Goal: Communication & Community: Answer question/provide support

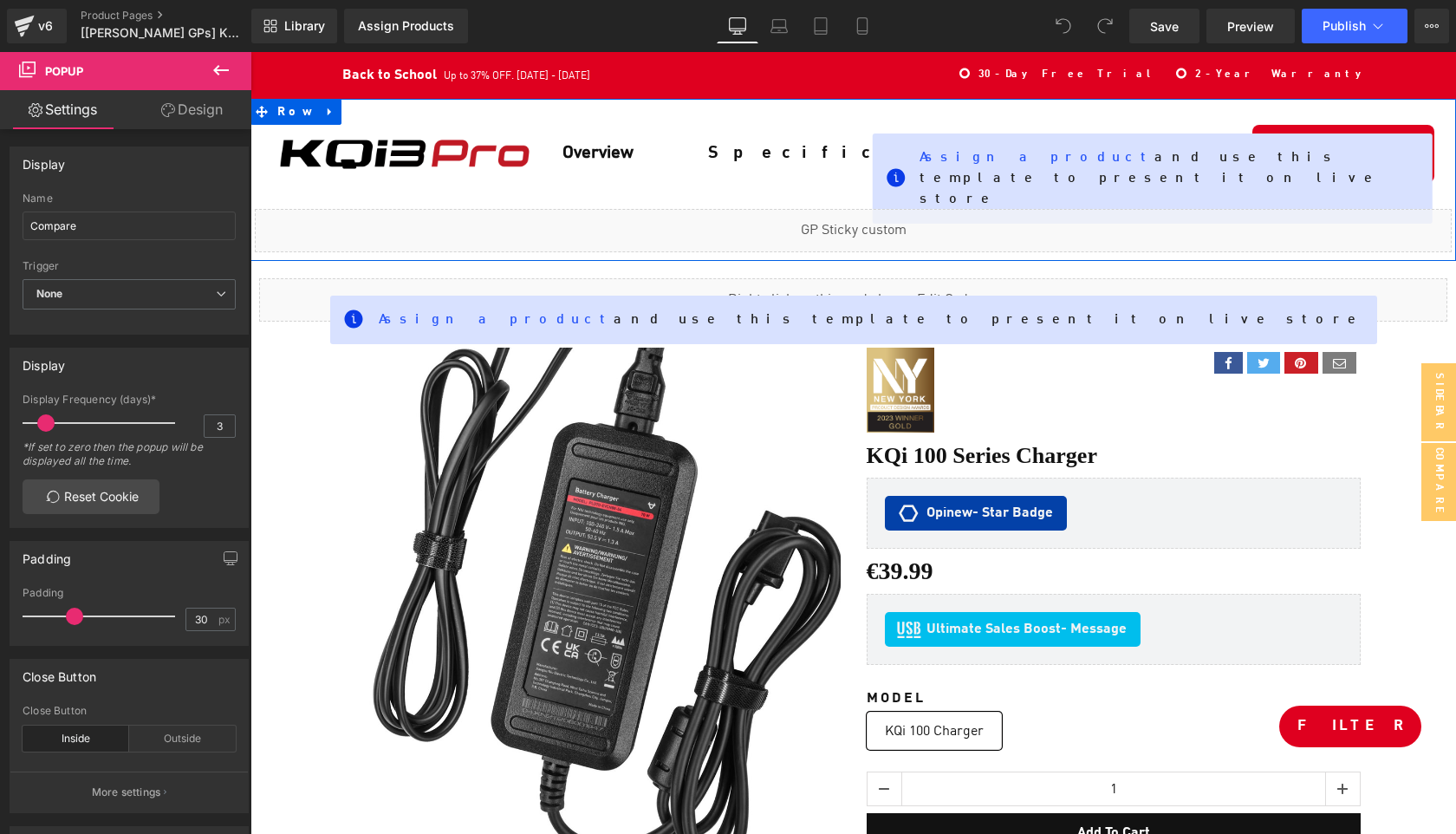
scroll to position [12248, 1204]
click at [694, 236] on div "Image Row Overview Text Block Specification Text Block Row Assign a product and…" at bounding box center [853, 180] width 1205 height 163
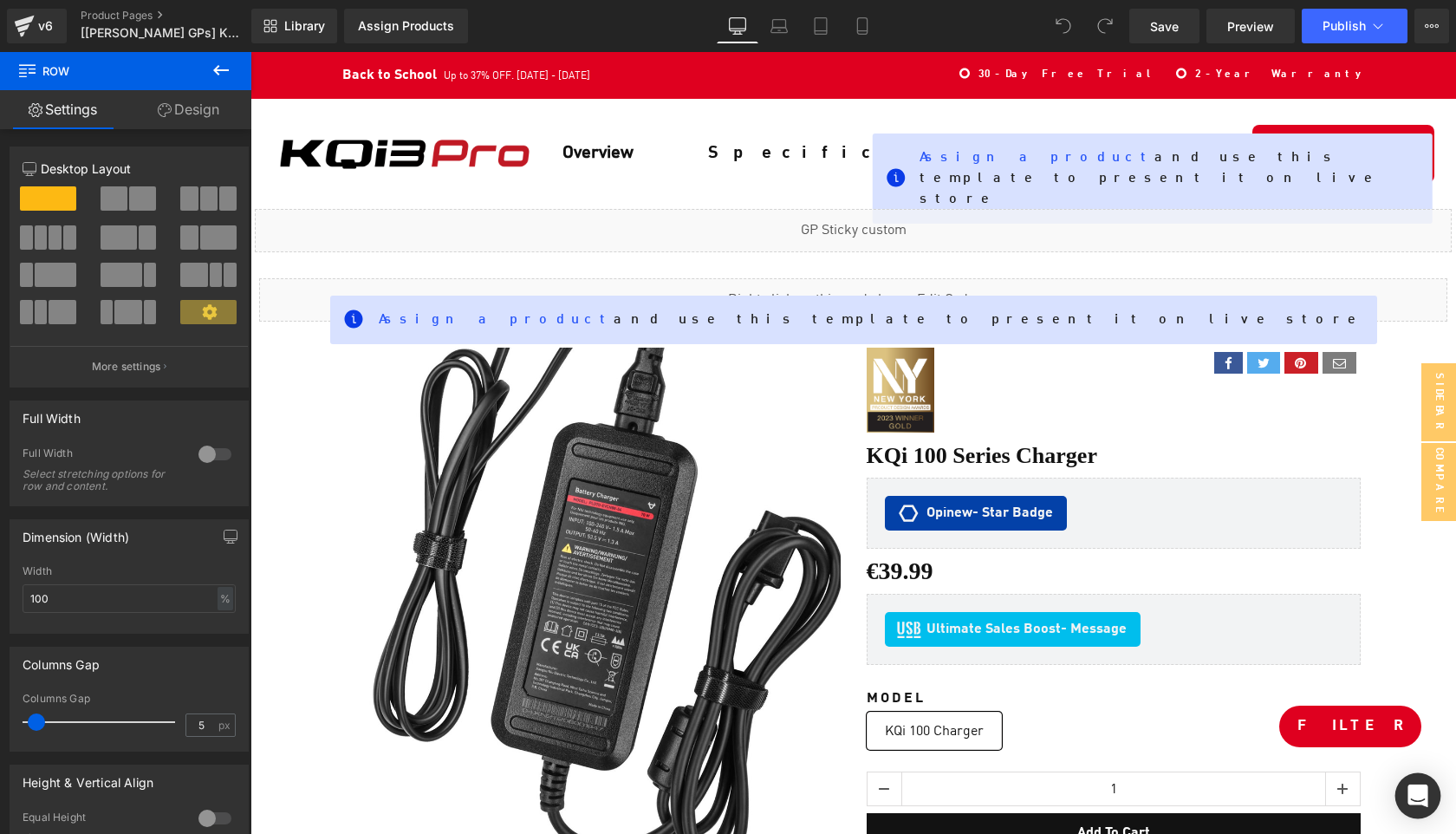
click at [1420, 809] on div "Open Intercom Messenger" at bounding box center [1418, 796] width 46 height 46
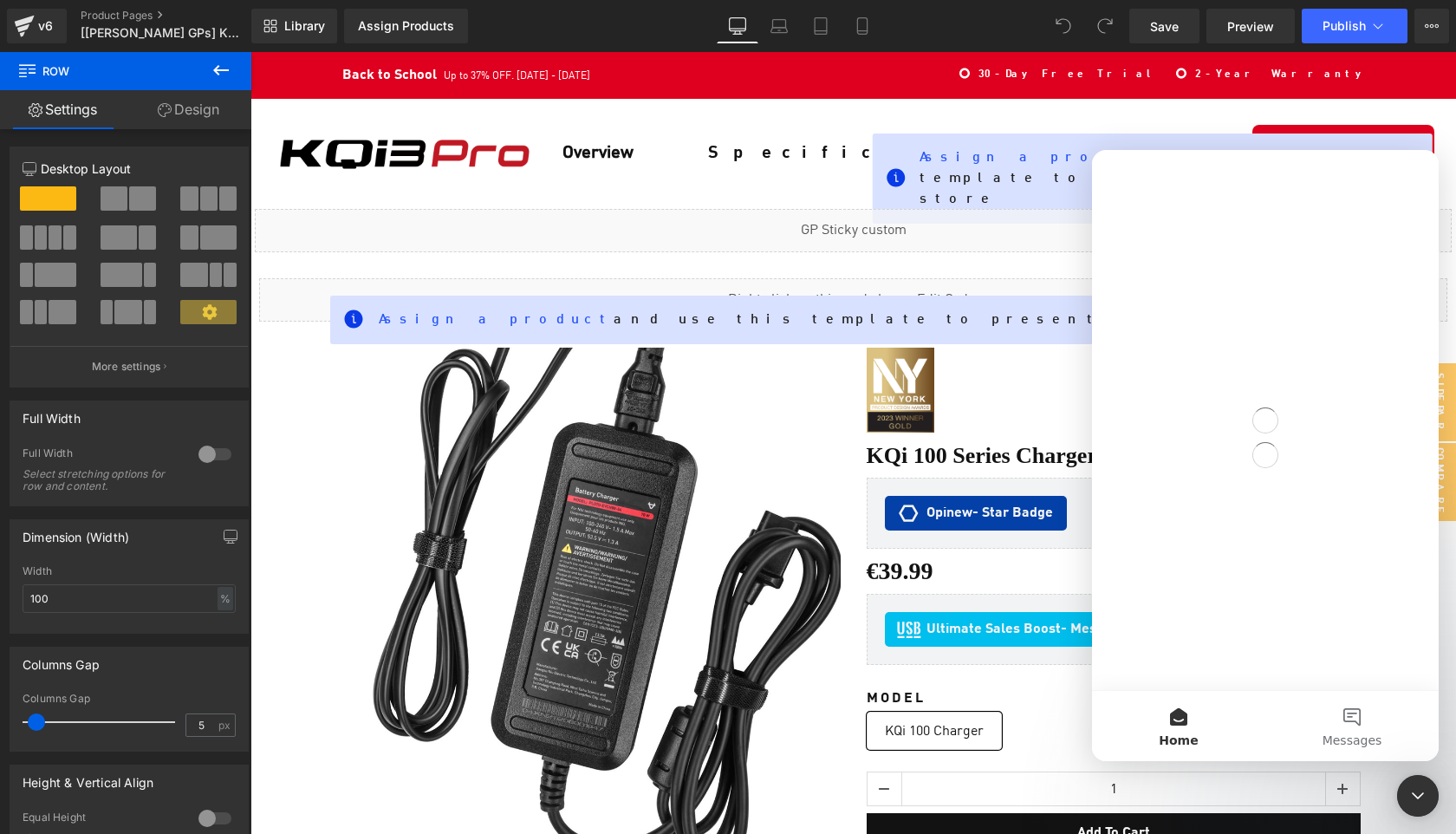
scroll to position [0, 0]
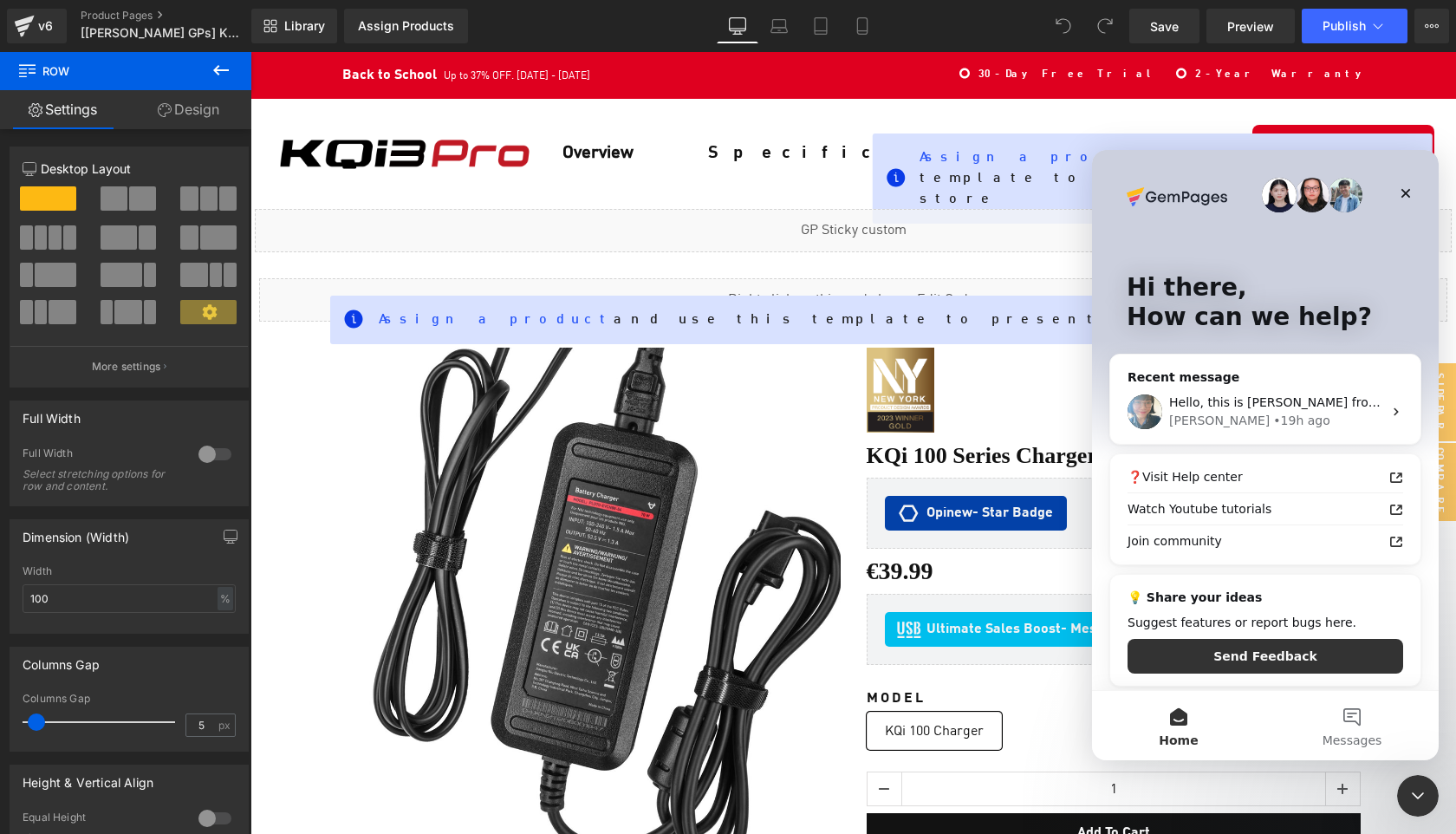
click at [883, 214] on div at bounding box center [728, 391] width 1456 height 783
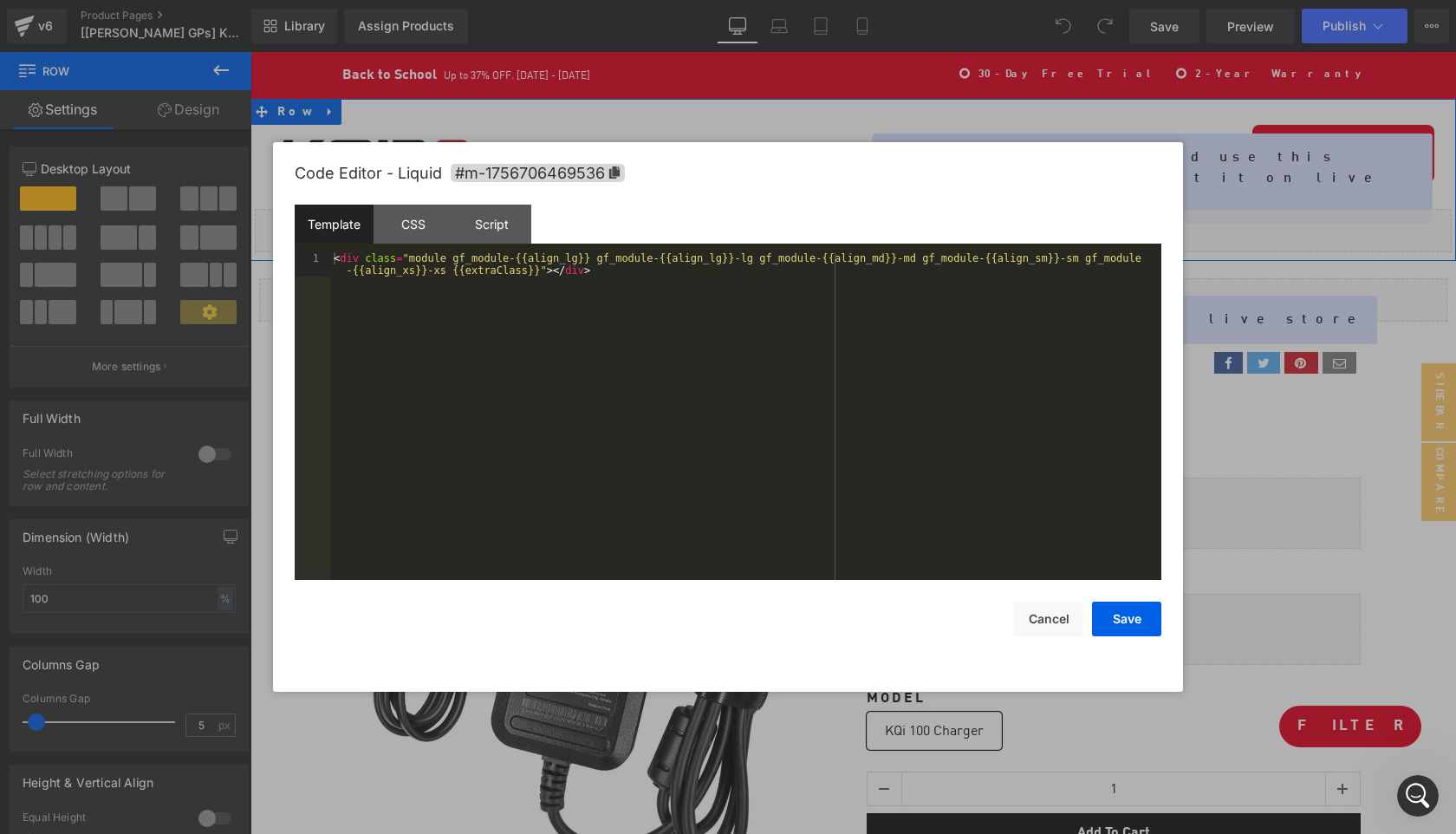
click at [873, 209] on div "Liquid" at bounding box center [854, 231] width 1197 height 43
click at [414, 228] on div "CSS" at bounding box center [413, 224] width 79 height 39
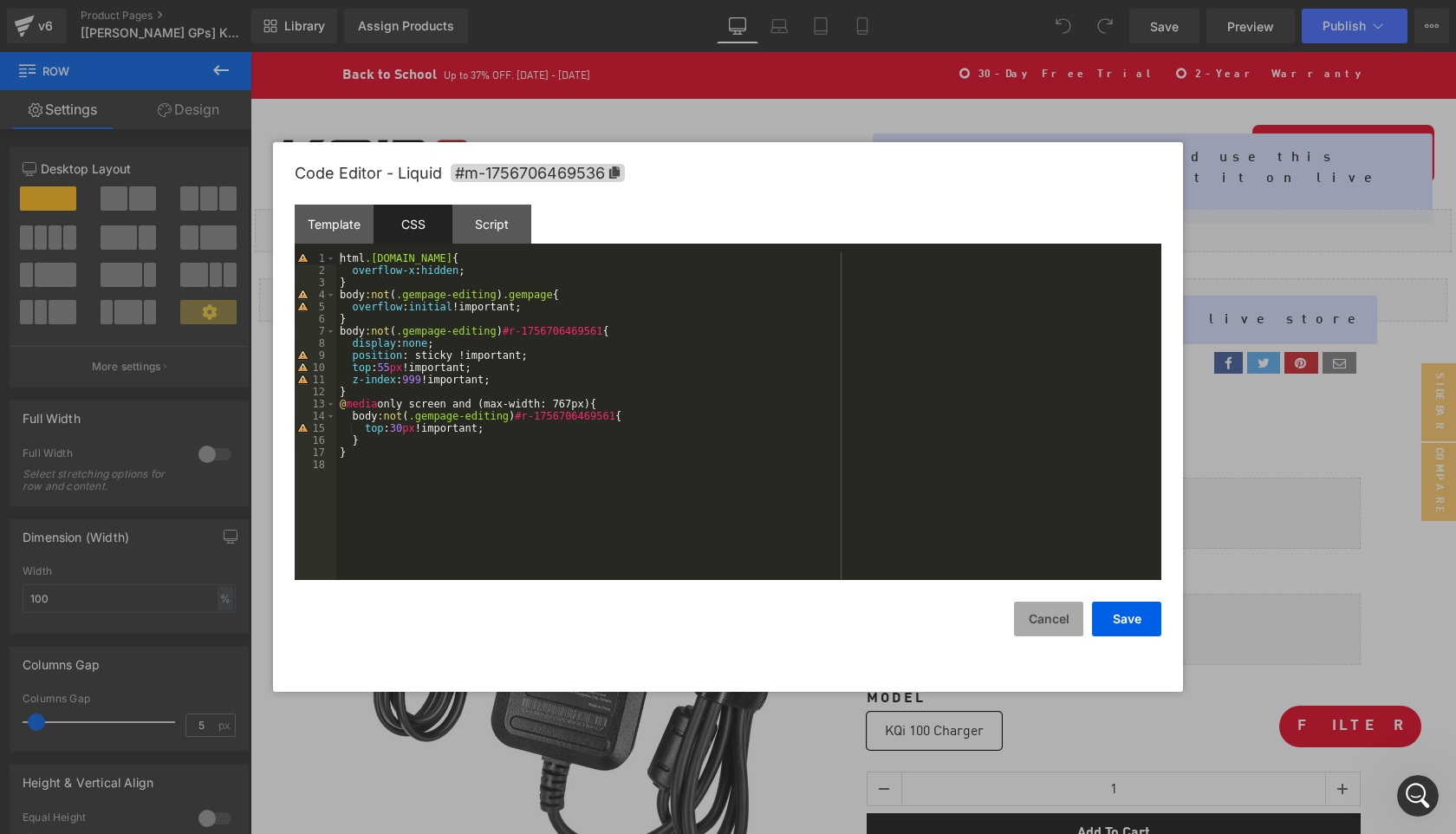
click at [1045, 616] on button "Cancel" at bounding box center [1049, 619] width 70 height 35
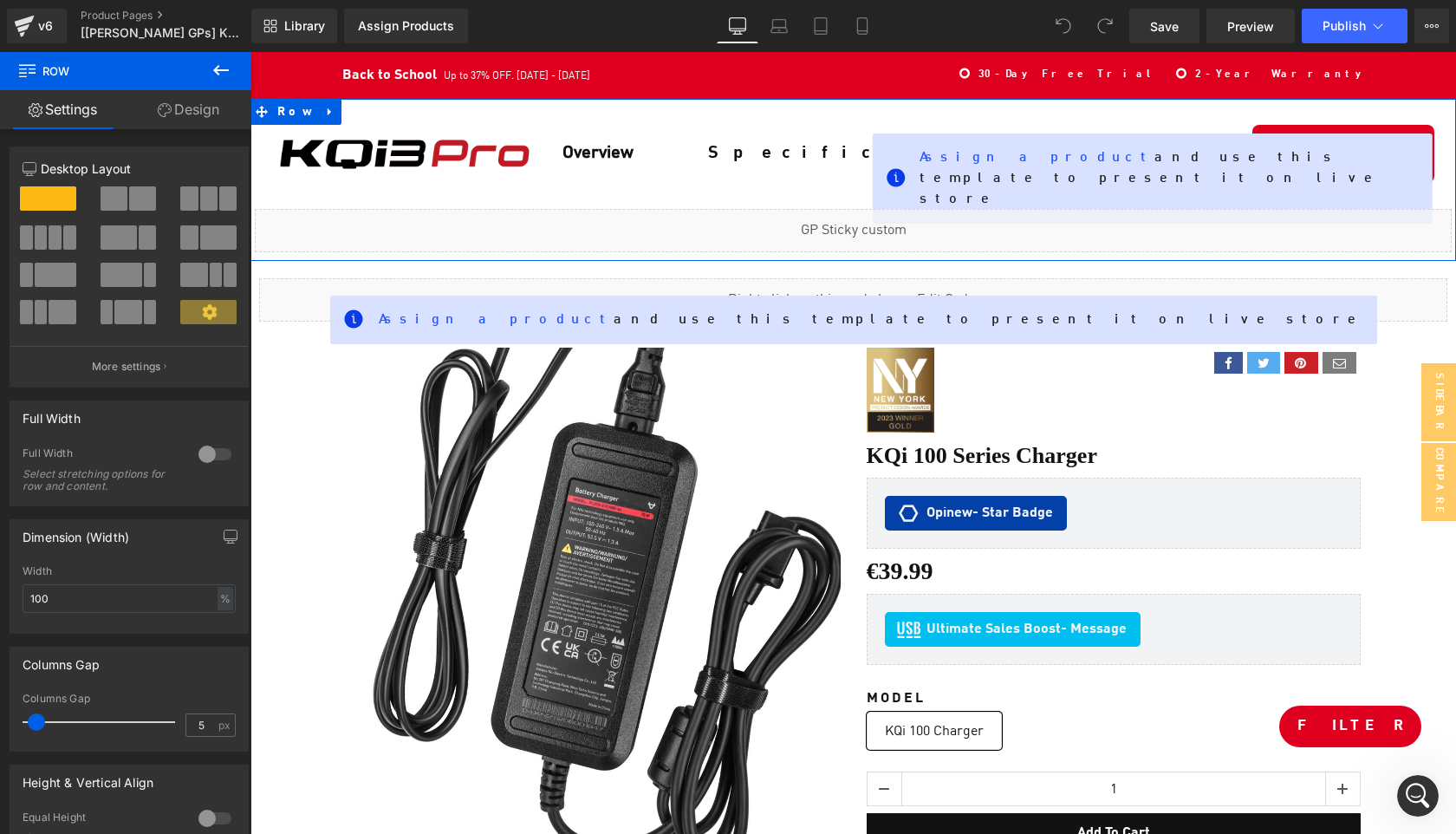
click at [581, 235] on div "Image Row Overview Text Block Specification Text Block Row Assign a product and…" at bounding box center [853, 180] width 1205 height 163
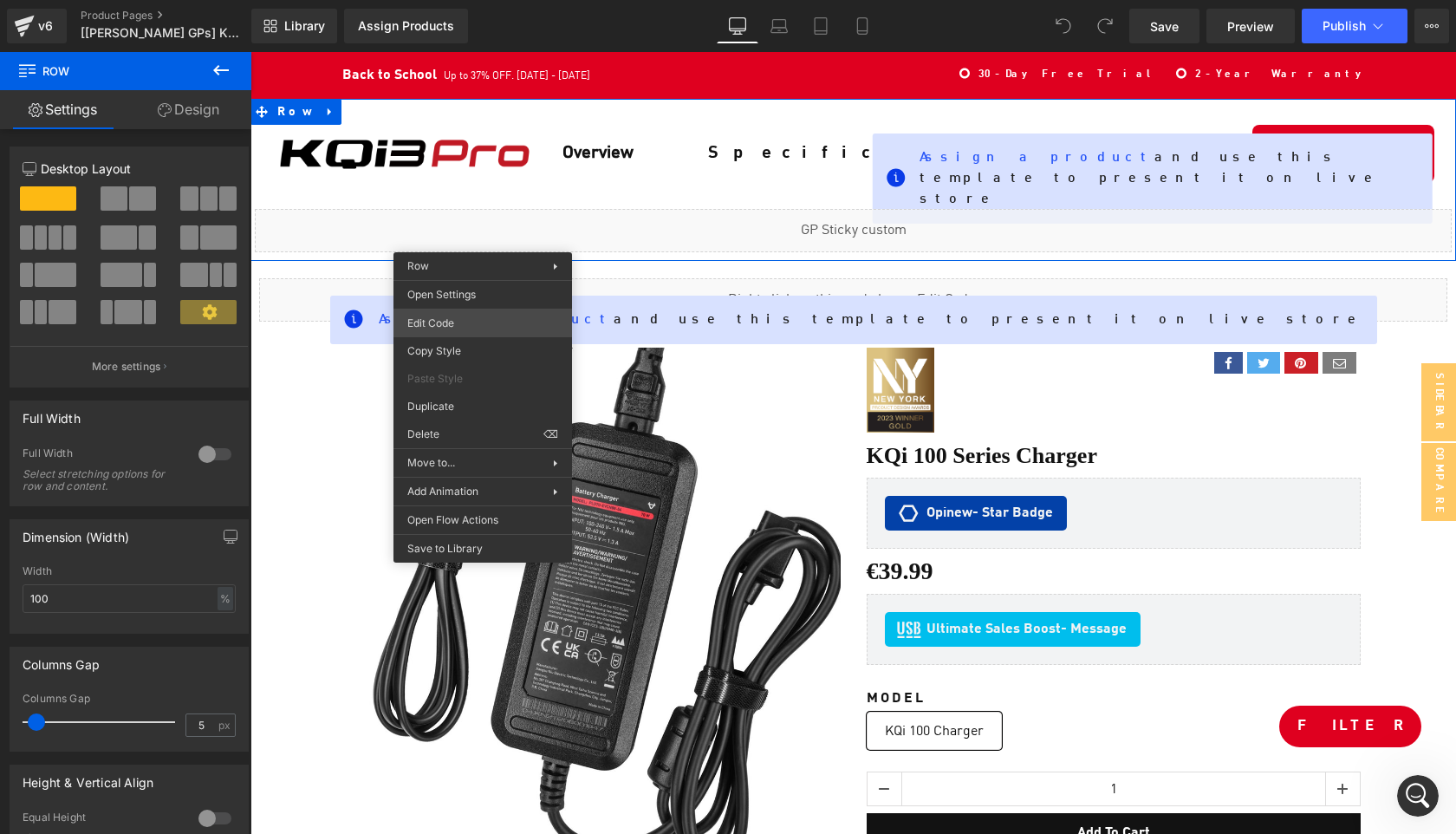
click at [485, 0] on div "You are previewing how the will restyle your page. You can not edit Elements in…" at bounding box center [728, 0] width 1456 height 0
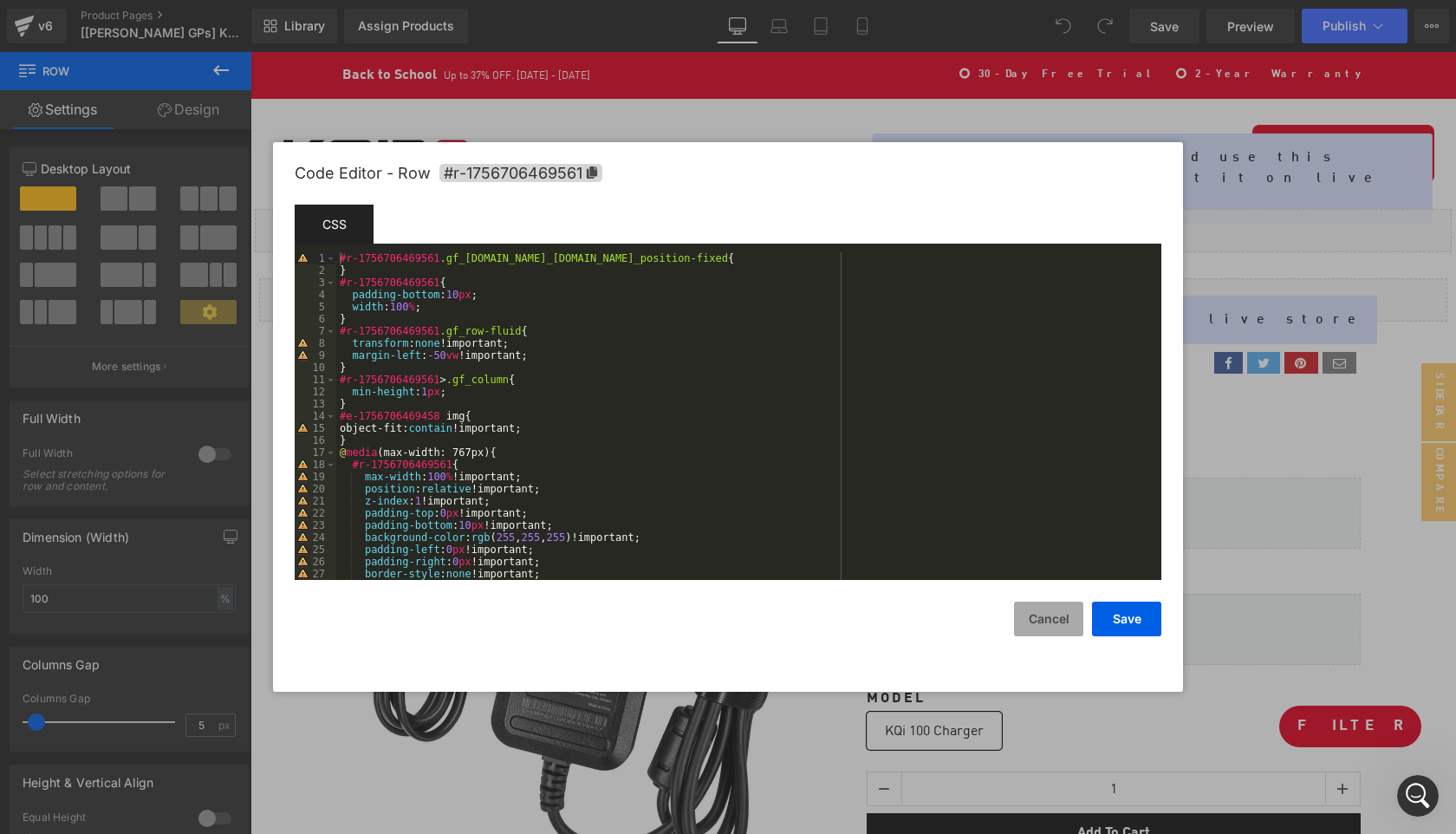
click at [1058, 624] on button "Cancel" at bounding box center [1049, 619] width 70 height 35
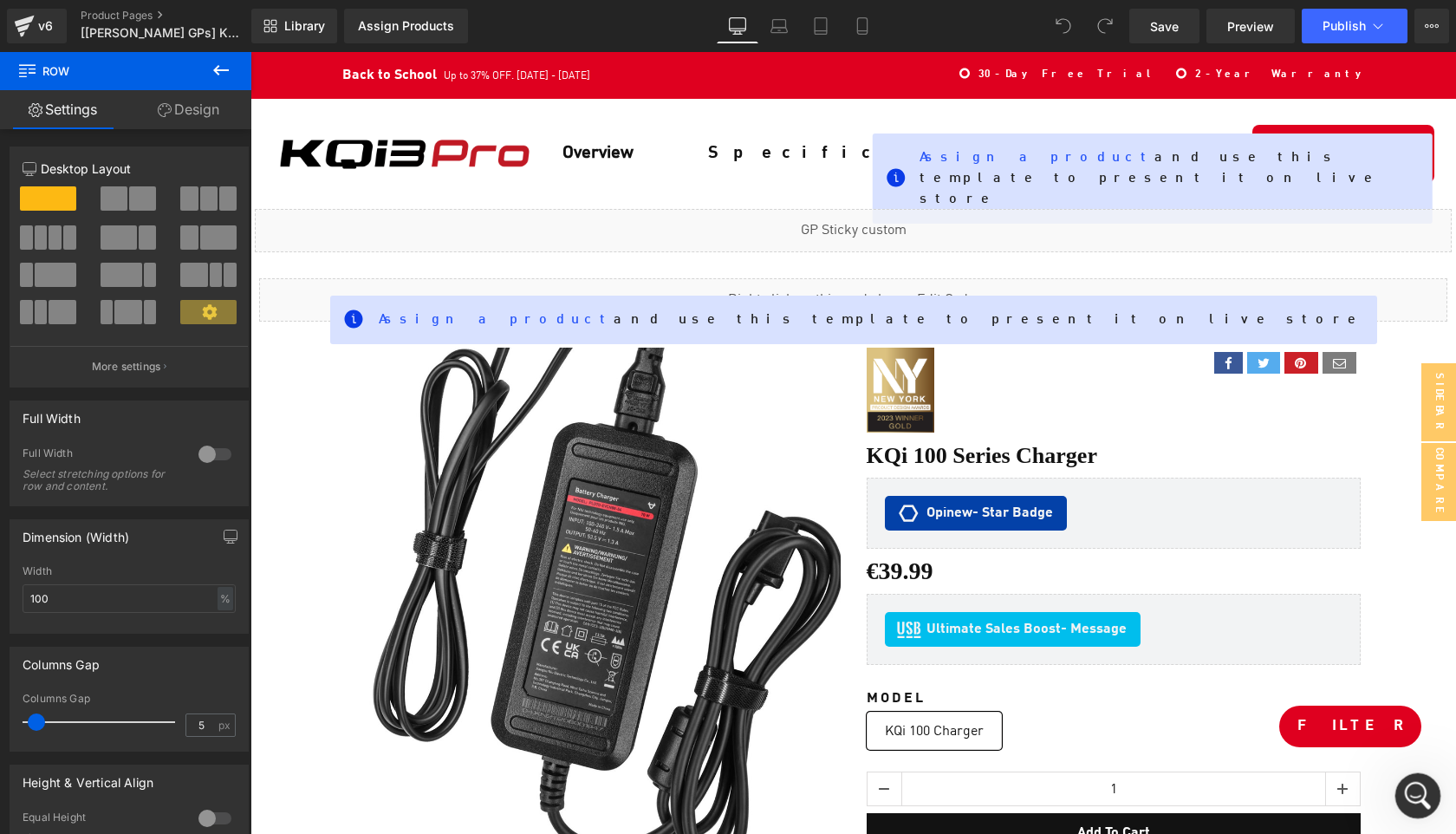
click at [1403, 795] on icon "Open Intercom Messenger" at bounding box center [1416, 794] width 28 height 28
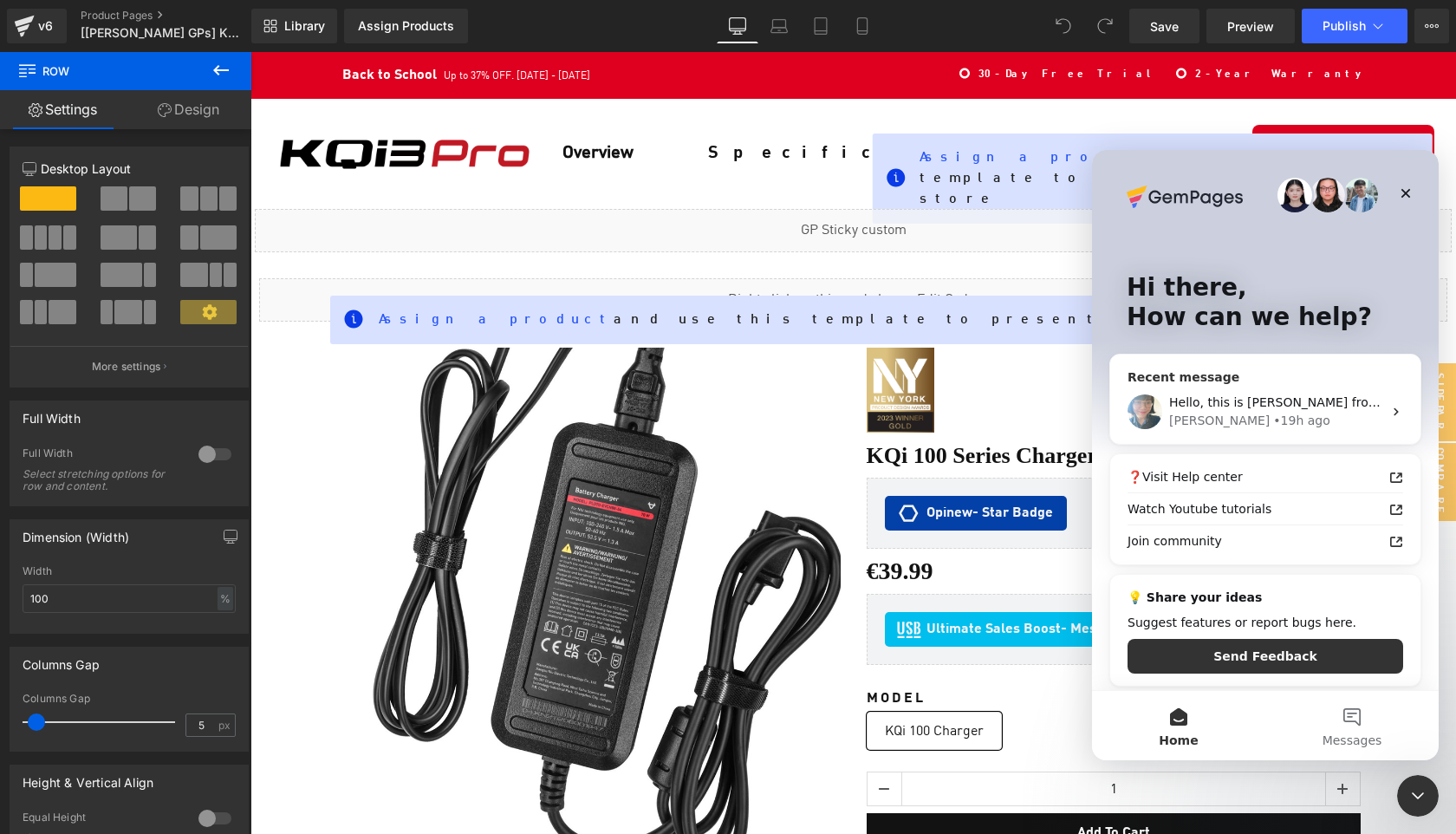
click at [1263, 425] on div "[PERSON_NAME] • 19h ago" at bounding box center [1276, 421] width 213 height 18
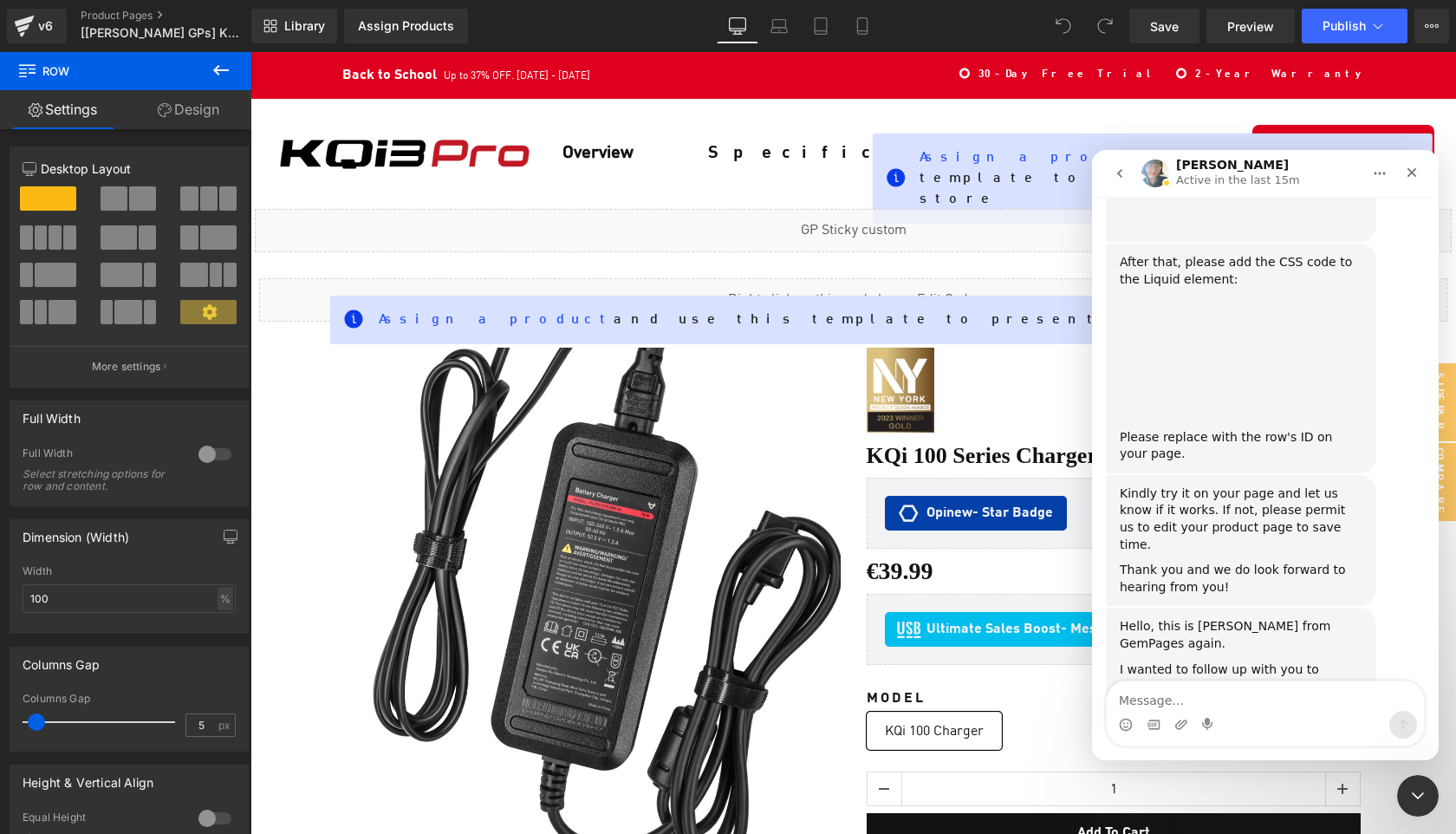
scroll to position [1344, 0]
click at [1215, 704] on textarea "Message…" at bounding box center [1266, 696] width 318 height 29
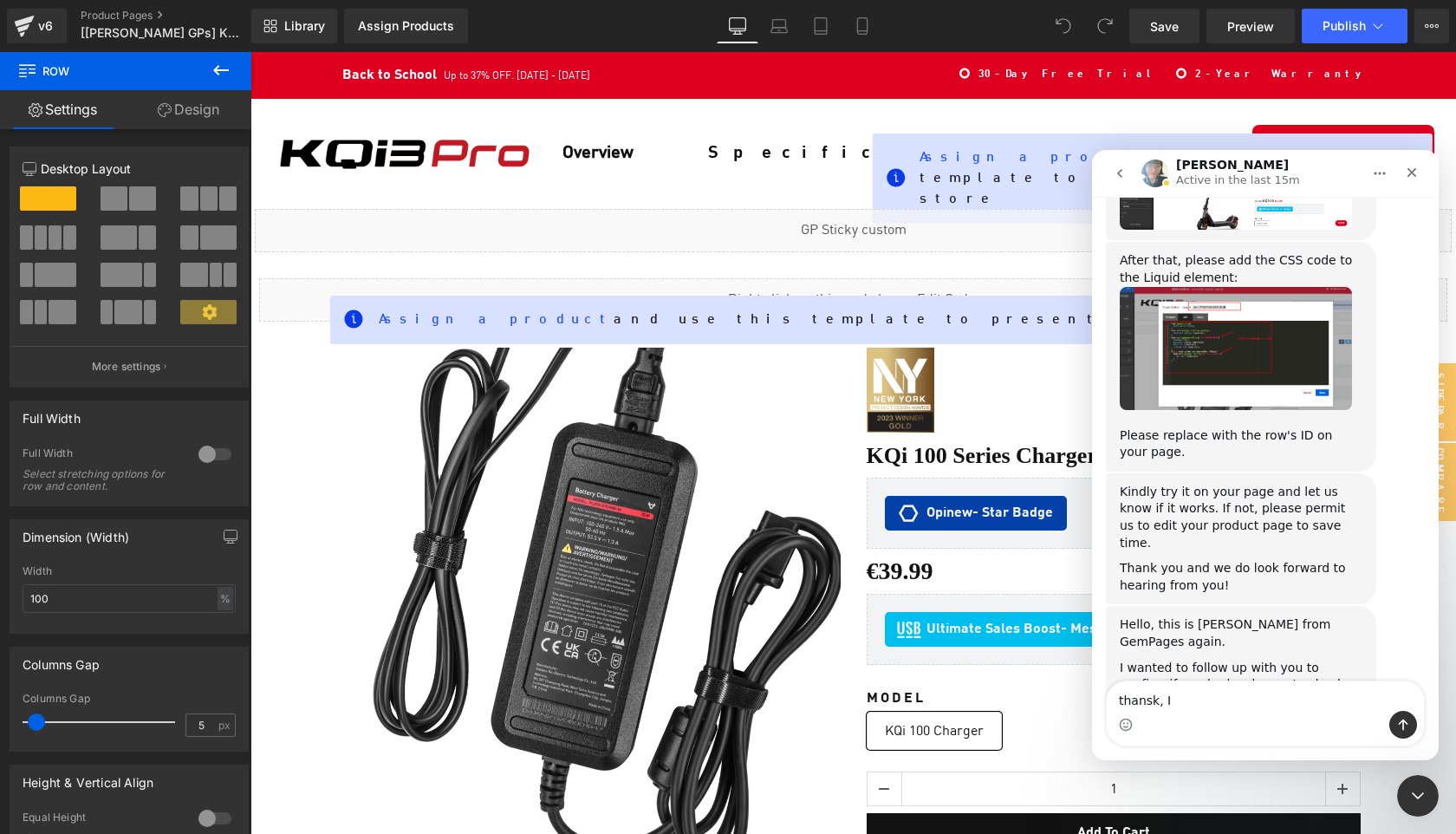
type textarea "thansk, I"
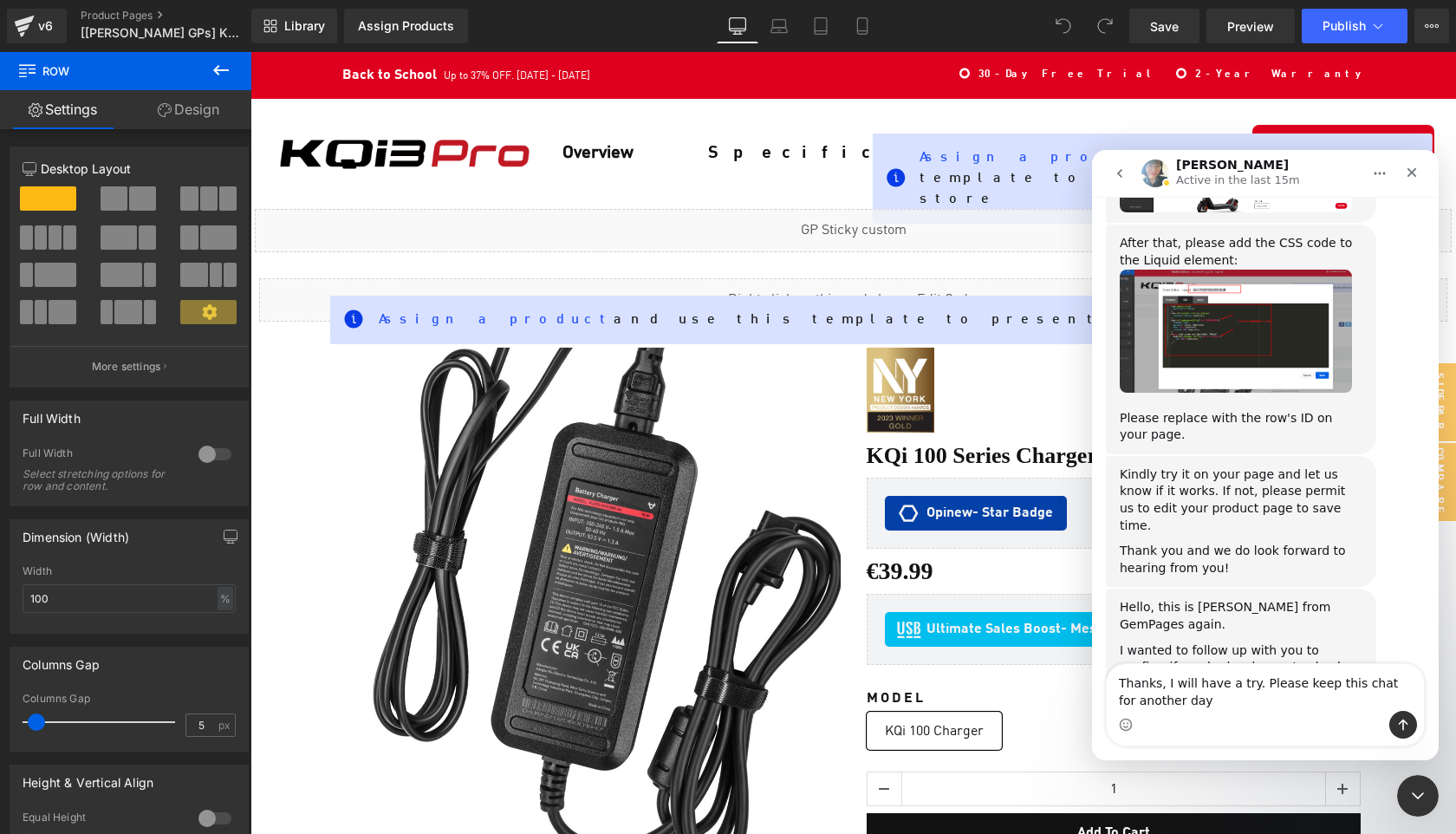
type textarea "Thanks, I will have a try. Please keep this chat for another day."
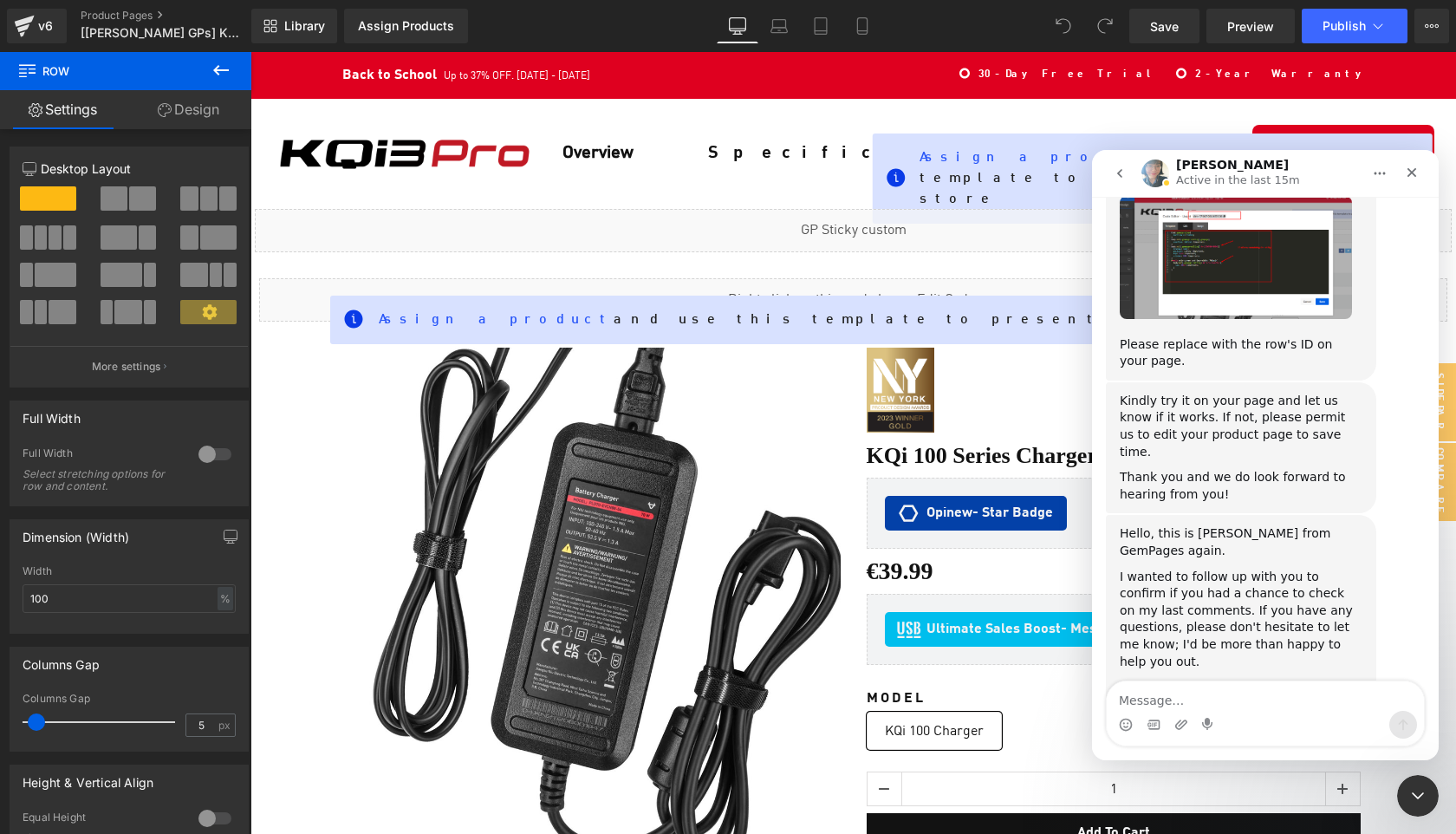
scroll to position [1459, 0]
click at [1421, 790] on icon "Close Intercom Messenger" at bounding box center [1415, 794] width 21 height 21
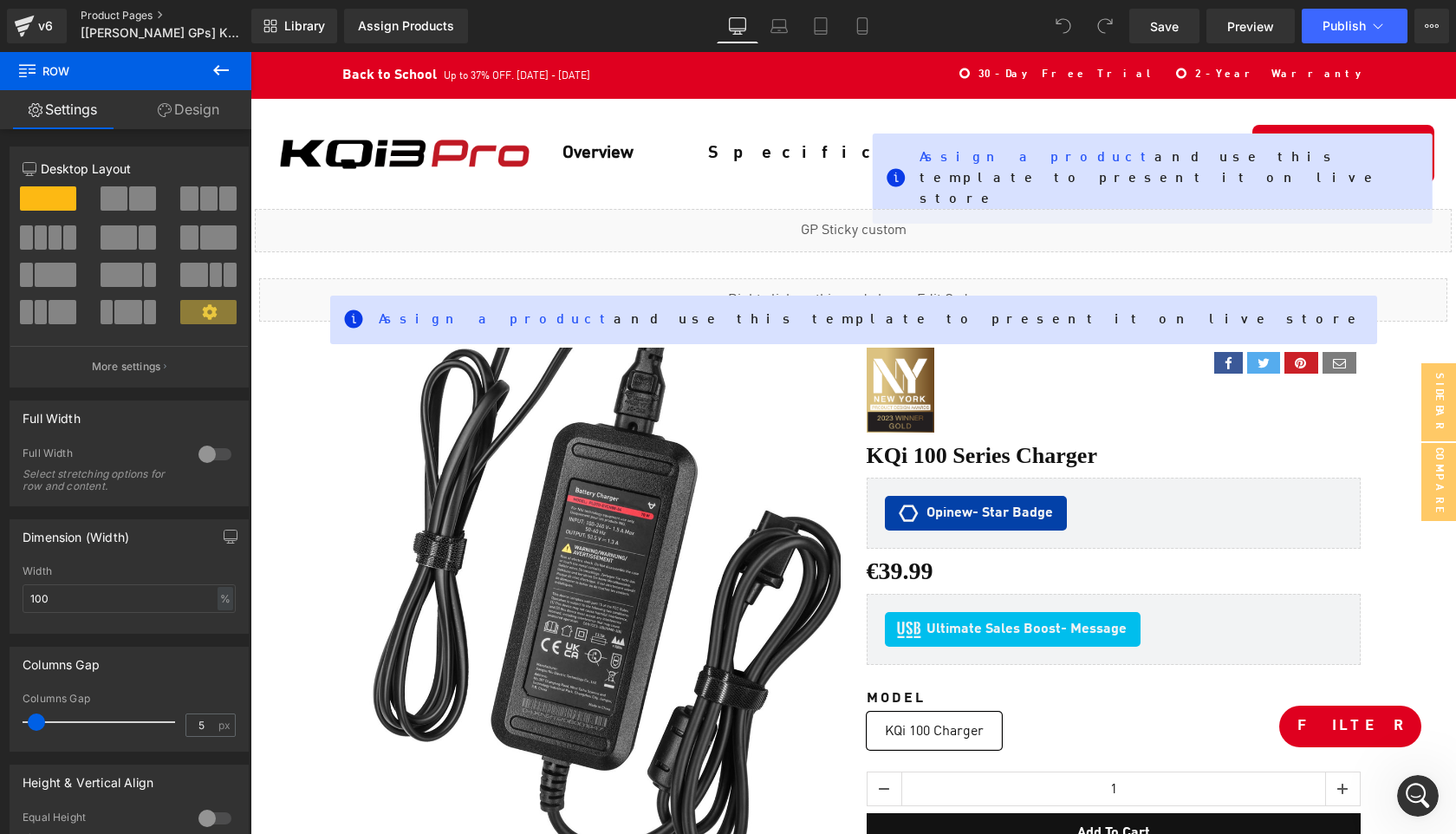
click at [110, 11] on link "Product Pages" at bounding box center [180, 15] width 199 height 14
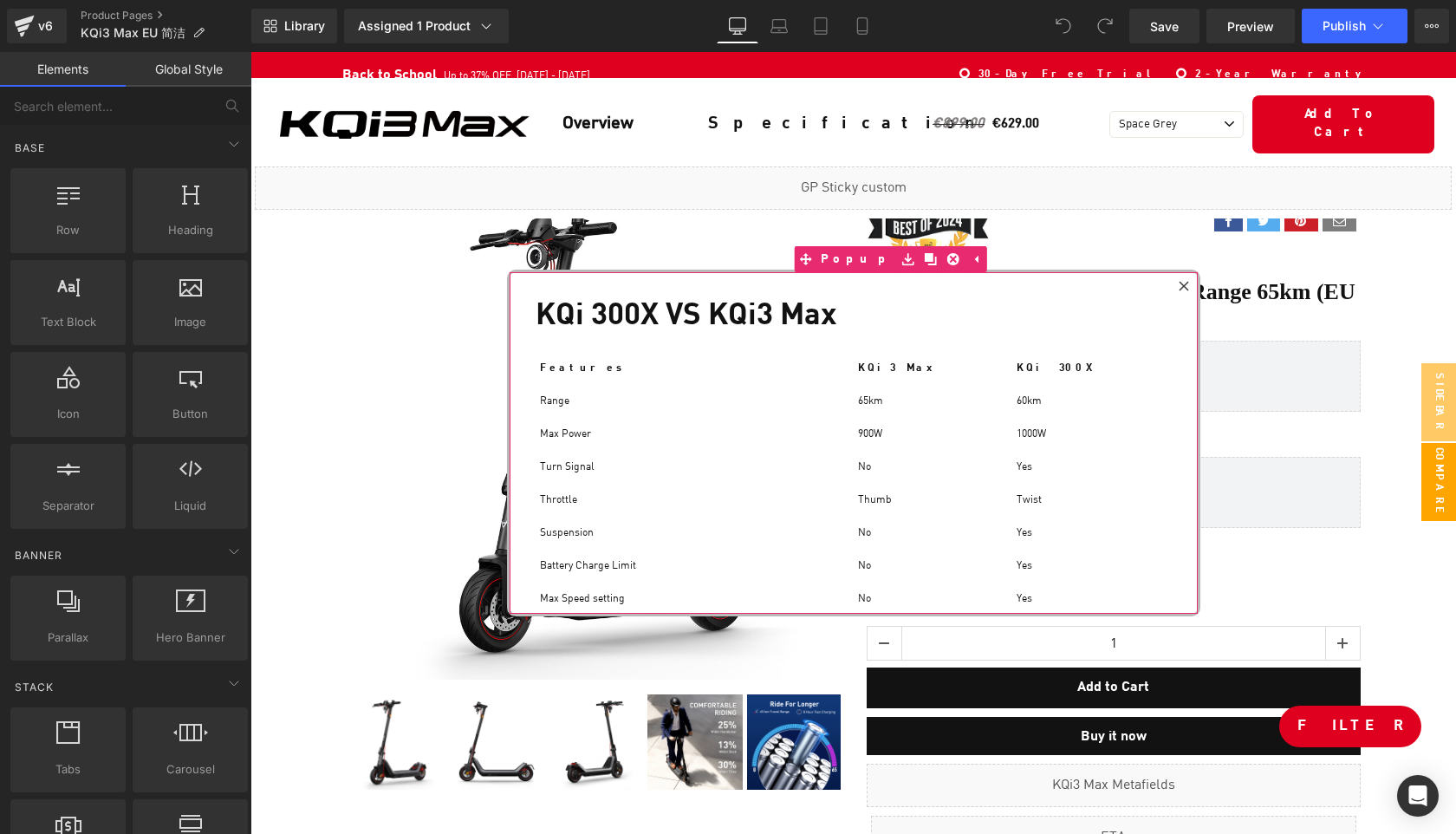
click at [1183, 282] on icon at bounding box center [1183, 286] width 10 height 10
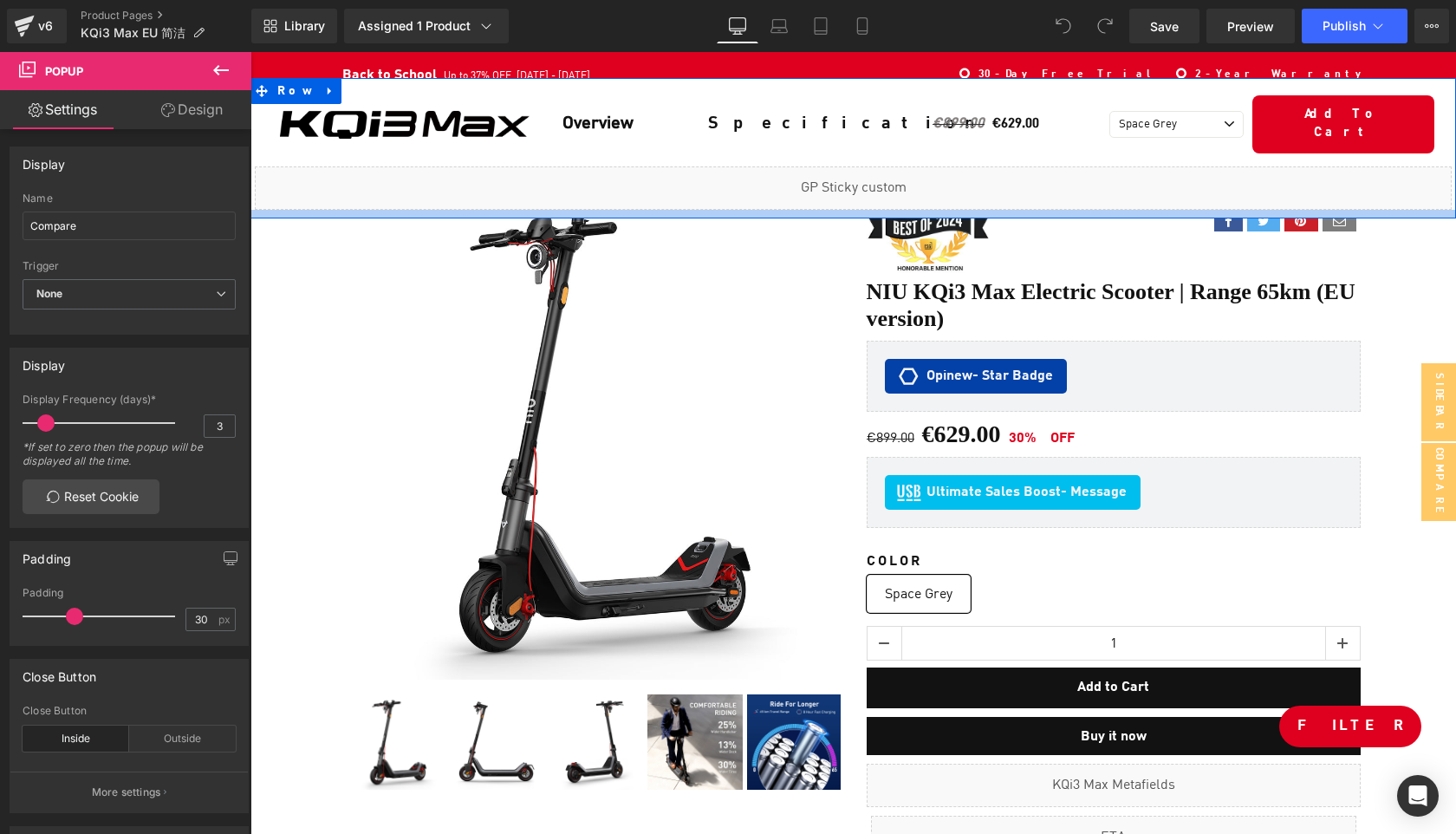
click at [805, 209] on div at bounding box center [853, 213] width 1205 height 8
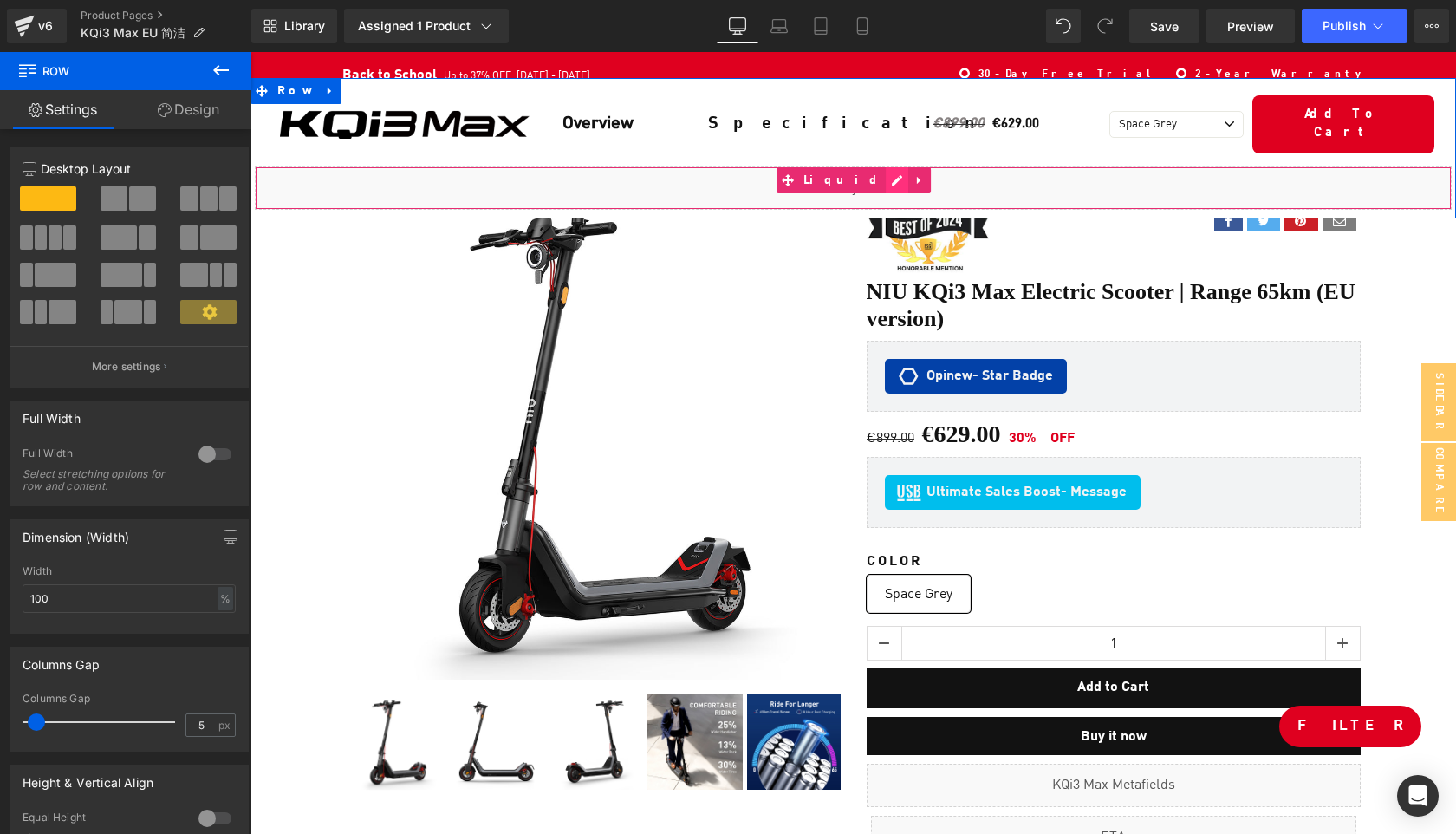
click at [874, 168] on div "Liquid" at bounding box center [854, 187] width 1197 height 43
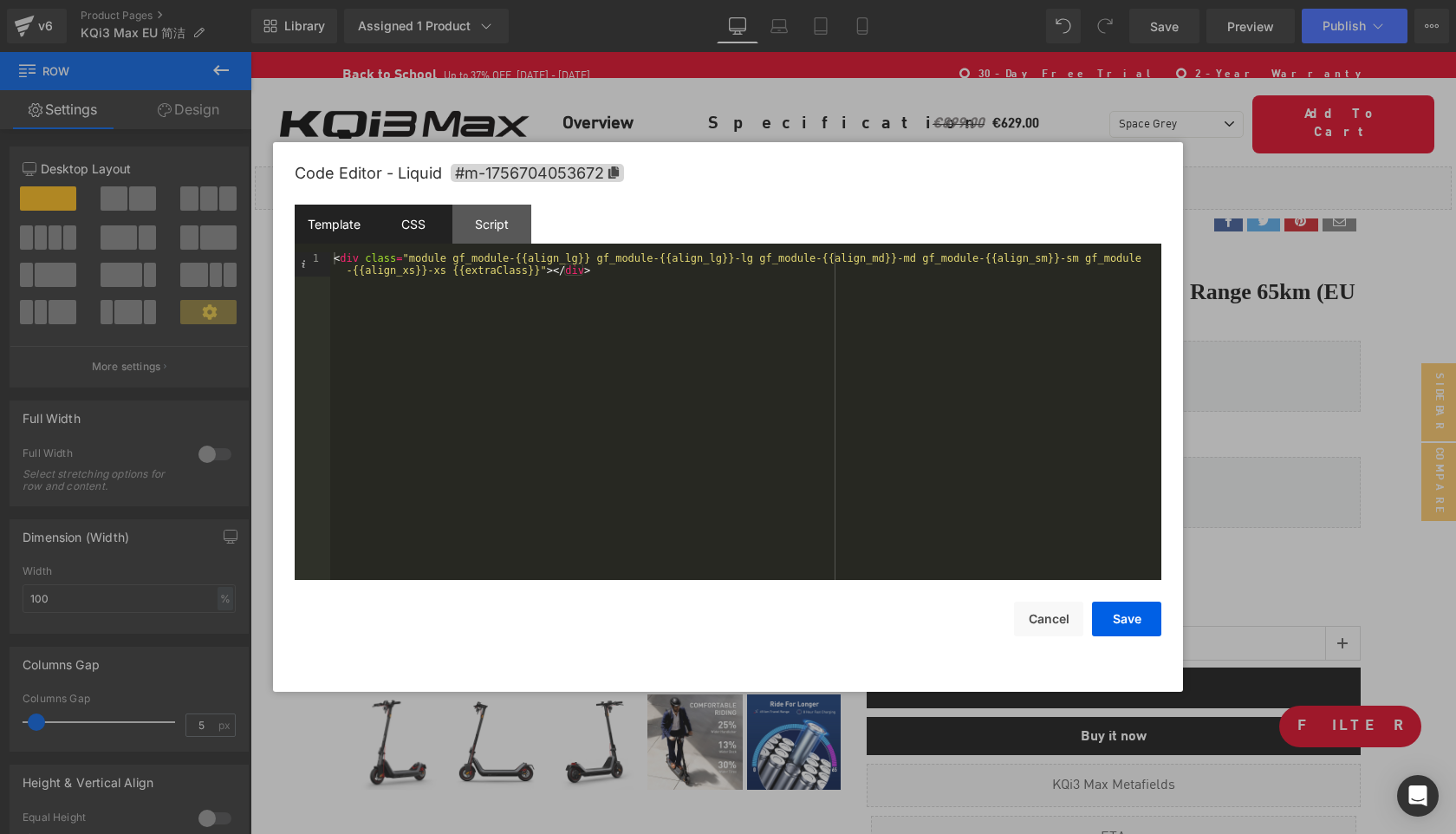
click at [414, 238] on div "CSS" at bounding box center [413, 224] width 79 height 39
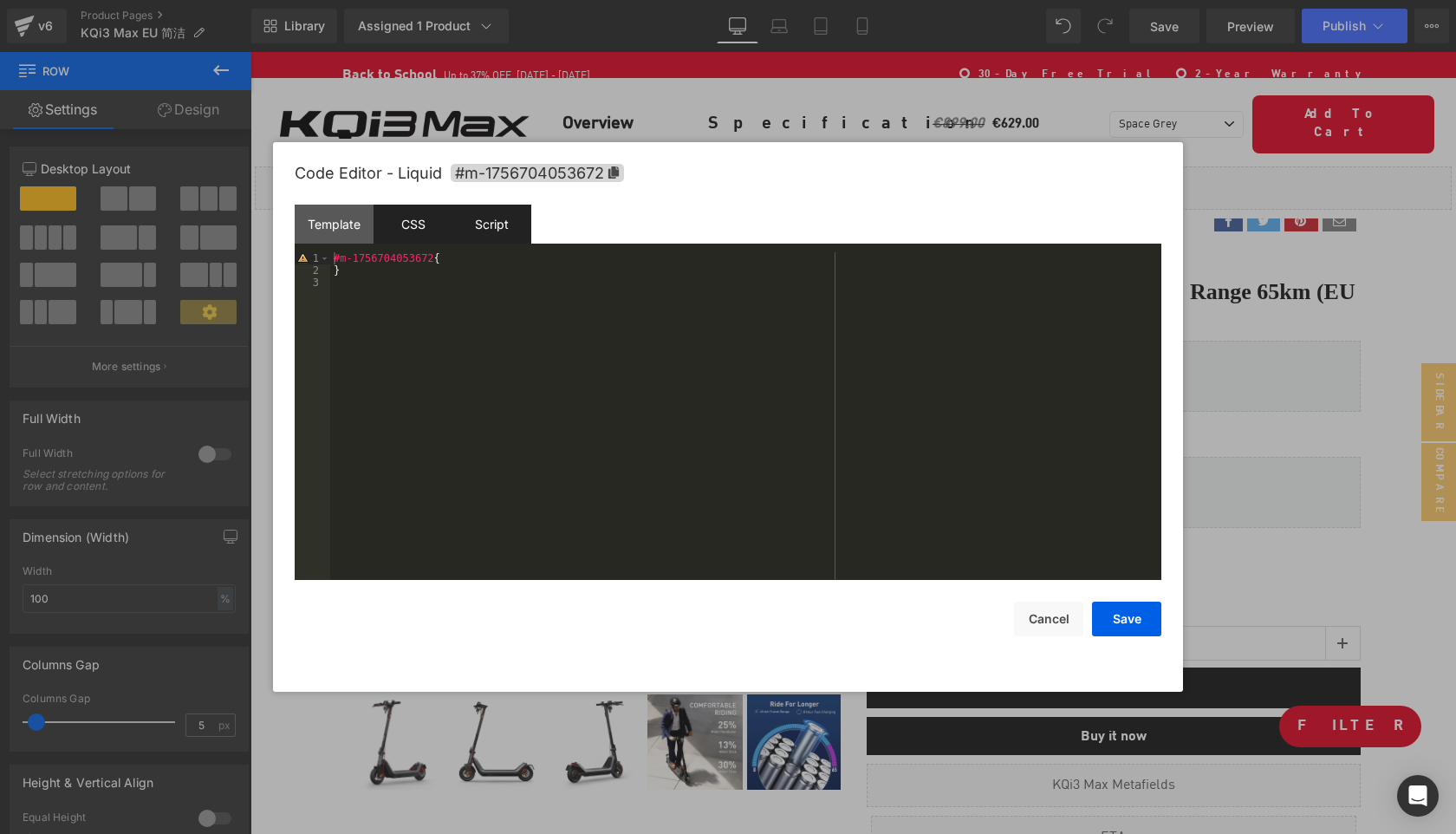
click at [478, 237] on div "Script" at bounding box center [492, 224] width 79 height 39
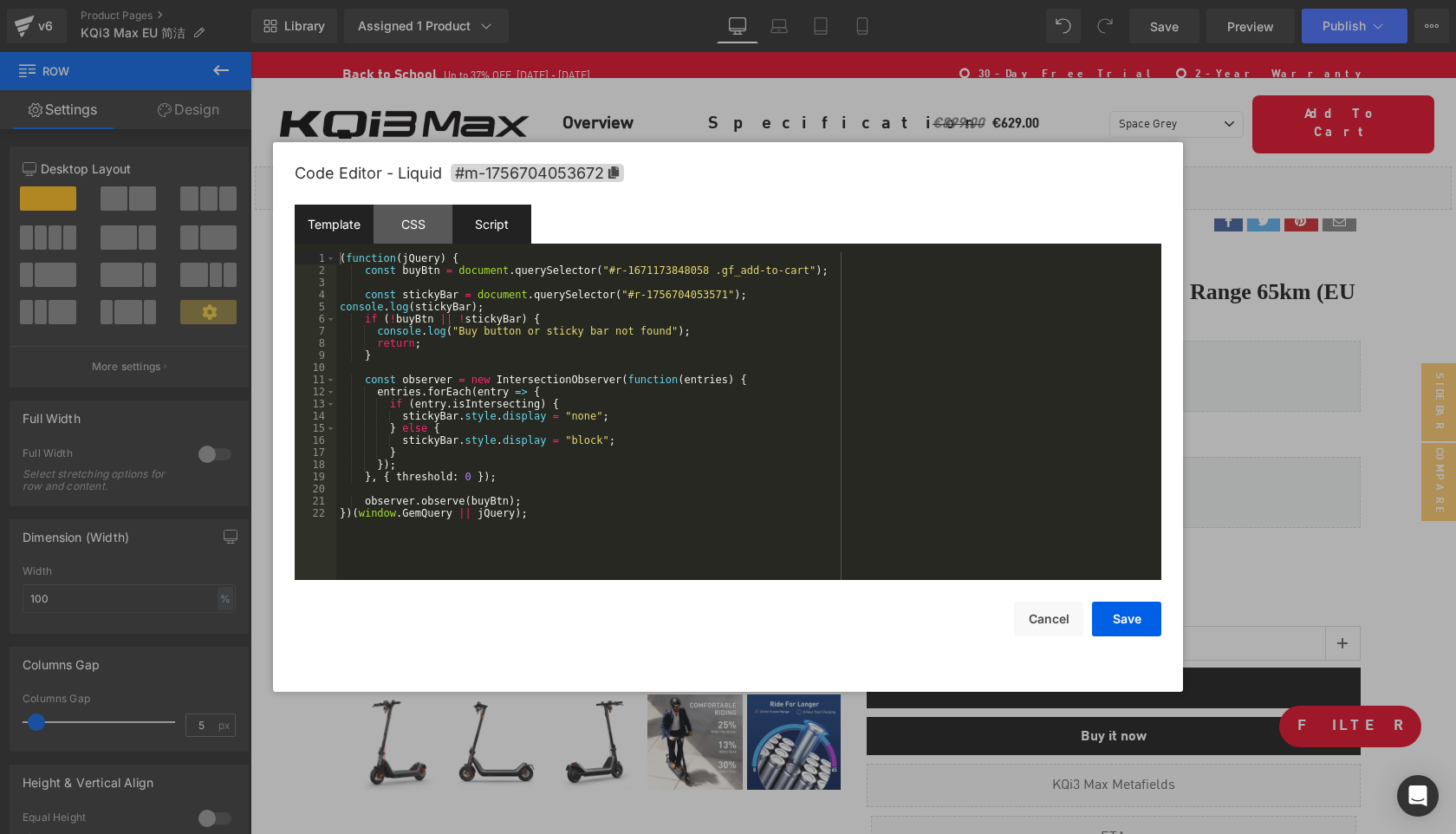
click at [343, 229] on div "Template" at bounding box center [334, 224] width 79 height 39
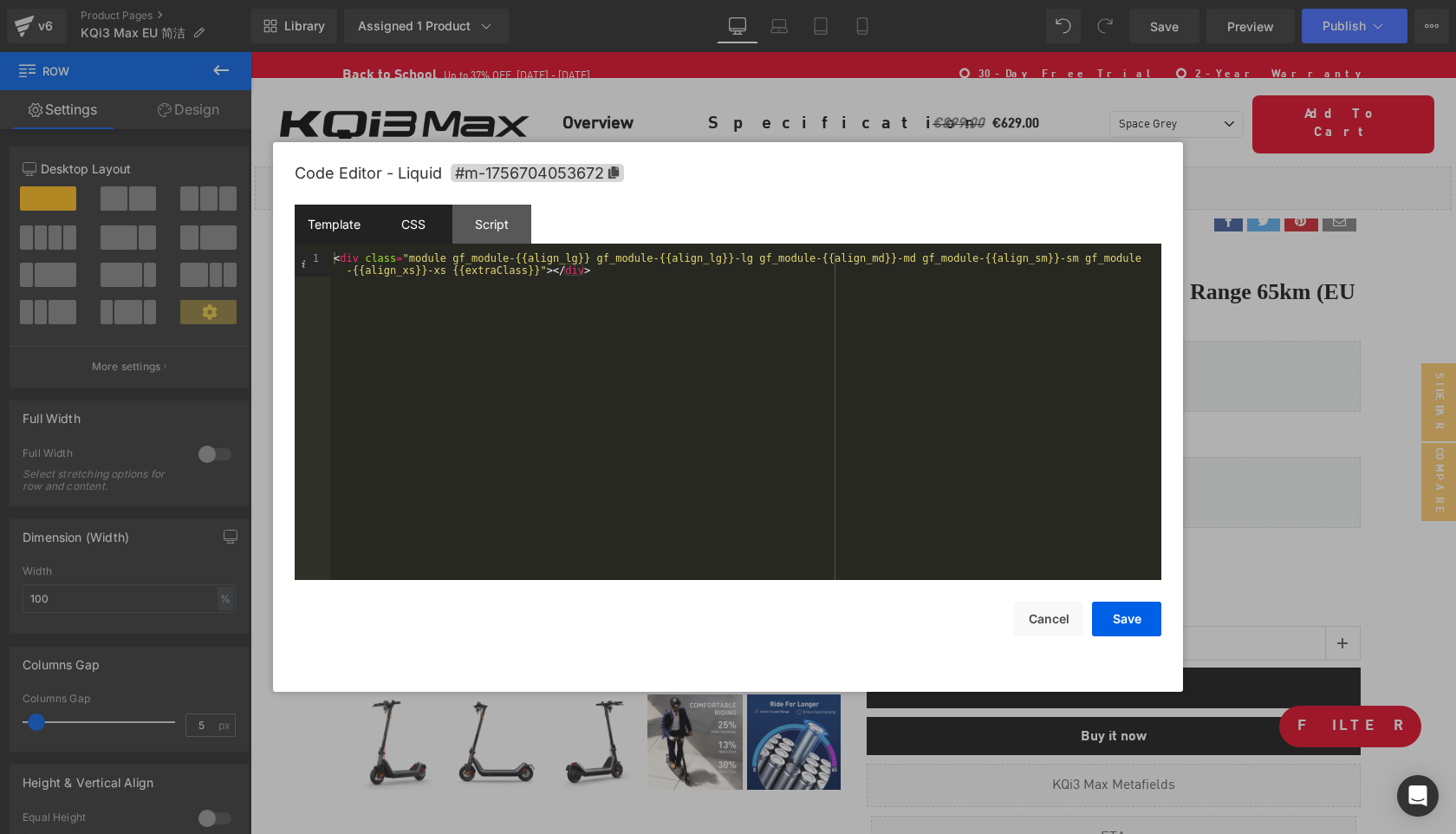
click at [409, 228] on div "CSS" at bounding box center [413, 224] width 79 height 39
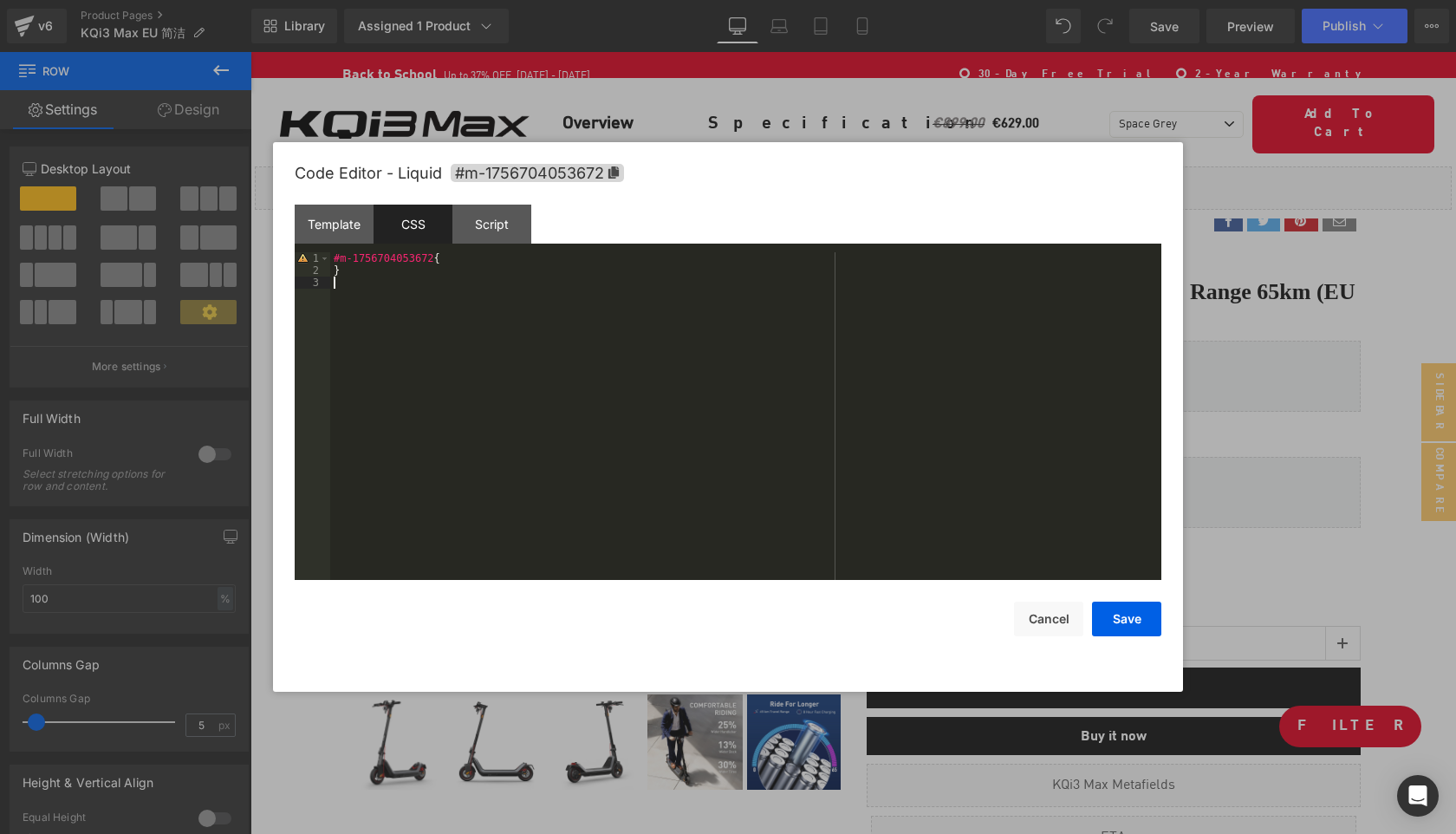
click at [532, 375] on div "#m-1756704053672 { }" at bounding box center [745, 428] width 831 height 352
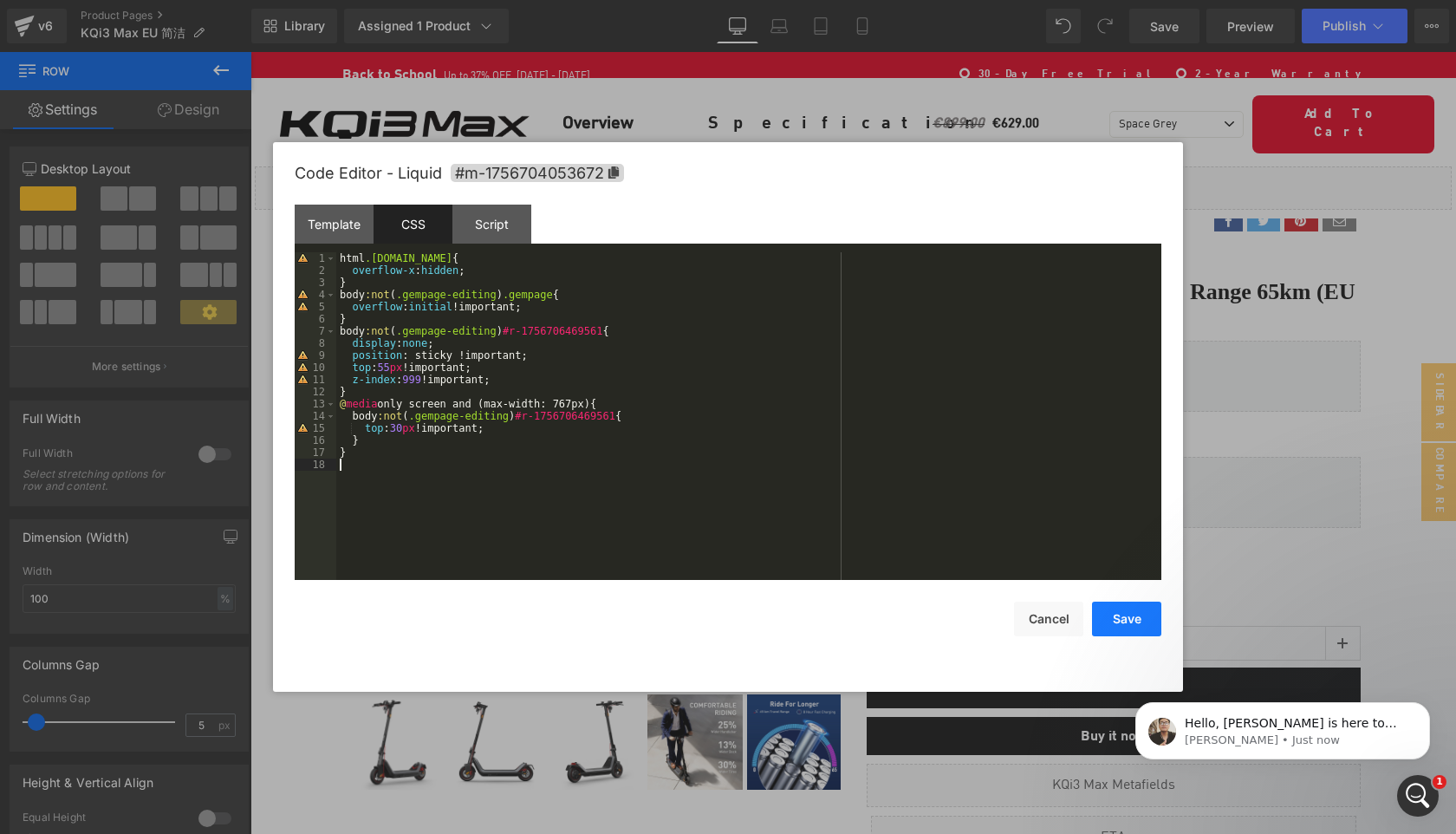
click at [1127, 618] on button "Save" at bounding box center [1127, 619] width 70 height 35
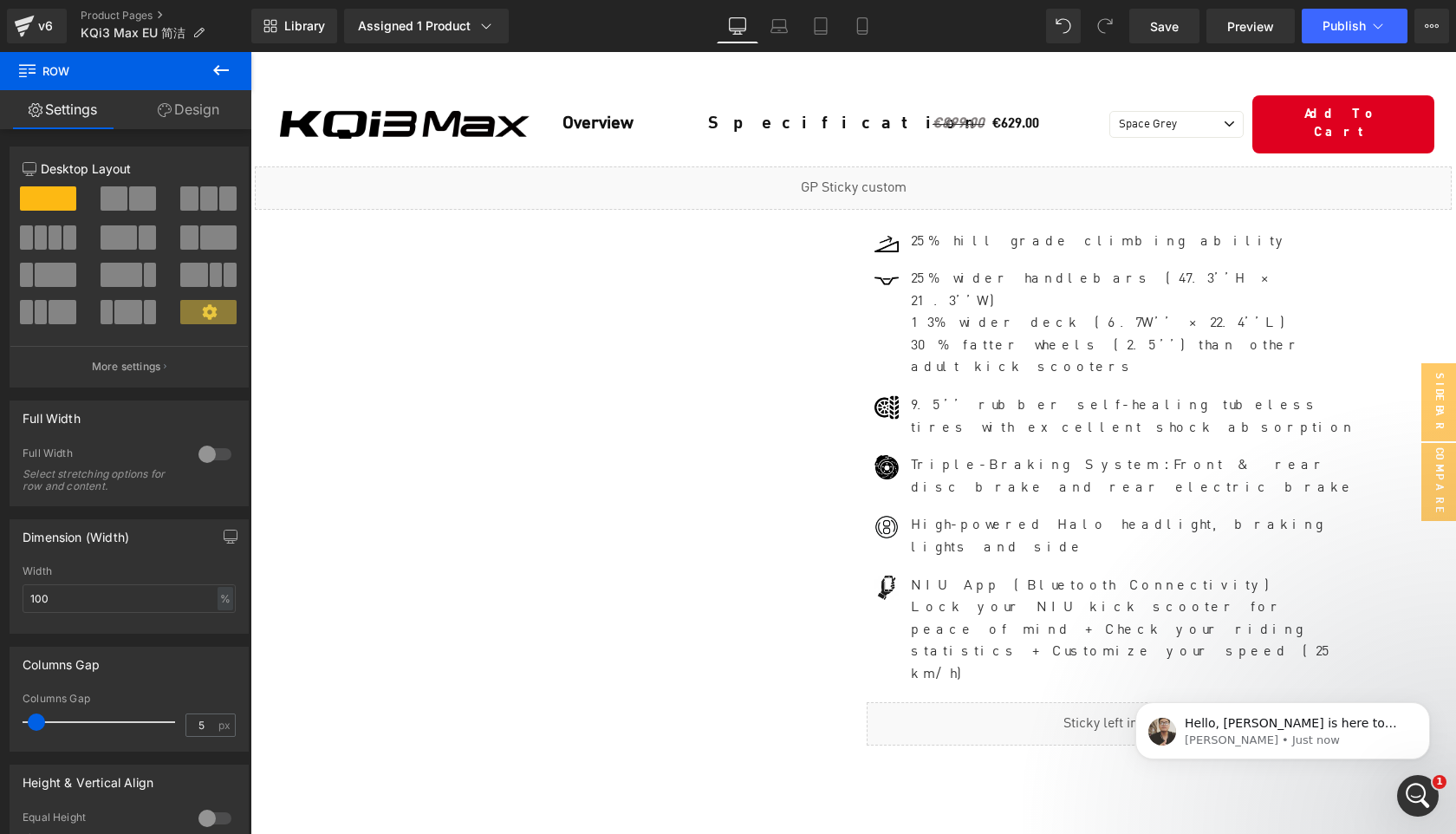
scroll to position [911, 0]
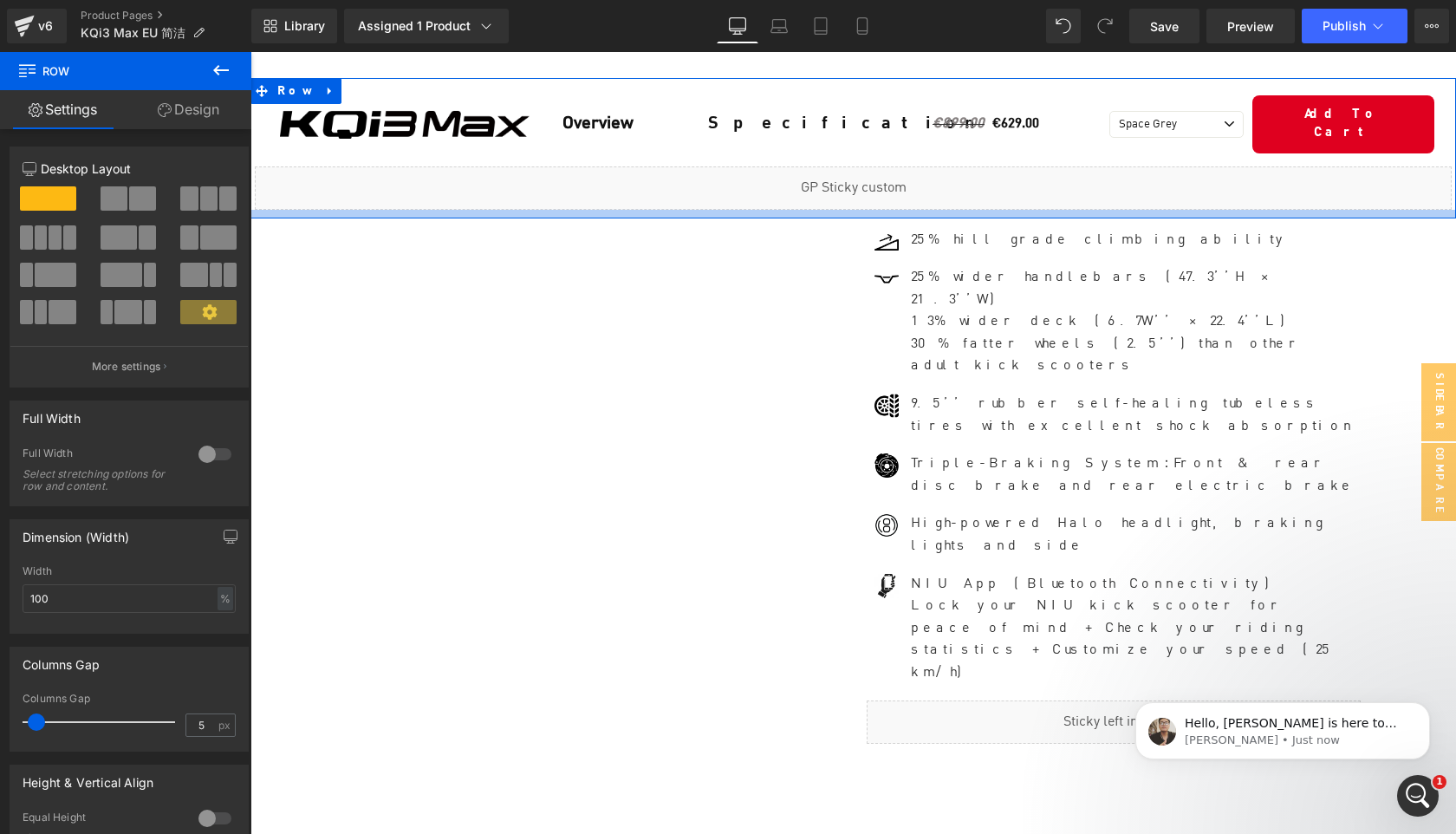
click at [684, 209] on div at bounding box center [853, 213] width 1205 height 8
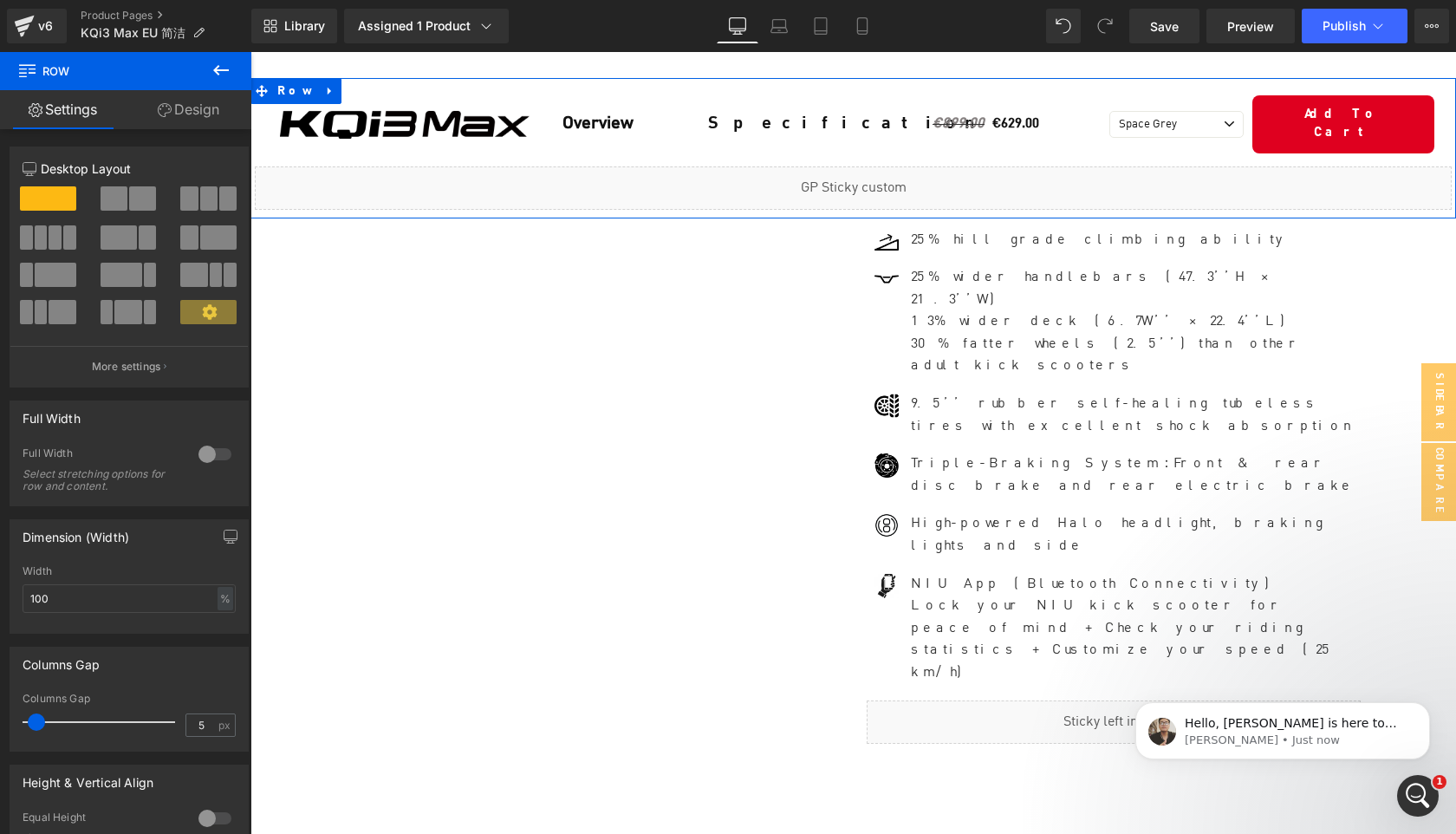
click at [674, 209] on div at bounding box center [853, 213] width 1205 height 8
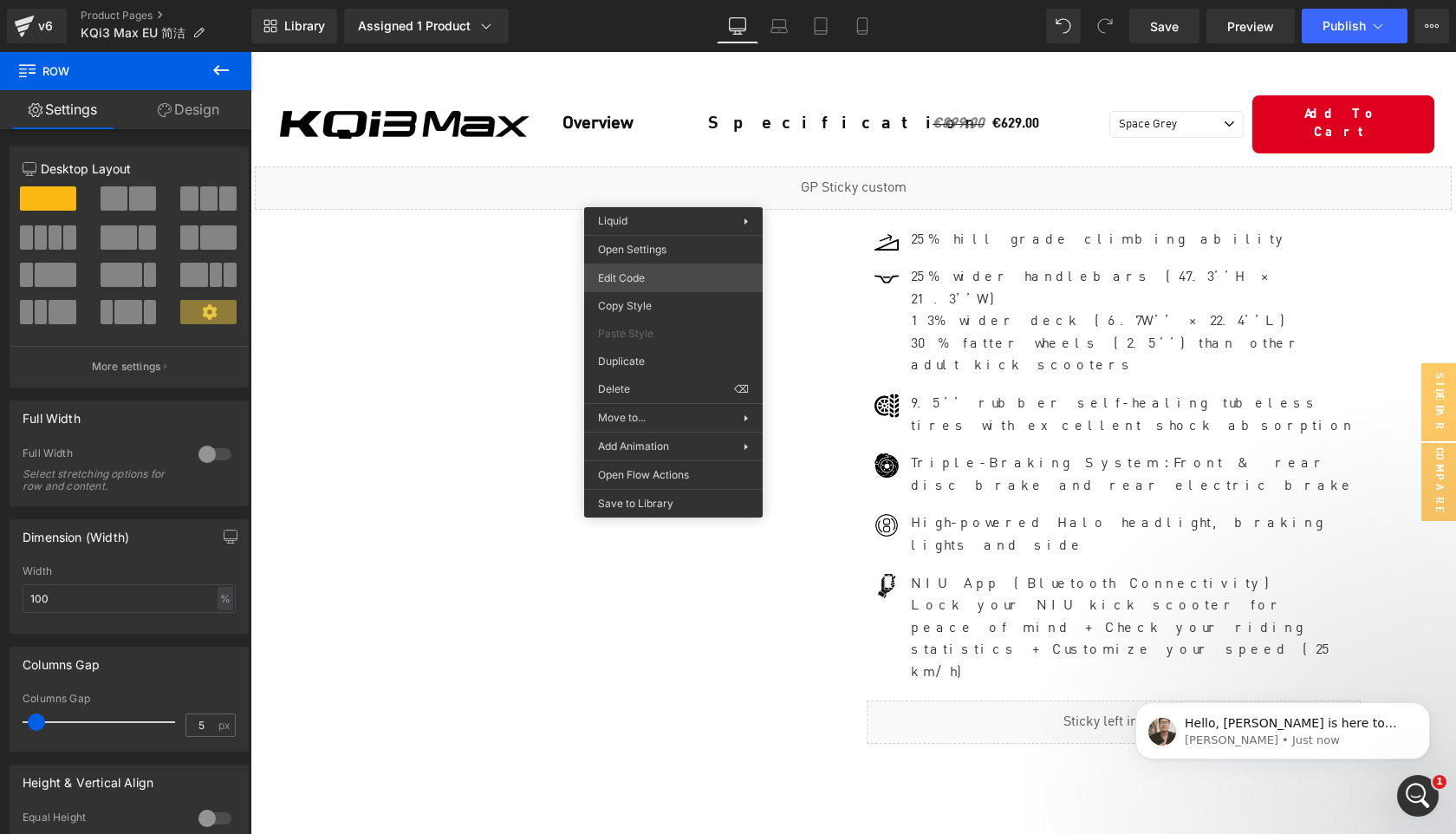
click at [671, 0] on div "You are previewing how the will restyle your page. You can not edit Elements in…" at bounding box center [728, 0] width 1456 height 0
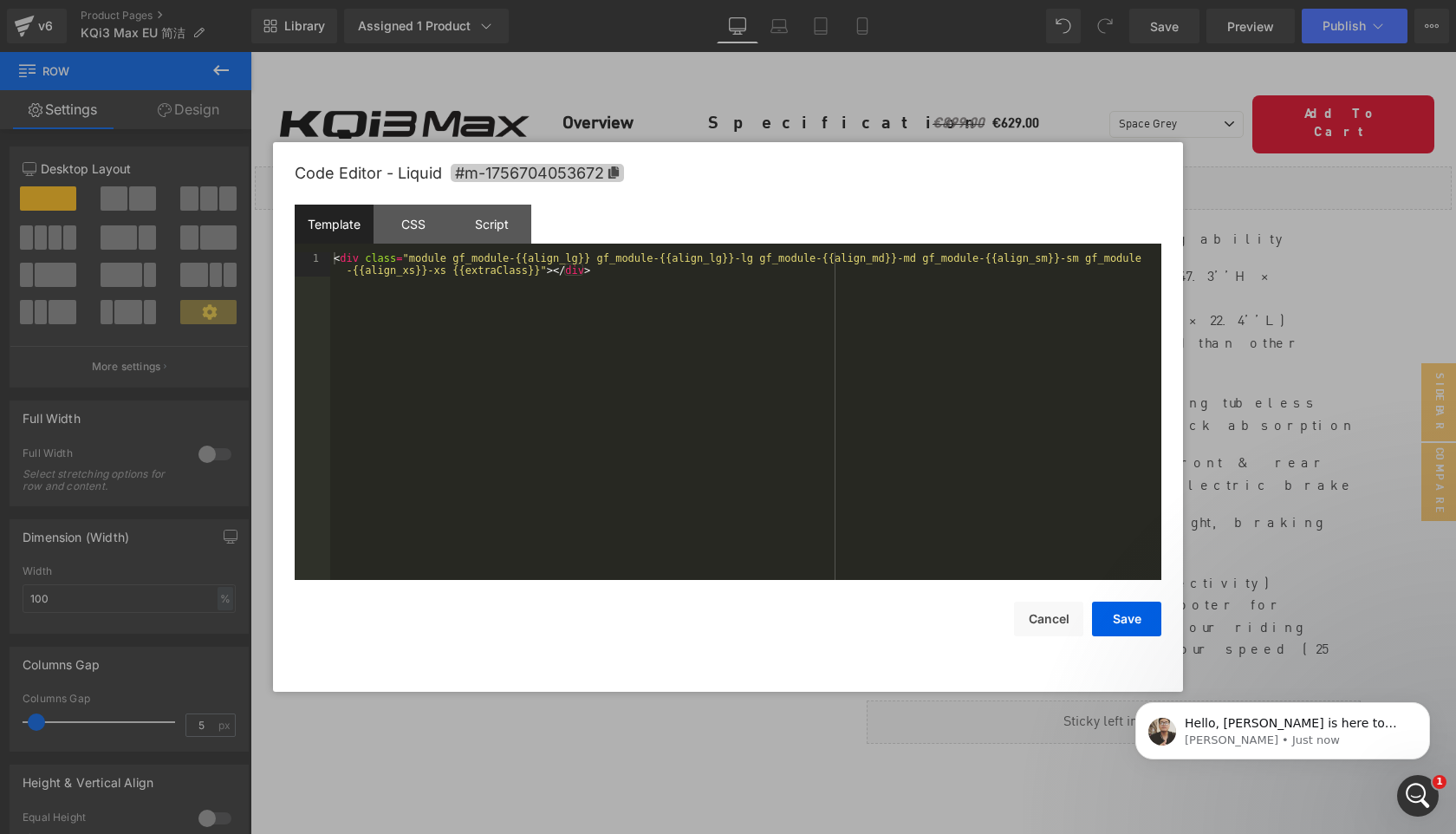
click at [620, 174] on icon at bounding box center [613, 172] width 12 height 12
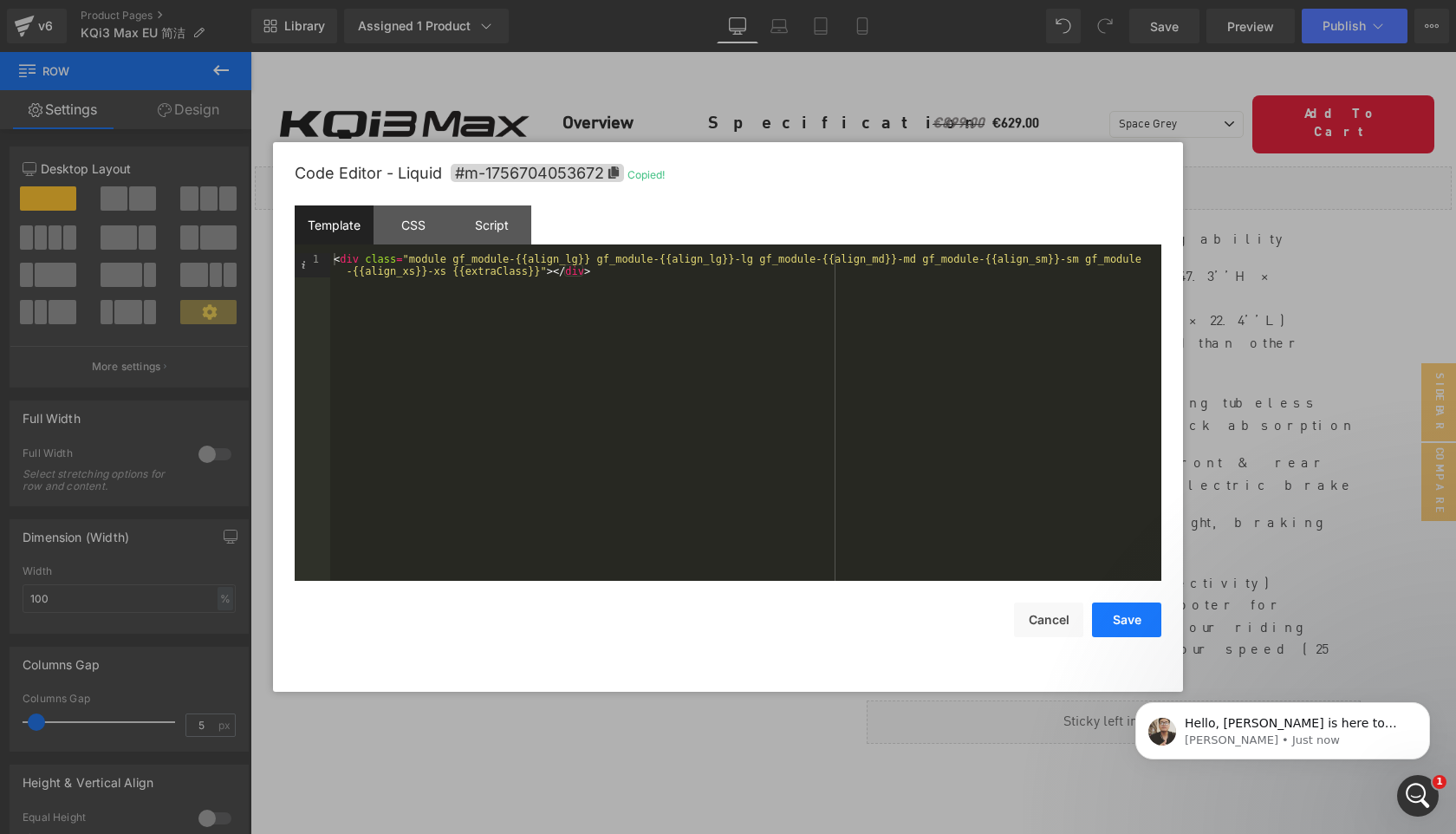
click at [1128, 628] on button "Save" at bounding box center [1127, 620] width 70 height 35
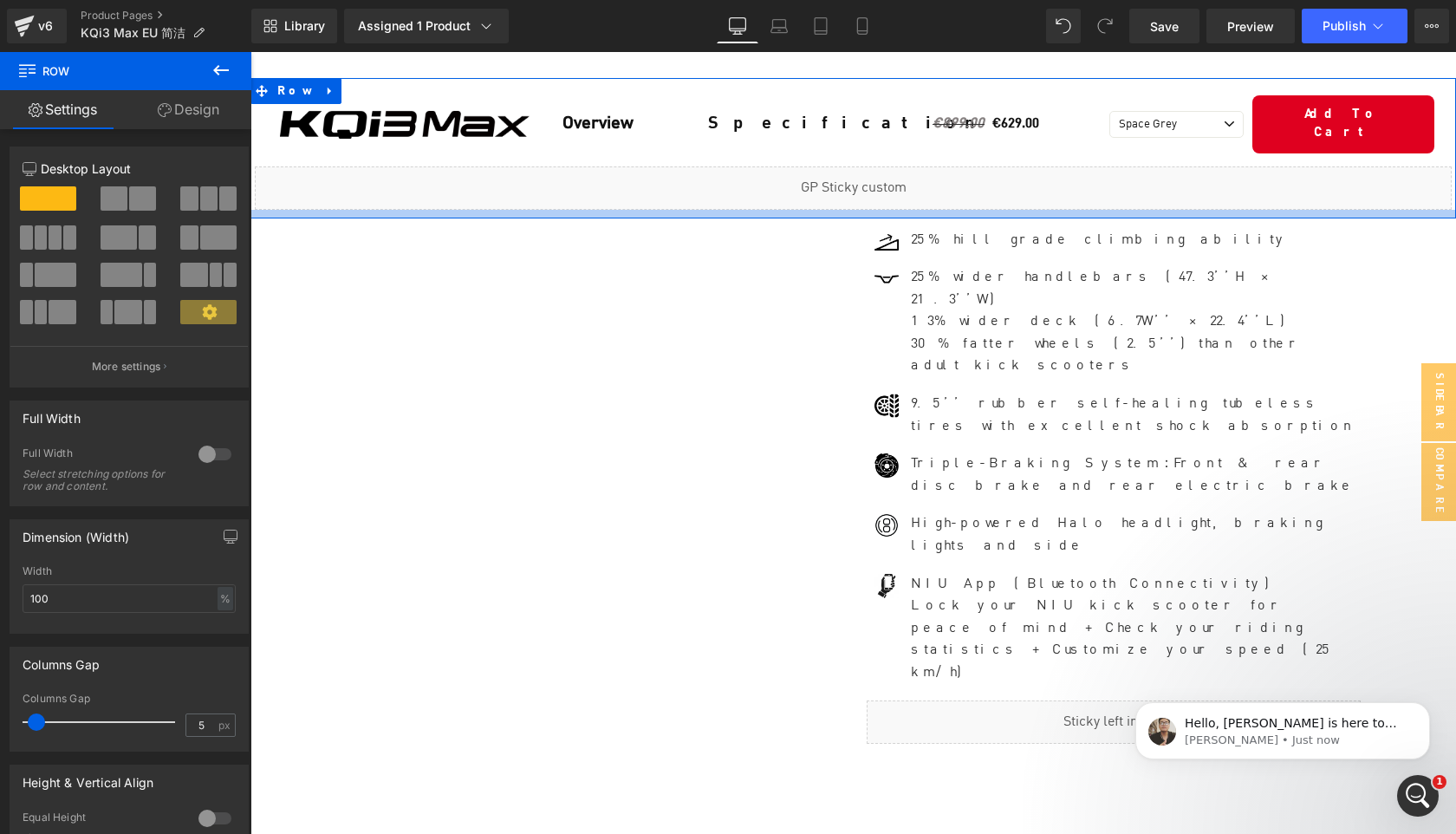
click at [795, 209] on div at bounding box center [853, 213] width 1205 height 8
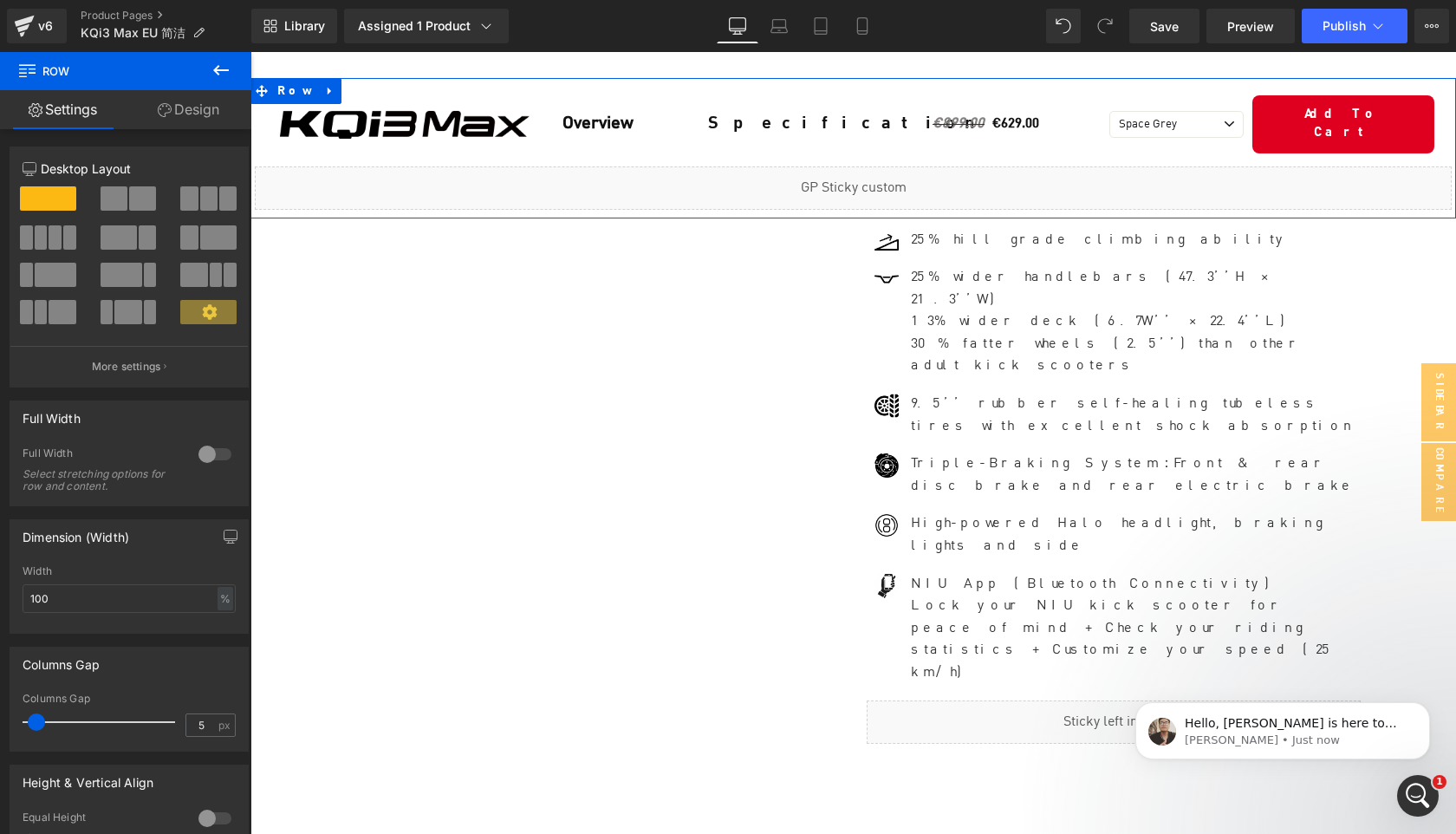
click at [871, 166] on div "Liquid" at bounding box center [854, 187] width 1197 height 43
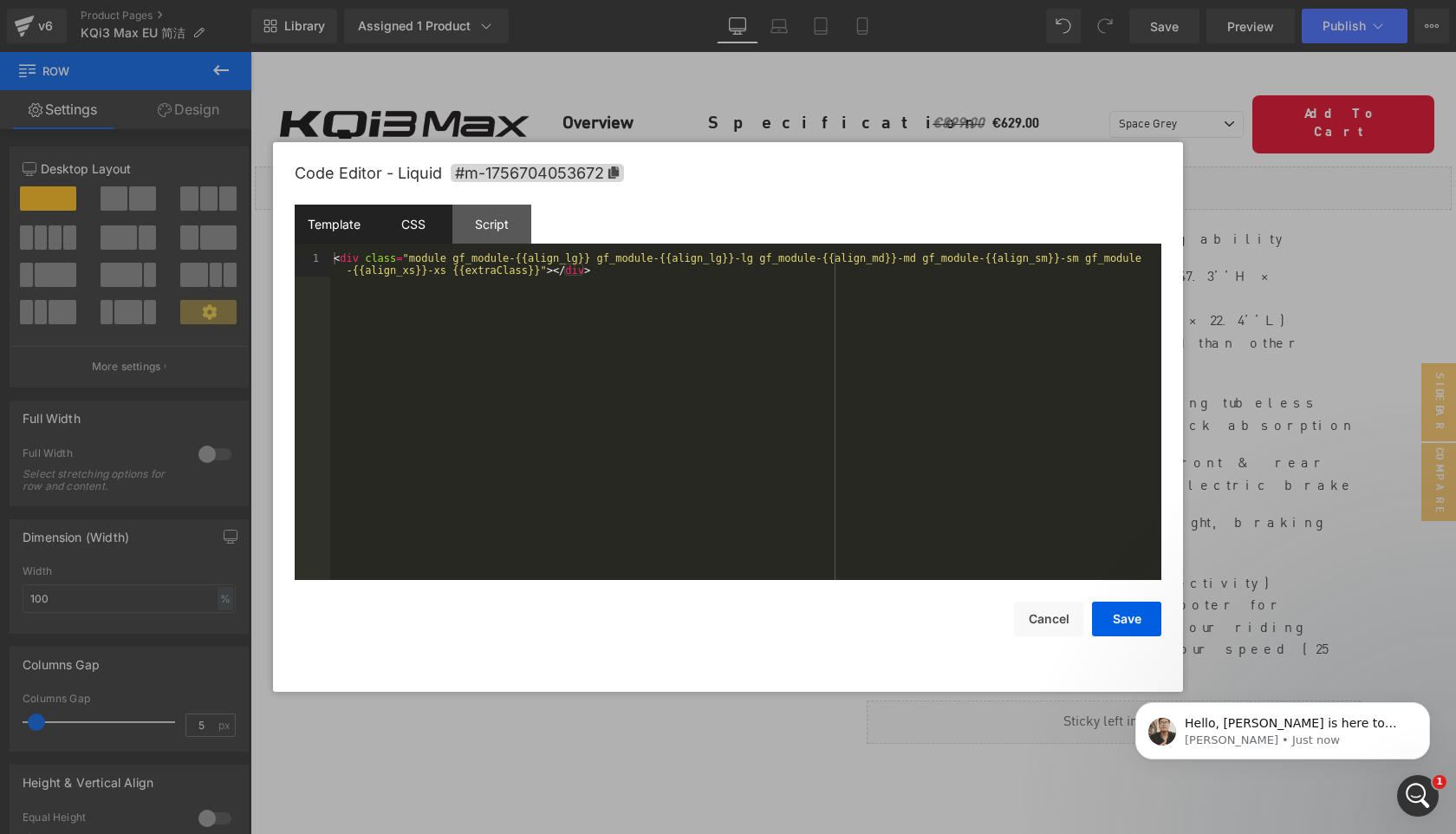
click at [424, 220] on div "CSS" at bounding box center [413, 224] width 79 height 39
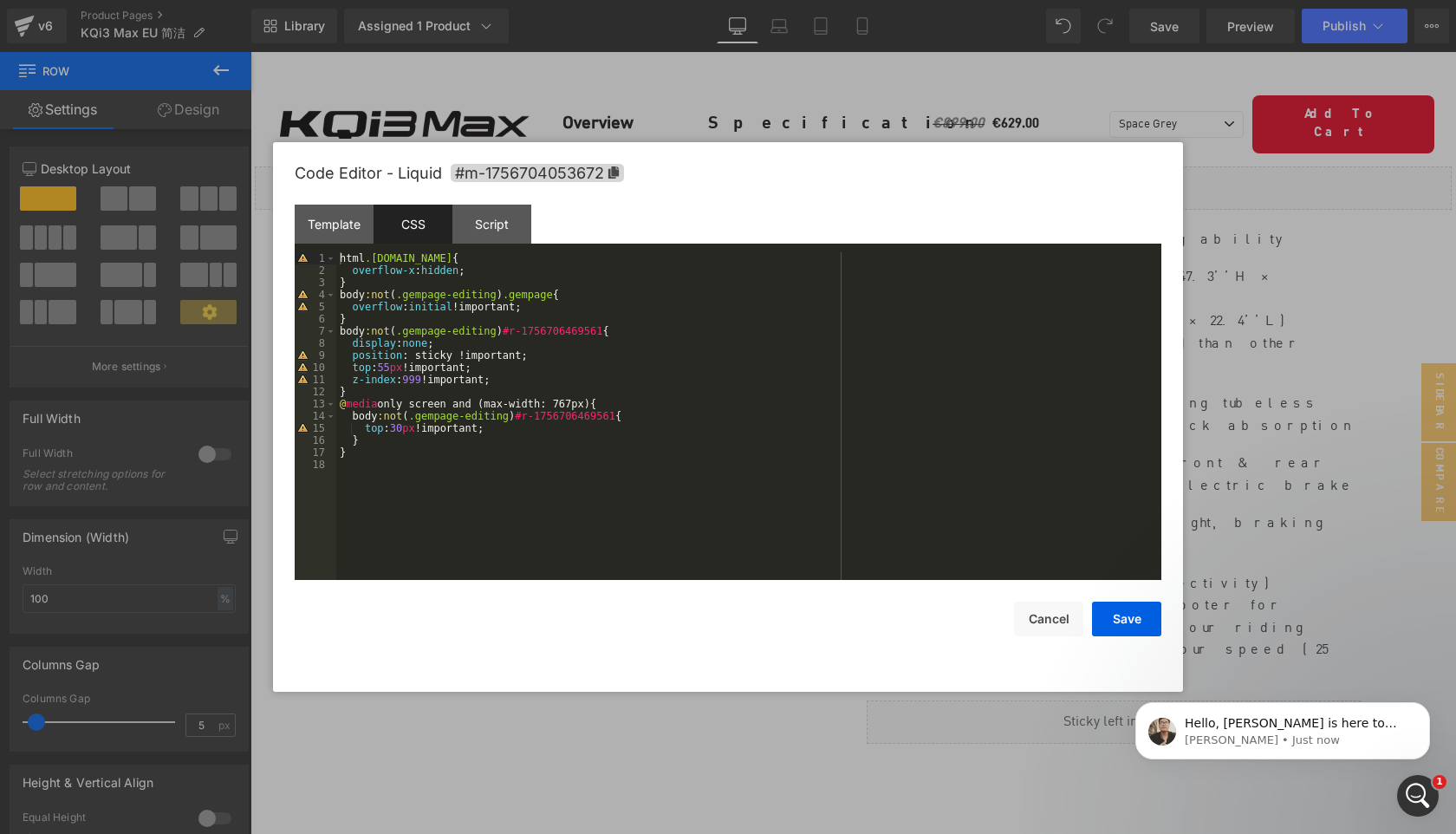
click at [612, 331] on div "html .gemapp.video { overflow-x : hidden ; } body :not ( .gempage-editing ) .ge…" at bounding box center [748, 428] width 825 height 352
click at [1050, 622] on button "Cancel" at bounding box center [1049, 619] width 70 height 35
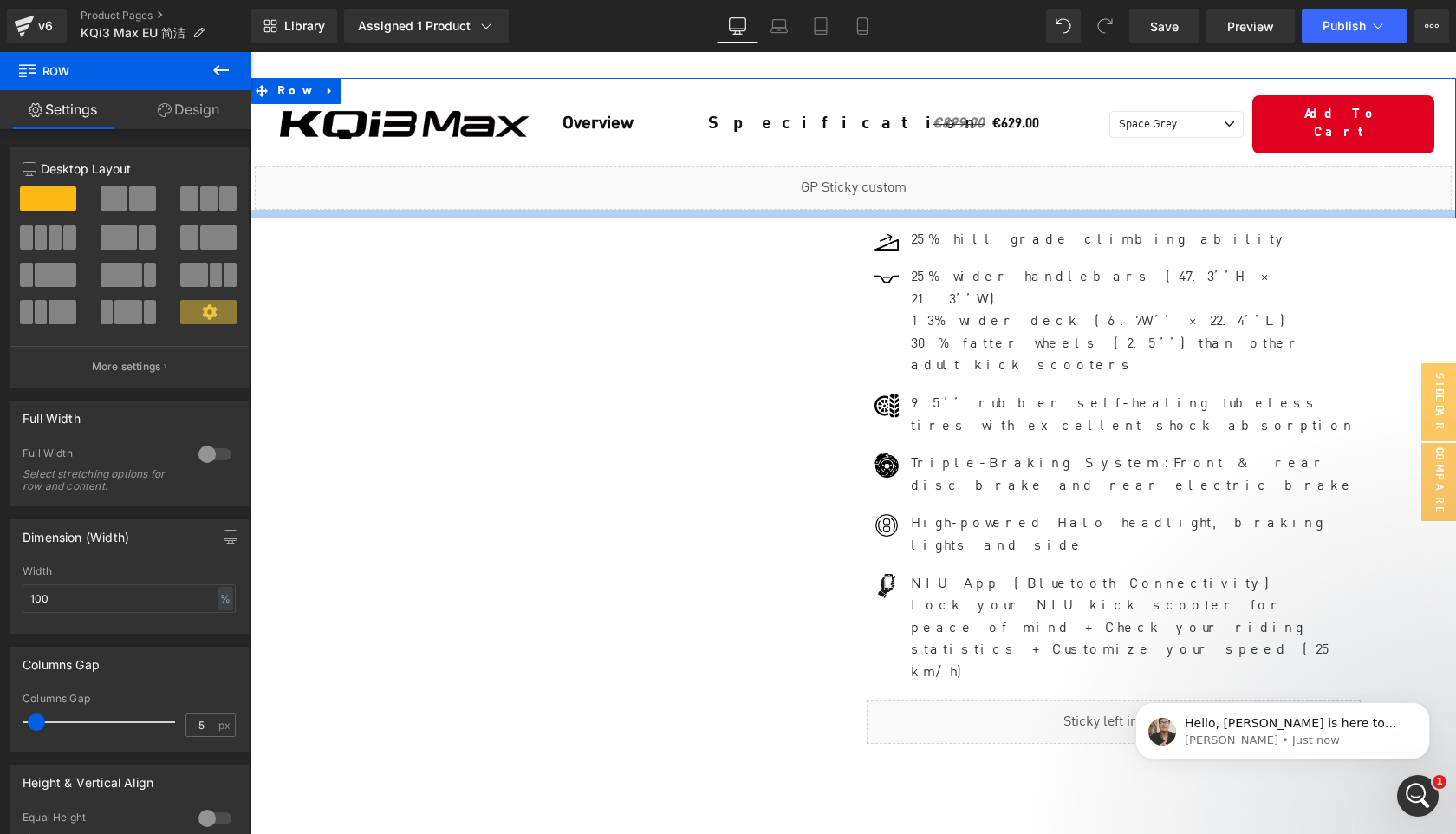
click at [891, 209] on div at bounding box center [853, 213] width 1205 height 8
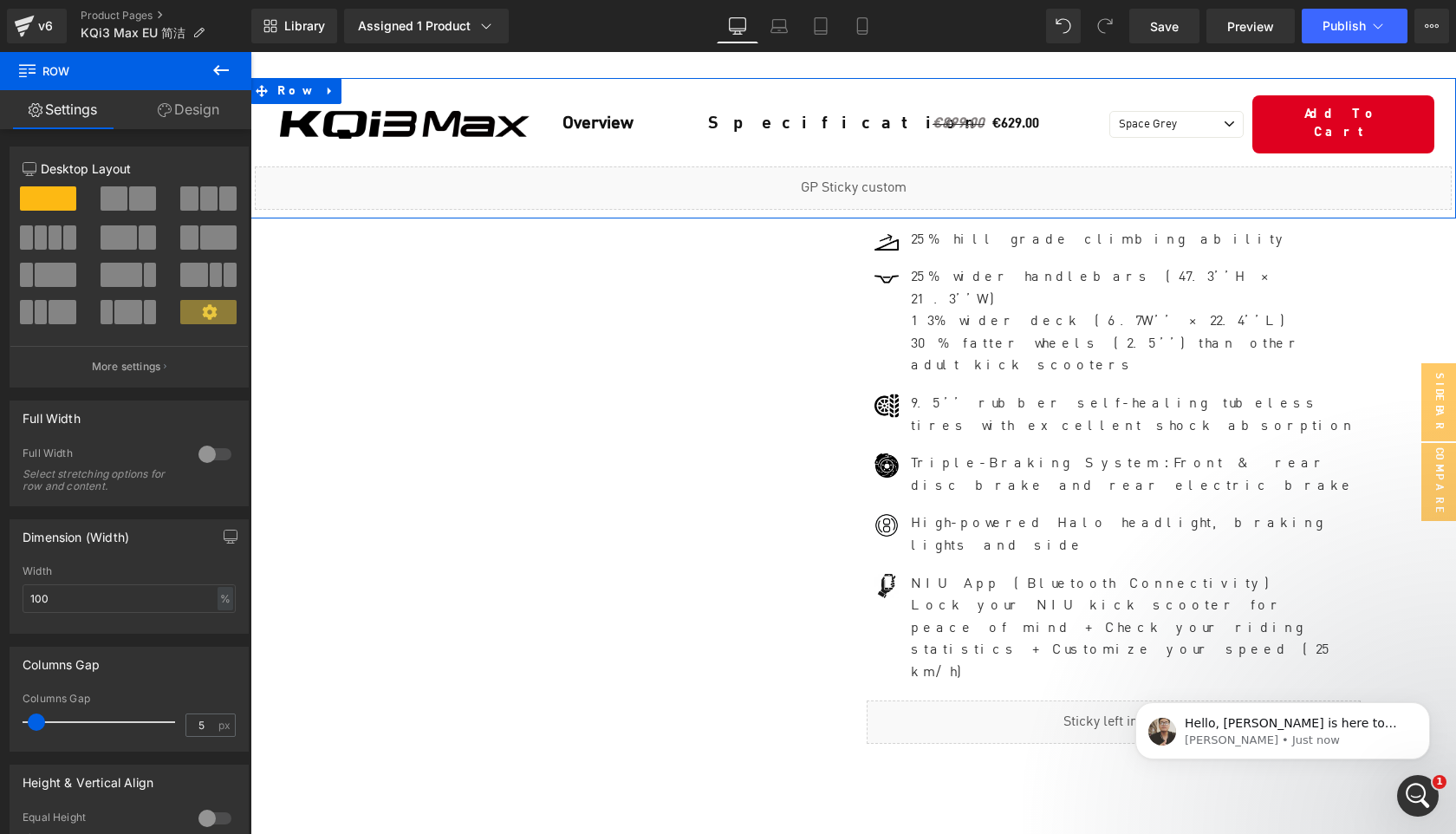
click at [866, 197] on div "Image Row Overview Text Block Specification Text Block Row €899.00 €629.00 (P) …" at bounding box center [853, 148] width 1205 height 141
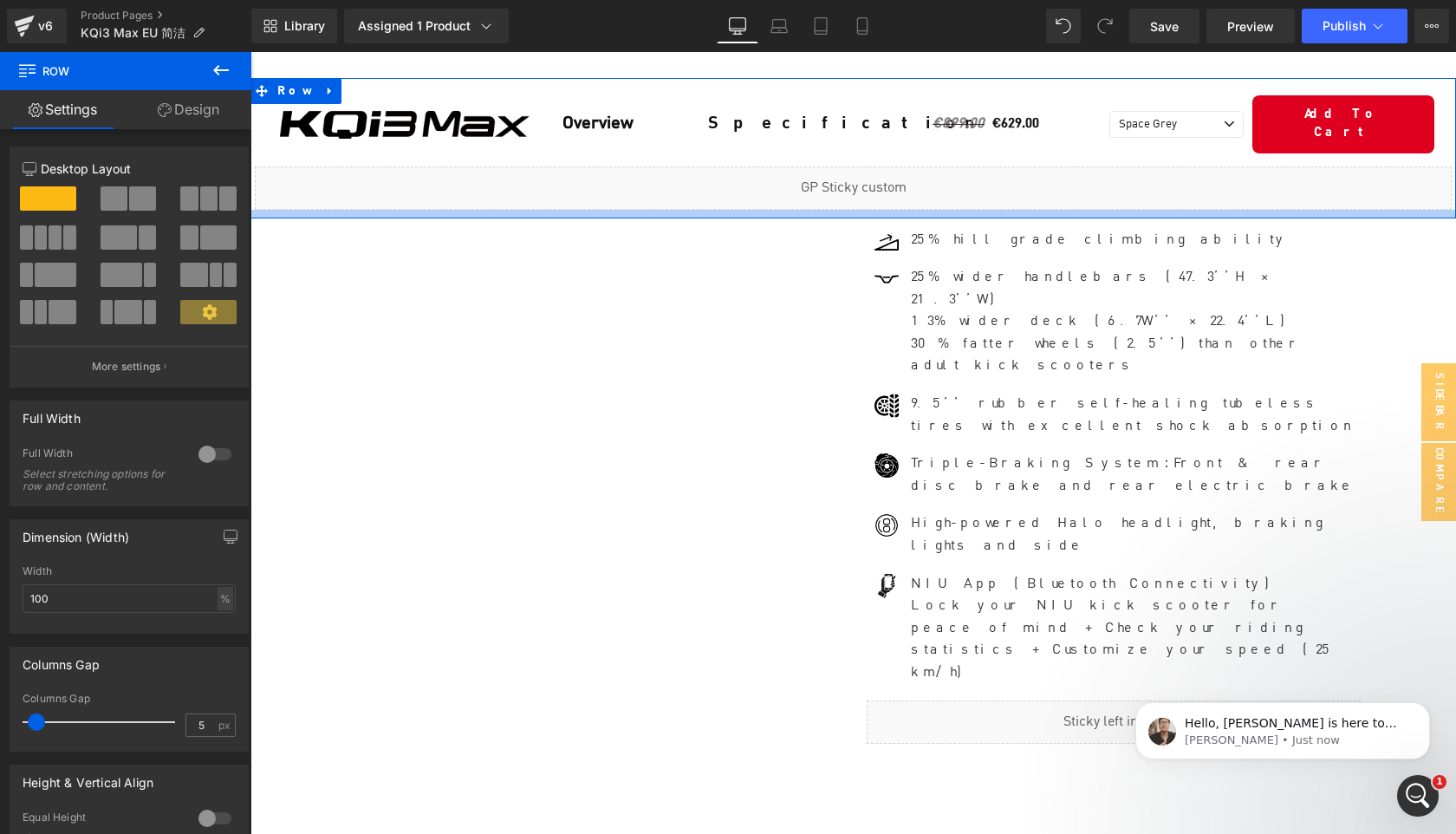
click at [857, 209] on div at bounding box center [853, 213] width 1205 height 8
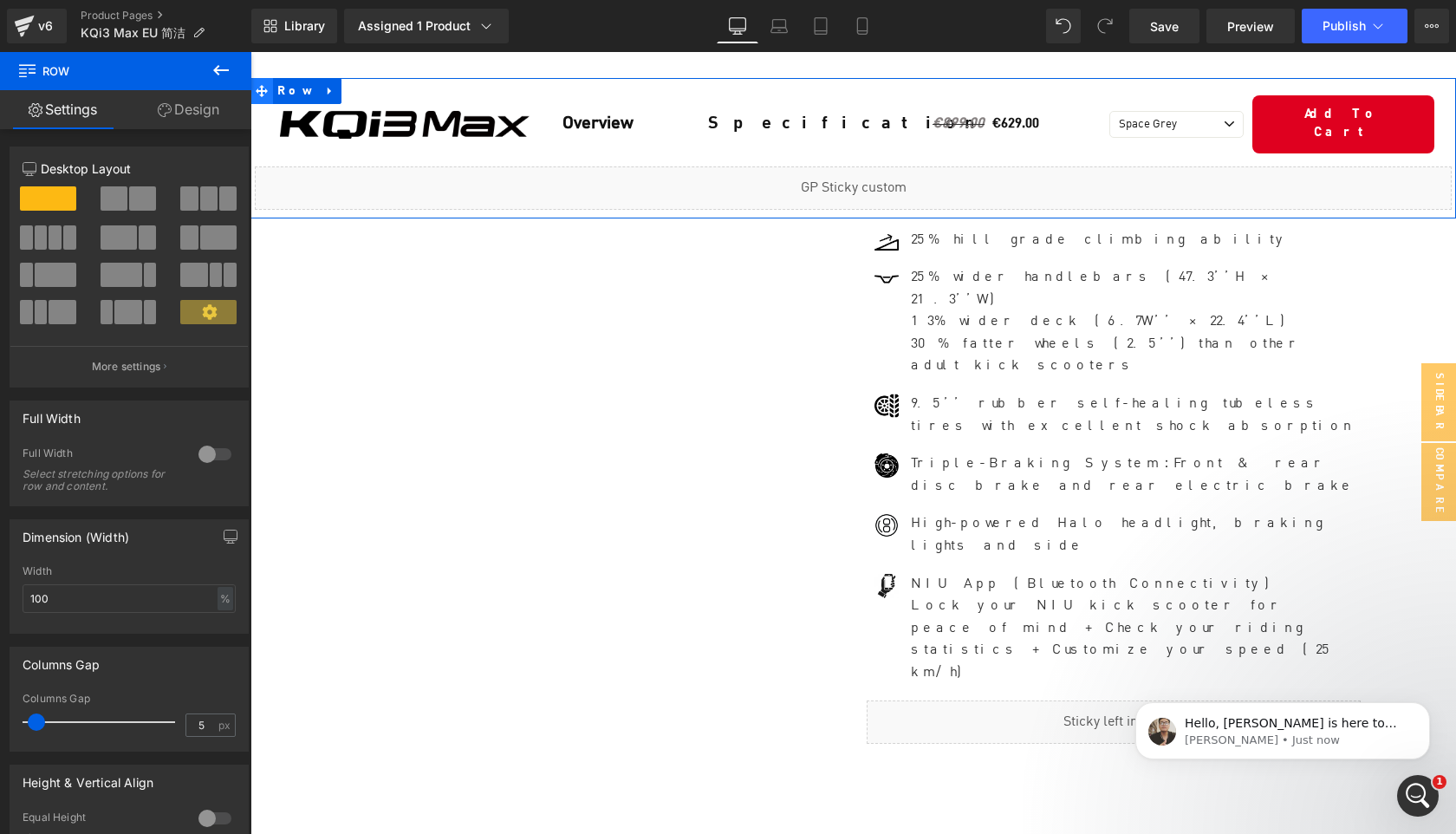
click at [271, 95] on span at bounding box center [262, 91] width 23 height 26
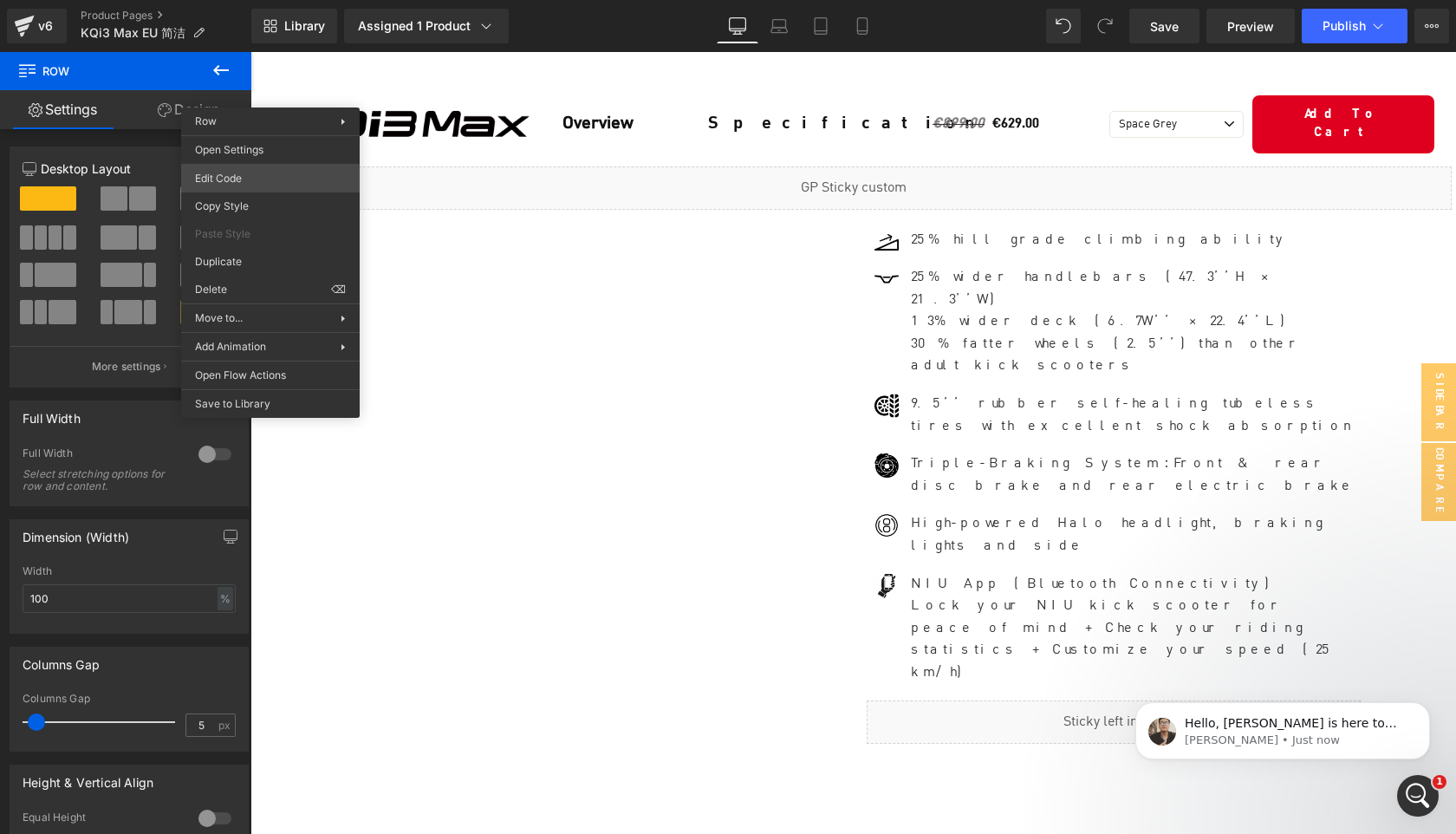
click at [234, 175] on body "Row You are previewing how the will restyle your page. You can not edit Element…" at bounding box center [728, 417] width 1456 height 834
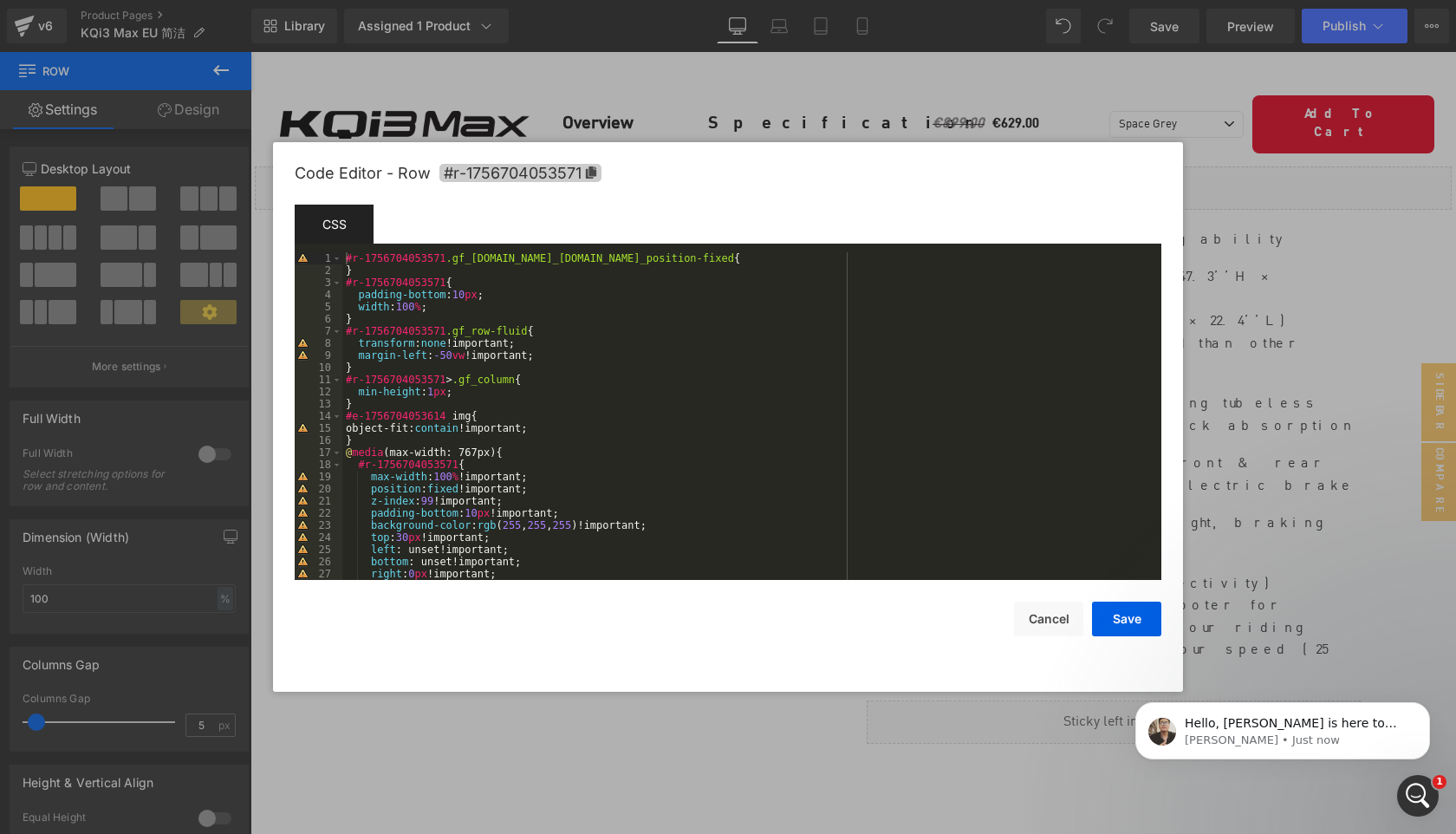
click at [597, 175] on span "#r-1756704053571" at bounding box center [521, 173] width 162 height 18
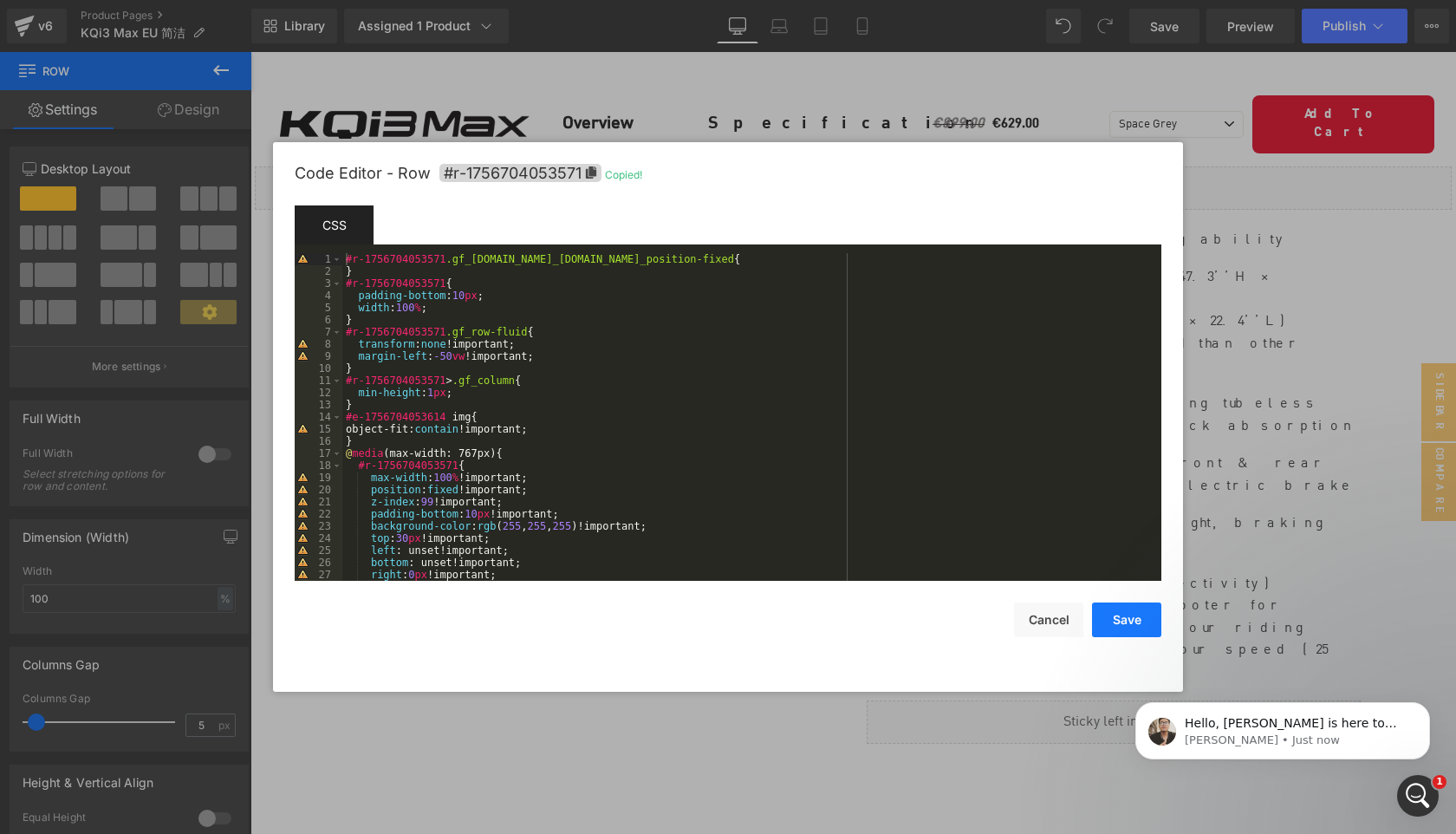
click at [1130, 623] on button "Save" at bounding box center [1127, 620] width 70 height 35
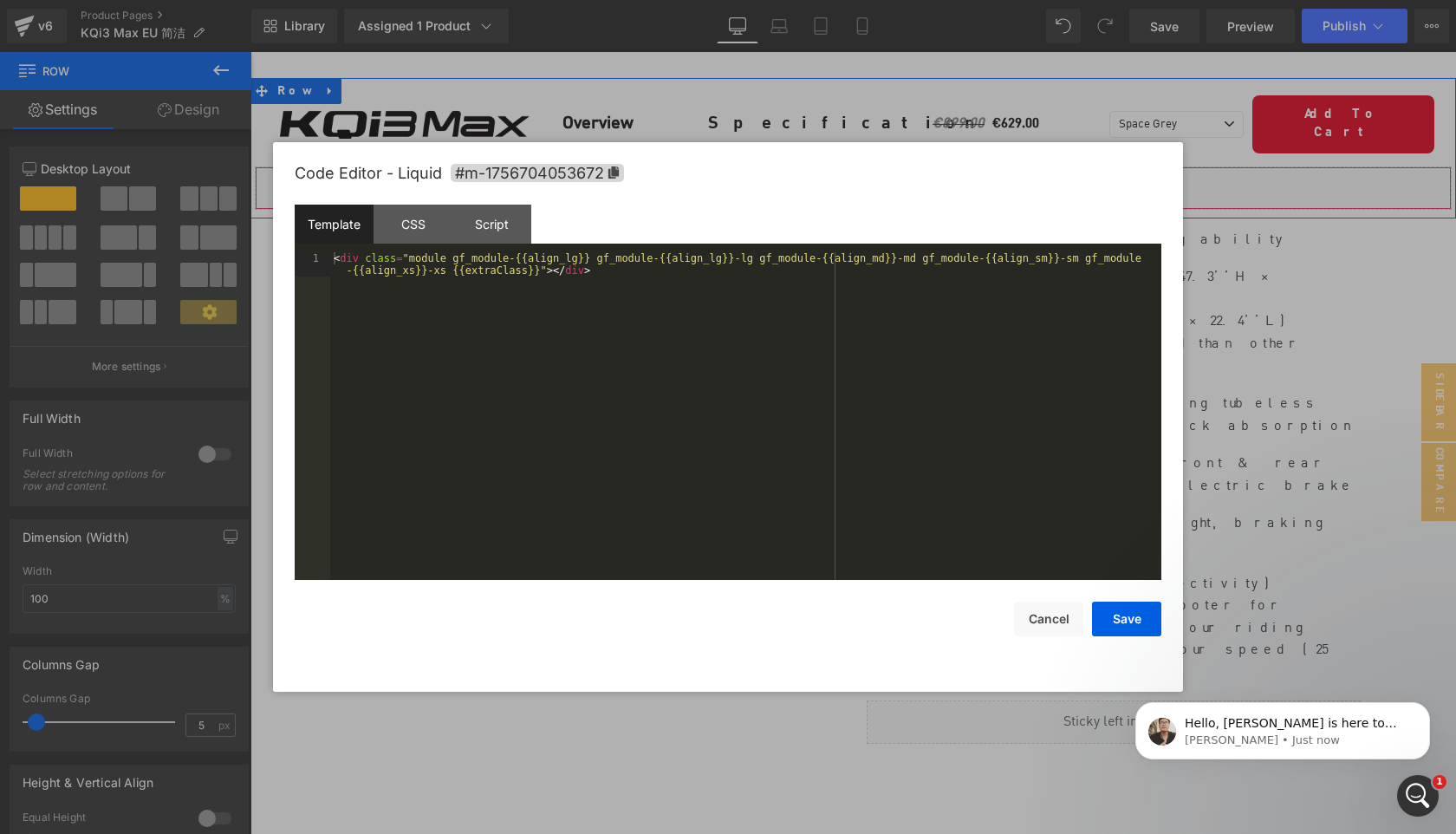
click at [875, 169] on div "Liquid" at bounding box center [854, 187] width 1197 height 43
click at [437, 229] on div "CSS" at bounding box center [413, 224] width 79 height 39
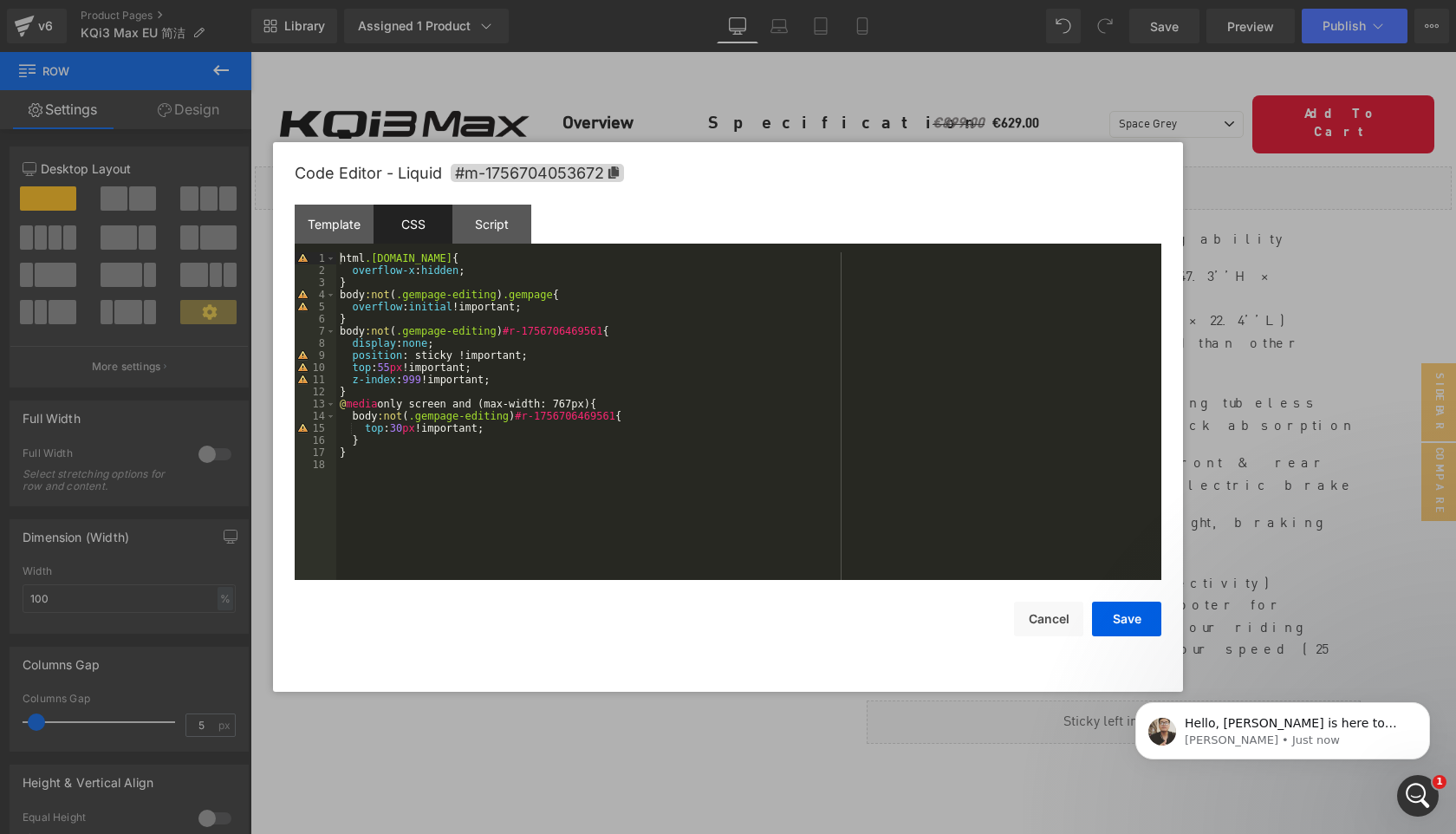
click at [622, 329] on div "html .gemapp.video { overflow-x : hidden ; } body :not ( .gempage-editing ) .ge…" at bounding box center [748, 428] width 825 height 352
click at [636, 411] on div "html .gemapp.video { overflow-x : hidden ; } body :not ( .gempage-editing ) .ge…" at bounding box center [748, 428] width 825 height 352
click at [1128, 623] on button "Save" at bounding box center [1127, 619] width 70 height 35
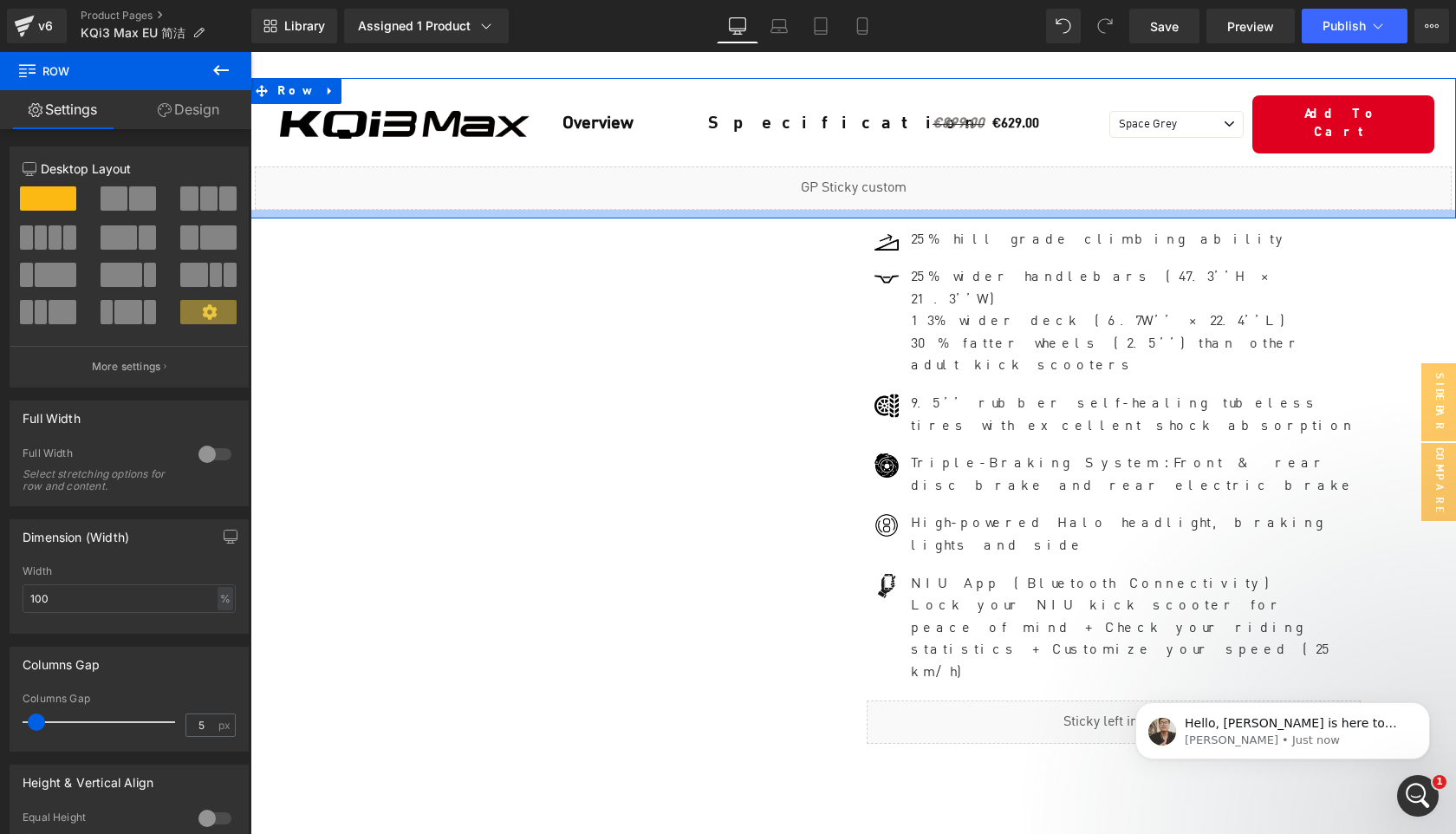
click at [776, 209] on div at bounding box center [853, 213] width 1205 height 8
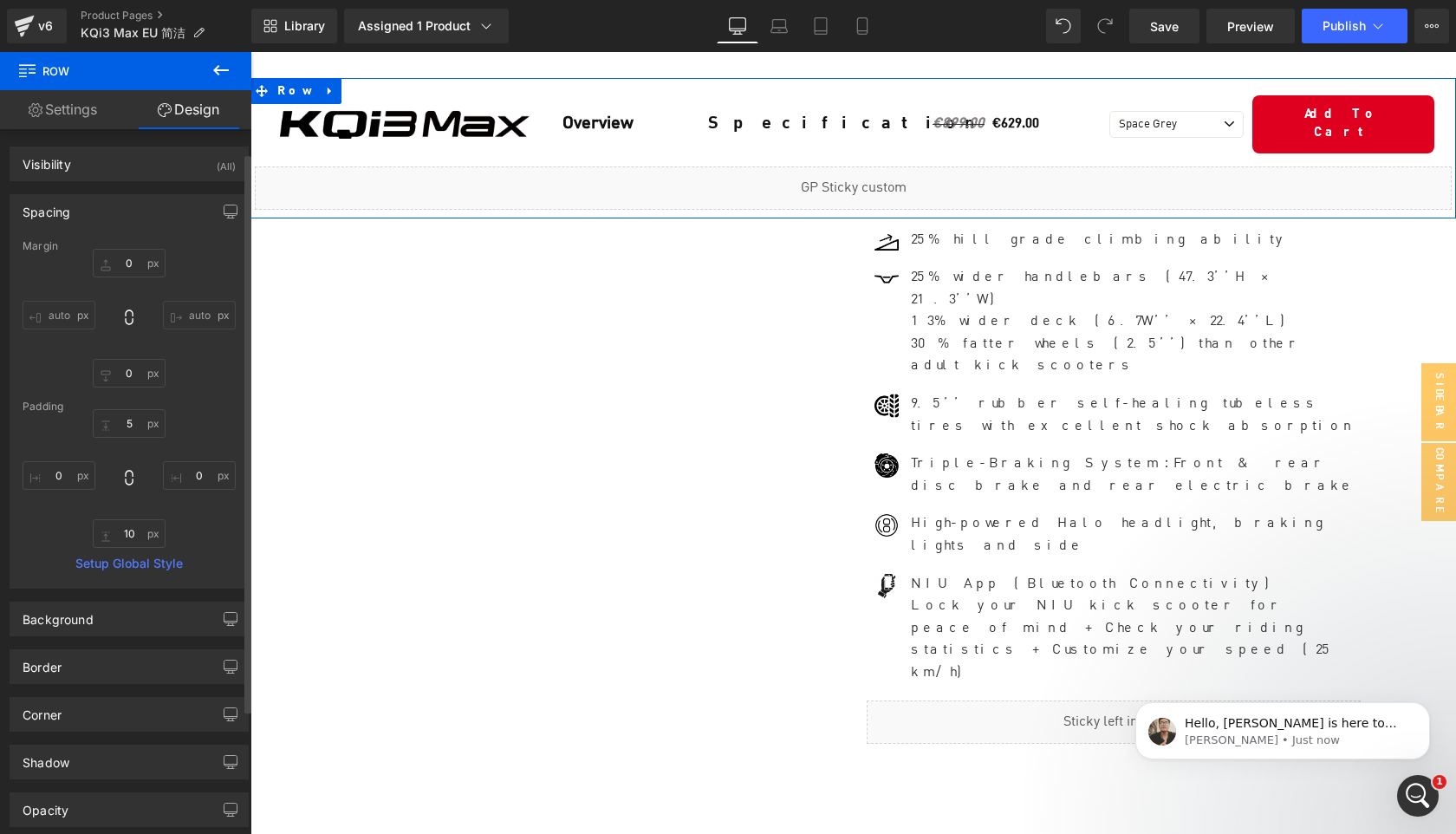
scroll to position [186, 0]
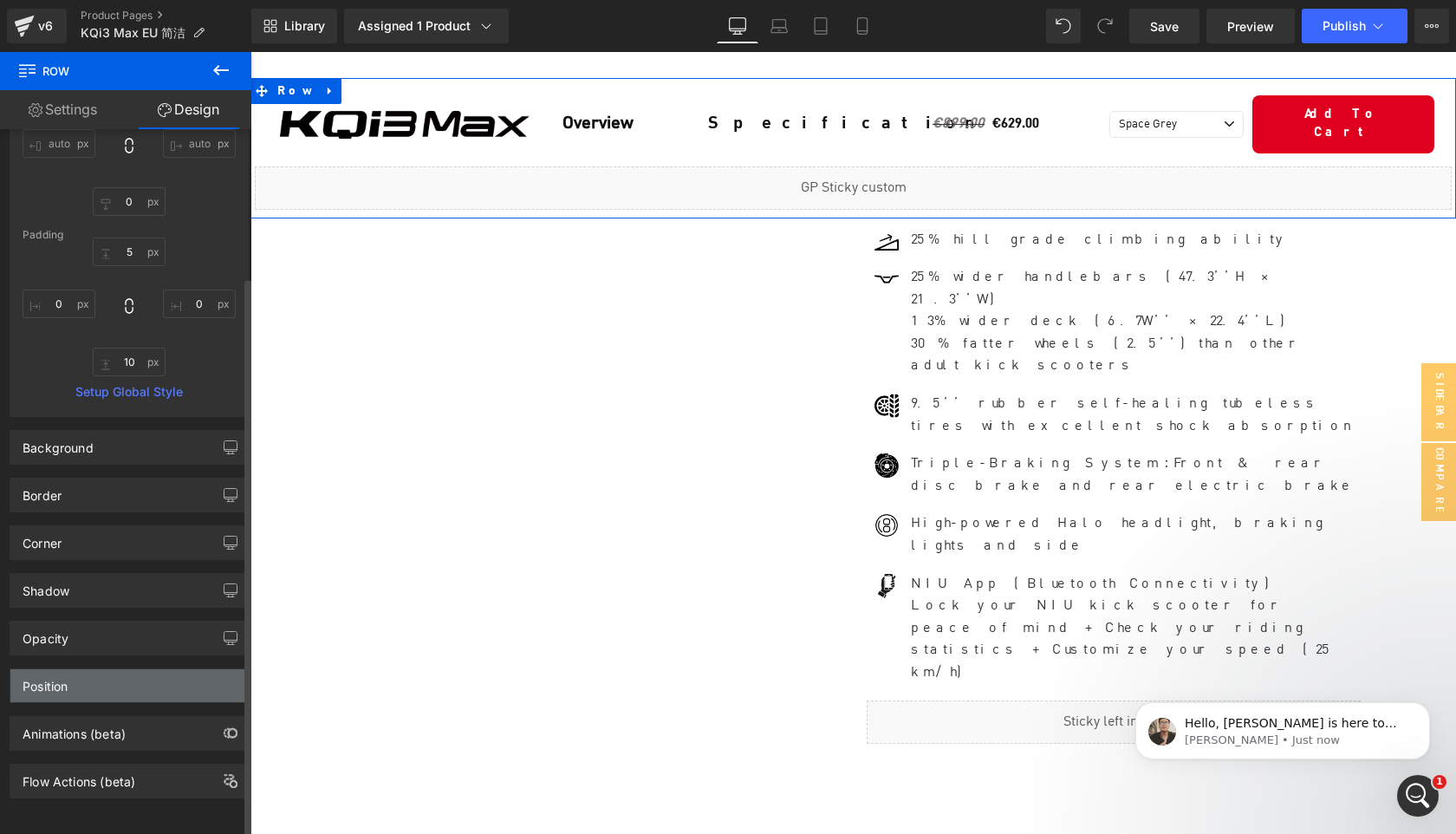
click at [120, 679] on div "Position" at bounding box center [129, 686] width 238 height 33
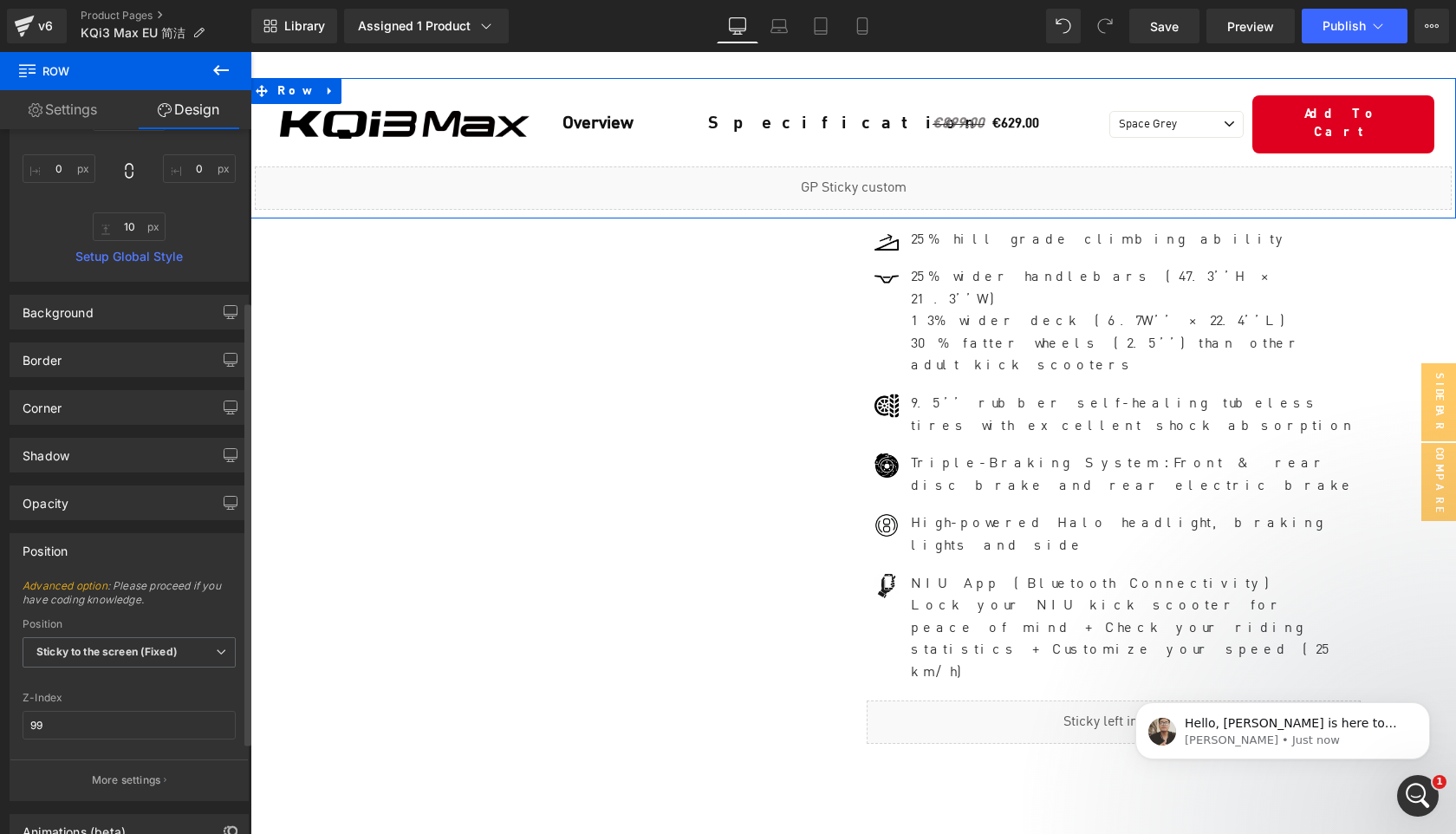
scroll to position [332, 0]
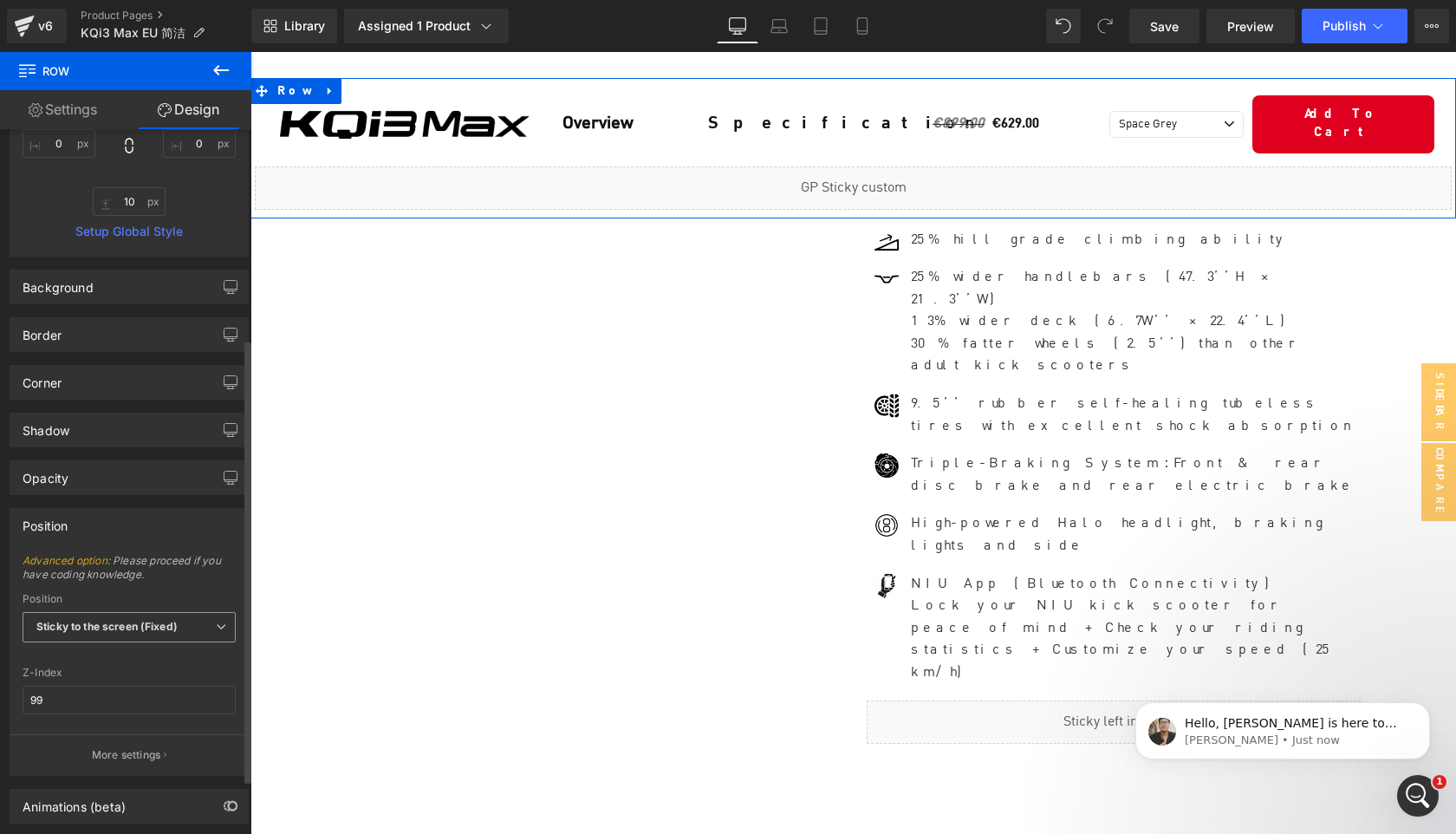
click at [129, 626] on b "Sticky to the screen (Fixed)" at bounding box center [107, 626] width 141 height 13
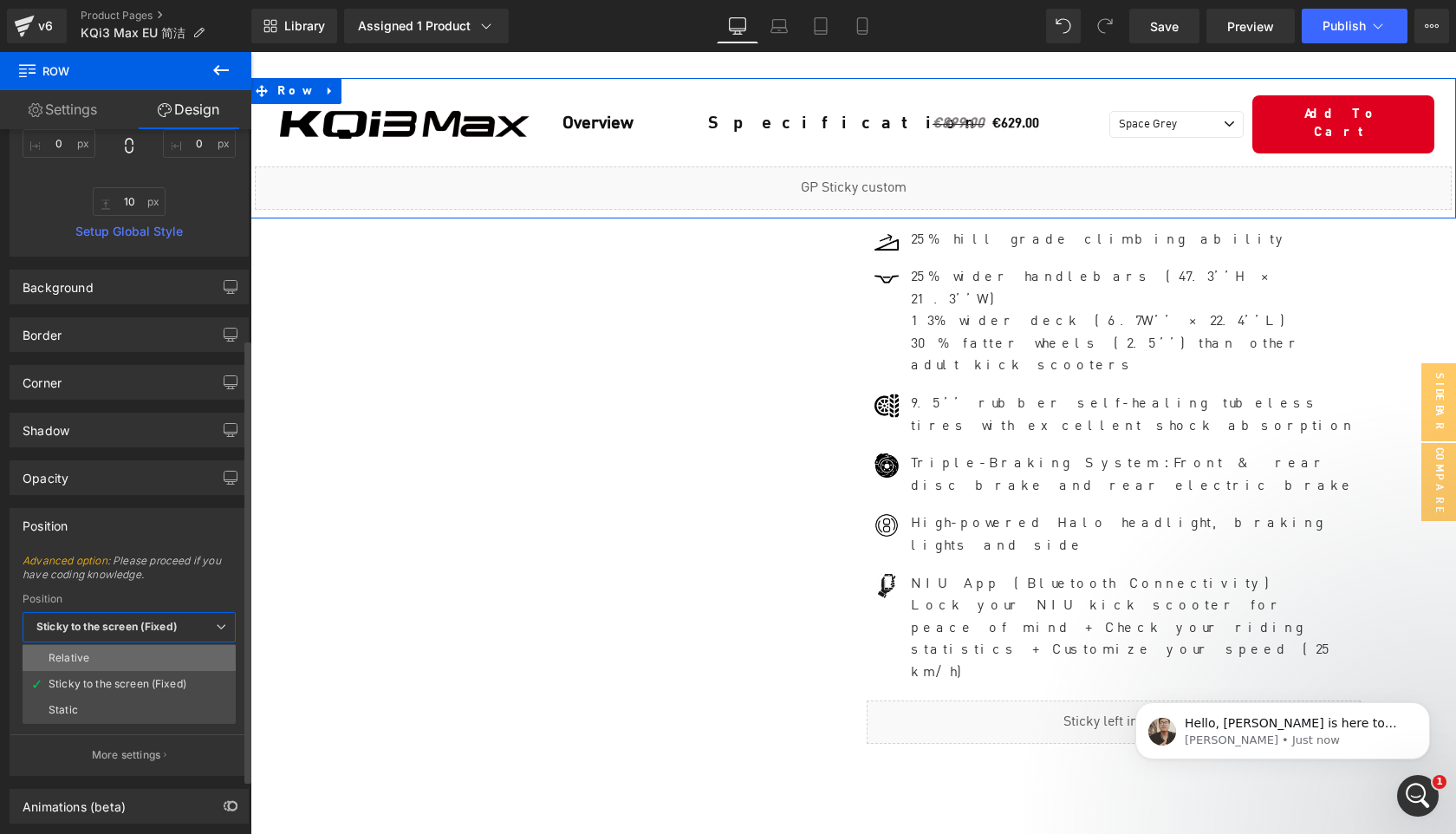
click at [125, 657] on li "Relative" at bounding box center [129, 658] width 213 height 26
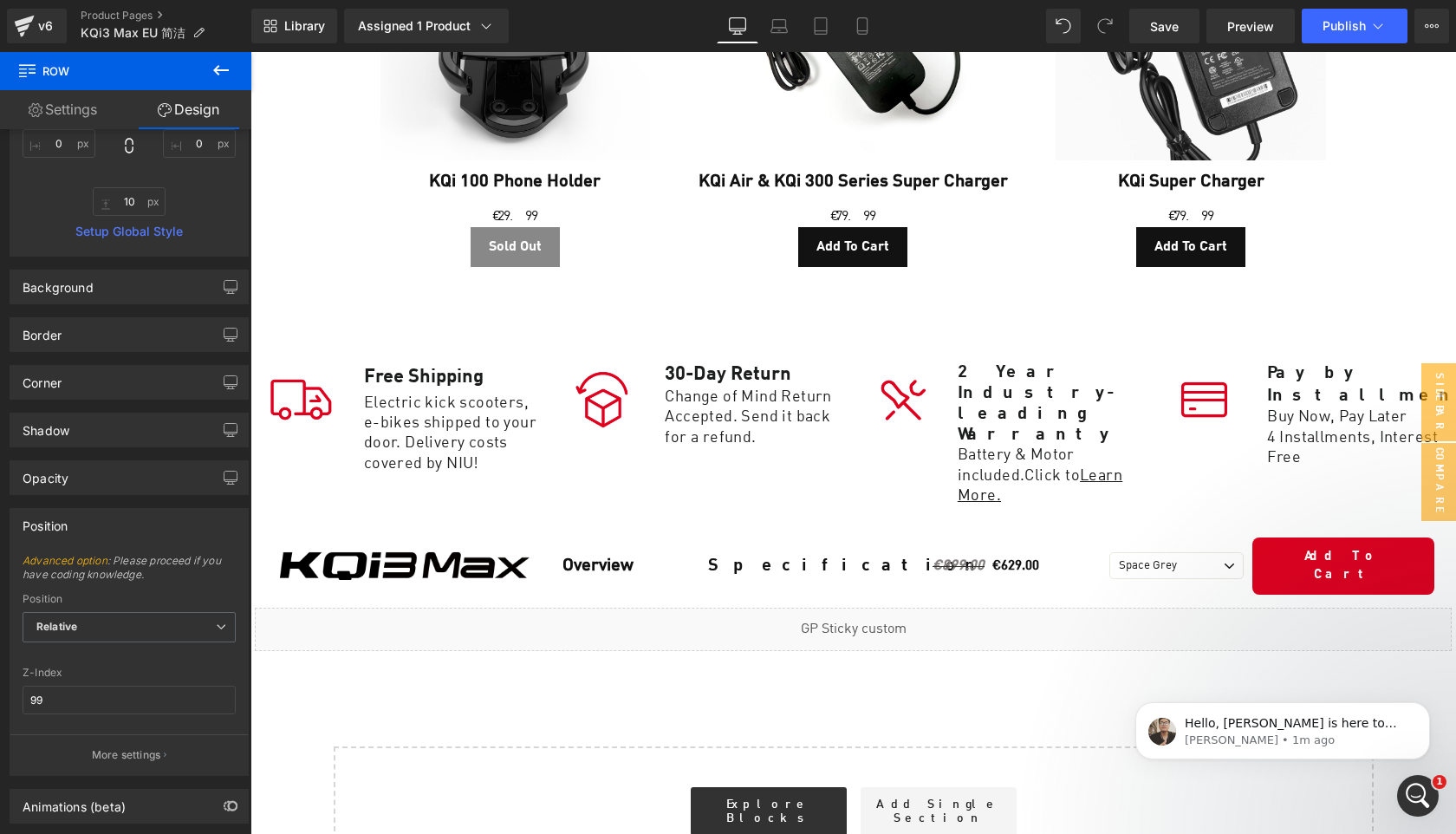
scroll to position [9721, 0]
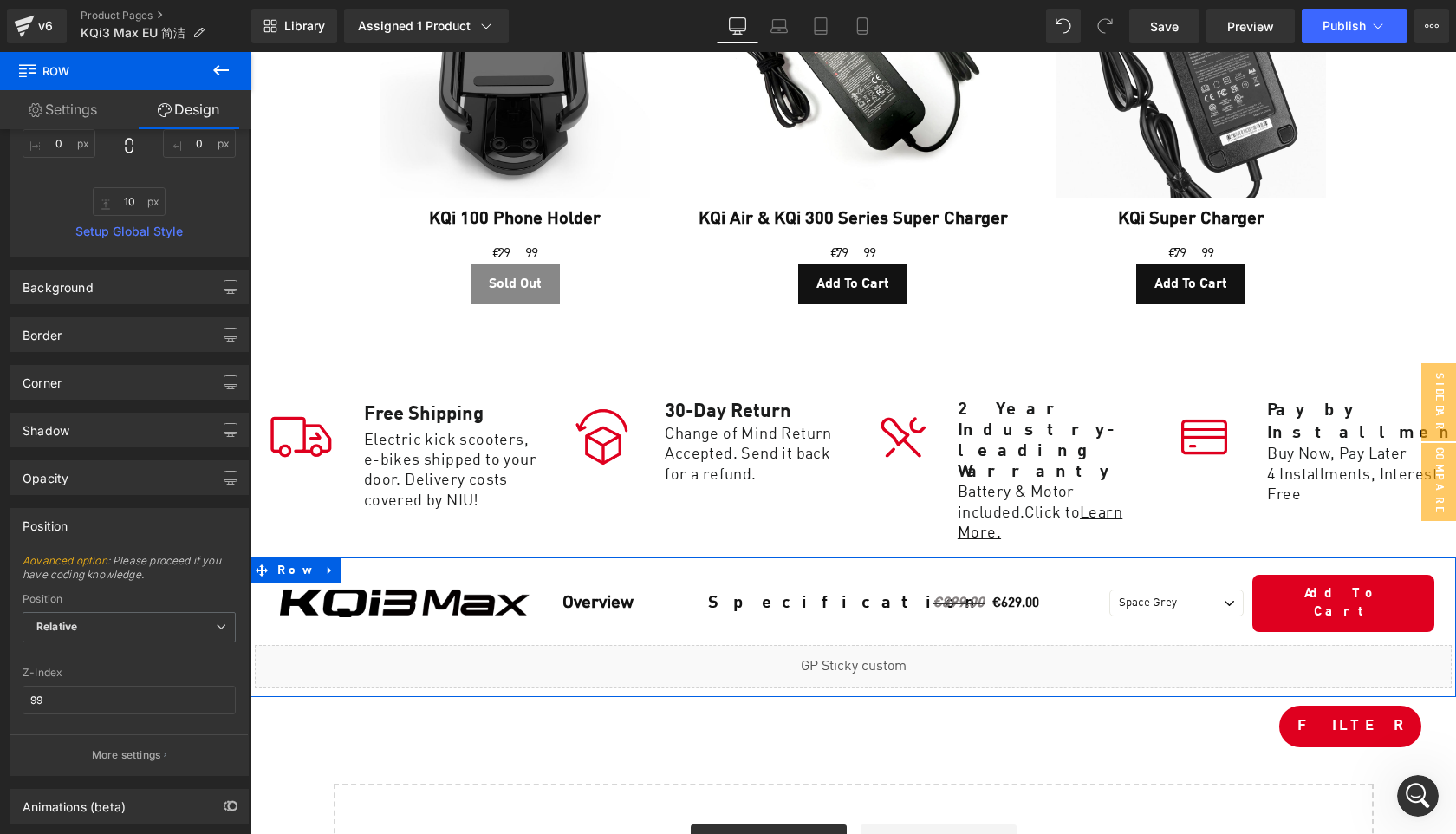
click at [879, 645] on div "Liquid" at bounding box center [854, 666] width 1197 height 43
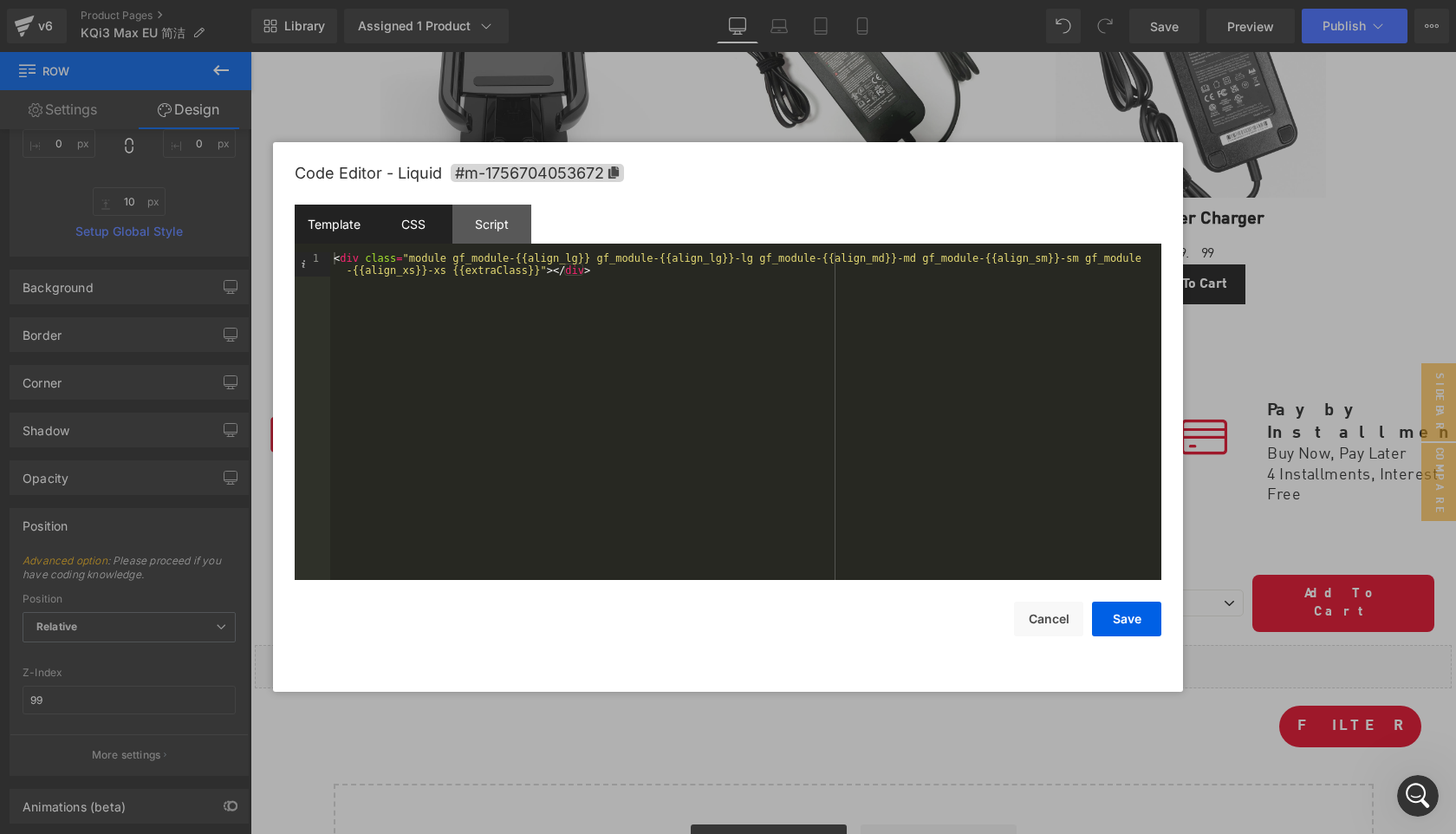
click at [422, 228] on div "CSS" at bounding box center [413, 224] width 79 height 39
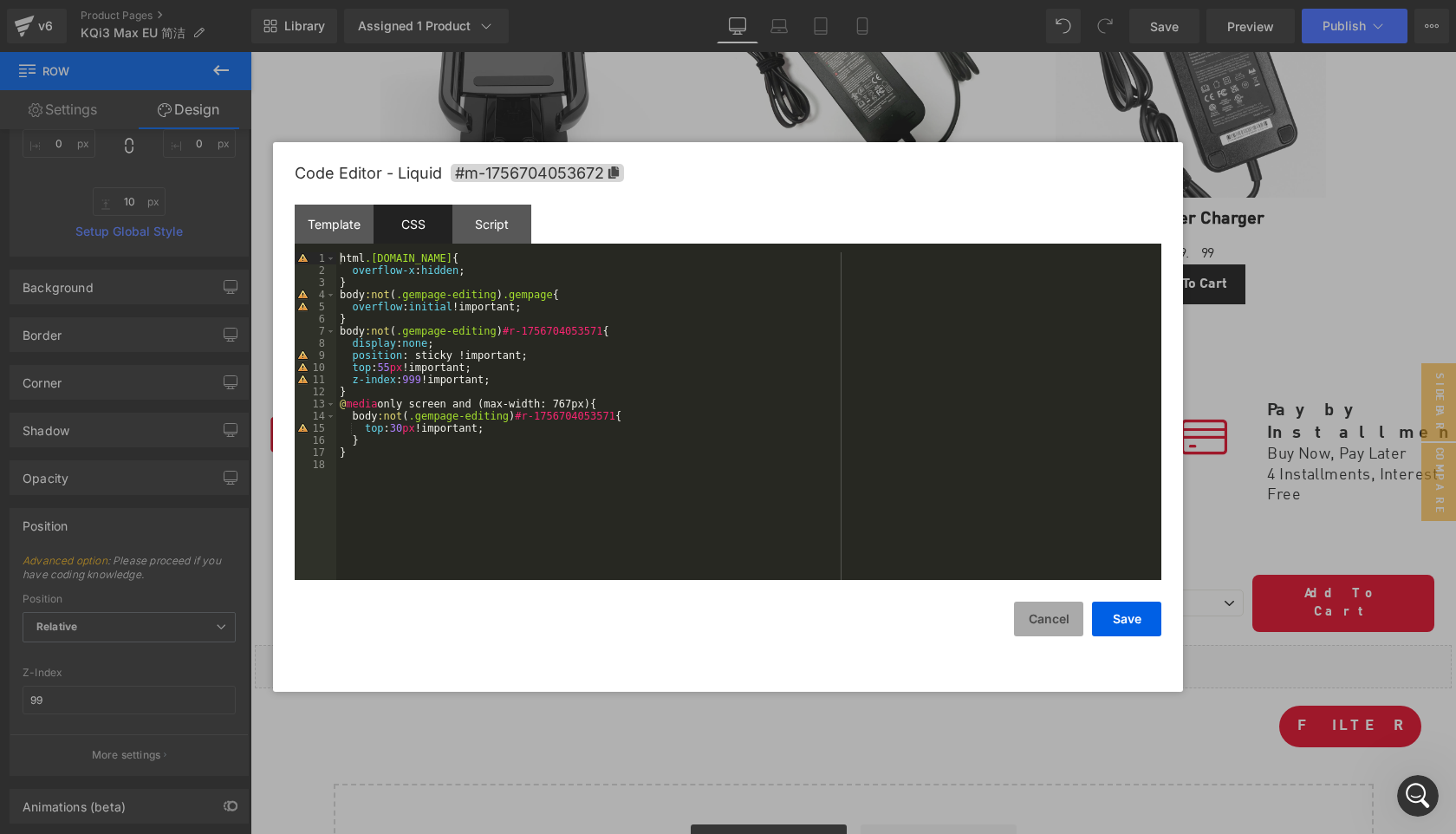
click at [1058, 624] on button "Cancel" at bounding box center [1049, 619] width 70 height 35
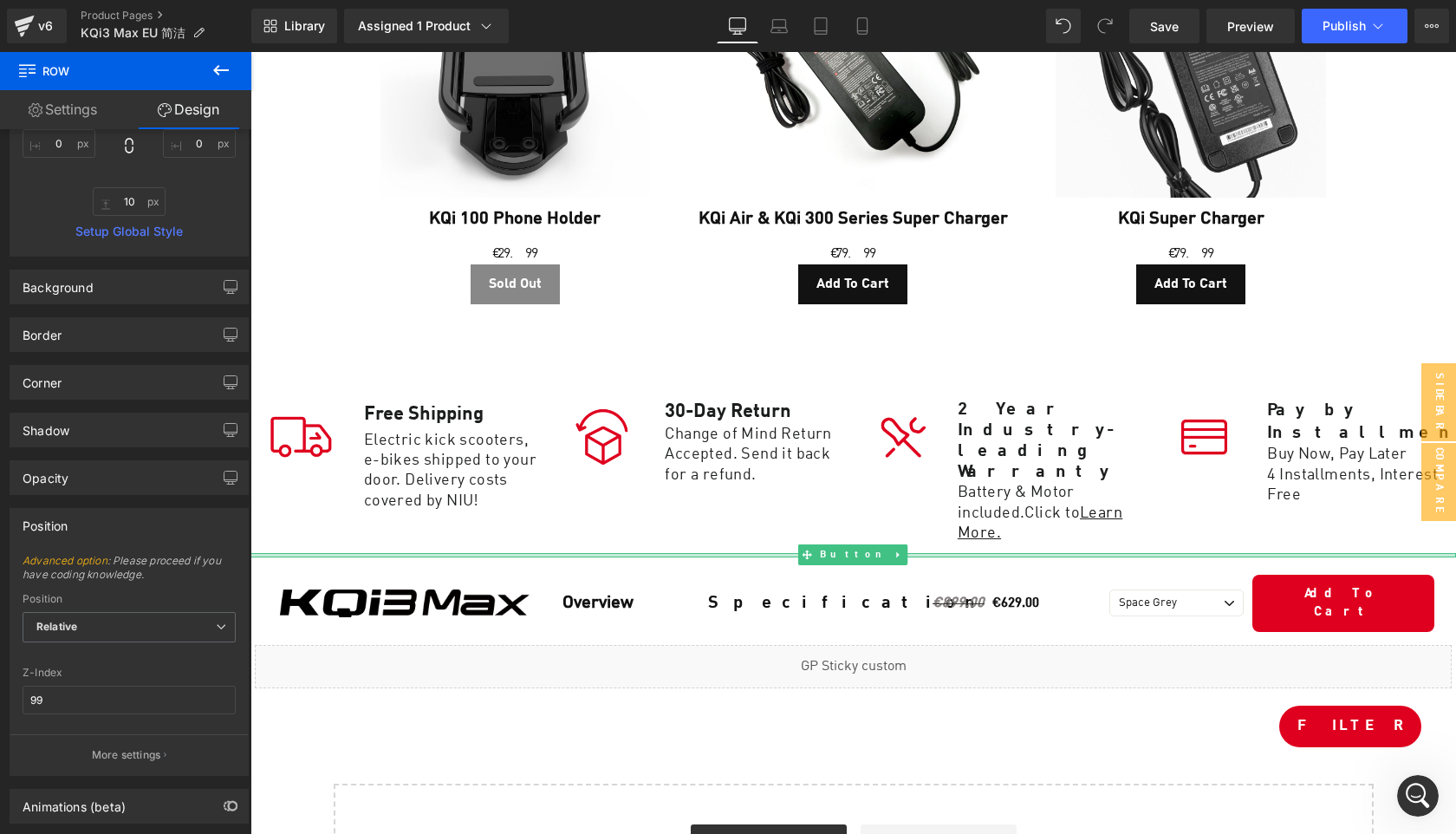
click at [681, 553] on div at bounding box center [853, 555] width 1205 height 5
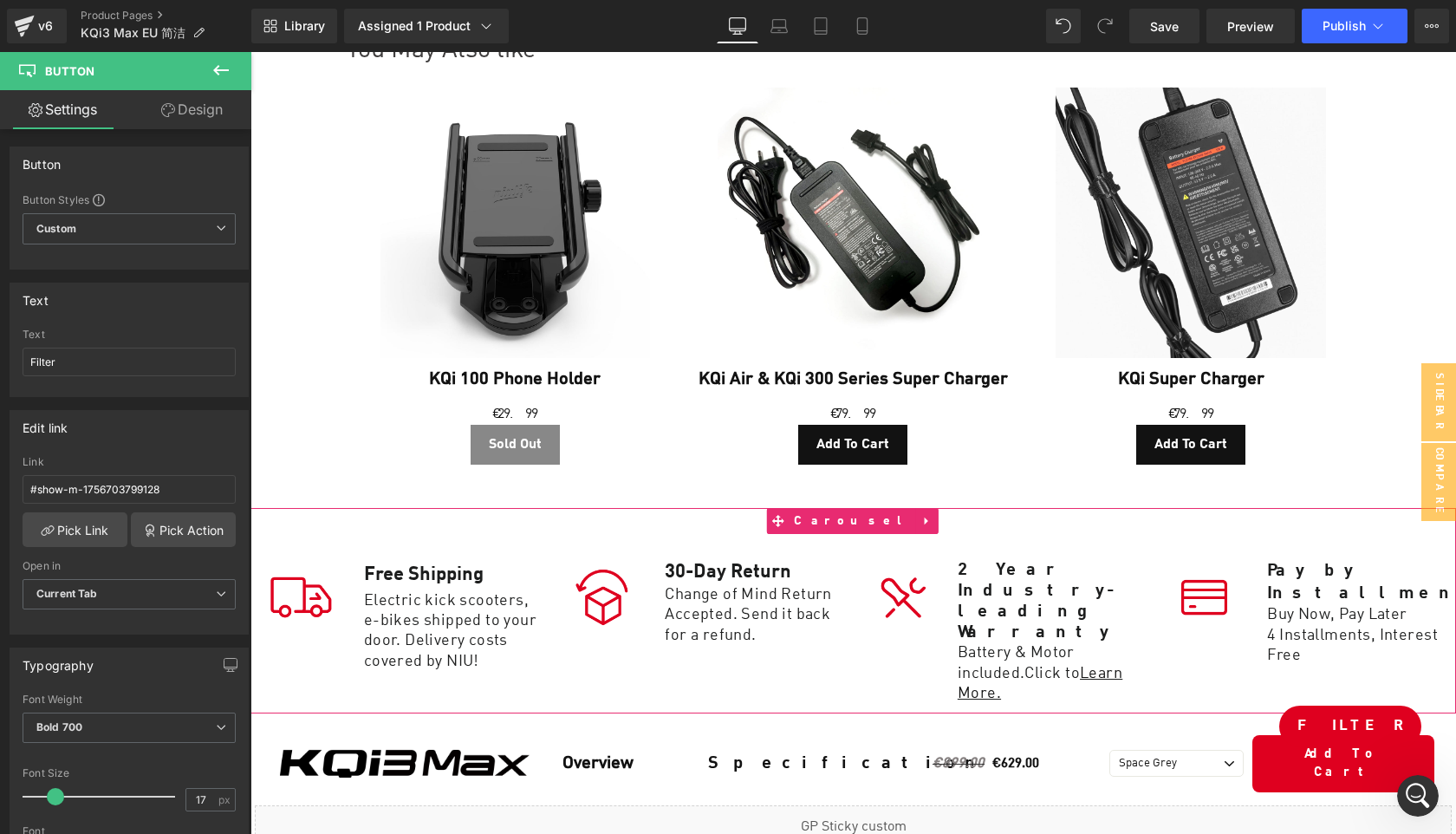
scroll to position [9569, 0]
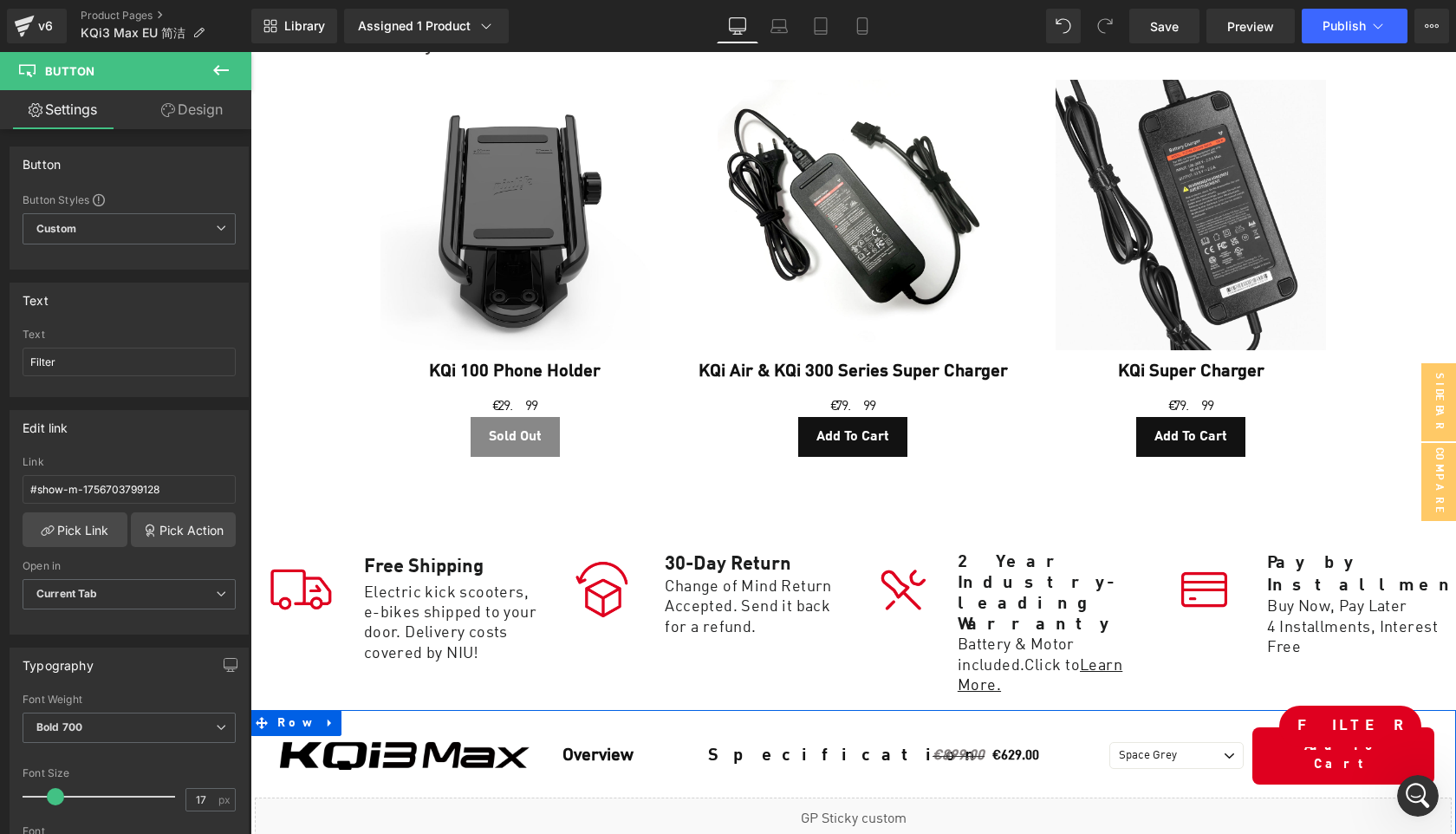
click at [875, 798] on div "Liquid" at bounding box center [854, 819] width 1197 height 43
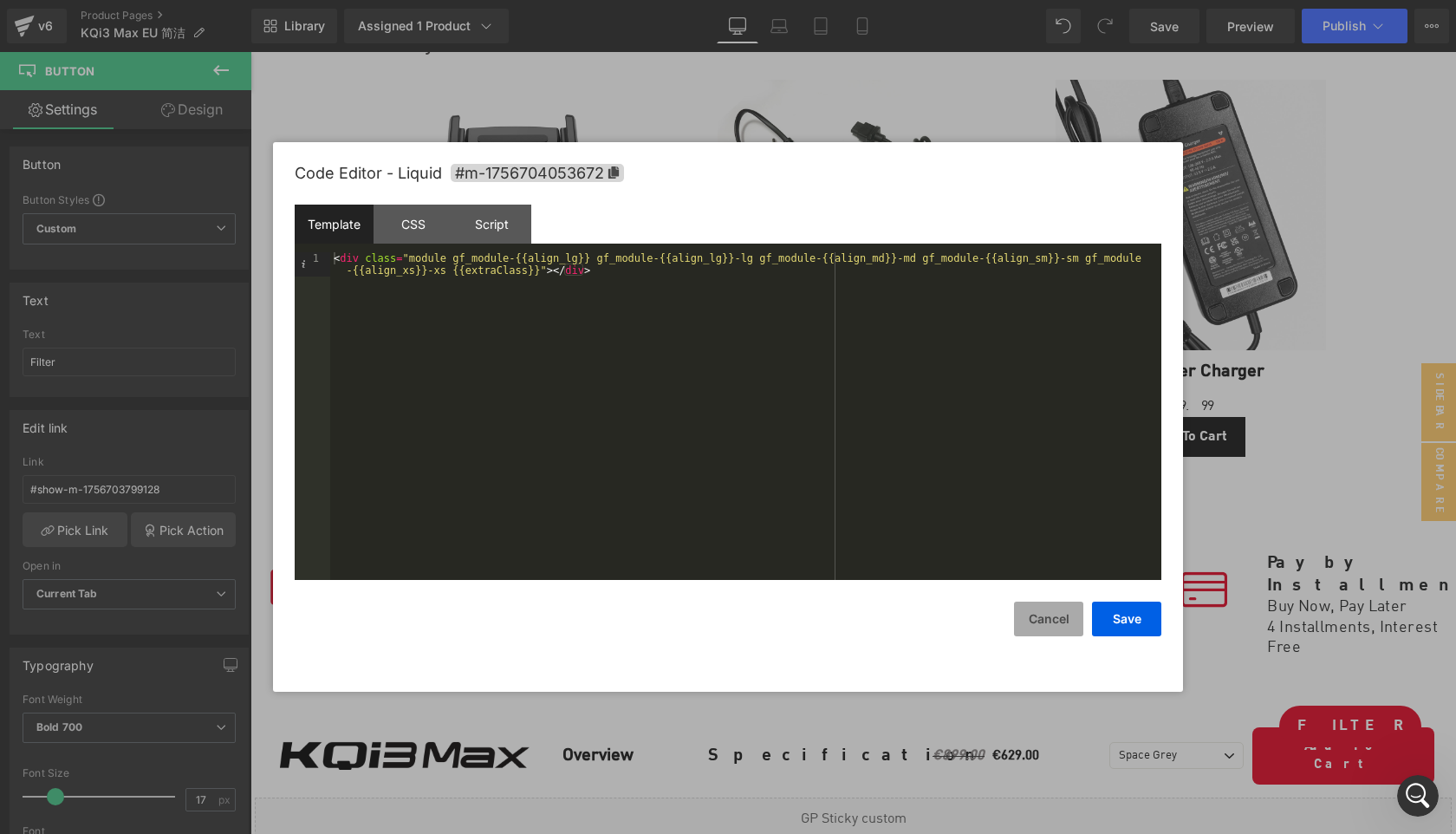
click at [1048, 625] on button "Cancel" at bounding box center [1049, 619] width 70 height 35
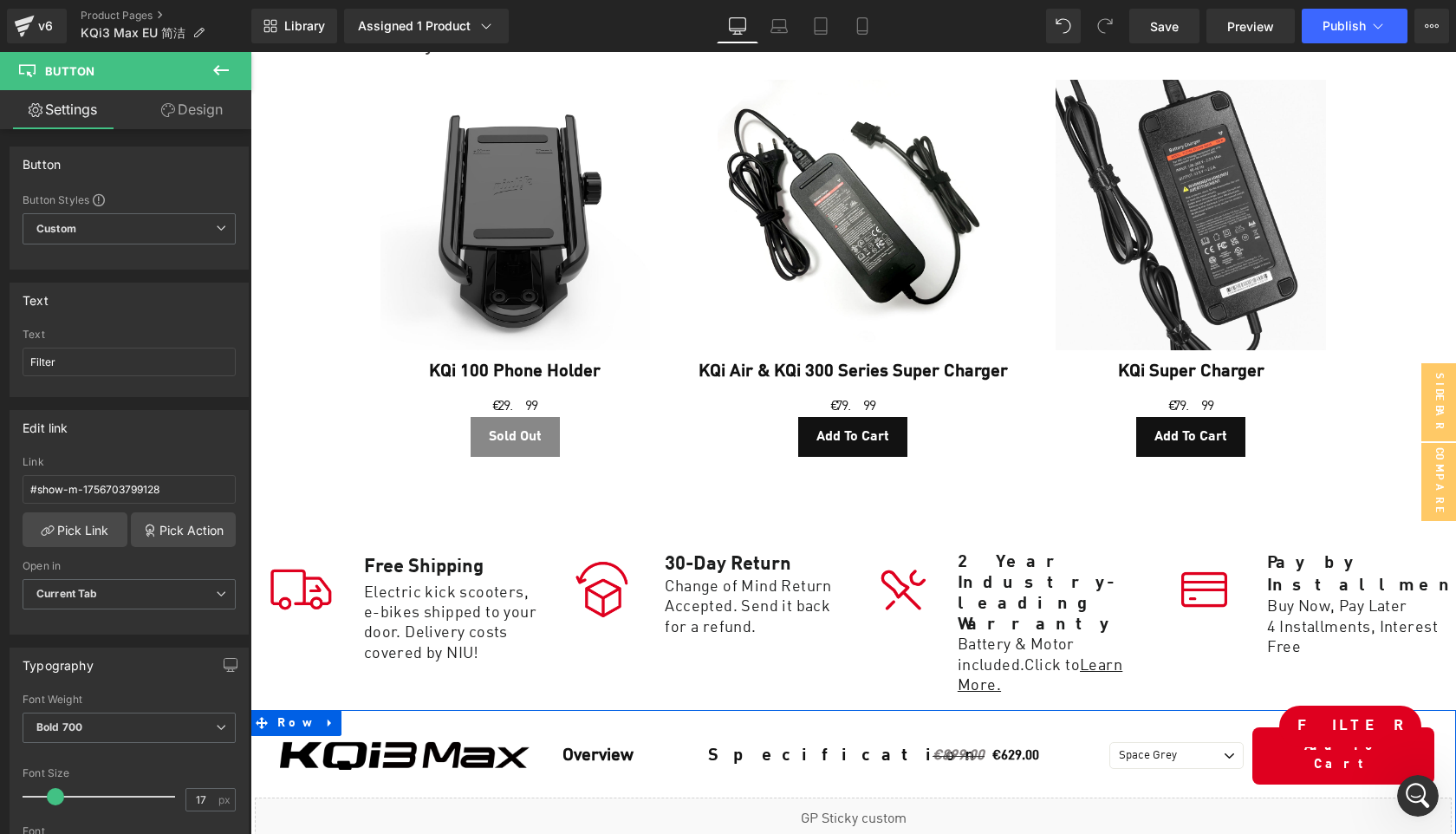
click at [875, 798] on div "Liquid" at bounding box center [854, 819] width 1197 height 43
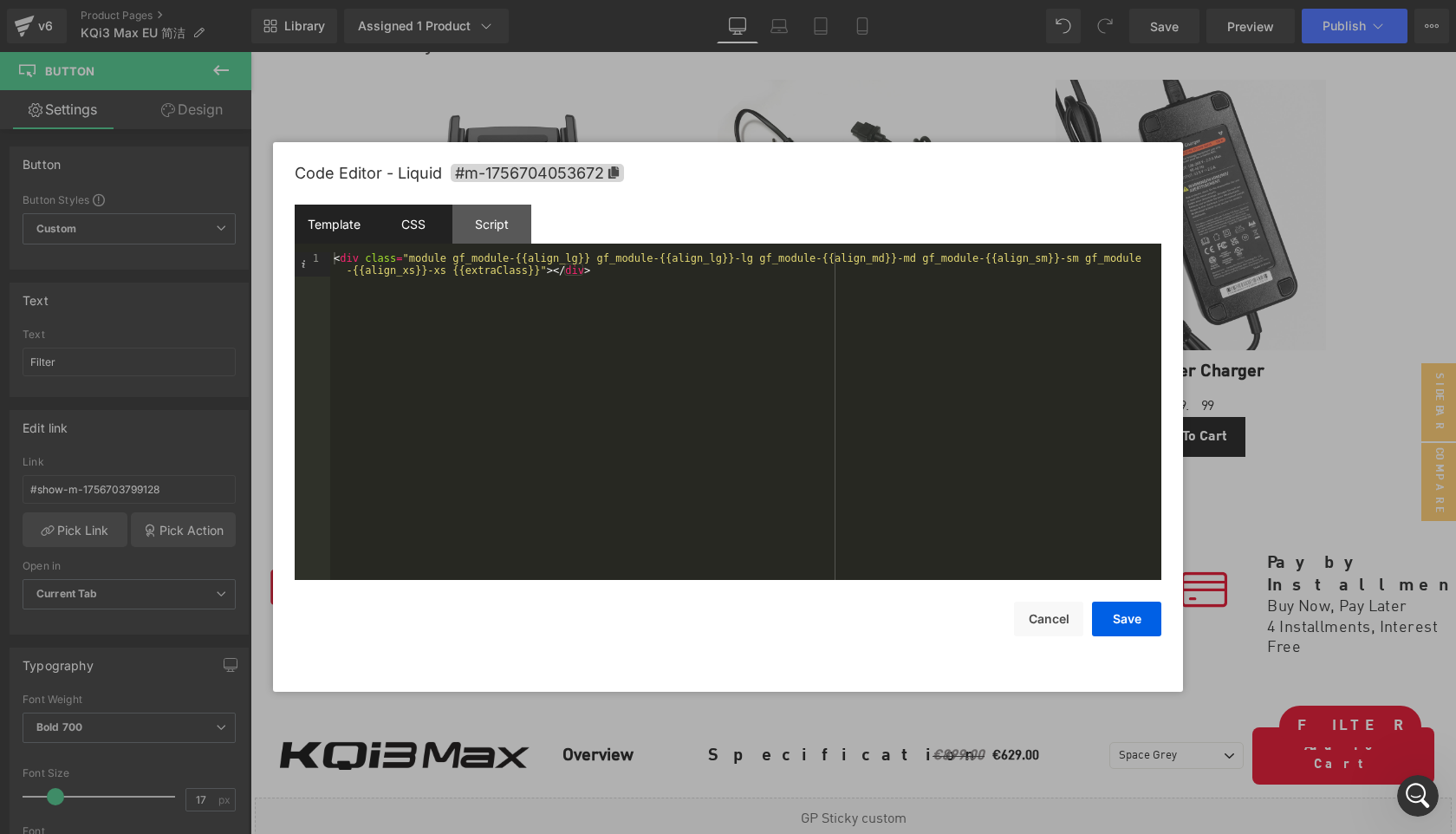
click at [420, 231] on div "CSS" at bounding box center [413, 224] width 79 height 39
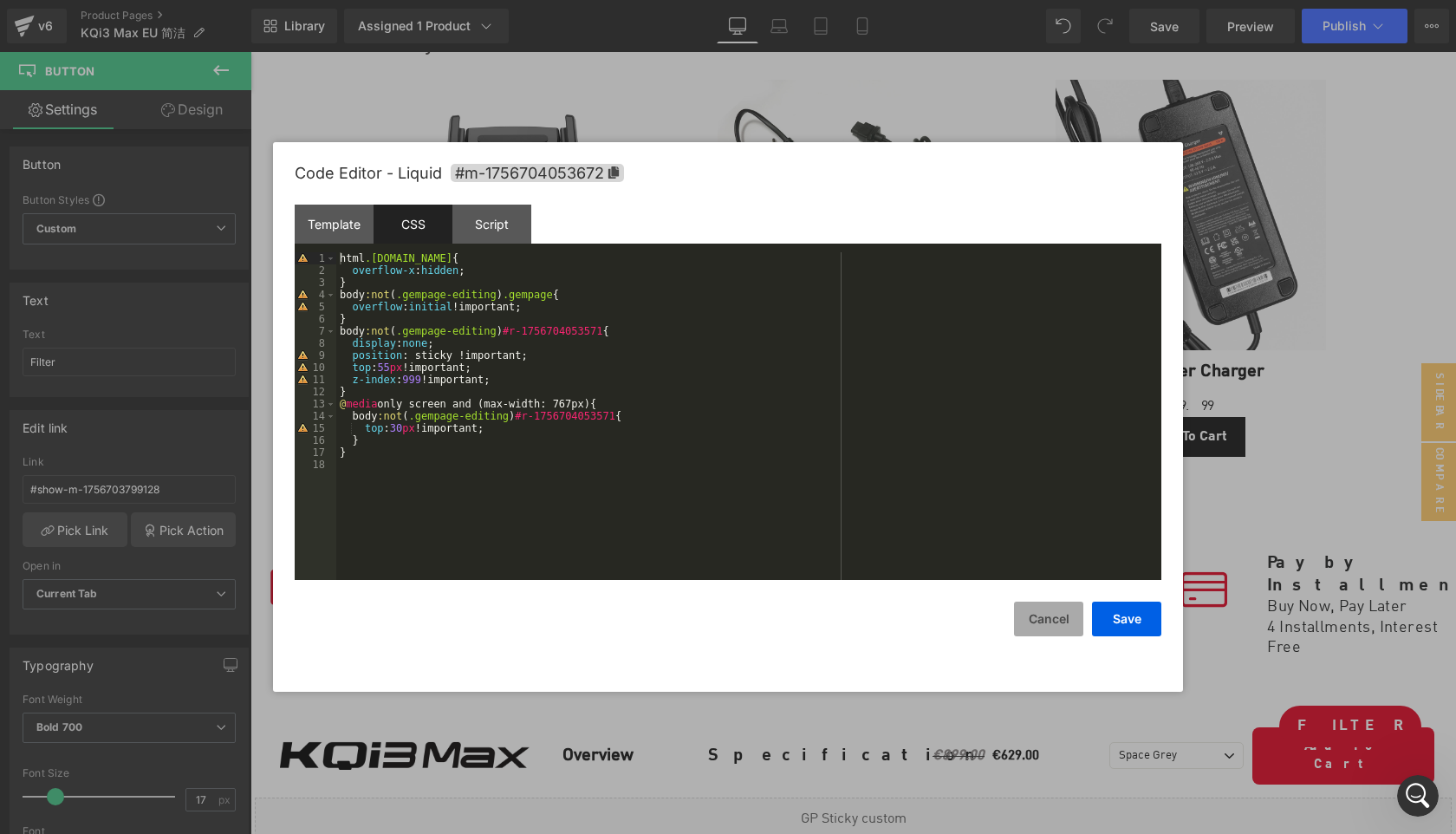
click at [1024, 622] on button "Cancel" at bounding box center [1049, 619] width 70 height 35
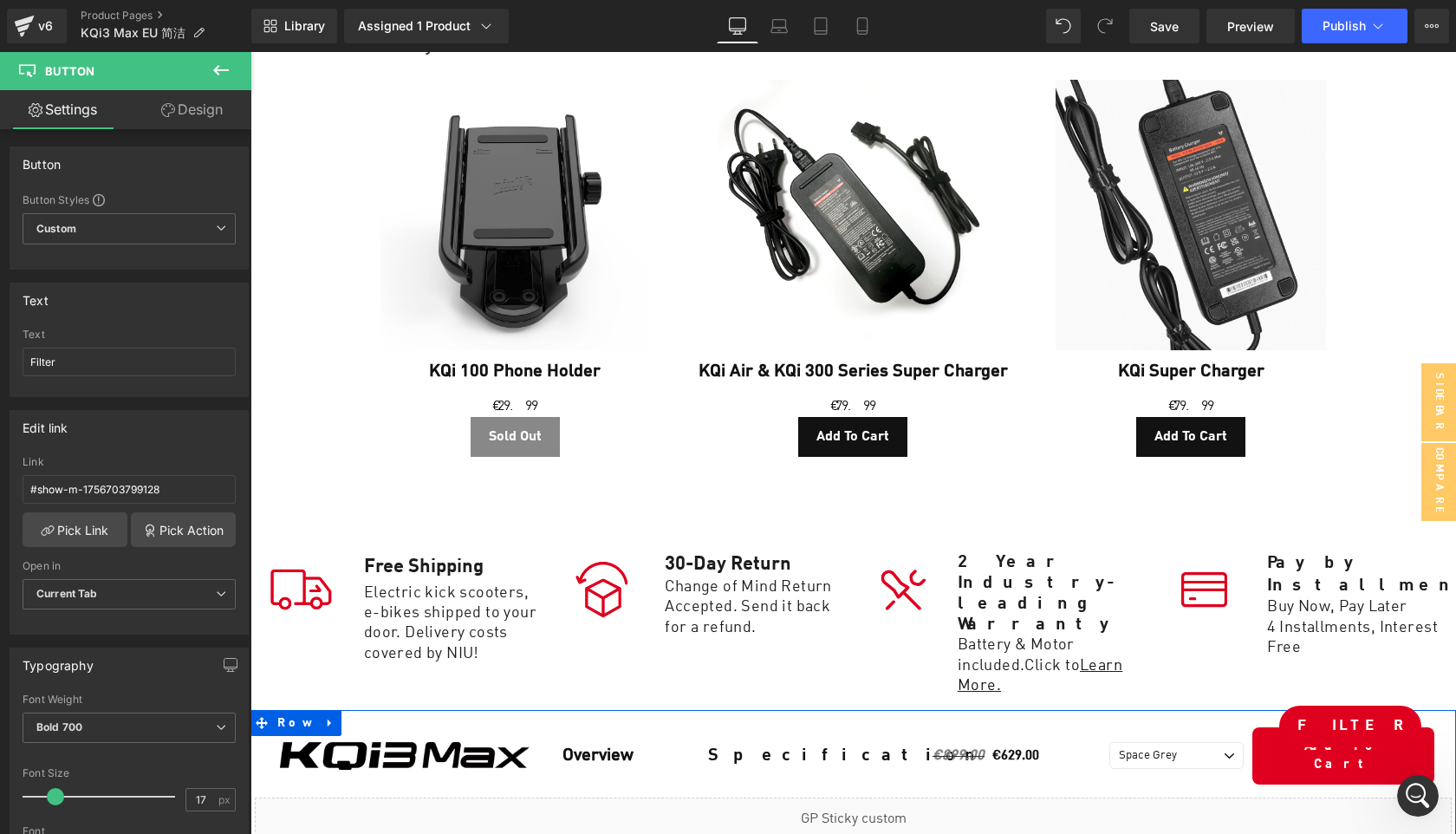
click at [788, 833] on div at bounding box center [853, 845] width 1205 height 8
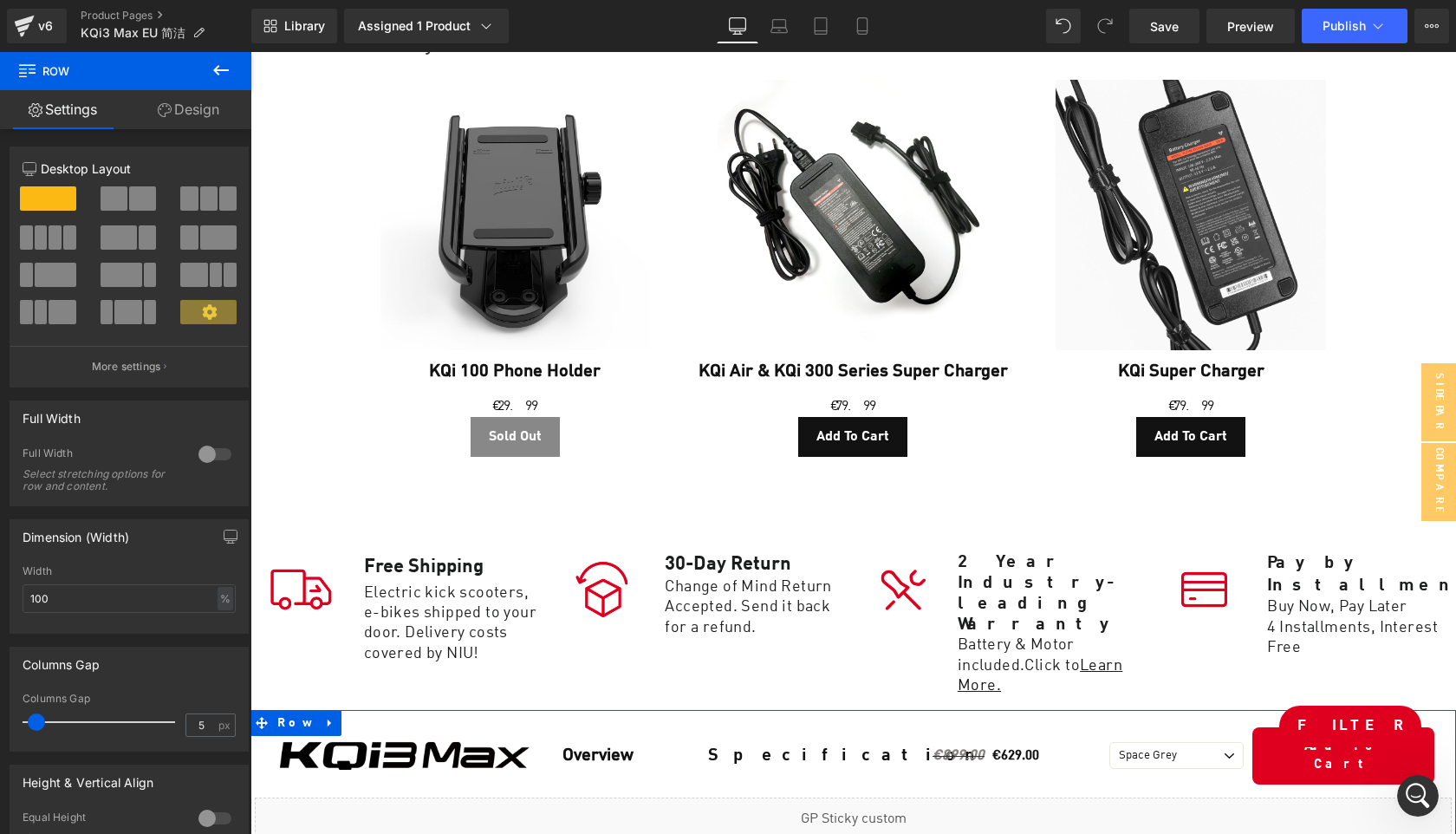
click at [723, 833] on div at bounding box center [853, 845] width 1205 height 8
click at [279, 711] on span "Row" at bounding box center [296, 724] width 46 height 26
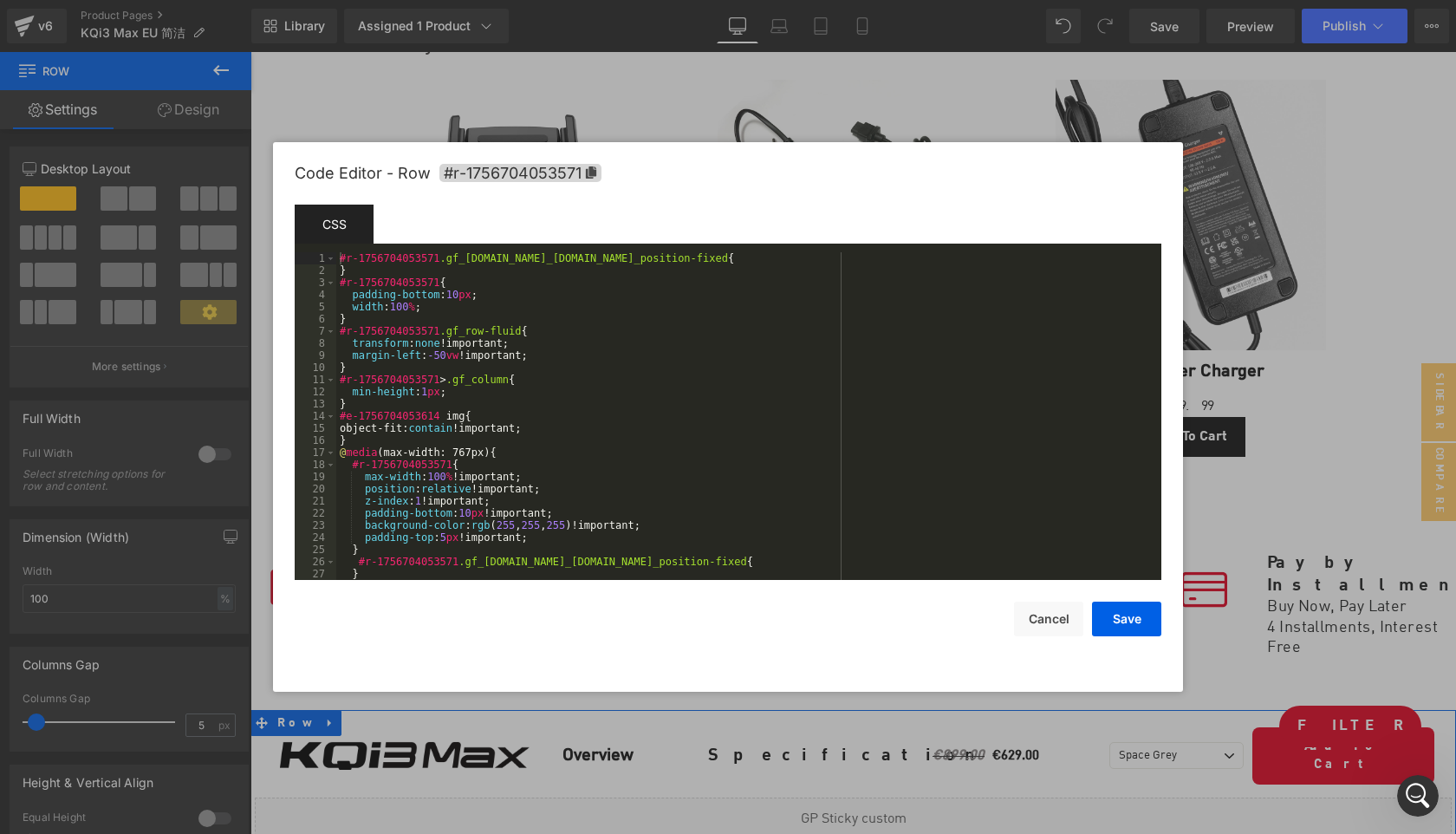
click at [254, 538] on body "Row You are previewing how the will restyle your page. You can not edit Element…" at bounding box center [728, 417] width 1456 height 834
click at [594, 170] on icon at bounding box center [590, 172] width 10 height 12
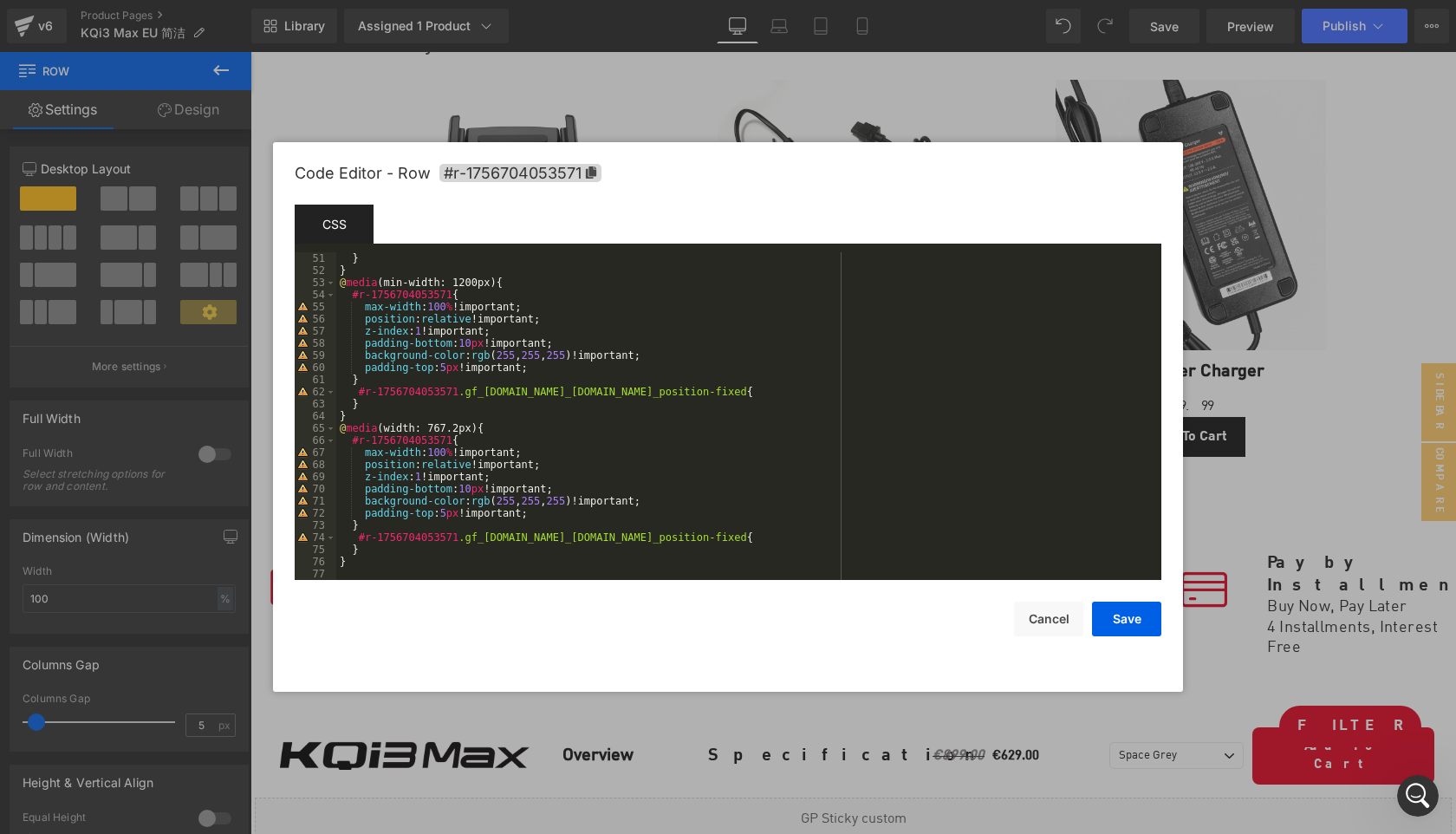
scroll to position [607, 0]
click at [1048, 622] on button "Cancel" at bounding box center [1049, 619] width 70 height 35
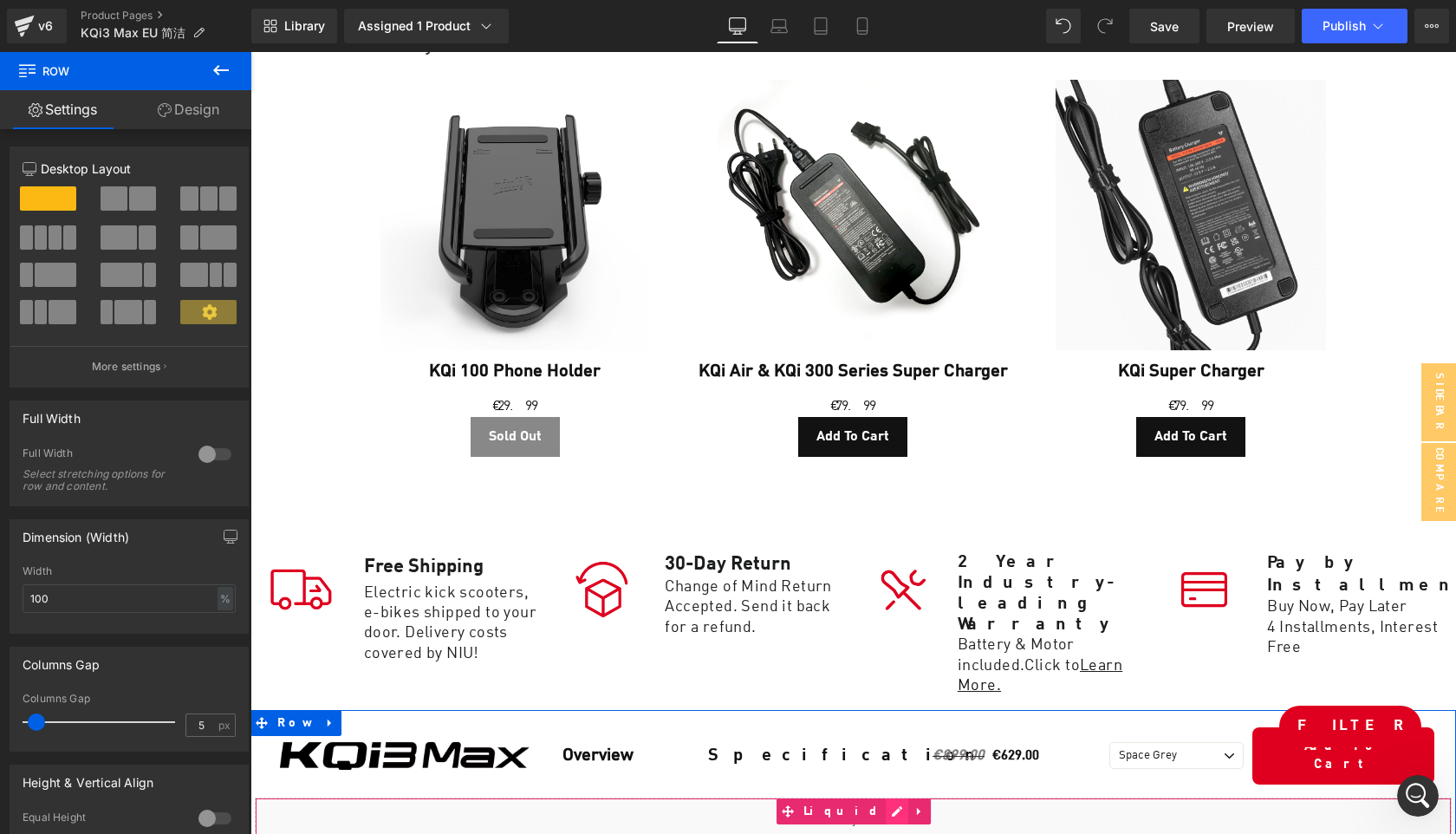
click at [874, 798] on div "Liquid" at bounding box center [854, 819] width 1197 height 43
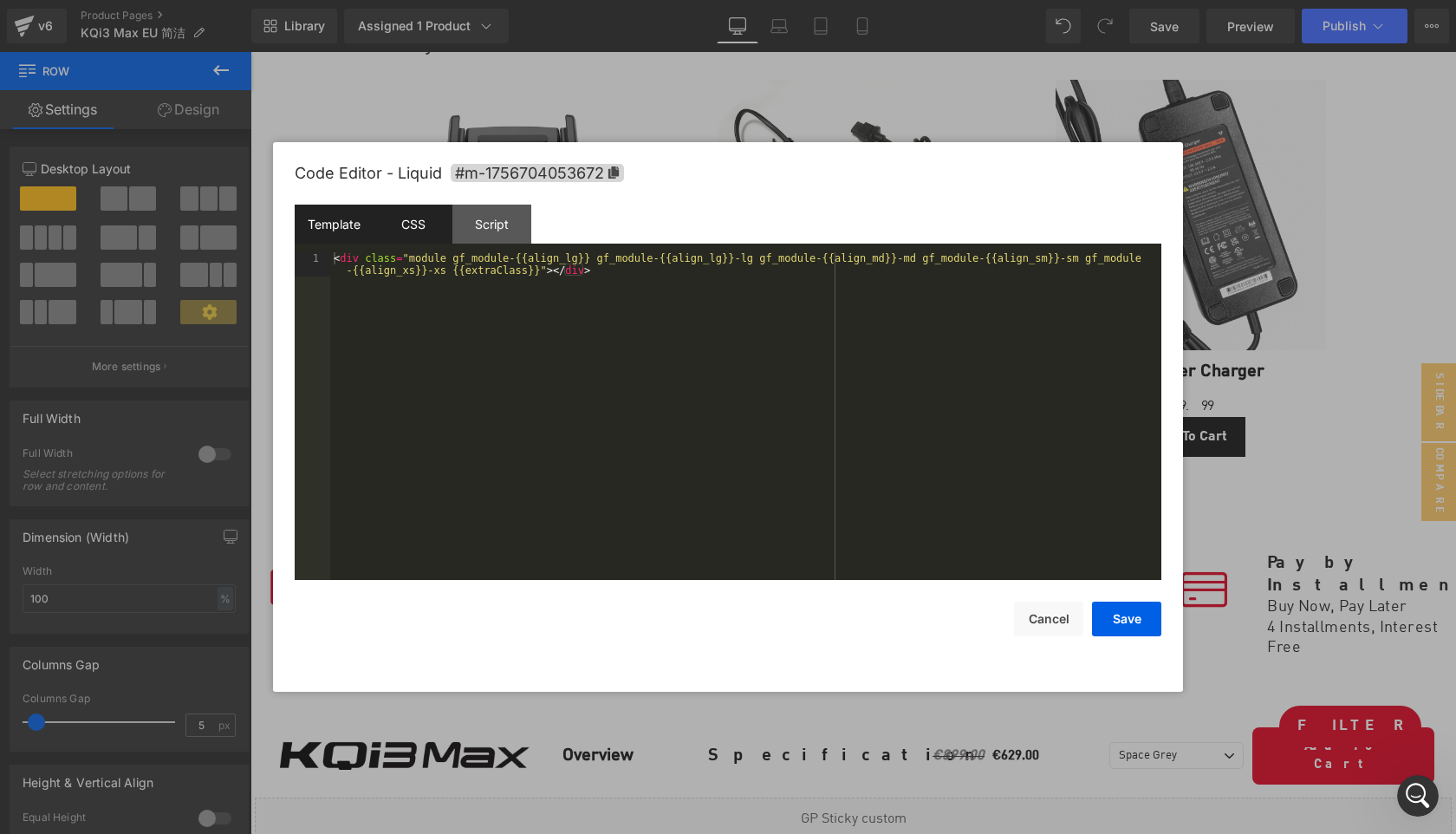
click at [410, 229] on div "CSS" at bounding box center [413, 224] width 79 height 39
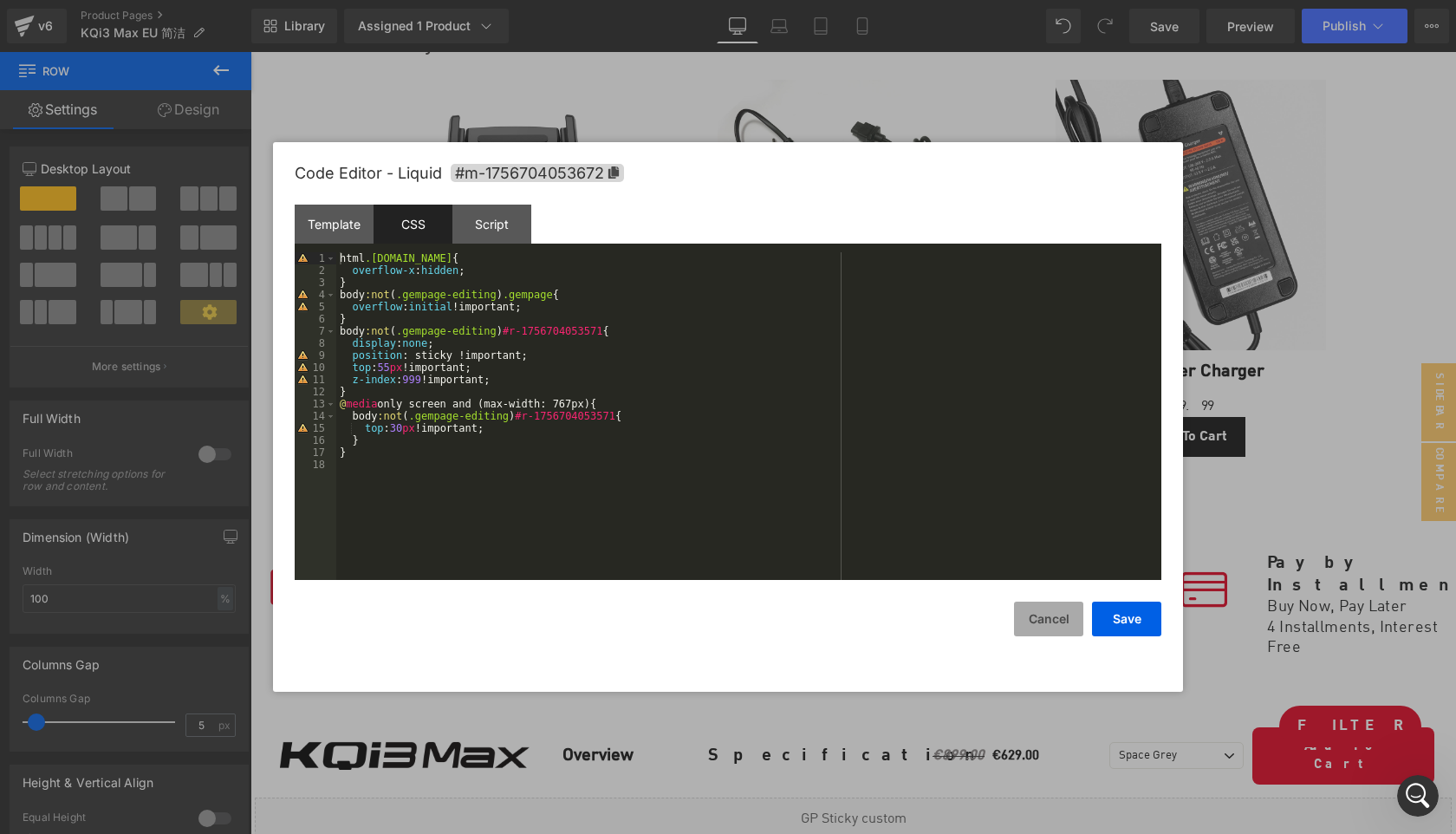
click at [1051, 620] on button "Cancel" at bounding box center [1049, 619] width 70 height 35
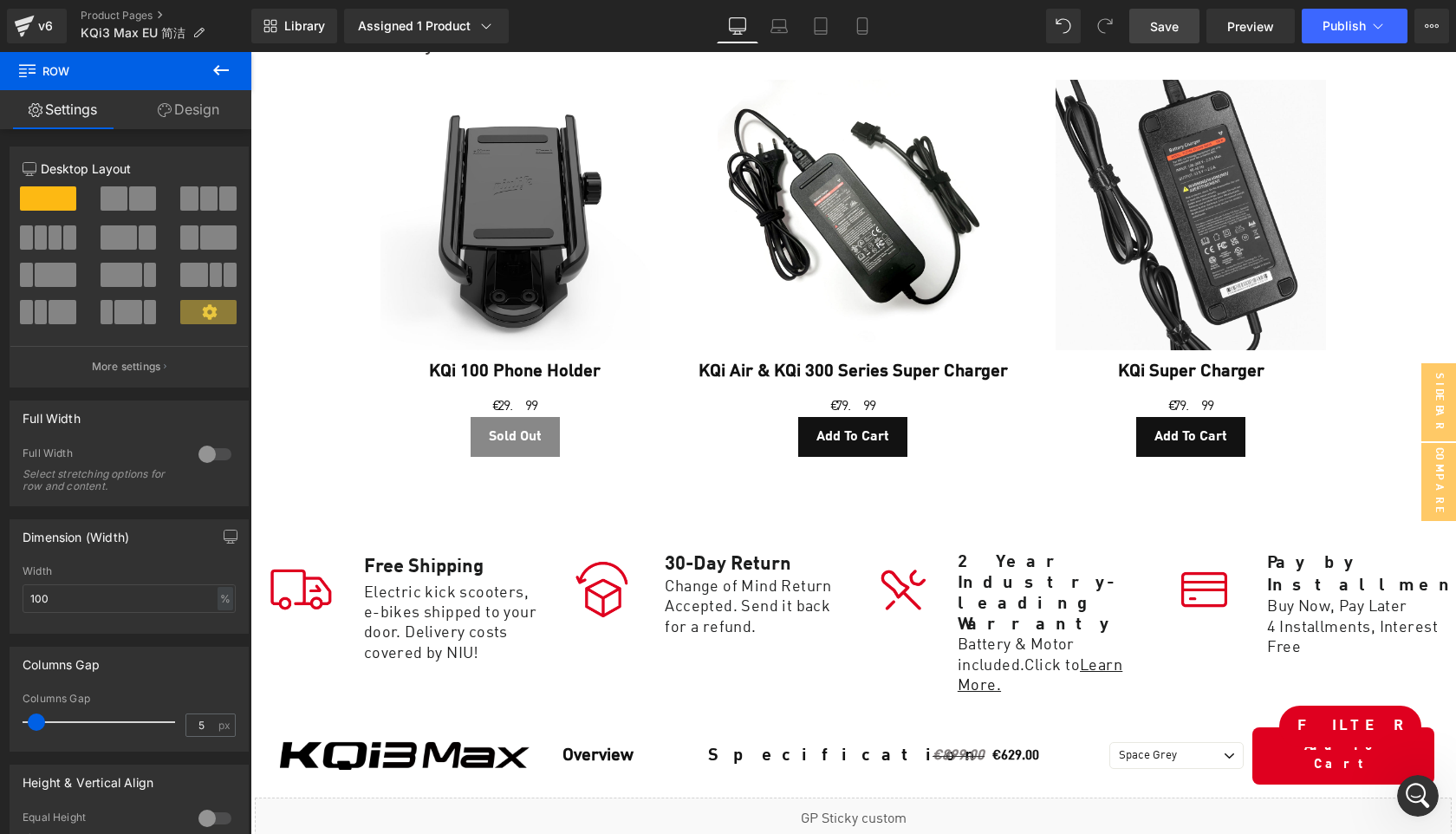
click at [1159, 35] on link "Save" at bounding box center [1164, 26] width 70 height 35
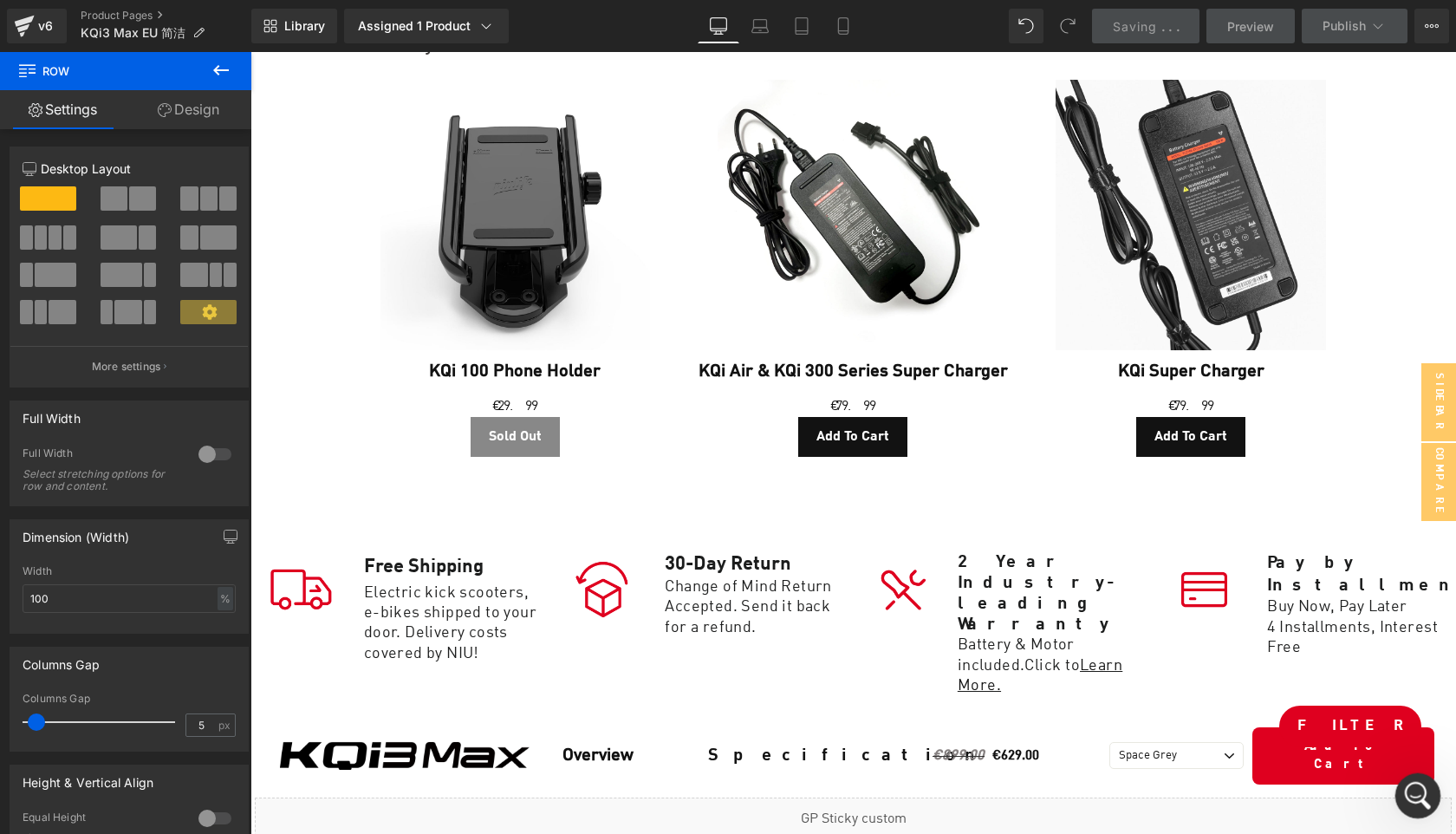
click at [1429, 790] on div "Open Intercom Messenger" at bounding box center [1416, 794] width 57 height 57
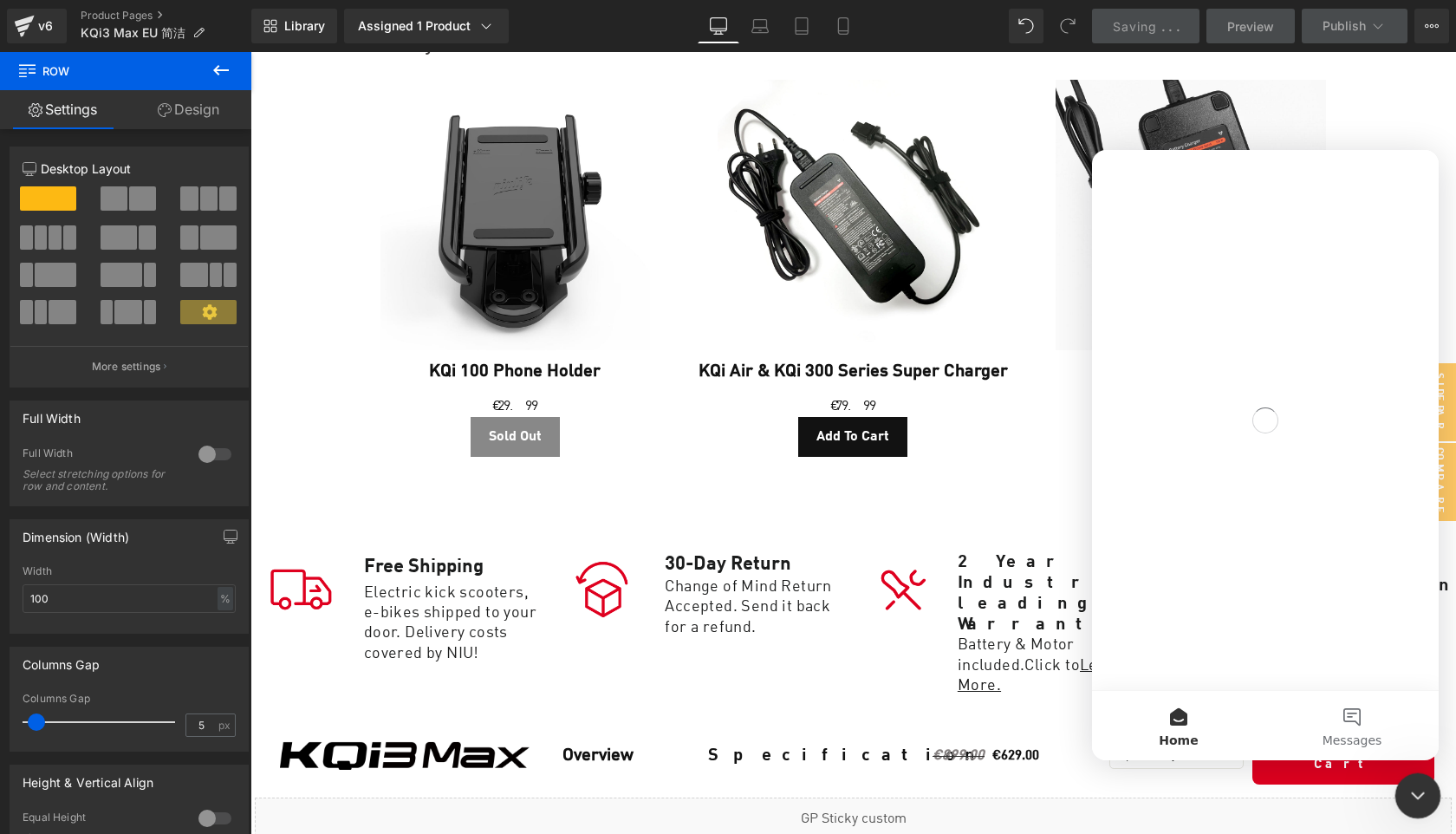
scroll to position [0, 0]
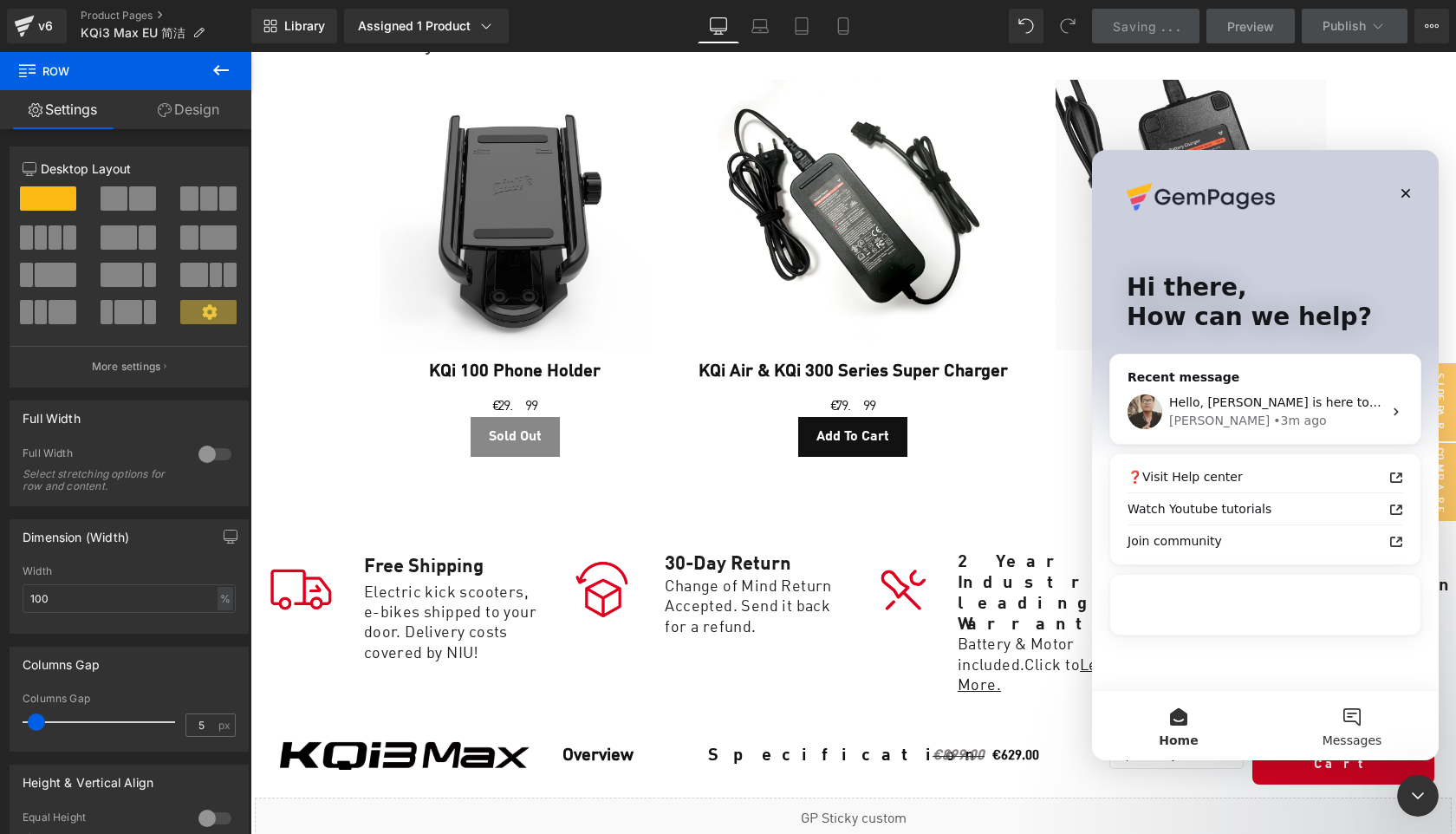
click at [1374, 725] on button "Messages" at bounding box center [1351, 727] width 174 height 70
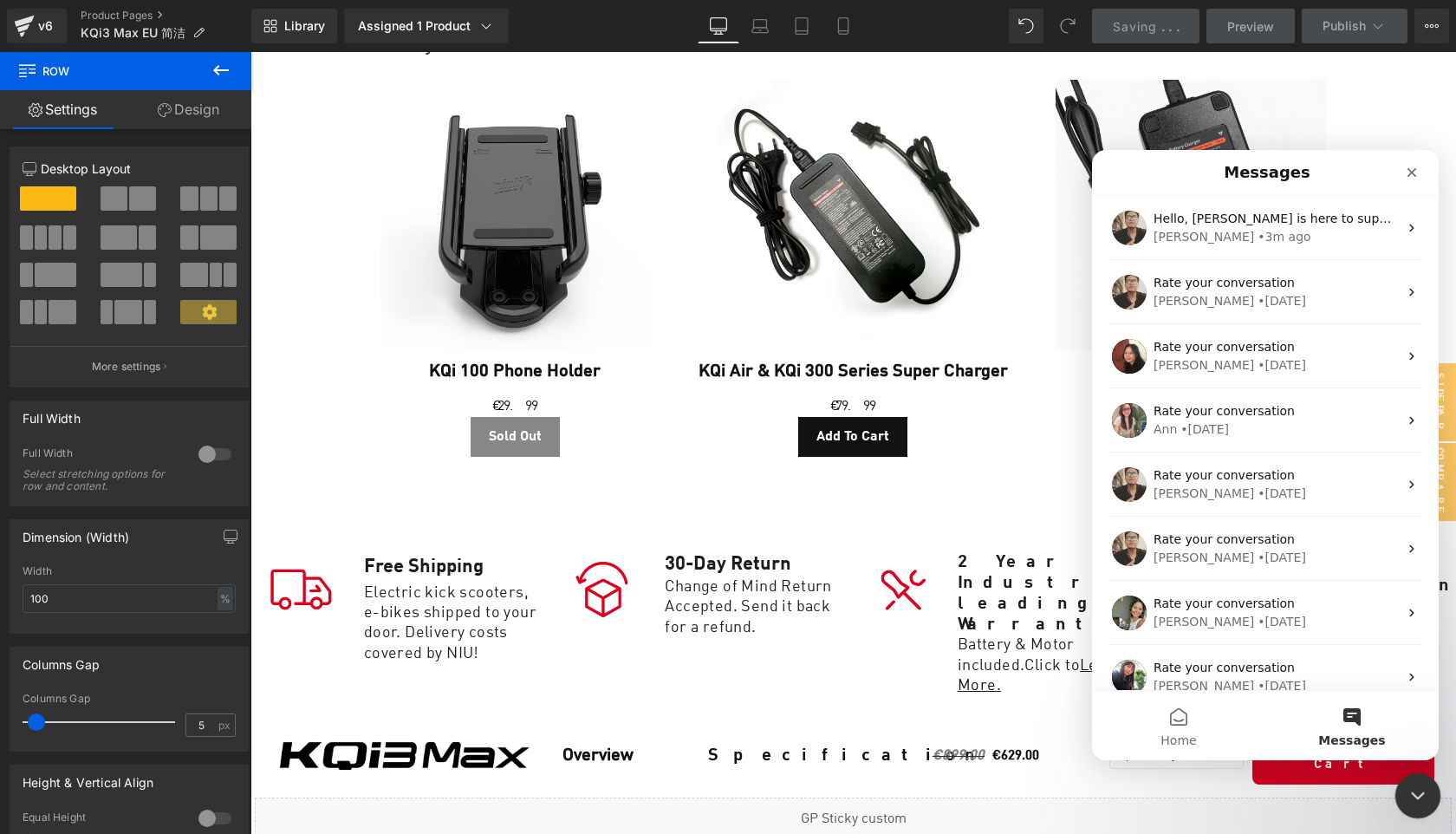
click at [1425, 793] on icon "Close Intercom Messenger" at bounding box center [1415, 794] width 21 height 21
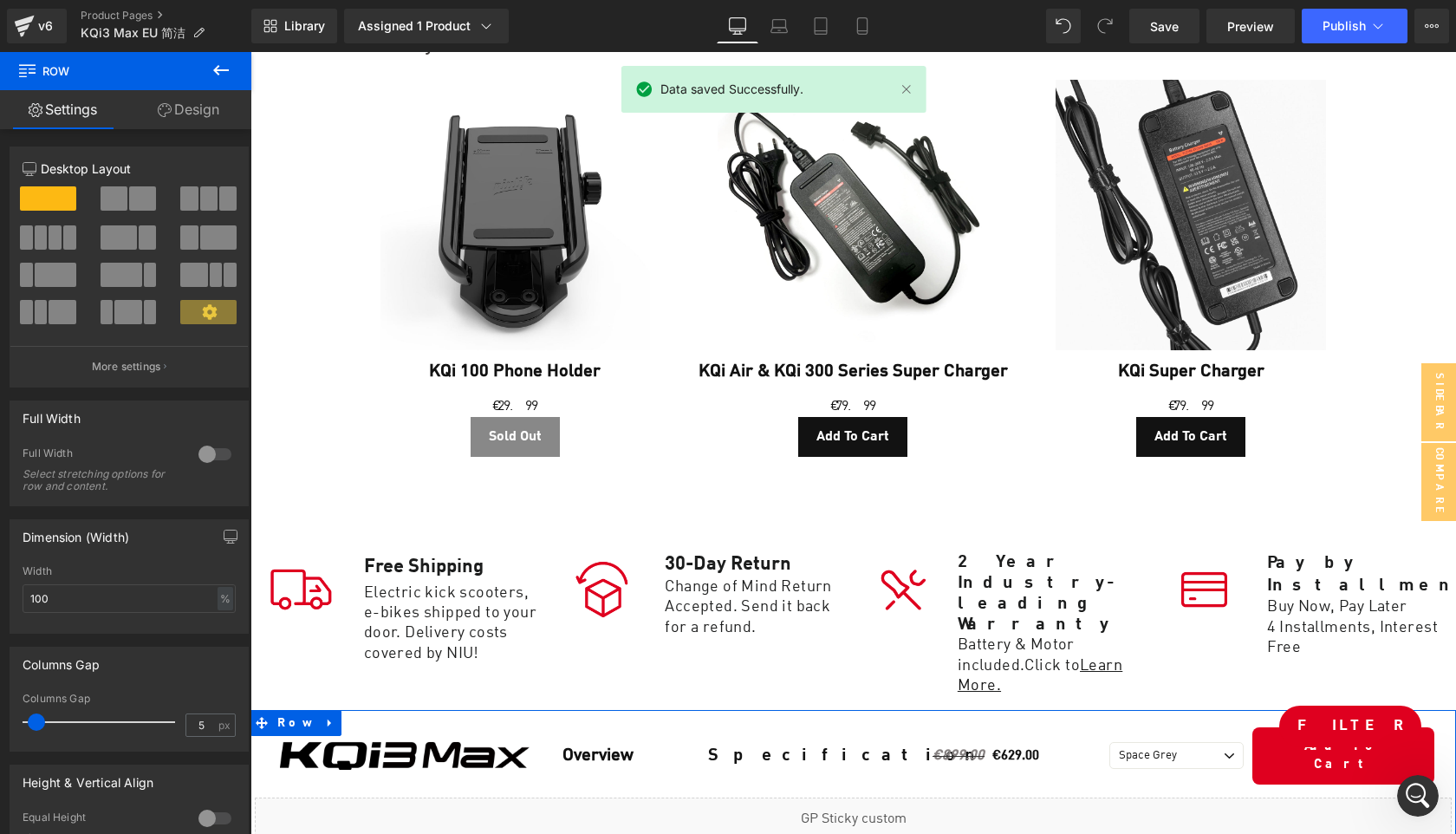
click at [768, 833] on div at bounding box center [853, 845] width 1205 height 8
click at [196, 113] on link "Design" at bounding box center [188, 109] width 126 height 39
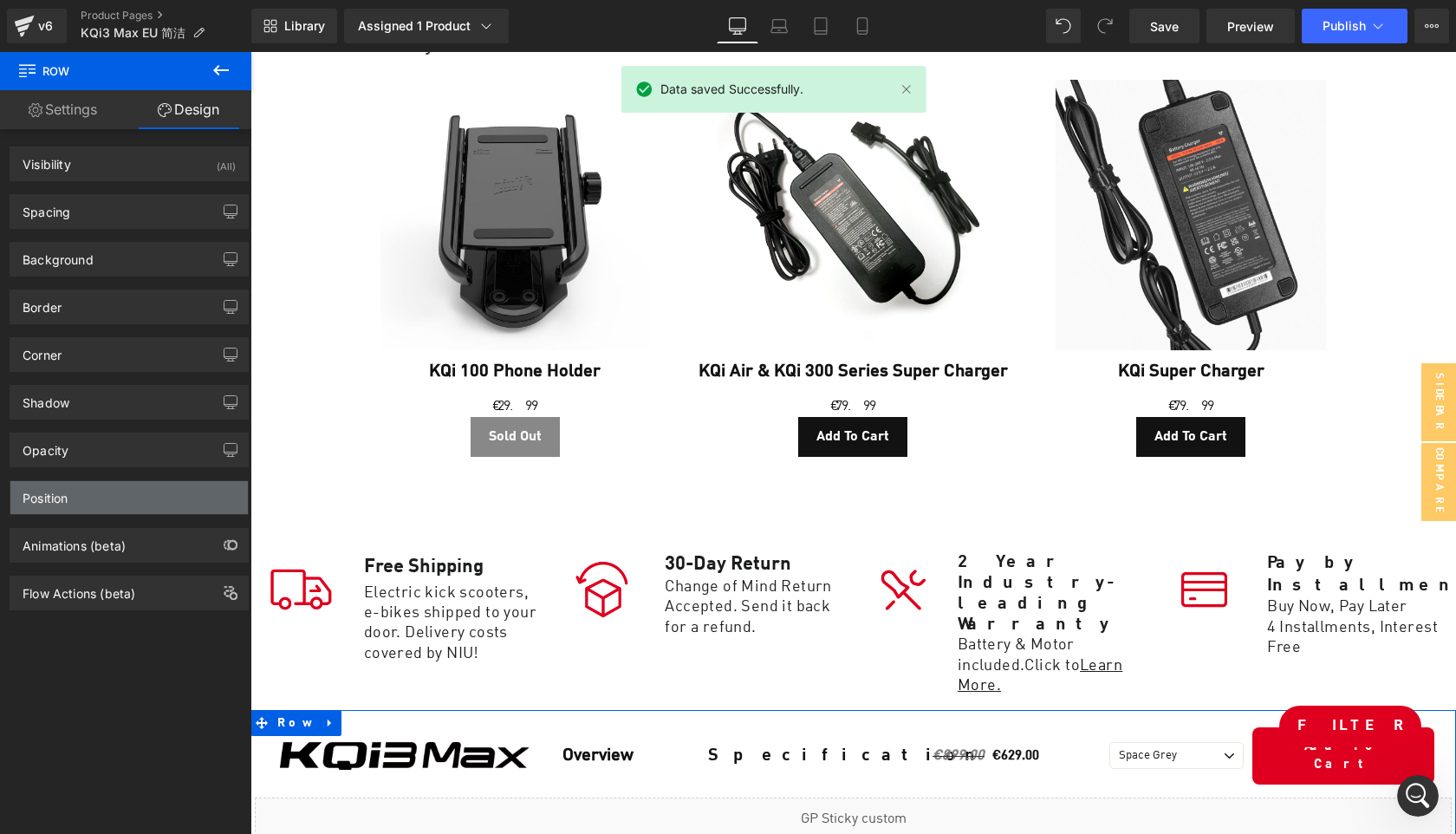
click at [120, 504] on div "Position" at bounding box center [129, 498] width 238 height 33
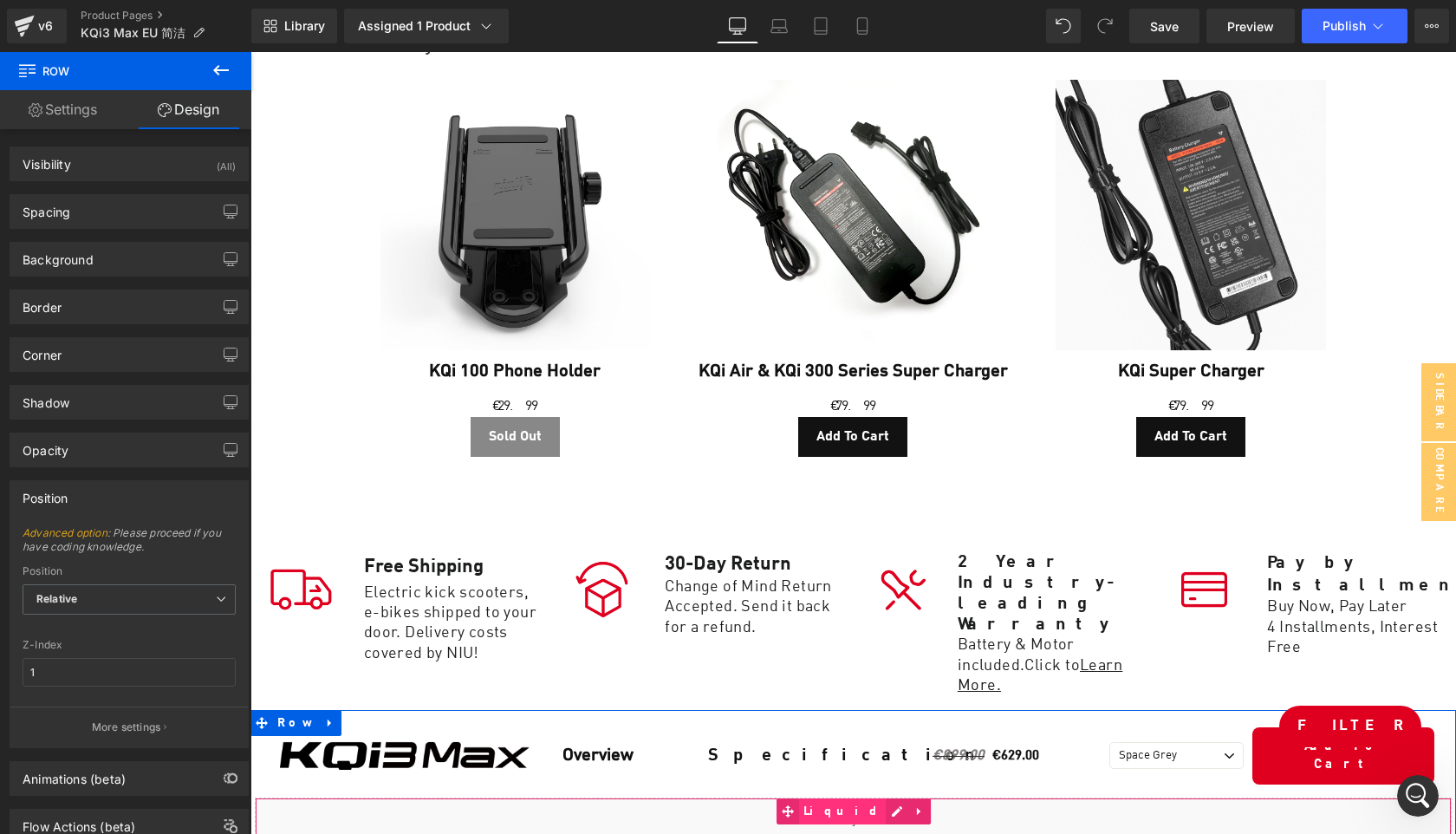
click at [835, 799] on span "Liquid" at bounding box center [843, 812] width 86 height 26
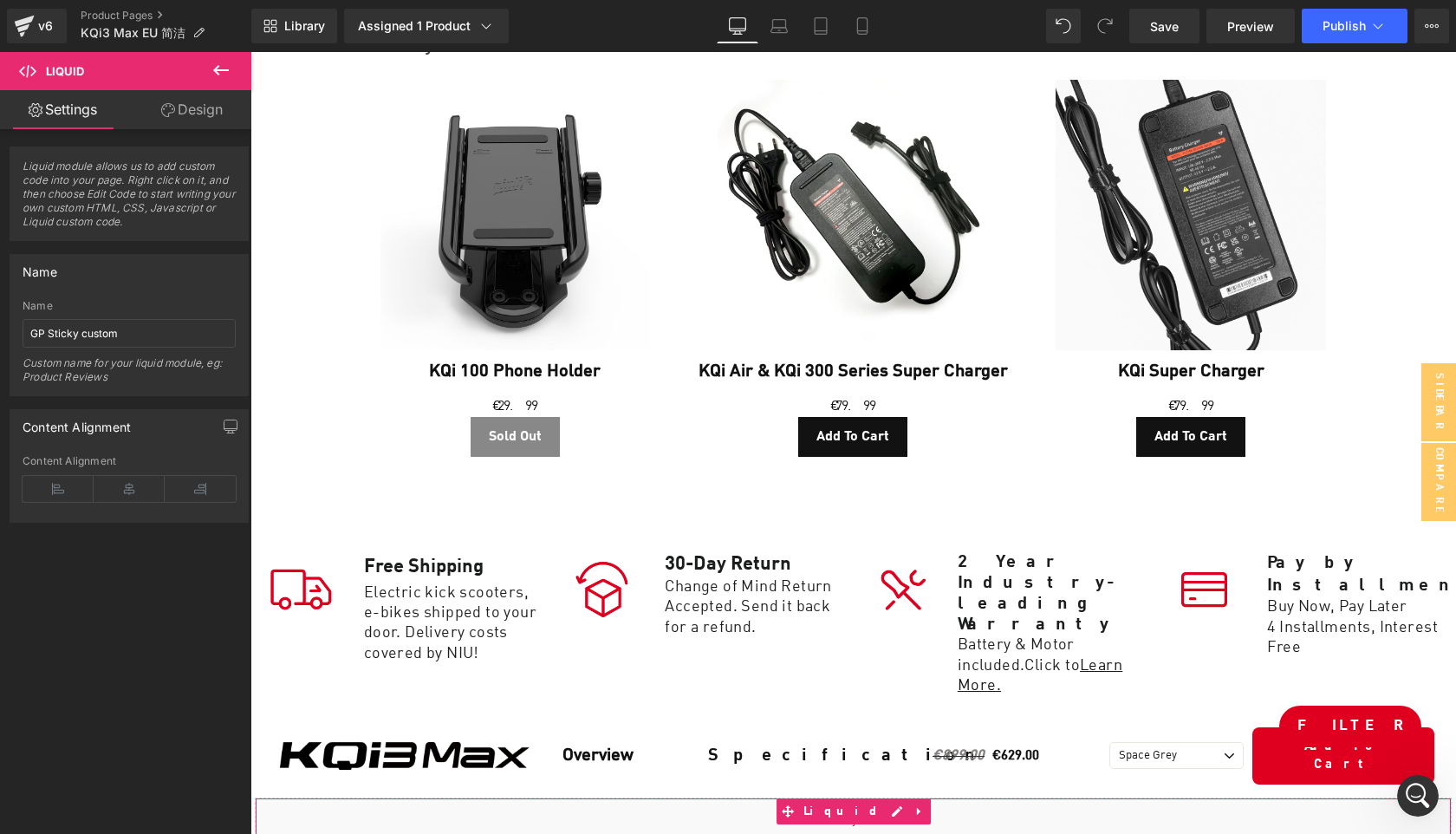
click at [191, 110] on link "Design" at bounding box center [192, 109] width 126 height 39
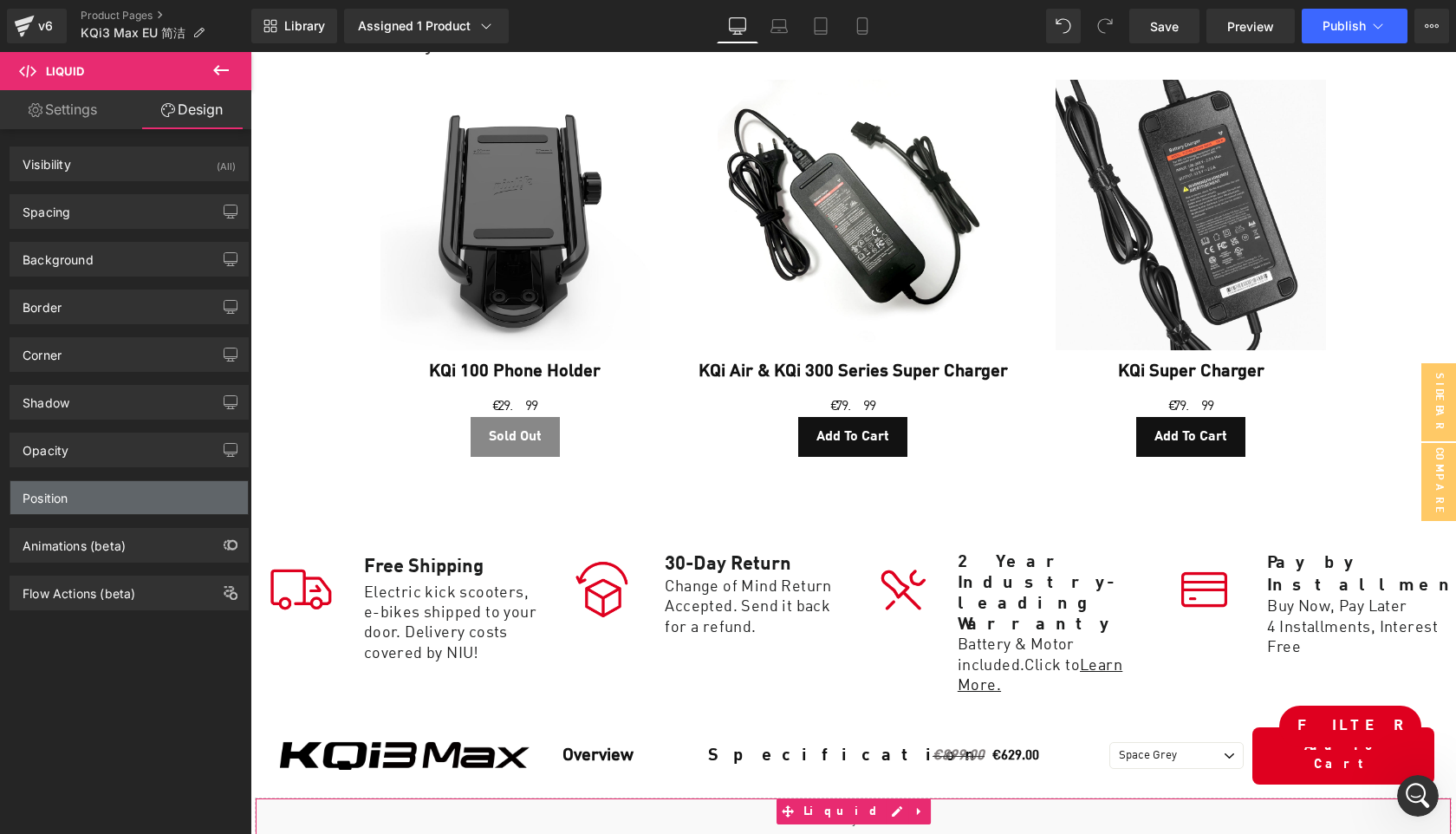
click at [128, 494] on div "Position" at bounding box center [129, 498] width 238 height 33
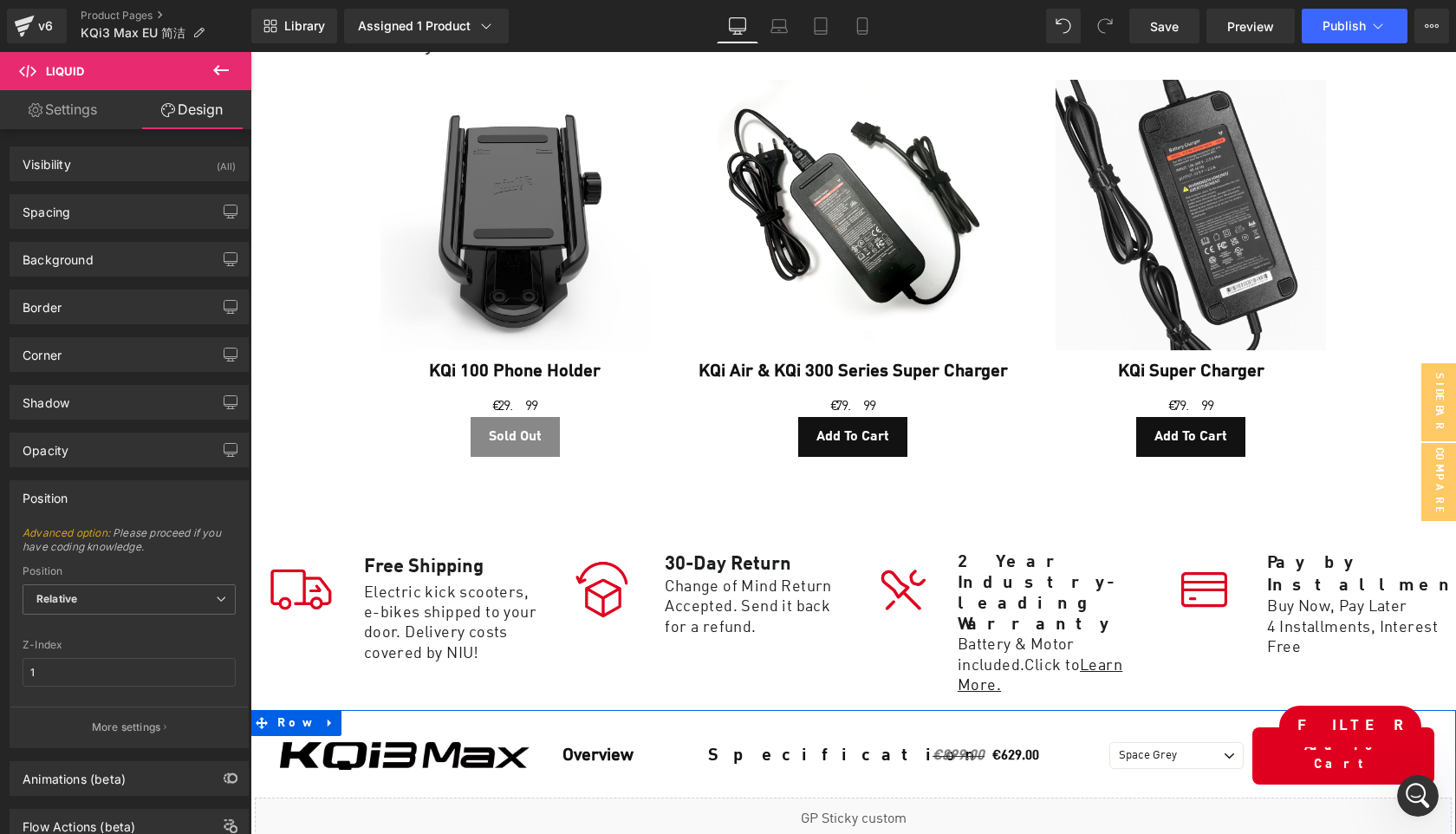
click at [729, 833] on div at bounding box center [853, 845] width 1205 height 8
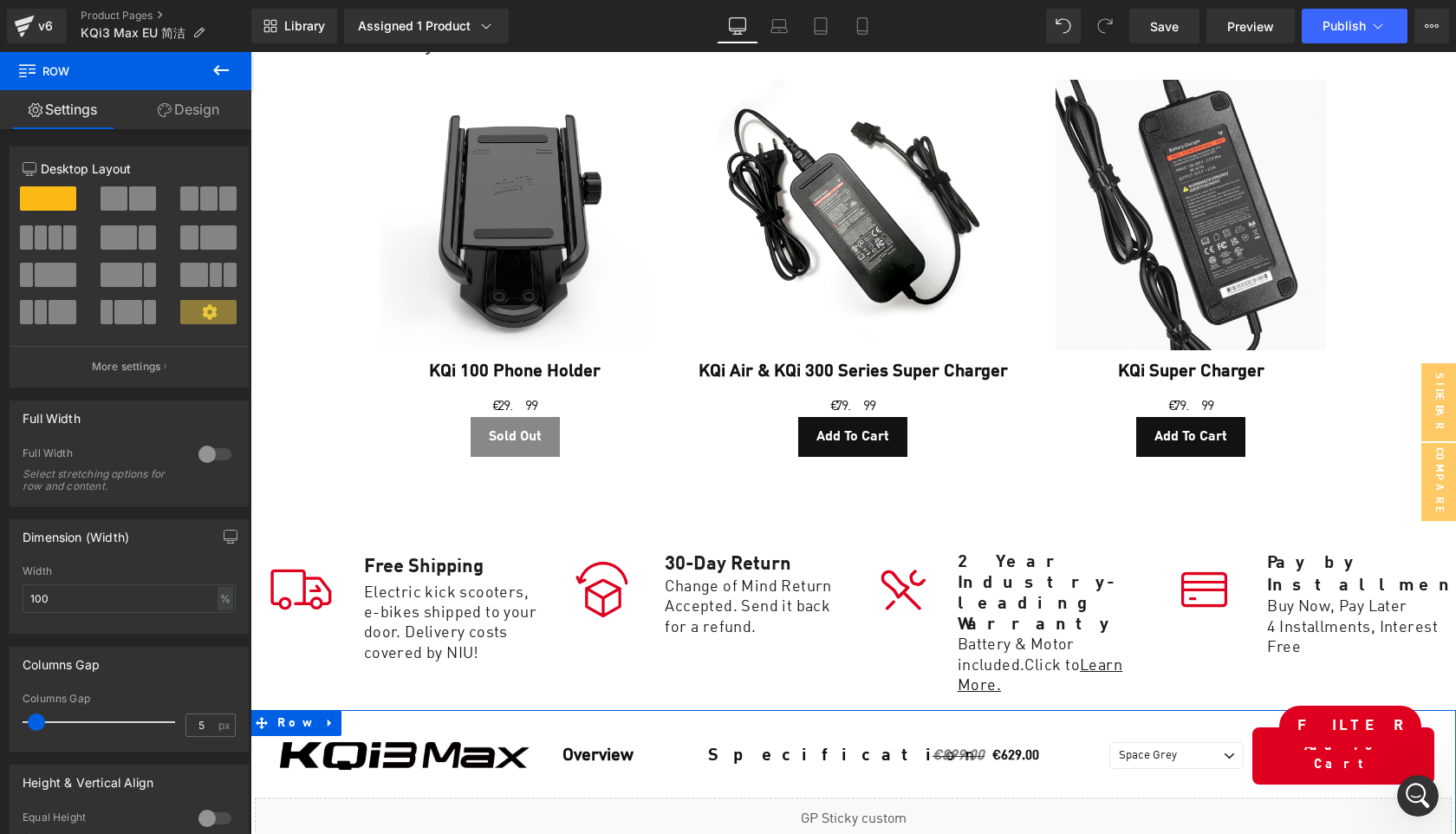
click at [502, 833] on div at bounding box center [853, 845] width 1205 height 8
click at [194, 114] on link "Design" at bounding box center [188, 109] width 126 height 39
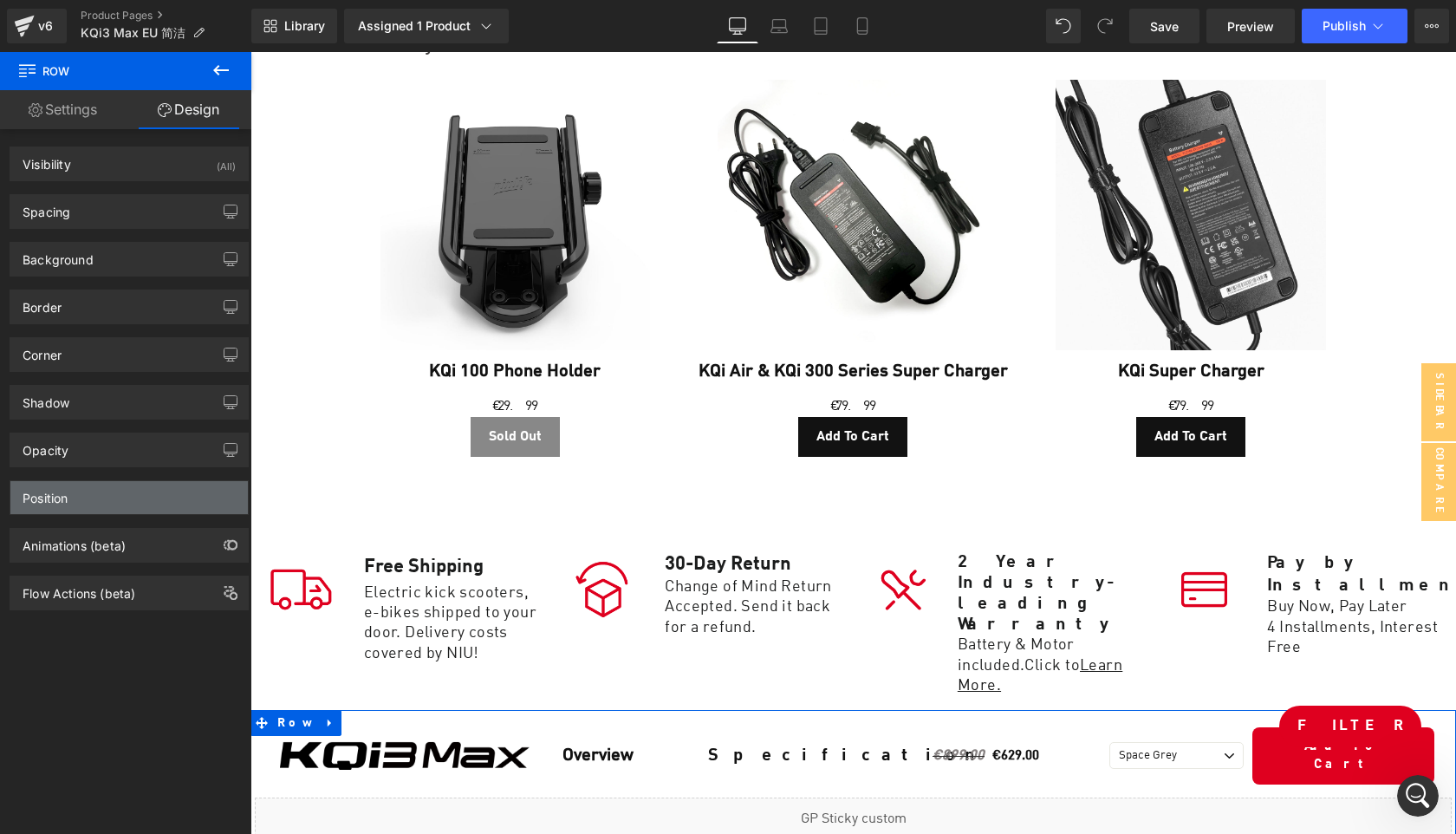
click at [128, 503] on div "Position" at bounding box center [129, 498] width 238 height 33
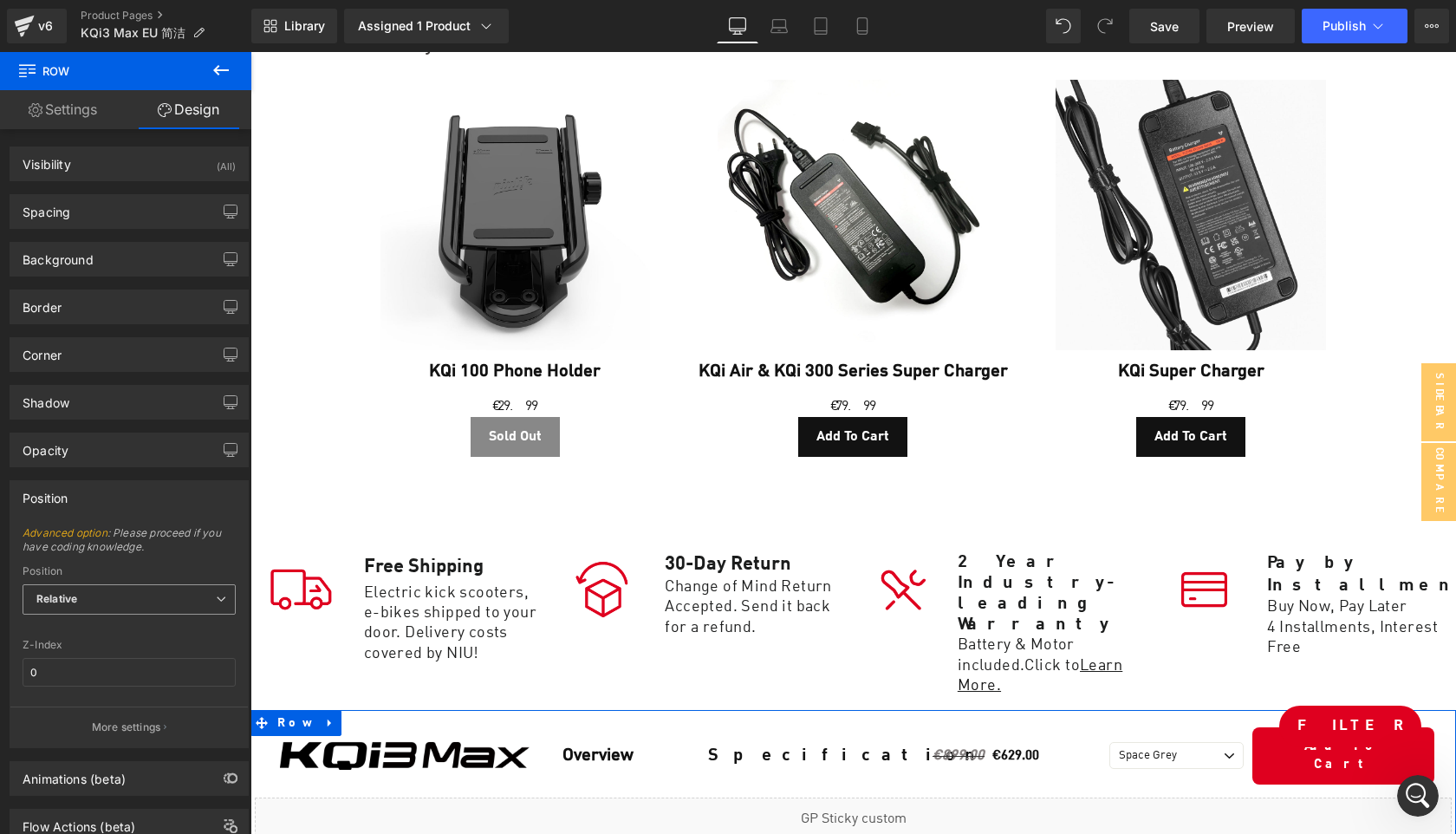
click at [129, 595] on span "Relative" at bounding box center [129, 599] width 213 height 30
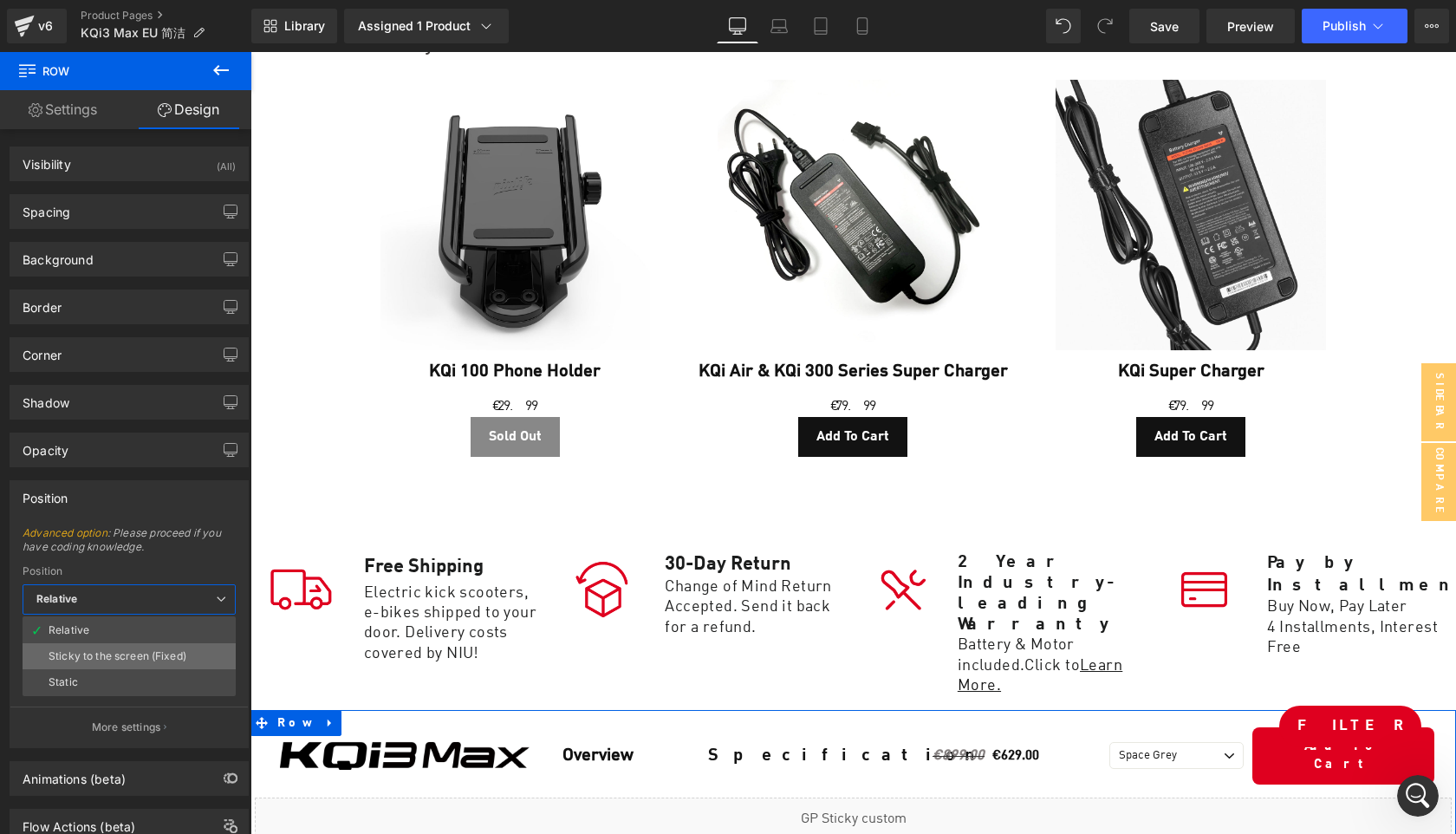
click at [126, 660] on div "Sticky to the screen (Fixed)" at bounding box center [118, 656] width 138 height 12
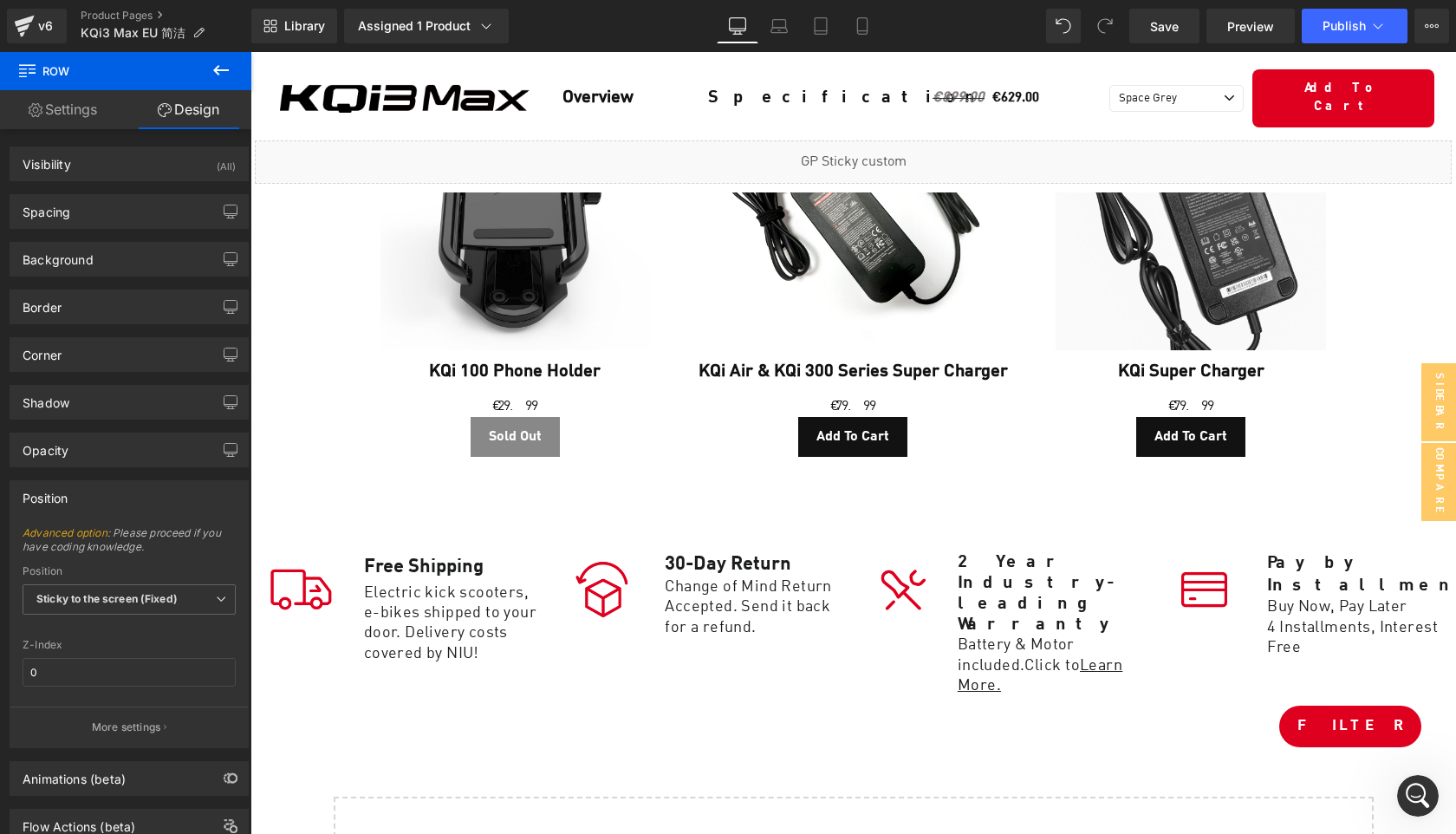
click at [218, 75] on icon at bounding box center [220, 70] width 21 height 21
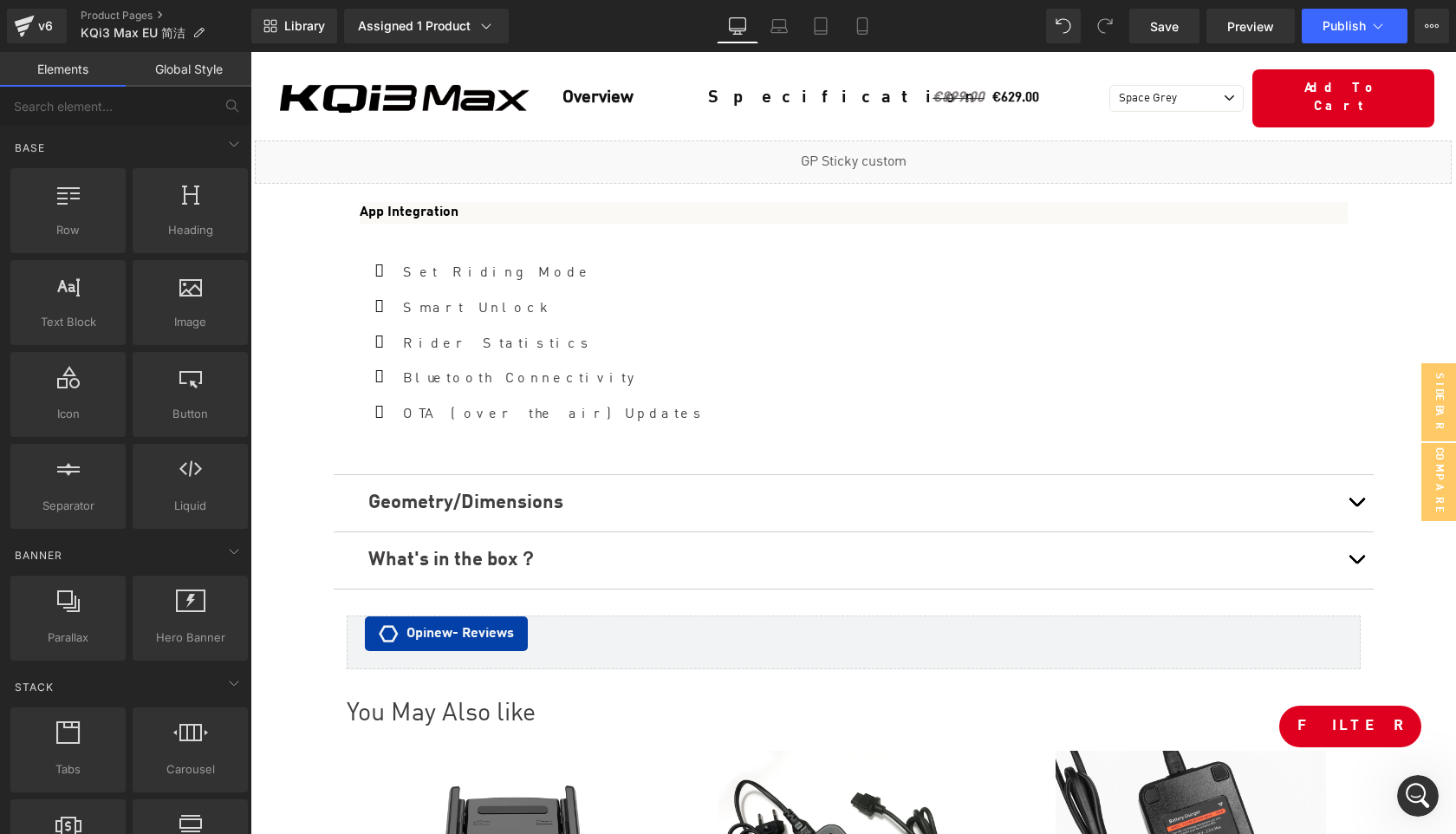
scroll to position [8803, 0]
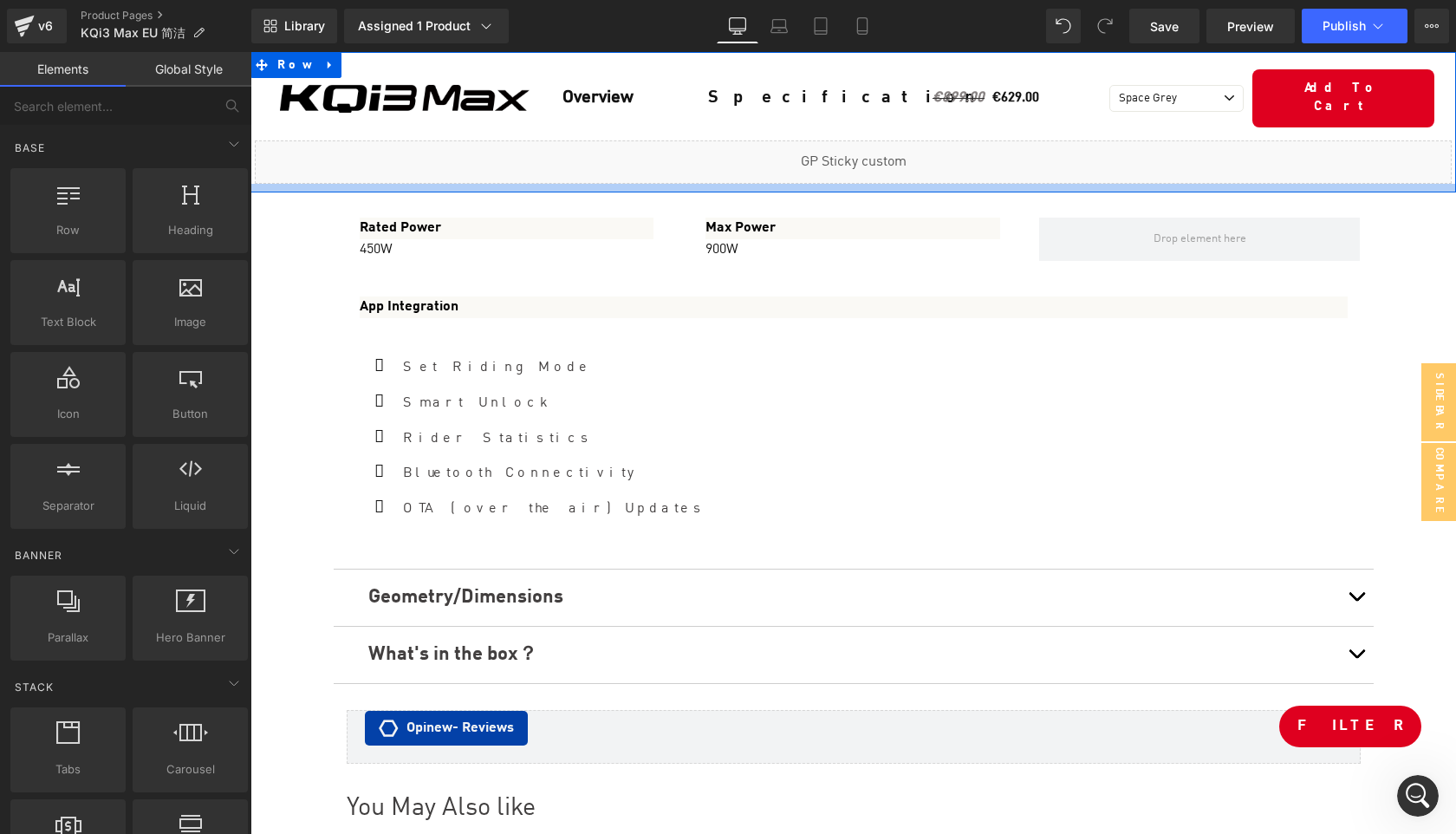
click at [653, 184] on div at bounding box center [853, 187] width 1205 height 8
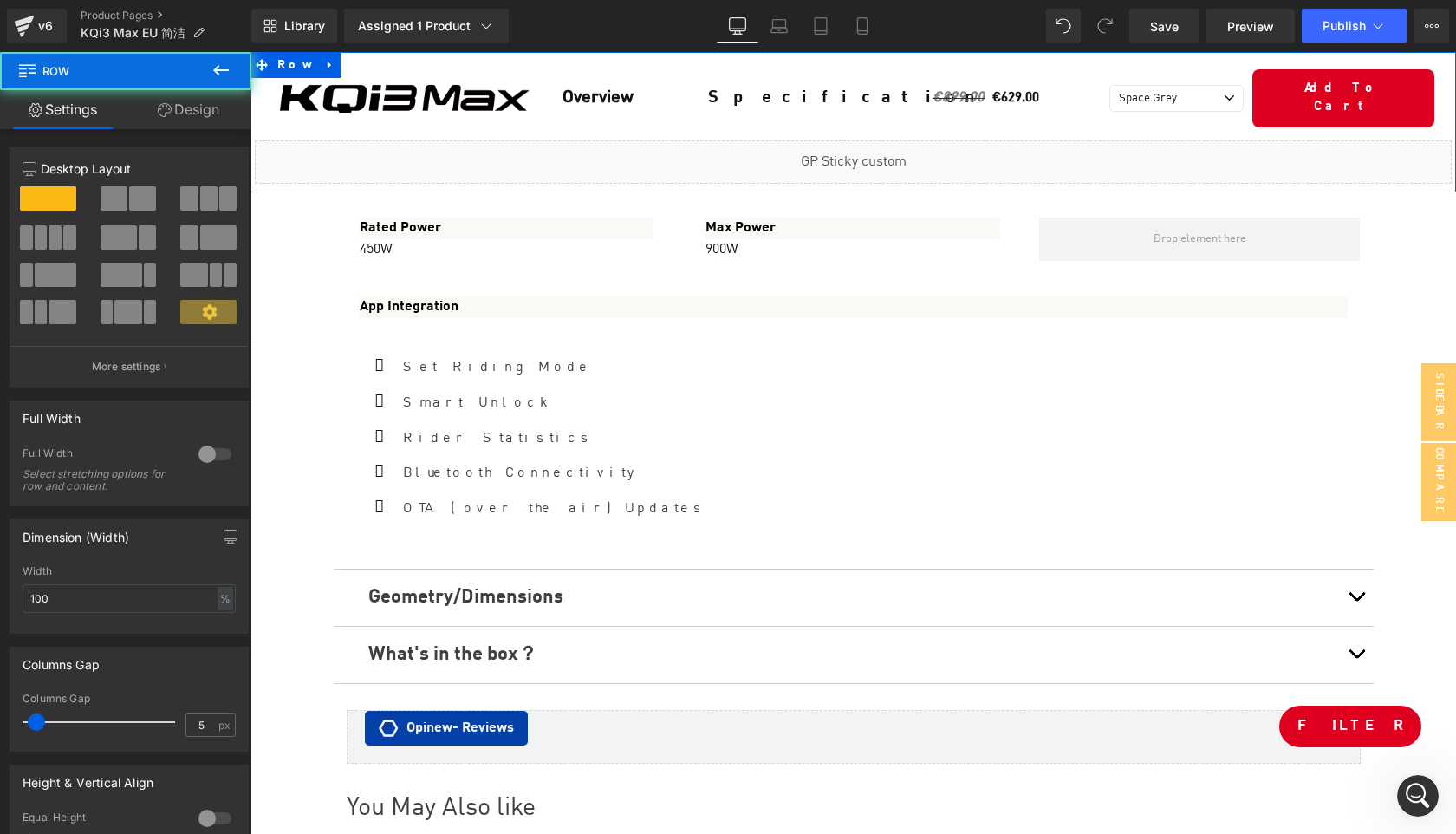
click at [192, 108] on link "Design" at bounding box center [188, 109] width 126 height 39
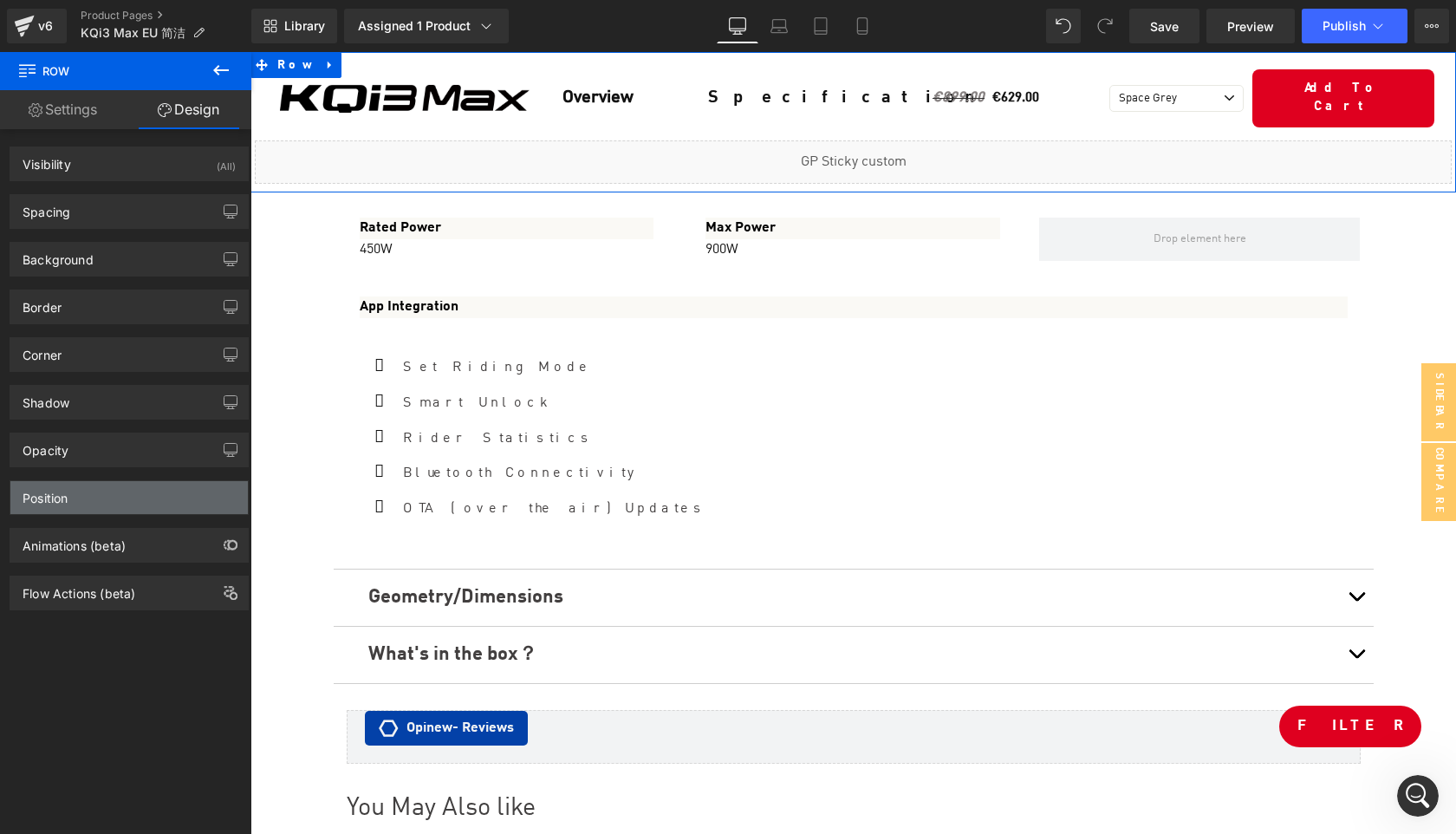
click at [120, 500] on div "Position" at bounding box center [129, 498] width 238 height 33
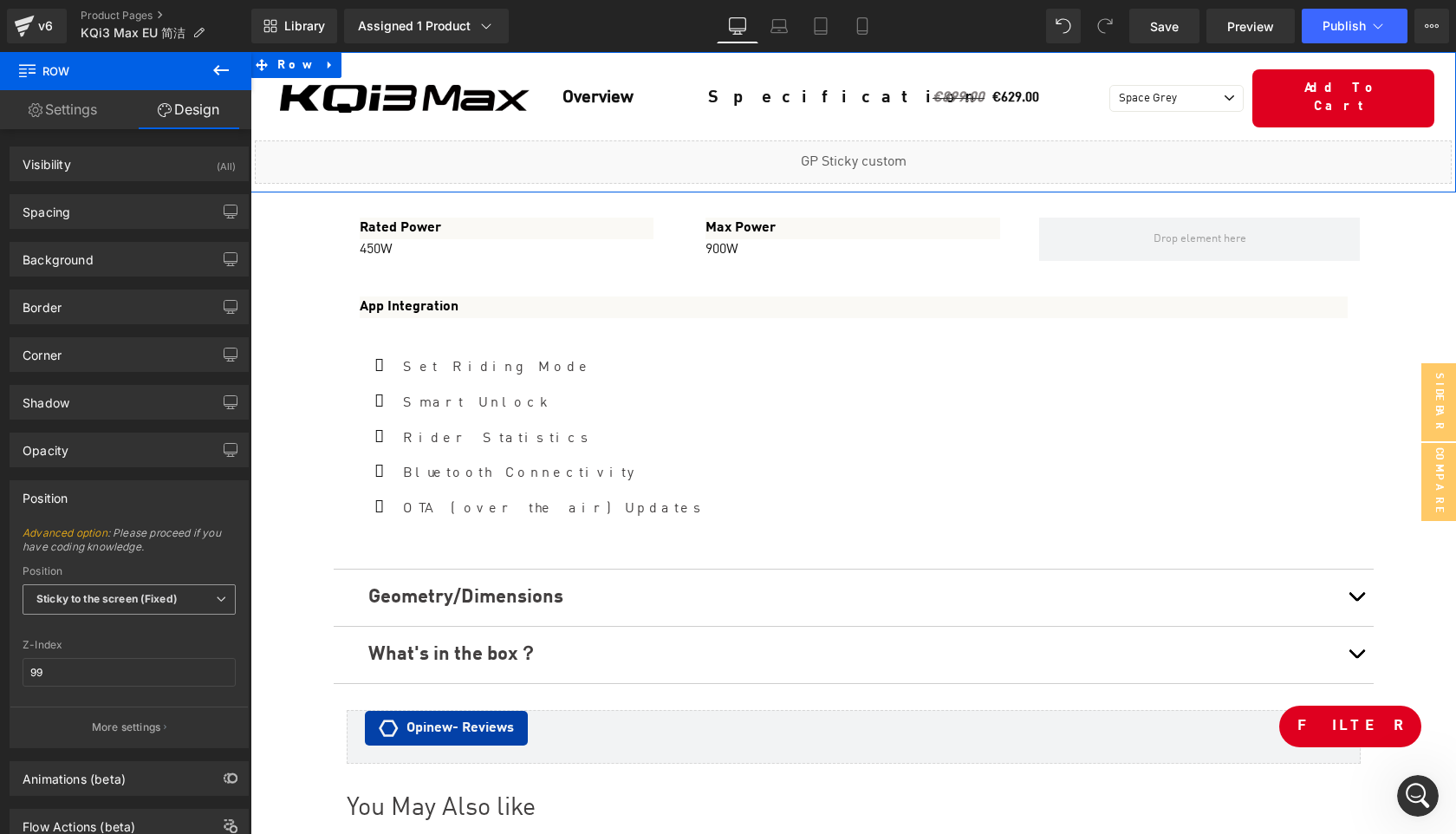
click at [115, 601] on b "Sticky to the screen (Fixed)" at bounding box center [107, 599] width 141 height 13
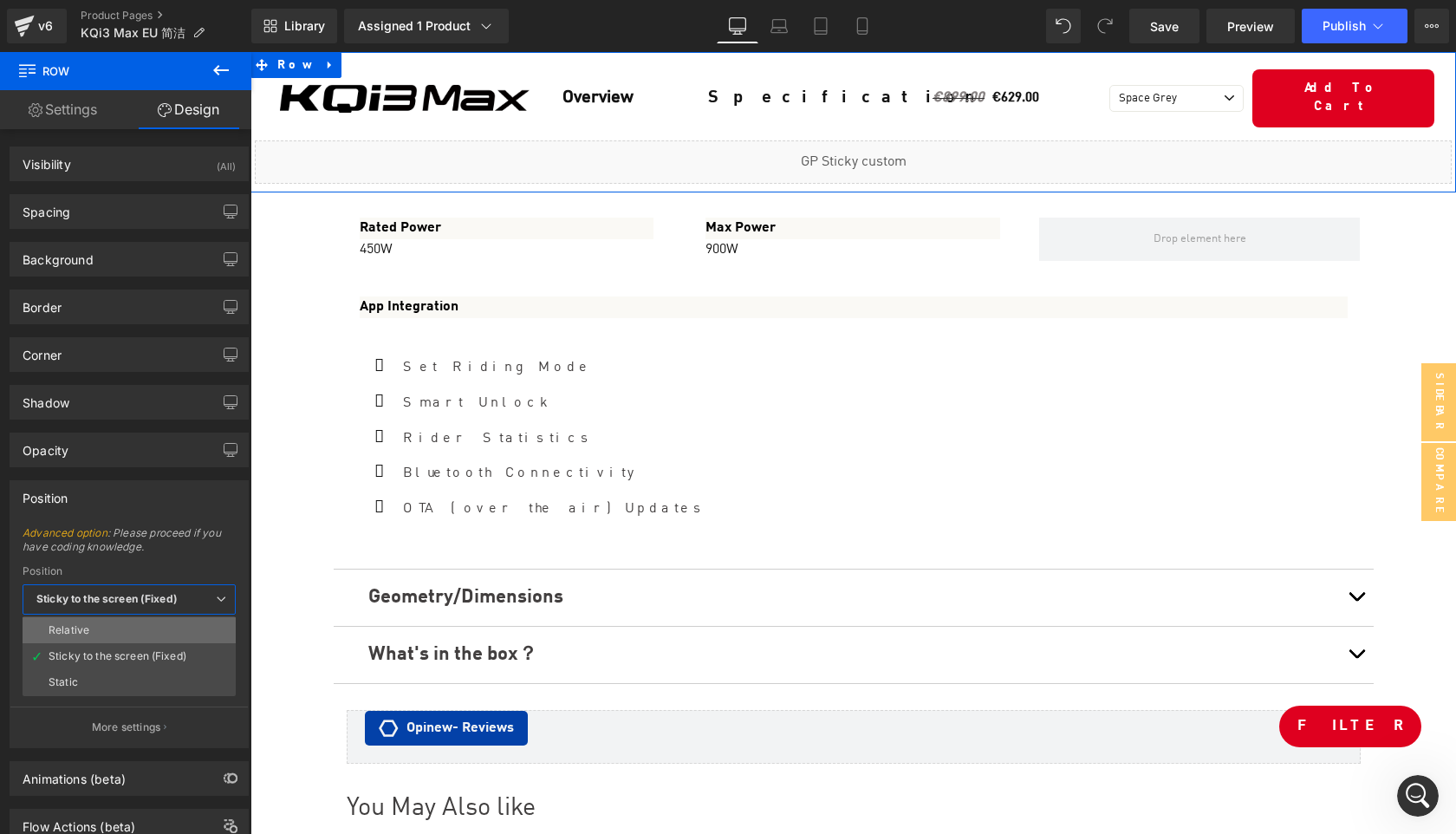
click at [101, 629] on li "Relative" at bounding box center [129, 630] width 213 height 26
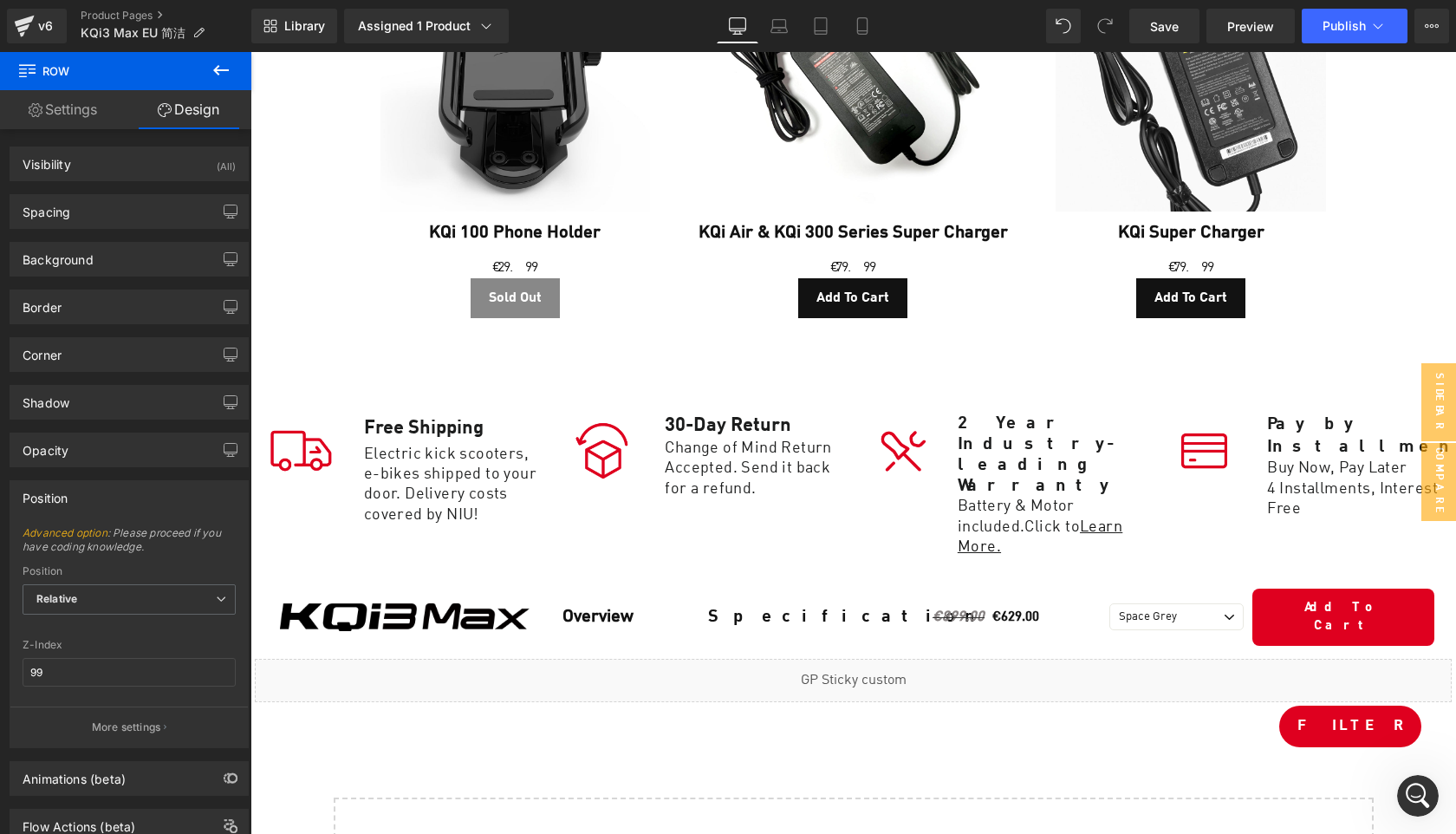
scroll to position [9695, 0]
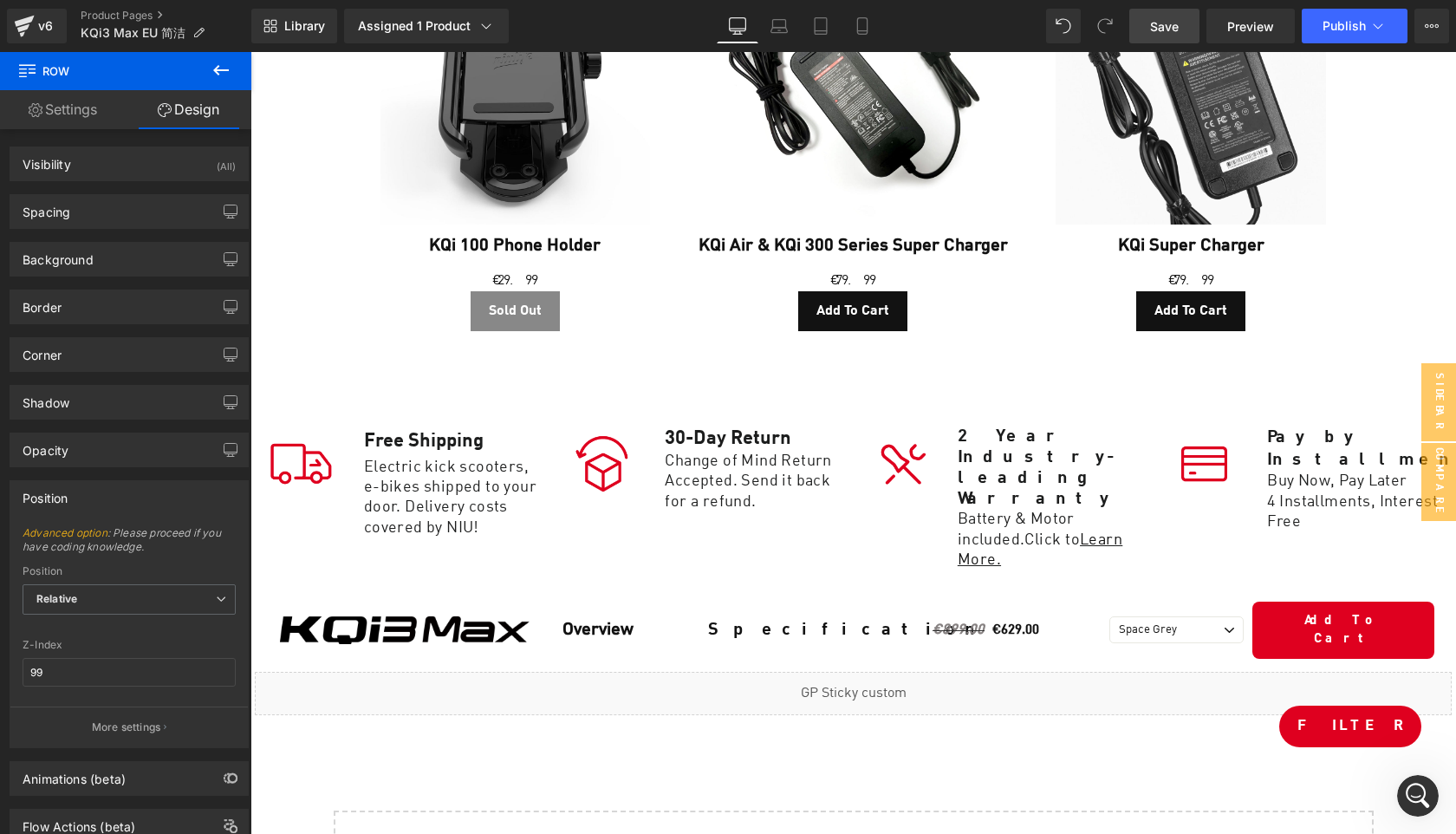
click at [1161, 32] on span "Save" at bounding box center [1164, 27] width 28 height 18
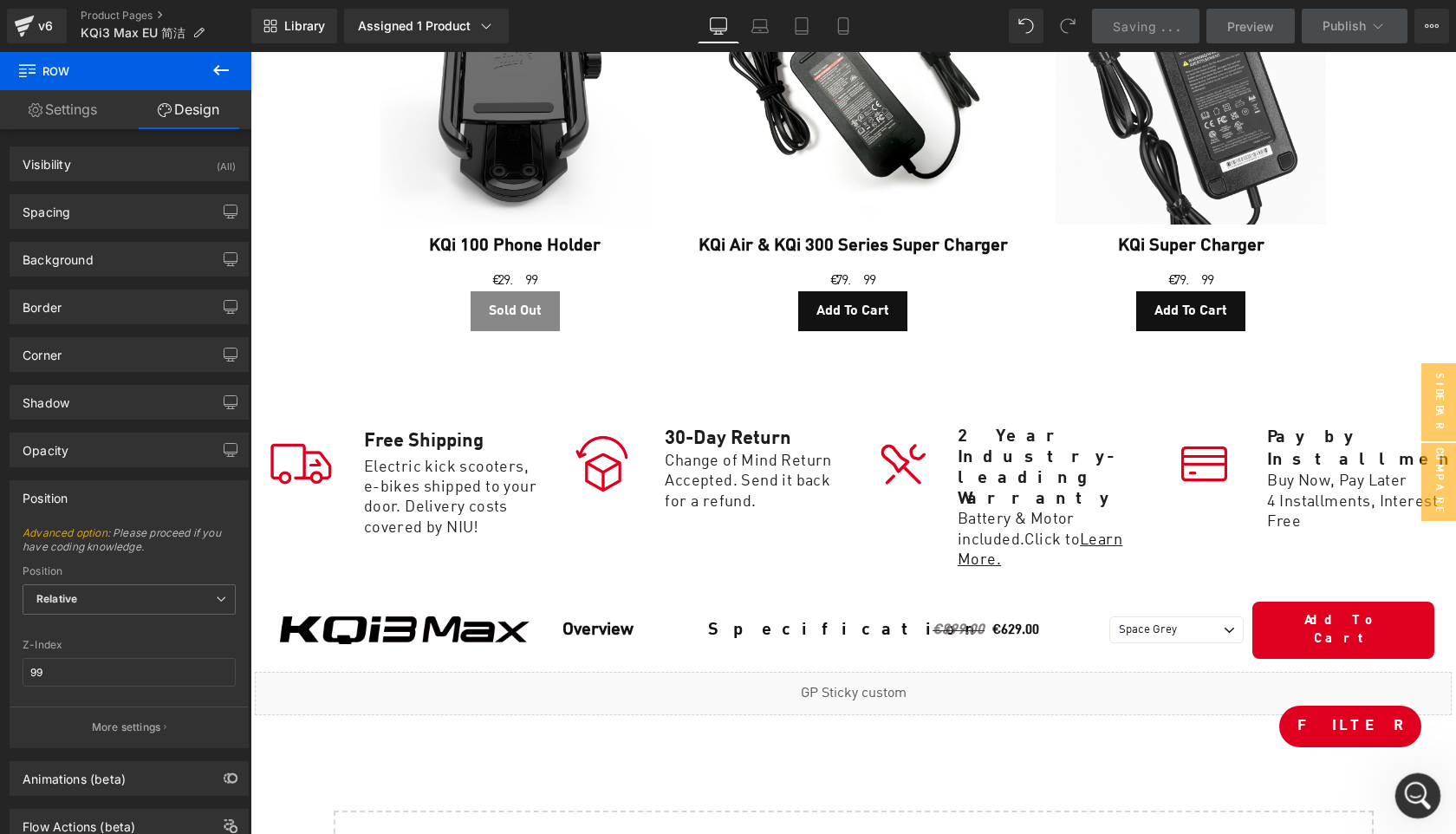
click at [1419, 797] on icon "Open Intercom Messenger" at bounding box center [1416, 794] width 28 height 28
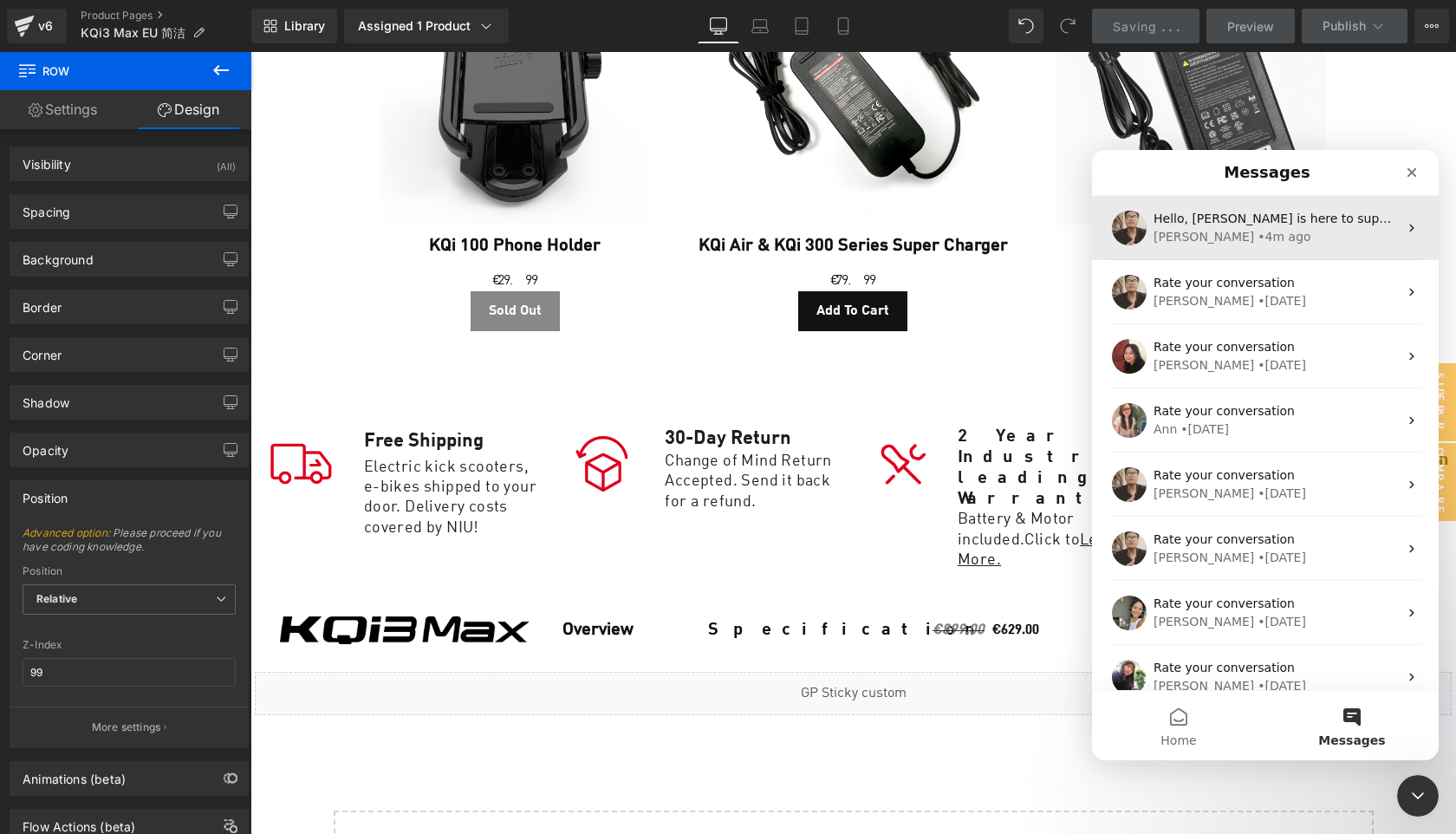
click at [1258, 239] on div "• 4m ago" at bounding box center [1284, 237] width 53 height 18
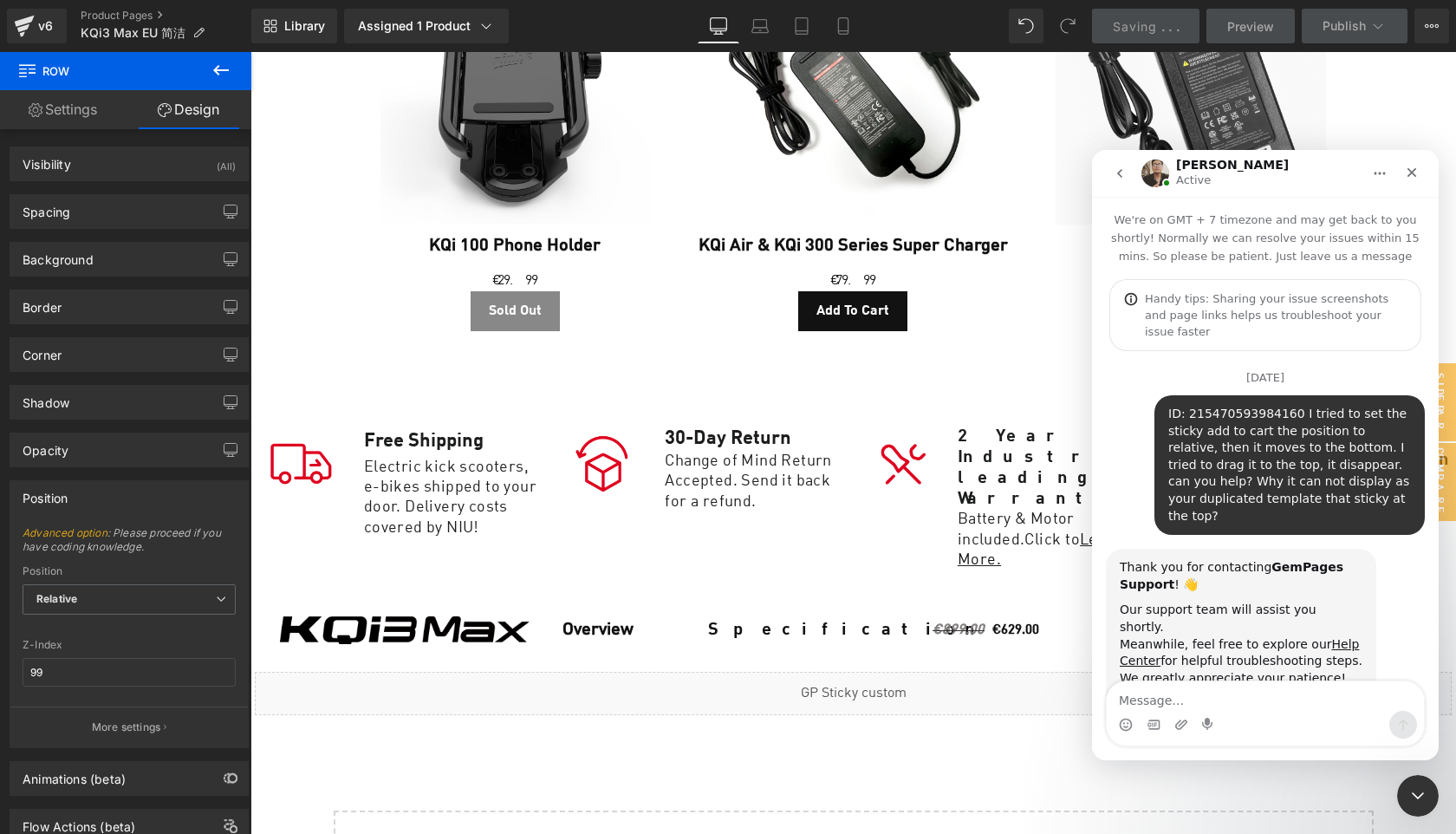
scroll to position [3, 0]
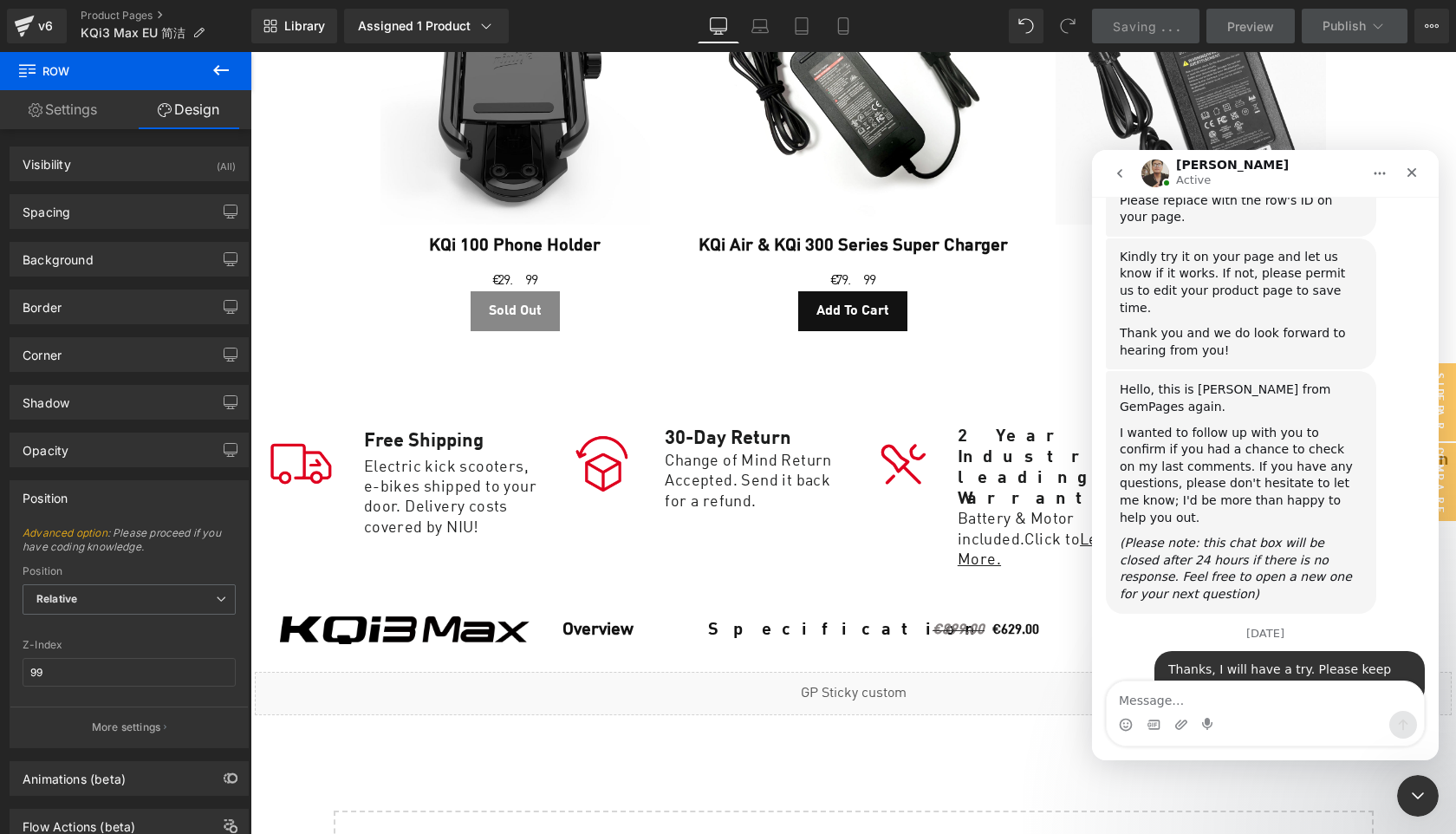
click at [1186, 697] on textarea "Message…" at bounding box center [1266, 696] width 318 height 29
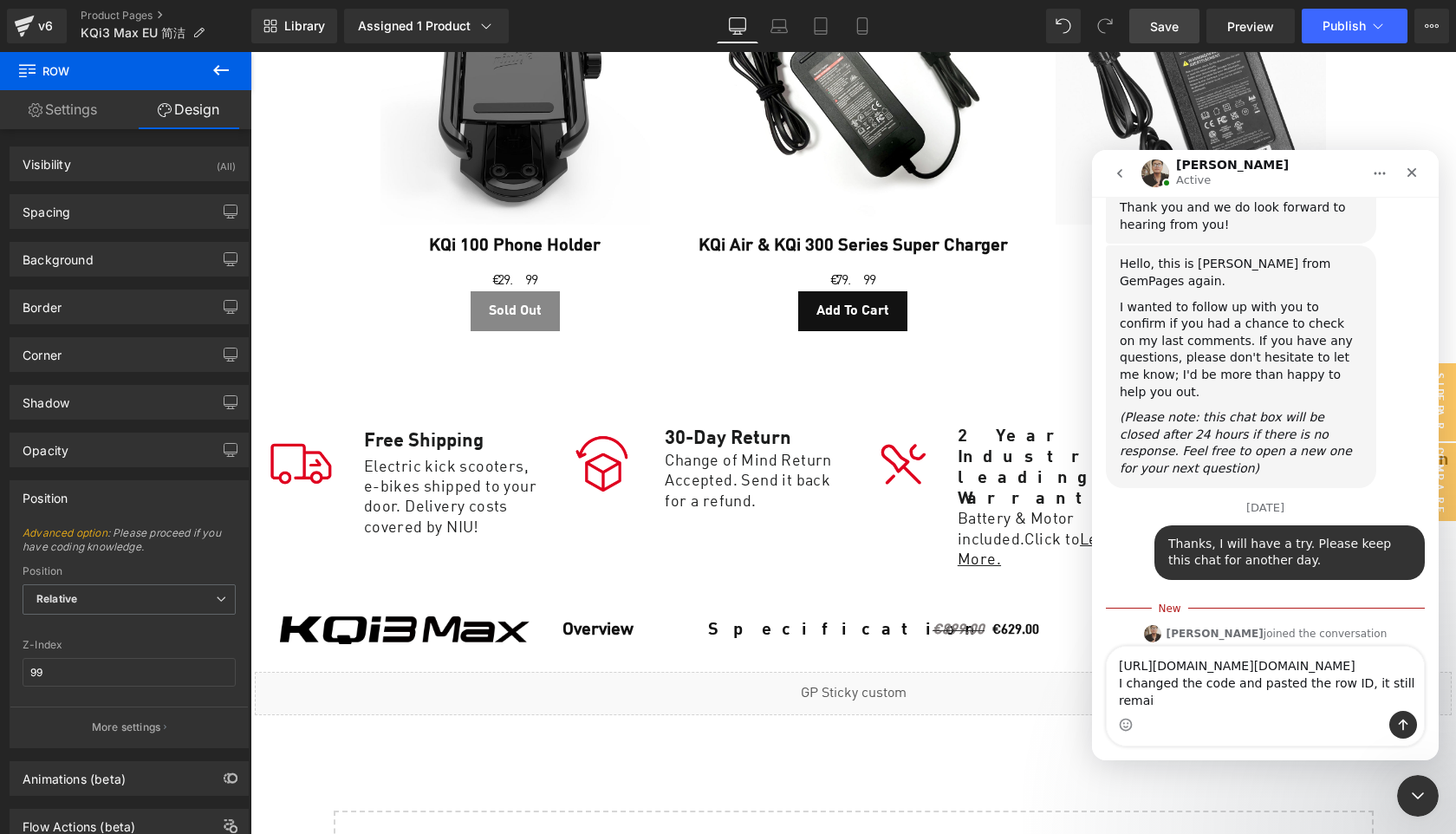
scroll to position [1742, 0]
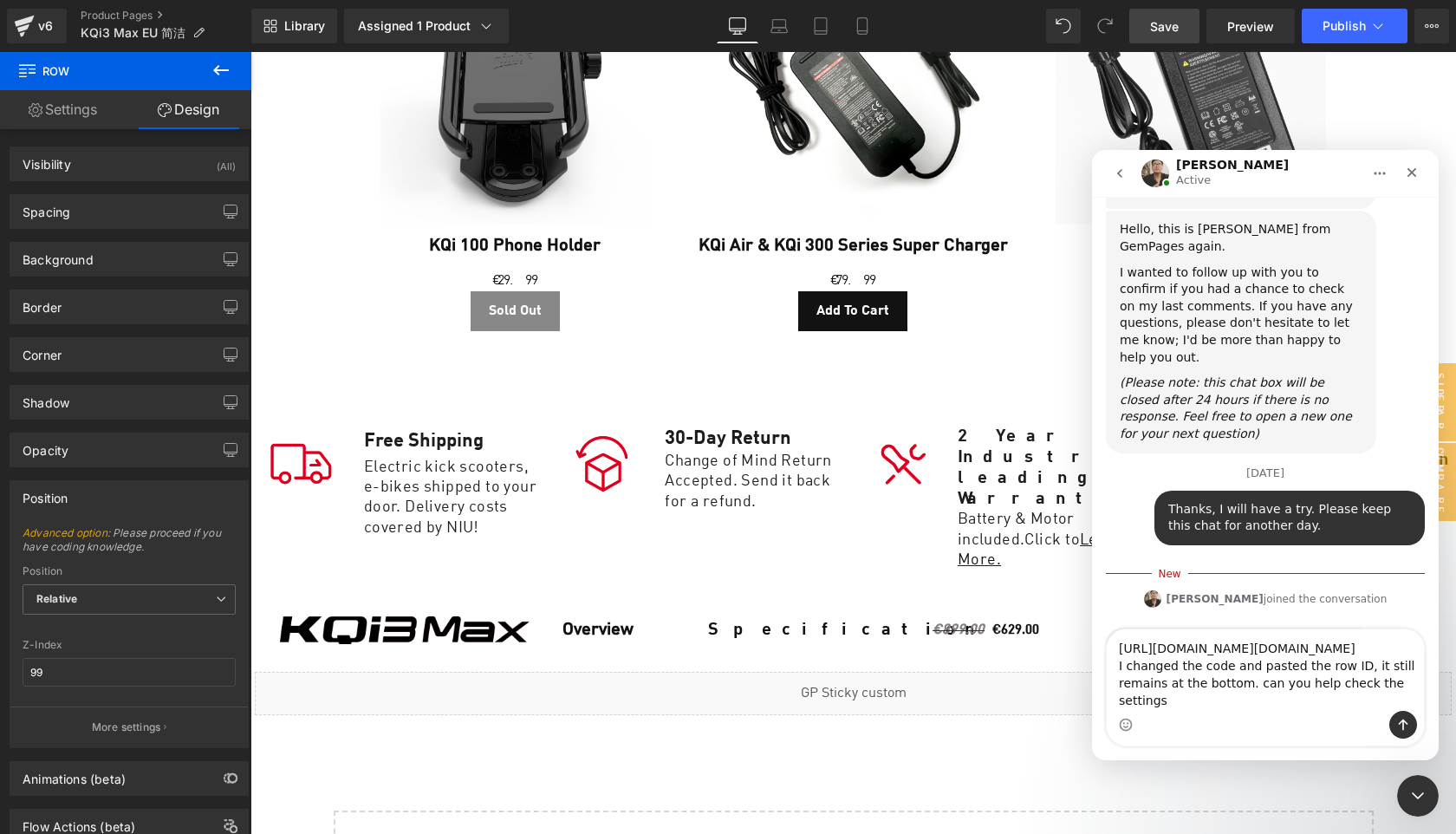
type textarea "https://app.gempages.net/editor?id=1669979650&type=template-product&page=produc…"
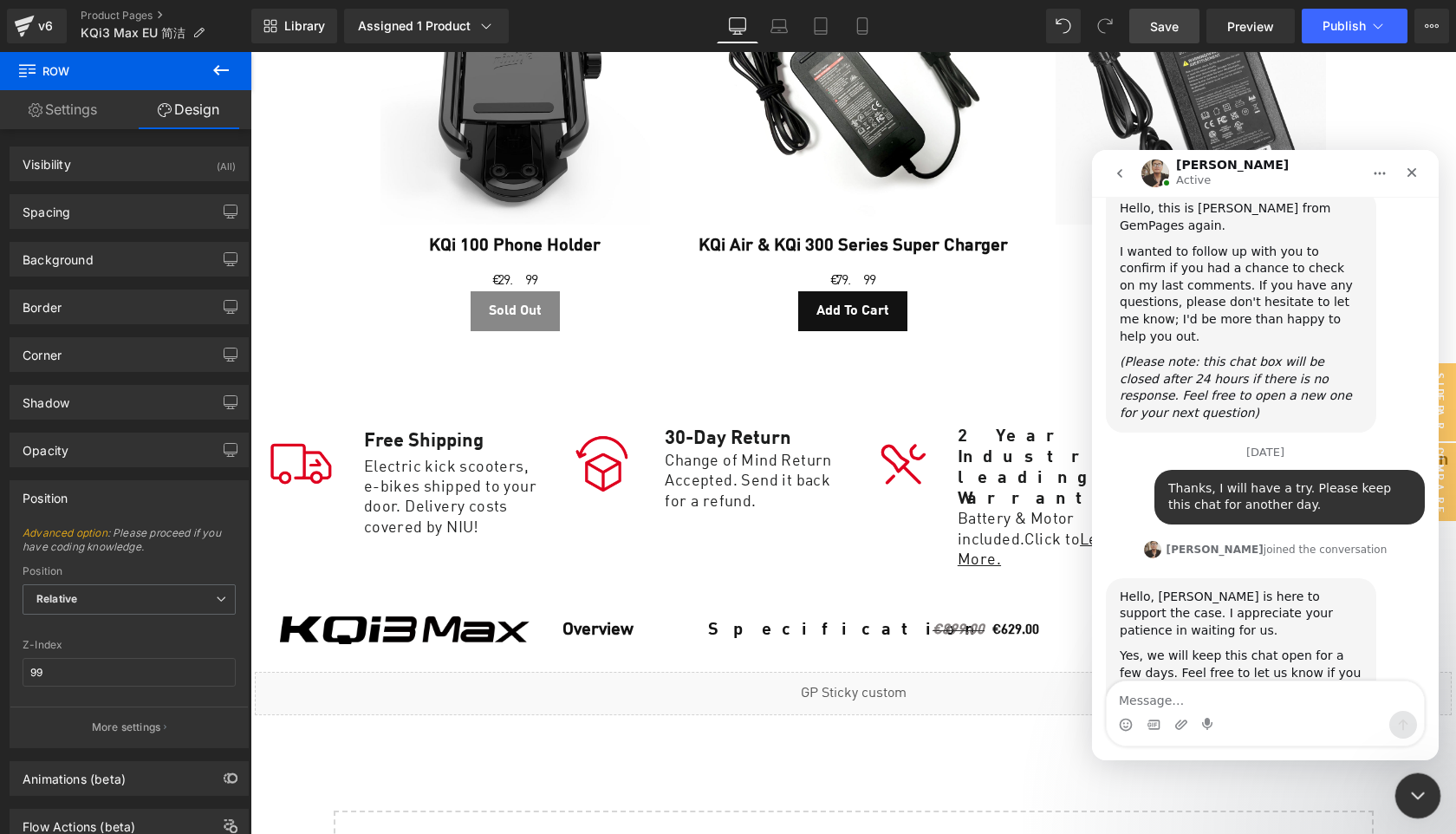
click at [1416, 789] on icon "Close Intercom Messenger" at bounding box center [1415, 794] width 21 height 21
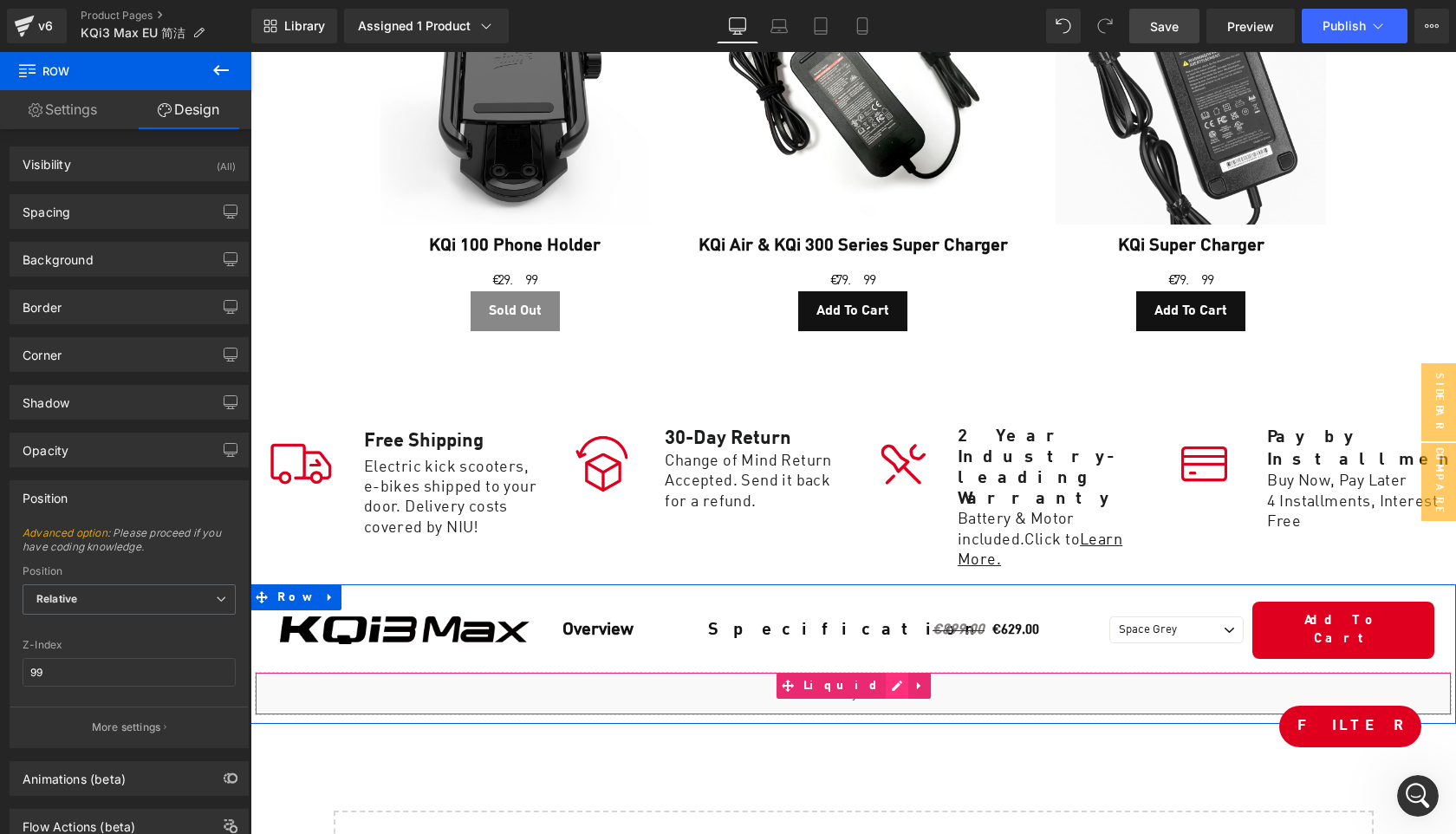
click at [878, 672] on div "Liquid" at bounding box center [854, 693] width 1197 height 43
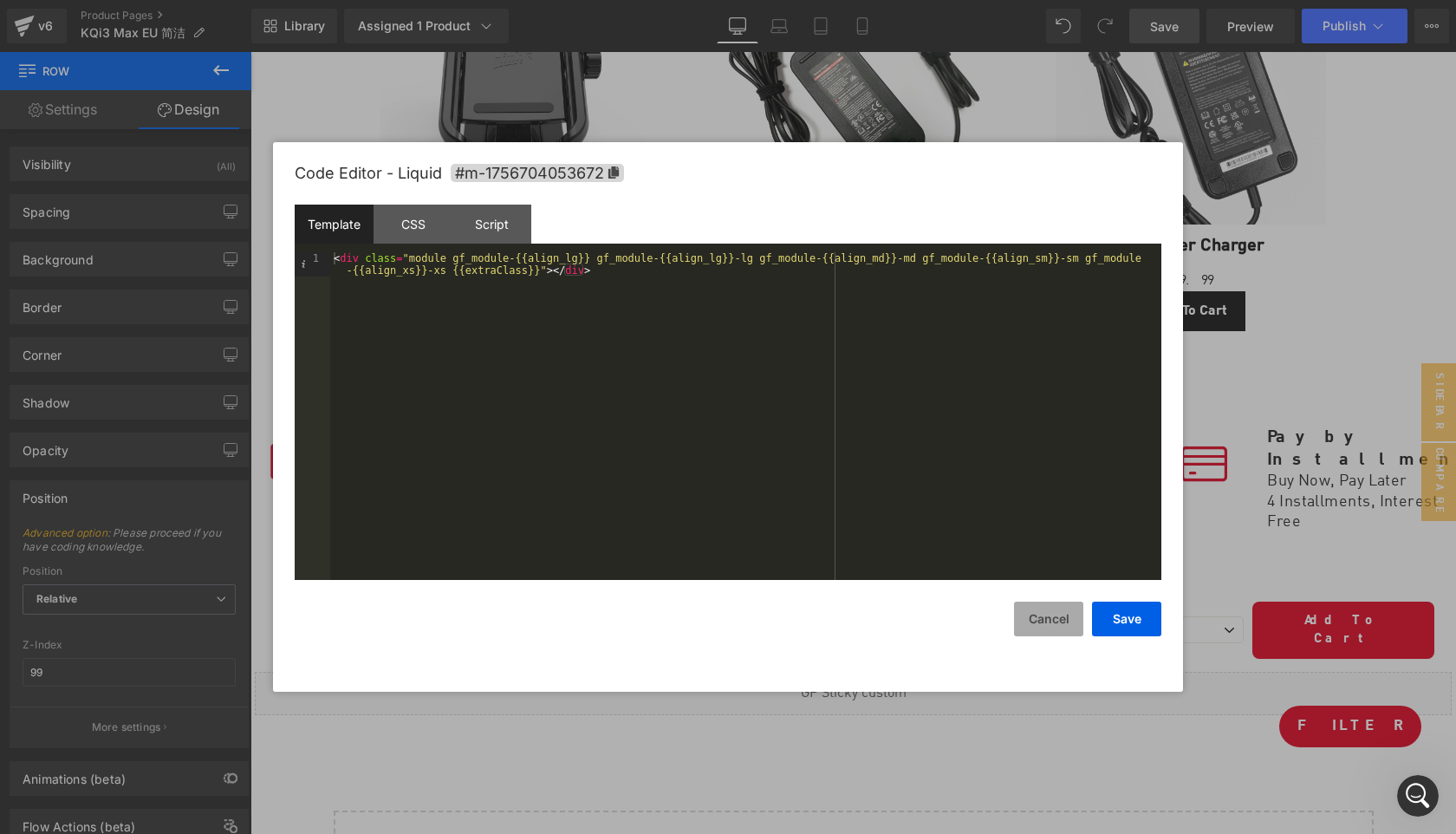
click at [1040, 626] on button "Cancel" at bounding box center [1049, 619] width 70 height 35
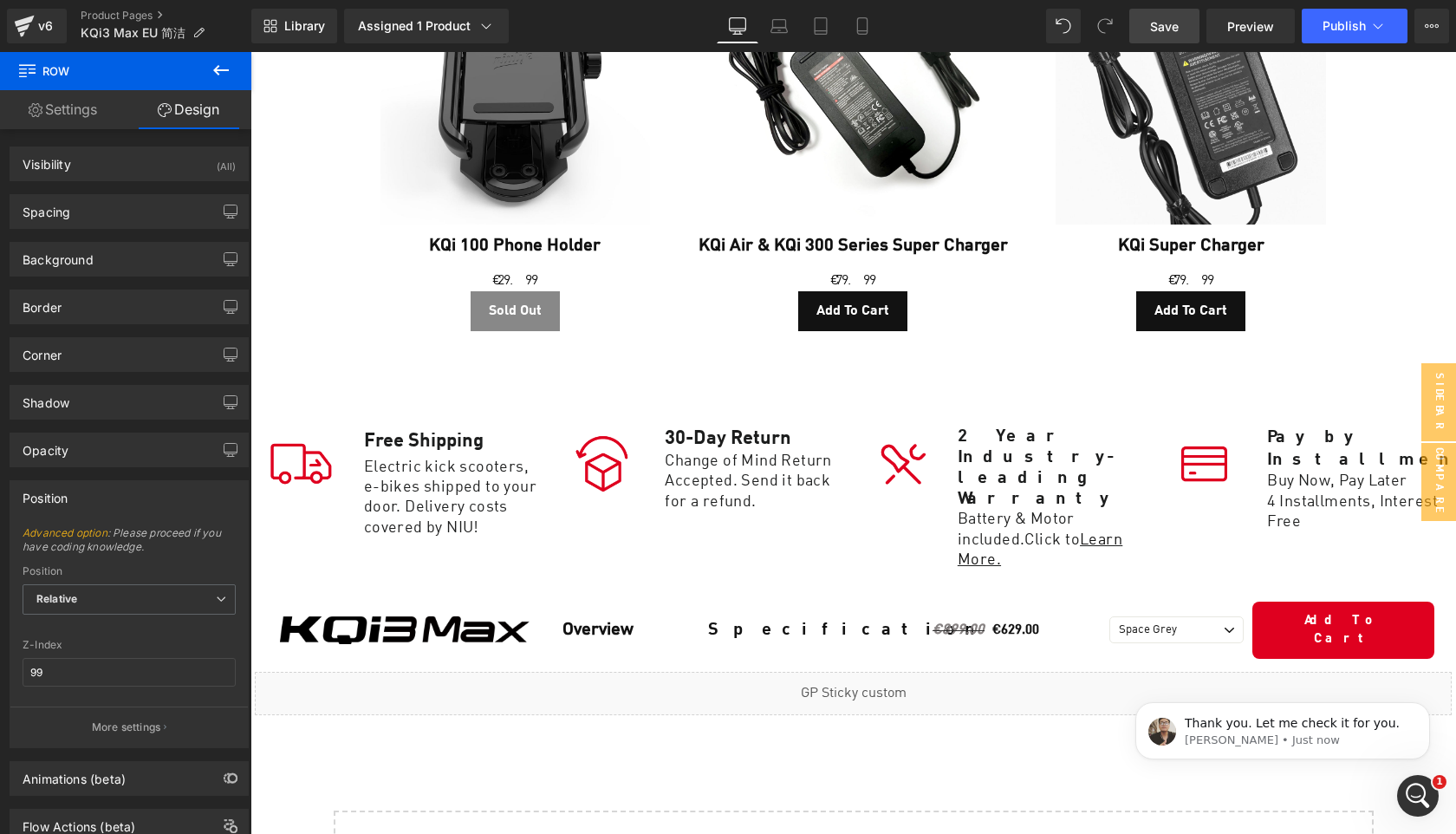
scroll to position [0, 0]
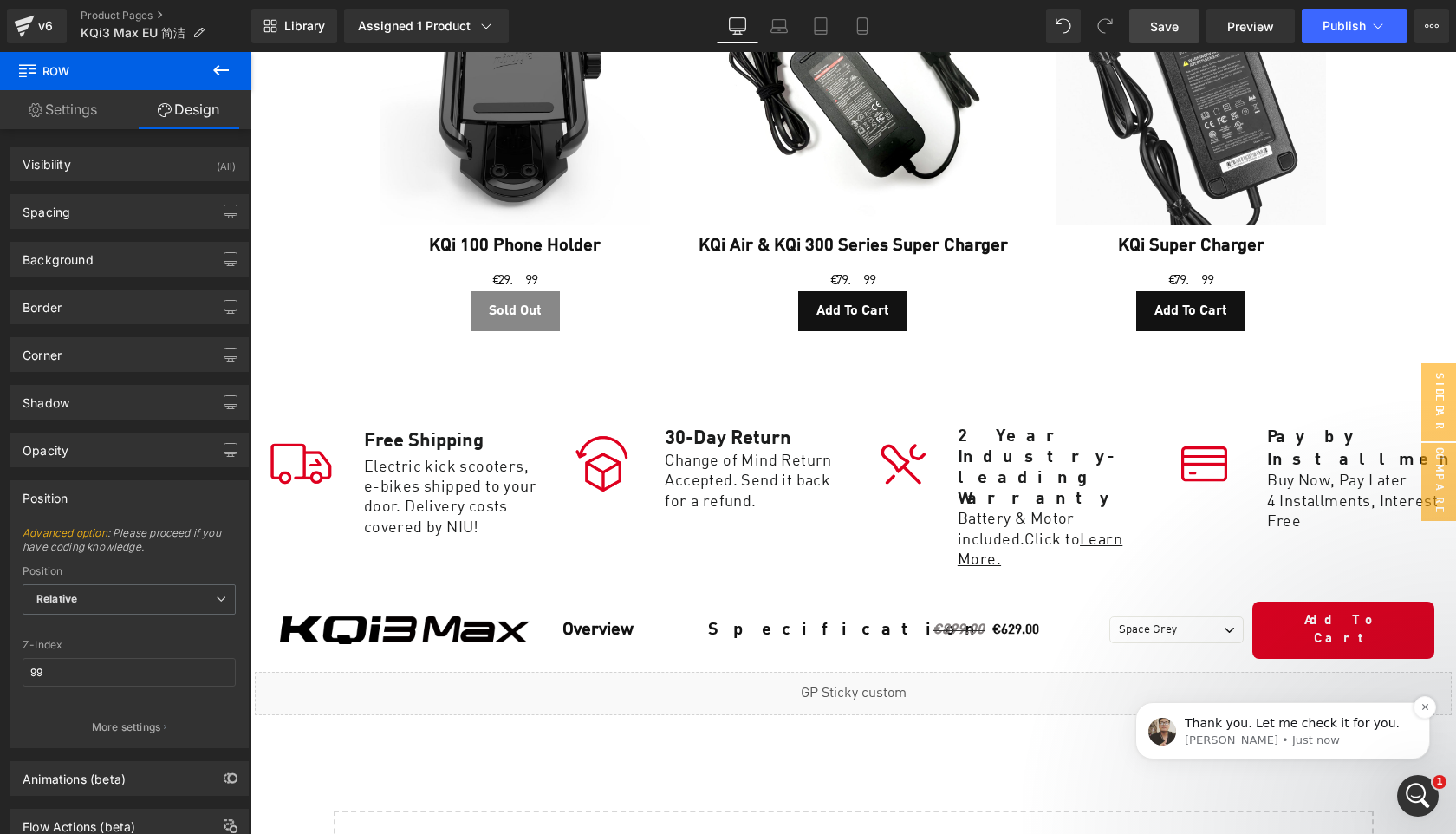
click at [1295, 731] on div "Thank you. Let me check it for you." at bounding box center [1296, 724] width 229 height 23
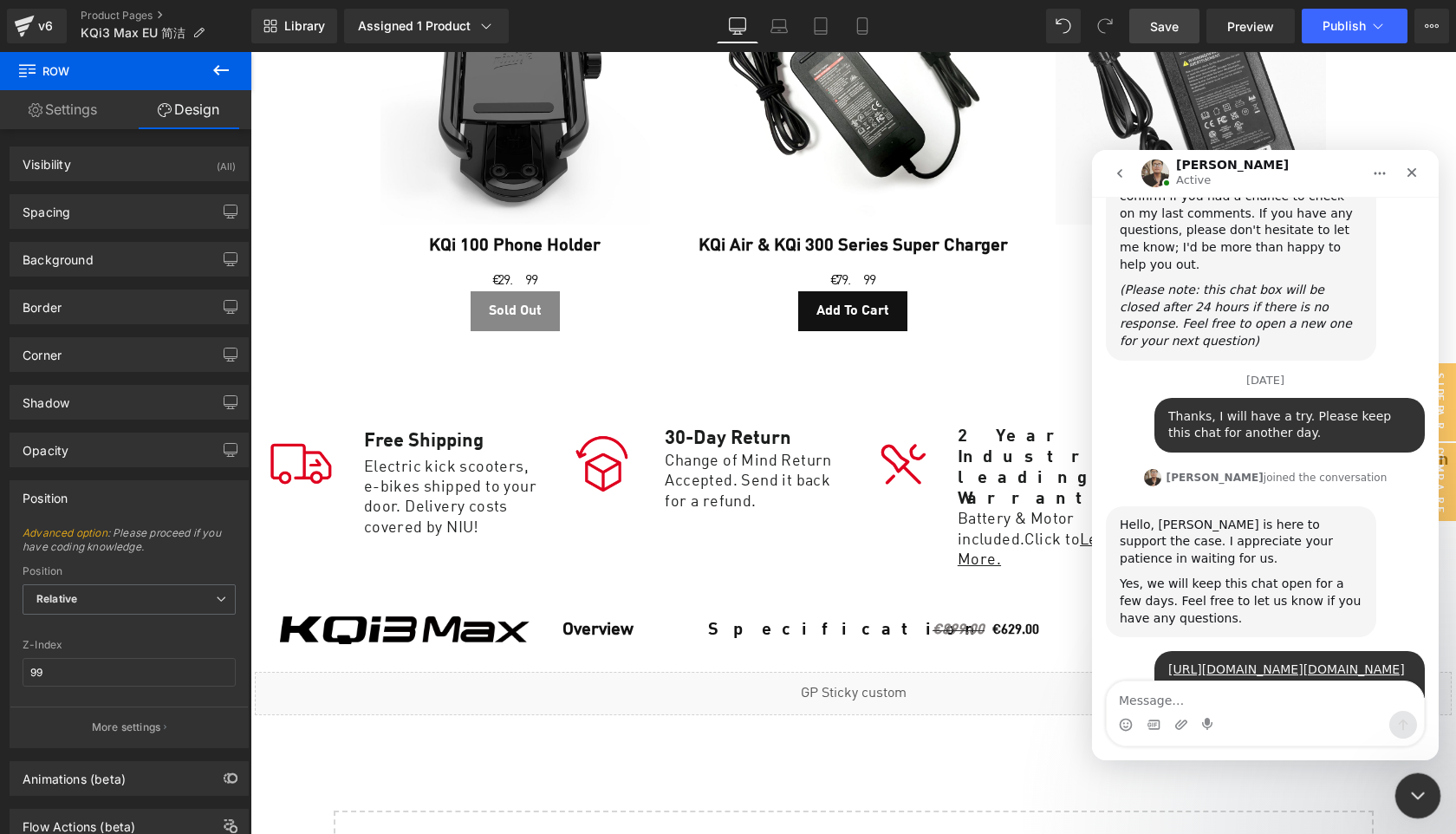
scroll to position [1861, 0]
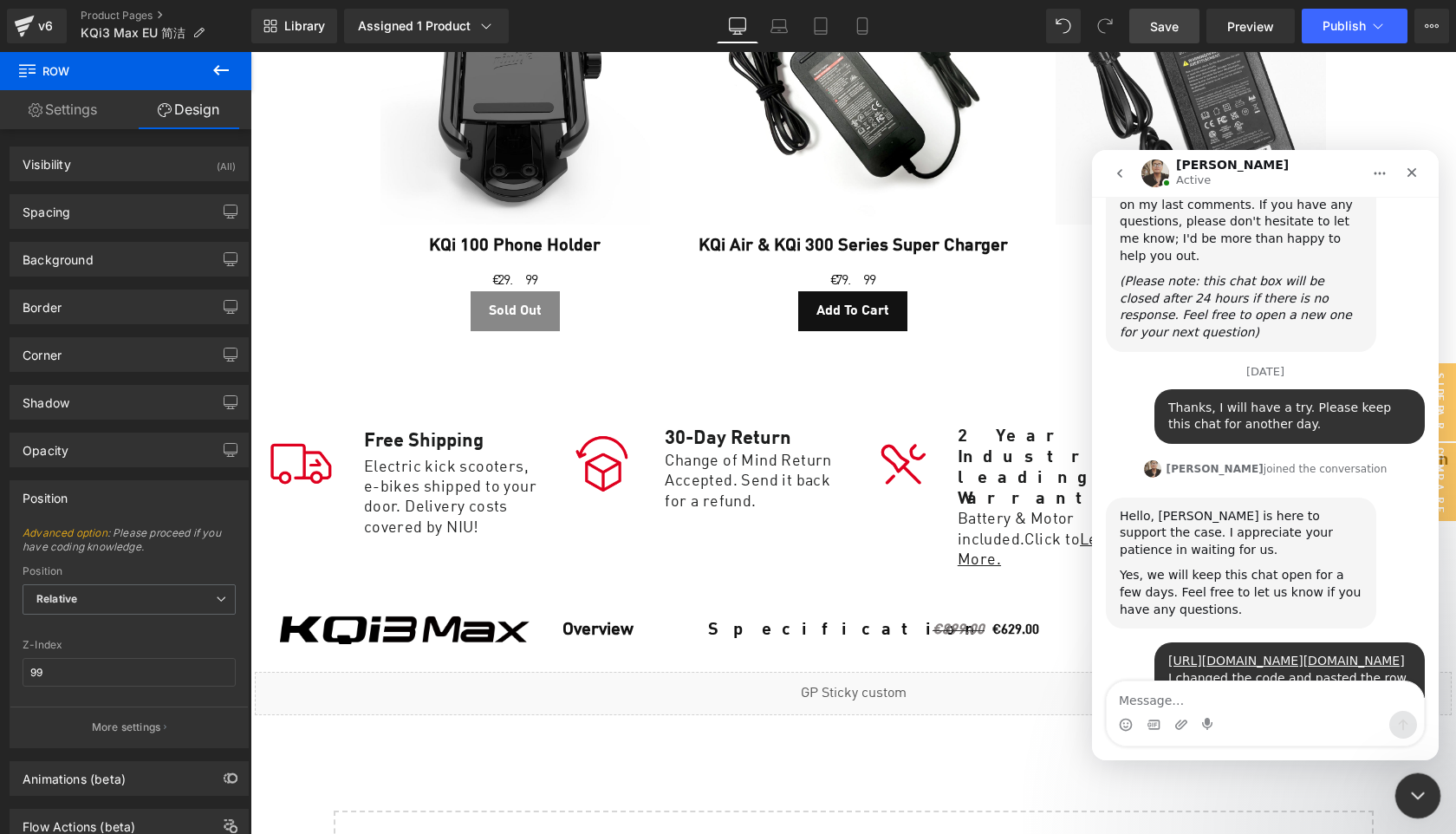
click at [1417, 792] on icon "Close Intercom Messenger" at bounding box center [1415, 794] width 21 height 21
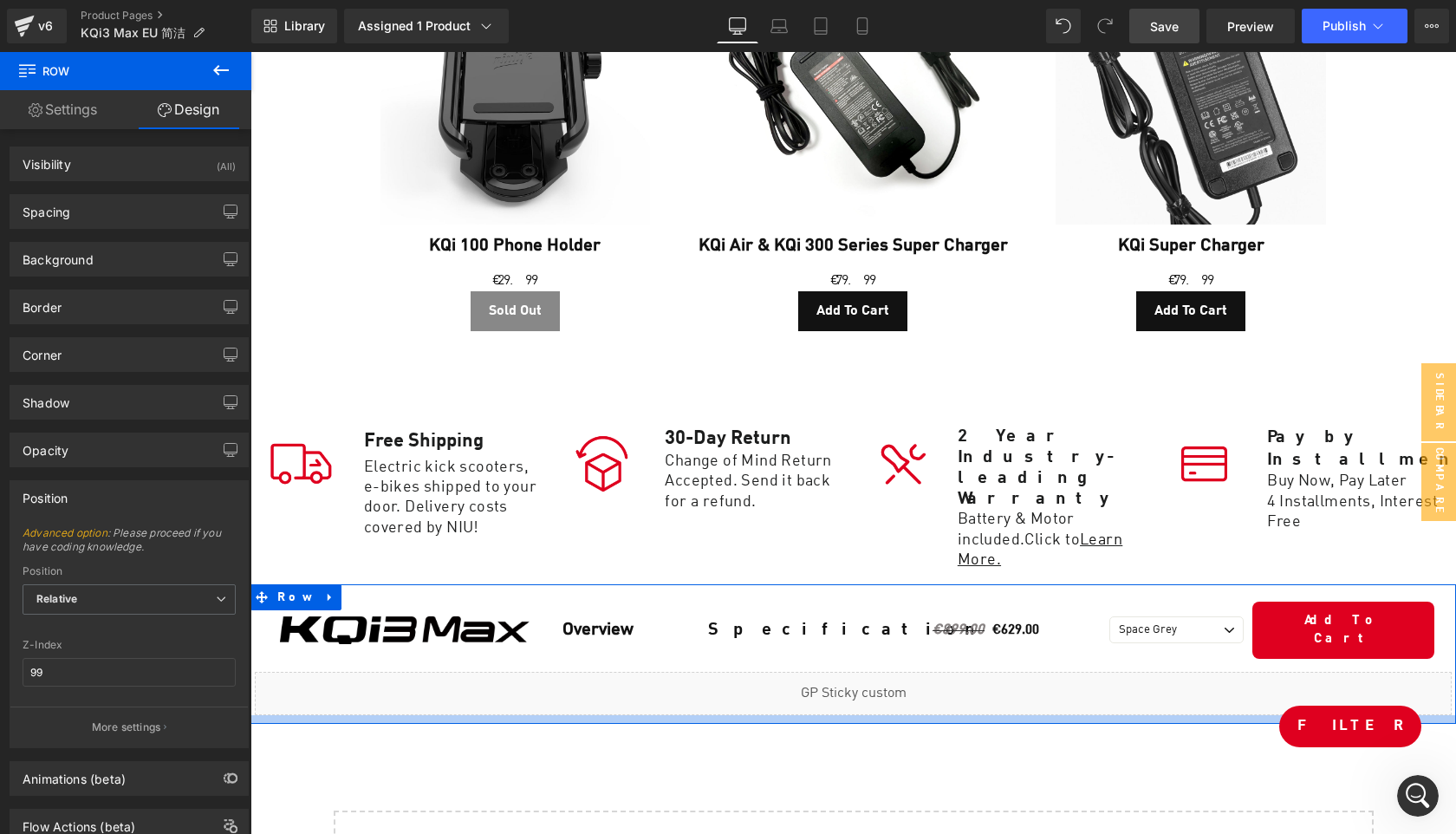
scroll to position [1928, 0]
click at [737, 716] on div at bounding box center [853, 719] width 1205 height 8
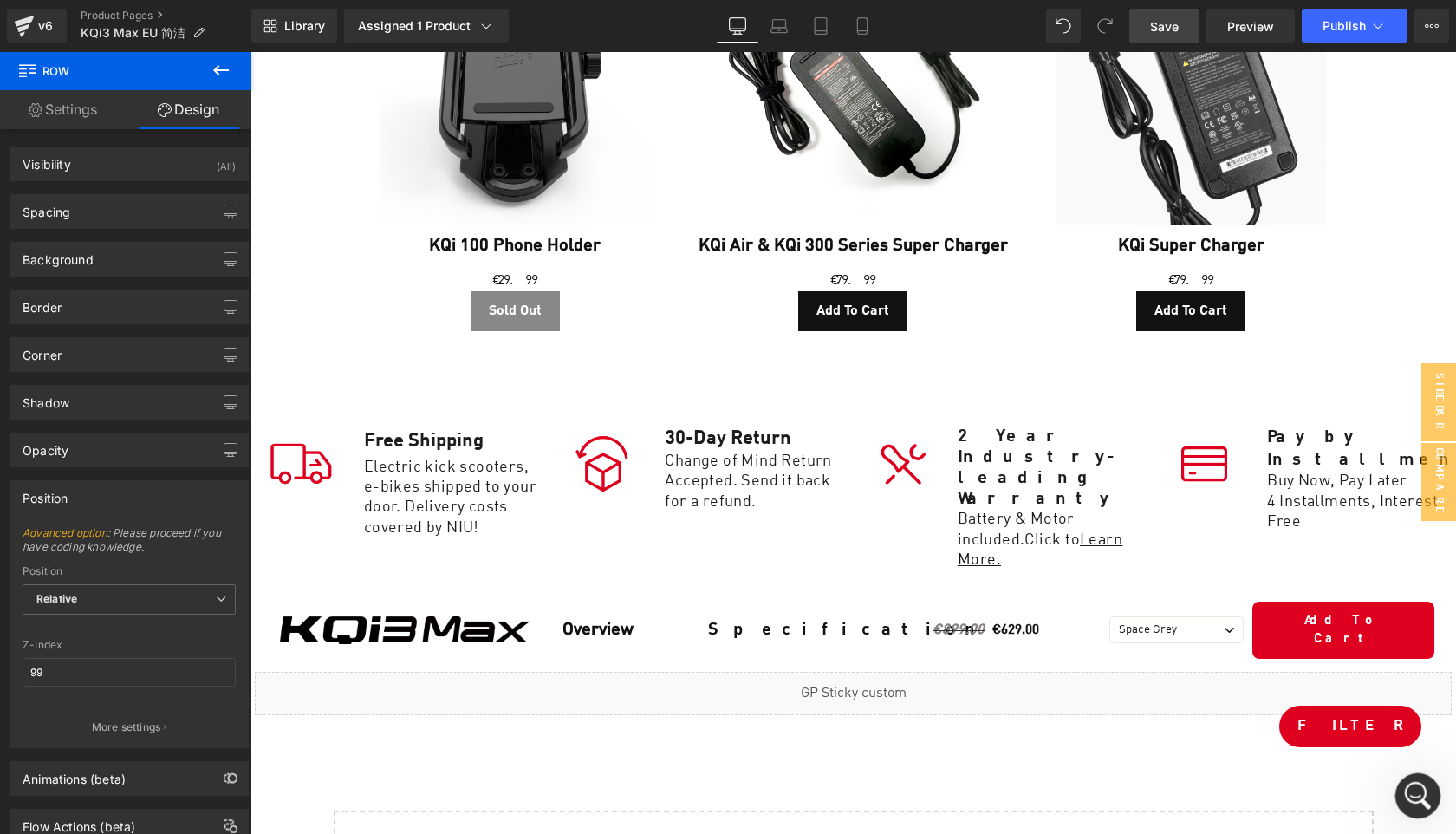
click at [1413, 794] on icon "Open Intercom Messenger" at bounding box center [1416, 794] width 28 height 28
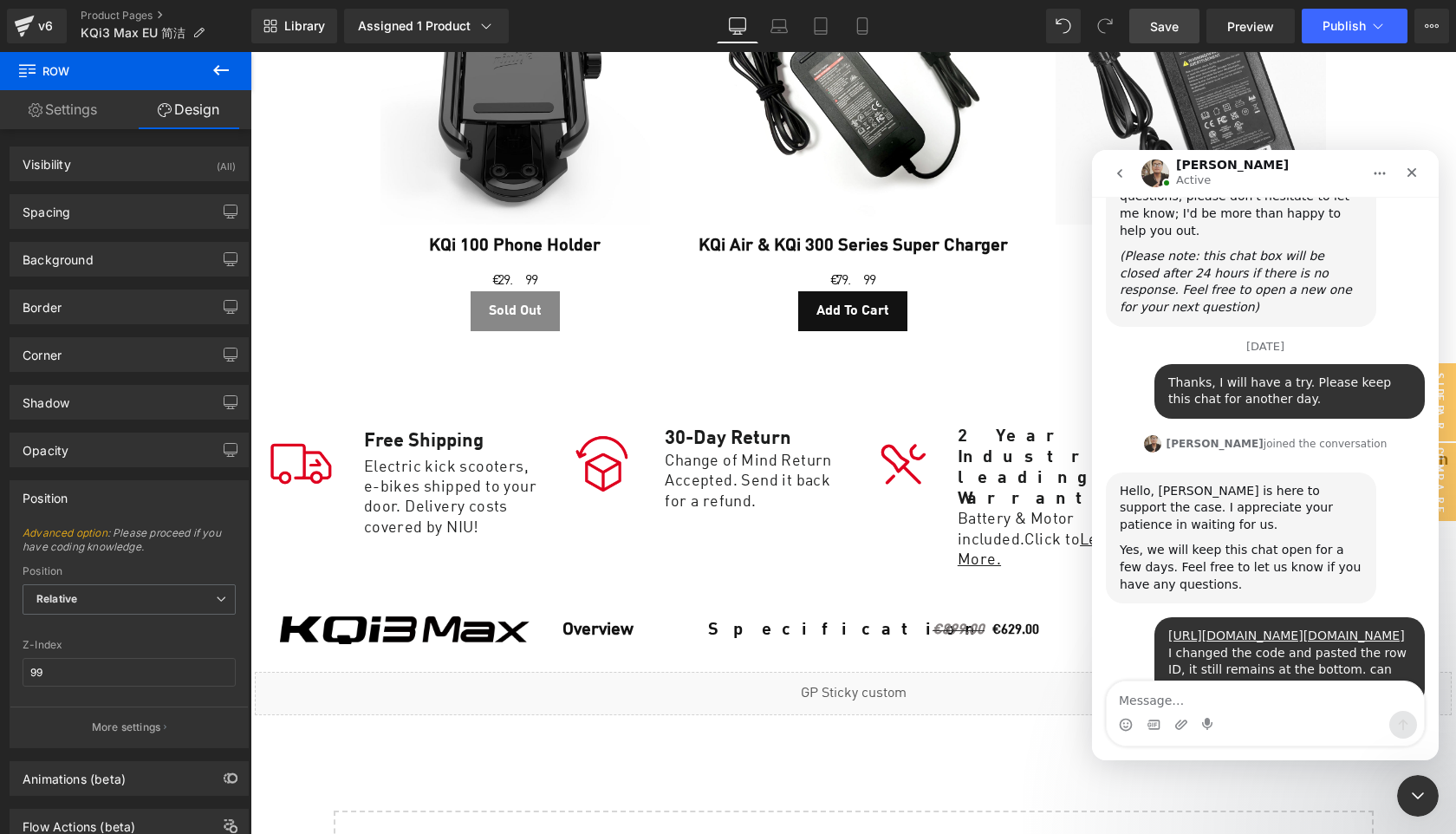
scroll to position [1899, 0]
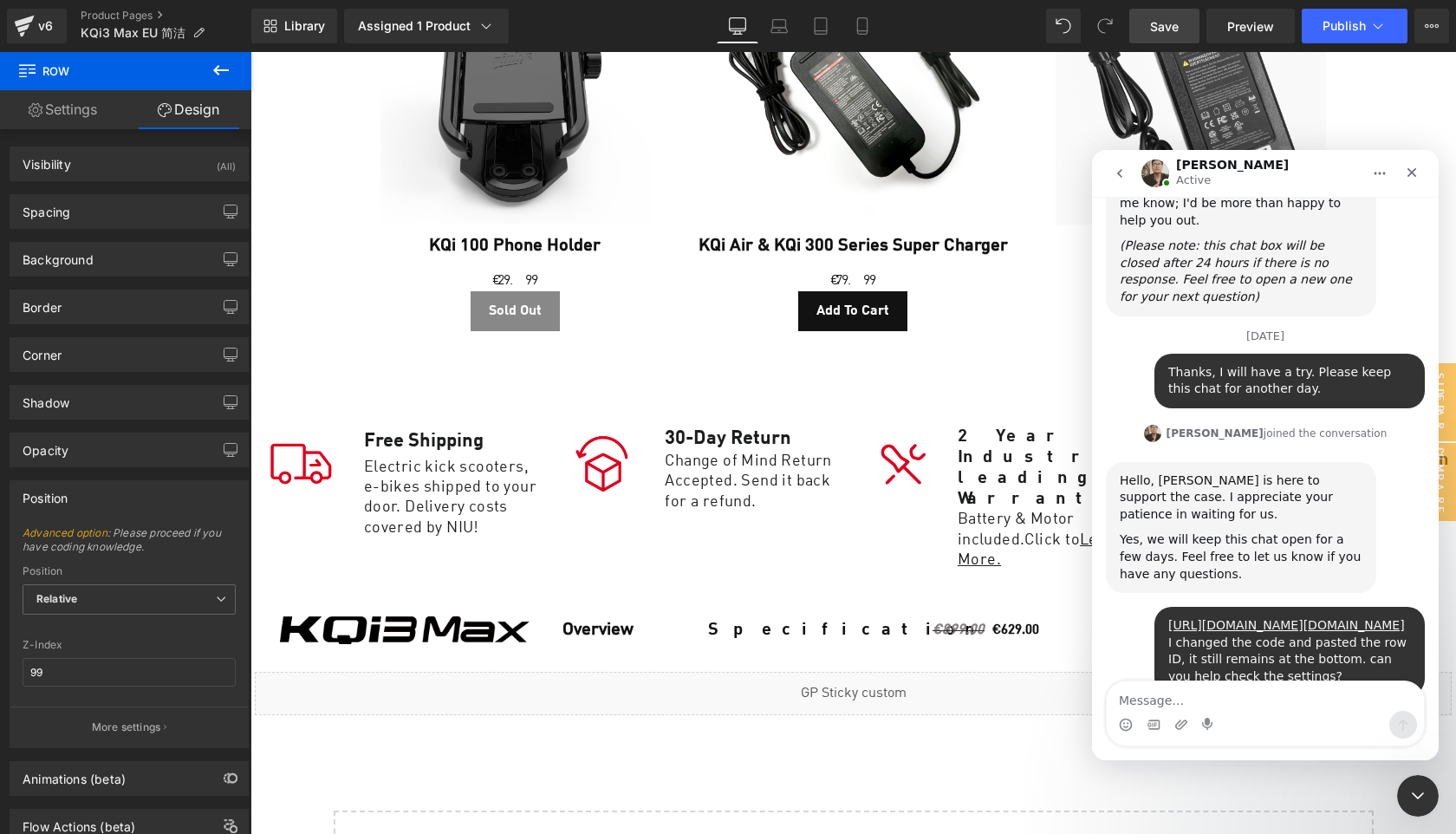
click at [1160, 693] on textarea "Message…" at bounding box center [1266, 696] width 318 height 29
type textarea "what I have done"
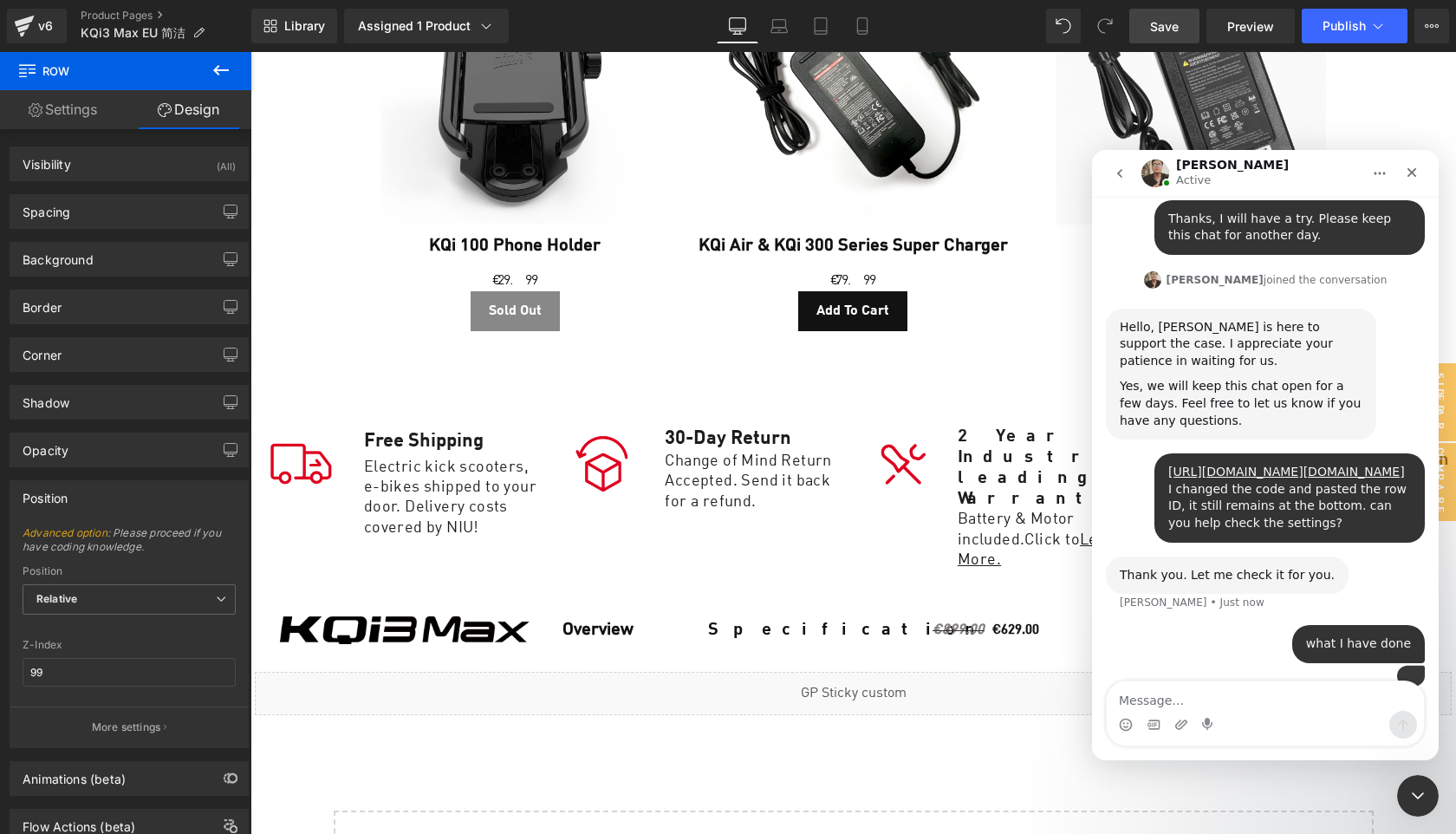
scroll to position [2054, 0]
click at [880, 415] on div at bounding box center [728, 391] width 1456 height 783
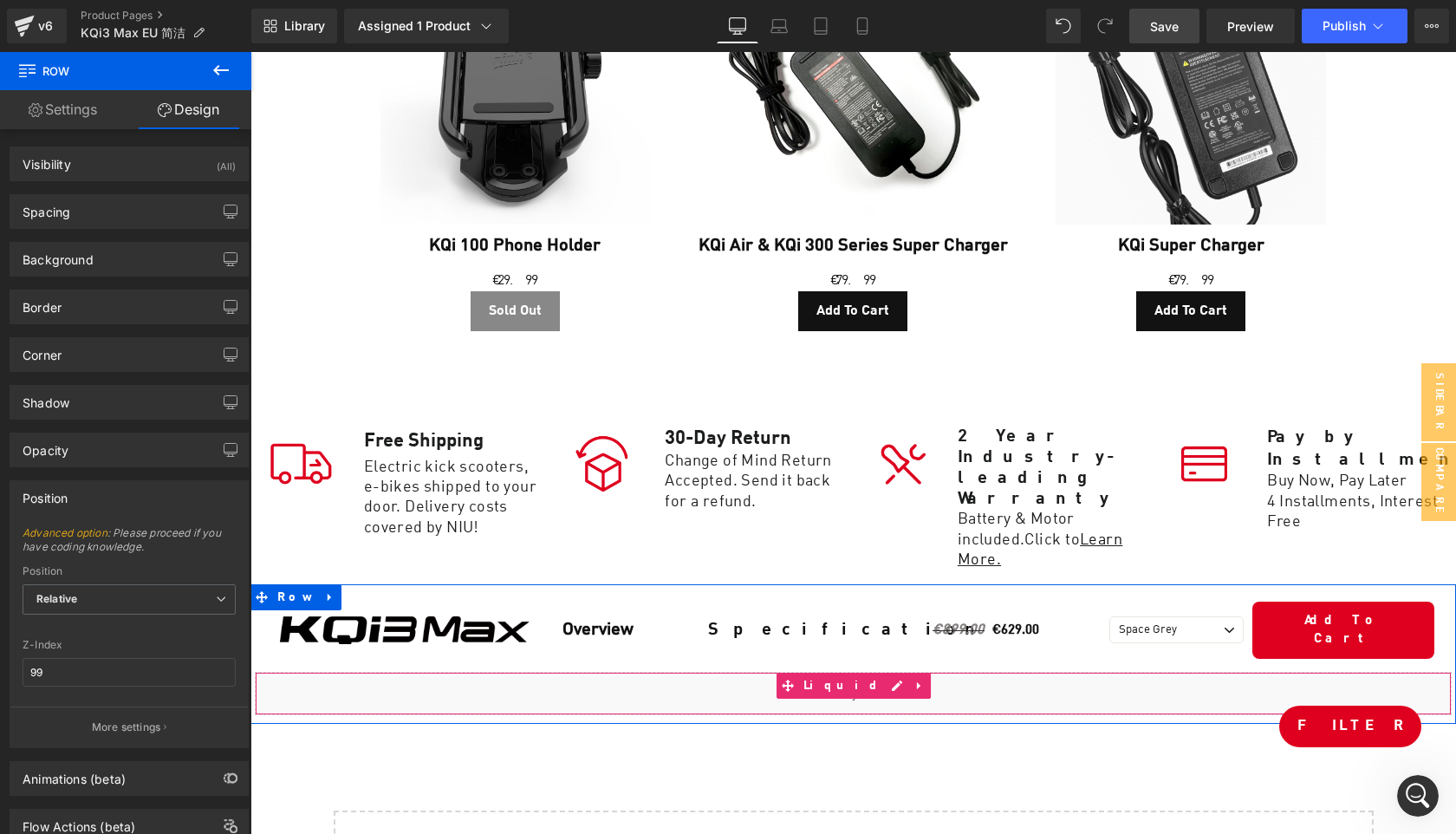
click at [872, 672] on div "Liquid" at bounding box center [854, 693] width 1197 height 43
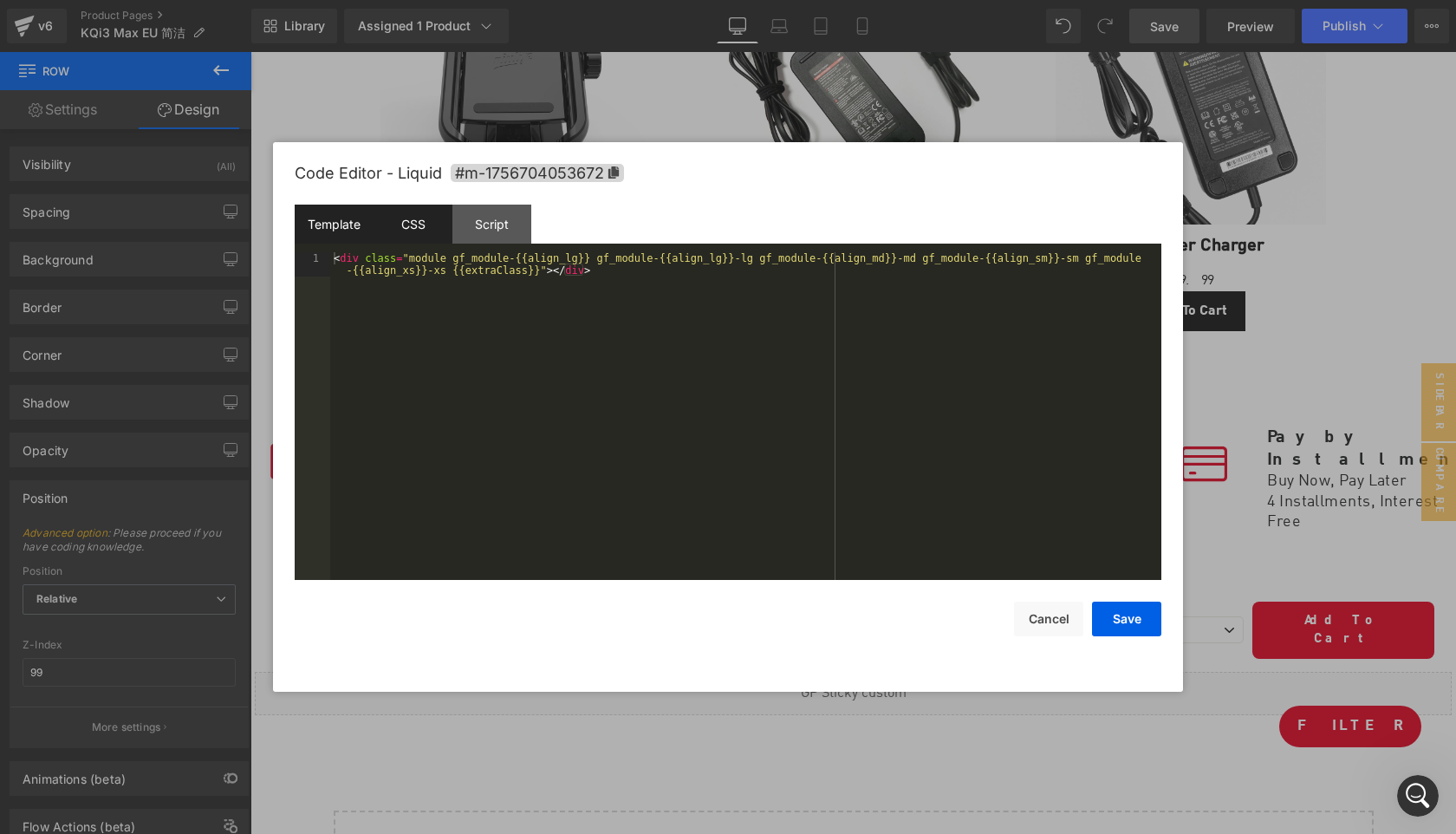
click at [418, 227] on div "CSS" at bounding box center [413, 224] width 79 height 39
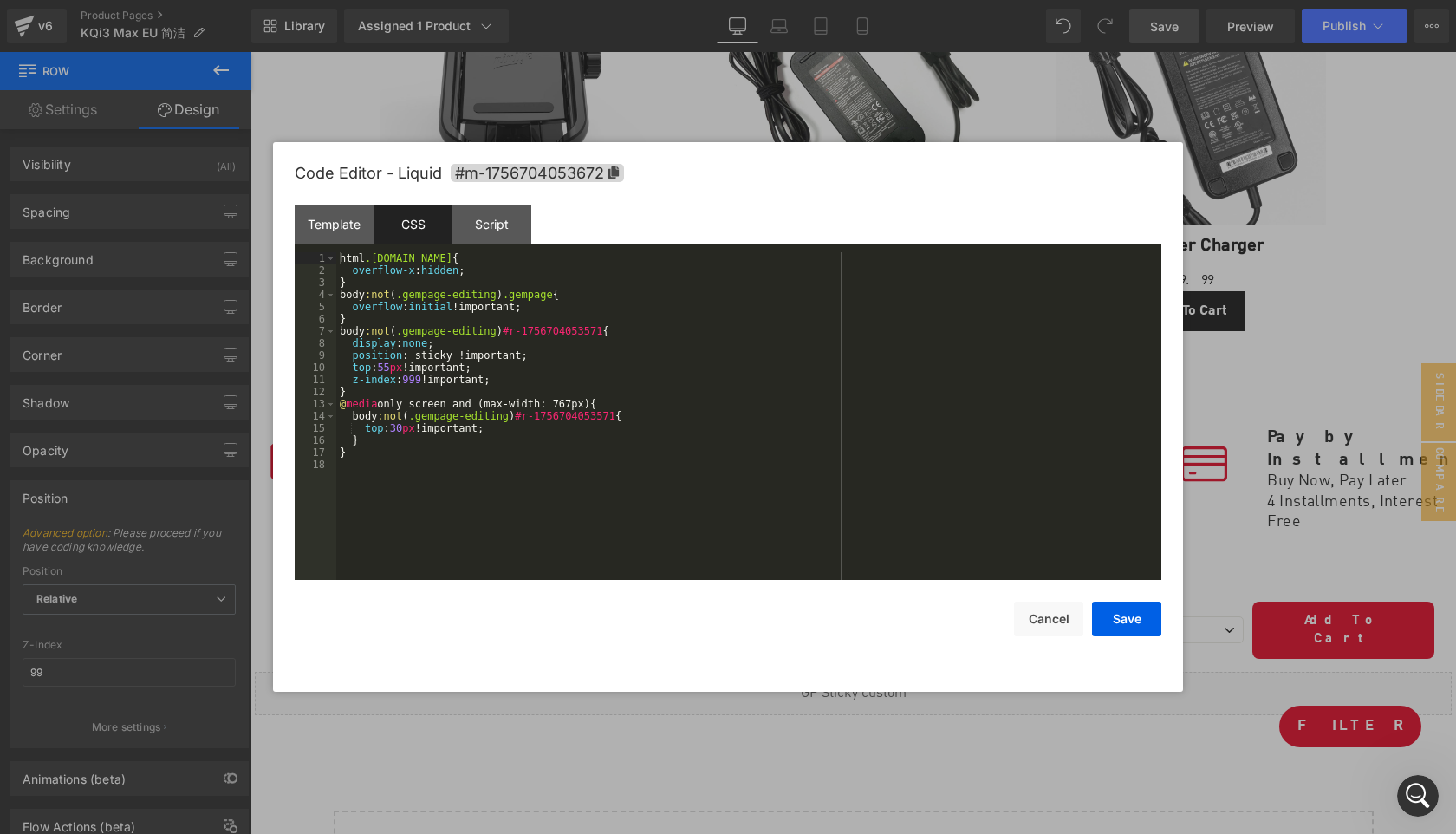
scroll to position [1987, 0]
click at [1049, 614] on button "Cancel" at bounding box center [1049, 619] width 70 height 35
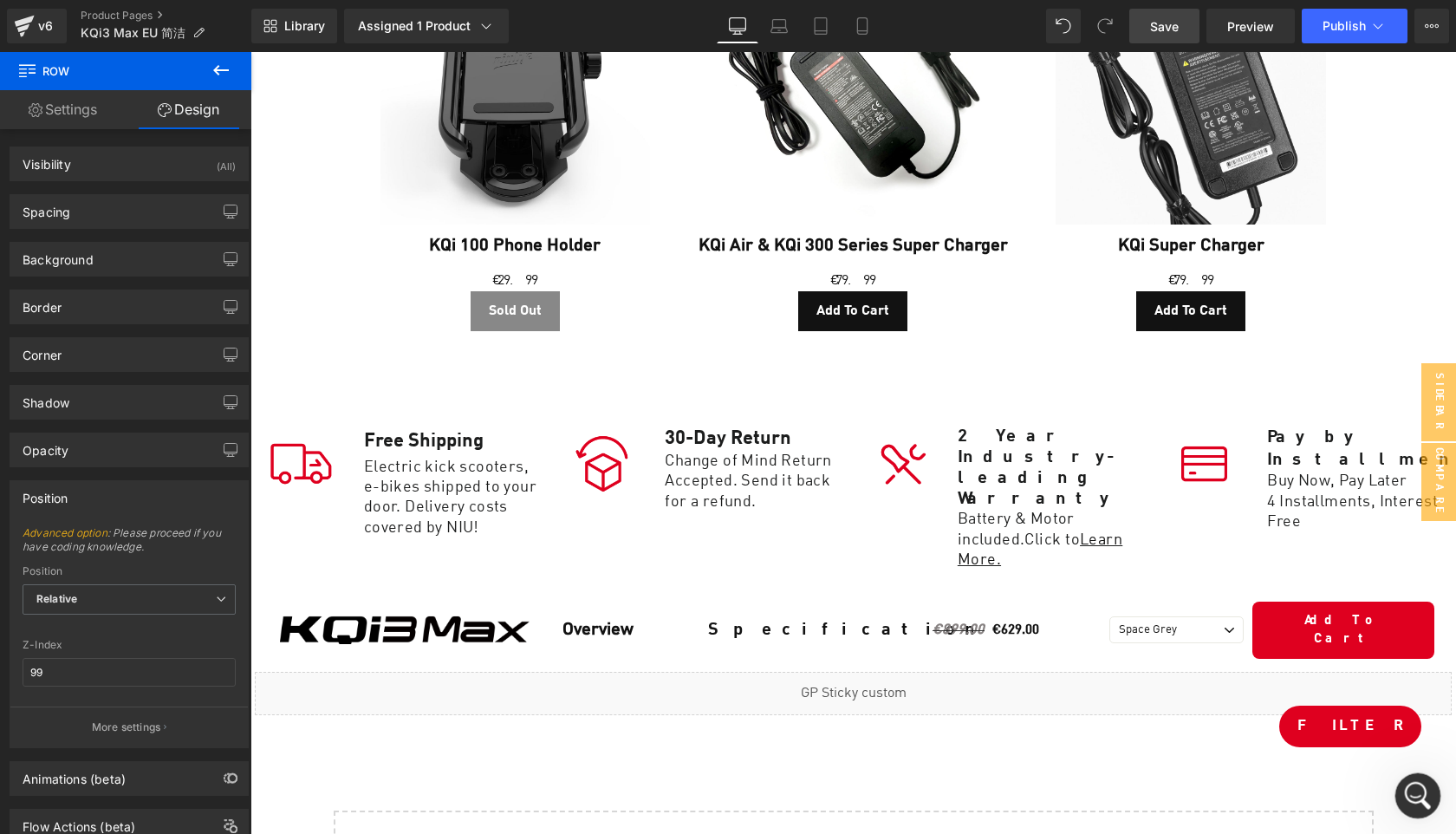
click at [1428, 787] on div "Open Intercom Messenger" at bounding box center [1416, 794] width 57 height 57
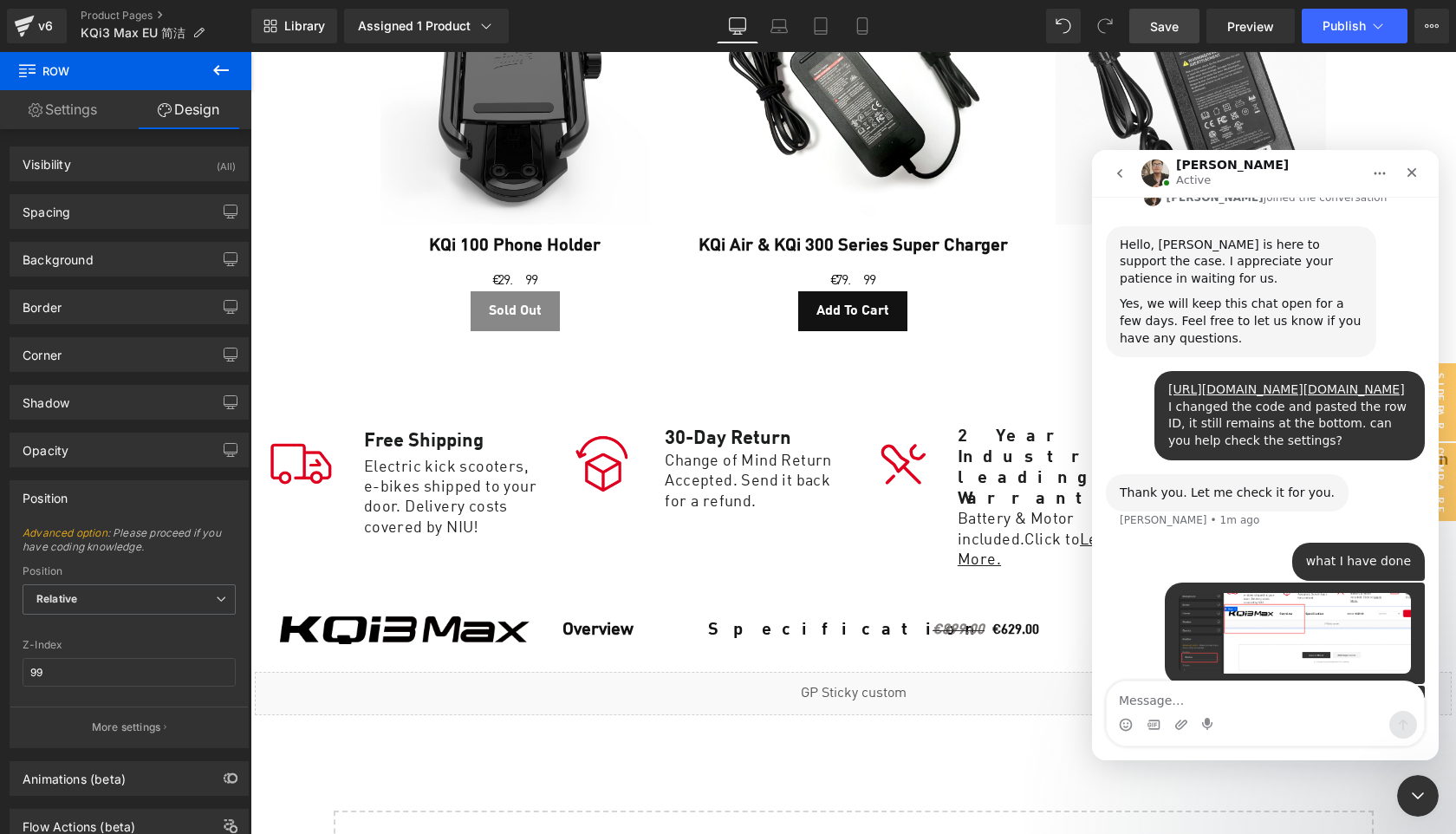
scroll to position [2136, 0]
click at [1418, 800] on icon "Close Intercom Messenger" at bounding box center [1415, 794] width 21 height 21
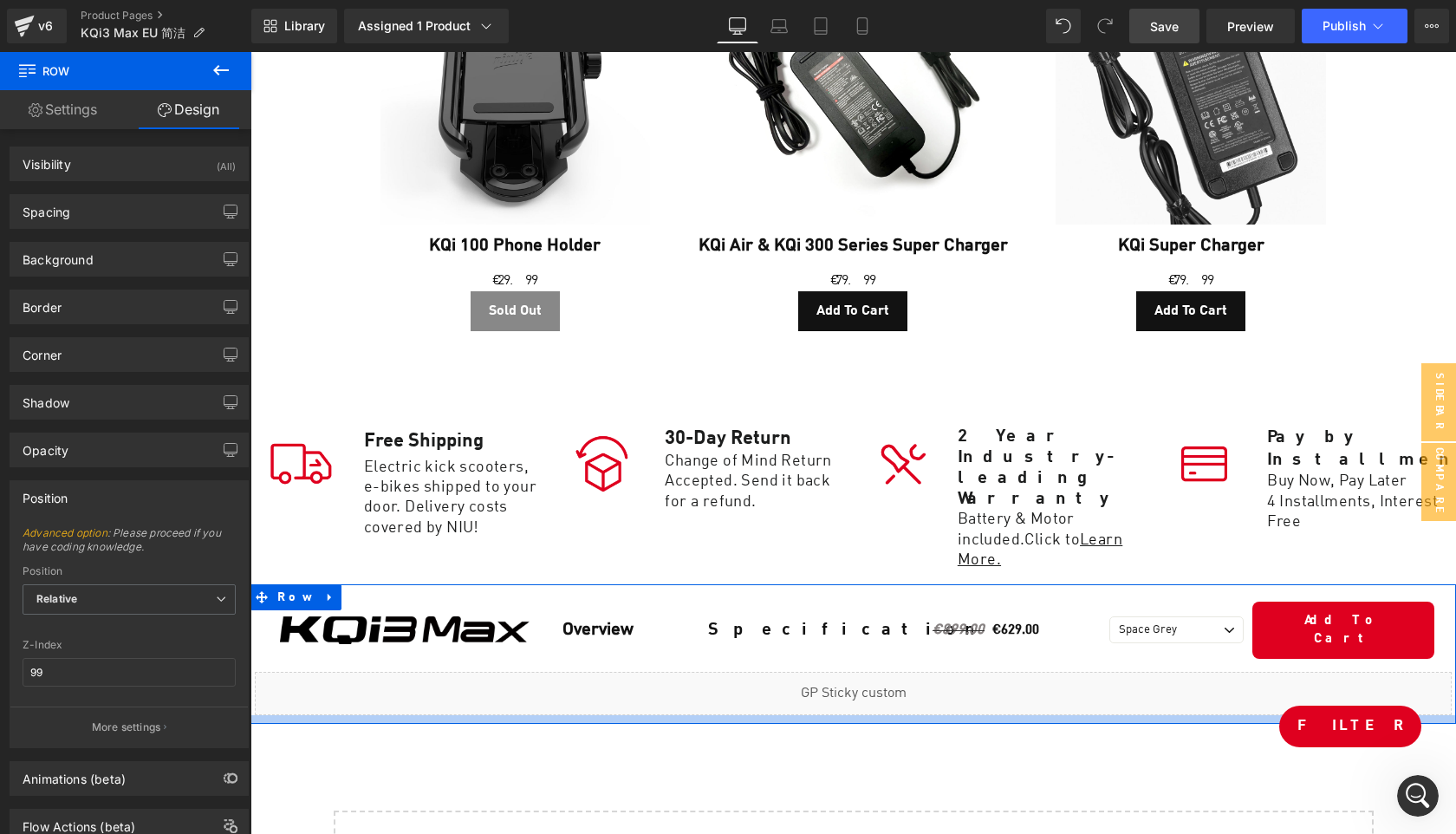
click at [826, 716] on div at bounding box center [853, 719] width 1205 height 8
click at [807, 716] on div at bounding box center [853, 719] width 1205 height 8
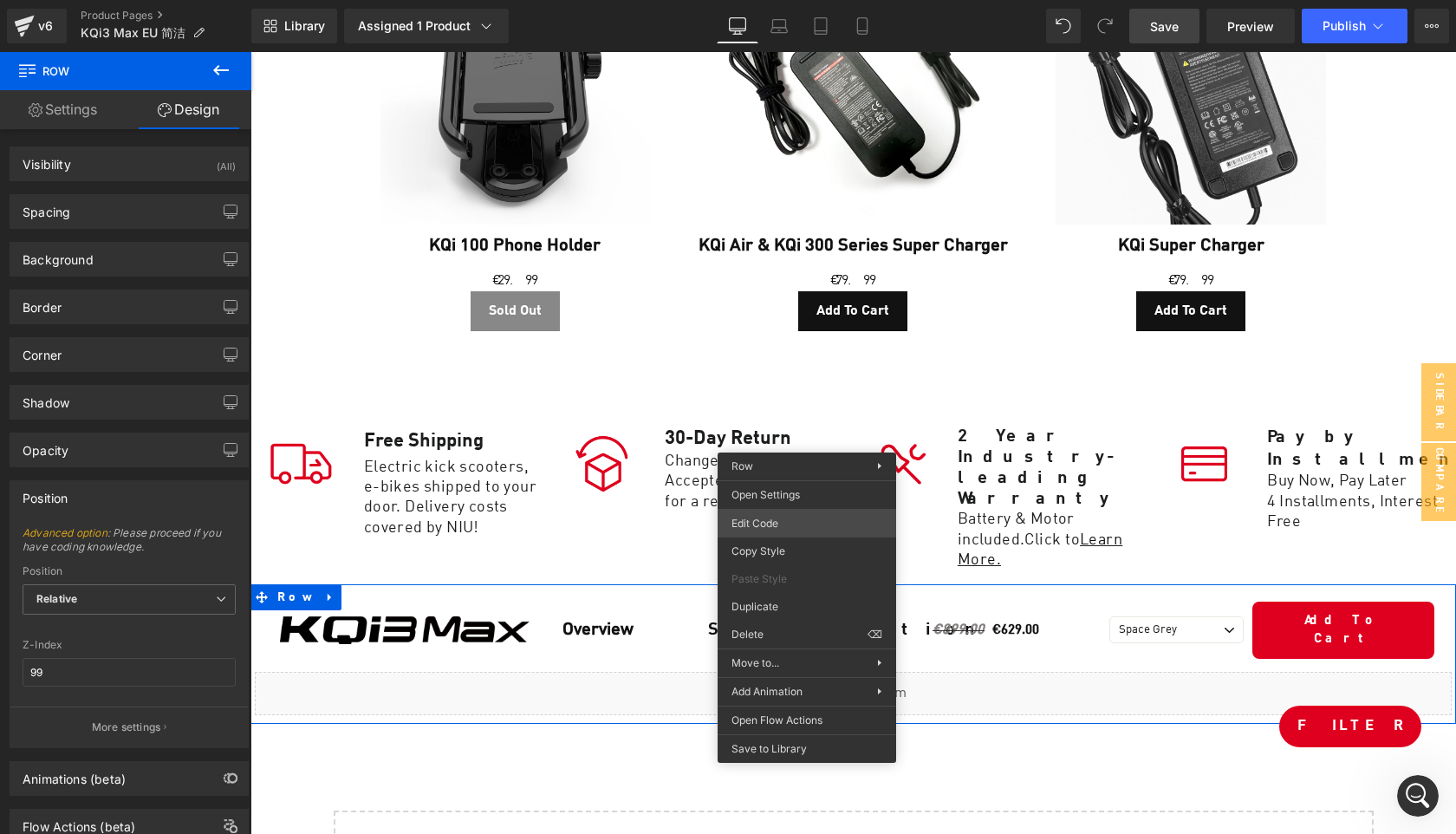
click at [778, 0] on div "Liquid You are previewing how the will restyle your page. You can not edit Elem…" at bounding box center [728, 0] width 1456 height 0
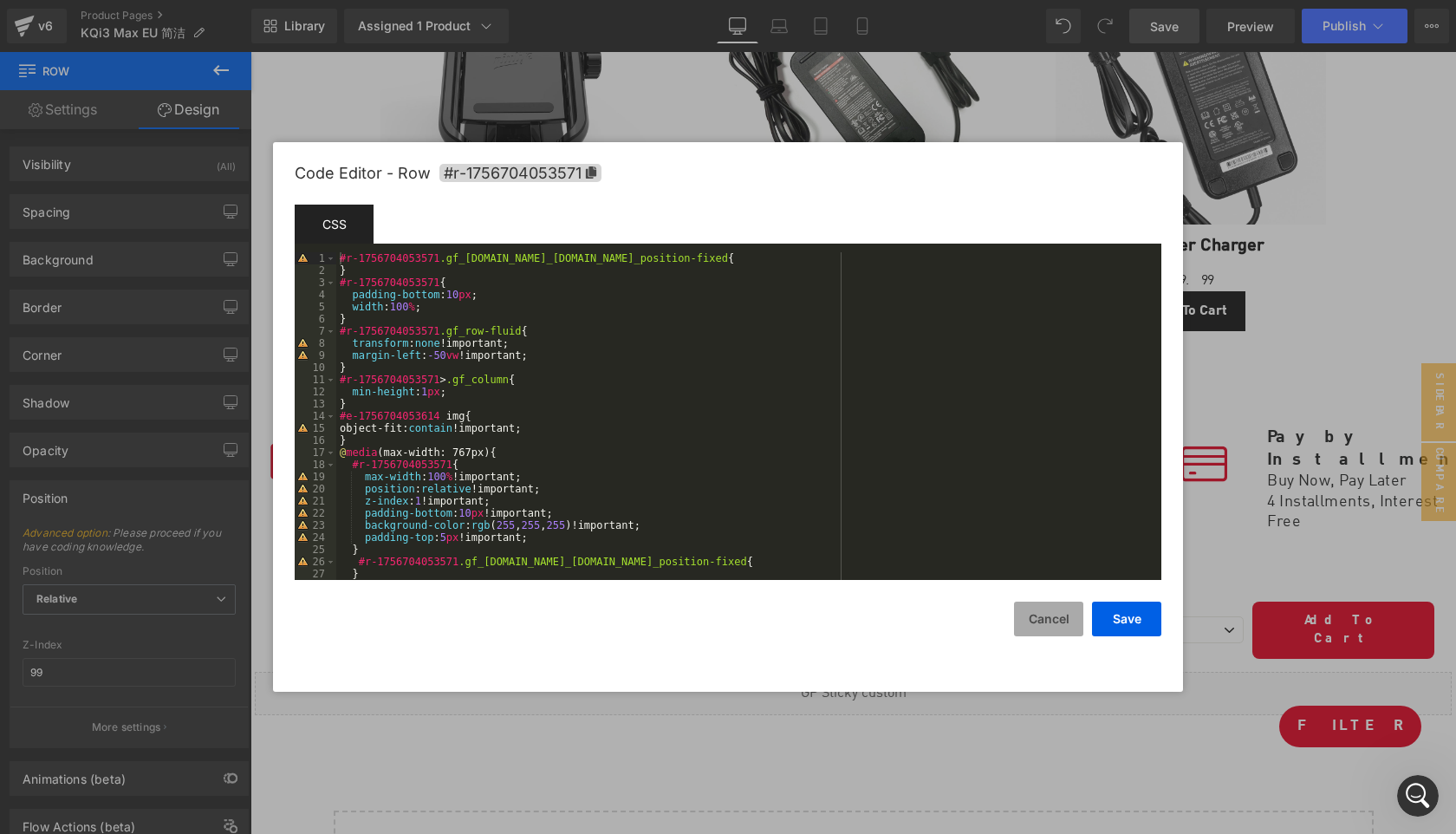
click at [1046, 620] on button "Cancel" at bounding box center [1049, 619] width 70 height 35
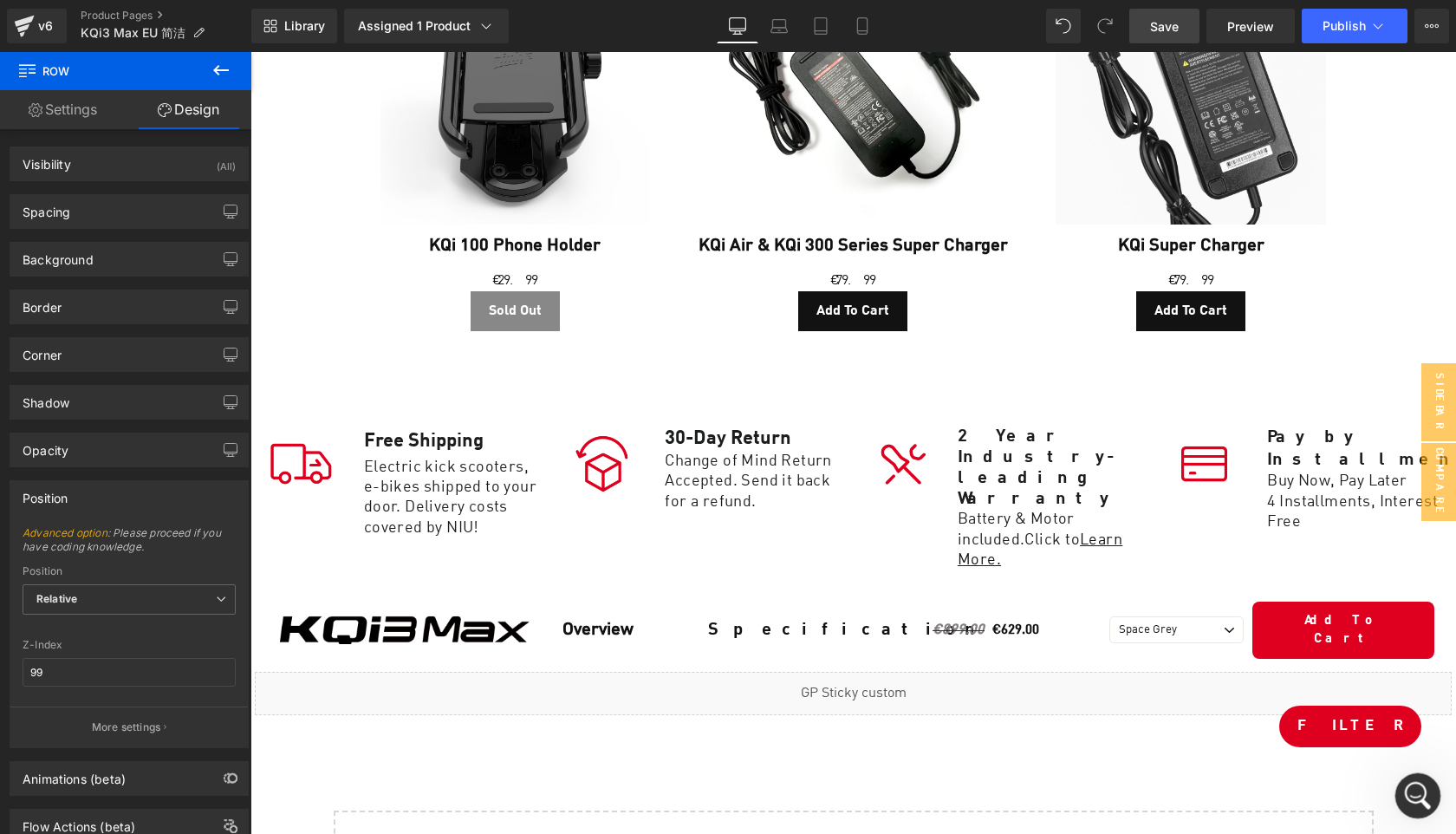
click at [1420, 793] on icon "Open Intercom Messenger" at bounding box center [1416, 794] width 28 height 28
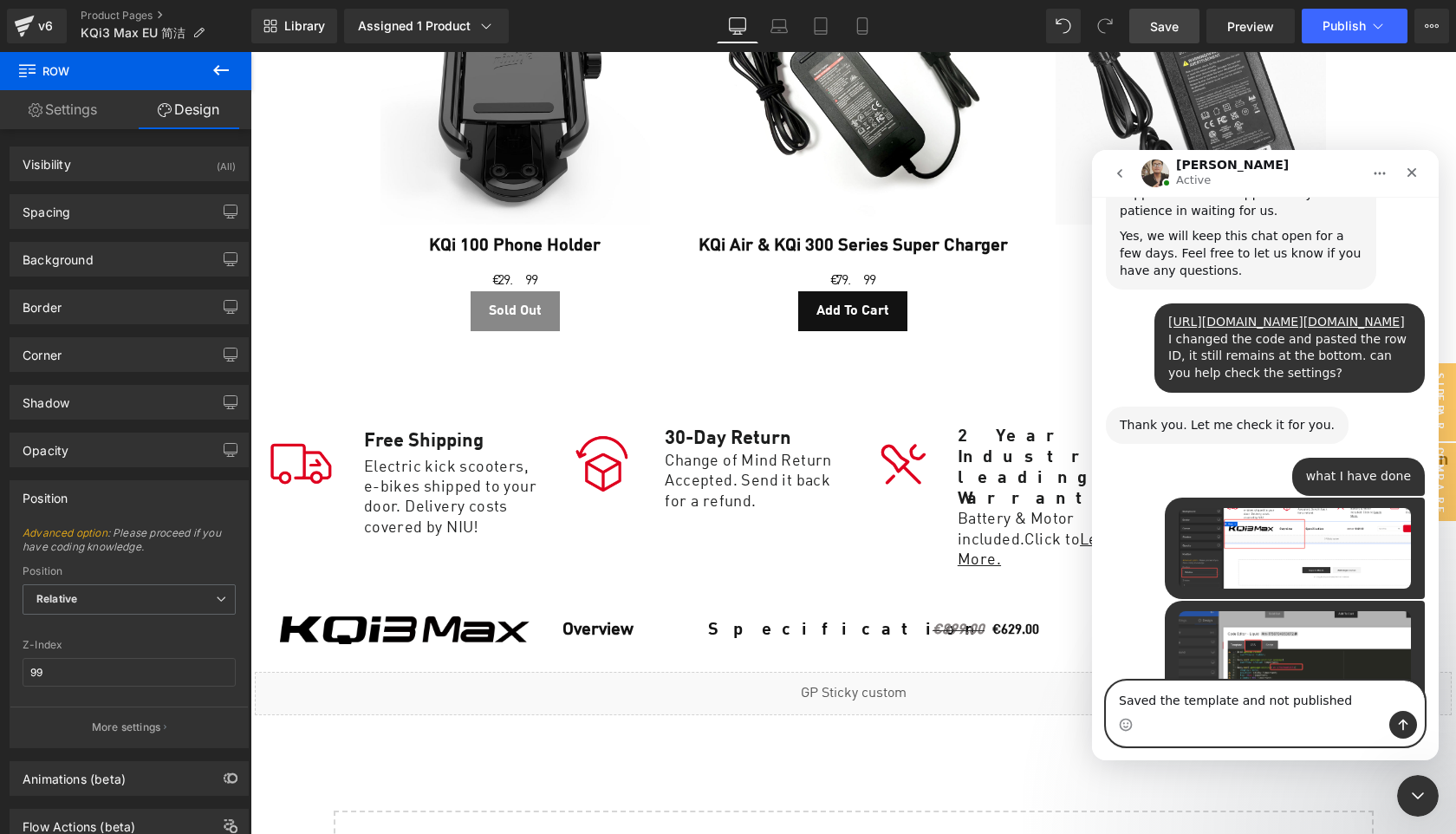
scroll to position [2204, 0]
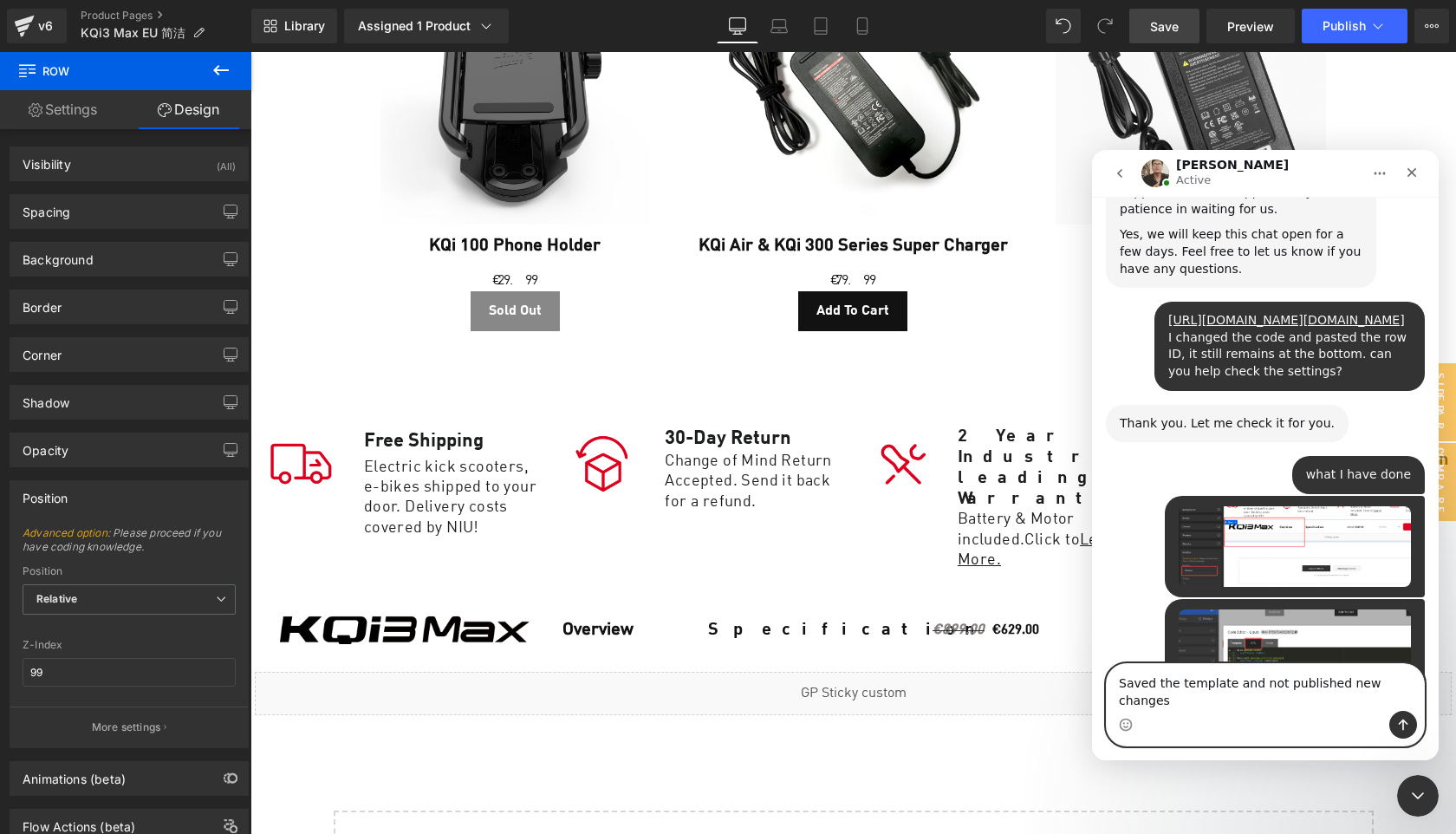
type textarea "Saved the template and not published new changes."
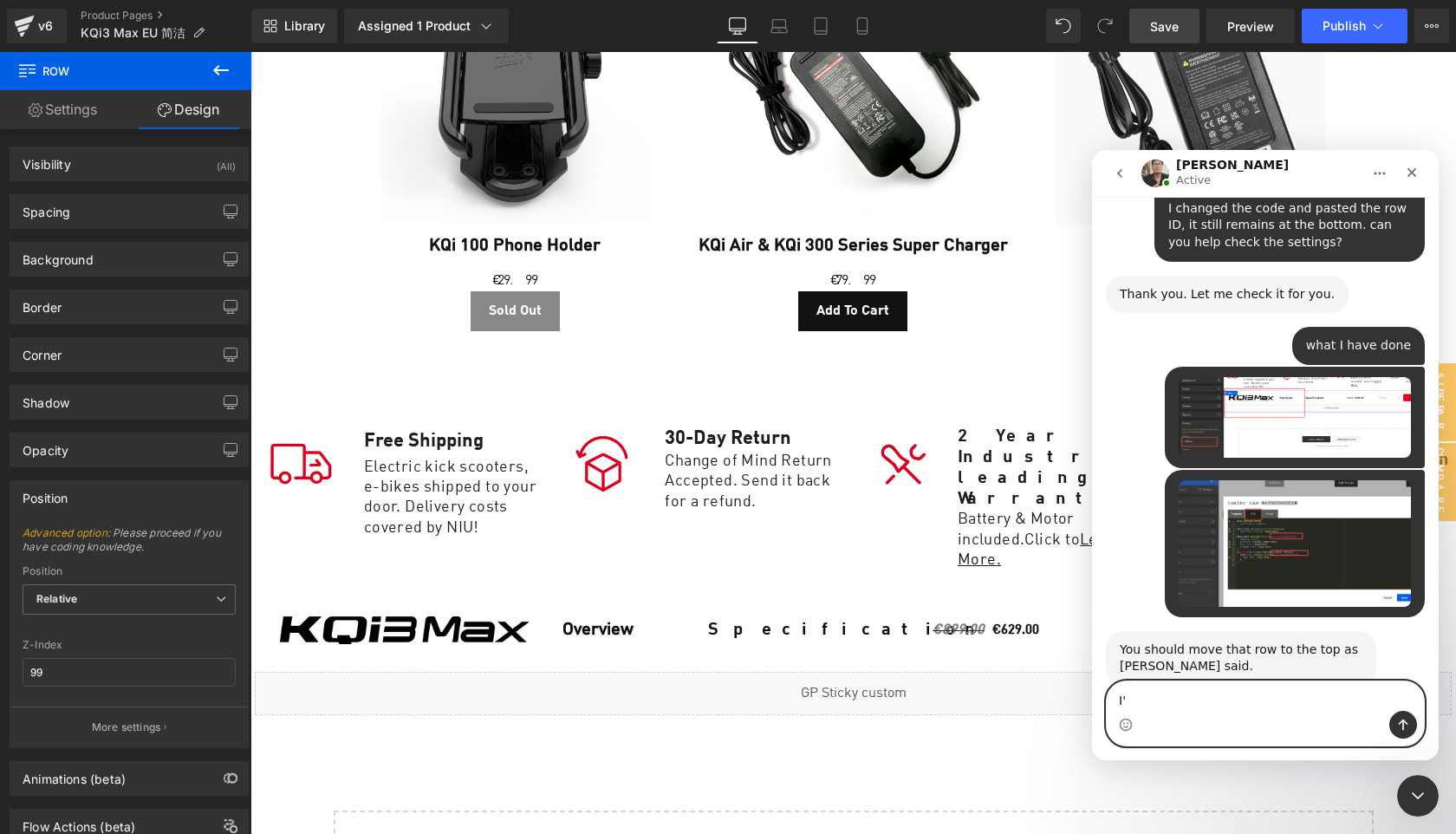
scroll to position [2339, 0]
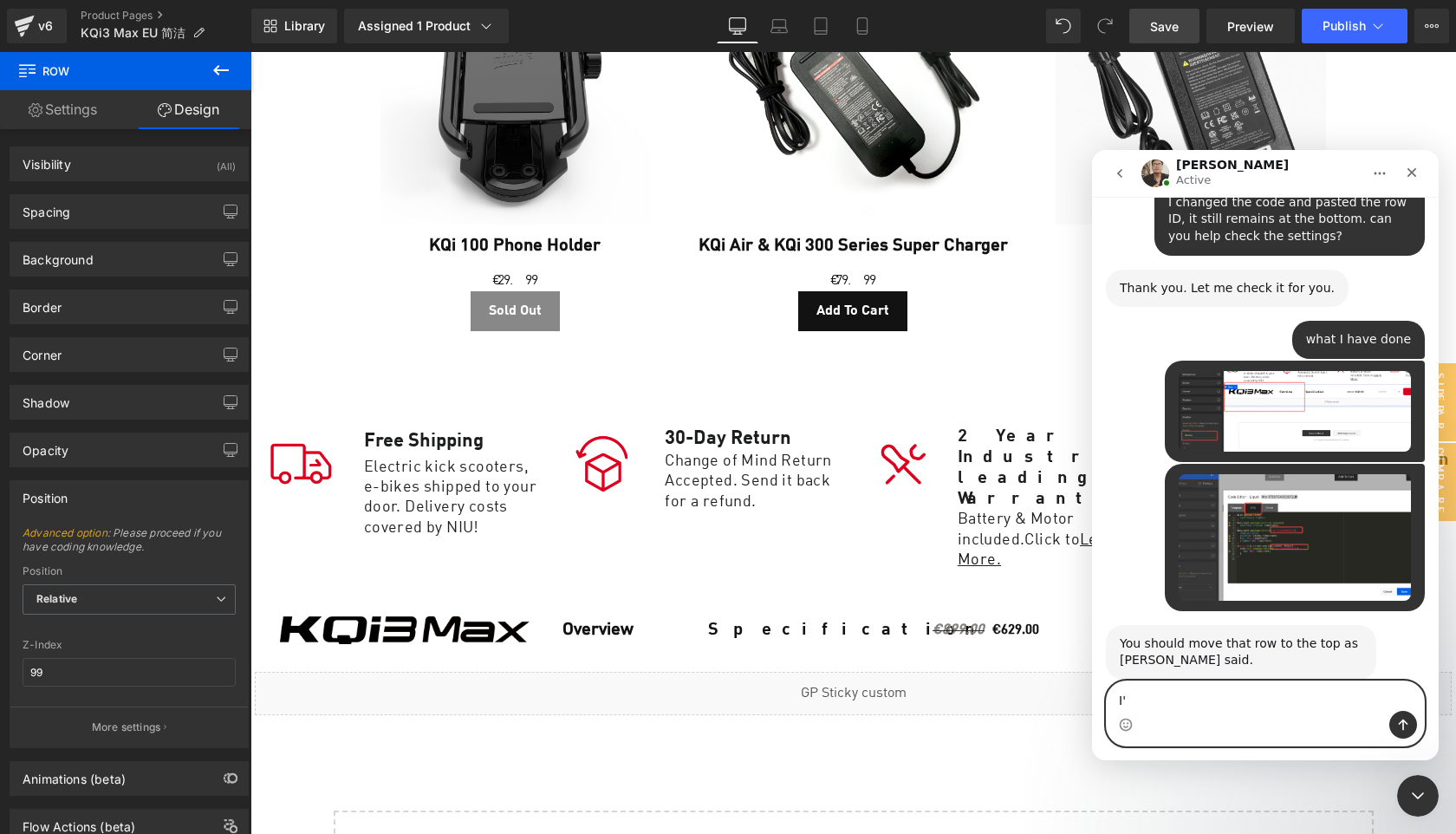
type textarea "I"
type textarea "Hold on, I'll have a try."
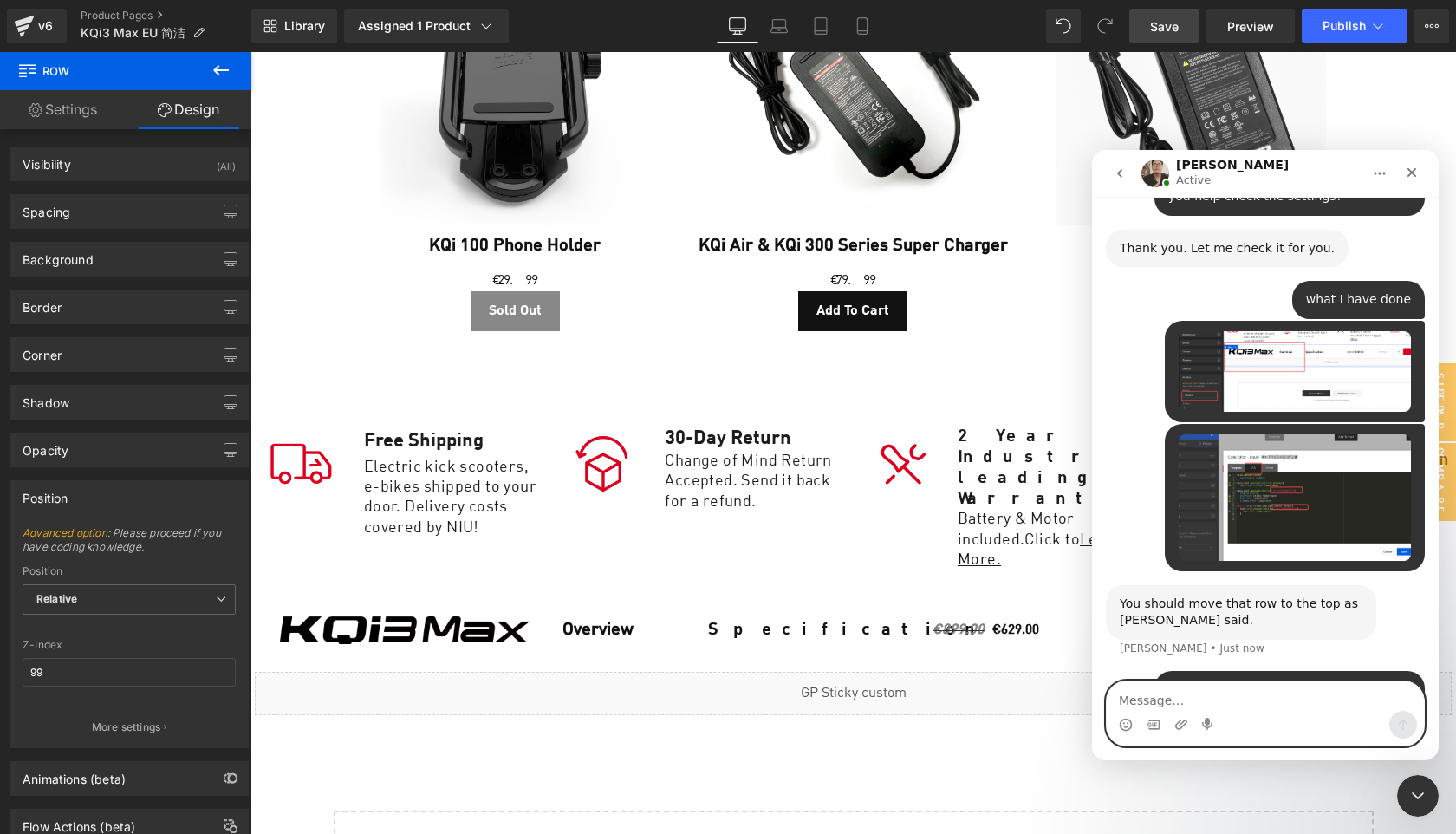
scroll to position [2313, 0]
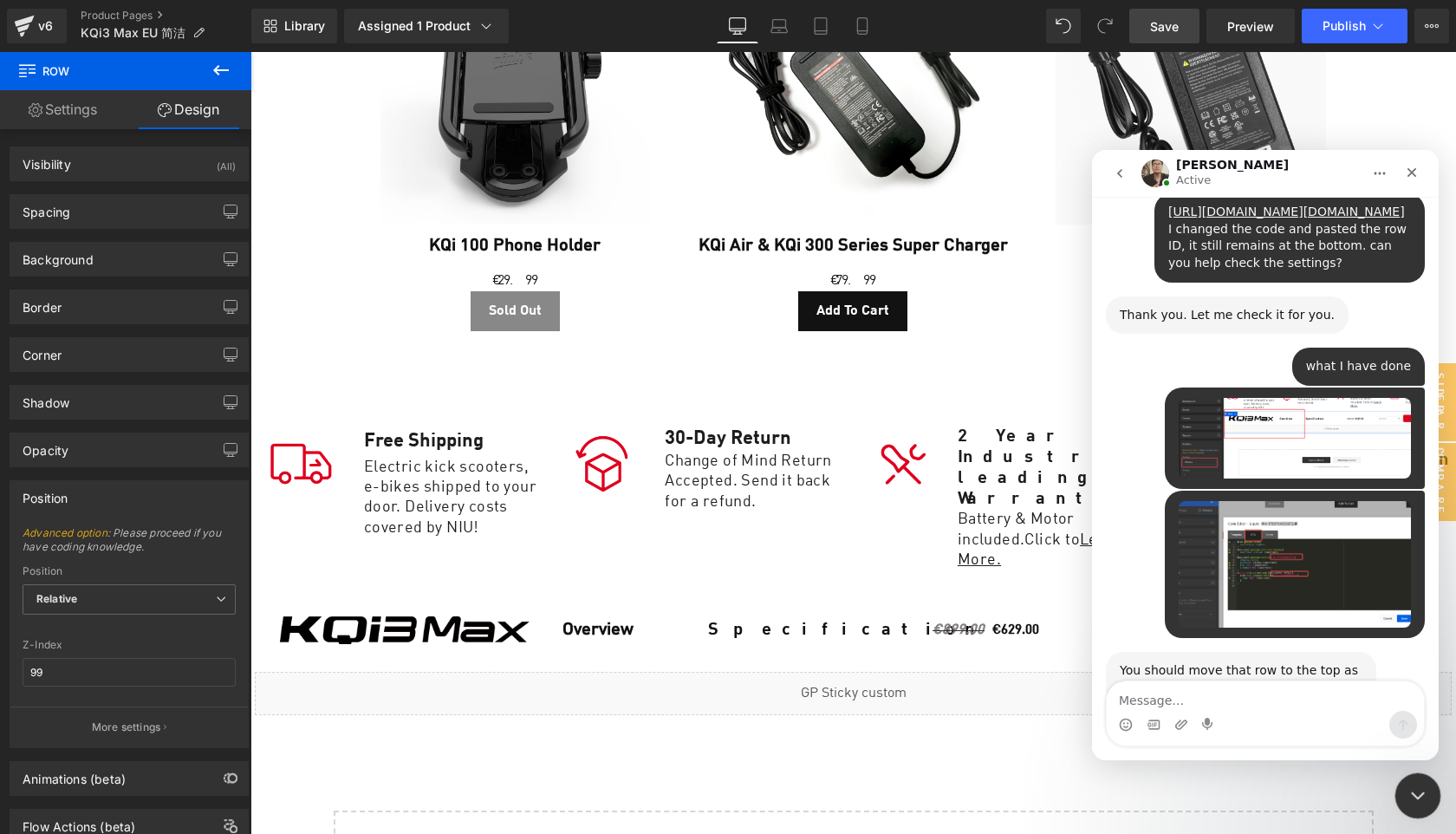
click at [1420, 795] on icon "Close Intercom Messenger" at bounding box center [1415, 794] width 21 height 21
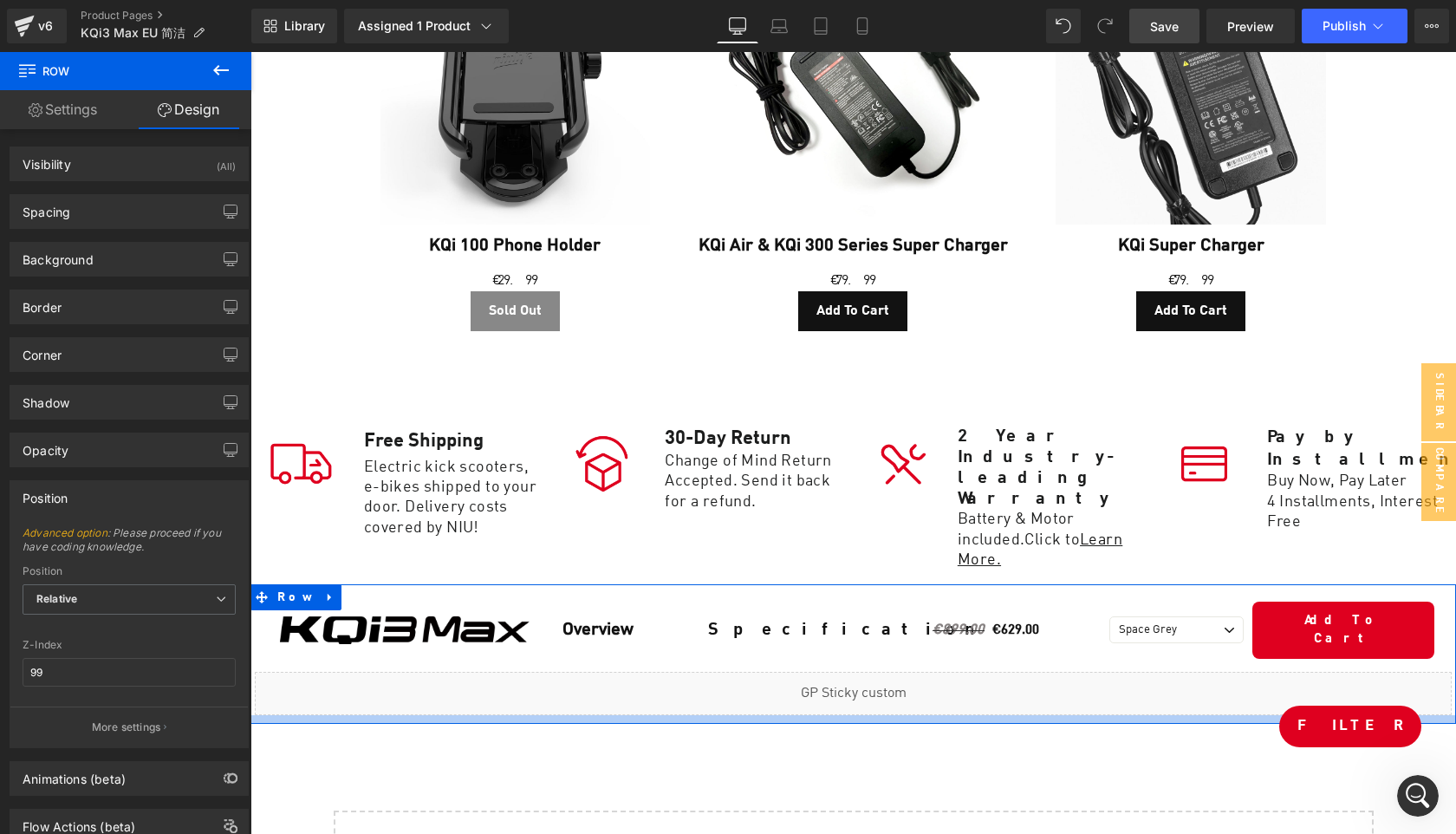
click at [347, 716] on div at bounding box center [853, 719] width 1205 height 8
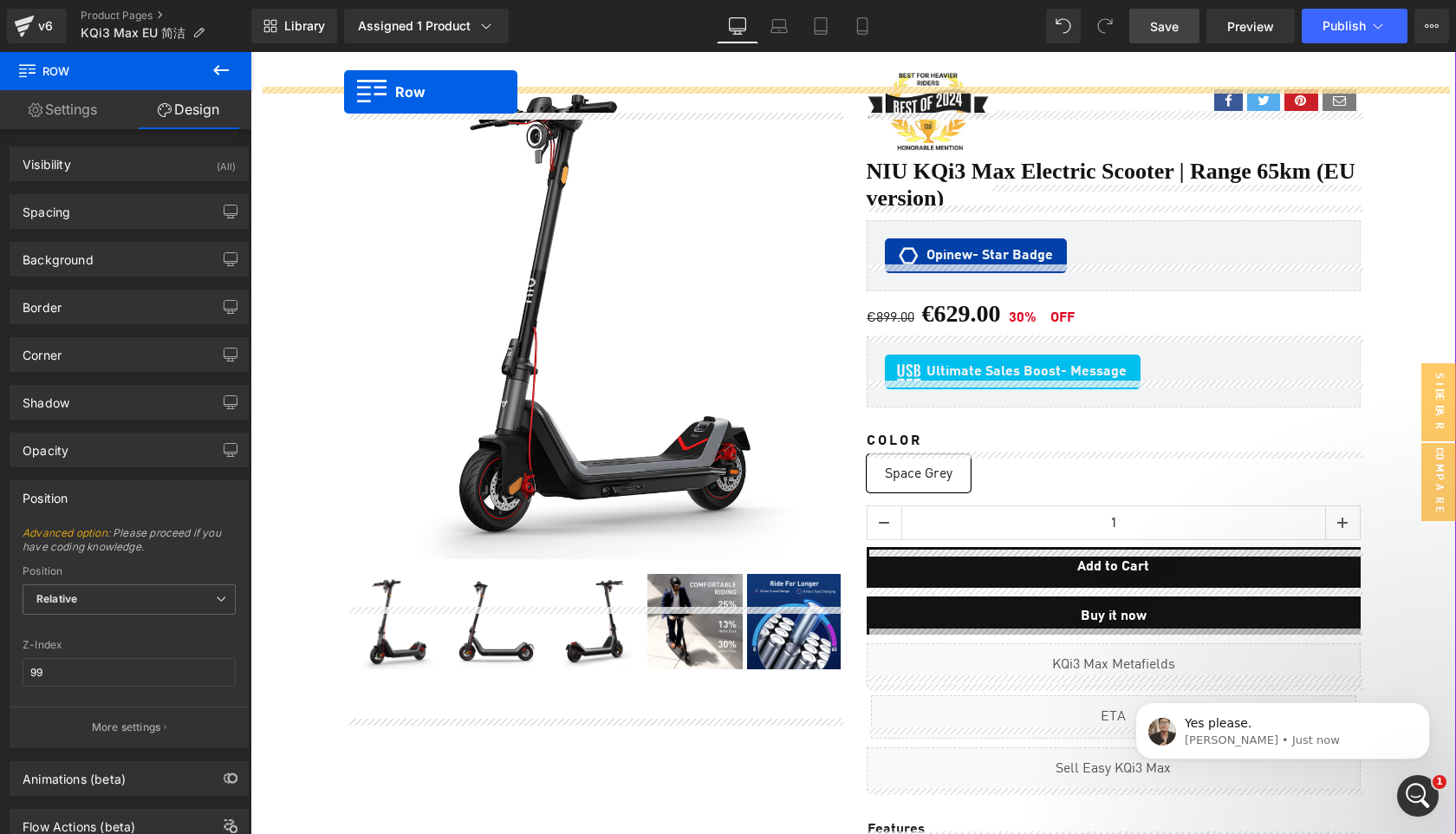
scroll to position [0, 0]
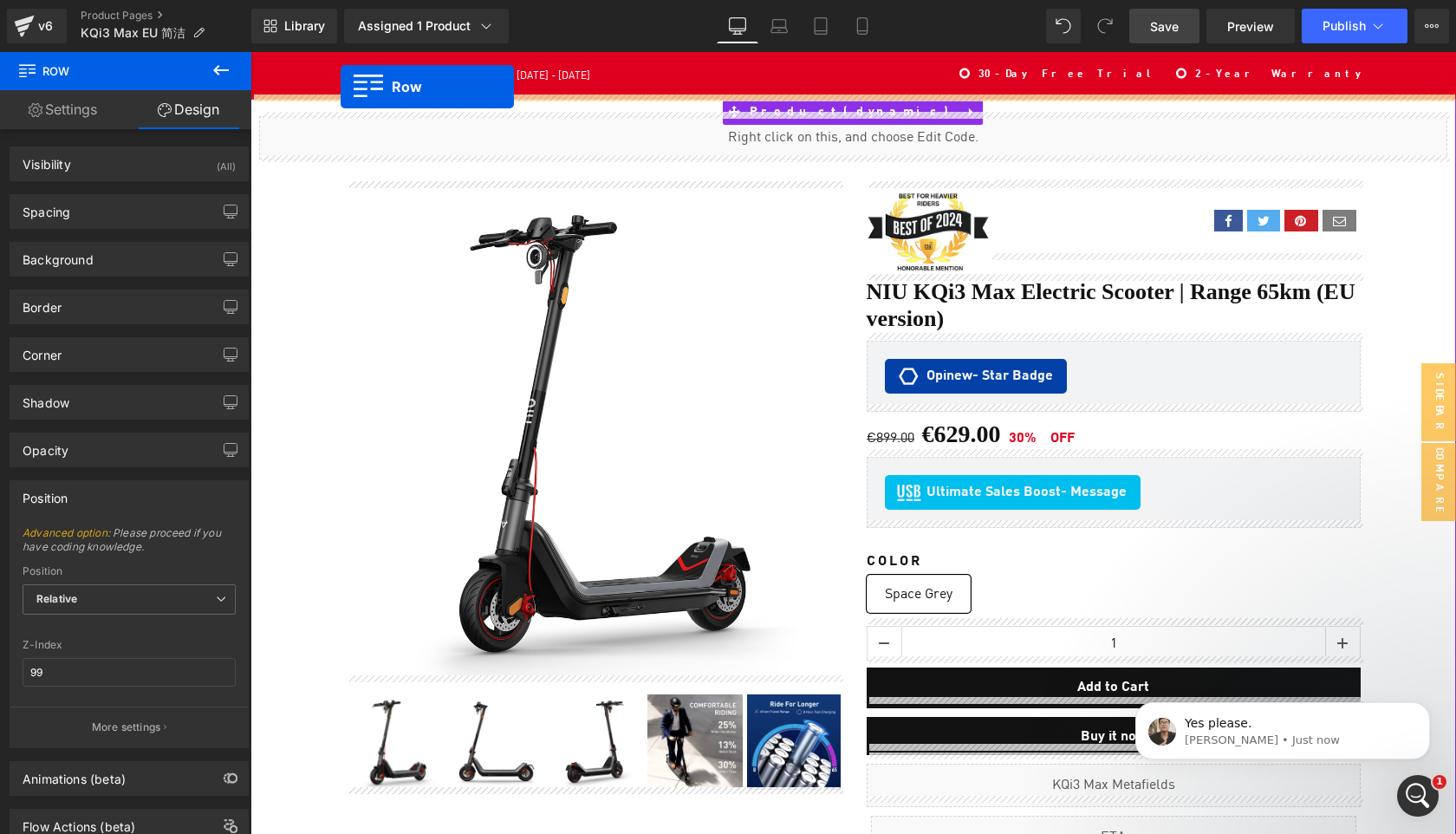
drag, startPoint x: 280, startPoint y: 331, endPoint x: 341, endPoint y: 86, distance: 252.5
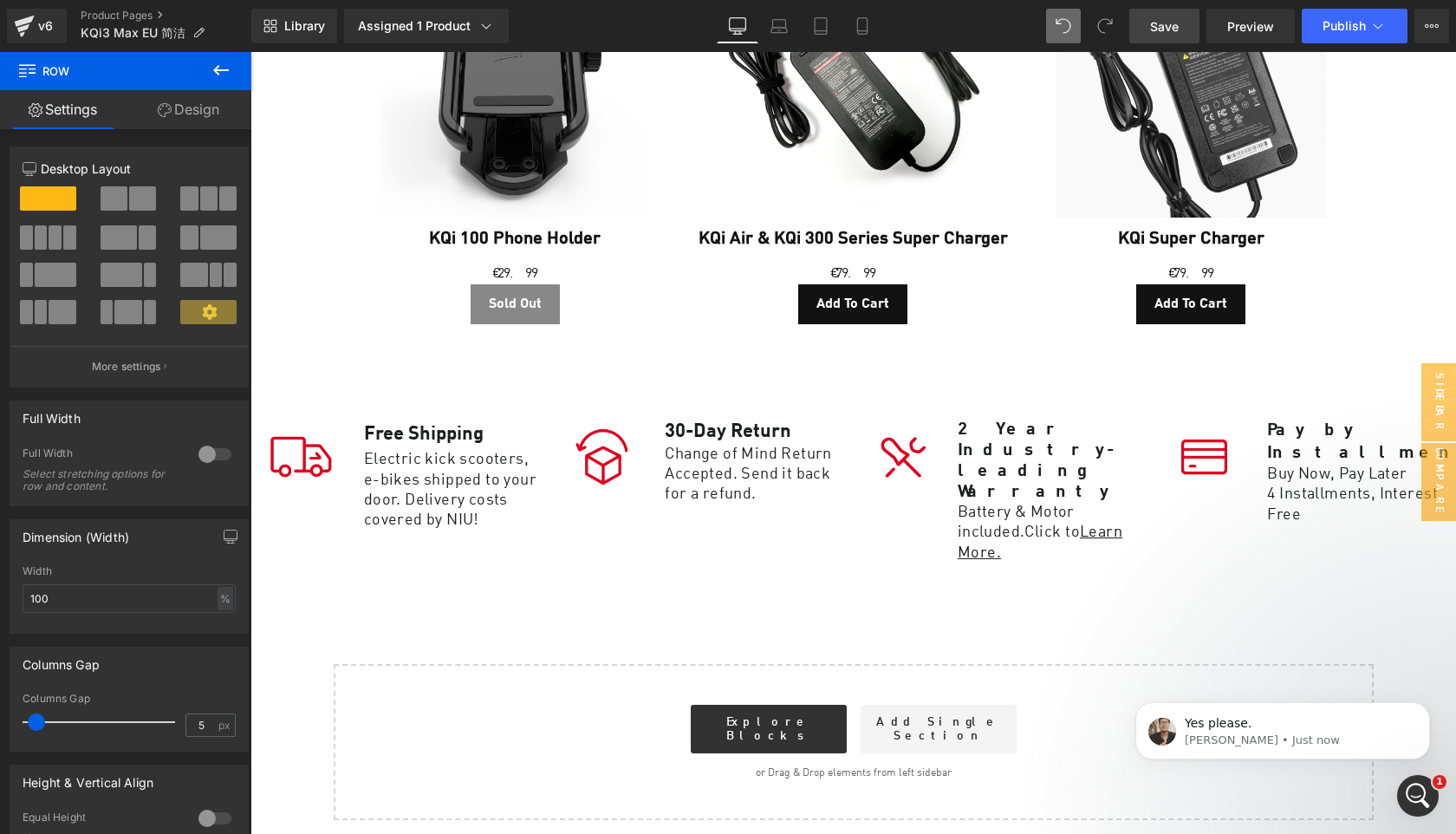
scroll to position [9576, 0]
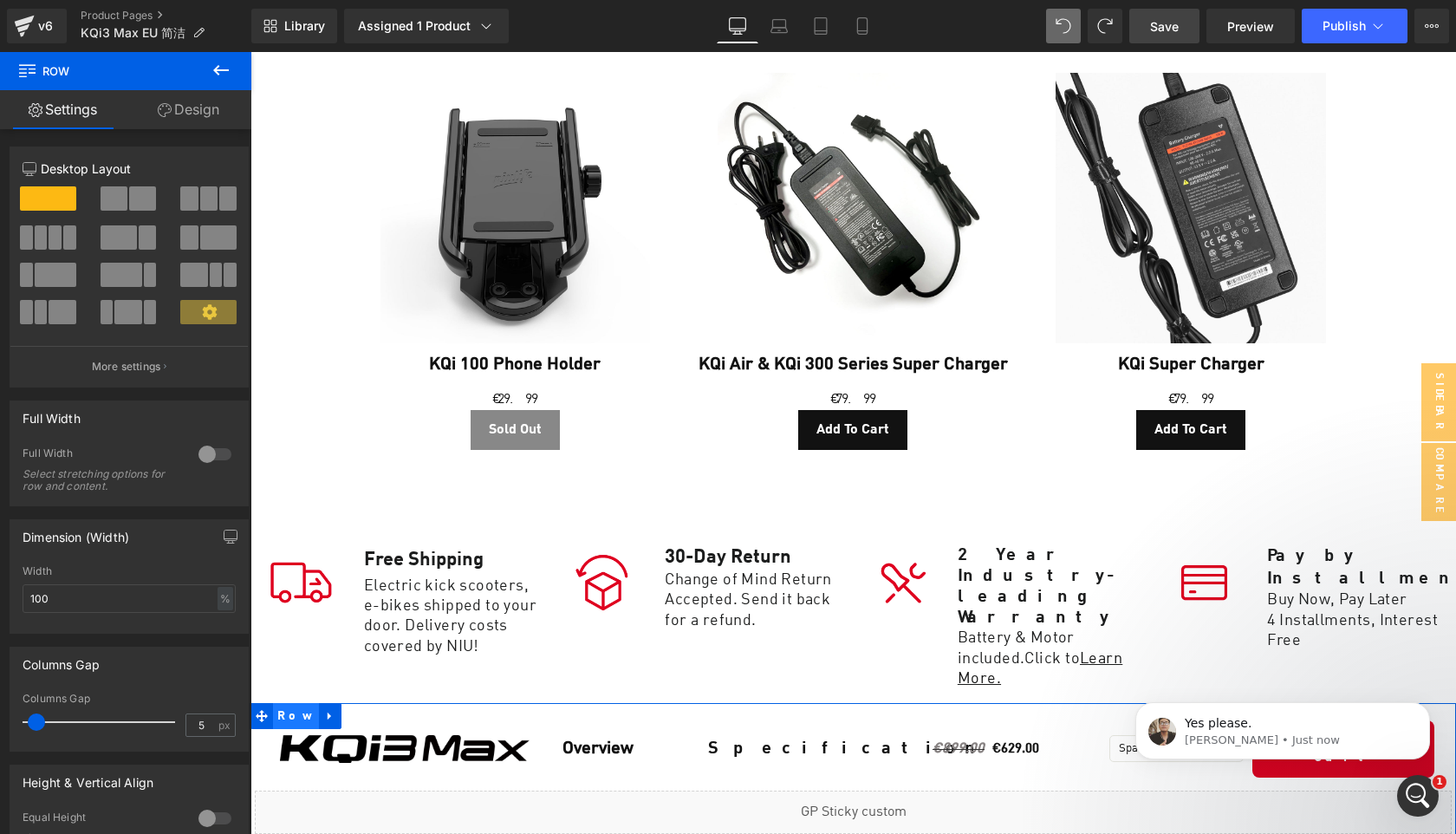
click at [275, 704] on span "Row" at bounding box center [296, 716] width 46 height 26
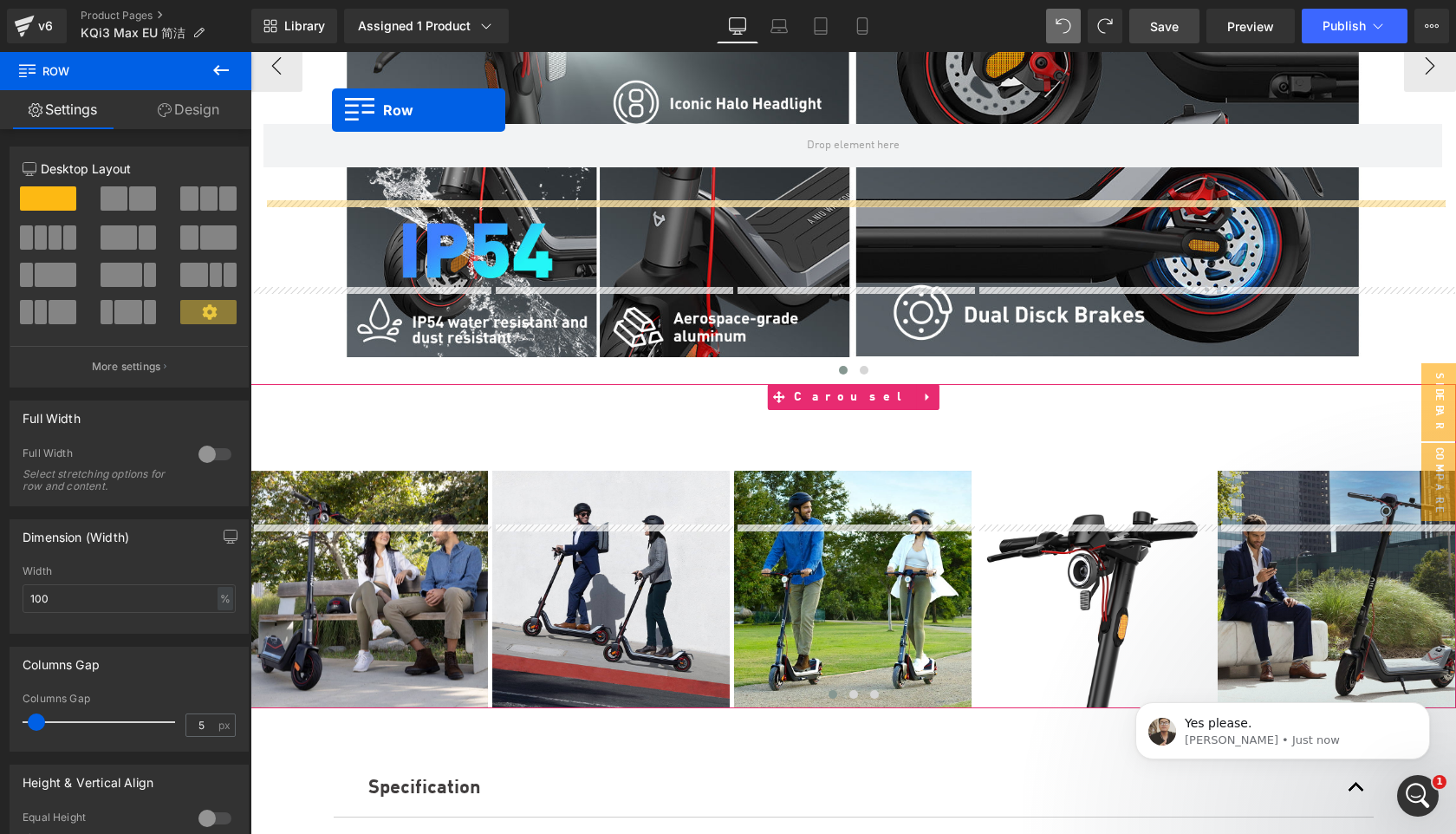
drag, startPoint x: 283, startPoint y: 451, endPoint x: 334, endPoint y: 93, distance: 361.6
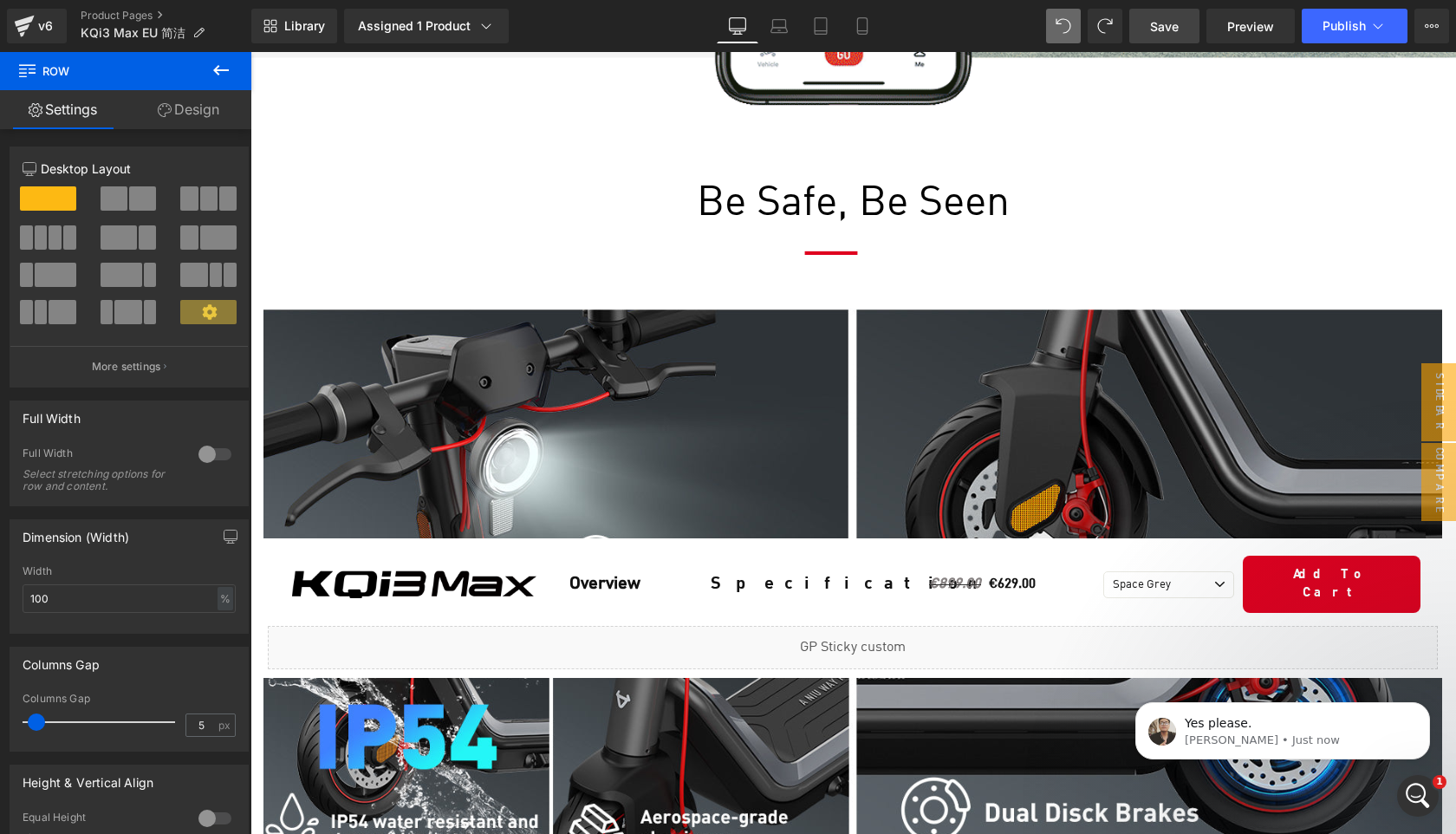
scroll to position [7308, 0]
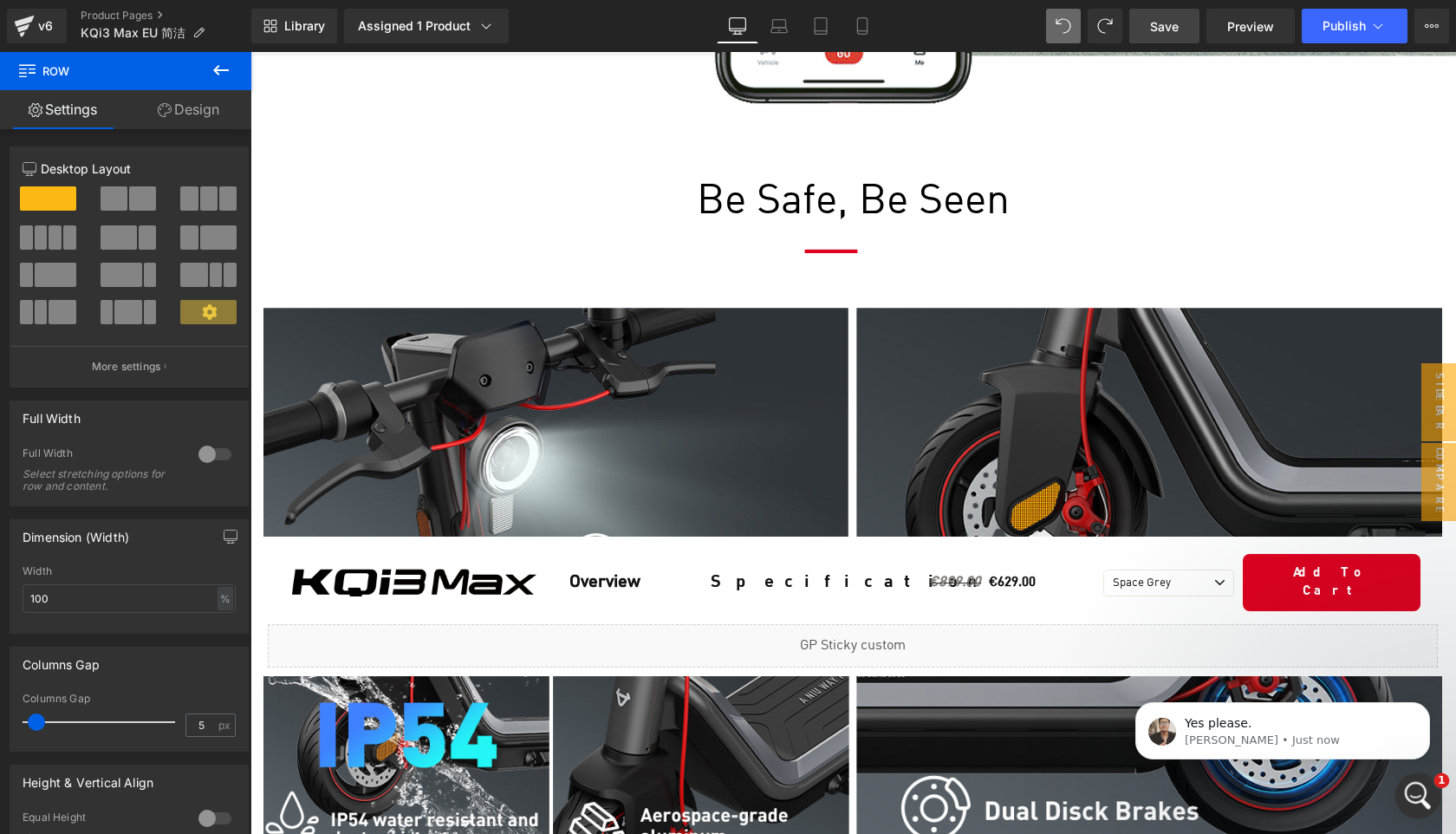
click at [1421, 794] on icon "Open Intercom Messenger" at bounding box center [1416, 794] width 28 height 28
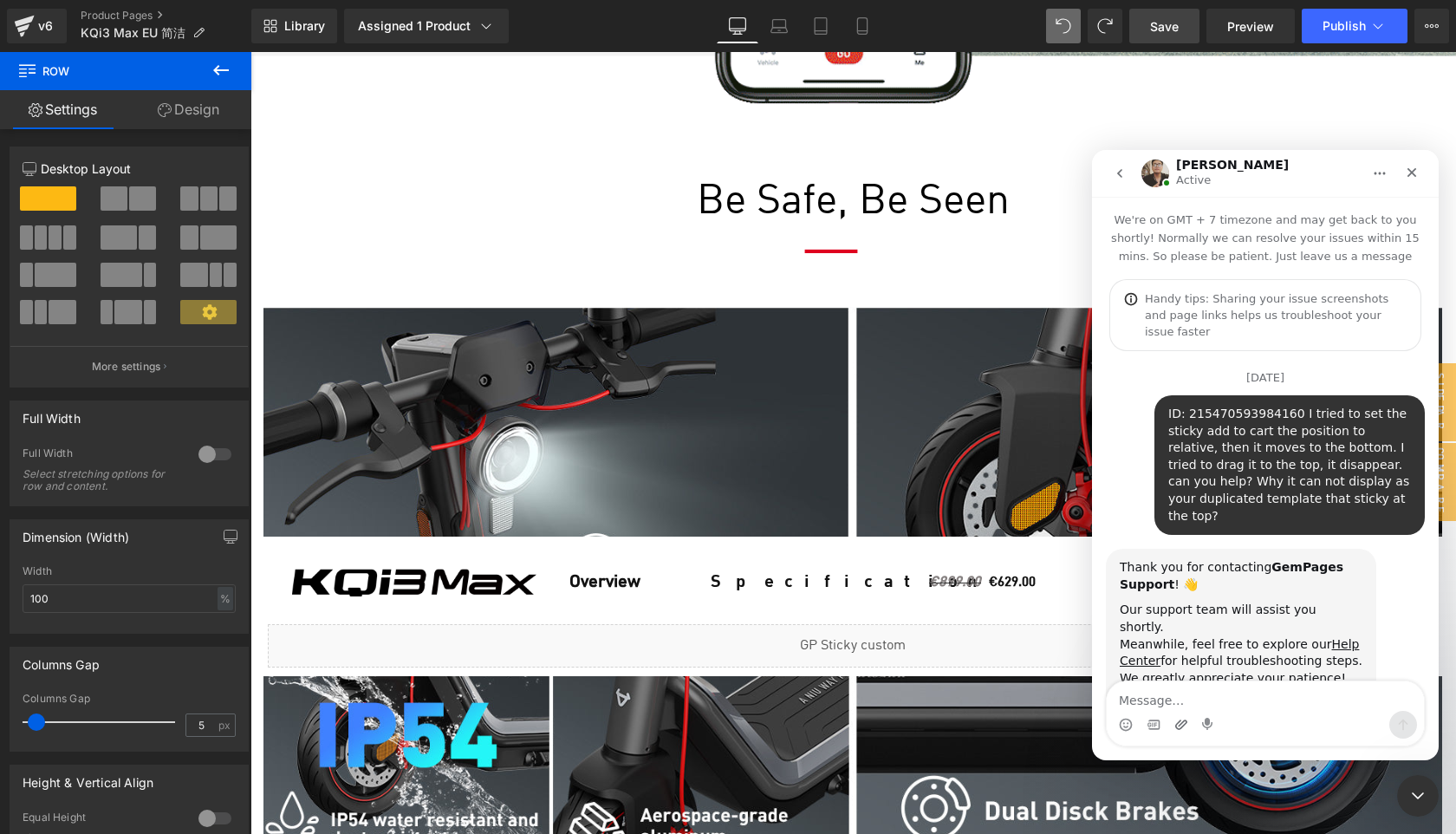
scroll to position [3, 0]
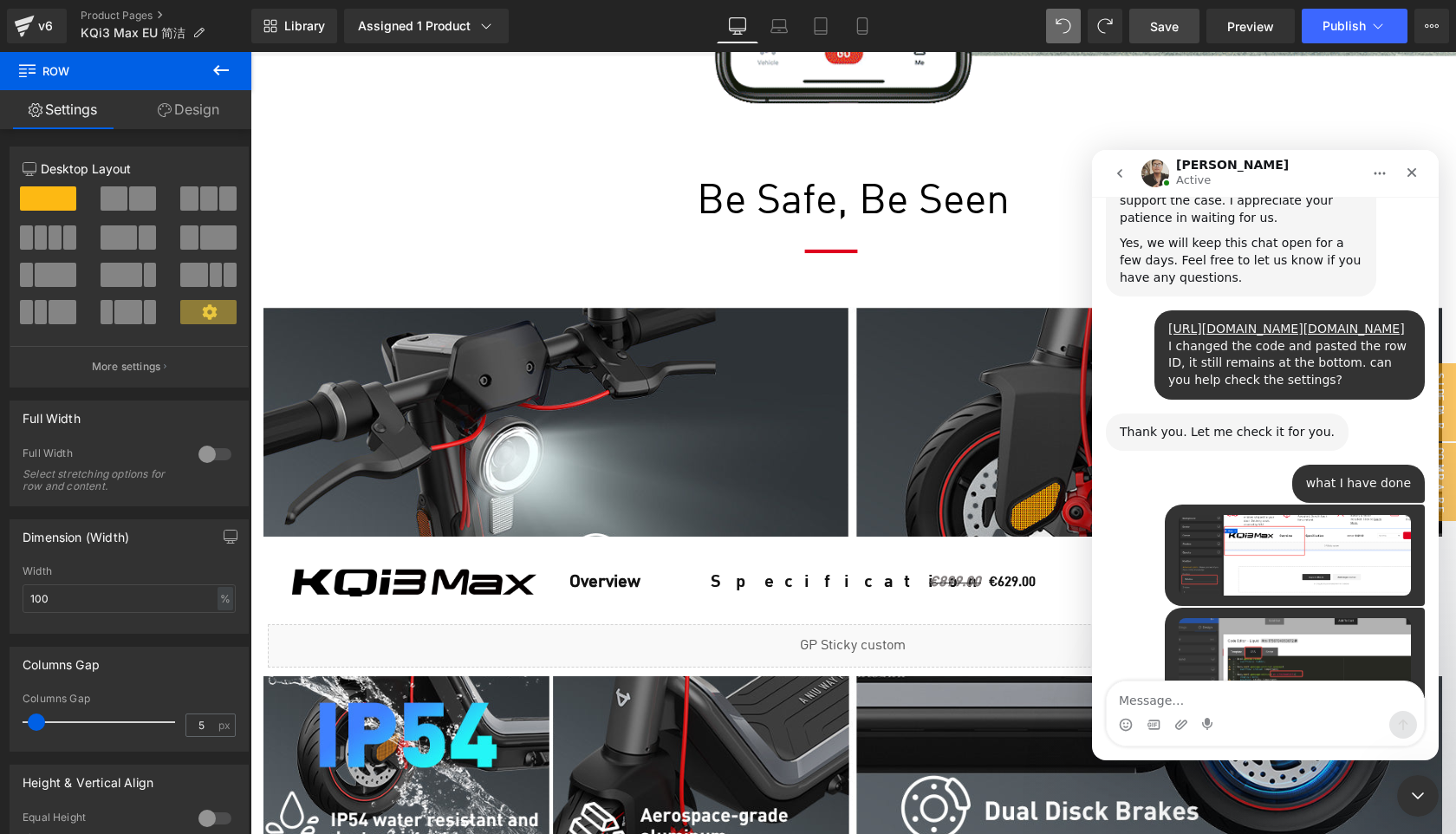
click at [1158, 697] on textarea "Message…" at bounding box center [1266, 696] width 318 height 29
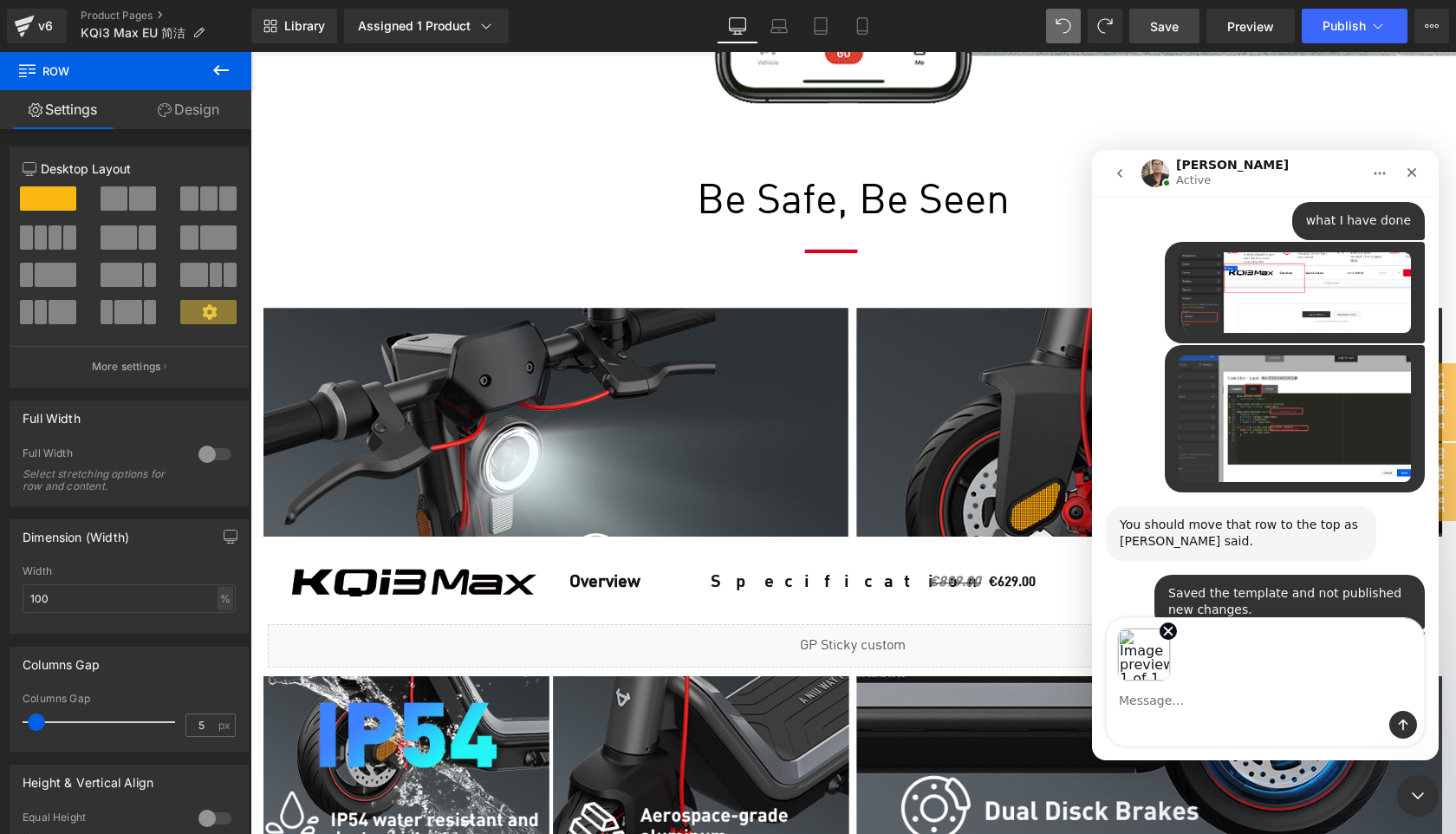
scroll to position [2457, 0]
type textarea "Moving it now."
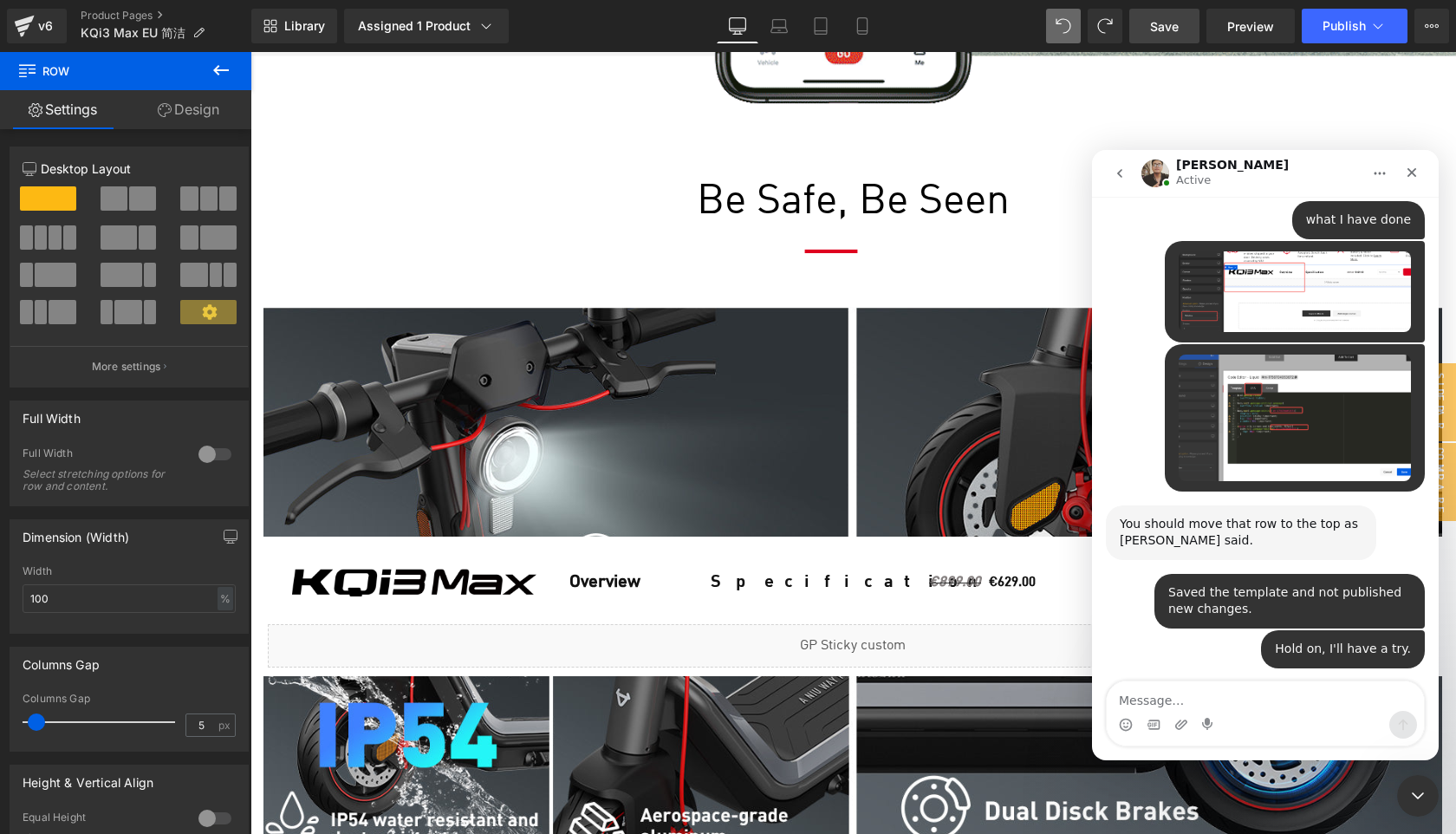
scroll to position [2542, 0]
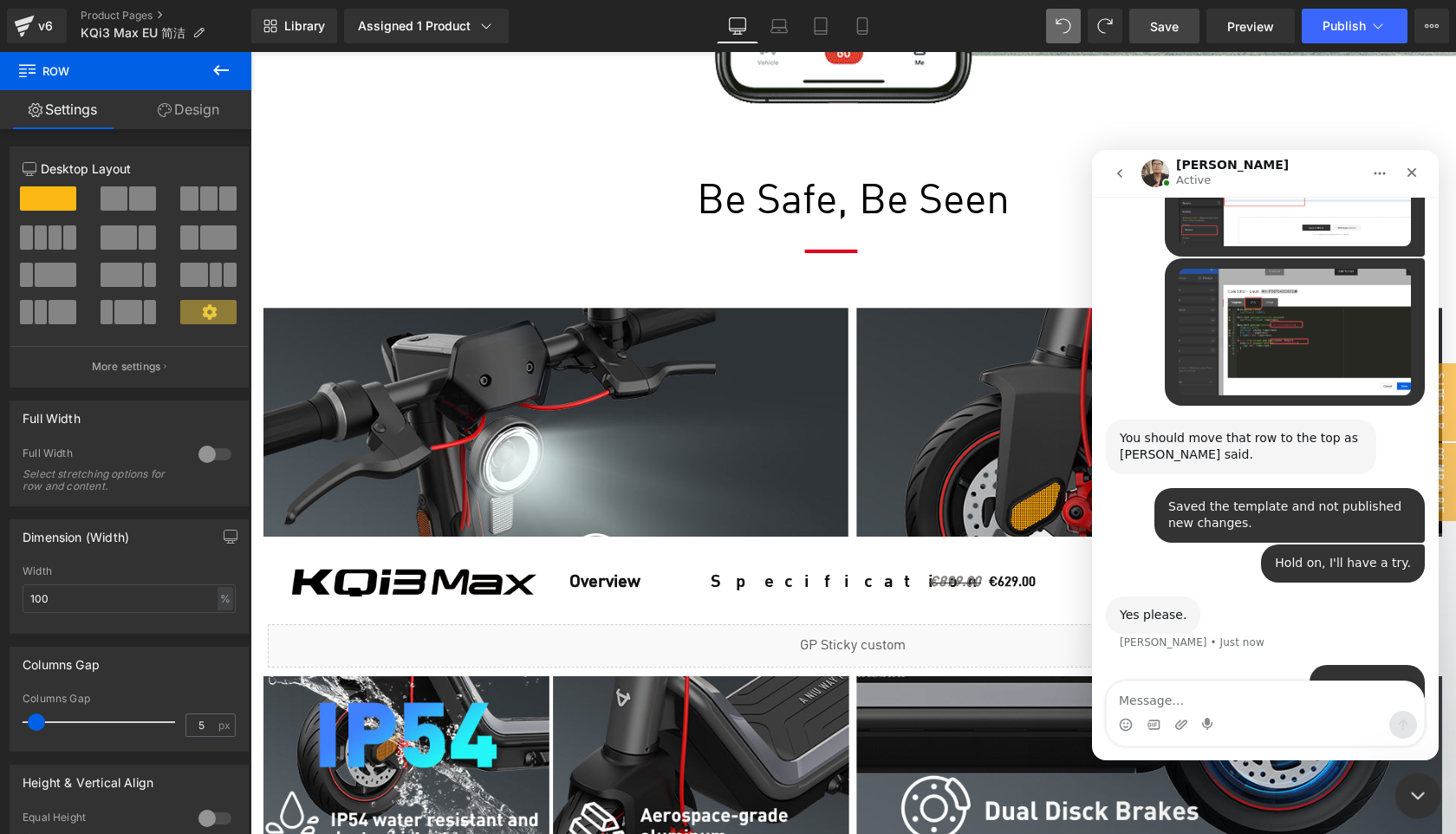
click at [1418, 799] on icon "Close Intercom Messenger" at bounding box center [1415, 794] width 21 height 21
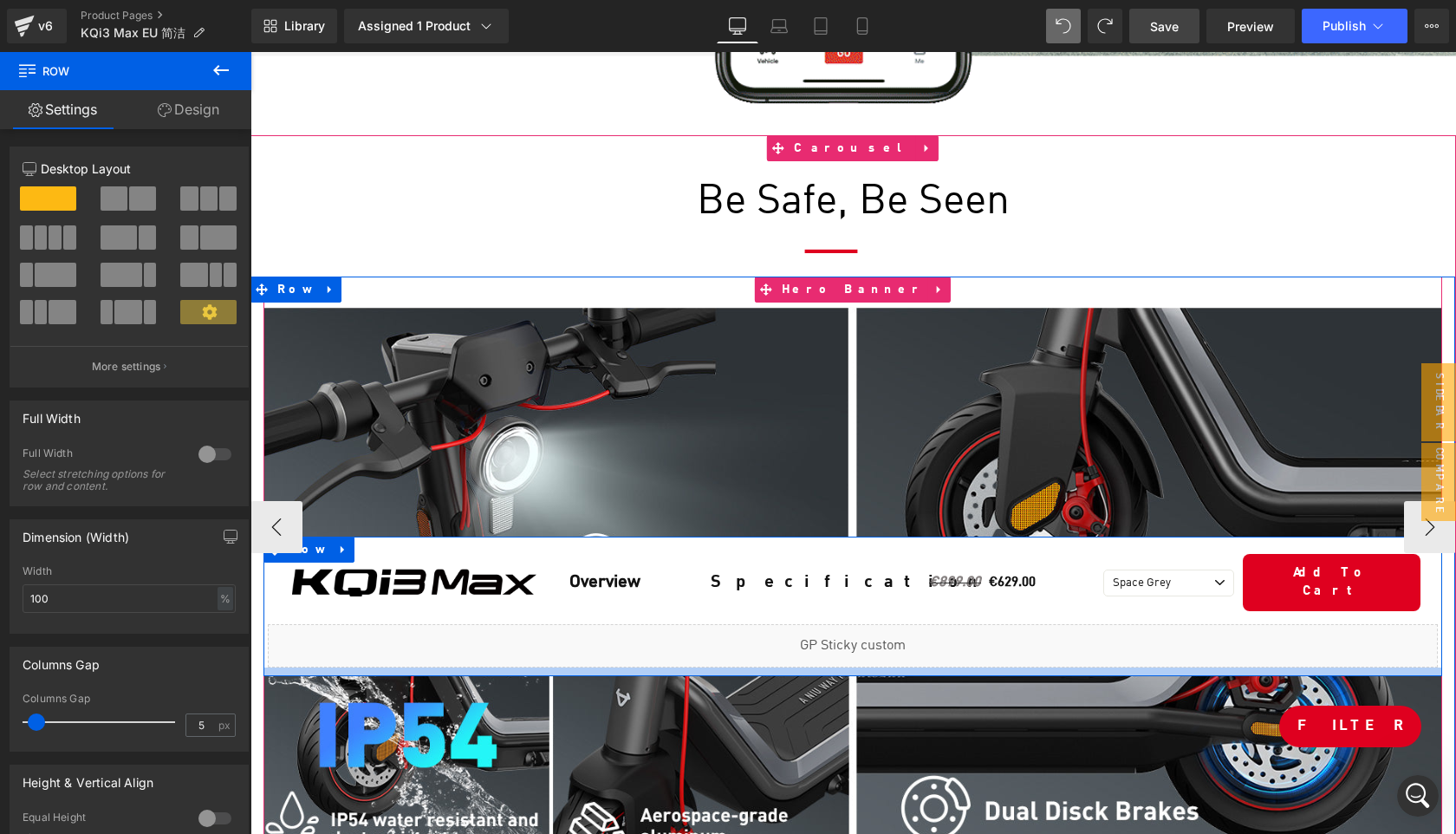
click at [328, 668] on div at bounding box center [853, 671] width 1179 height 8
click at [334, 668] on div at bounding box center [853, 671] width 1179 height 8
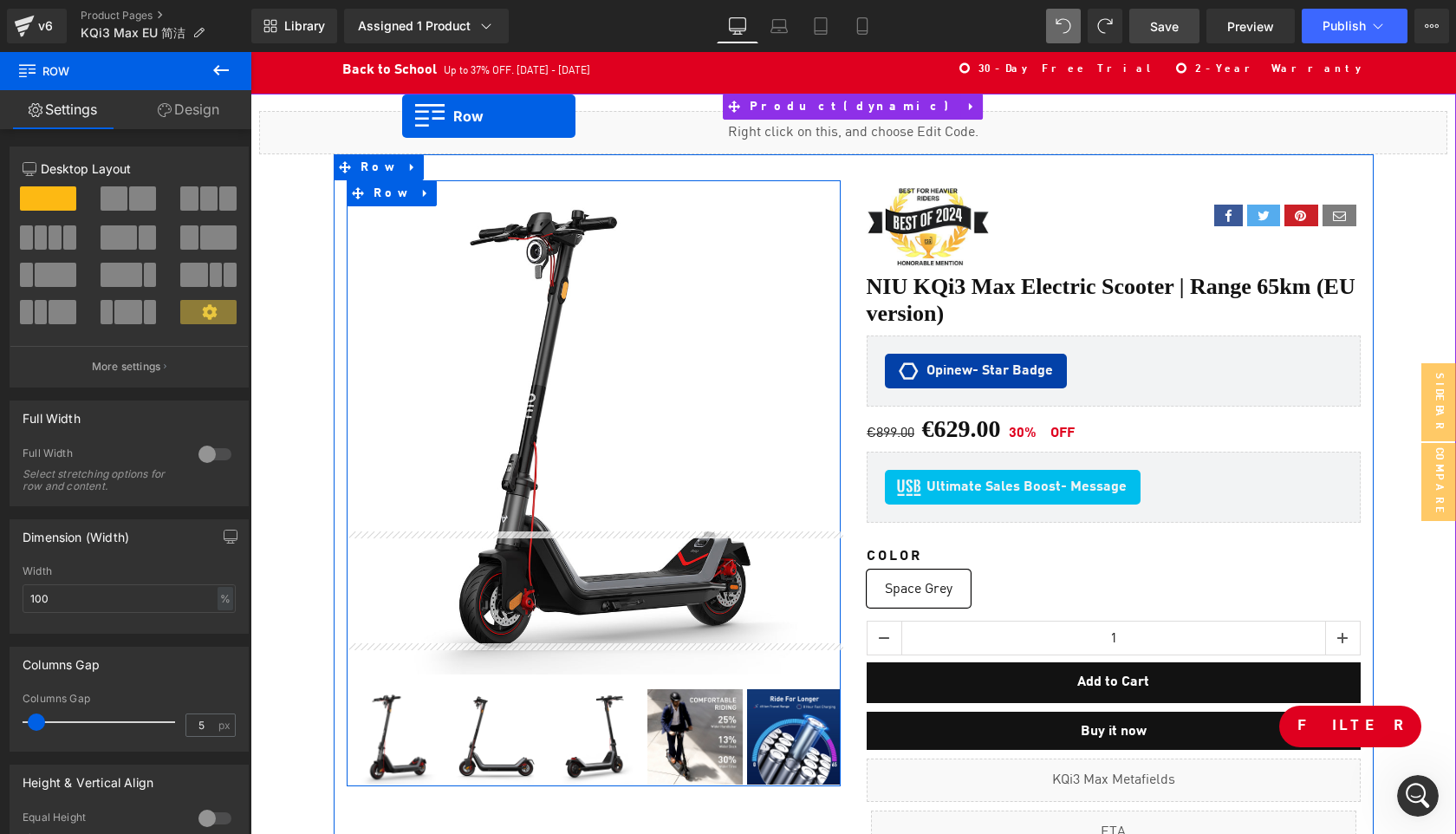
scroll to position [0, 0]
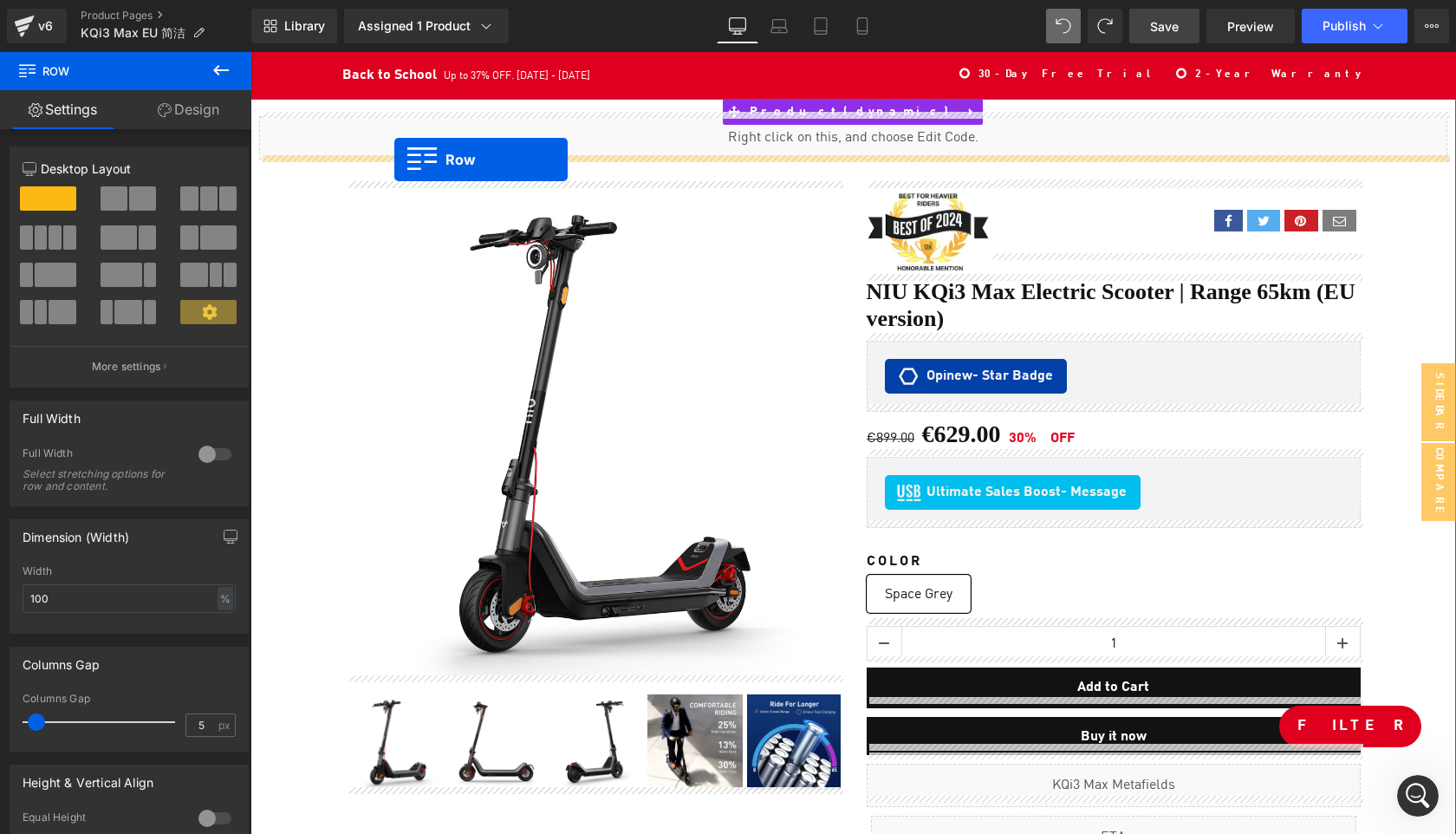
drag, startPoint x: 283, startPoint y: 371, endPoint x: 395, endPoint y: 160, distance: 238.9
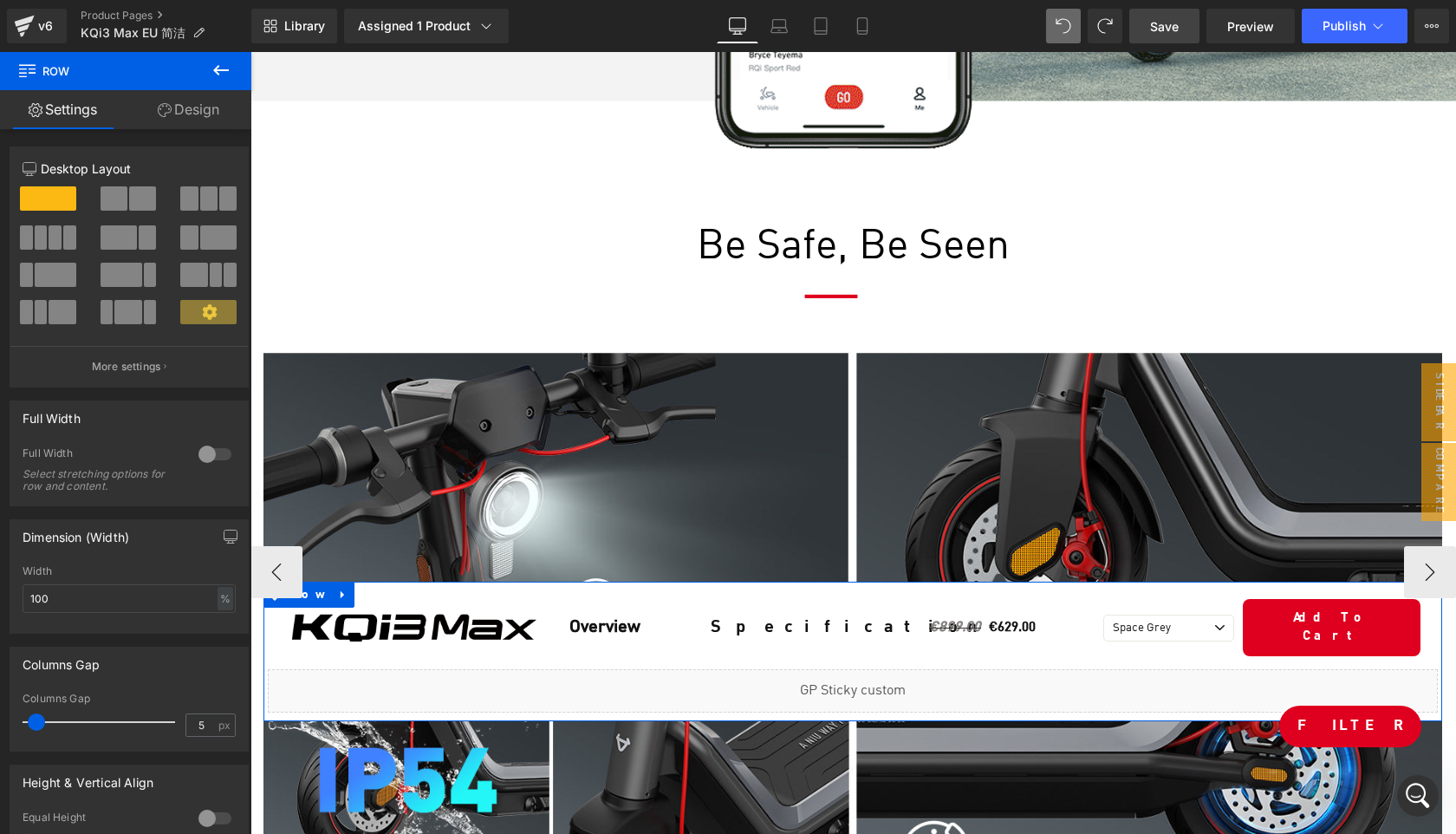
scroll to position [7232, 0]
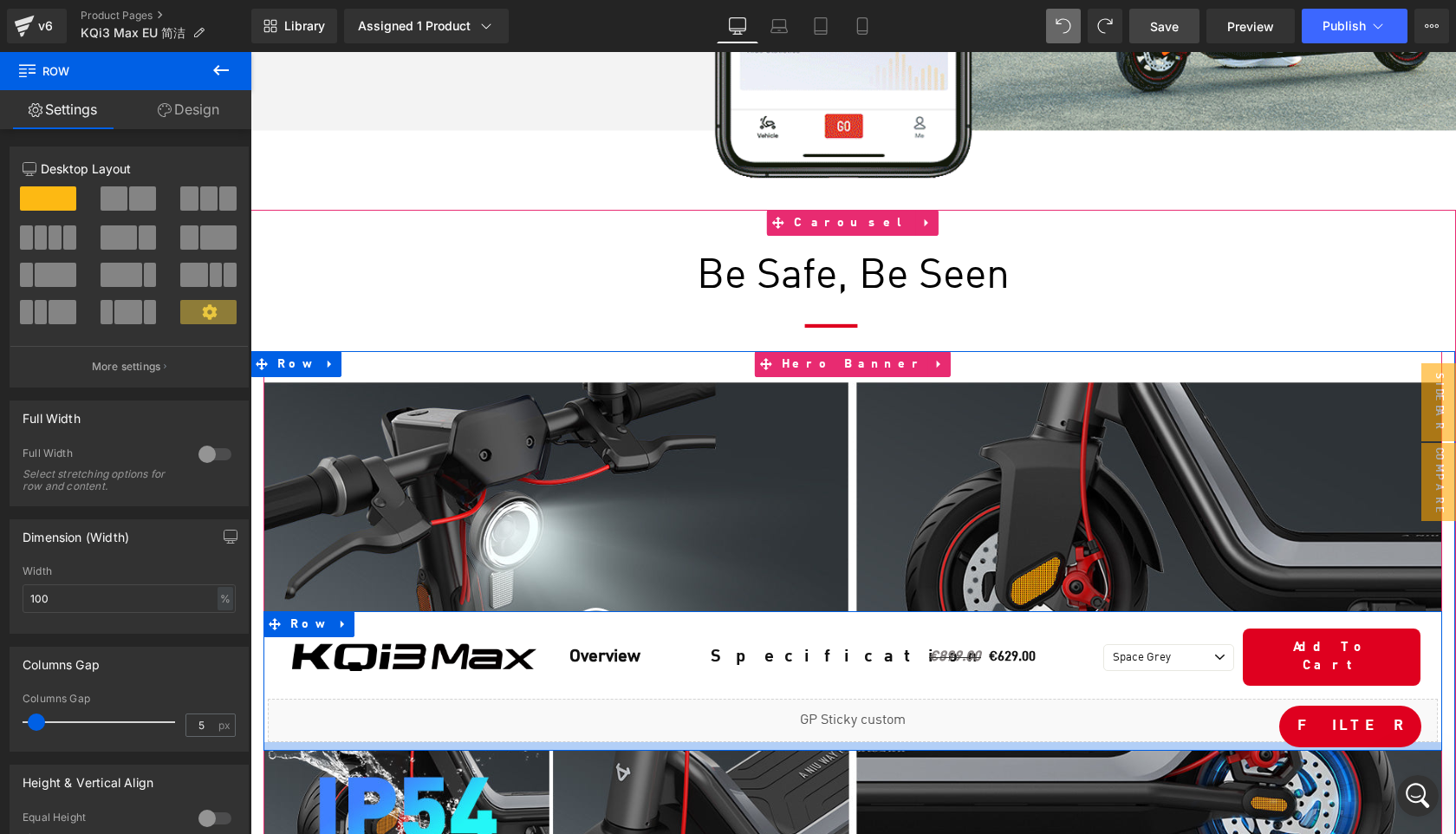
click at [333, 742] on div at bounding box center [853, 746] width 1179 height 8
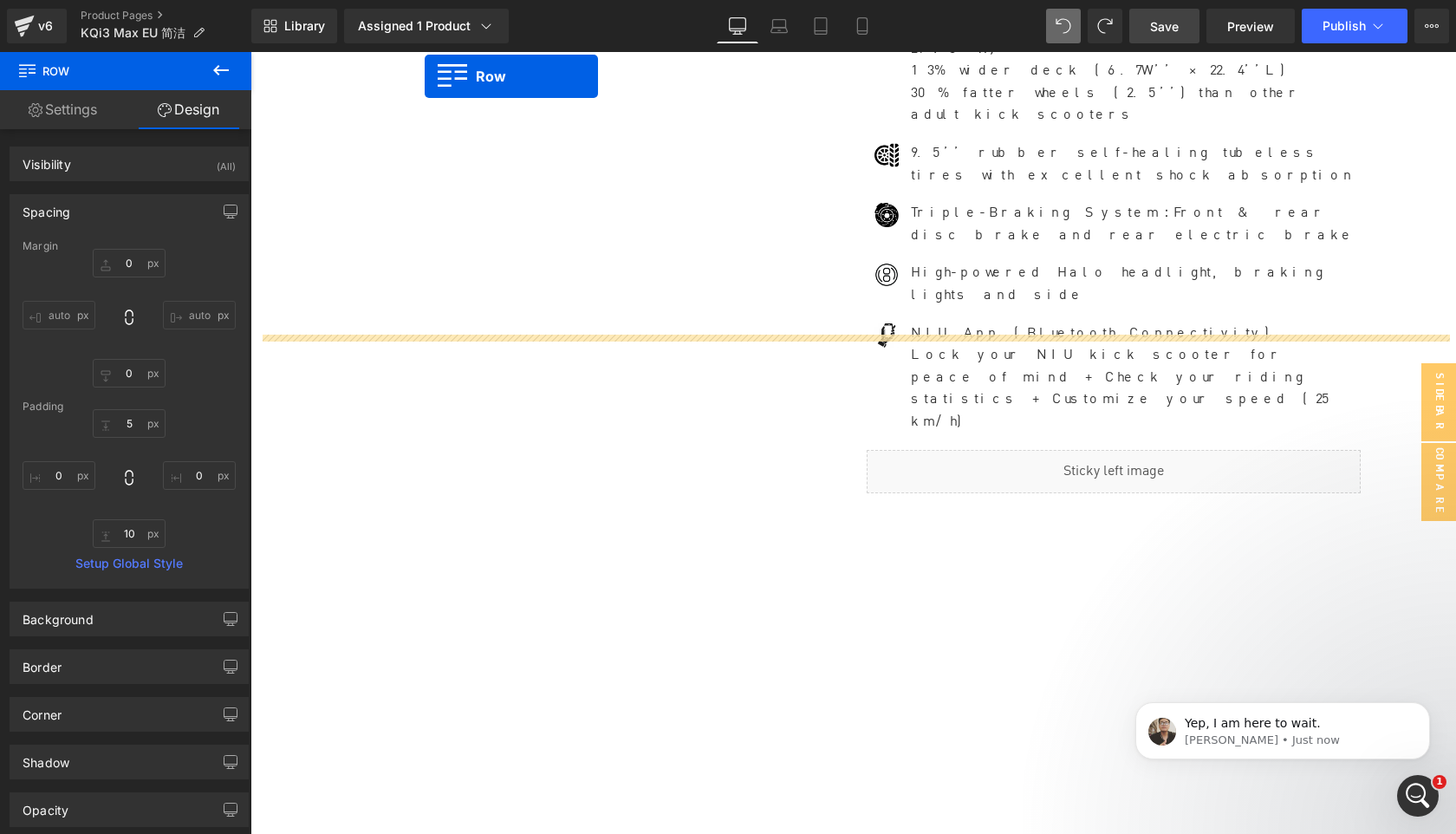
scroll to position [988, 0]
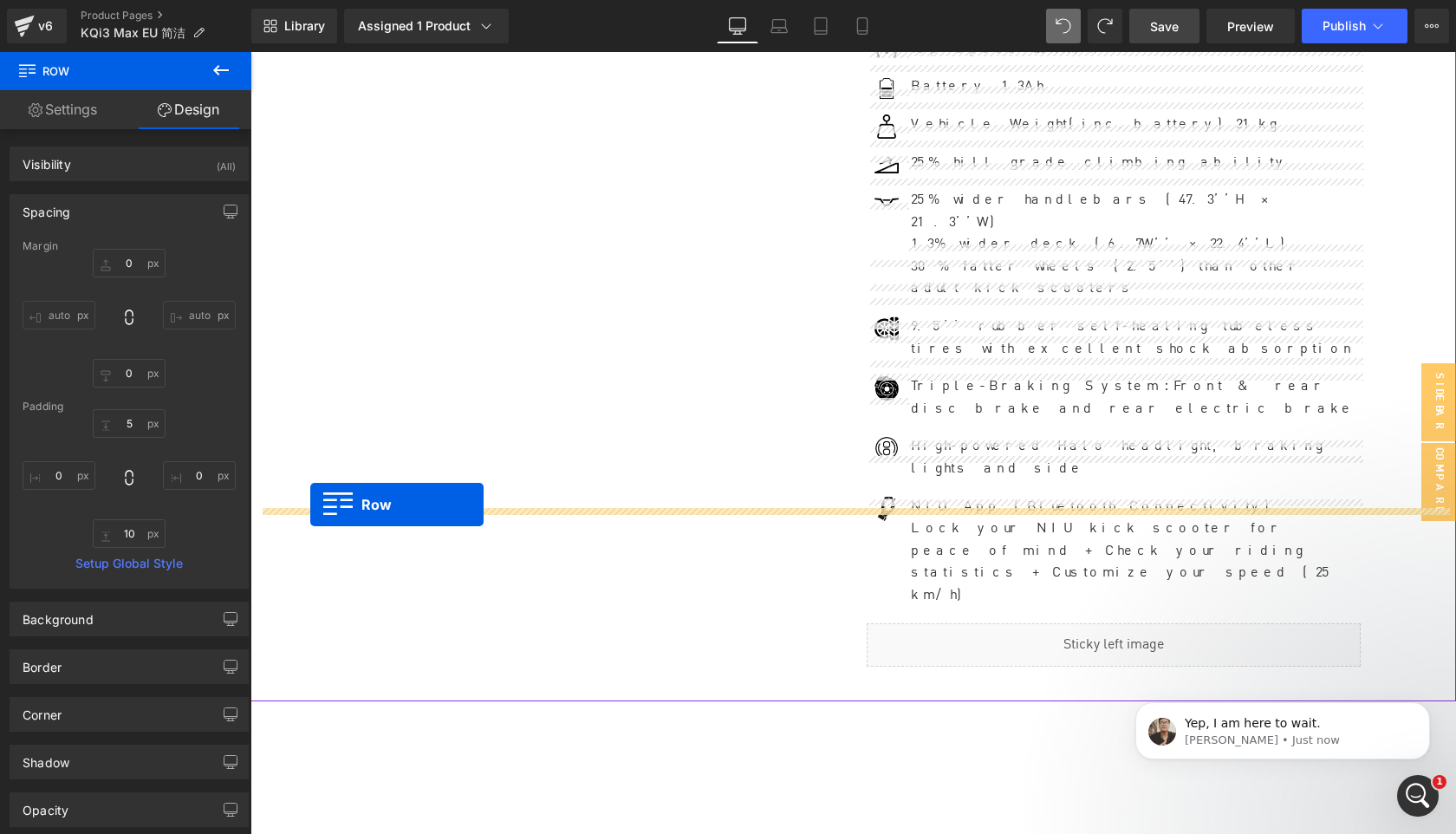
drag, startPoint x: 286, startPoint y: 449, endPoint x: 310, endPoint y: 505, distance: 60.9
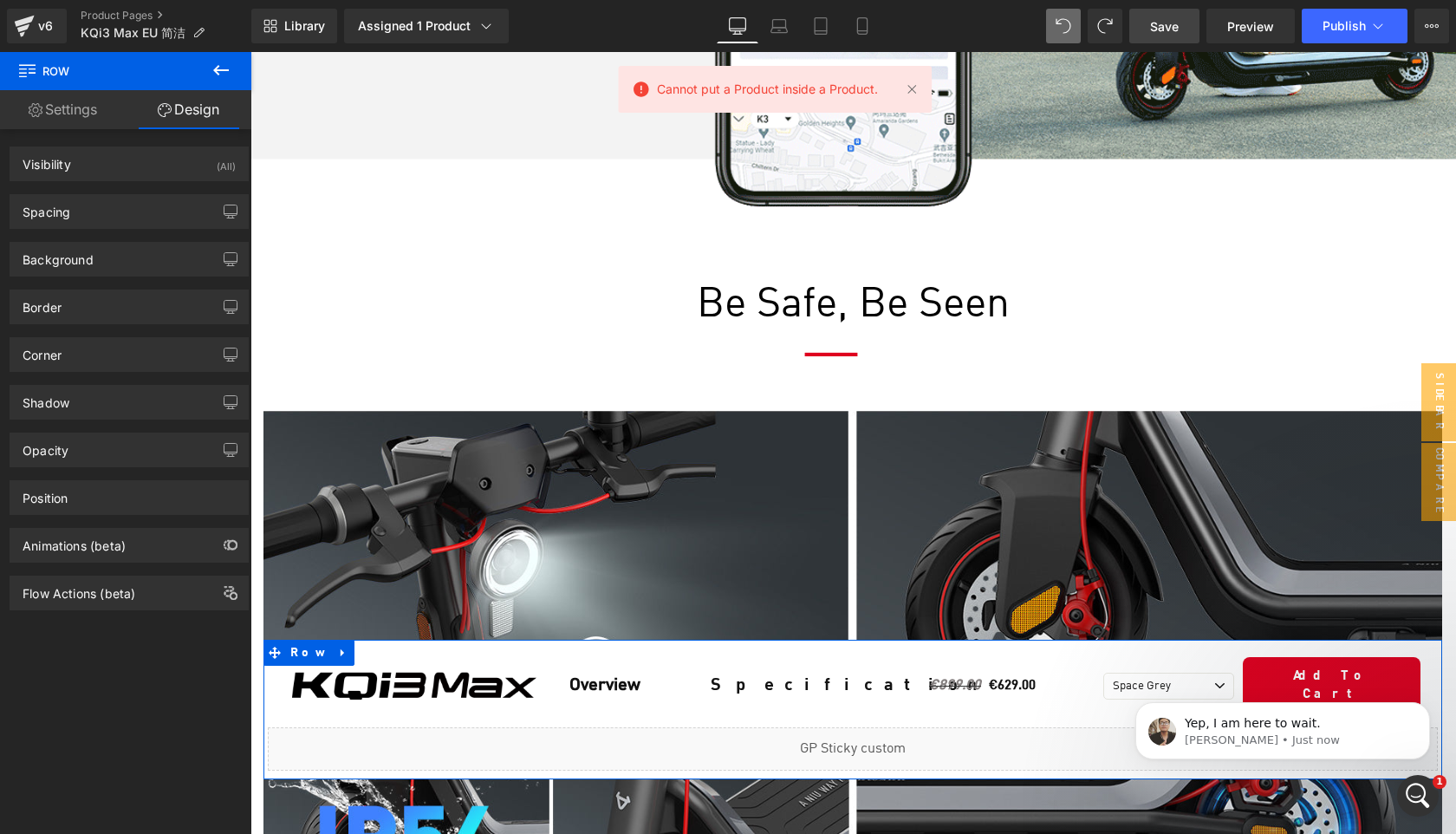
scroll to position [7344, 0]
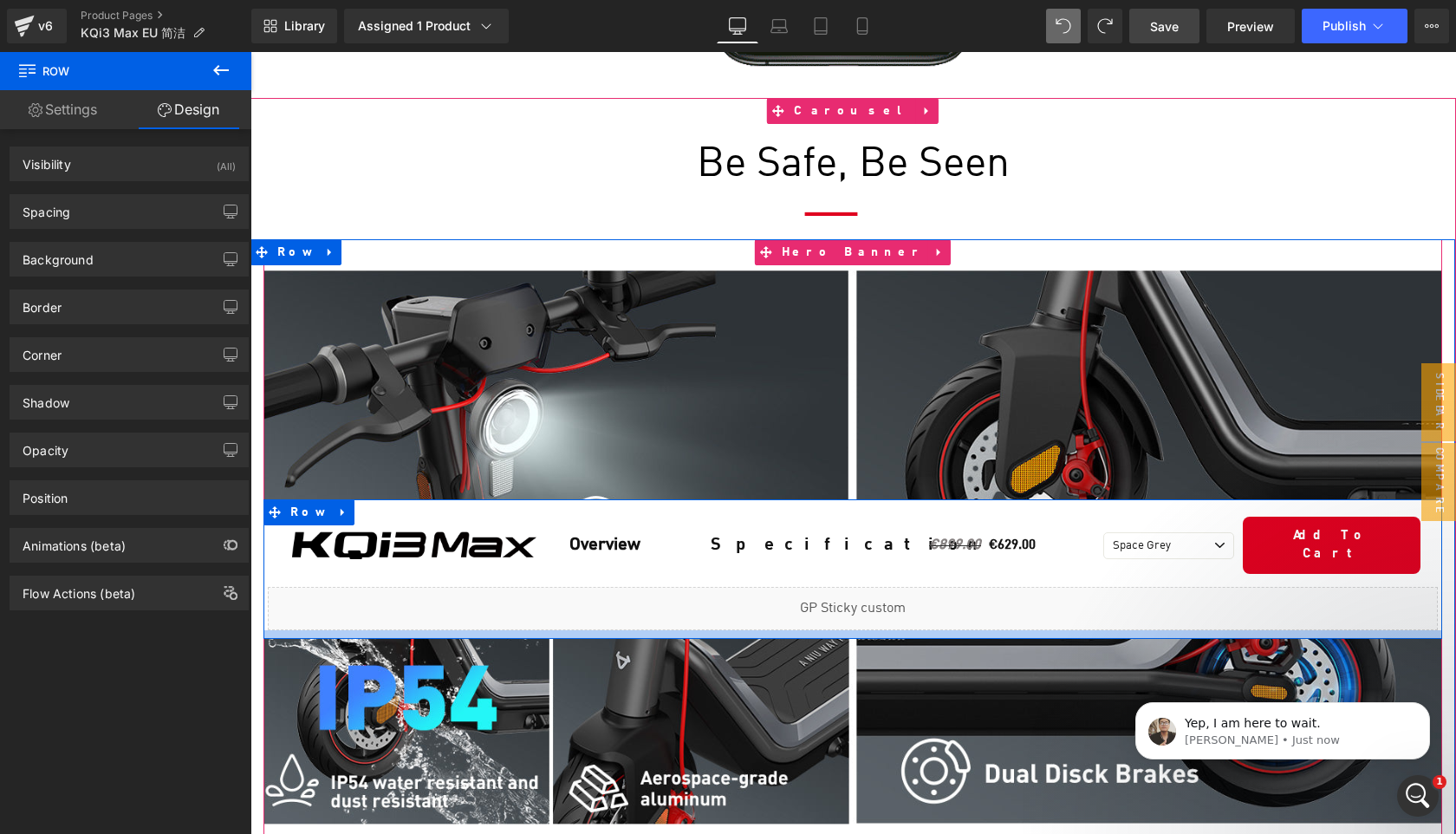
click at [333, 630] on div at bounding box center [853, 634] width 1179 height 8
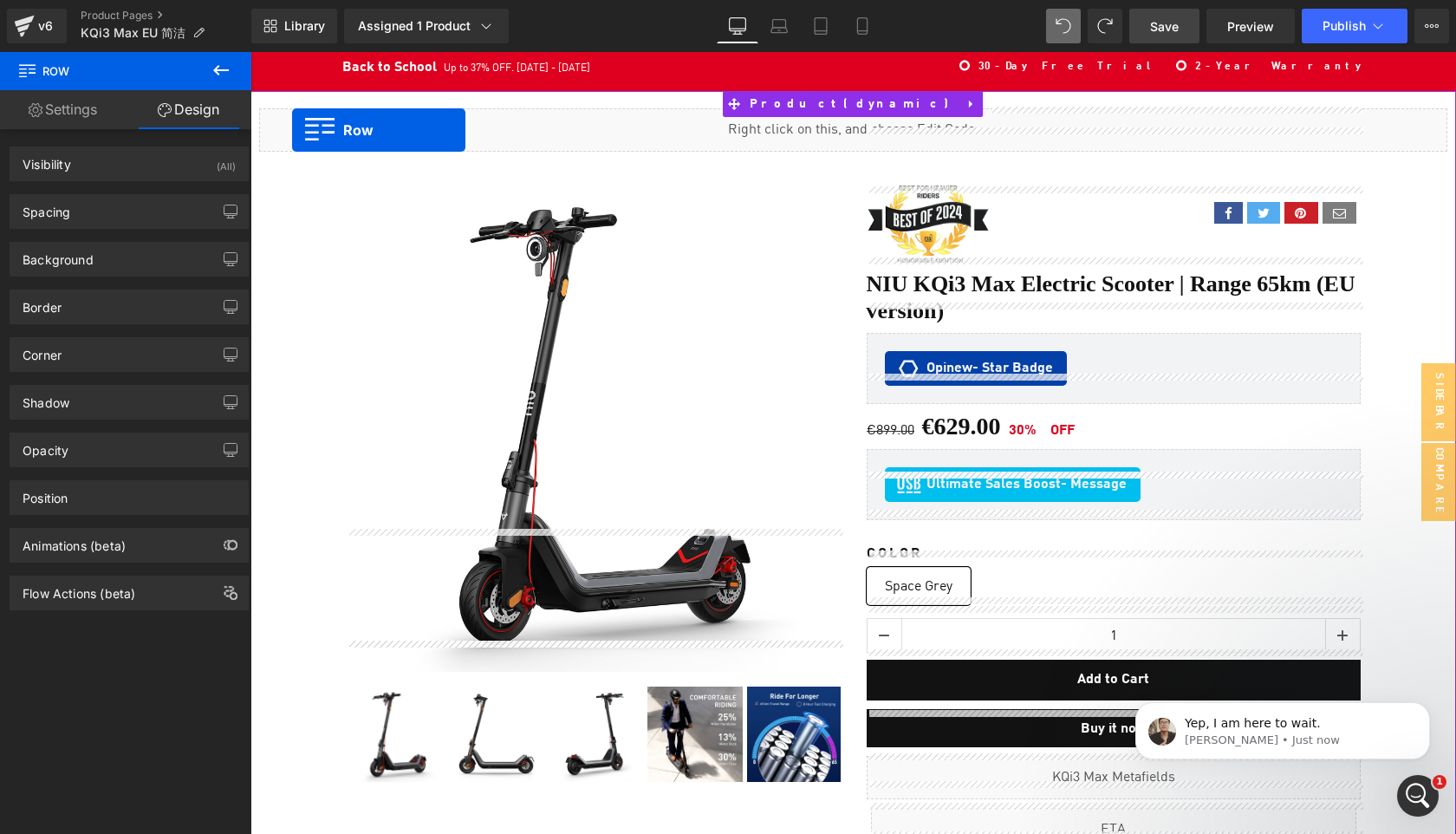
scroll to position [0, 0]
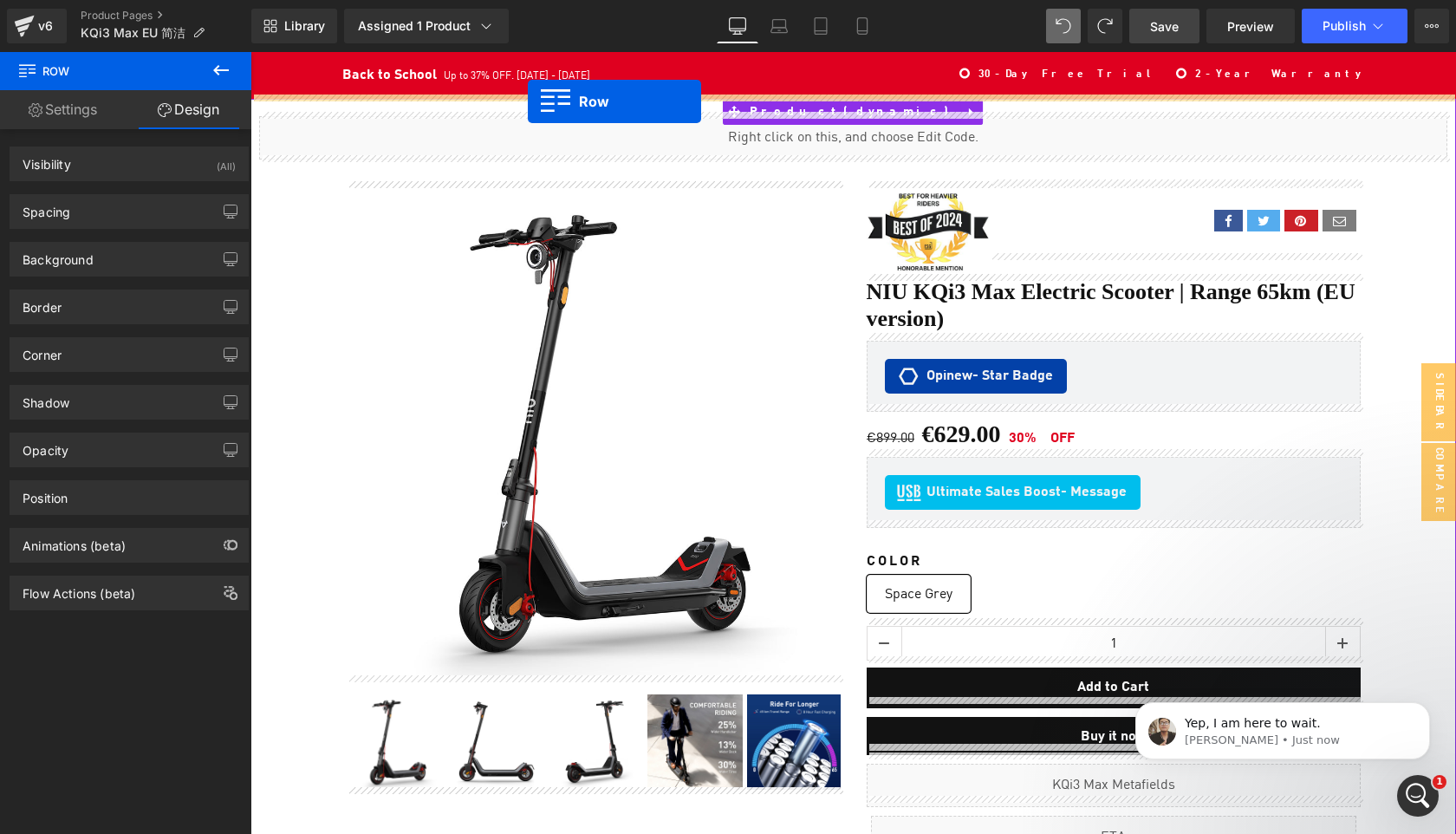
drag, startPoint x: 286, startPoint y: 338, endPoint x: 528, endPoint y: 101, distance: 338.7
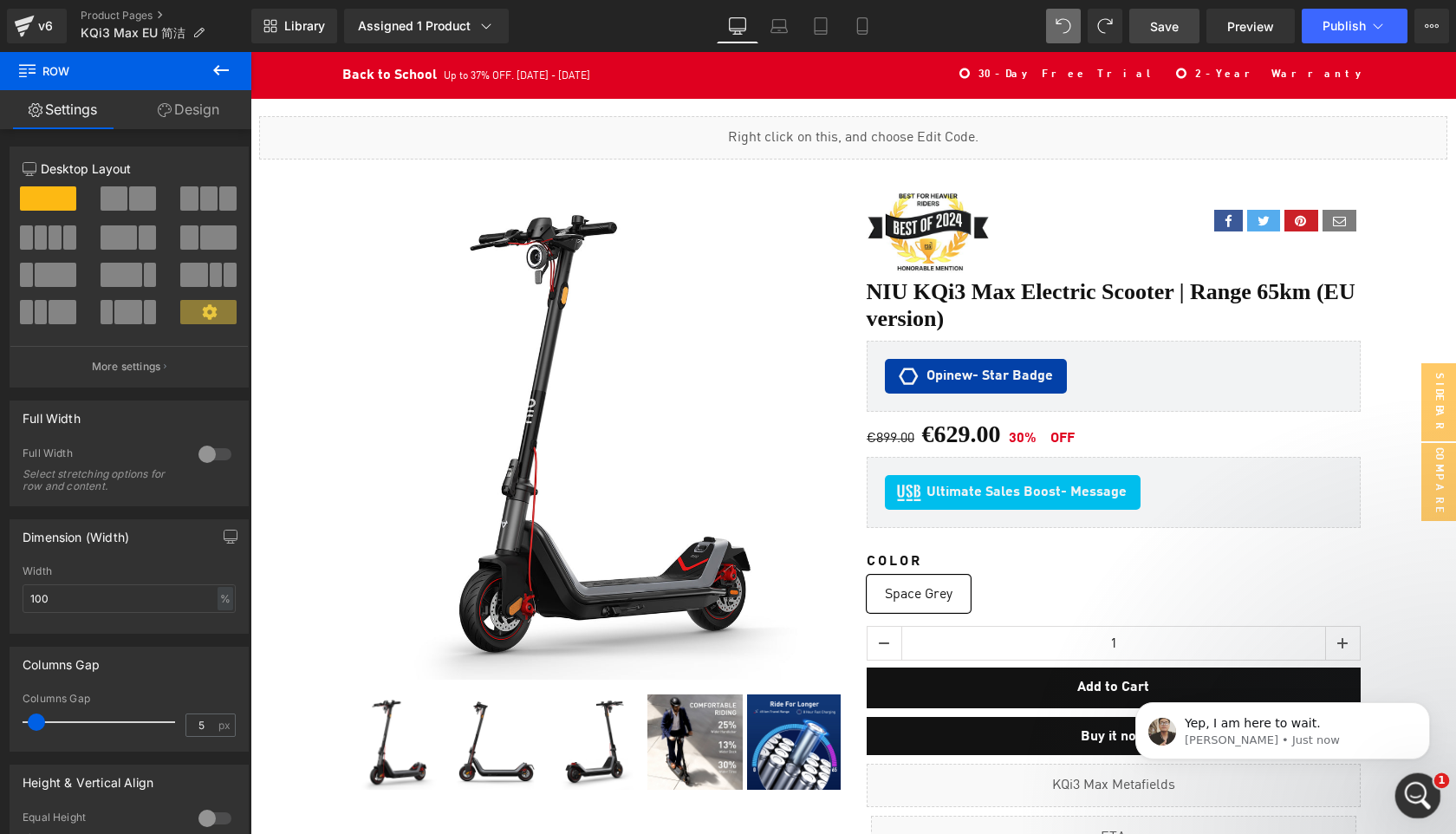
click at [1417, 794] on icon "Open Intercom Messenger" at bounding box center [1415, 793] width 12 height 14
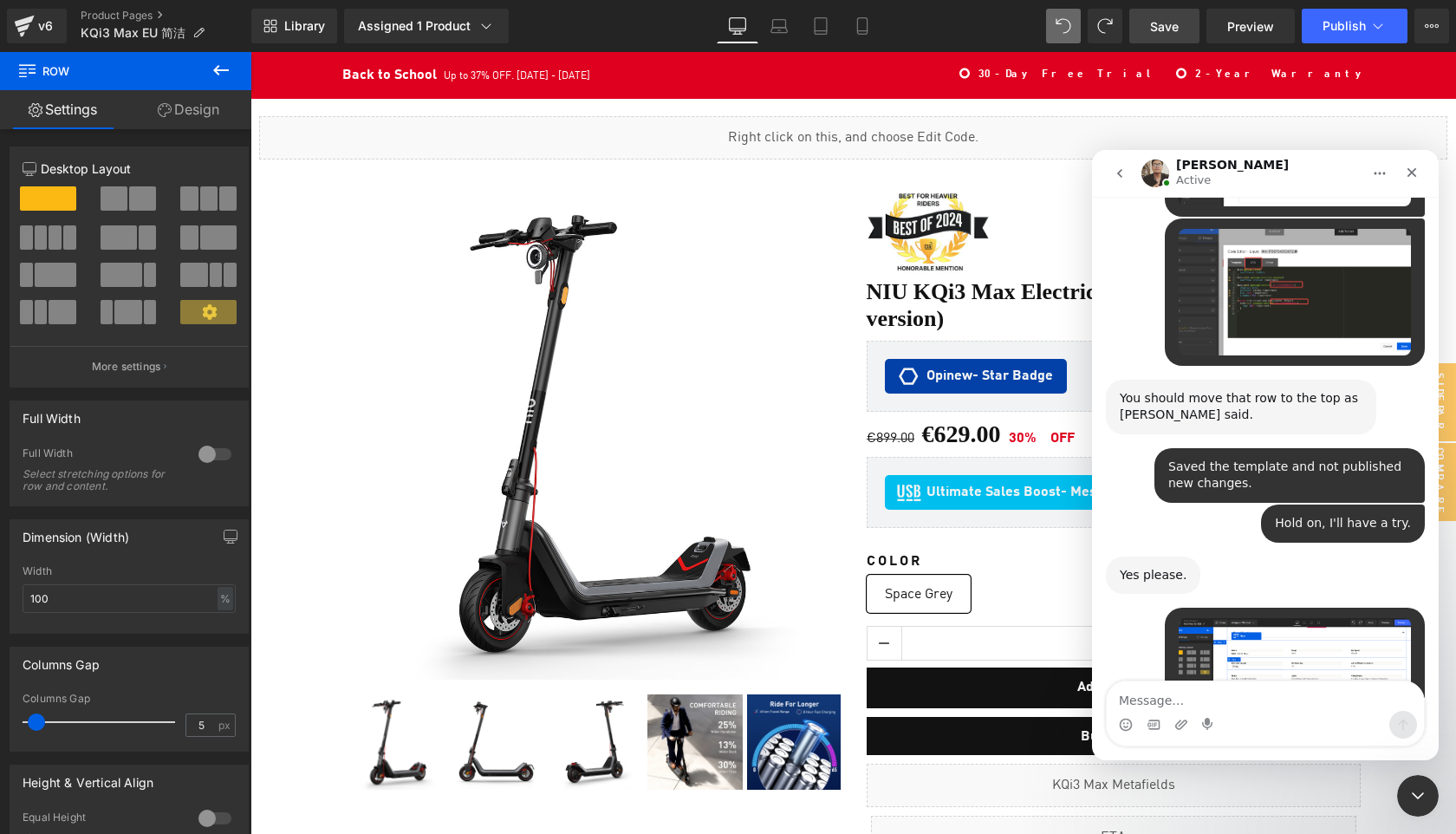
click at [1160, 696] on textarea "Message…" at bounding box center [1266, 696] width 318 height 29
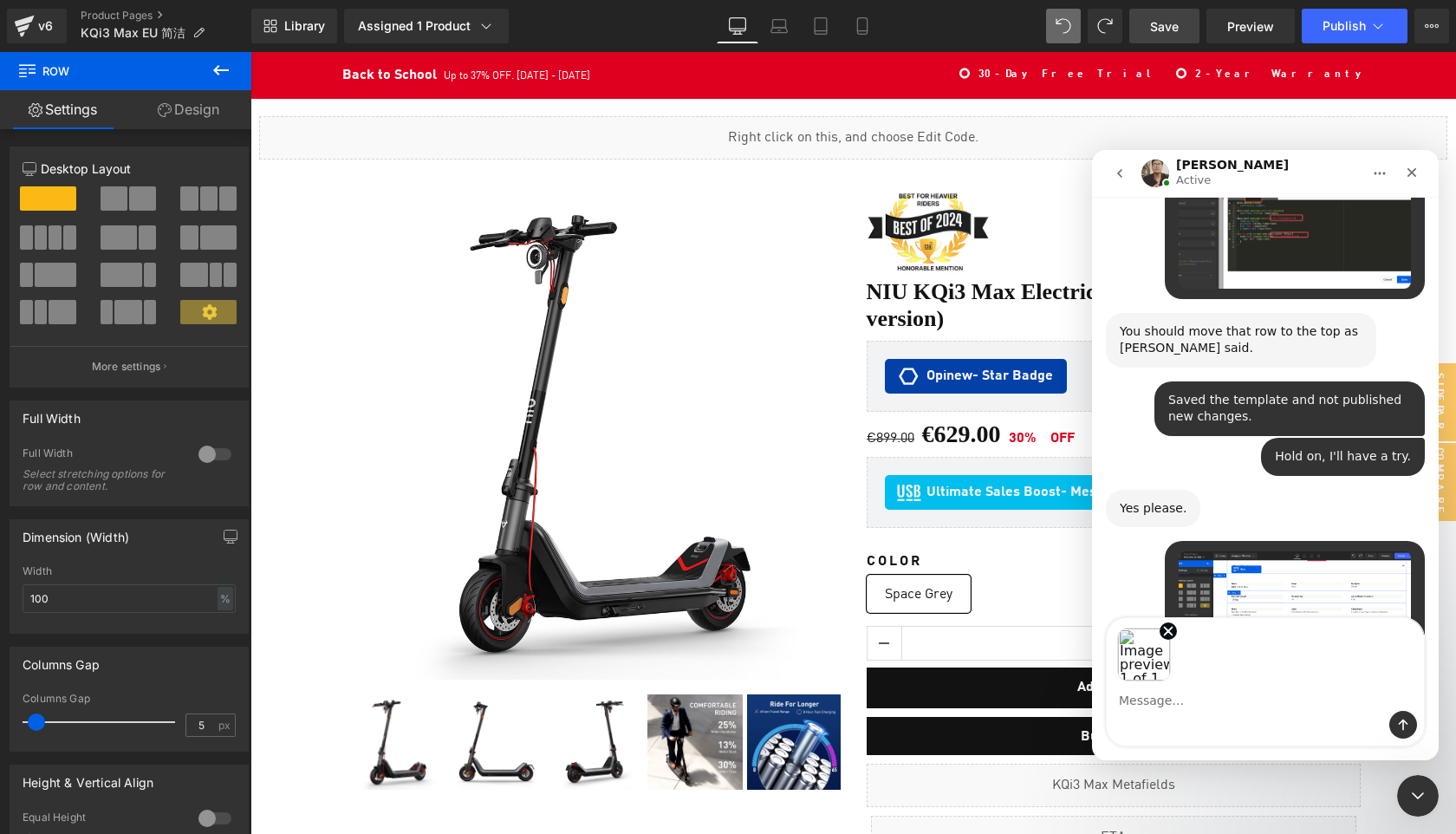
scroll to position [2657, 0]
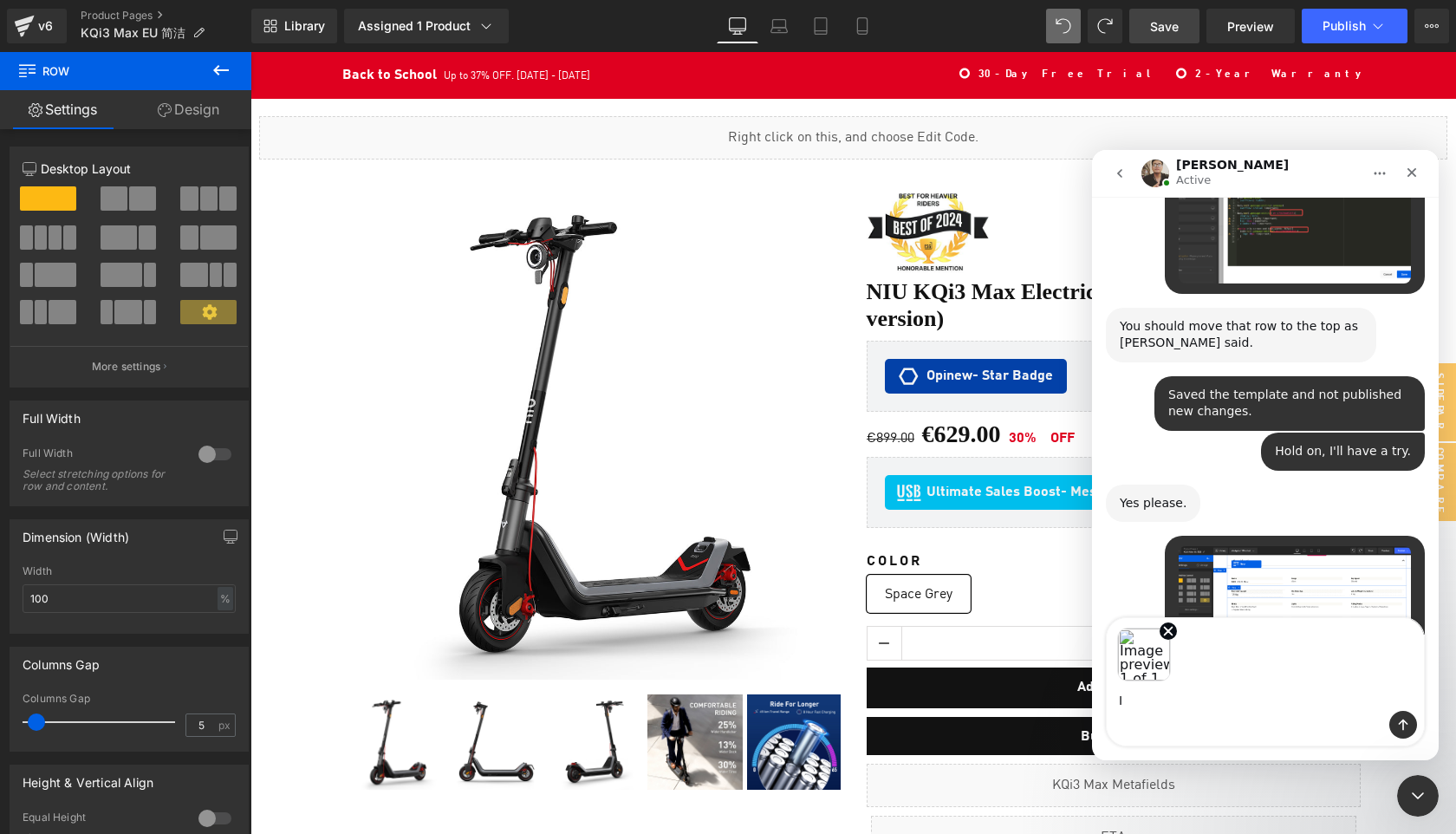
type textarea "I"
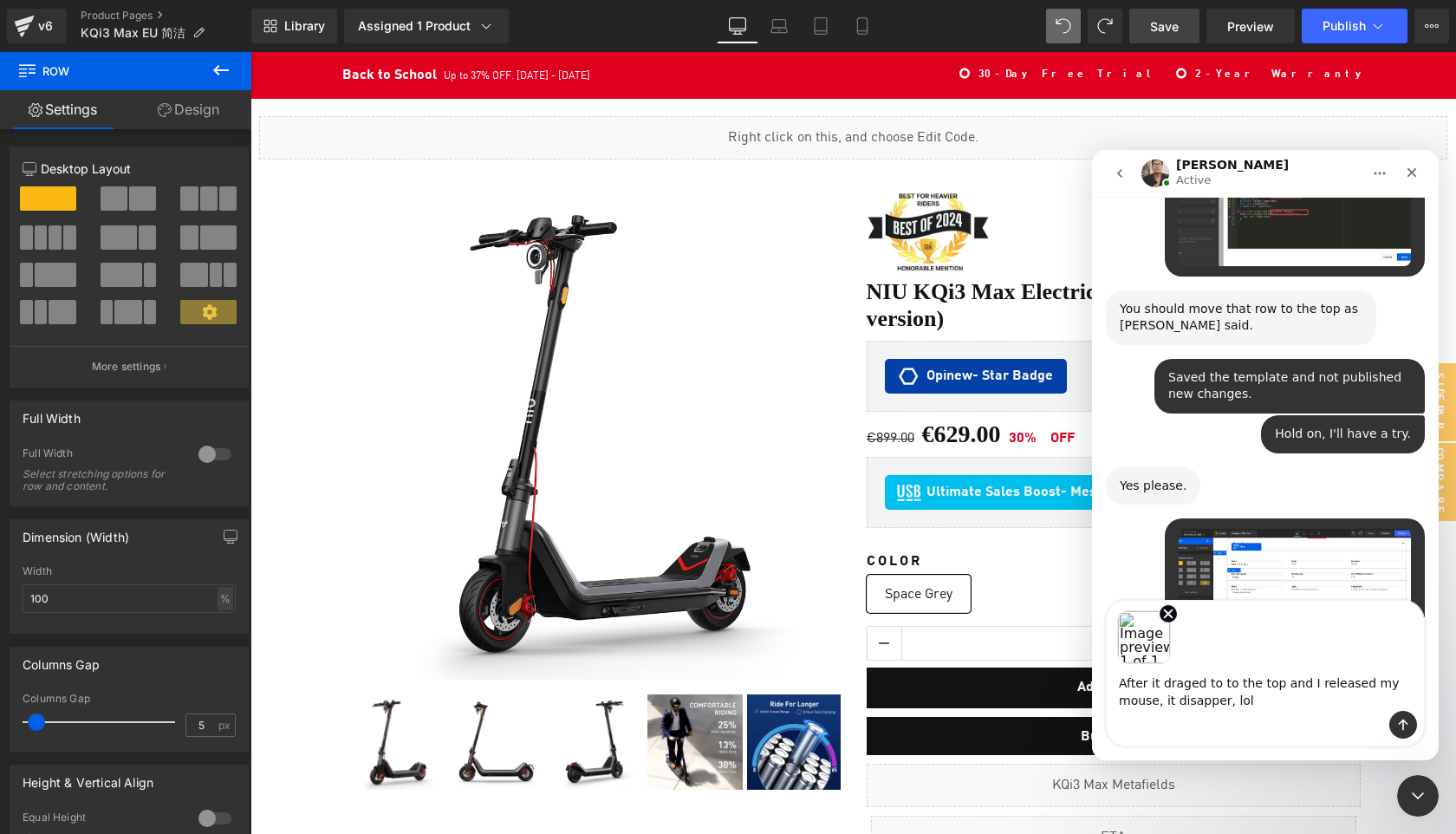
click at [1188, 691] on textarea "After it draged to to the top and I released my mouse, it disapper, lol" at bounding box center [1266, 687] width 318 height 47
click at [1186, 681] on textarea "After it draged to to the top and I released my mouse, it disapper, lol" at bounding box center [1266, 687] width 318 height 47
drag, startPoint x: 1186, startPoint y: 681, endPoint x: 1164, endPoint y: 704, distance: 31.8
click at [1164, 704] on textarea "After it drag to to the top and I released my mouse, it disapper, lol" at bounding box center [1266, 687] width 318 height 47
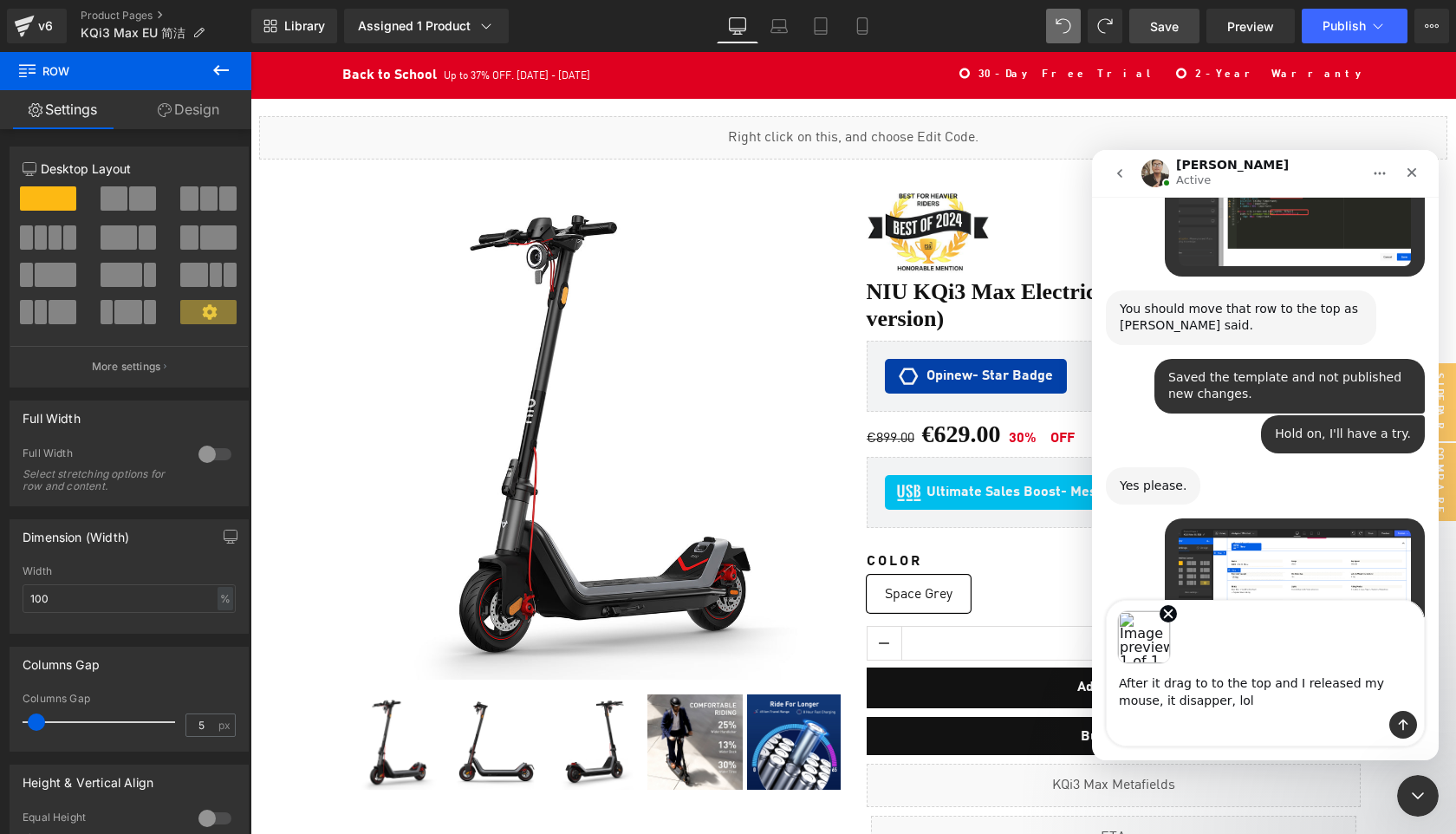
click at [1137, 703] on textarea "After it drag to to the top and I released my mouse, it disapper, lol" at bounding box center [1266, 687] width 318 height 47
type textarea "After it drag to to the top and I released my mouse, it disappear, lol"
click at [1211, 703] on textarea "After it drag to to the top and I released my mouse, it disappear, lol" at bounding box center [1266, 687] width 318 height 47
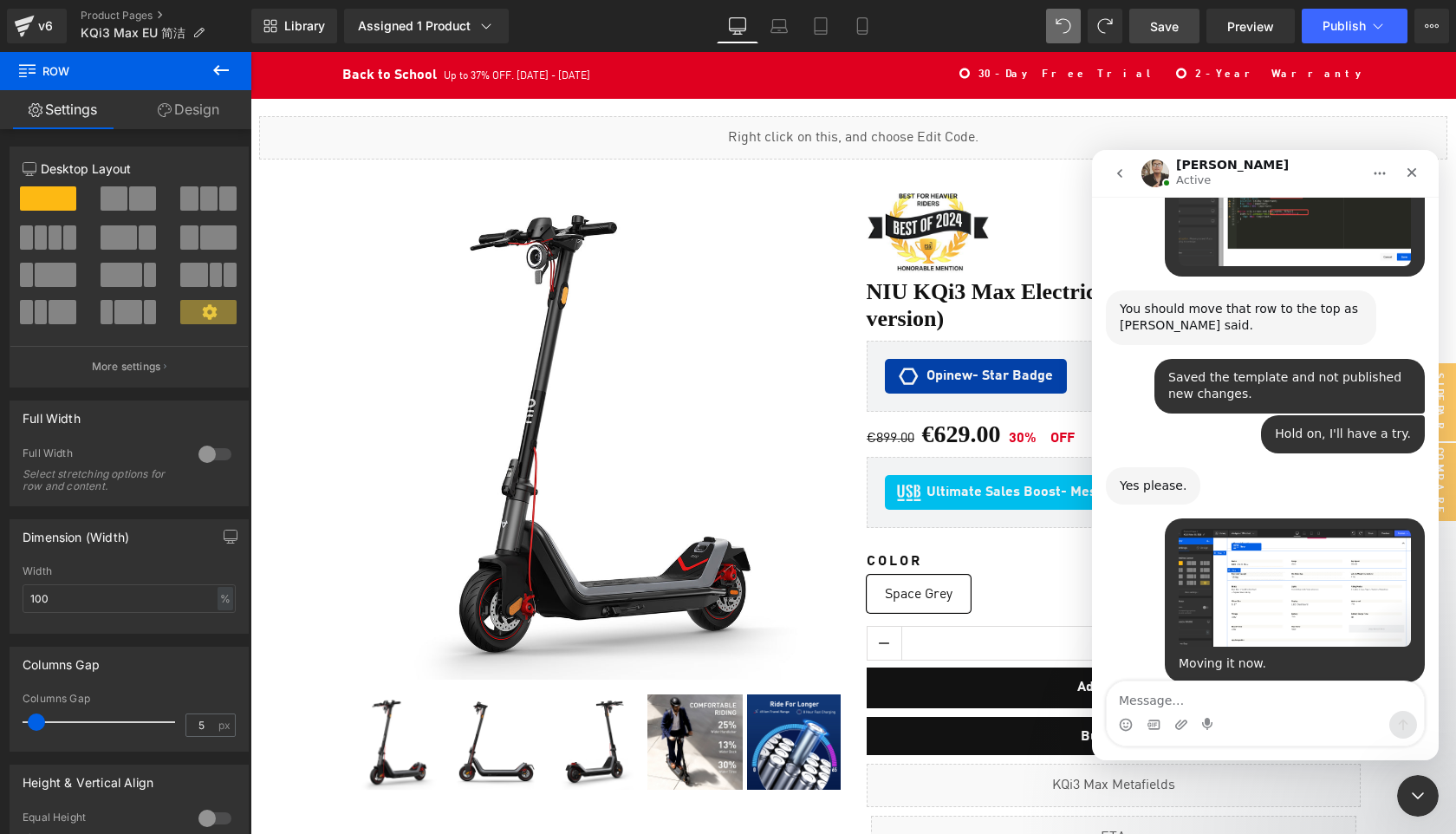
scroll to position [2763, 0]
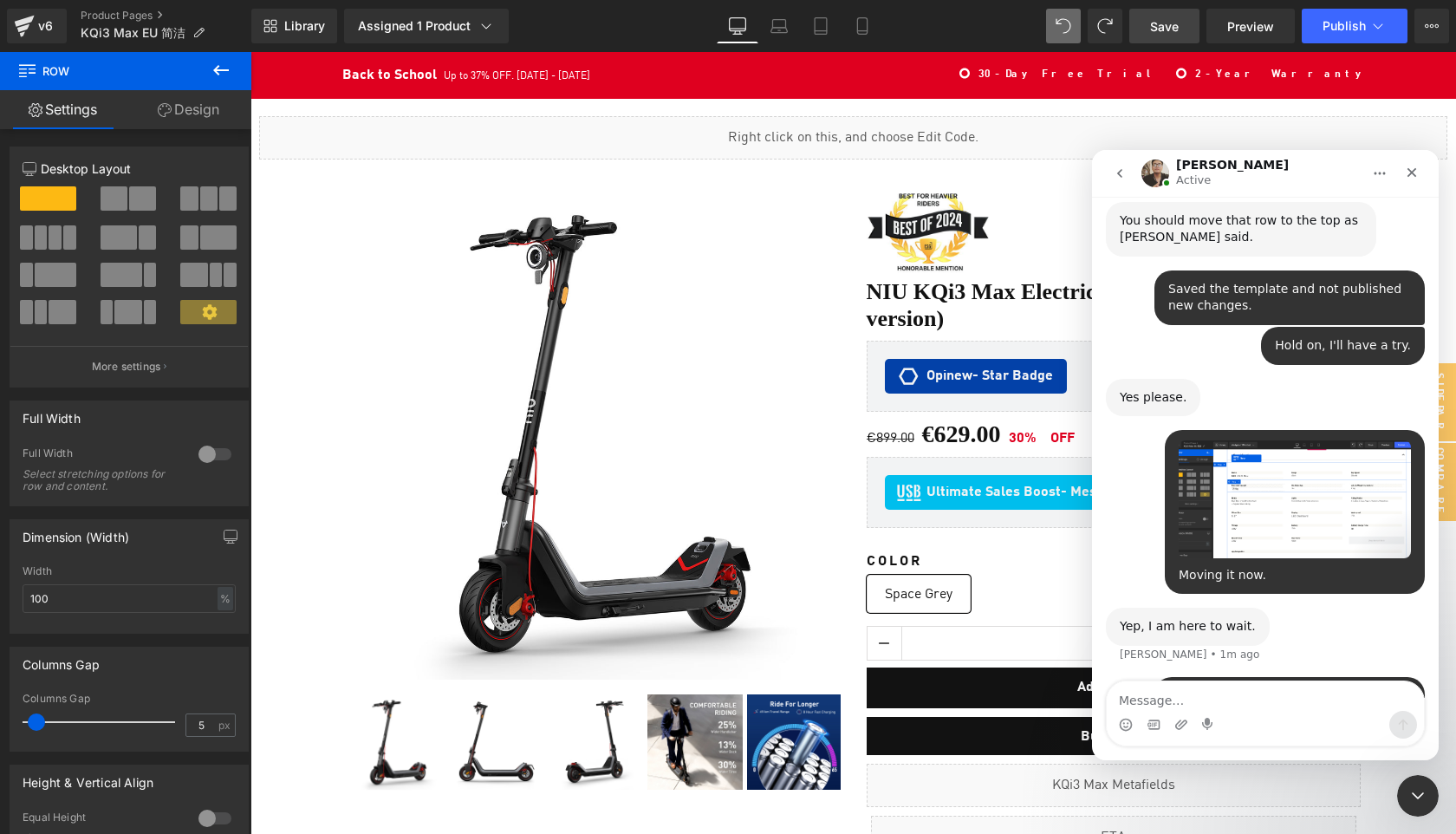
click at [1163, 33] on div at bounding box center [728, 391] width 1456 height 783
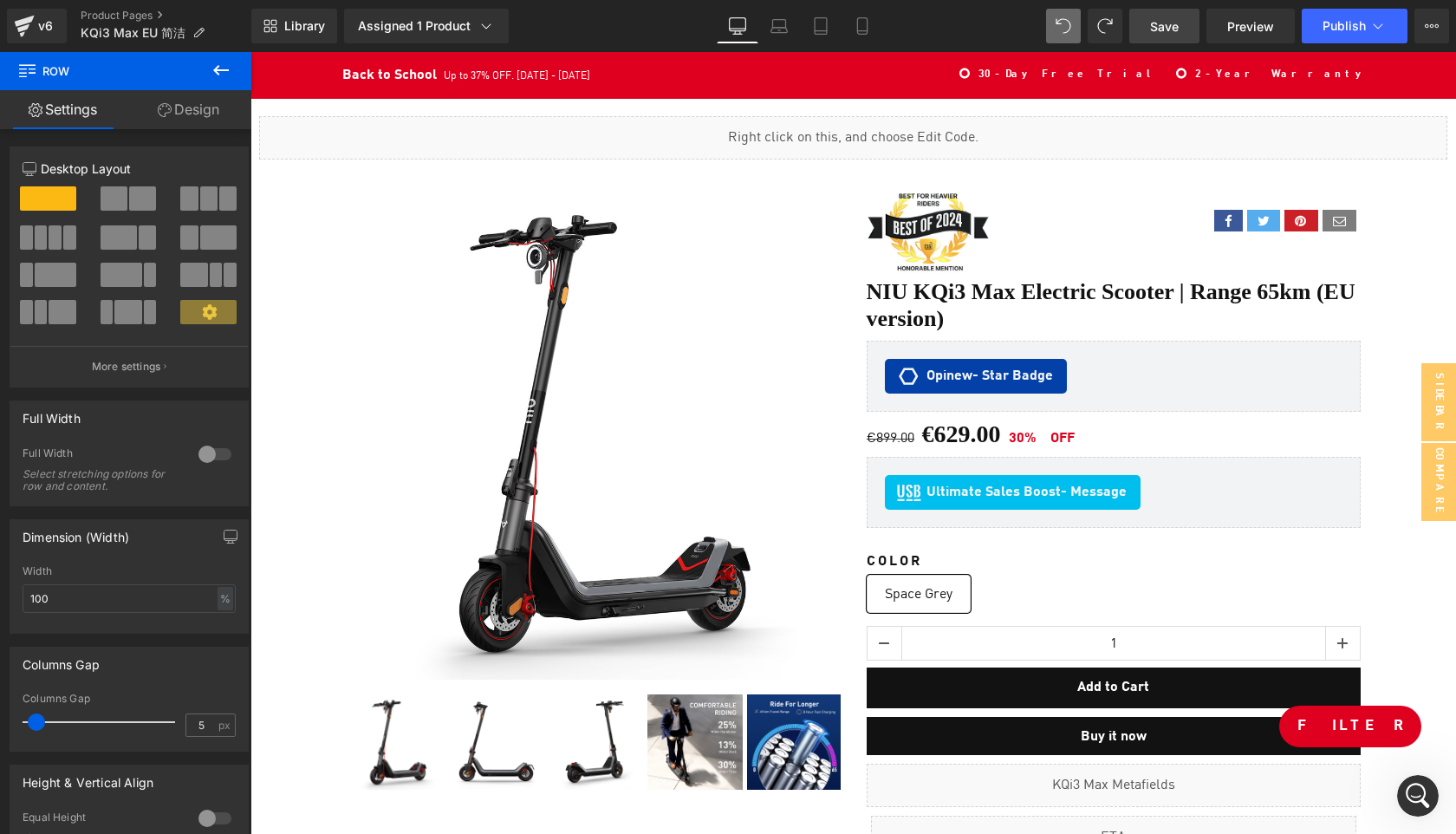
click at [1159, 23] on span "Save" at bounding box center [1164, 27] width 28 height 18
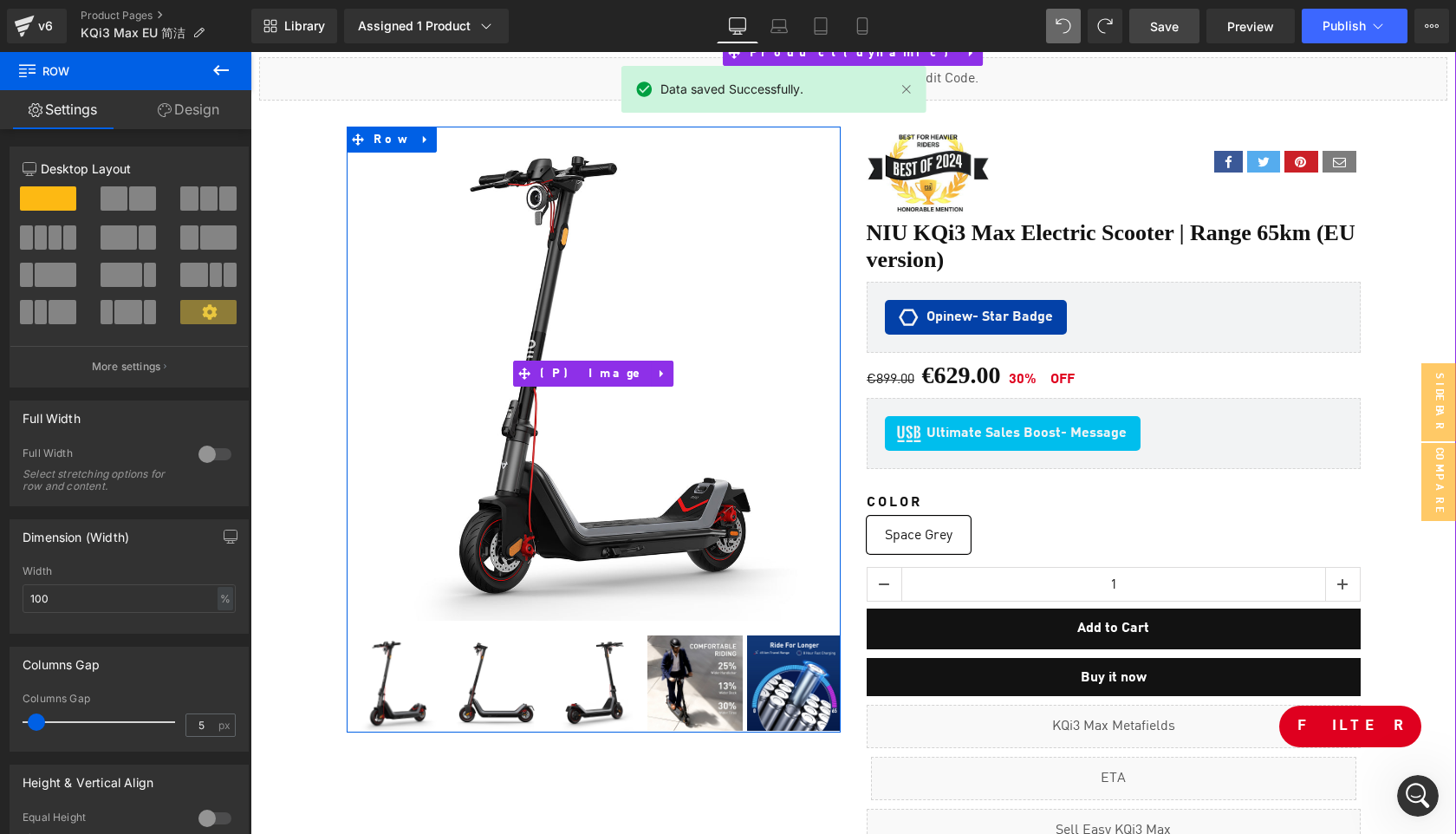
scroll to position [97, 0]
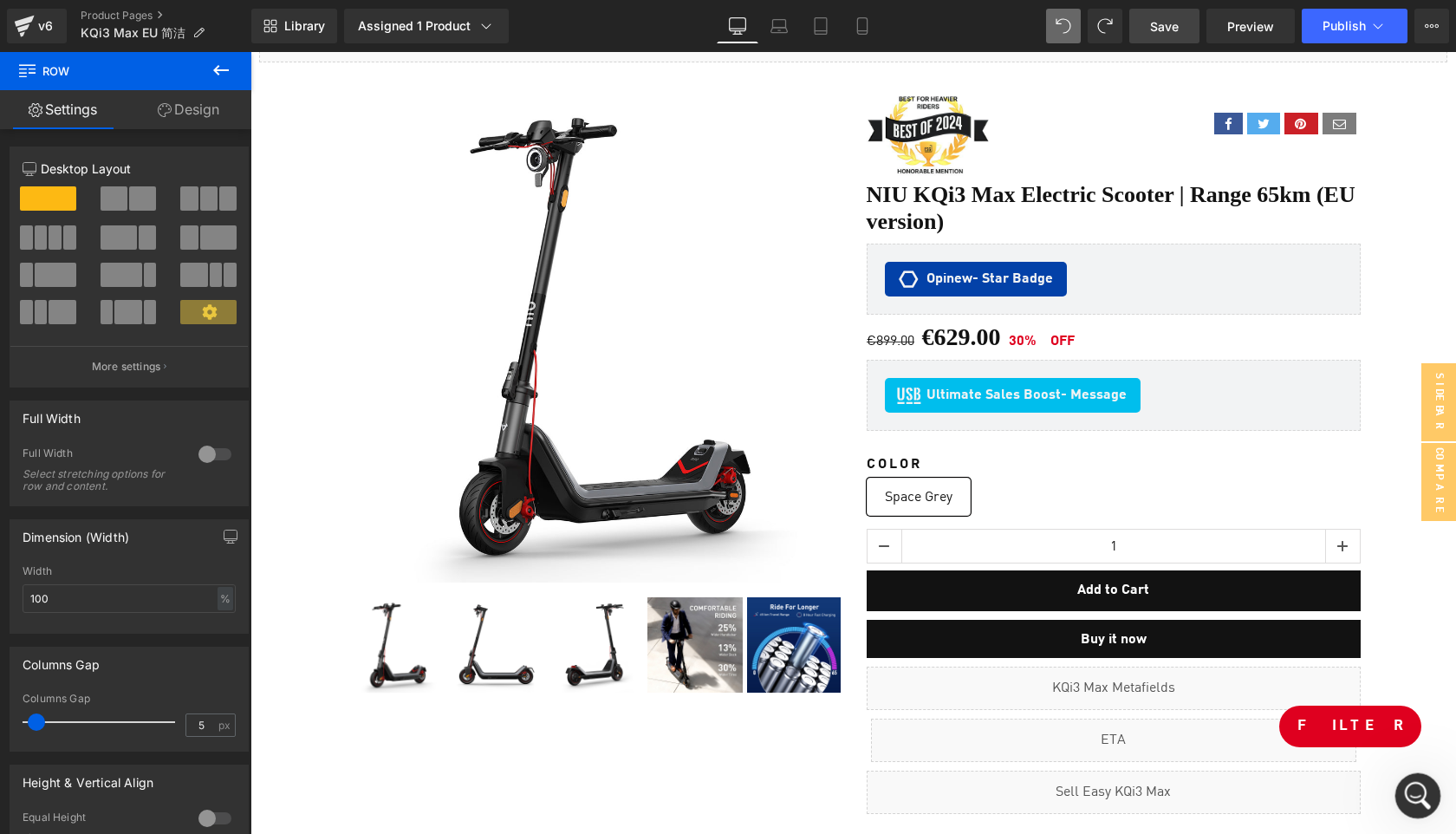
click at [1406, 794] on icon "Open Intercom Messenger" at bounding box center [1416, 794] width 28 height 28
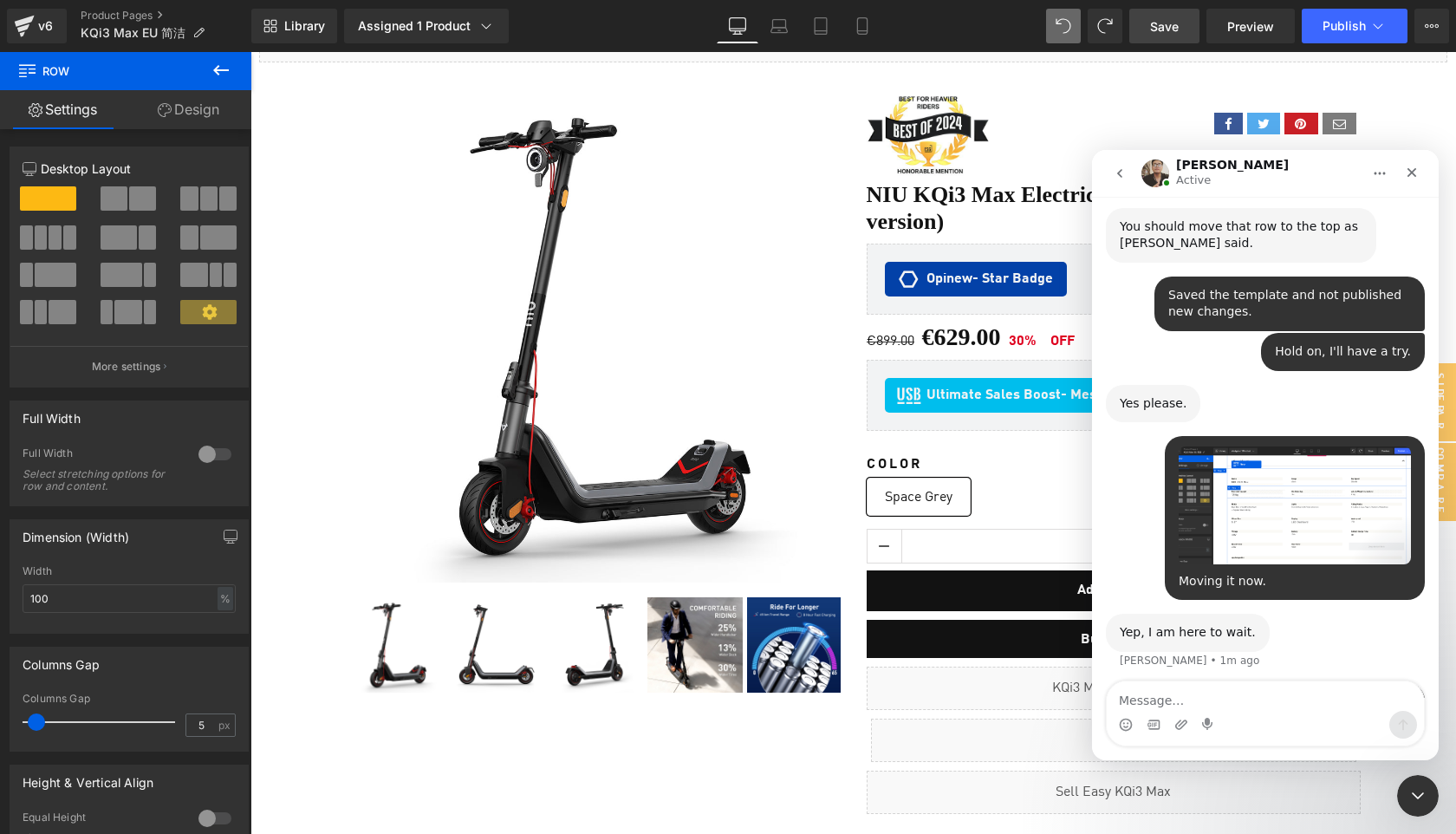
click at [1203, 703] on textarea "Message…" at bounding box center [1266, 696] width 318 height 29
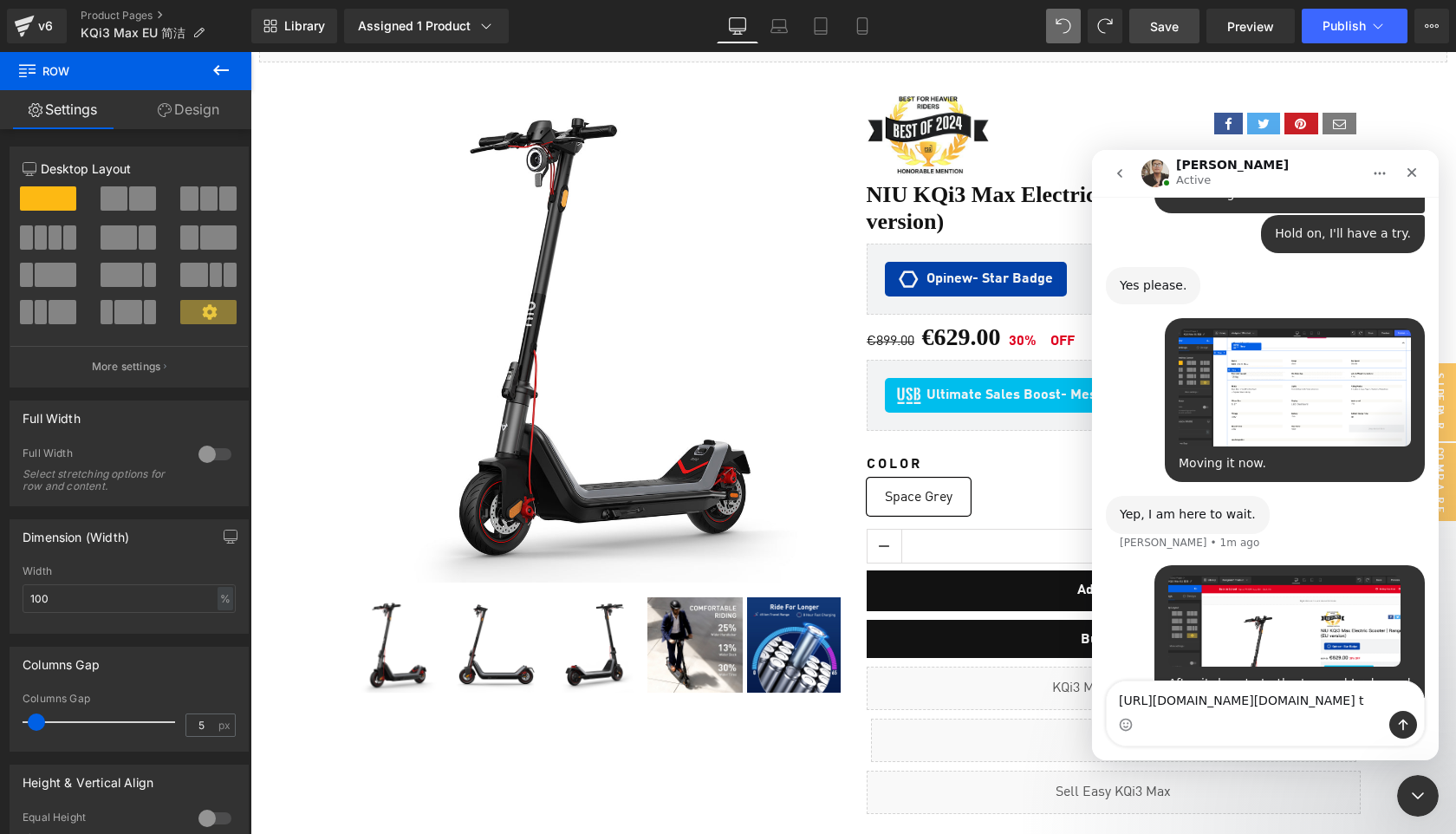
scroll to position [2881, 0]
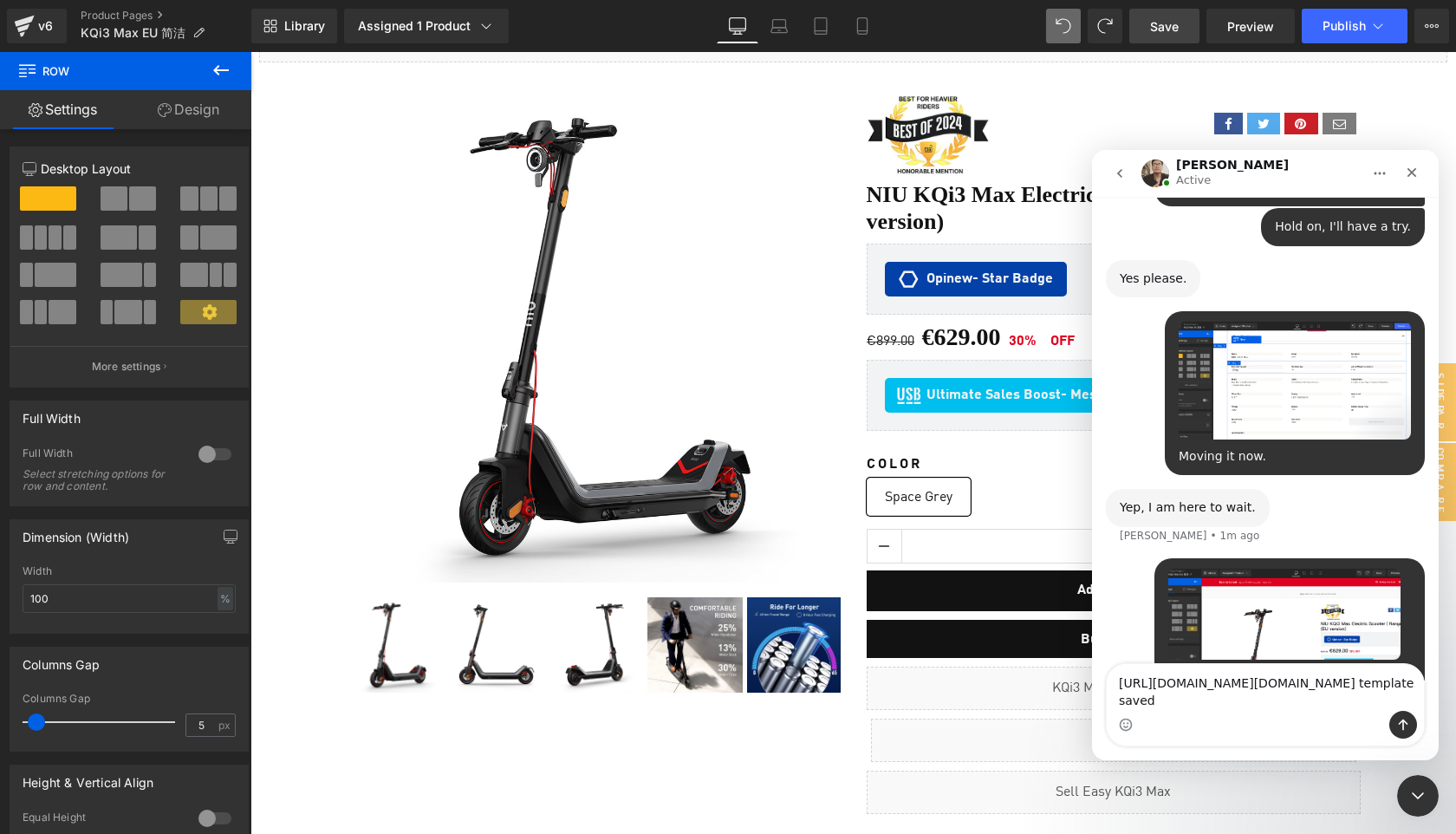
type textarea "https://app.gempages.net/editor?id=1669979650&type=template-product&page=produc…"
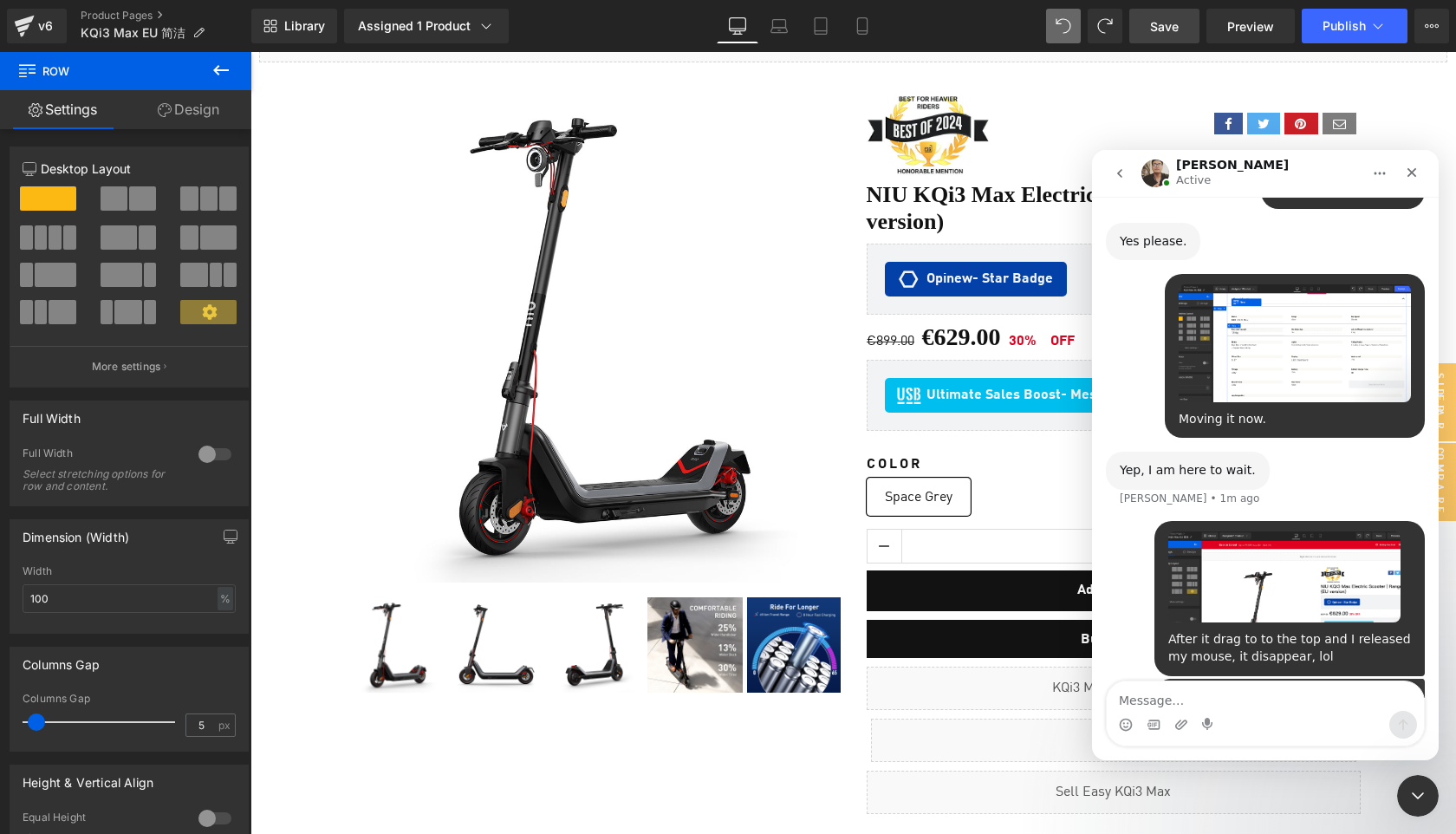
scroll to position [2920, 0]
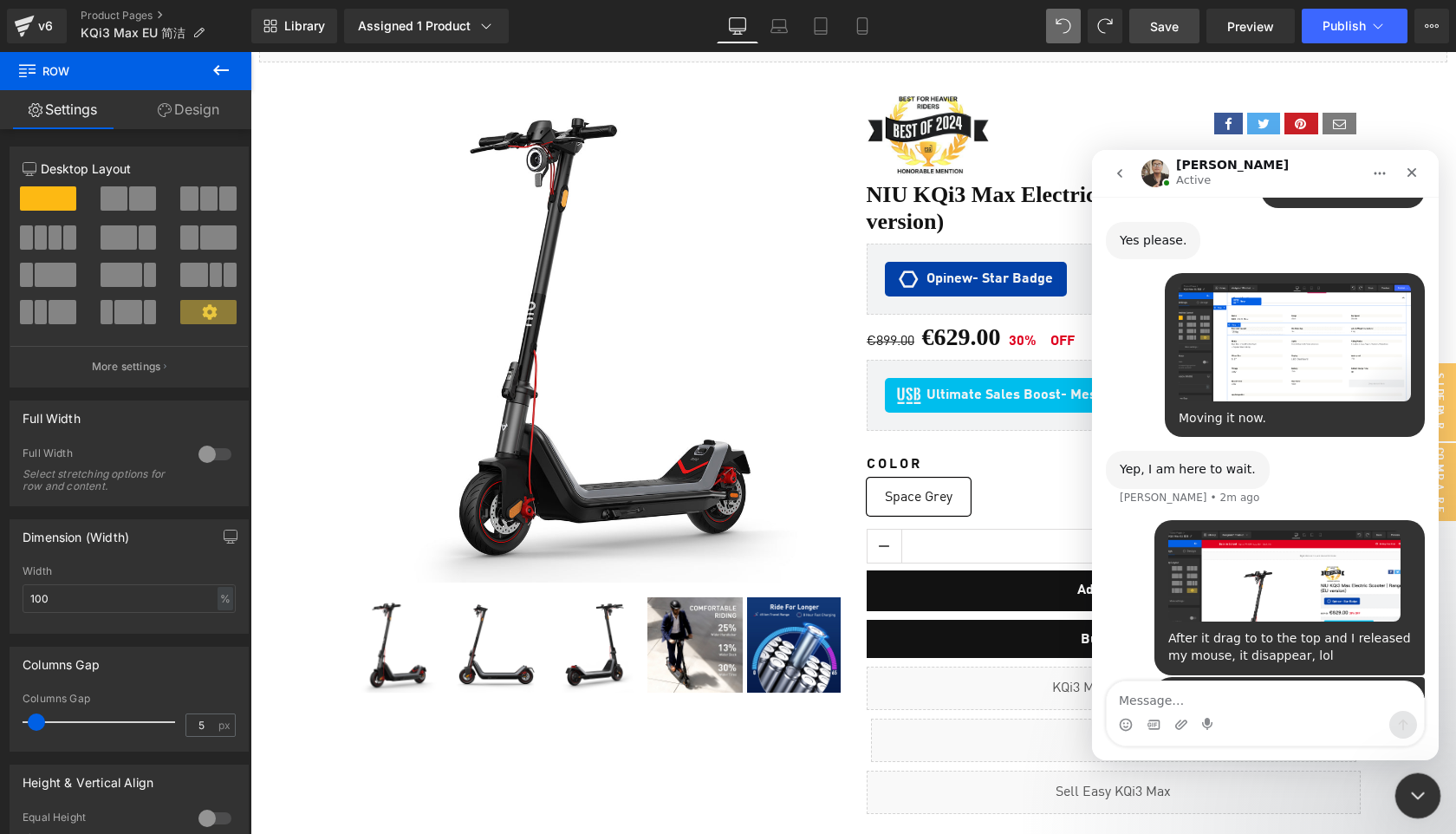
click at [1412, 789] on icon "Close Intercom Messenger" at bounding box center [1415, 794] width 21 height 21
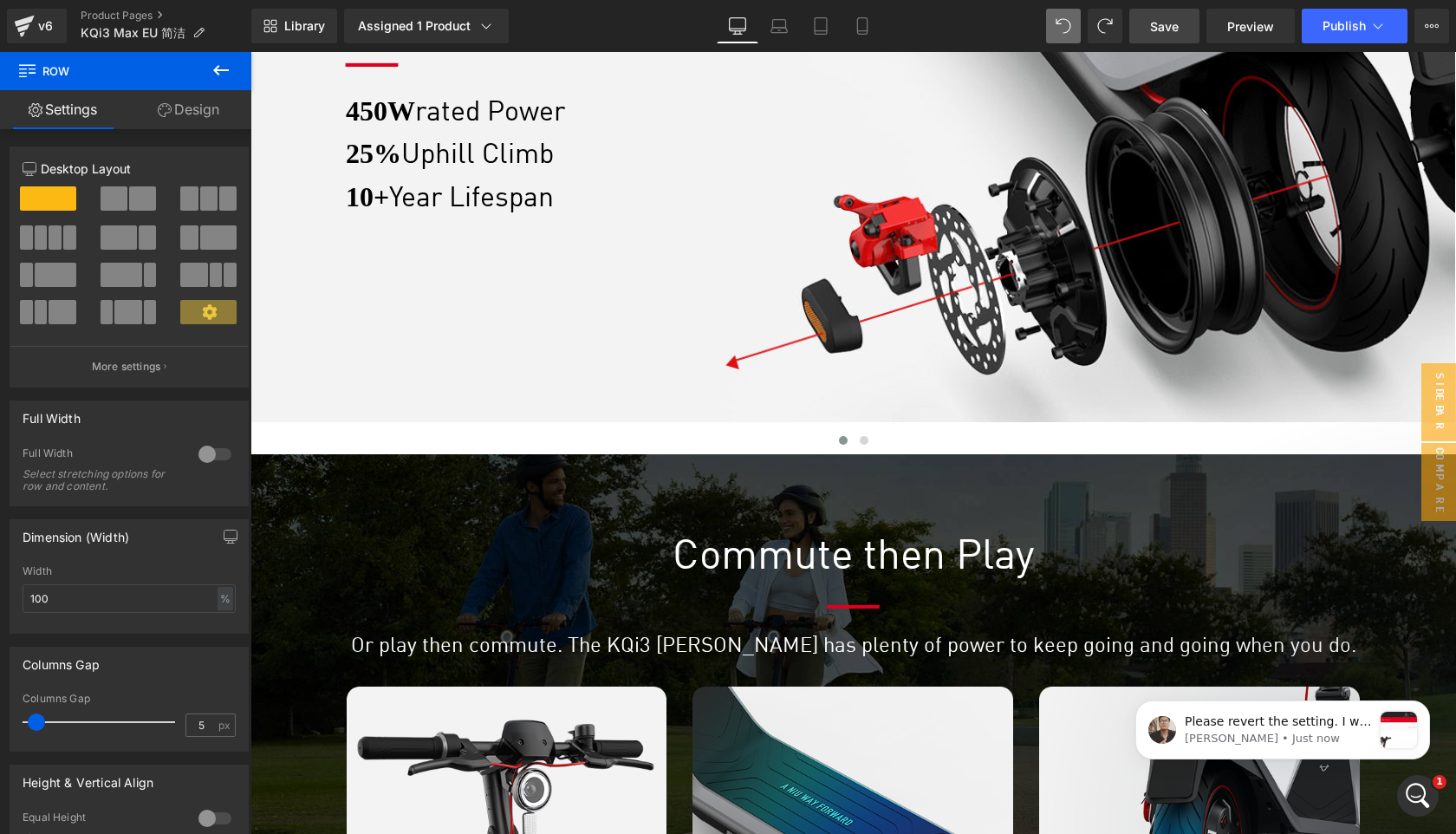
scroll to position [2981, 0]
click at [1288, 740] on p "Ken • Just now" at bounding box center [1279, 738] width 187 height 16
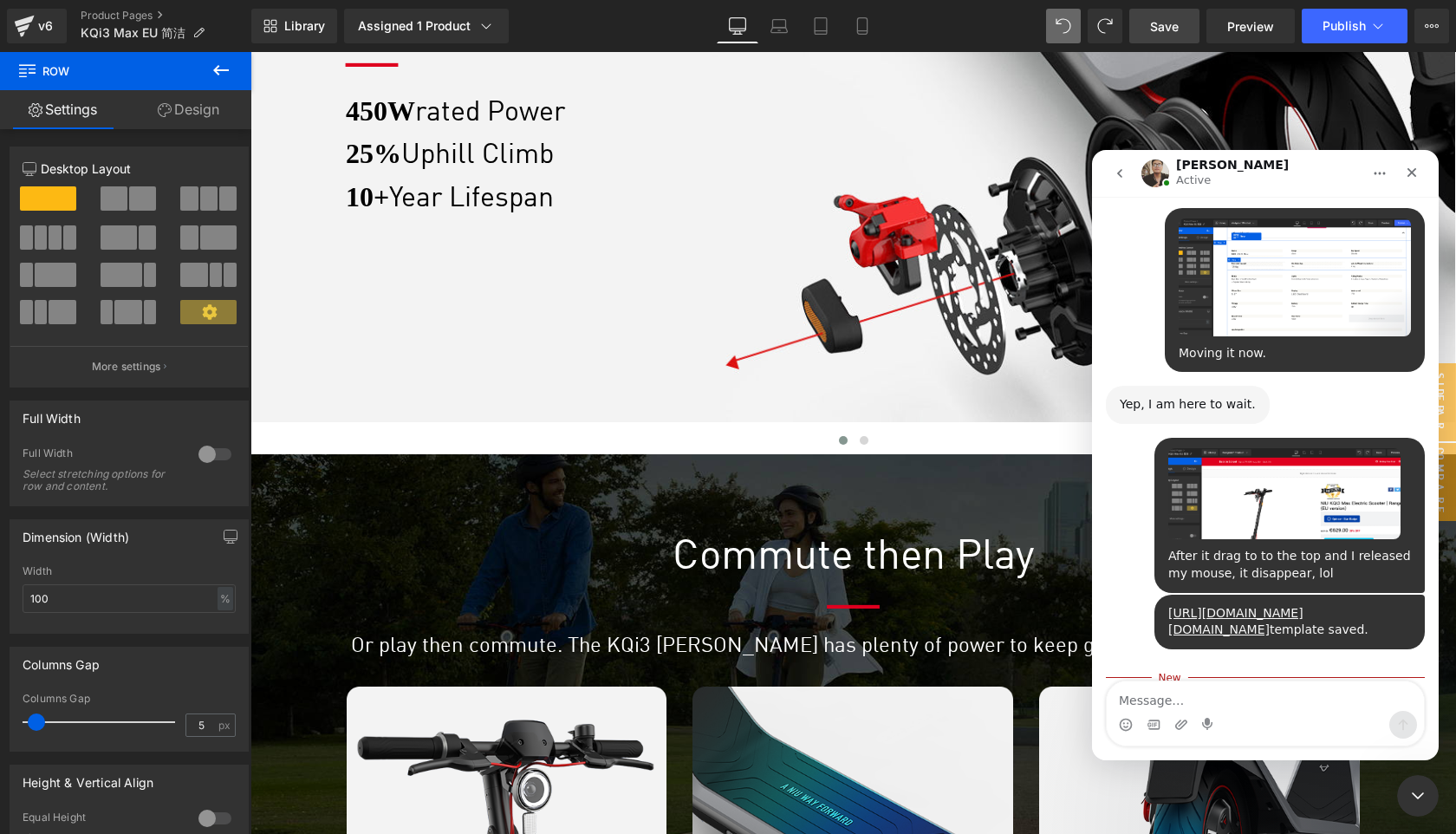
scroll to position [3009, 0]
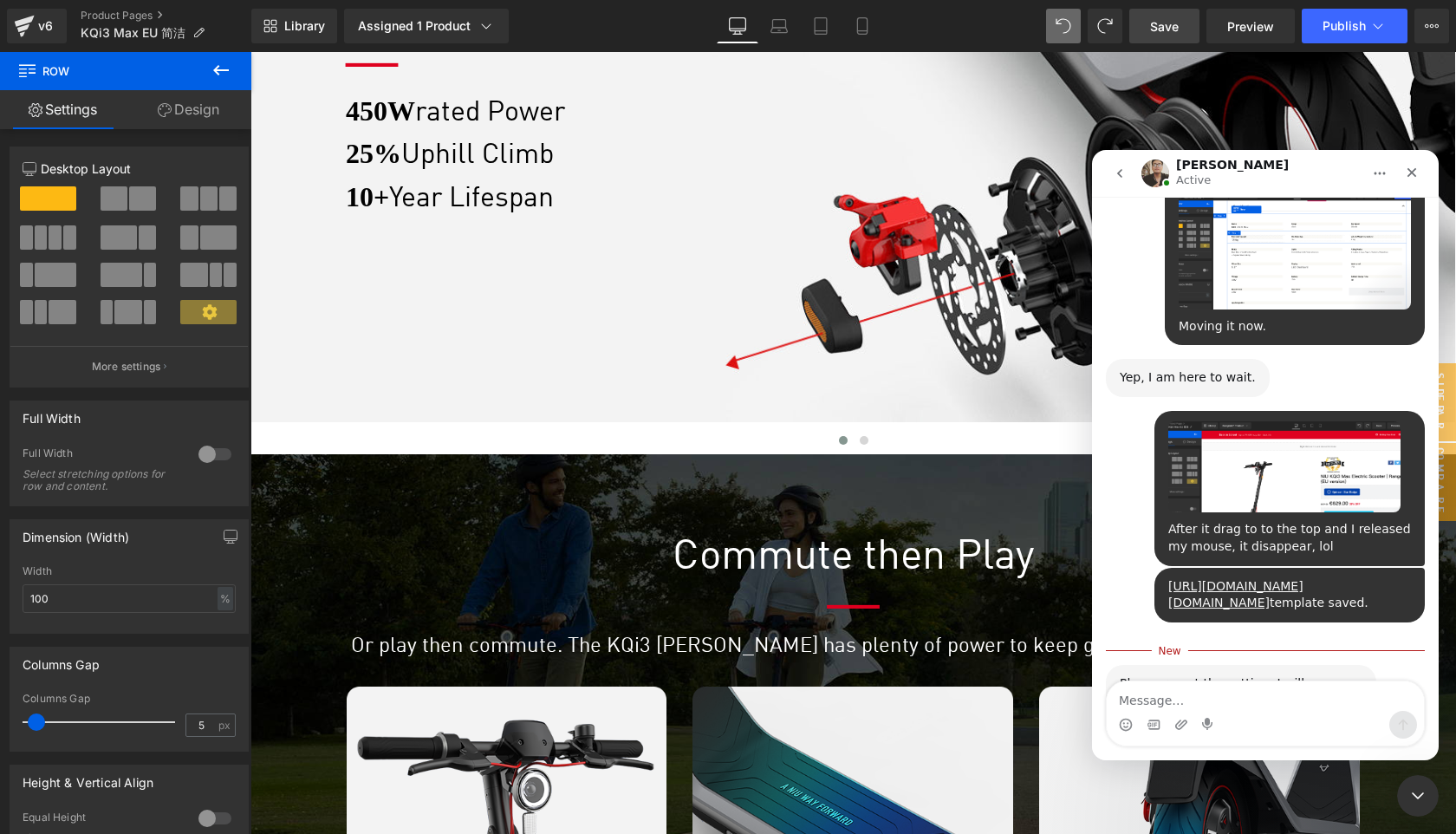
click at [1270, 709] on img "Ken says…" at bounding box center [1236, 738] width 232 height 58
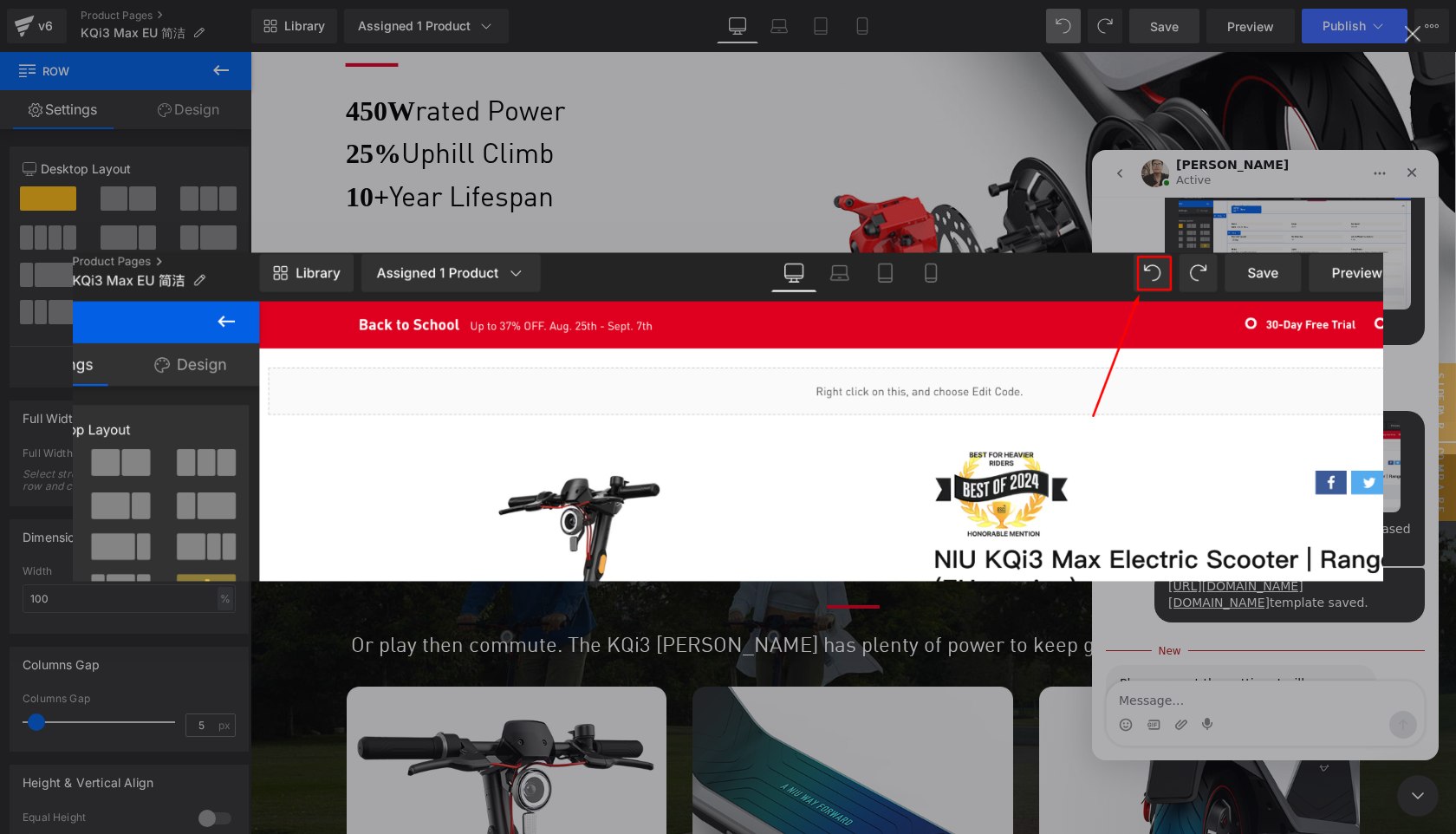
click at [1224, 526] on img "Close" at bounding box center [728, 417] width 1311 height 329
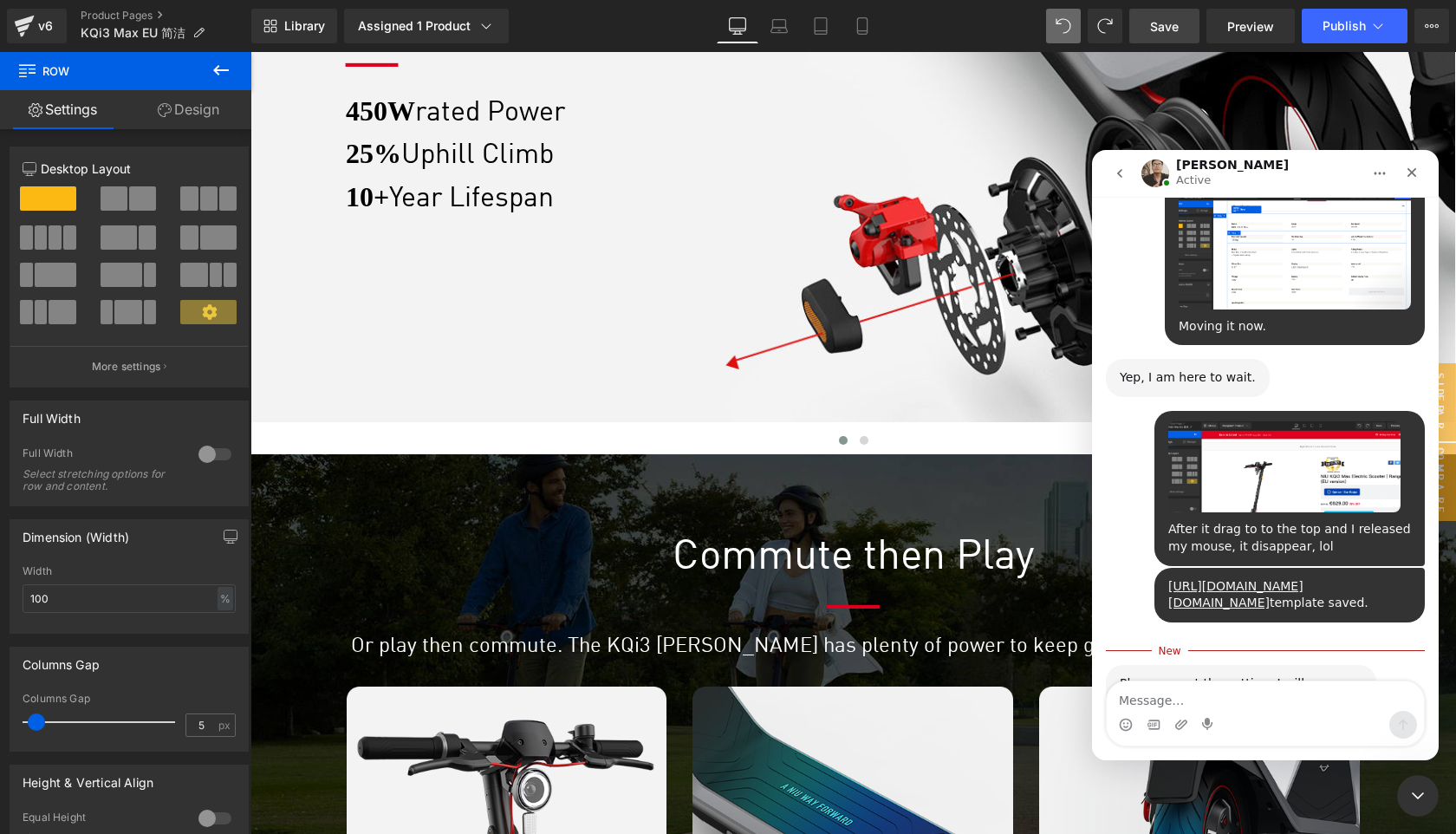
click at [1061, 28] on div at bounding box center [728, 391] width 1456 height 783
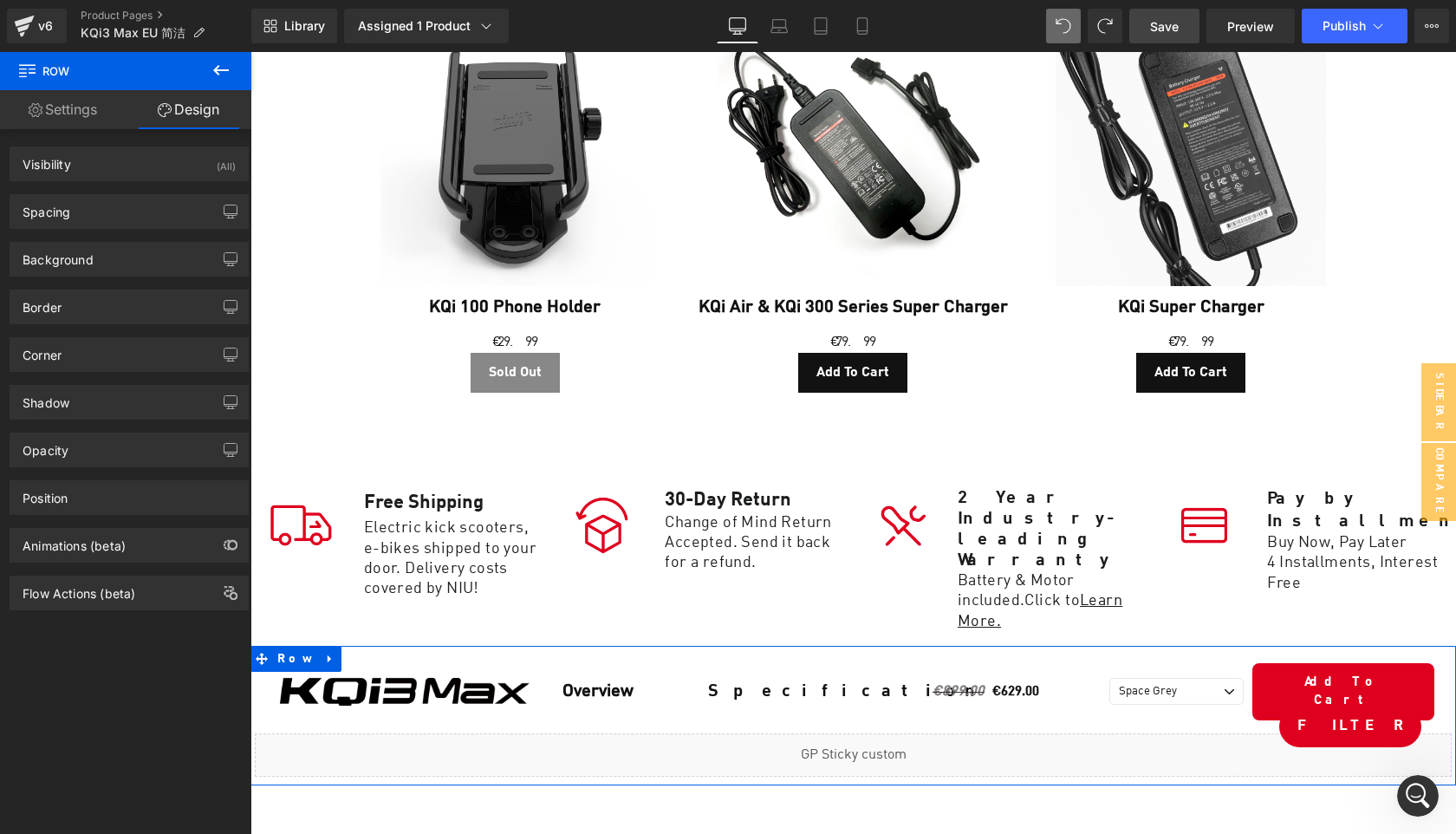
scroll to position [9697, 0]
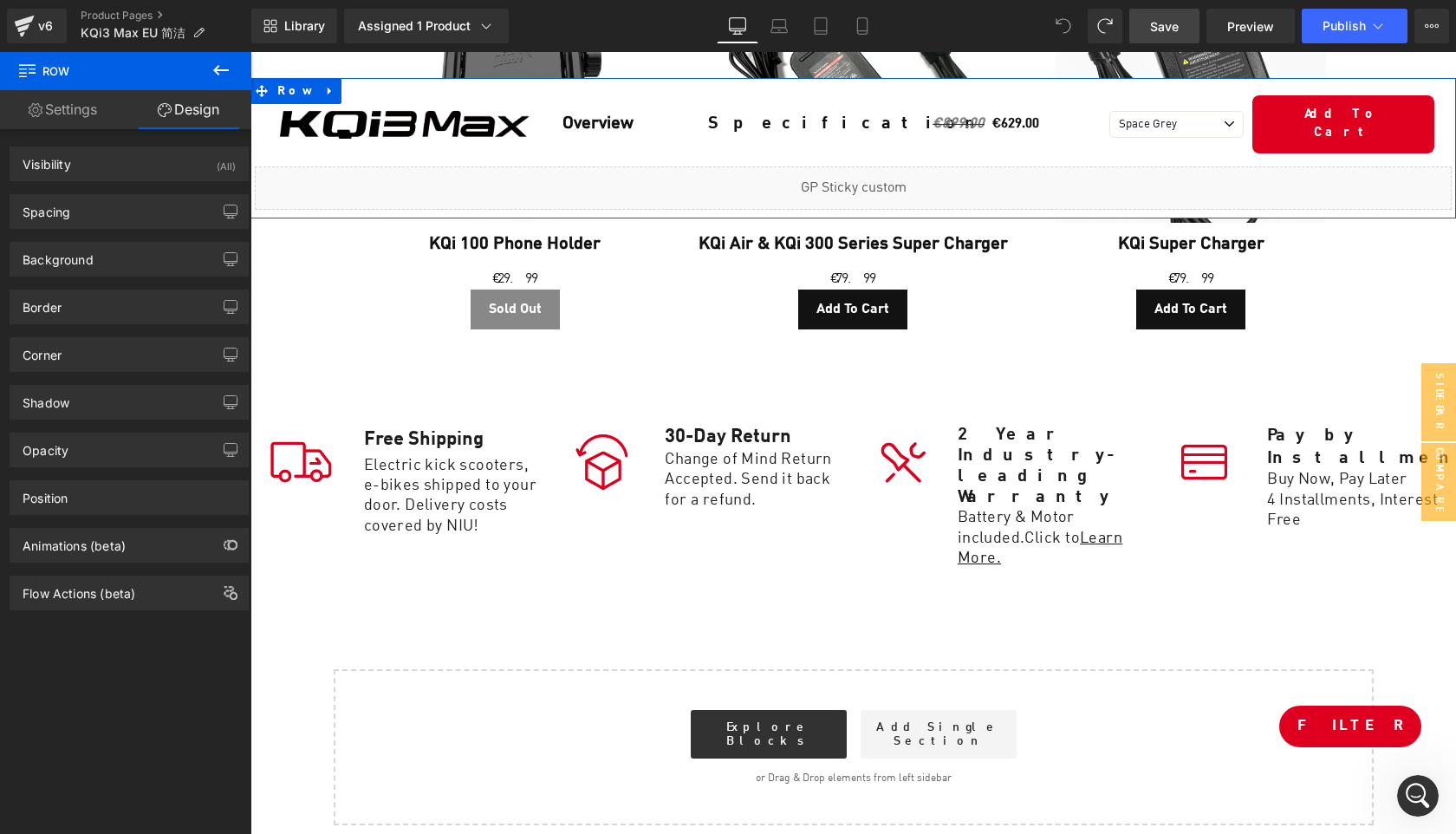
click at [1063, 29] on icon at bounding box center [1063, 26] width 16 height 16
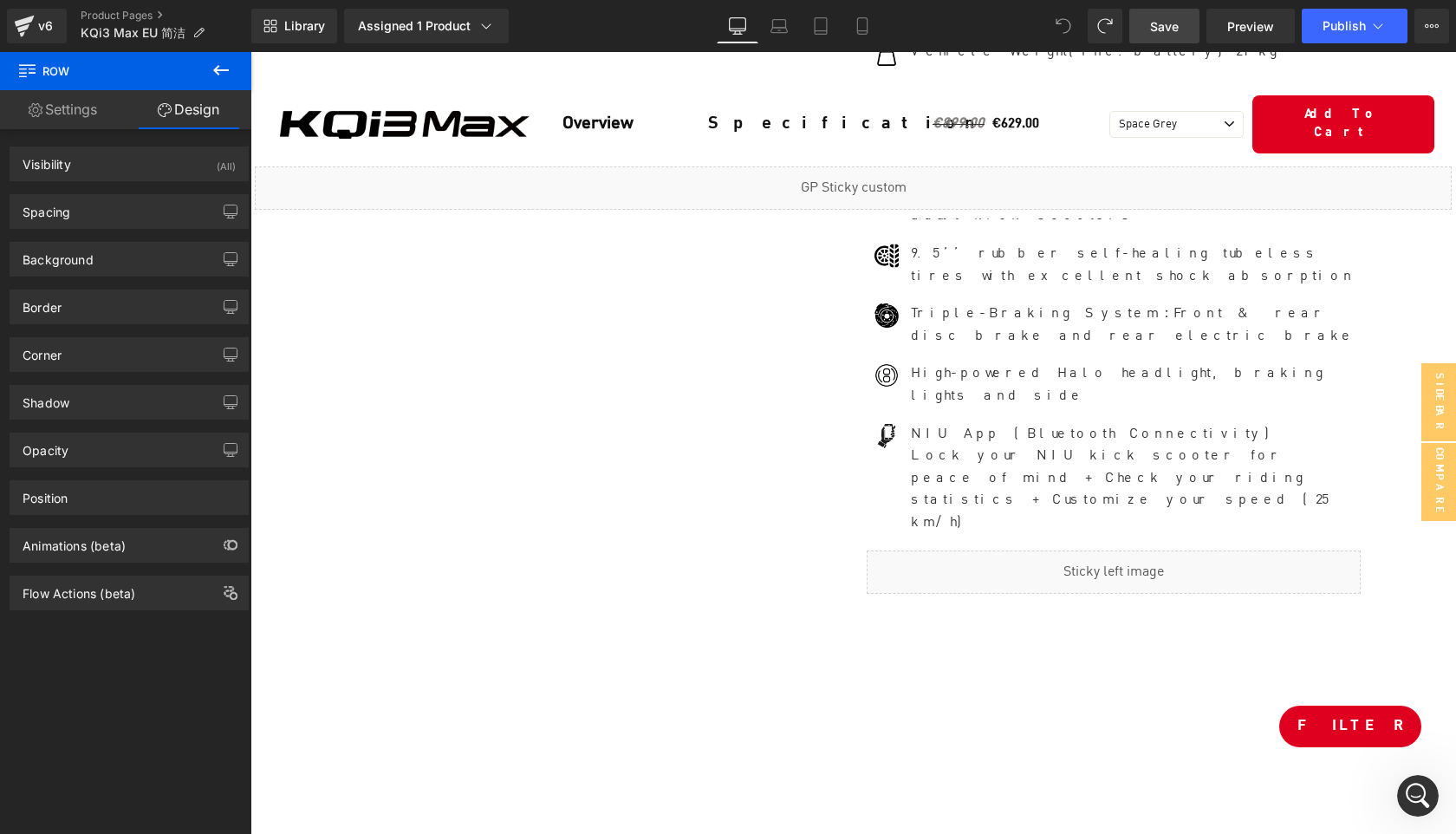
scroll to position [1079, 0]
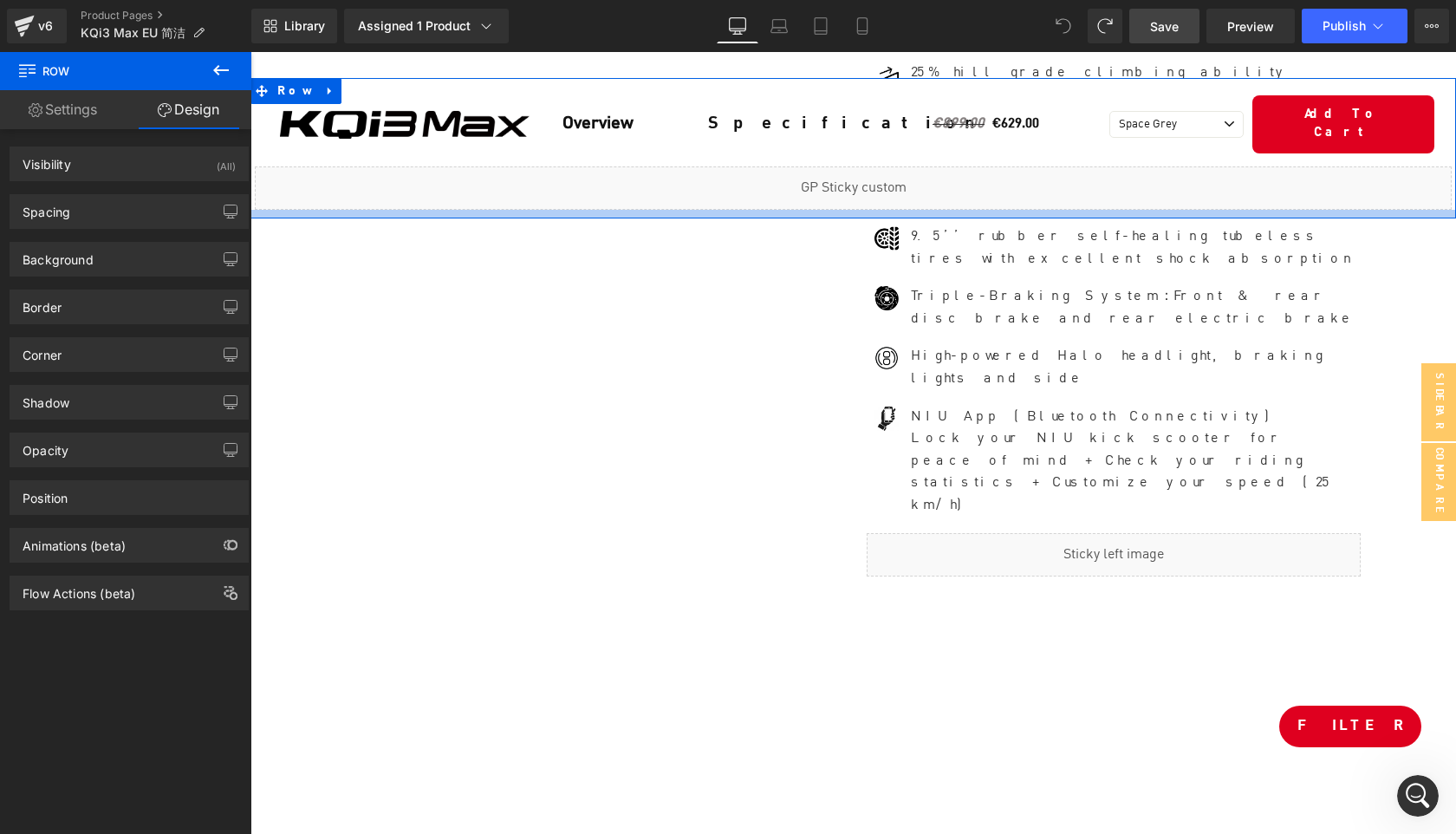
click at [647, 209] on div at bounding box center [853, 213] width 1205 height 8
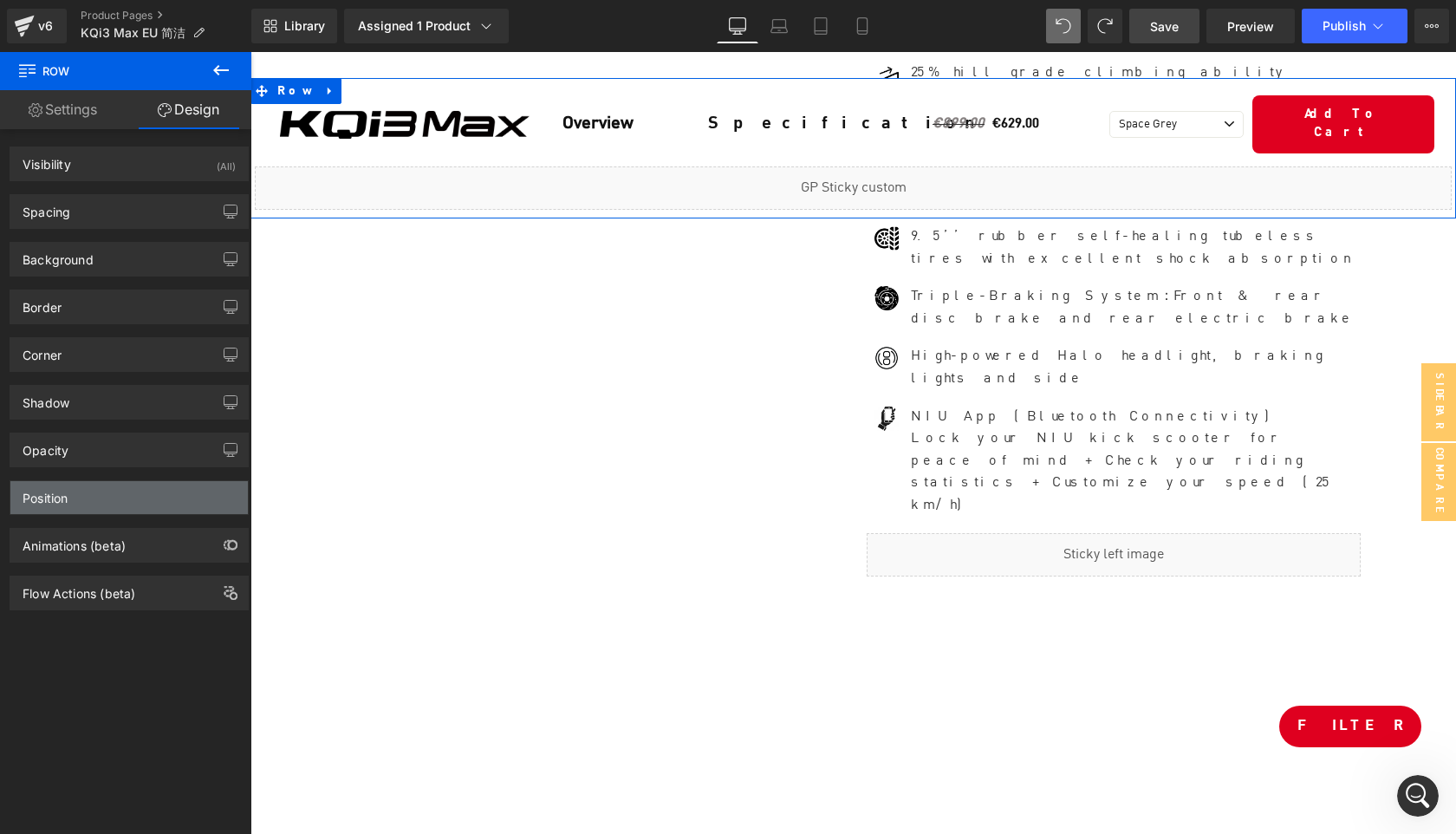
click at [105, 506] on div "Position" at bounding box center [129, 498] width 238 height 33
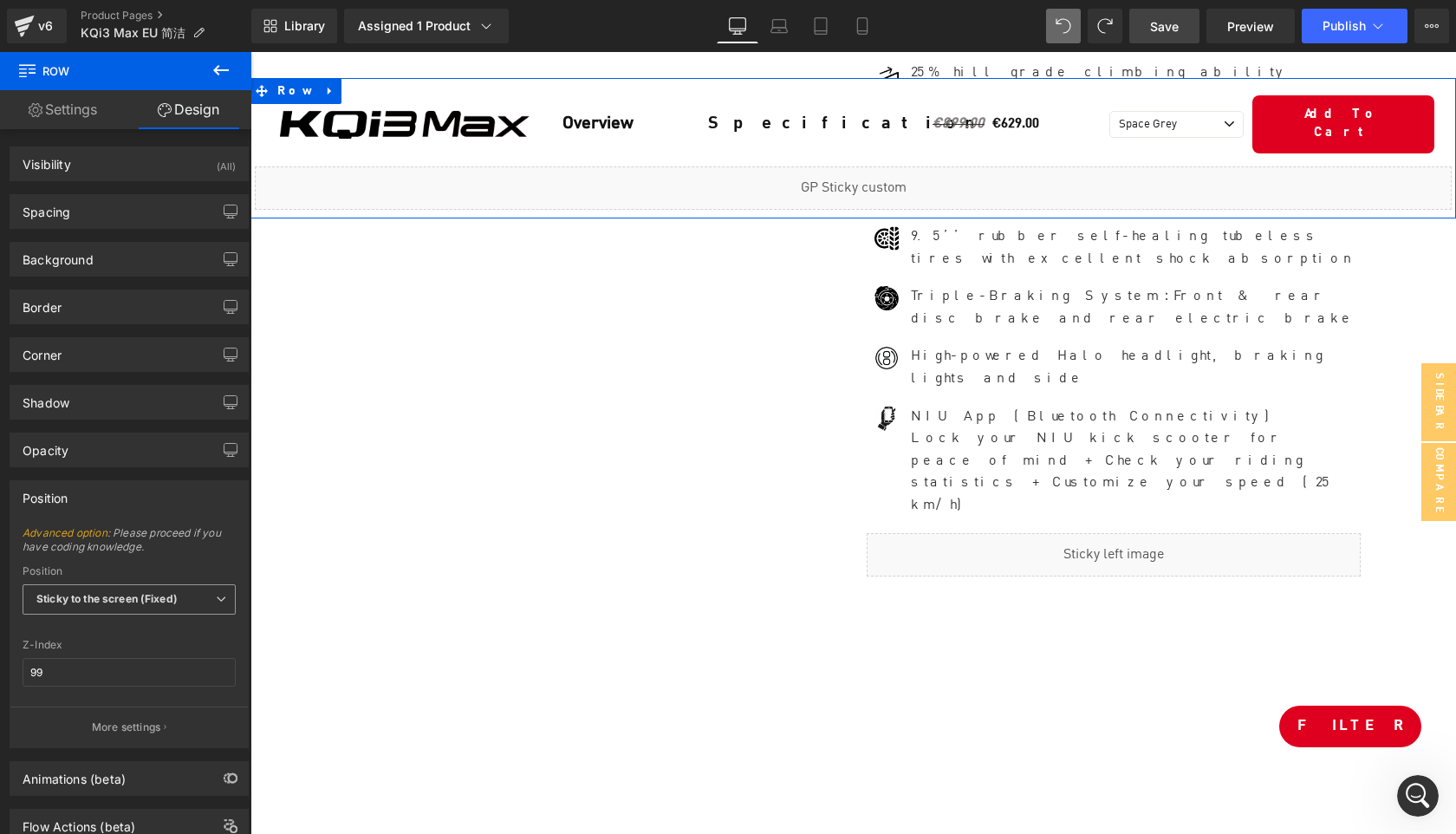
click at [117, 596] on b "Sticky to the screen (Fixed)" at bounding box center [107, 599] width 141 height 13
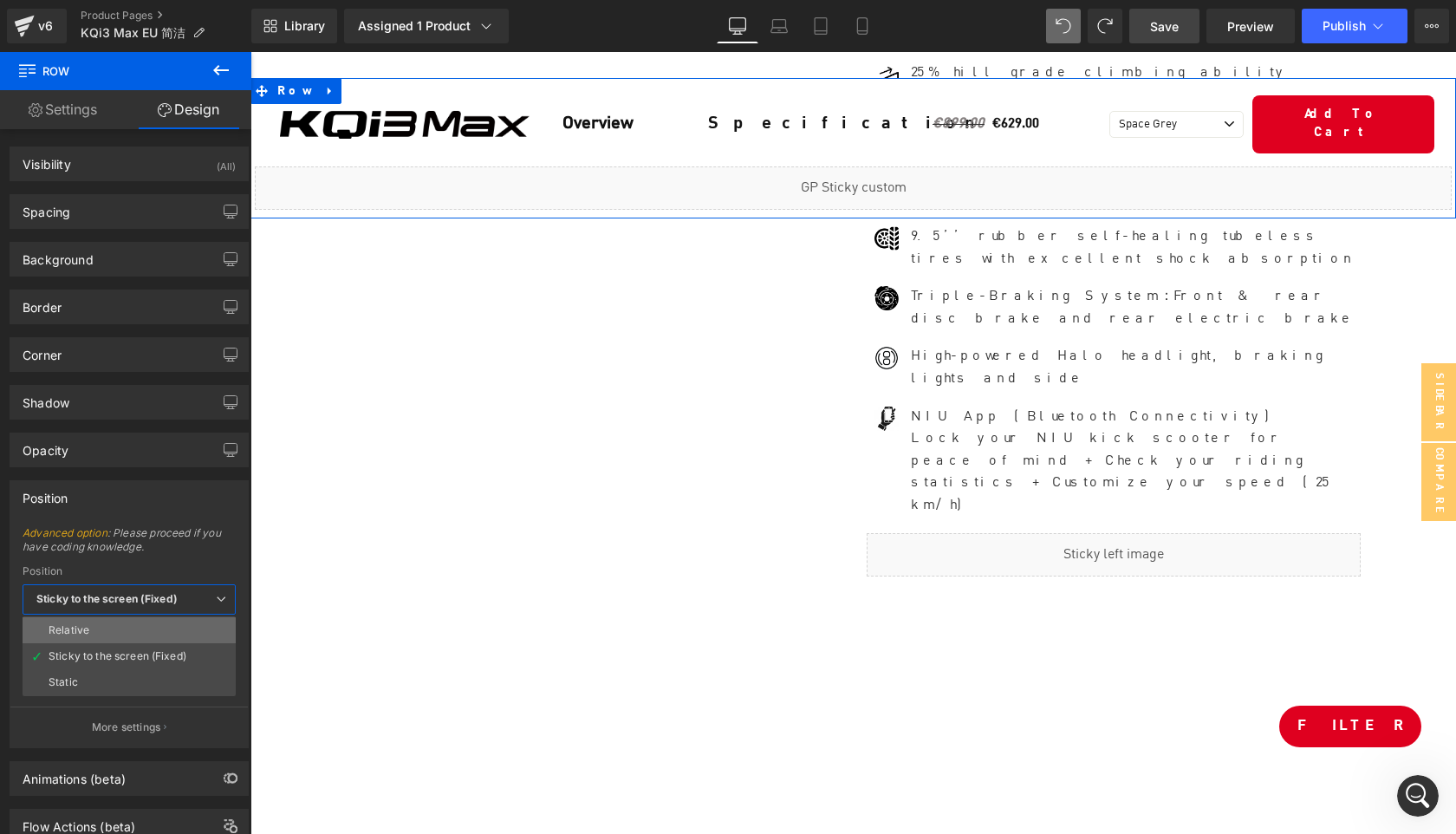
click at [112, 634] on li "Relative" at bounding box center [129, 630] width 213 height 26
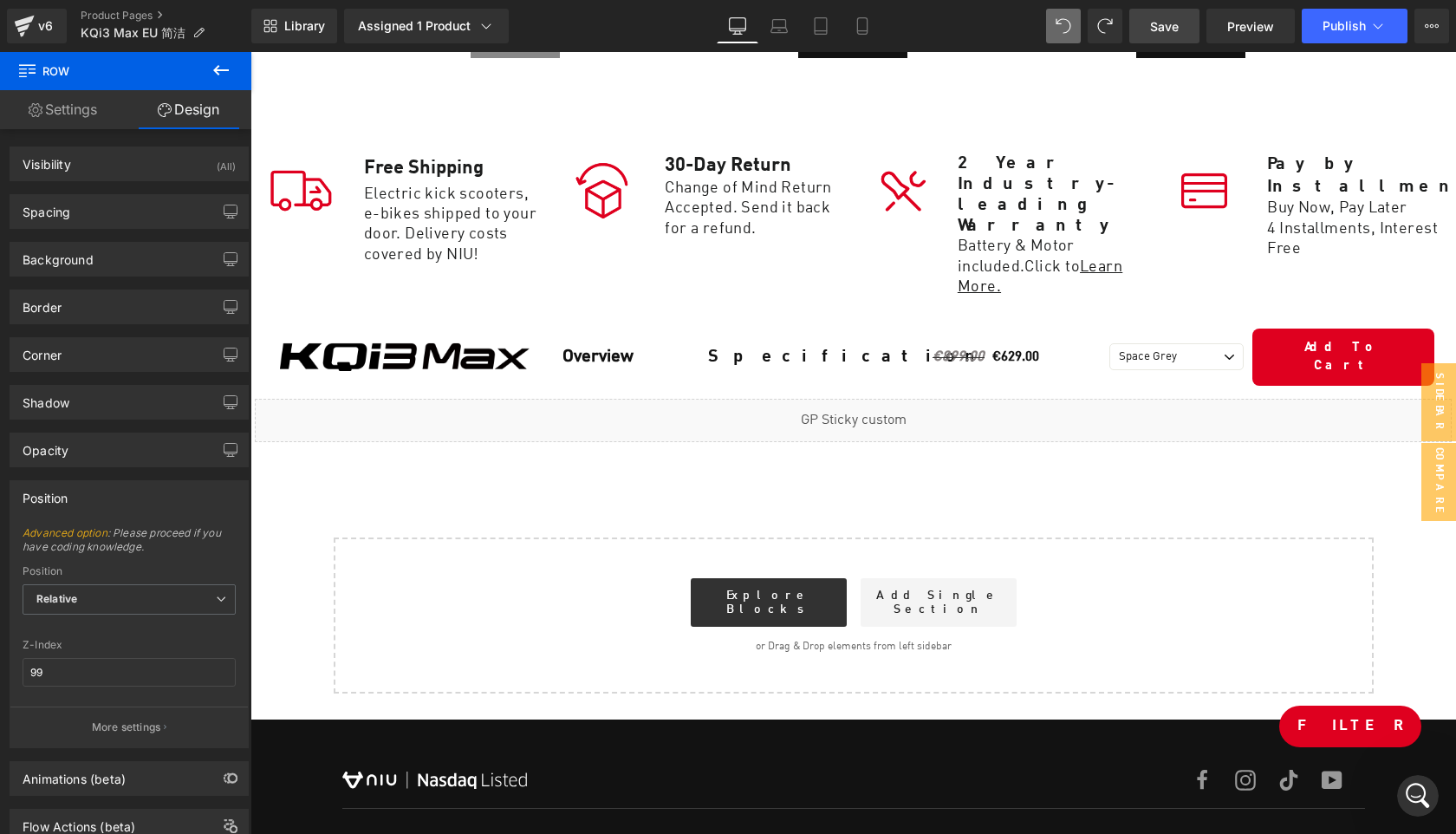
scroll to position [9779, 0]
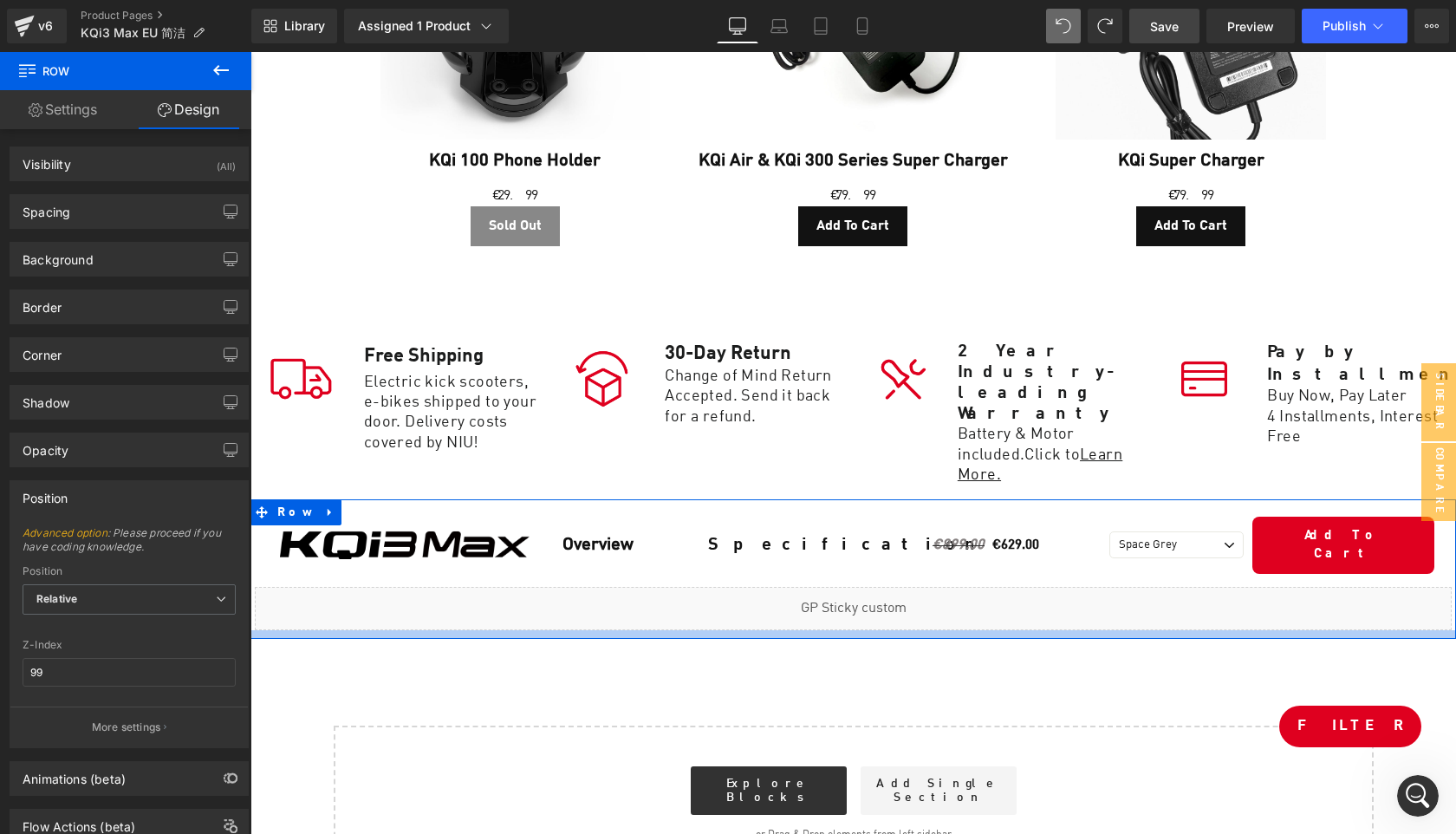
click at [780, 630] on div at bounding box center [853, 634] width 1205 height 8
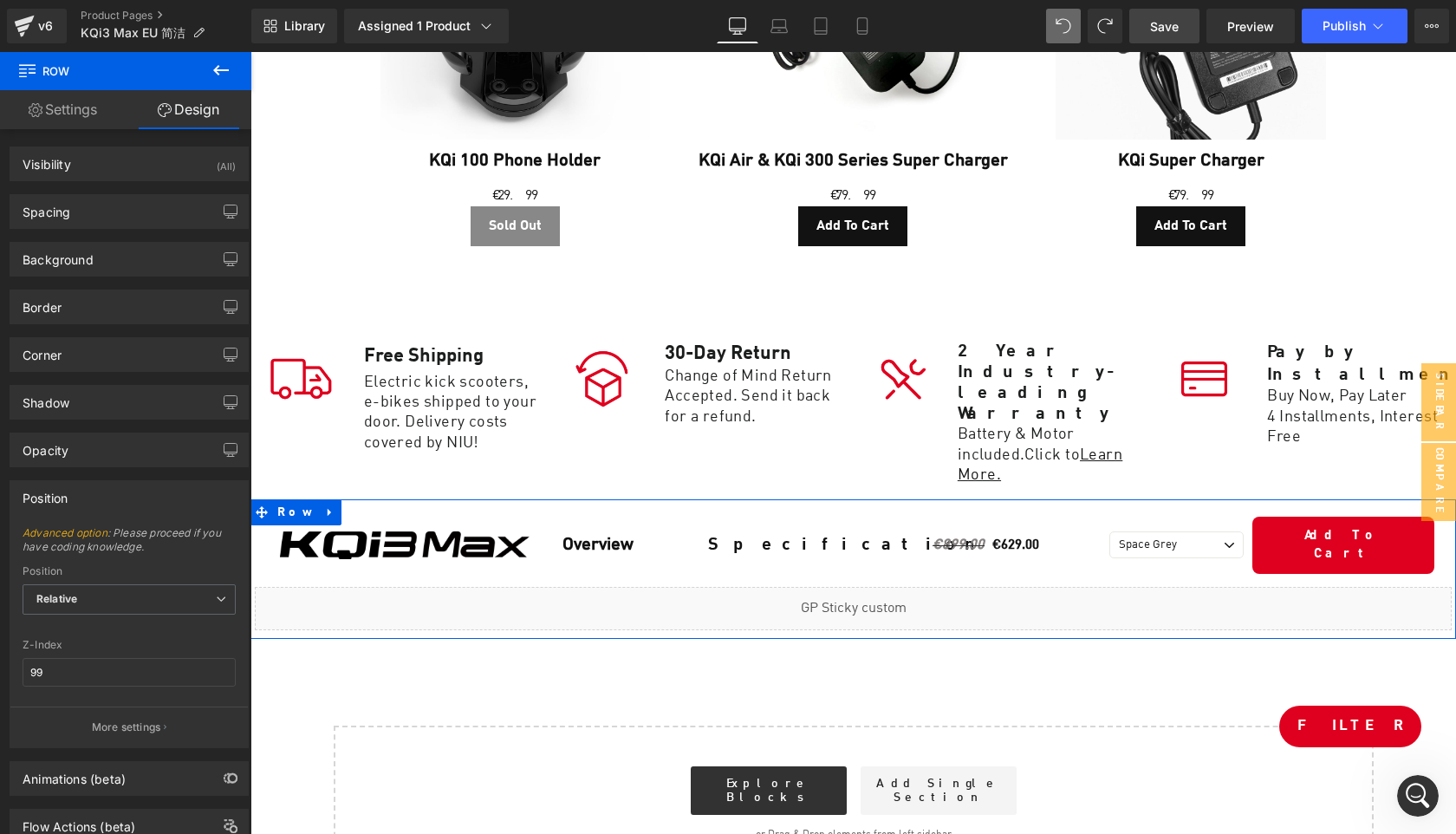
click at [877, 587] on div "Liquid" at bounding box center [854, 608] width 1197 height 43
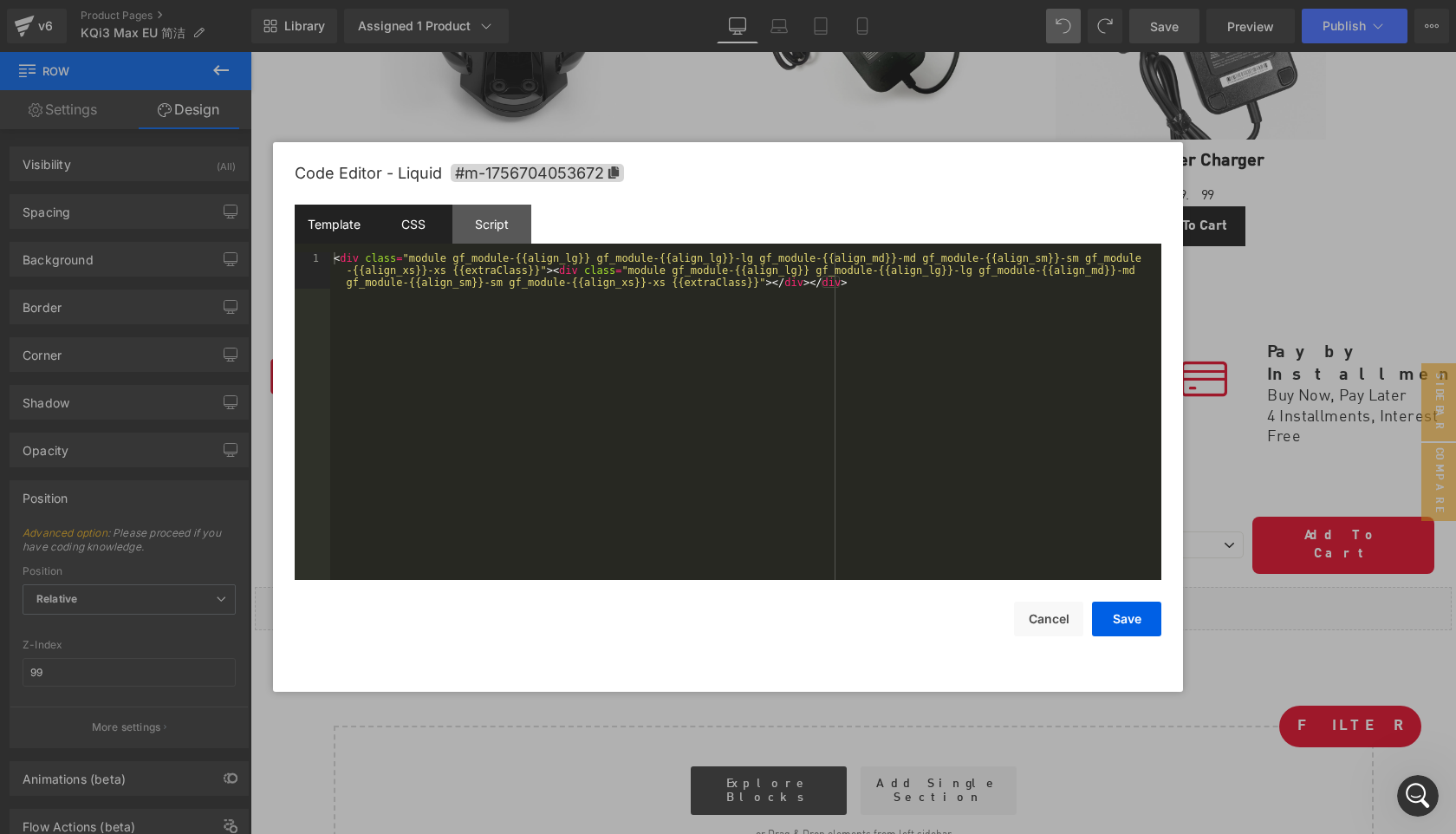
click at [431, 231] on div "CSS" at bounding box center [413, 224] width 79 height 39
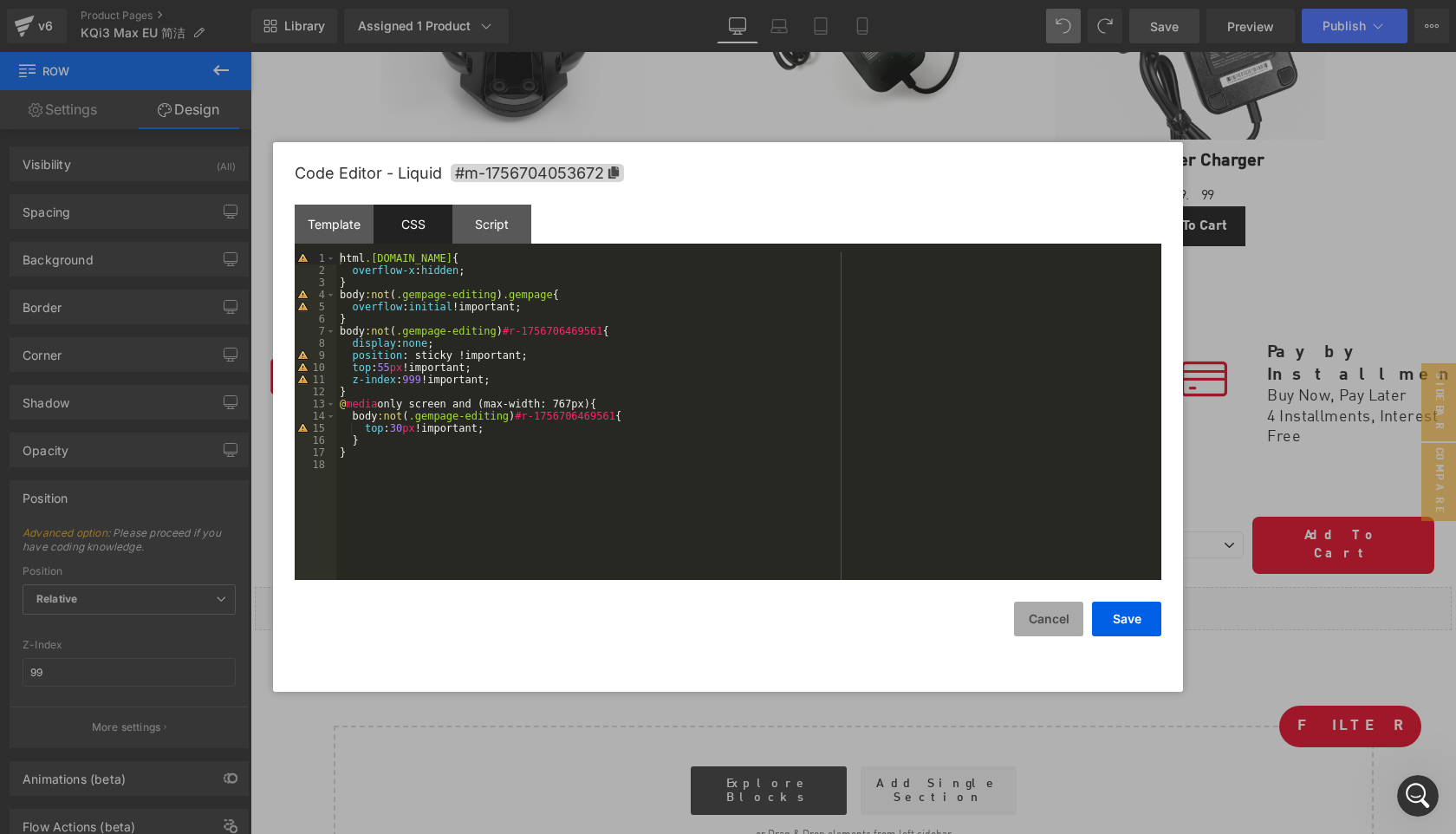
click at [1047, 620] on button "Cancel" at bounding box center [1049, 619] width 70 height 35
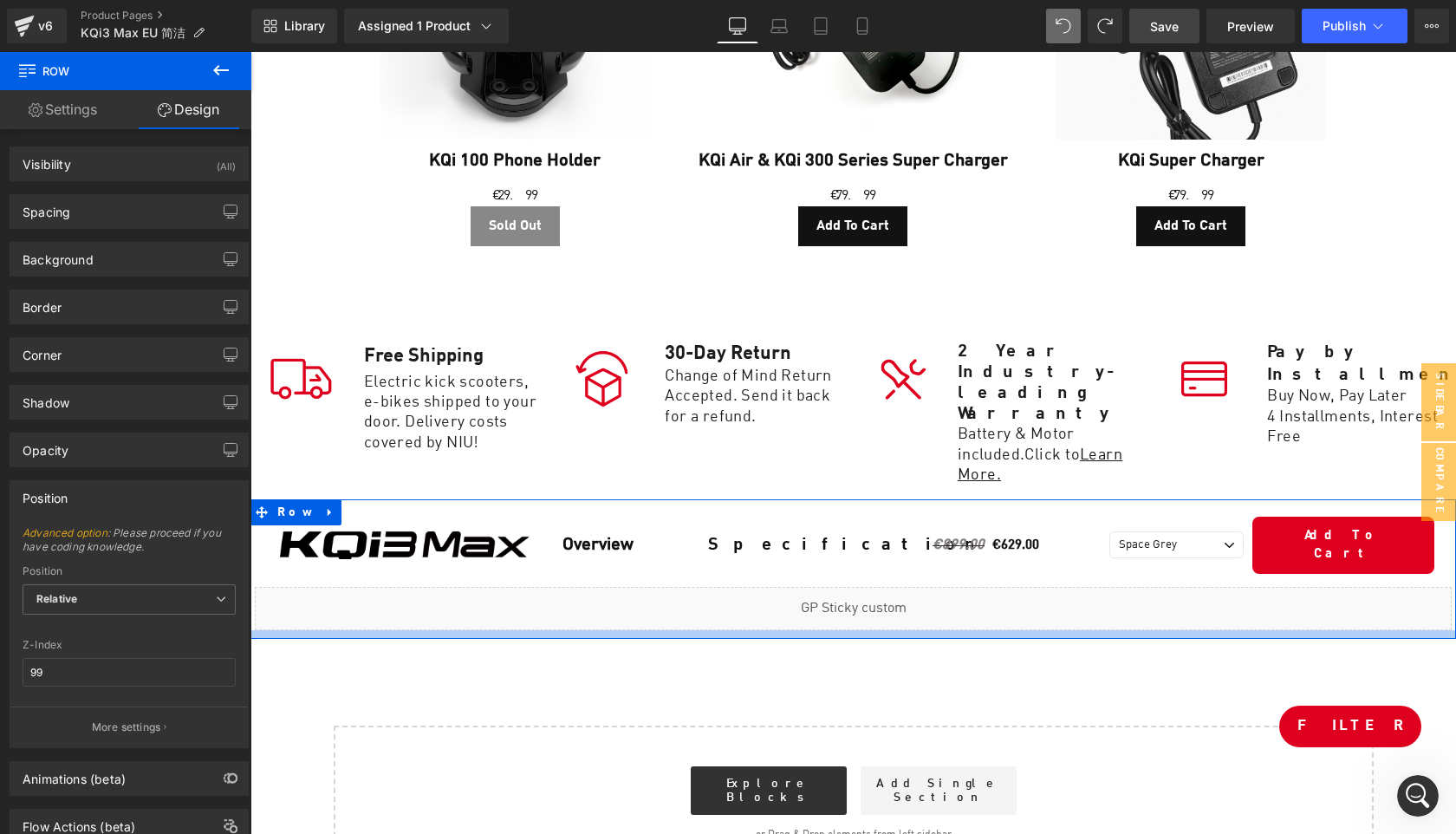
click at [584, 630] on div at bounding box center [853, 634] width 1205 height 8
click at [594, 630] on div at bounding box center [853, 634] width 1205 height 8
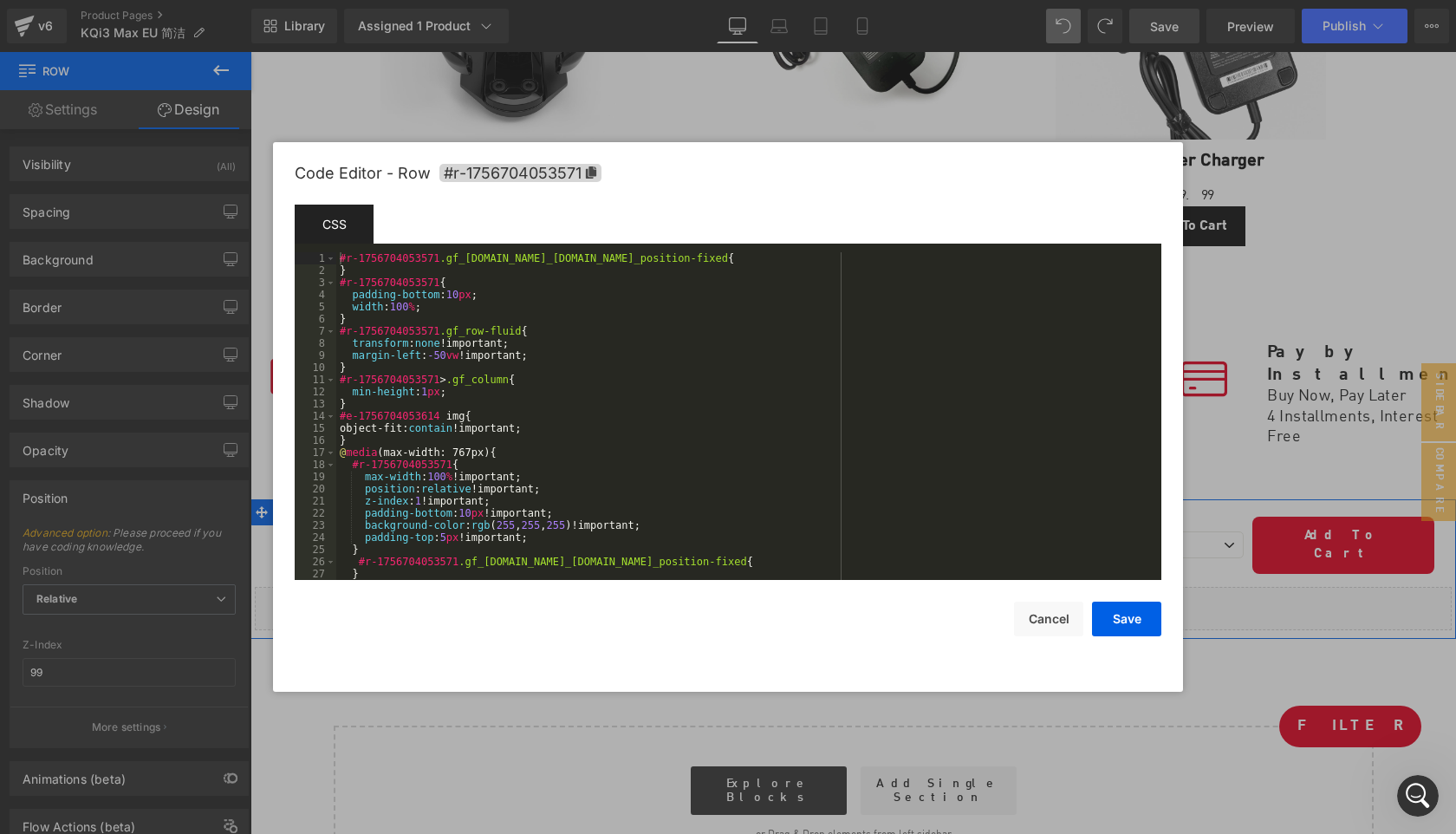
click at [571, 0] on div "Row You are previewing how the will restyle your page. You can not edit Element…" at bounding box center [728, 0] width 1456 height 0
click at [597, 175] on span "#r-1756704053571" at bounding box center [521, 173] width 162 height 18
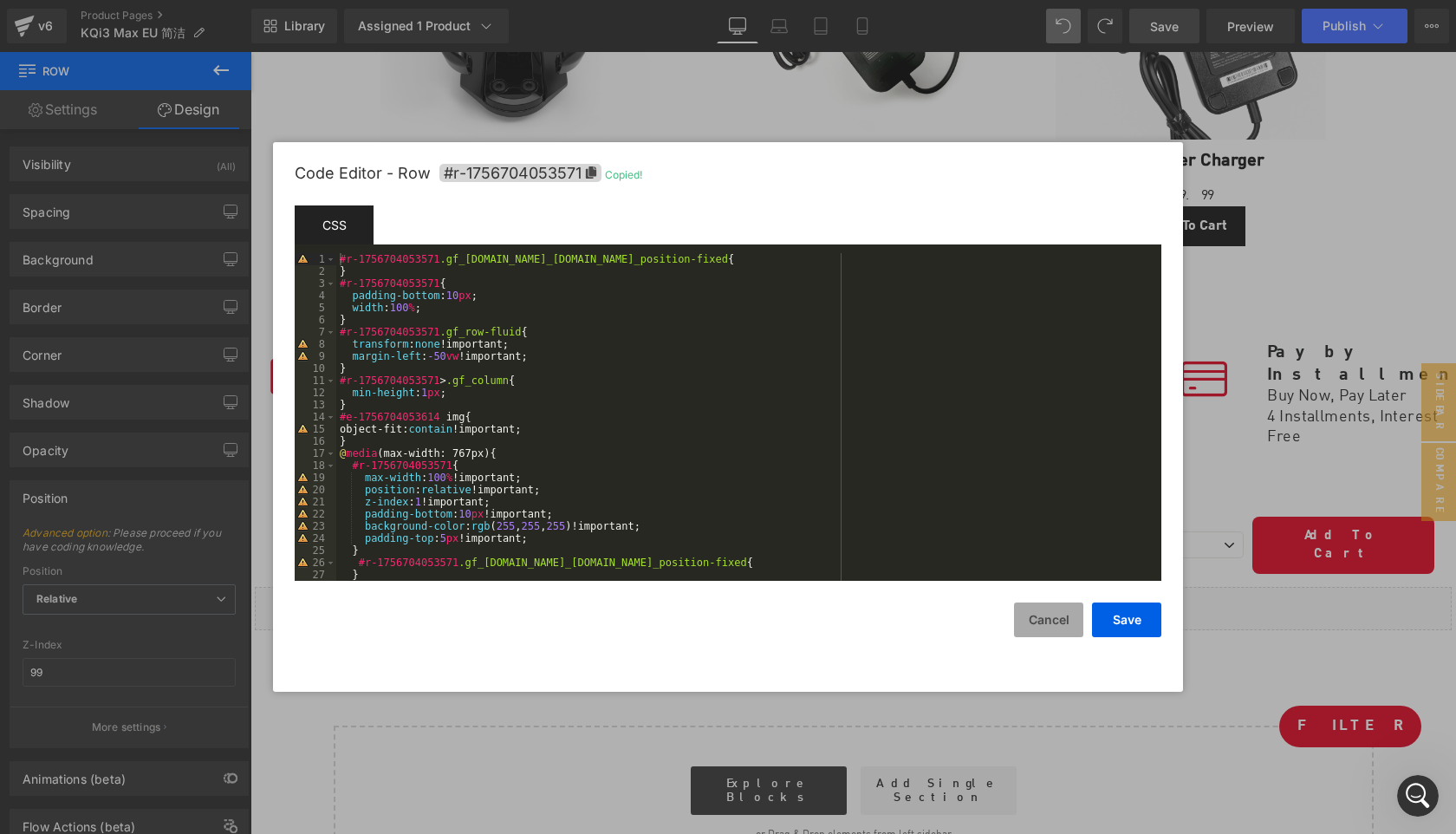
click at [1051, 626] on button "Cancel" at bounding box center [1049, 620] width 70 height 35
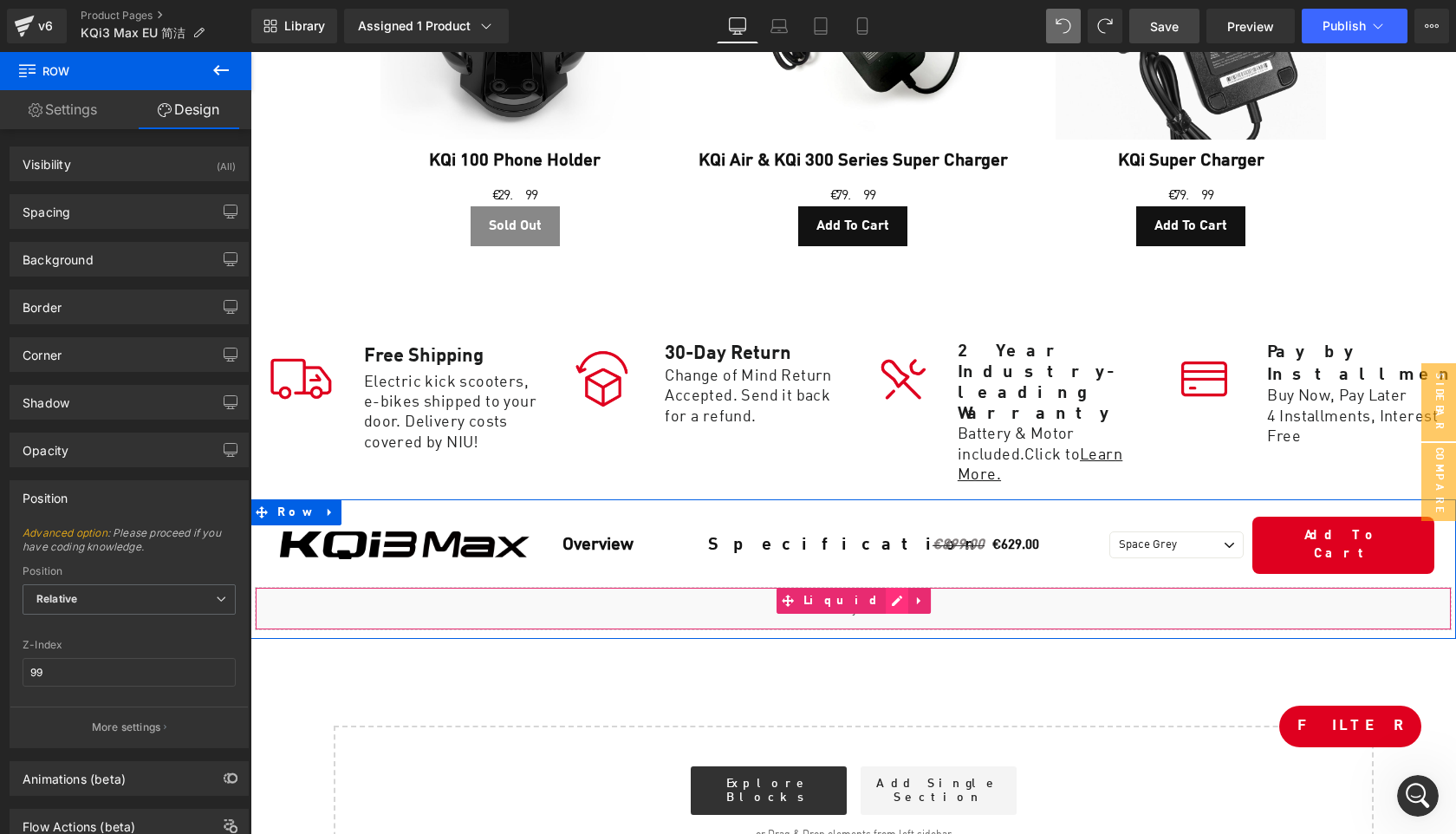
click at [872, 587] on div "Liquid" at bounding box center [854, 608] width 1197 height 43
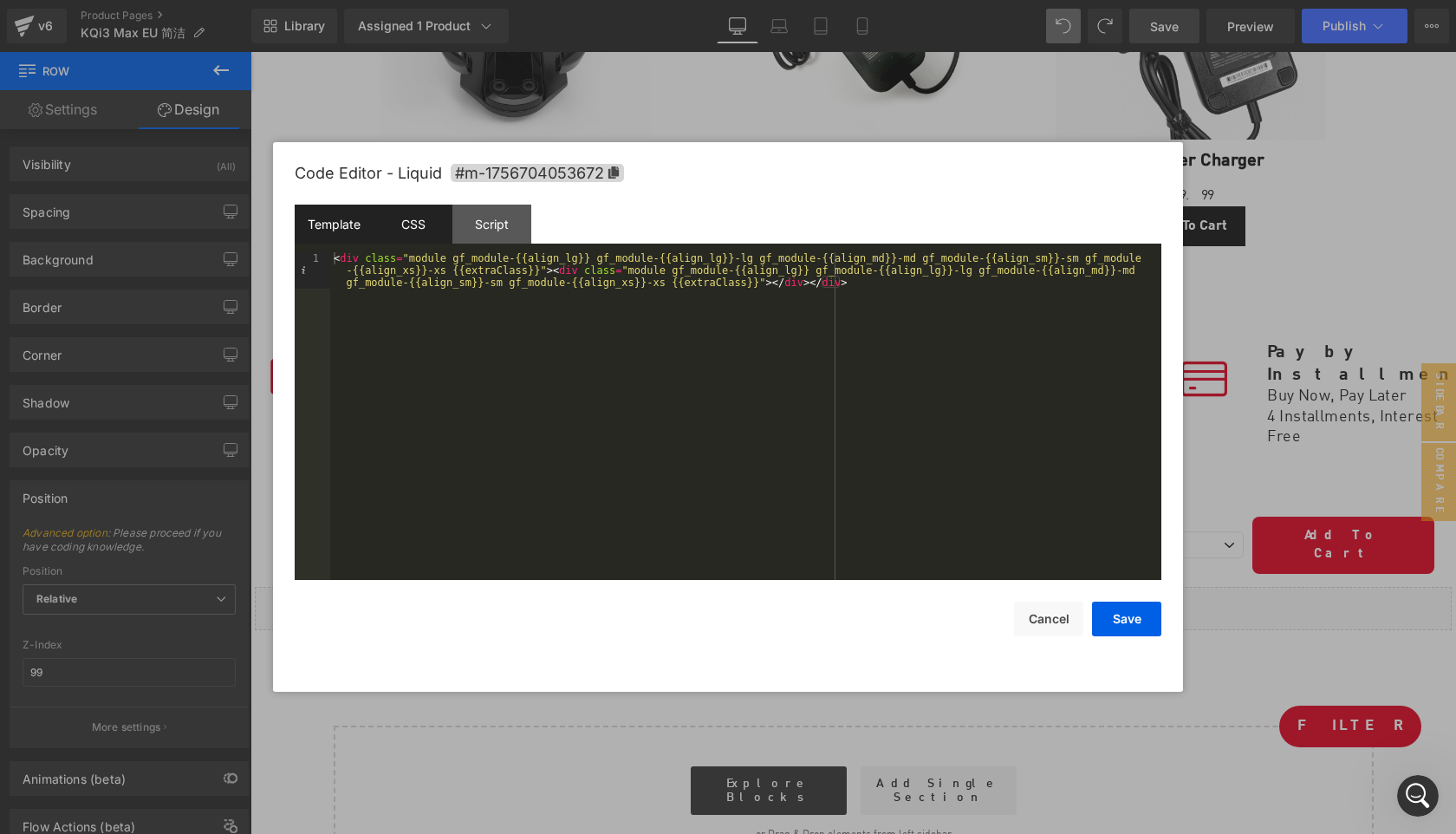
click at [434, 220] on div "CSS" at bounding box center [413, 224] width 79 height 39
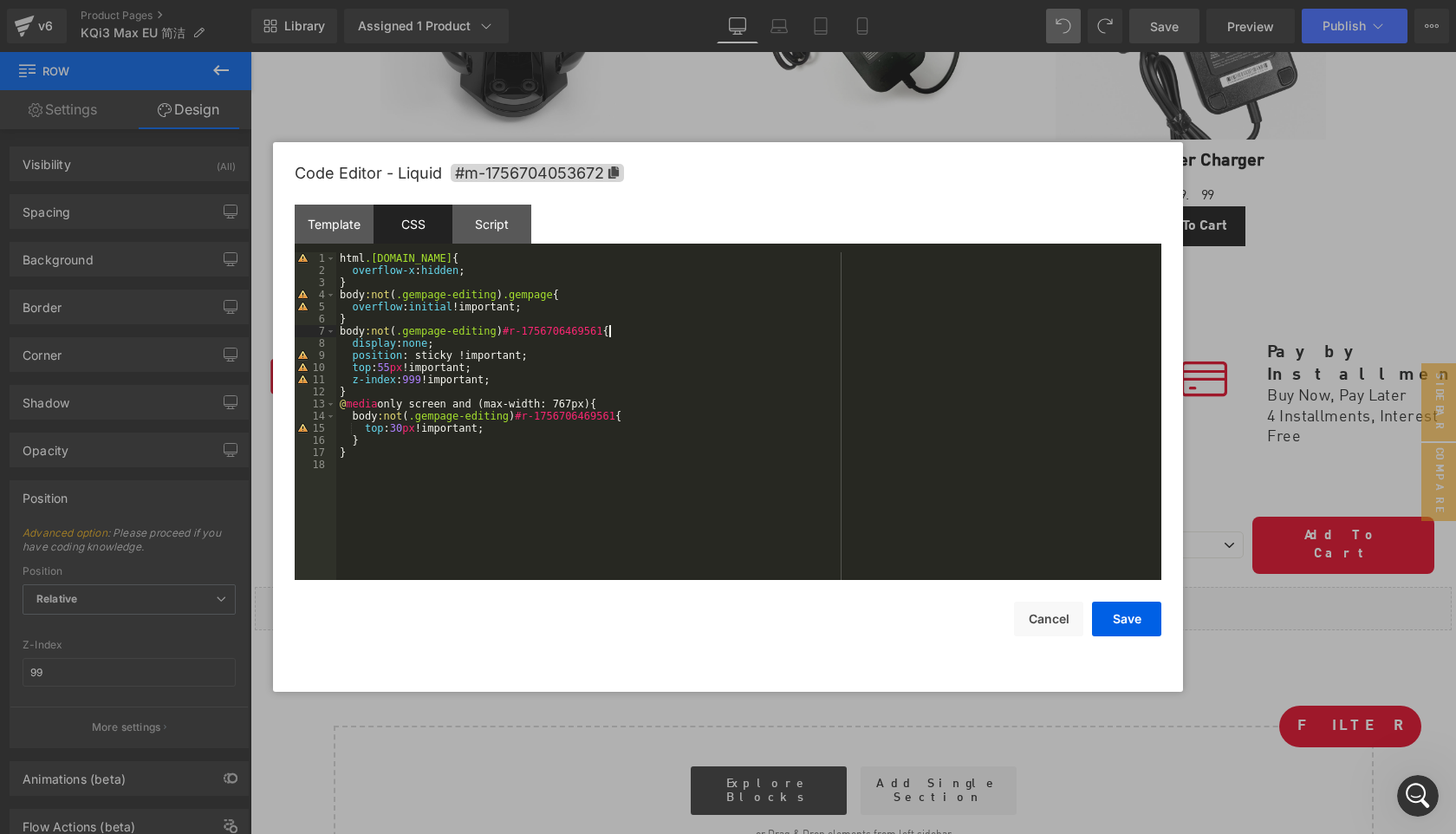
click at [610, 330] on div "html .gemapp.video { overflow-x : hidden ; } body :not ( .gempage-editing ) .ge…" at bounding box center [748, 428] width 825 height 352
click at [654, 411] on div "html .gemapp.video { overflow-x : hidden ; } body :not ( .gempage-editing ) .ge…" at bounding box center [748, 428] width 825 height 352
click at [1118, 617] on button "Save" at bounding box center [1127, 619] width 70 height 35
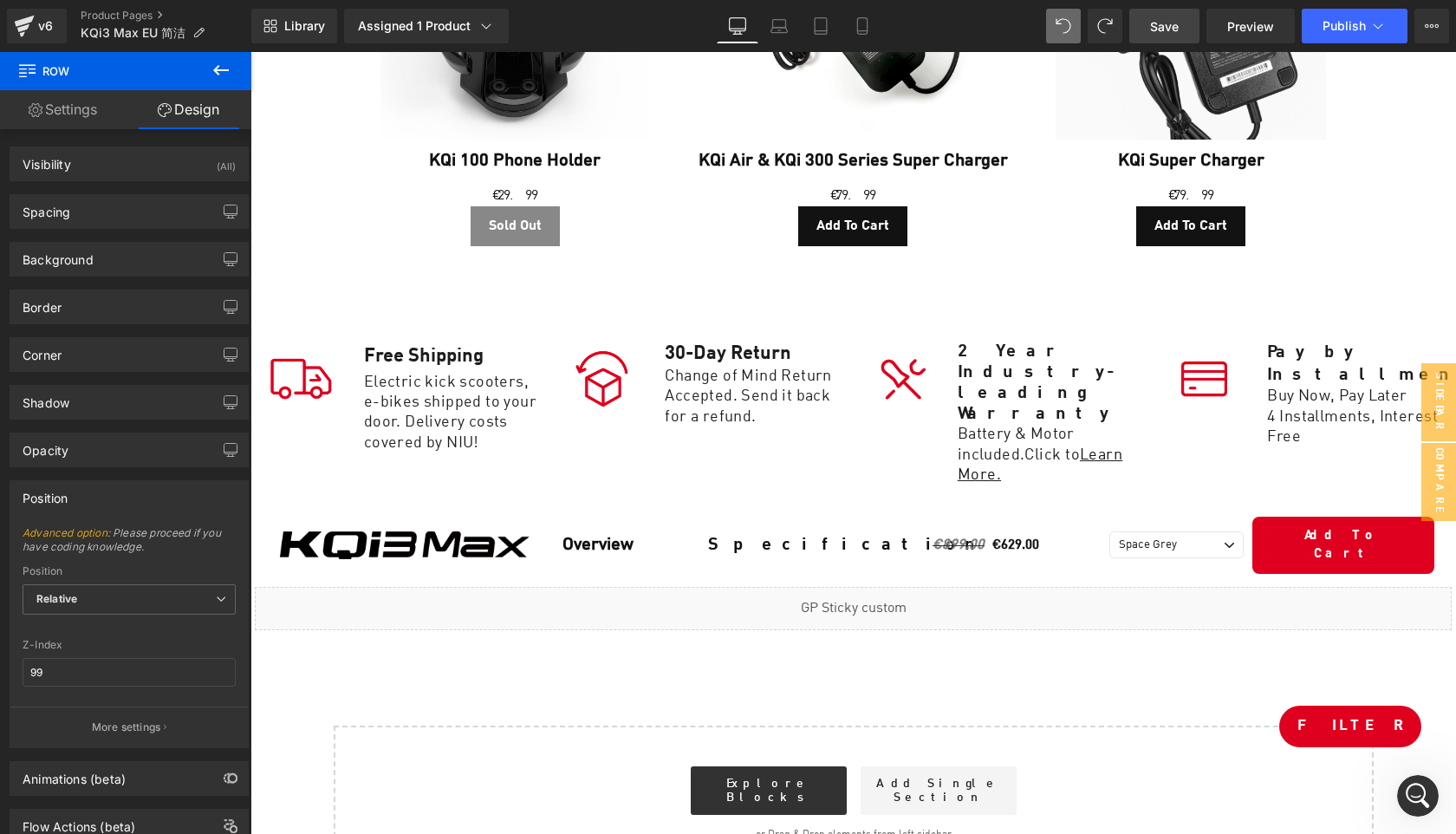
click at [1172, 28] on span "Save" at bounding box center [1164, 27] width 28 height 18
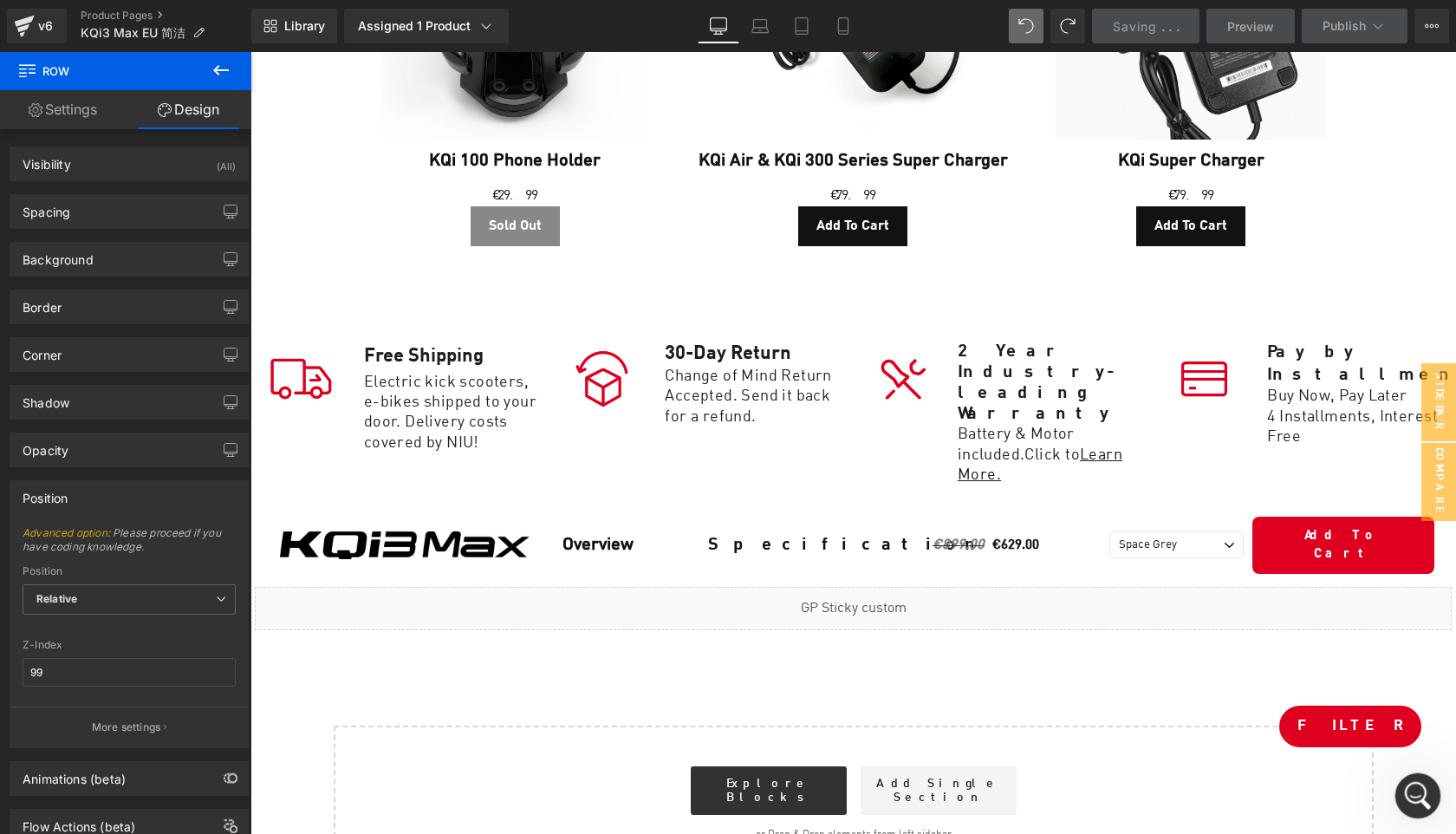
click at [1413, 796] on icon "Open Intercom Messenger" at bounding box center [1415, 793] width 12 height 14
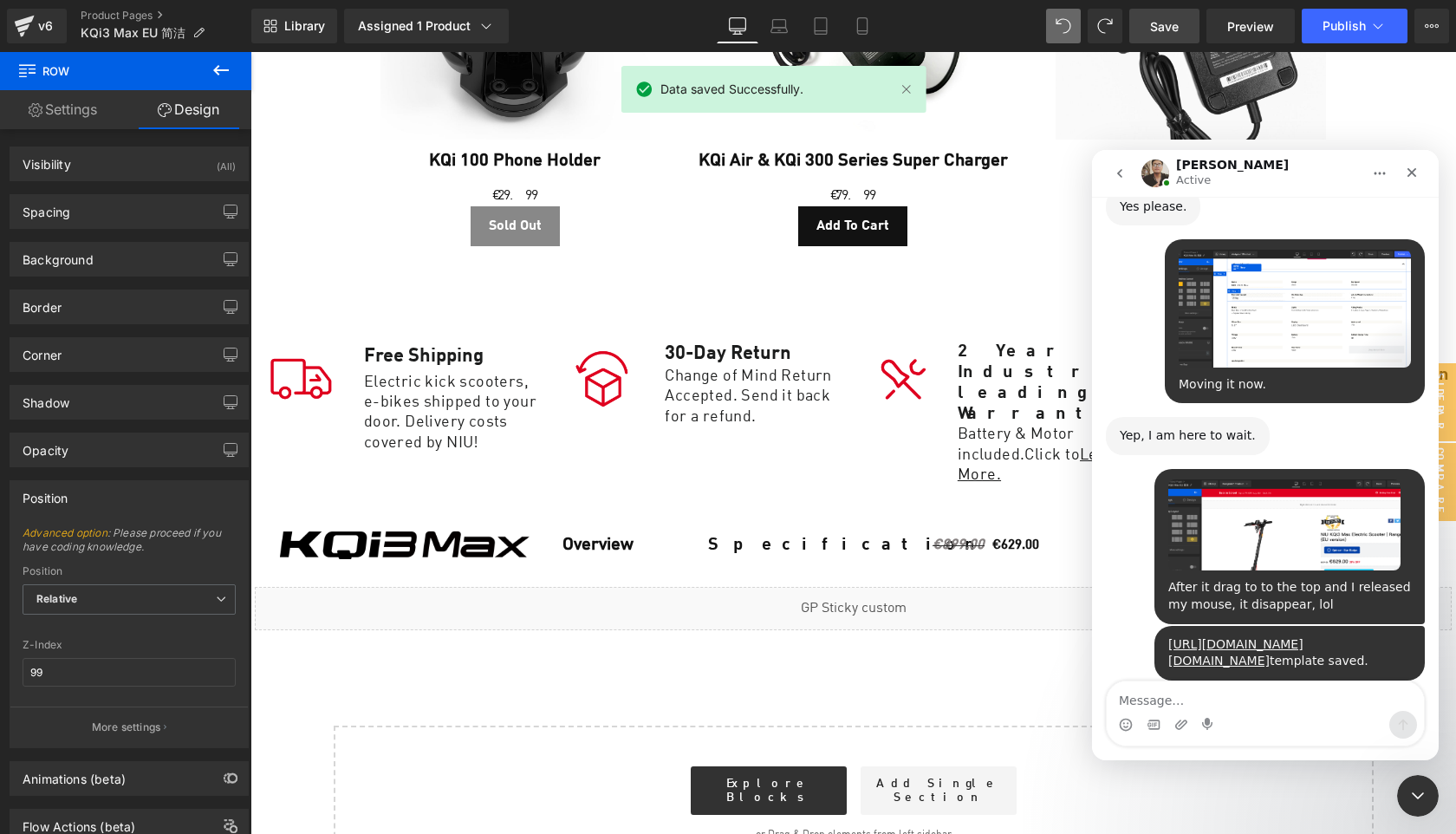
scroll to position [2981, 0]
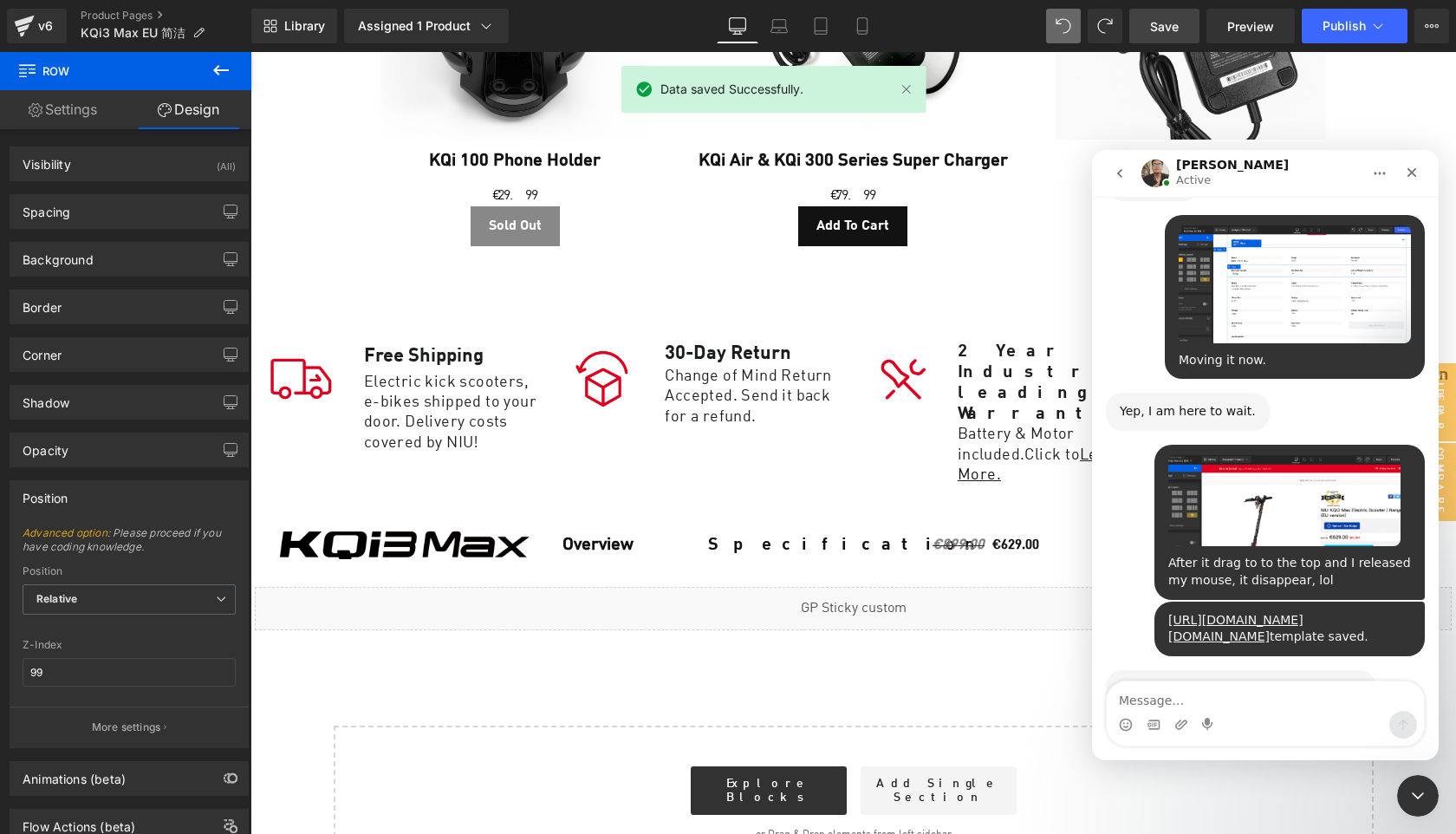
click at [1180, 697] on textarea "Message…" at bounding box center [1266, 696] width 318 height 29
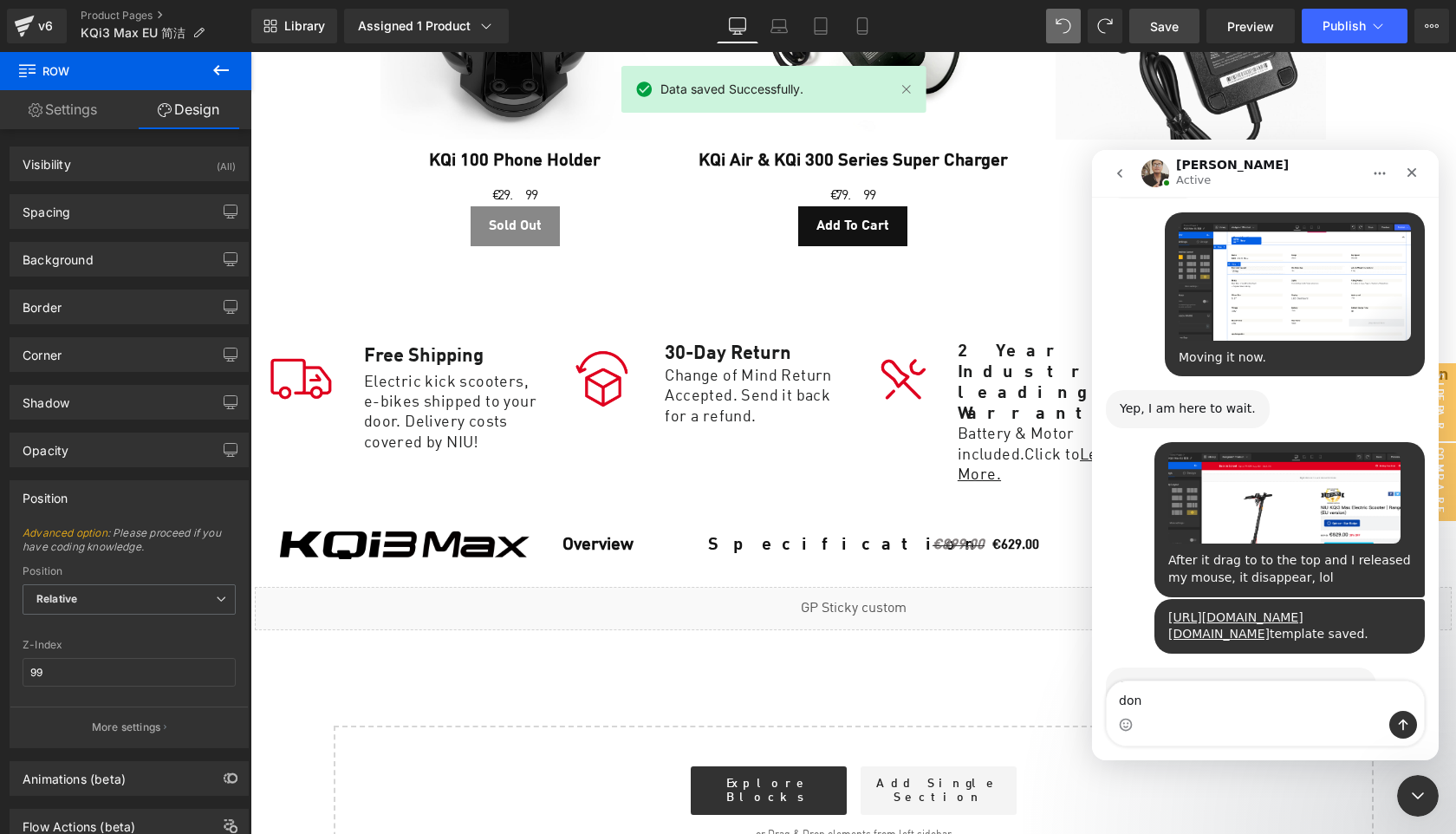
type textarea "done"
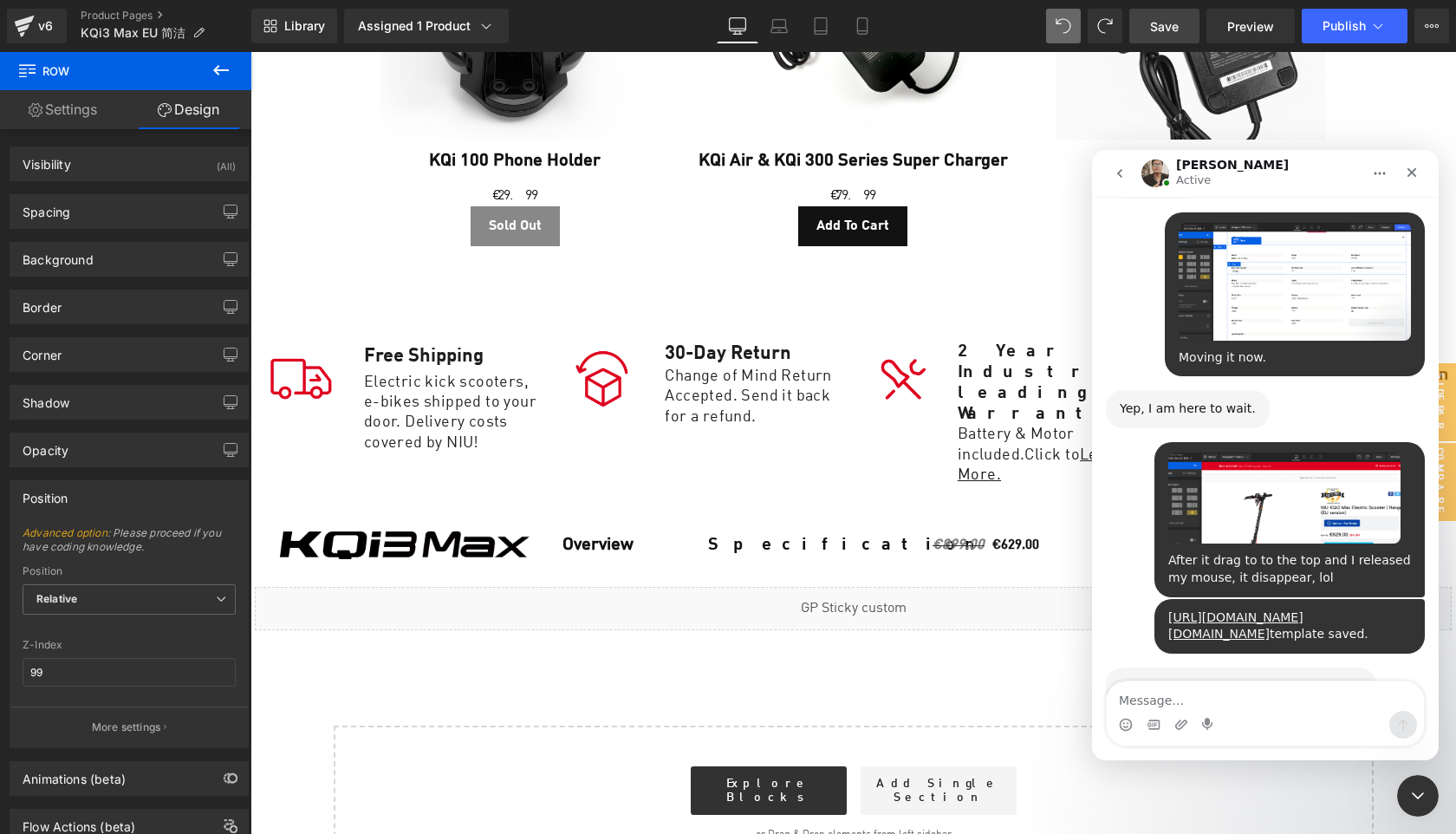
scroll to position [3032, 0]
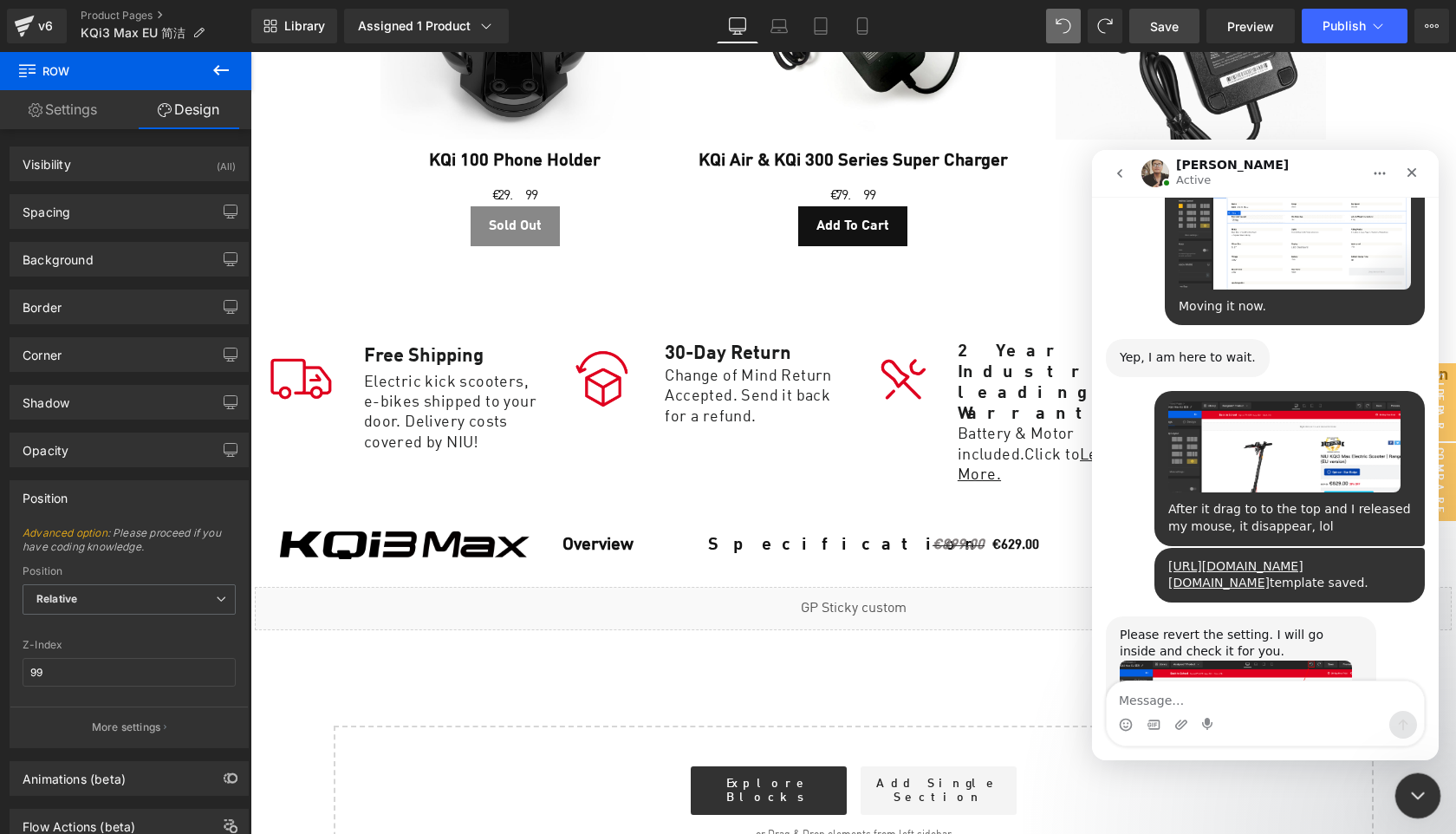
click at [1420, 797] on icon "Close Intercom Messenger" at bounding box center [1415, 794] width 21 height 21
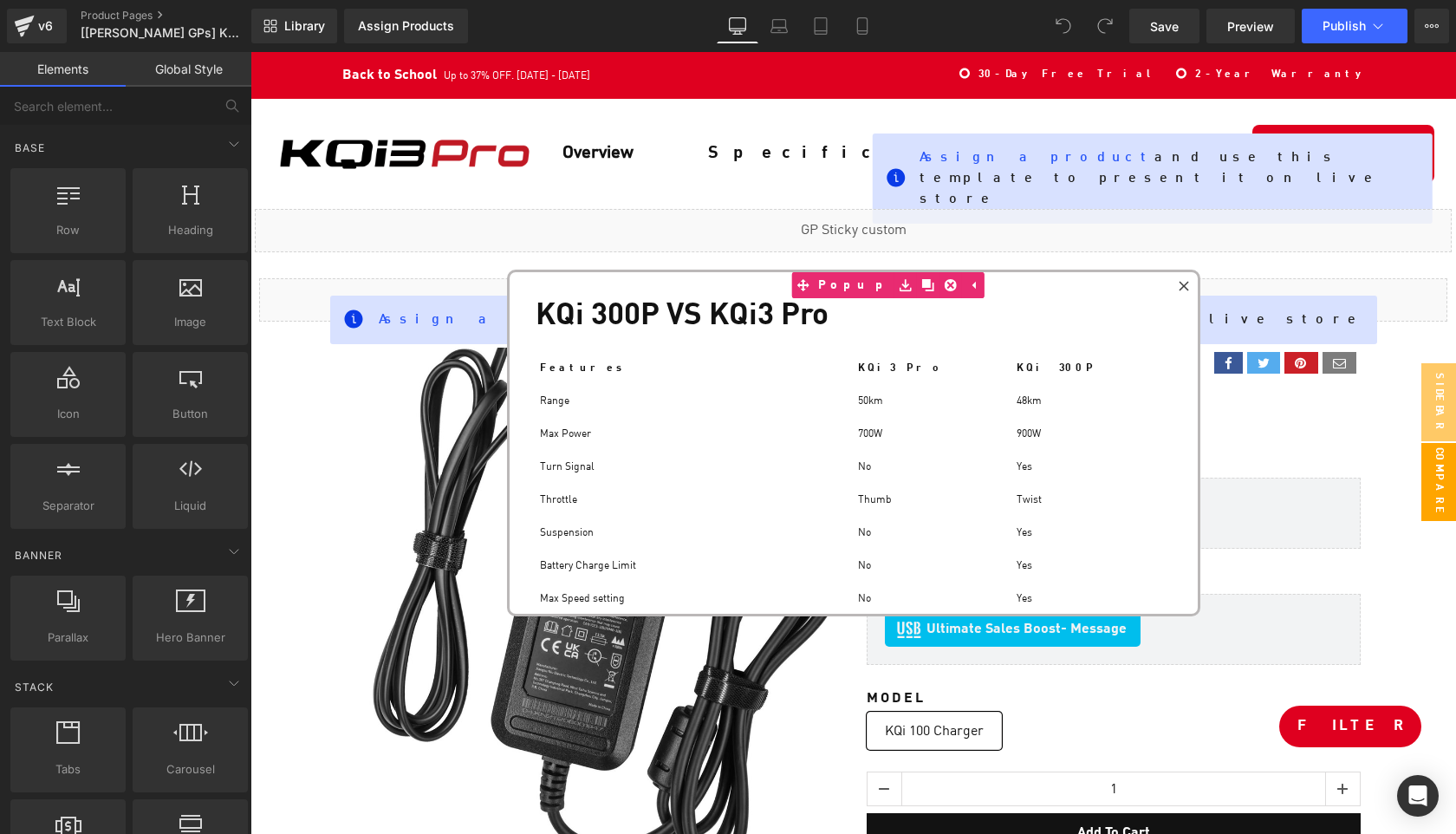
scroll to position [12248, 1204]
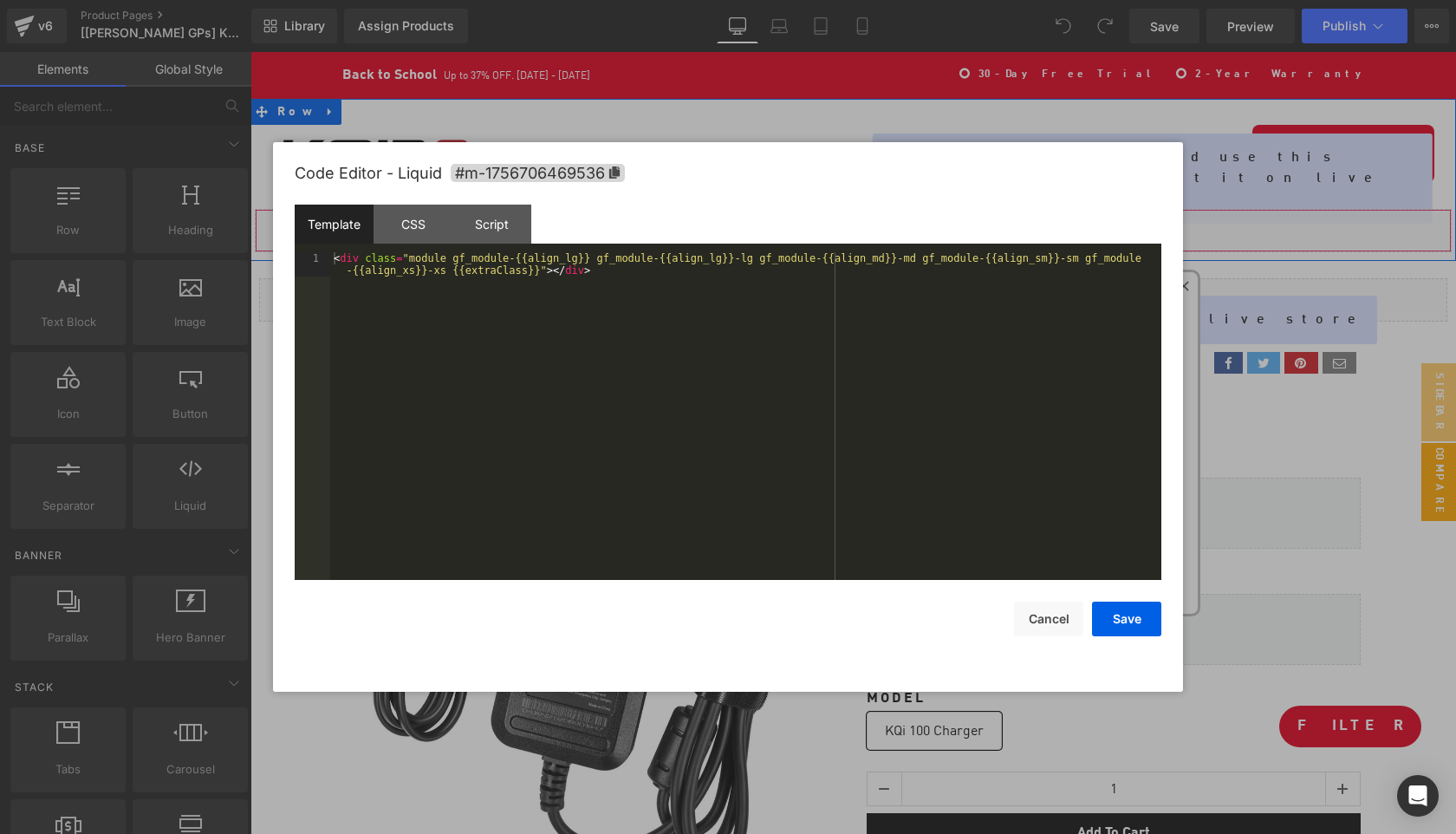
click at [877, 209] on div "Liquid" at bounding box center [854, 231] width 1197 height 43
click at [420, 230] on div "CSS" at bounding box center [413, 224] width 79 height 39
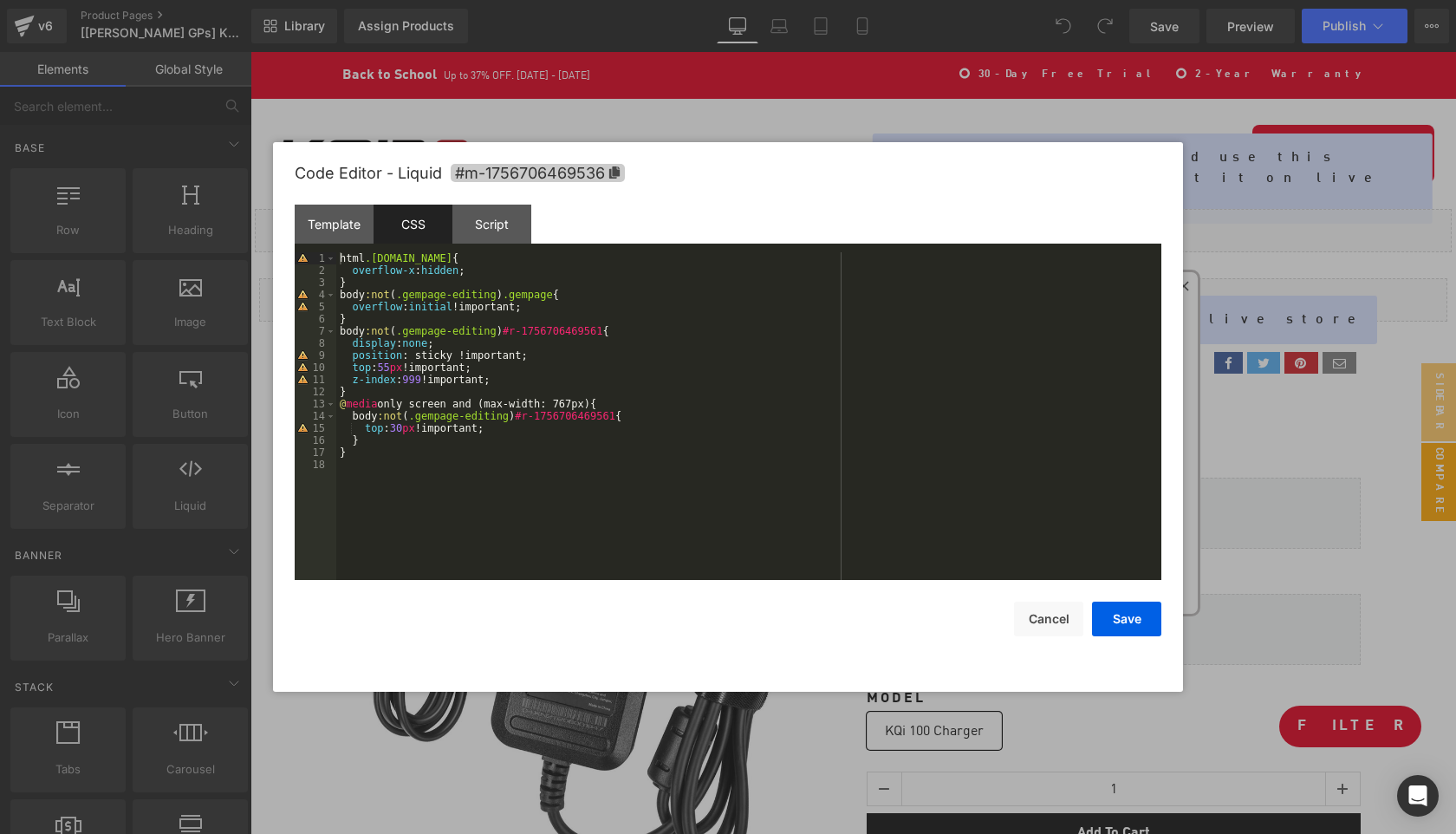
click at [615, 169] on icon at bounding box center [614, 172] width 10 height 12
click at [511, 474] on div "html .[DOMAIN_NAME] { overflow-x : hidden ; } body :not ( .gempage-editing ) .g…" at bounding box center [748, 428] width 825 height 352
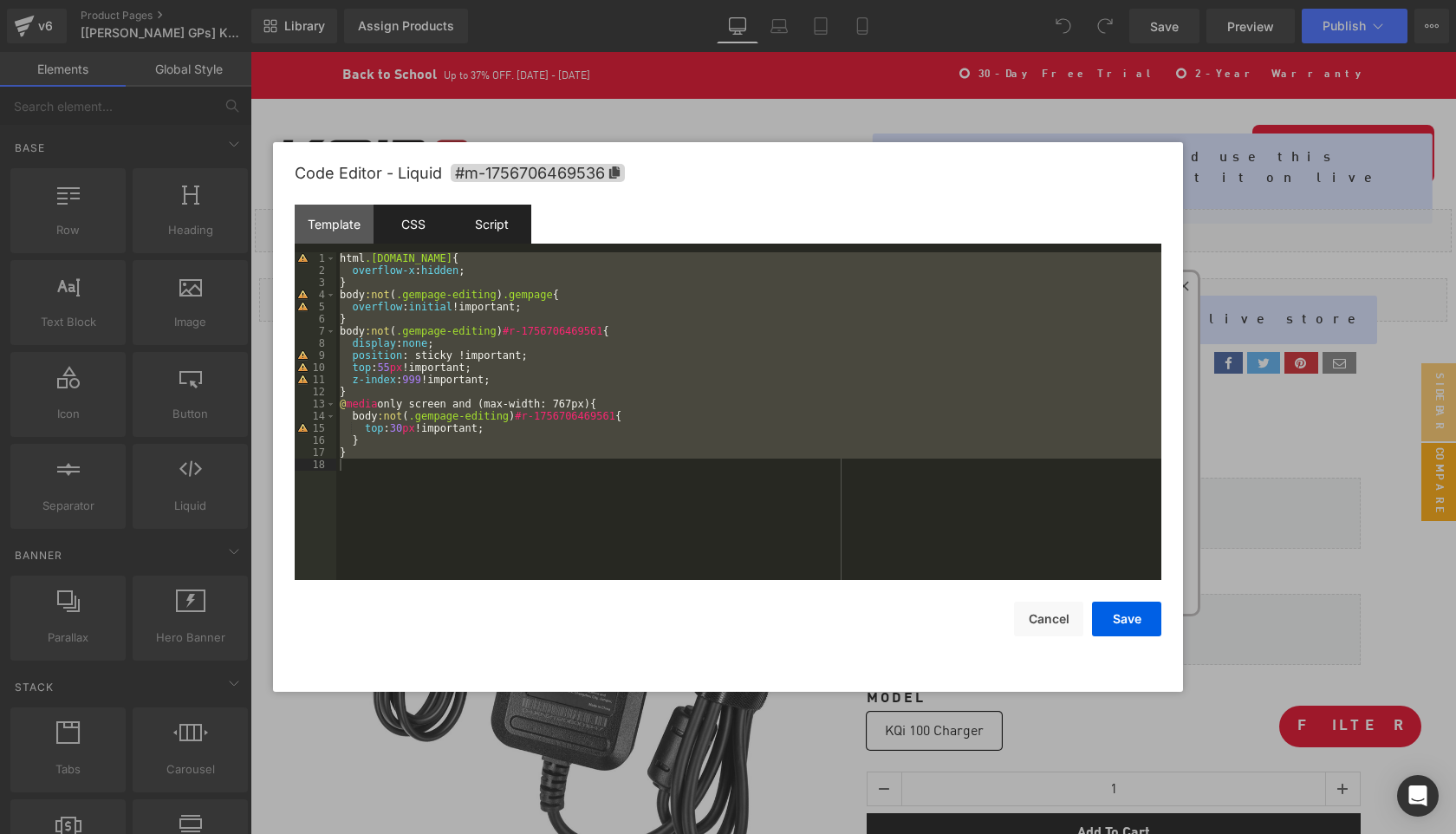
click at [503, 226] on div "Script" at bounding box center [492, 224] width 79 height 39
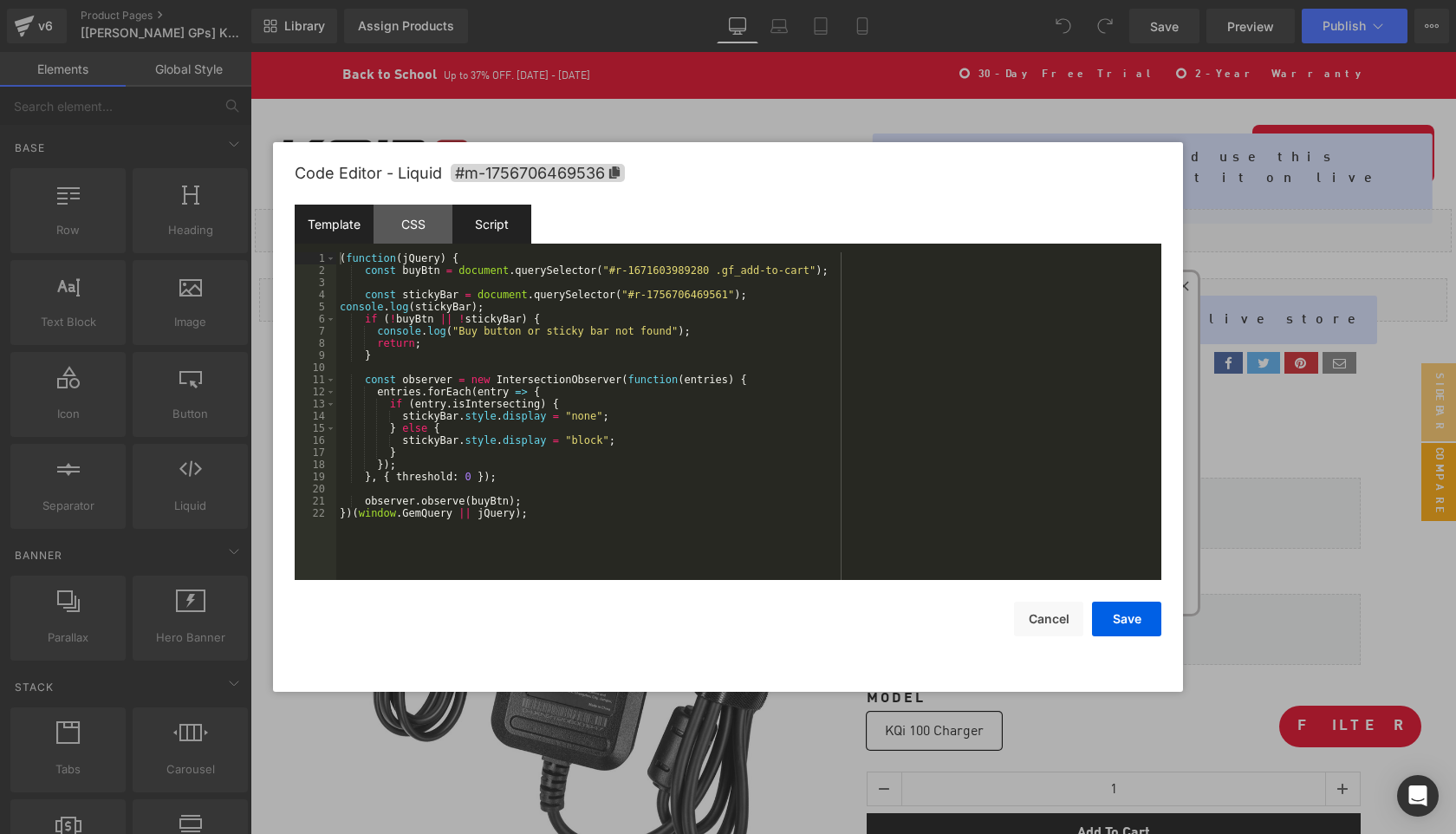
click at [346, 234] on div "Template" at bounding box center [334, 224] width 79 height 39
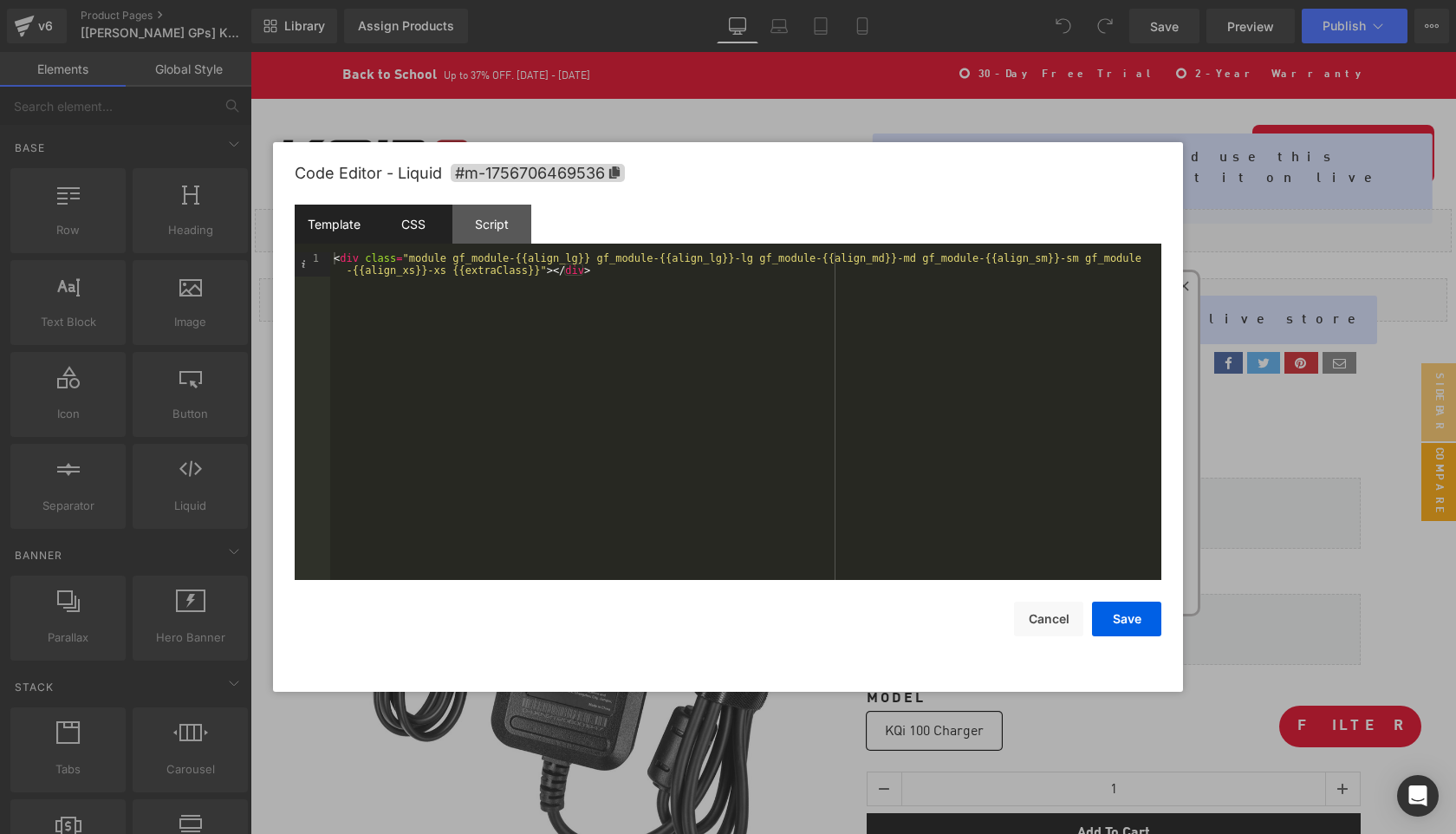
click at [431, 220] on div "CSS" at bounding box center [413, 224] width 79 height 39
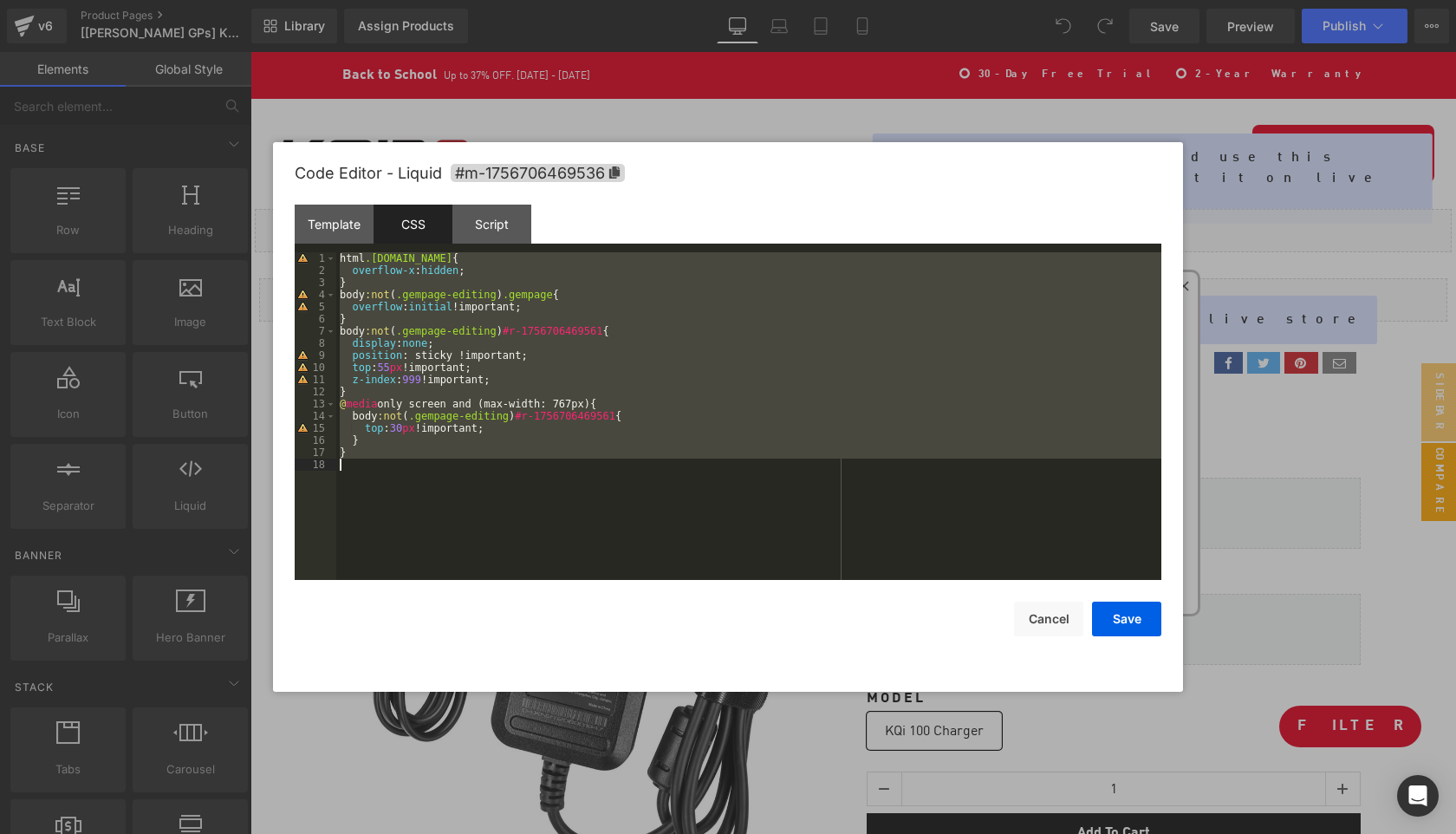
click at [516, 463] on div "html .gemapp.video { overflow-x : hidden ; } body :not ( .gempage-editing ) .ge…" at bounding box center [748, 428] width 825 height 352
click at [1045, 613] on button "Cancel" at bounding box center [1049, 619] width 70 height 35
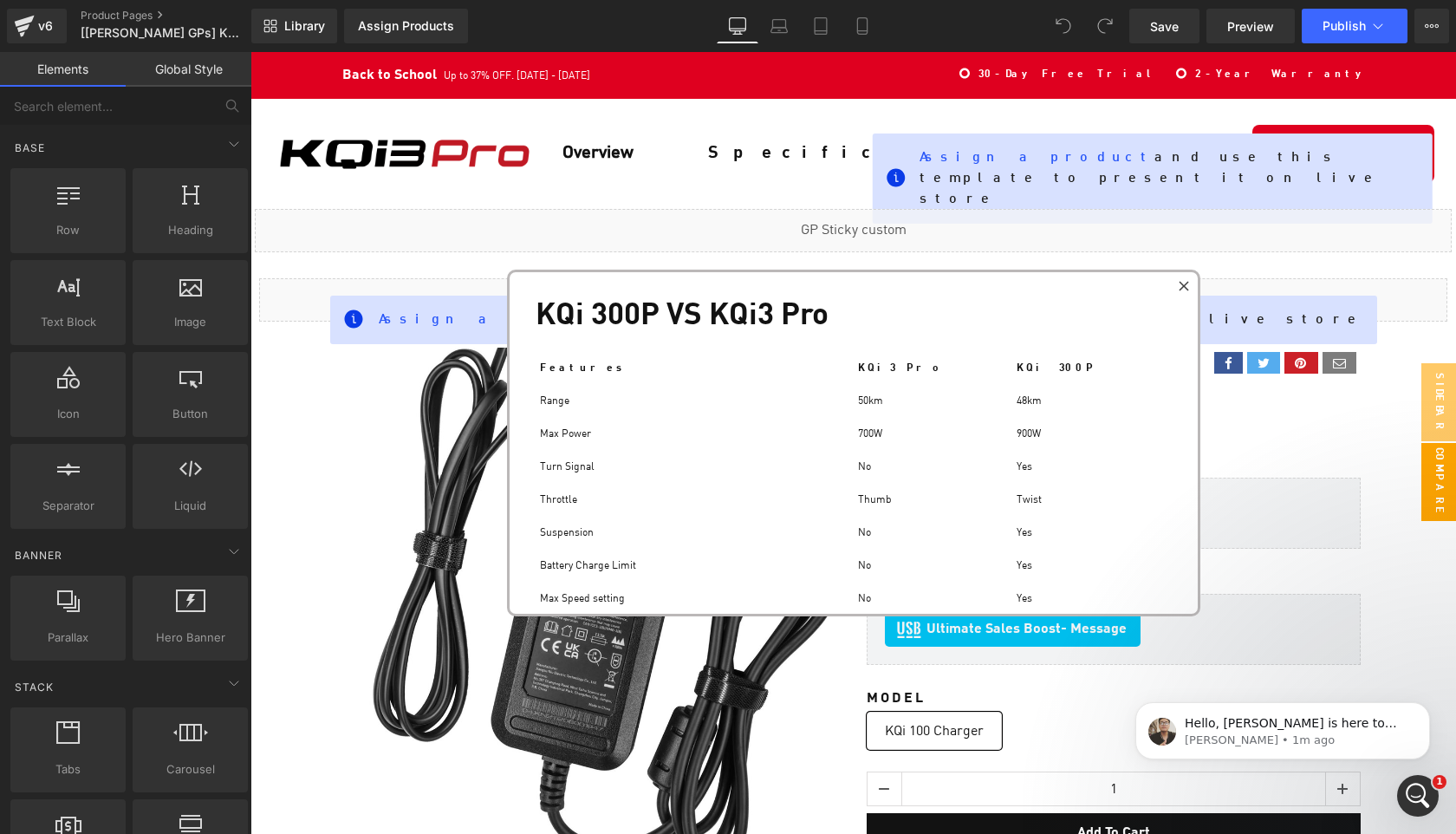
scroll to position [0, 0]
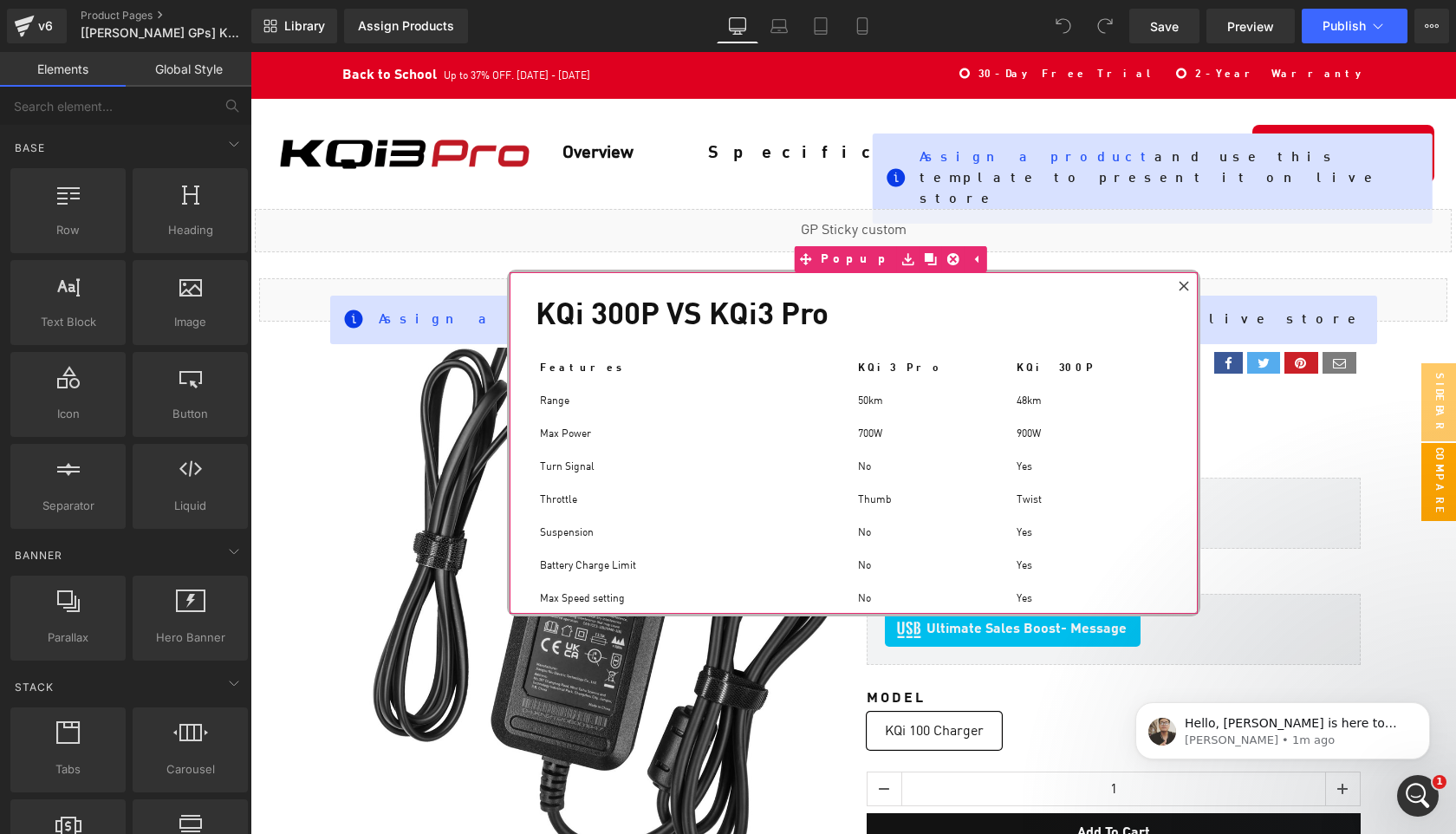
click at [1184, 281] on icon at bounding box center [1183, 286] width 10 height 10
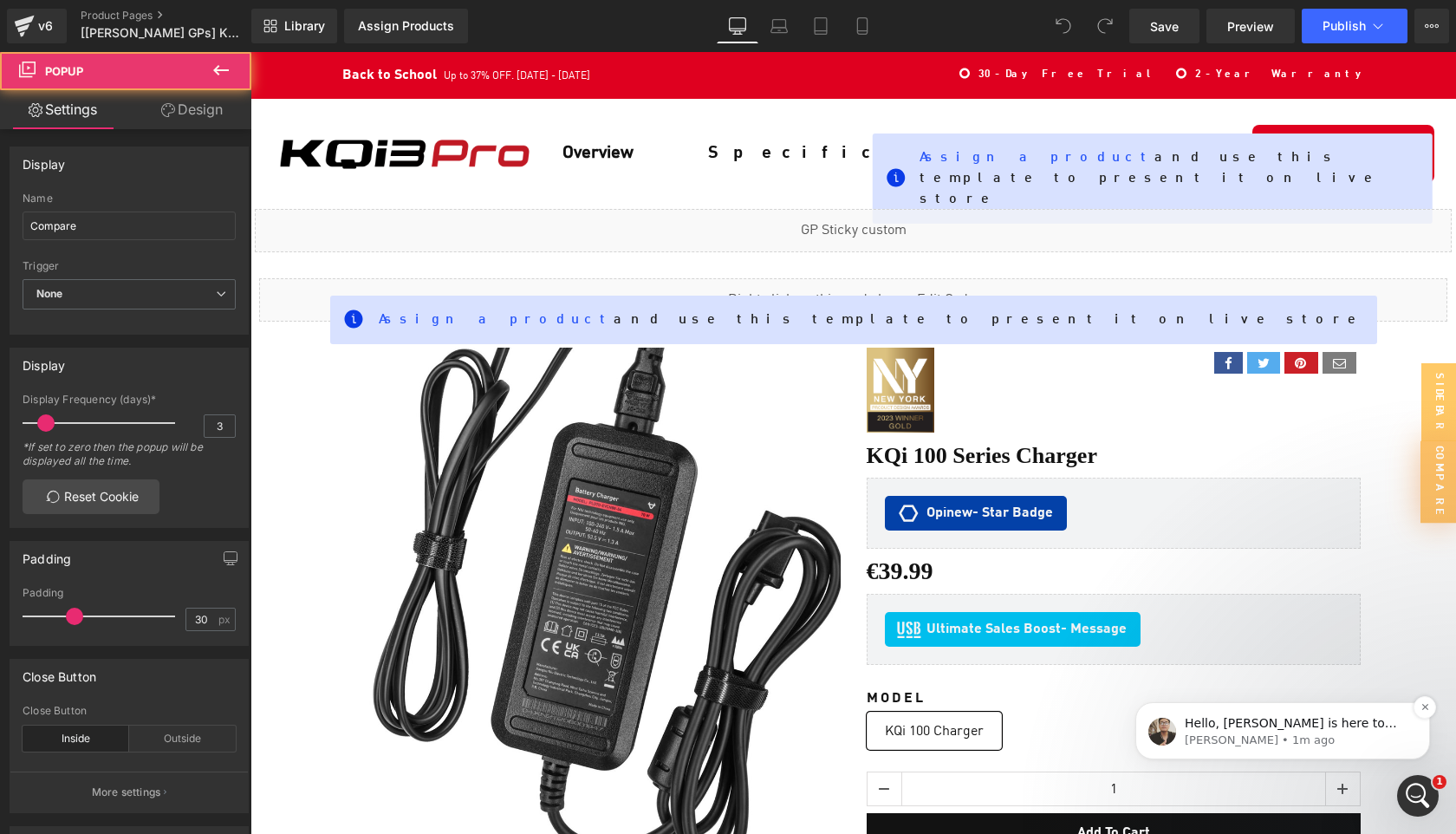
click at [1288, 728] on p "Hello, Ken is here to support the case. I appreciate your patience in waiting f…" at bounding box center [1297, 724] width 224 height 17
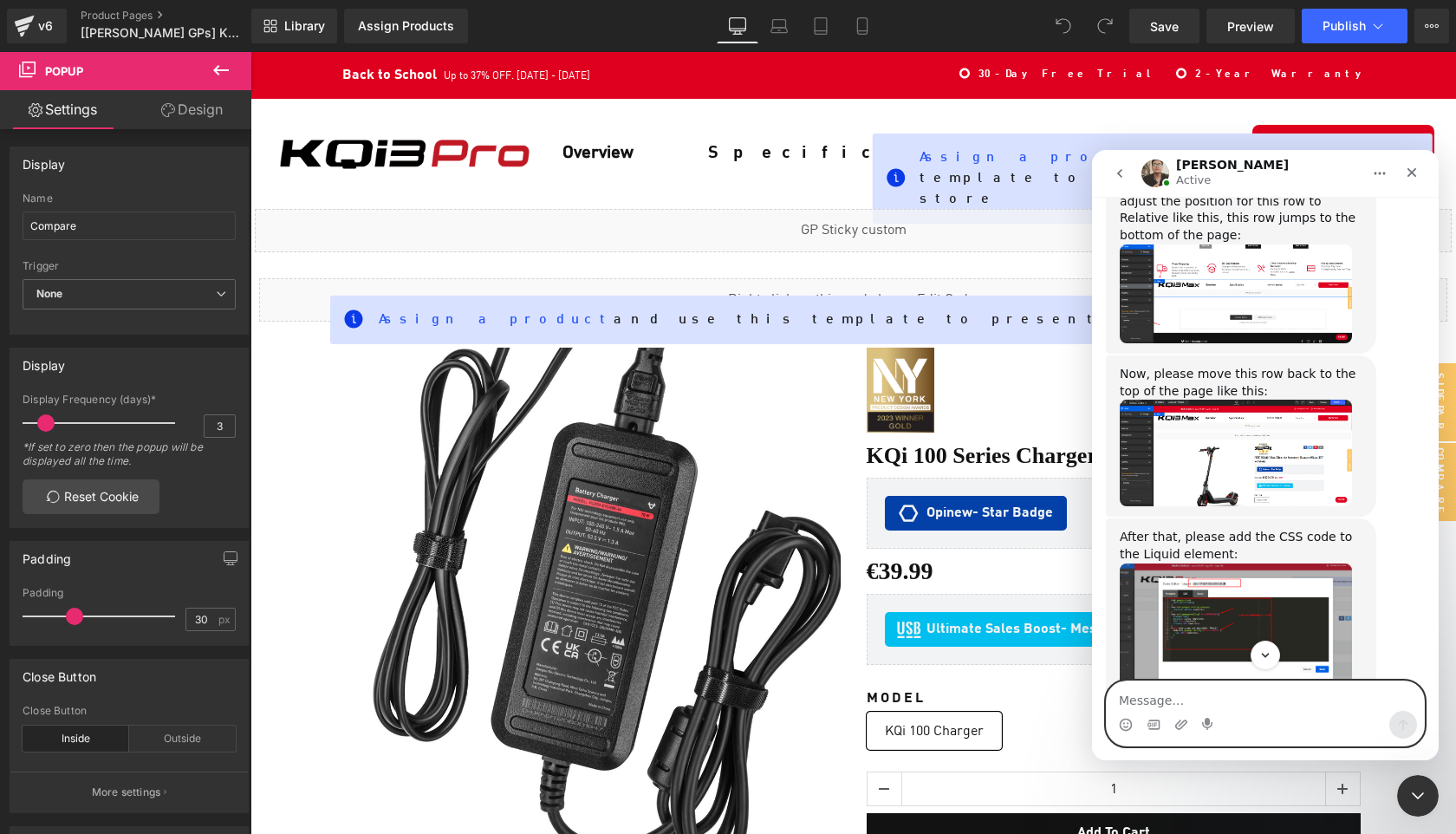
scroll to position [1073, 0]
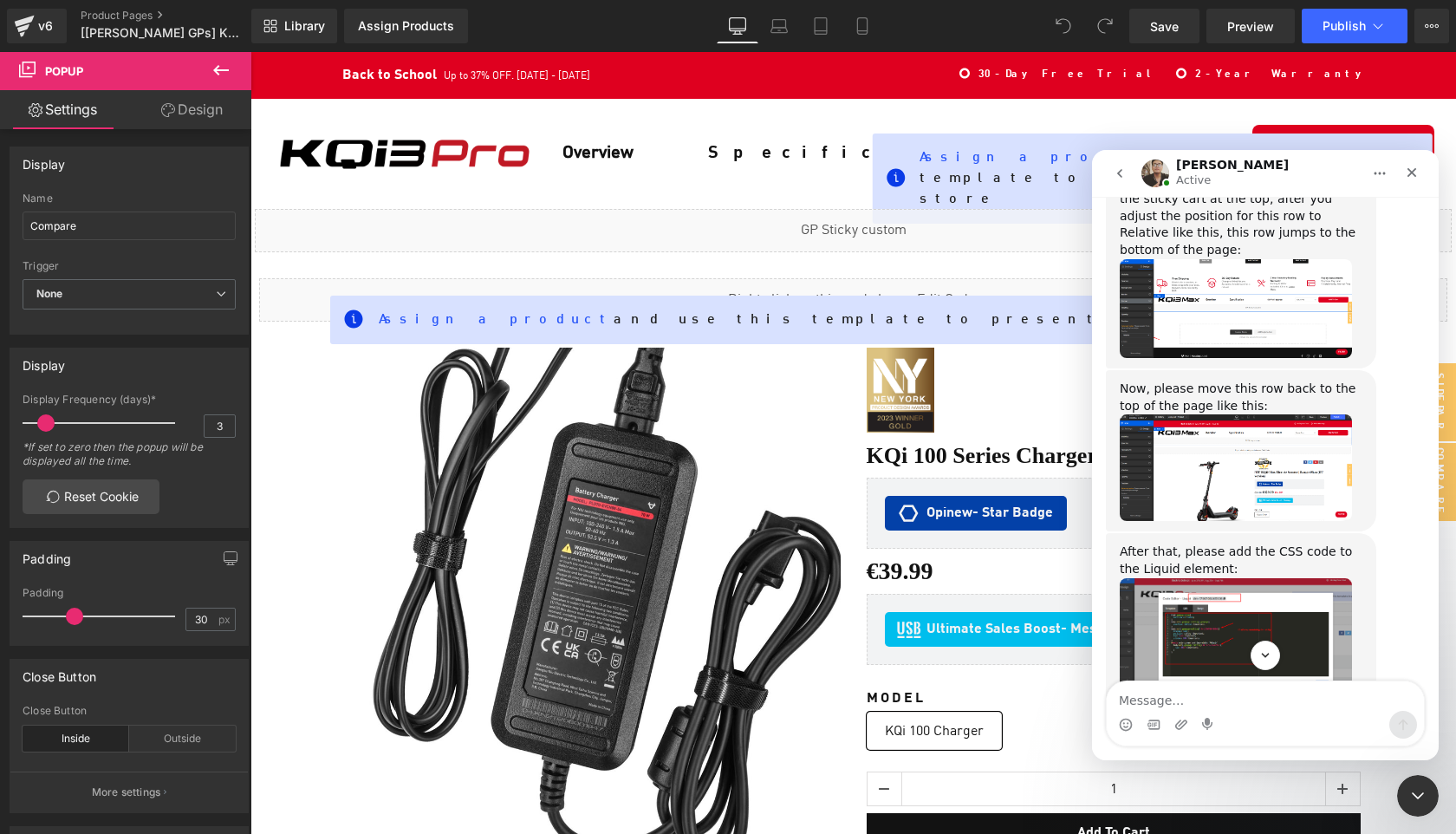
click at [1257, 579] on img "Annie says…" at bounding box center [1236, 640] width 232 height 123
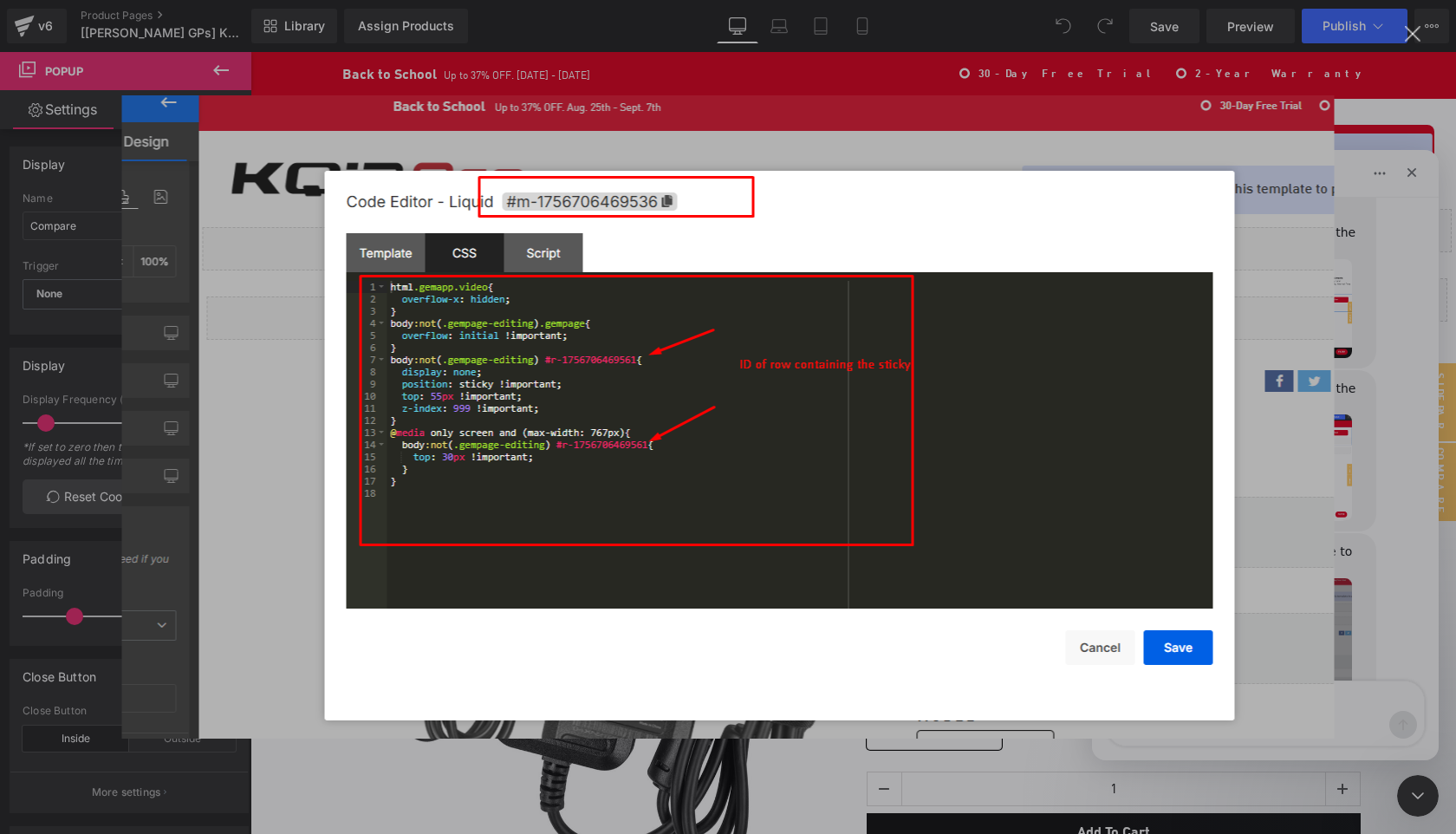
click at [1236, 502] on img "Close" at bounding box center [728, 417] width 1213 height 644
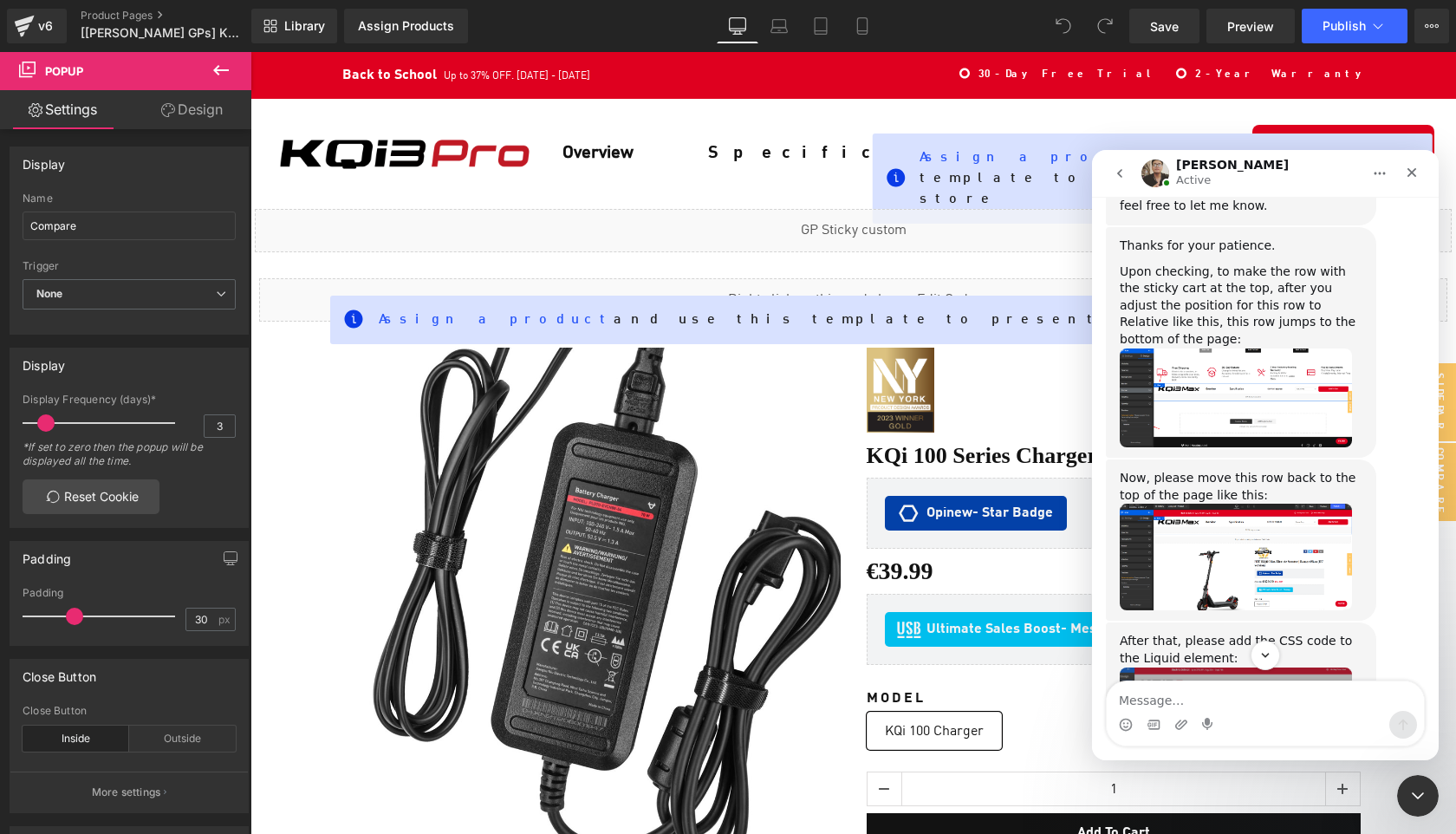
scroll to position [957, 0]
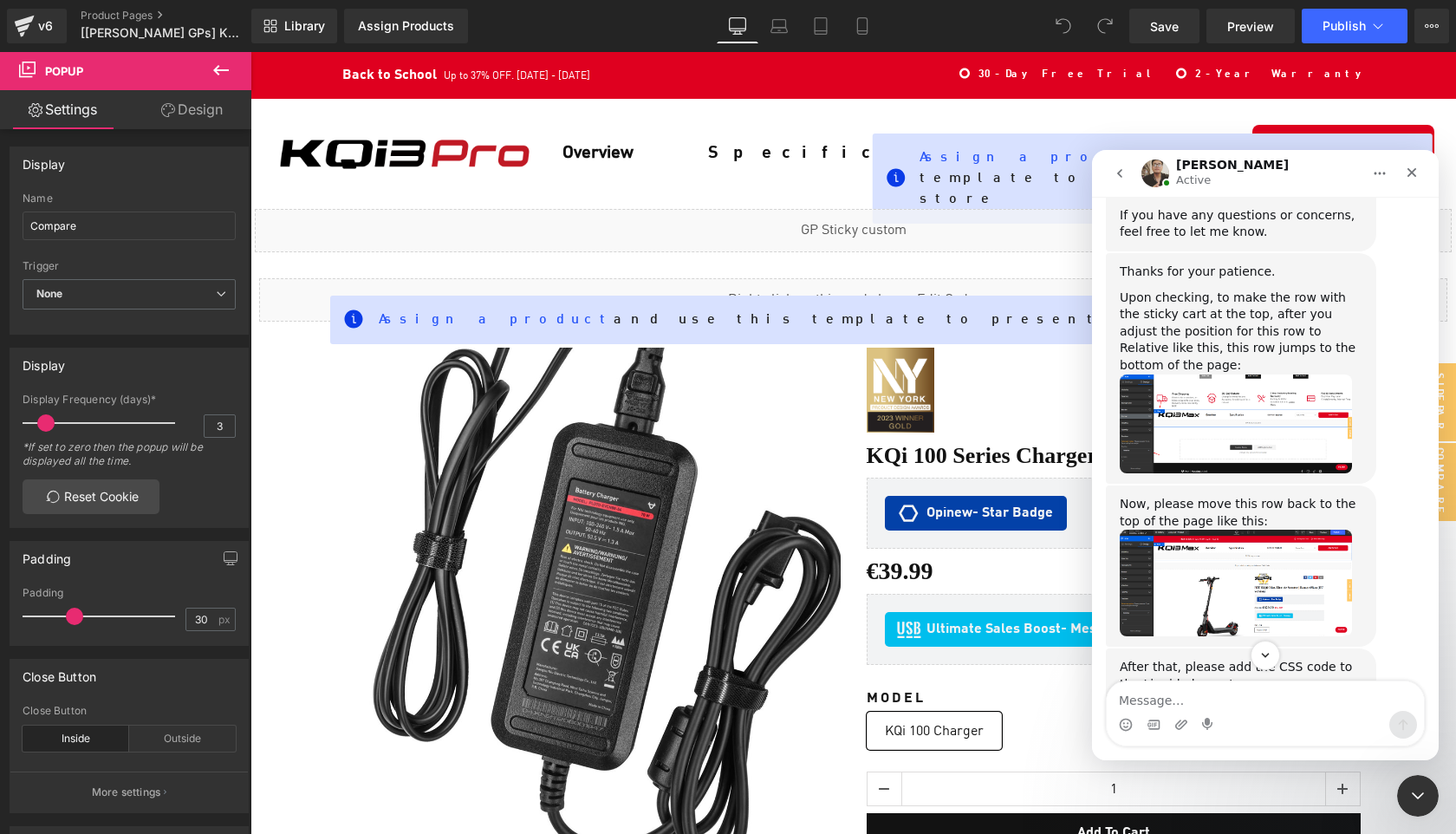
click at [1263, 530] on img "Annie says…" at bounding box center [1236, 583] width 232 height 107
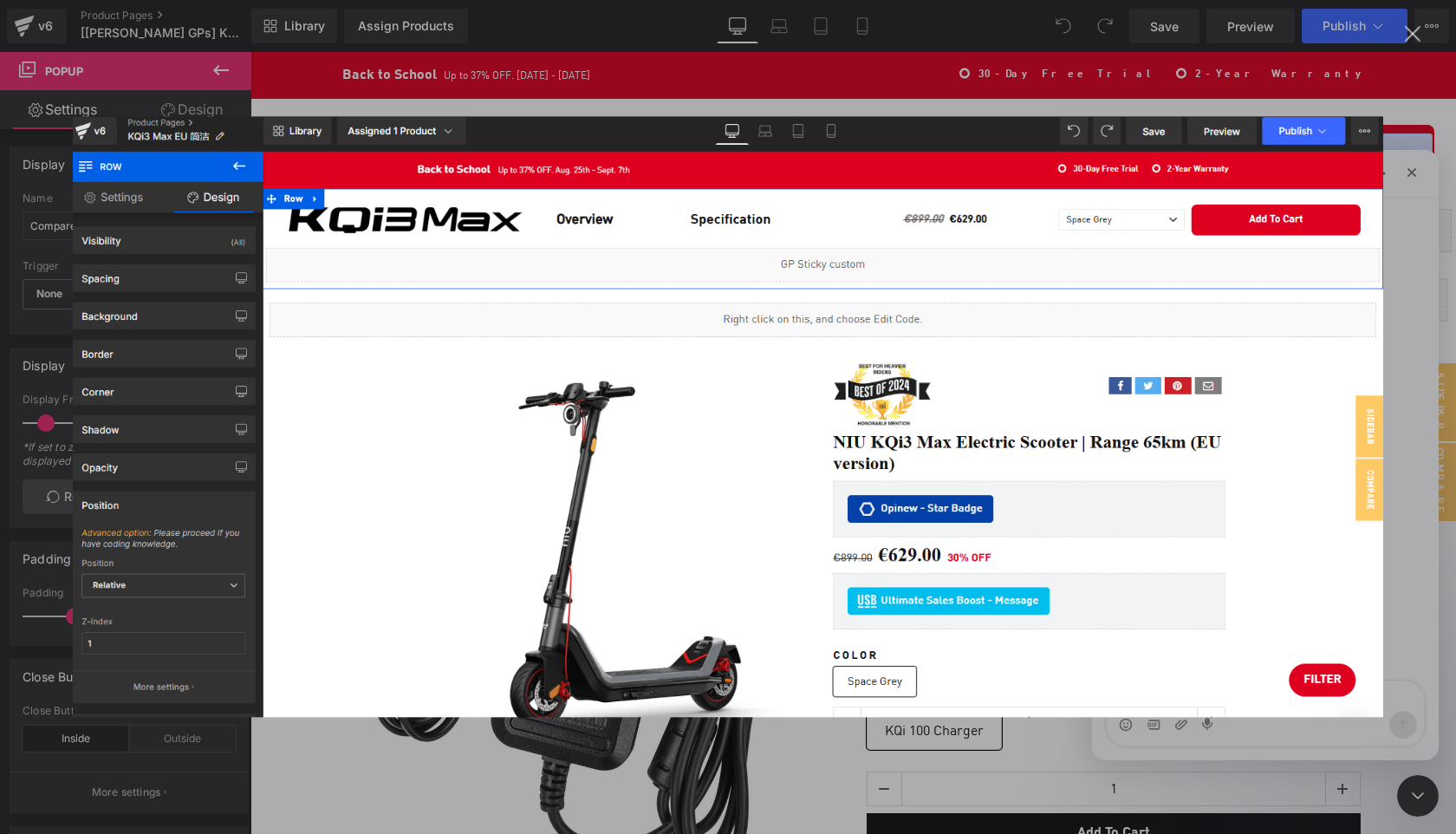
click at [1263, 454] on img "Close" at bounding box center [728, 417] width 1311 height 601
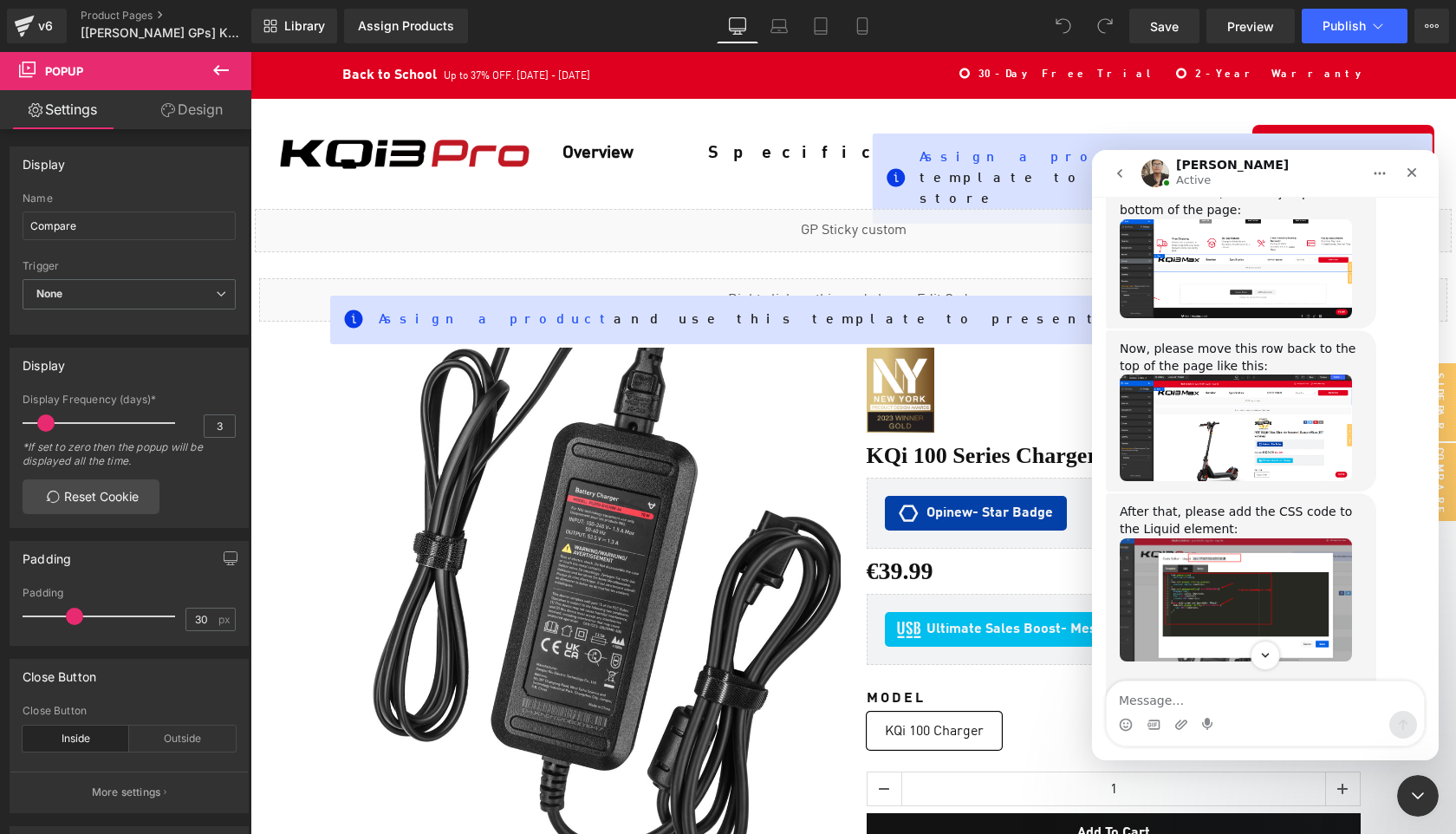
scroll to position [1091, 0]
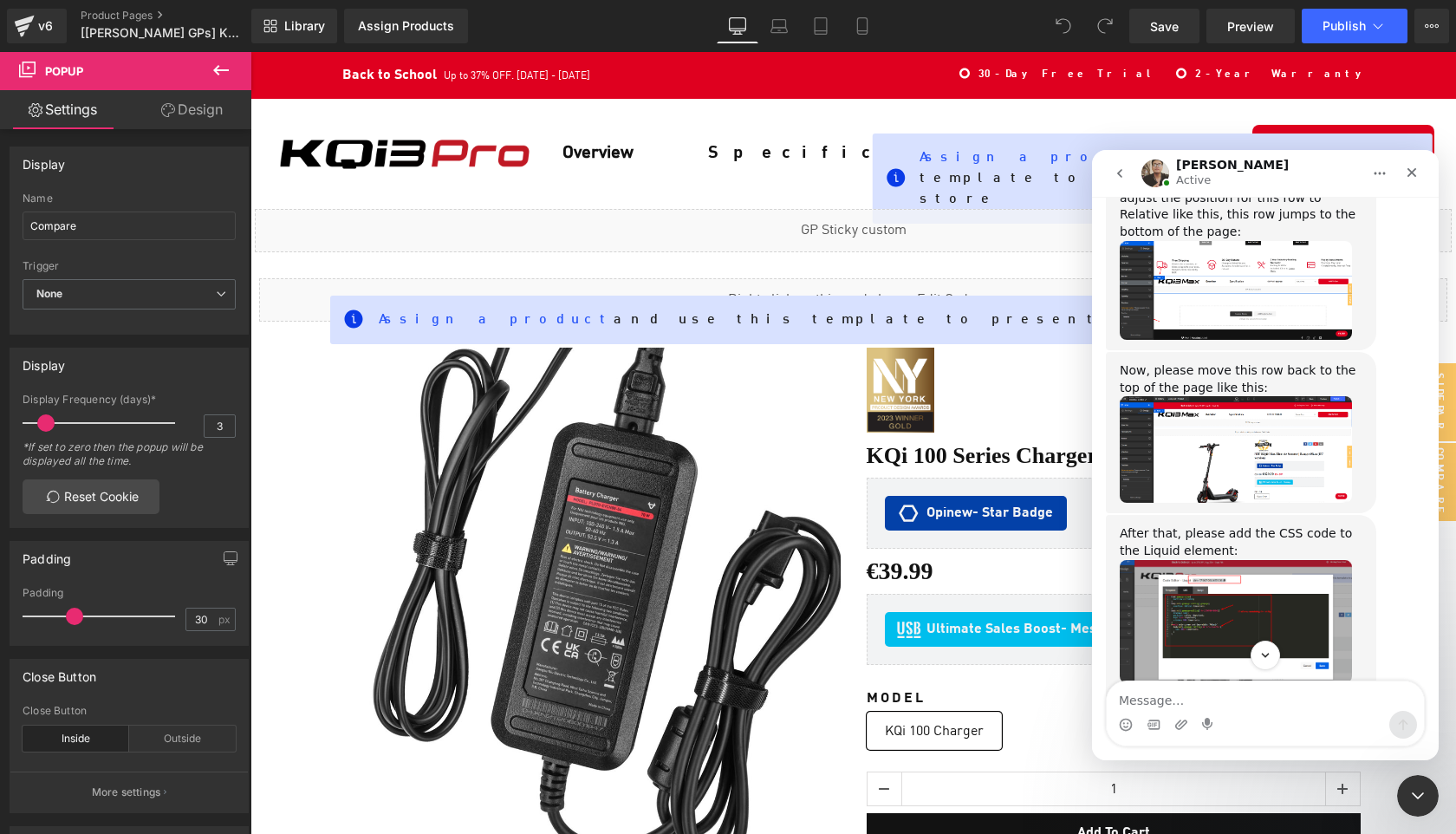
click at [1242, 560] on img "Annie says…" at bounding box center [1236, 622] width 232 height 123
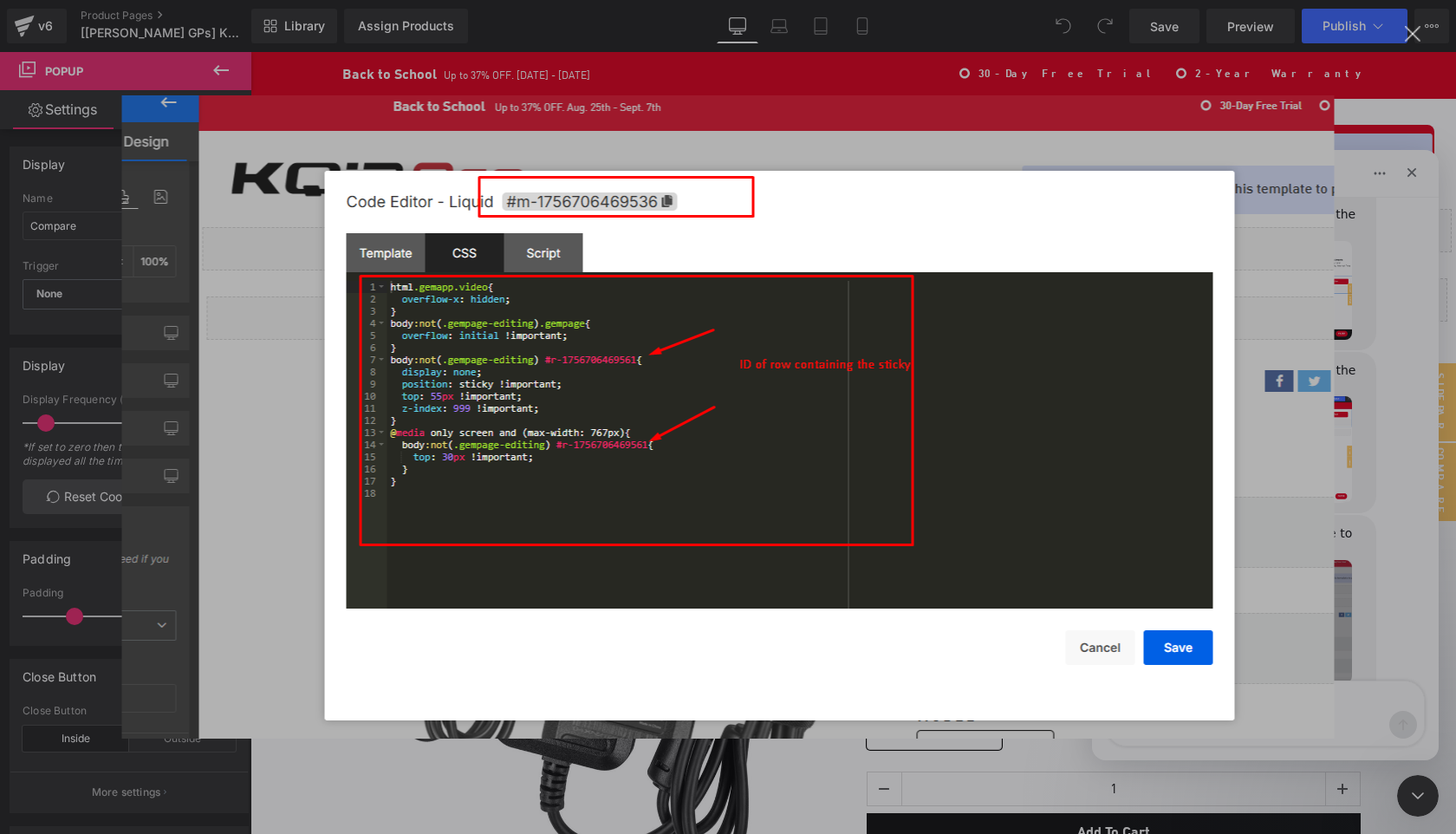
click at [1242, 472] on img "Close" at bounding box center [728, 417] width 1213 height 644
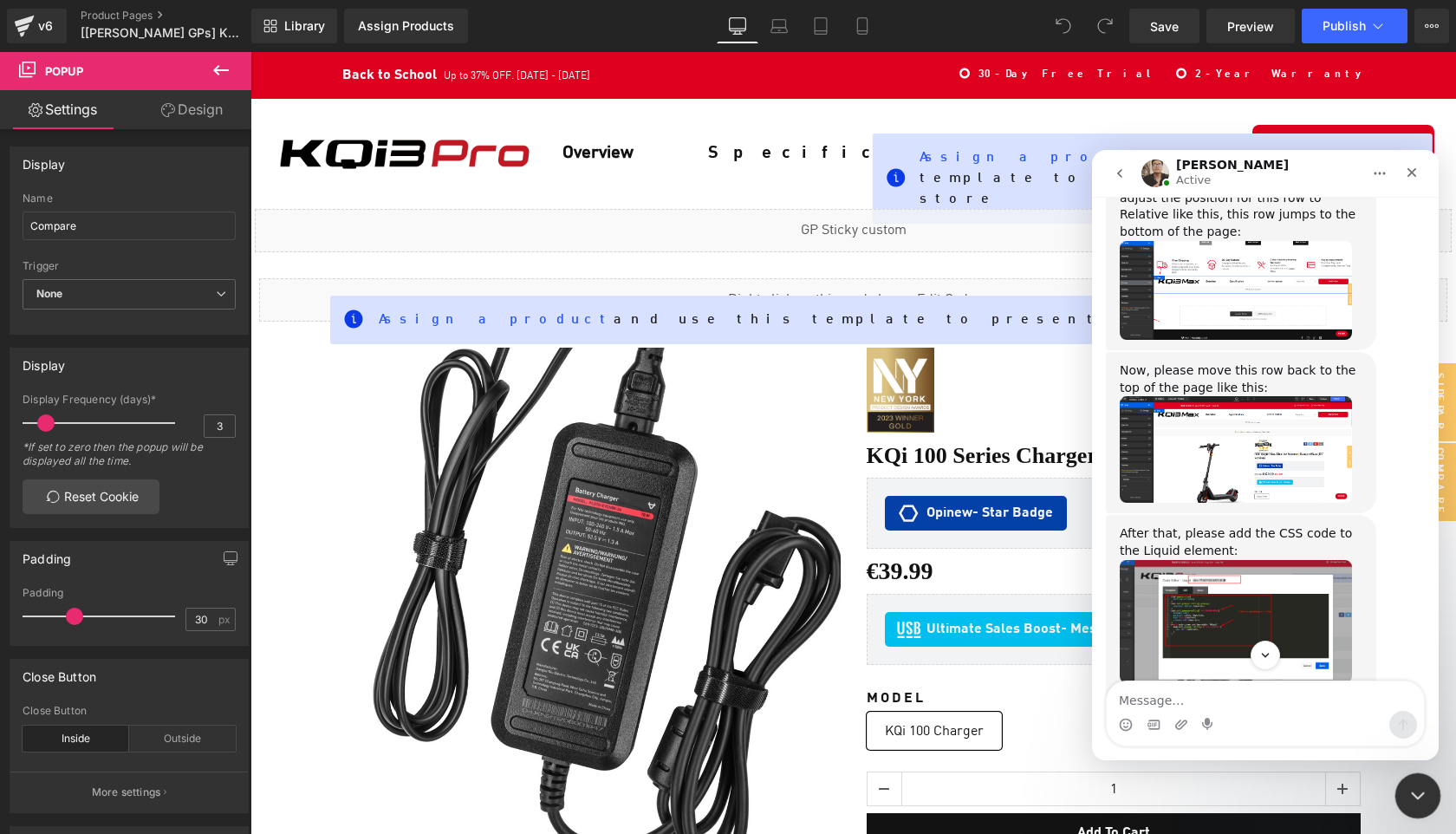
click at [1412, 790] on icon "Close Intercom Messenger" at bounding box center [1415, 794] width 21 height 21
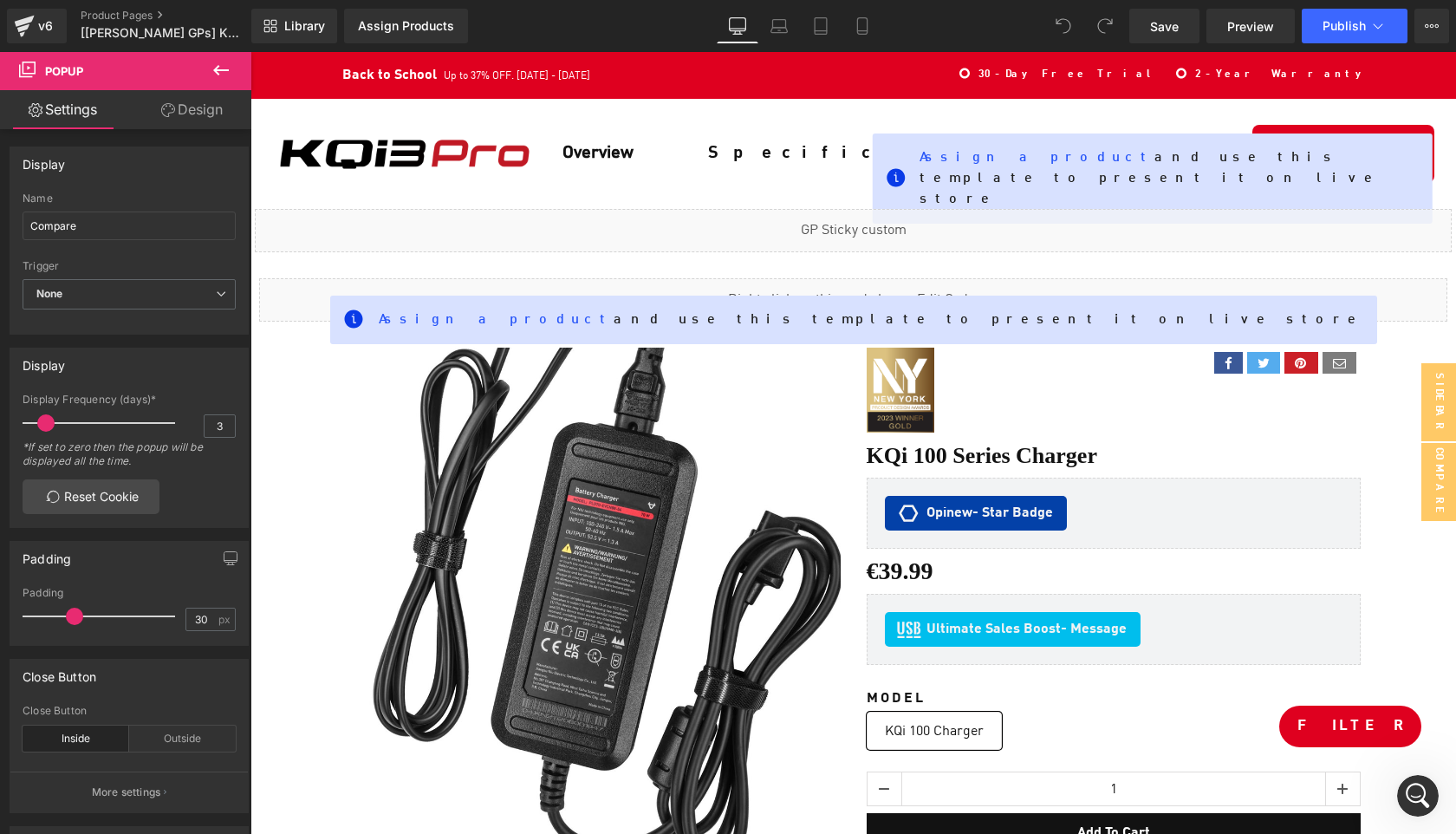
scroll to position [1627, 0]
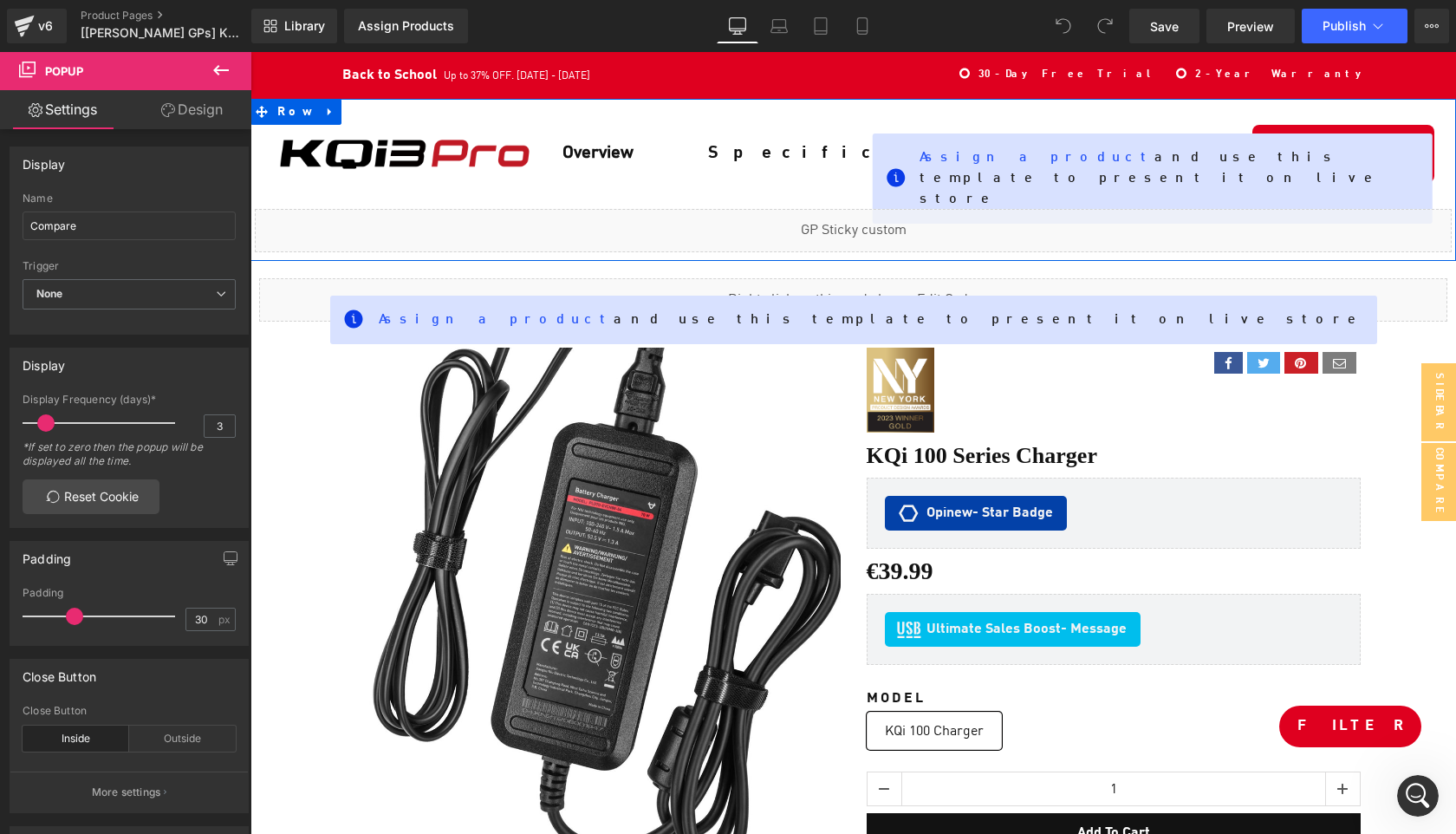
click at [875, 210] on div "Liquid" at bounding box center [854, 231] width 1197 height 43
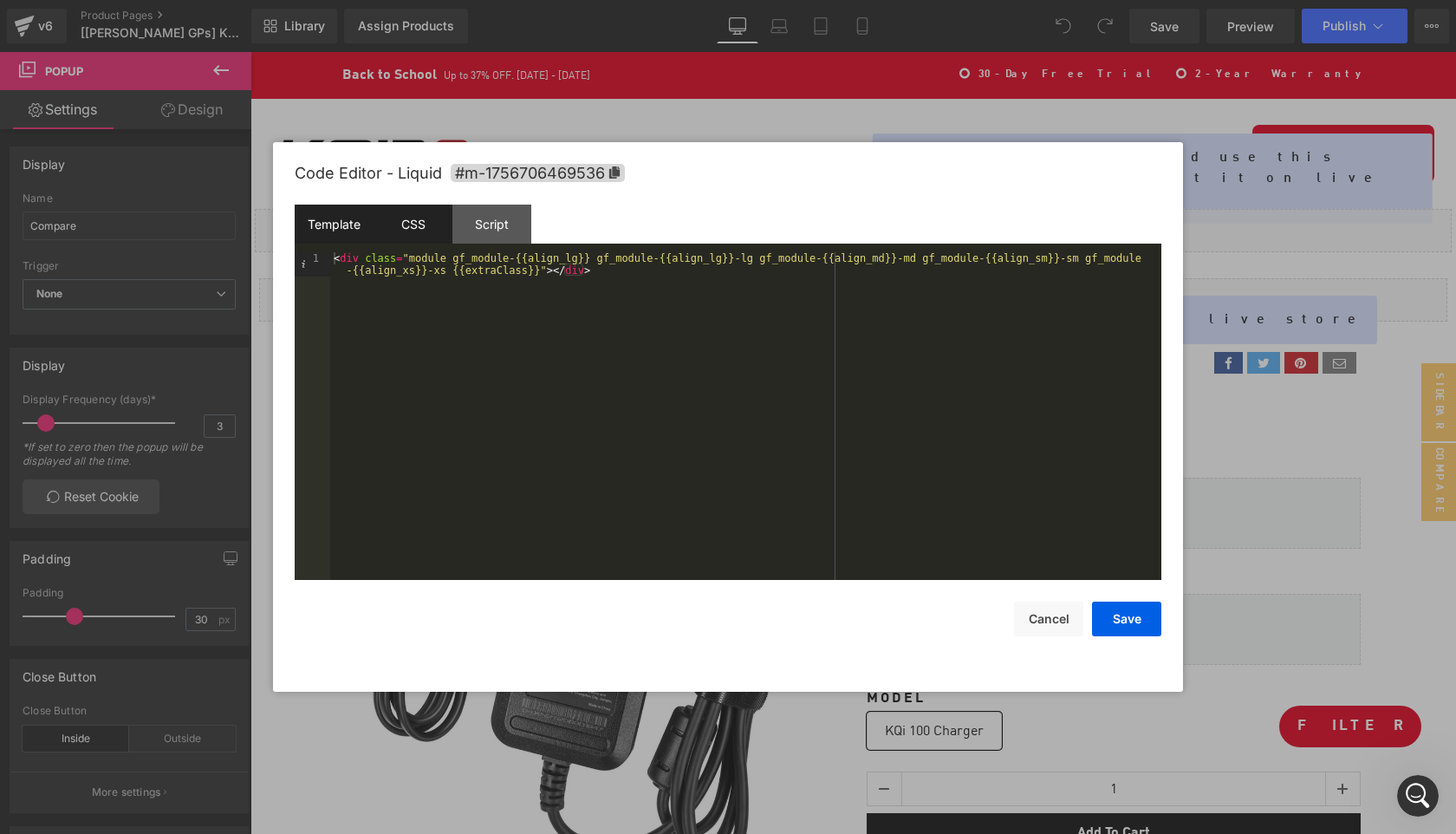
click at [418, 228] on div "CSS" at bounding box center [413, 224] width 79 height 39
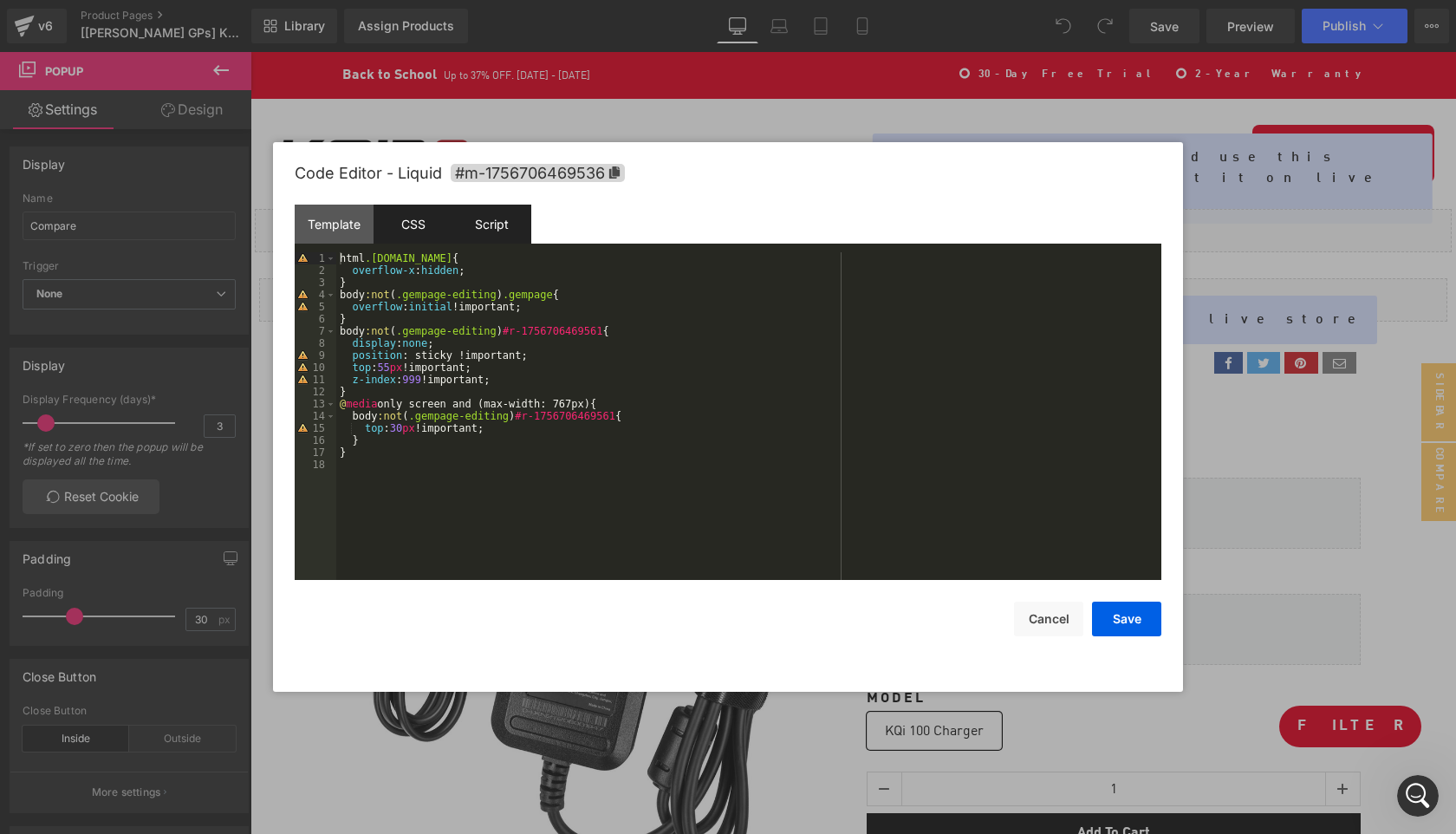
click at [498, 232] on div "Script" at bounding box center [492, 224] width 79 height 39
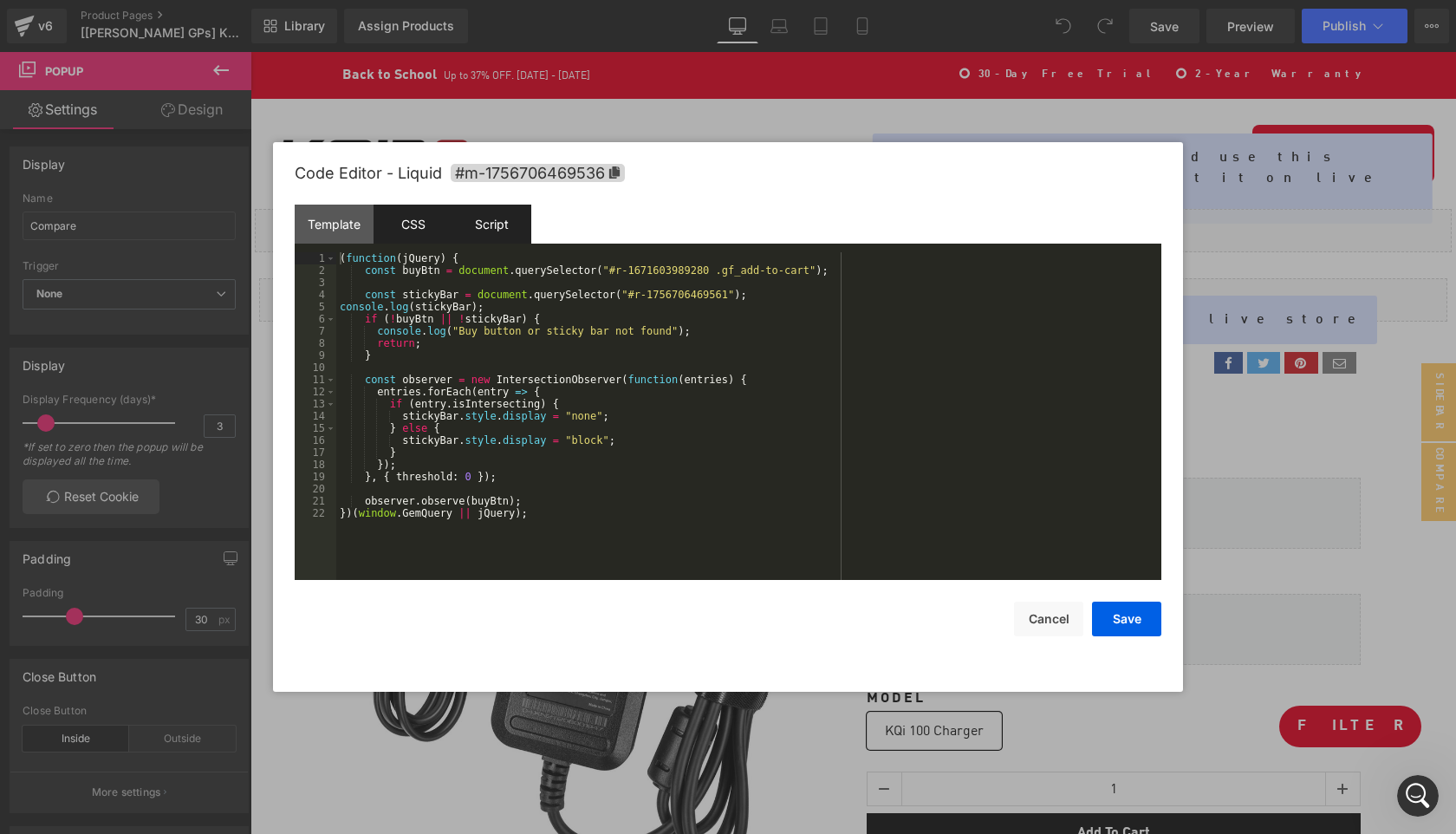
click at [408, 234] on div "CSS" at bounding box center [413, 224] width 79 height 39
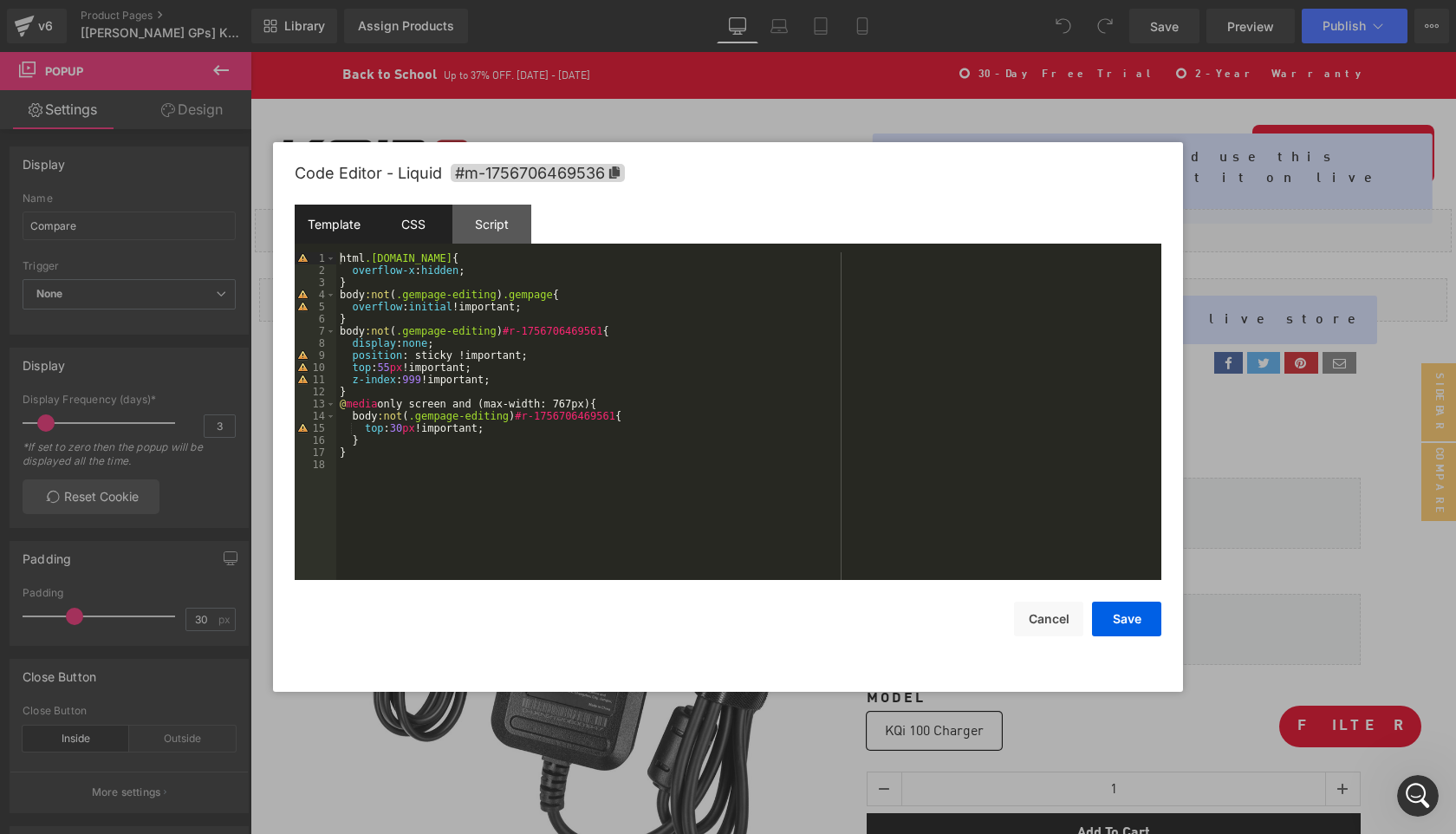
click at [340, 225] on div "Template" at bounding box center [334, 224] width 79 height 39
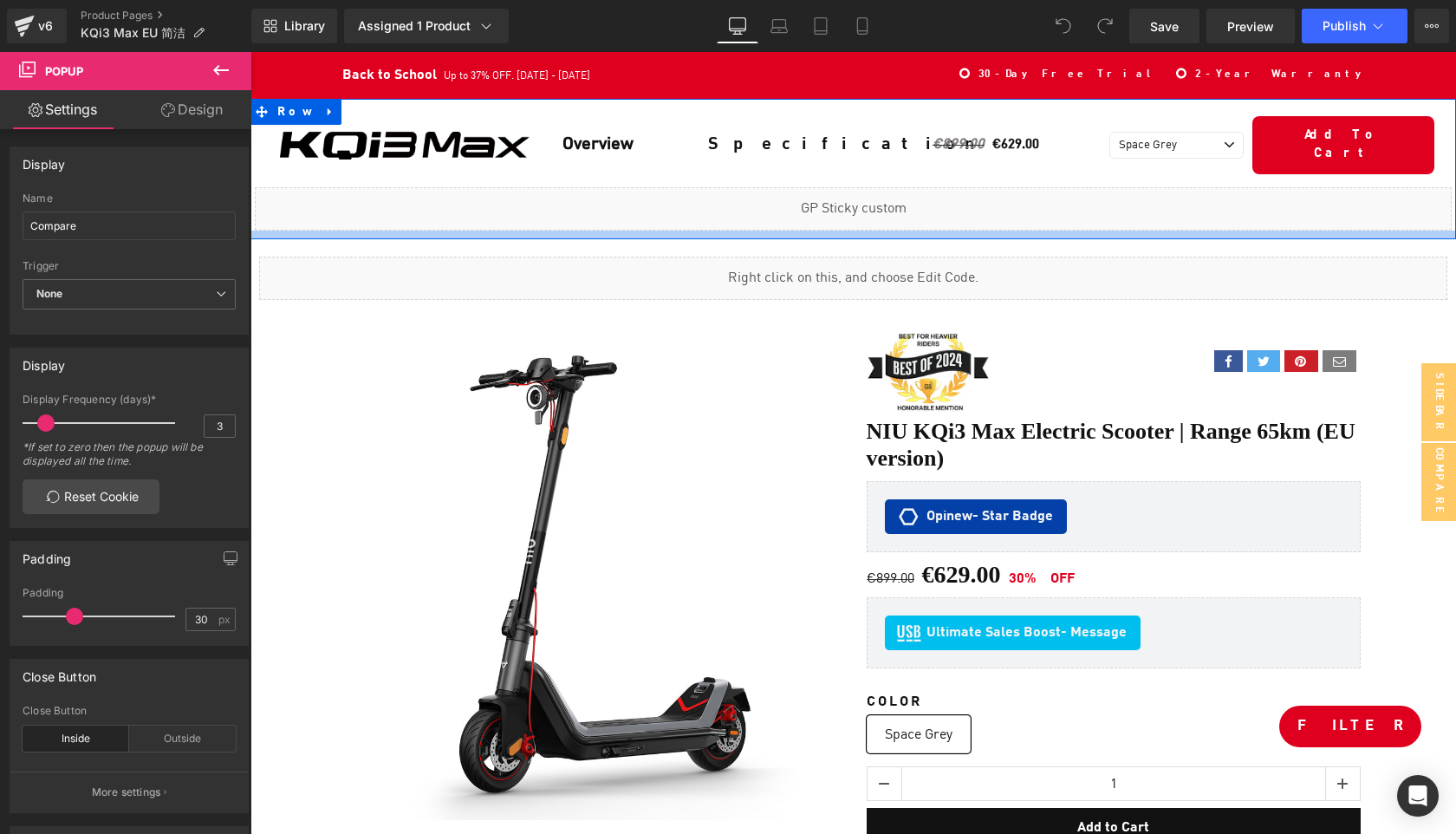
click at [663, 231] on div at bounding box center [853, 234] width 1205 height 8
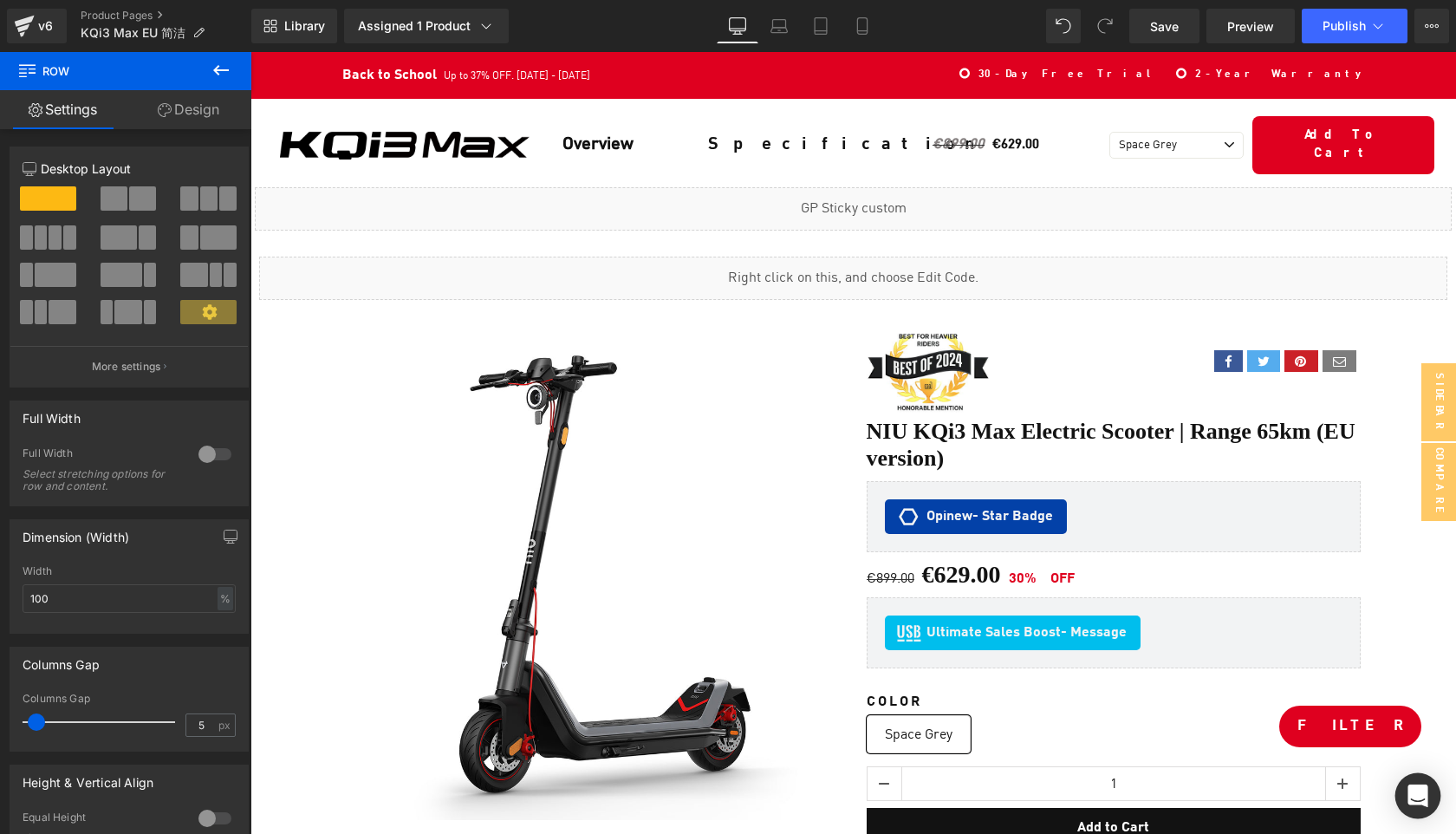
click at [1420, 800] on icon "Open Intercom Messenger" at bounding box center [1417, 795] width 23 height 23
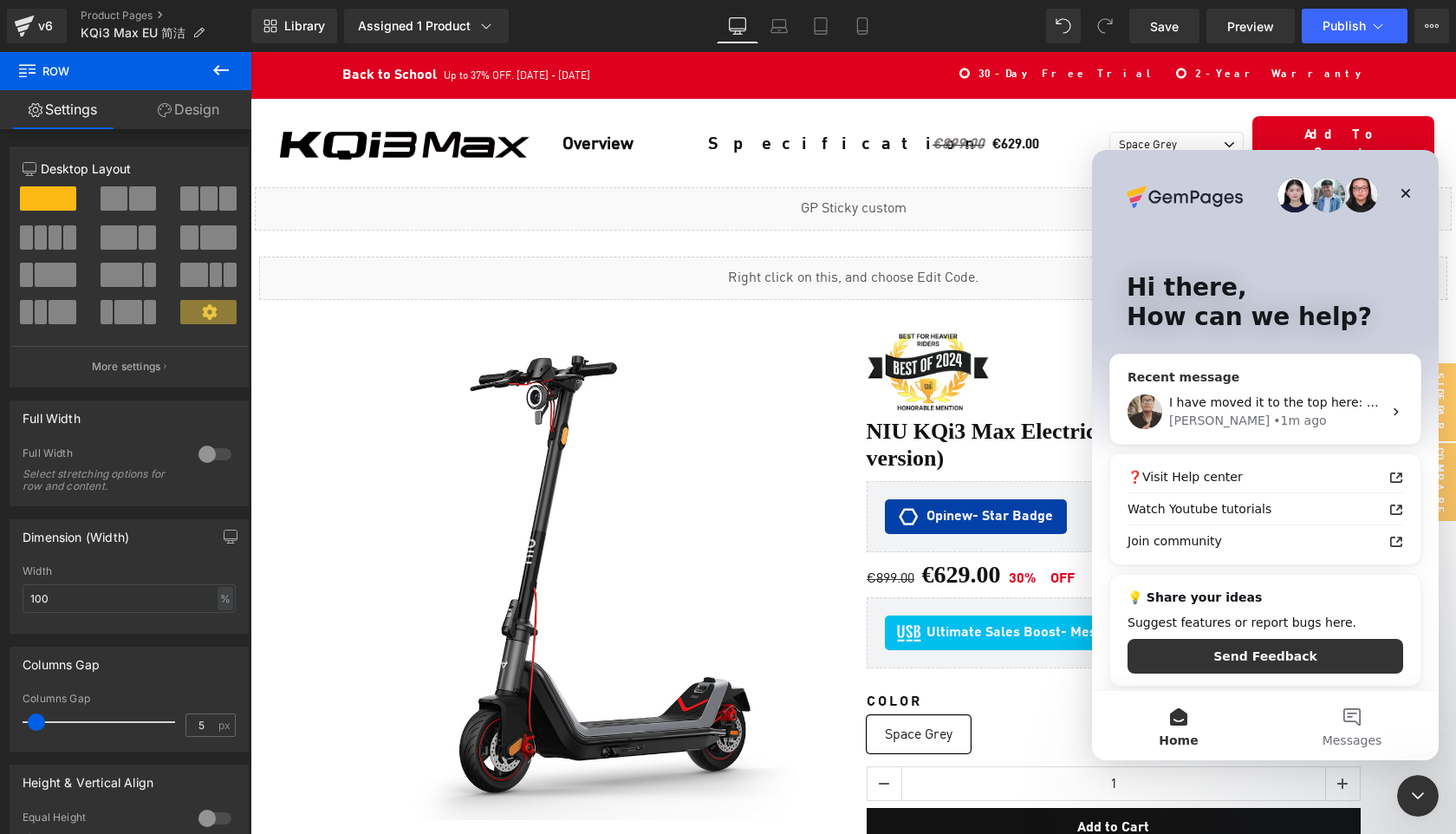
click at [1299, 411] on div "I have moved it to the top here: You can go inside and check it now." at bounding box center [1276, 403] width 213 height 18
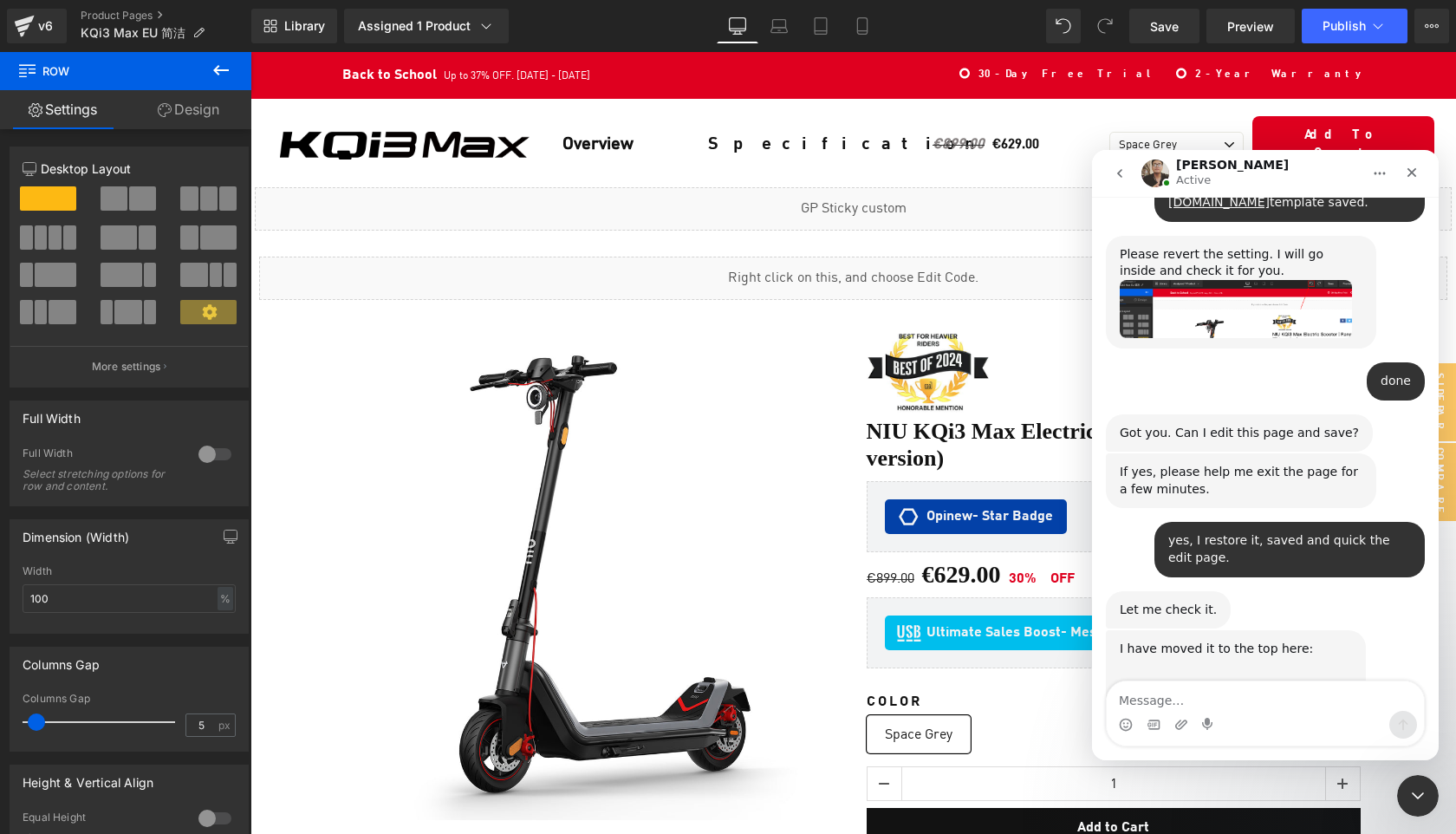
click at [1172, 706] on textarea "Message…" at bounding box center [1266, 696] width 318 height 29
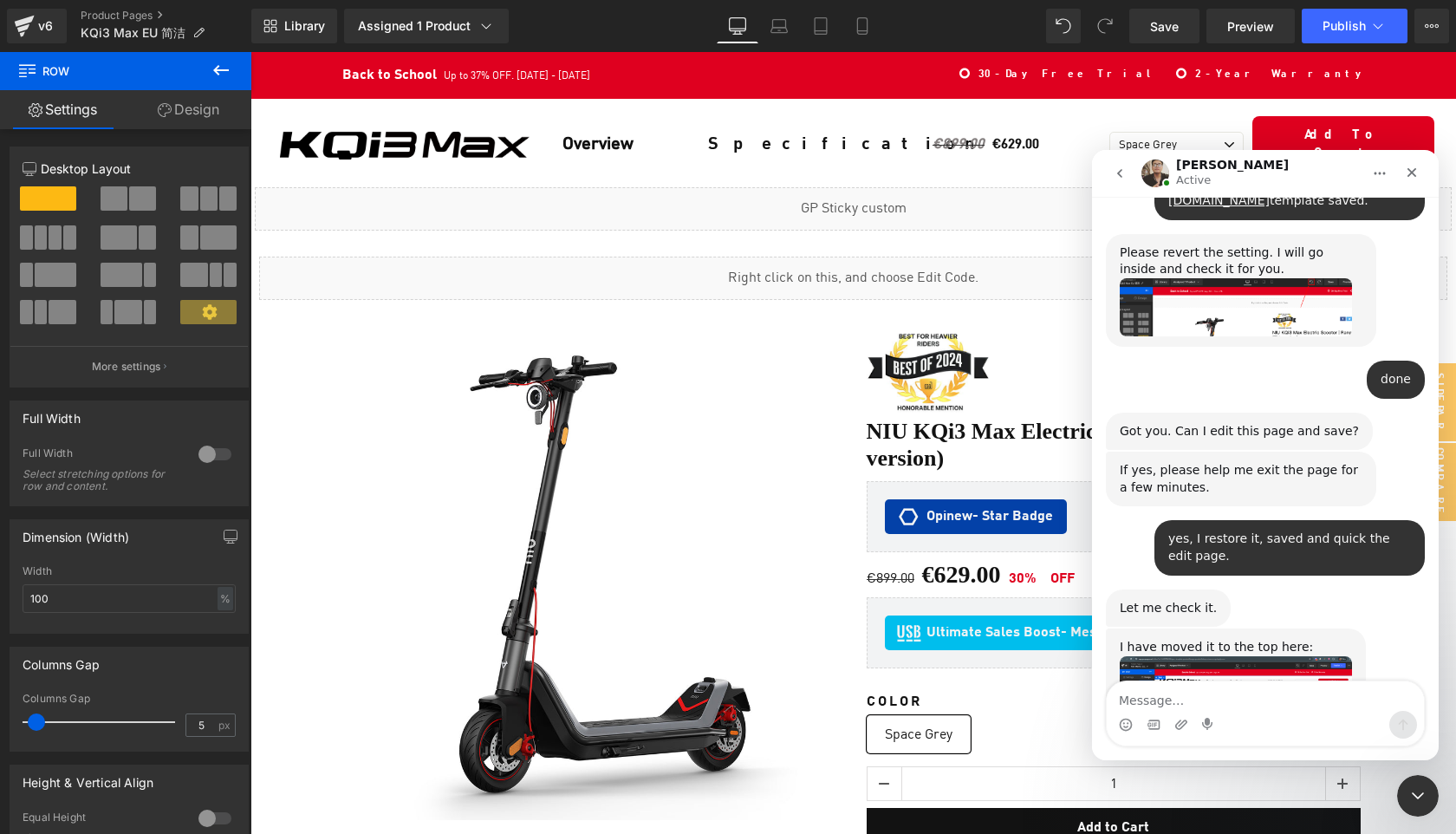
click at [1166, 692] on textarea "Message…" at bounding box center [1266, 696] width 318 height 29
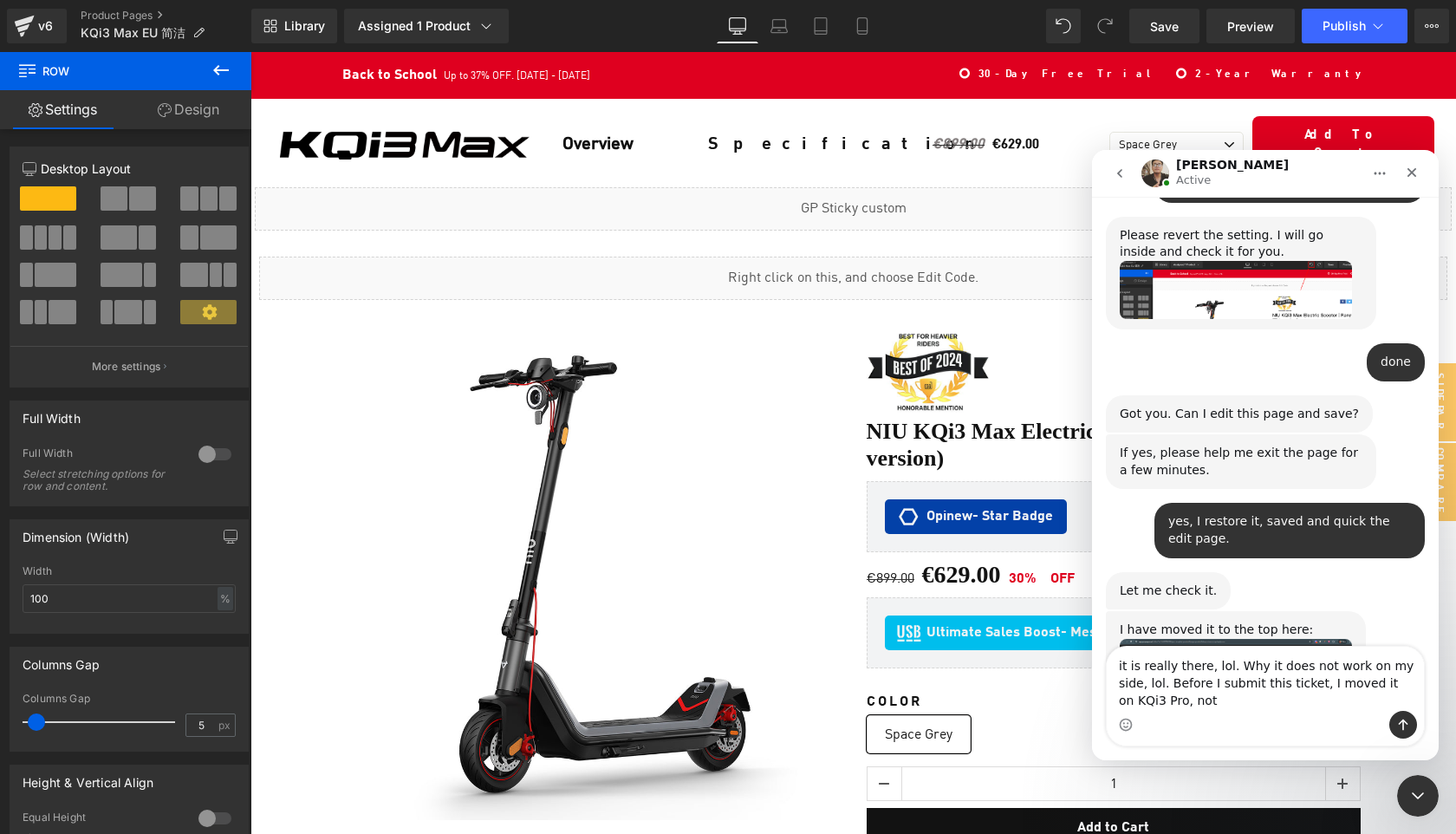
scroll to position [3449, 0]
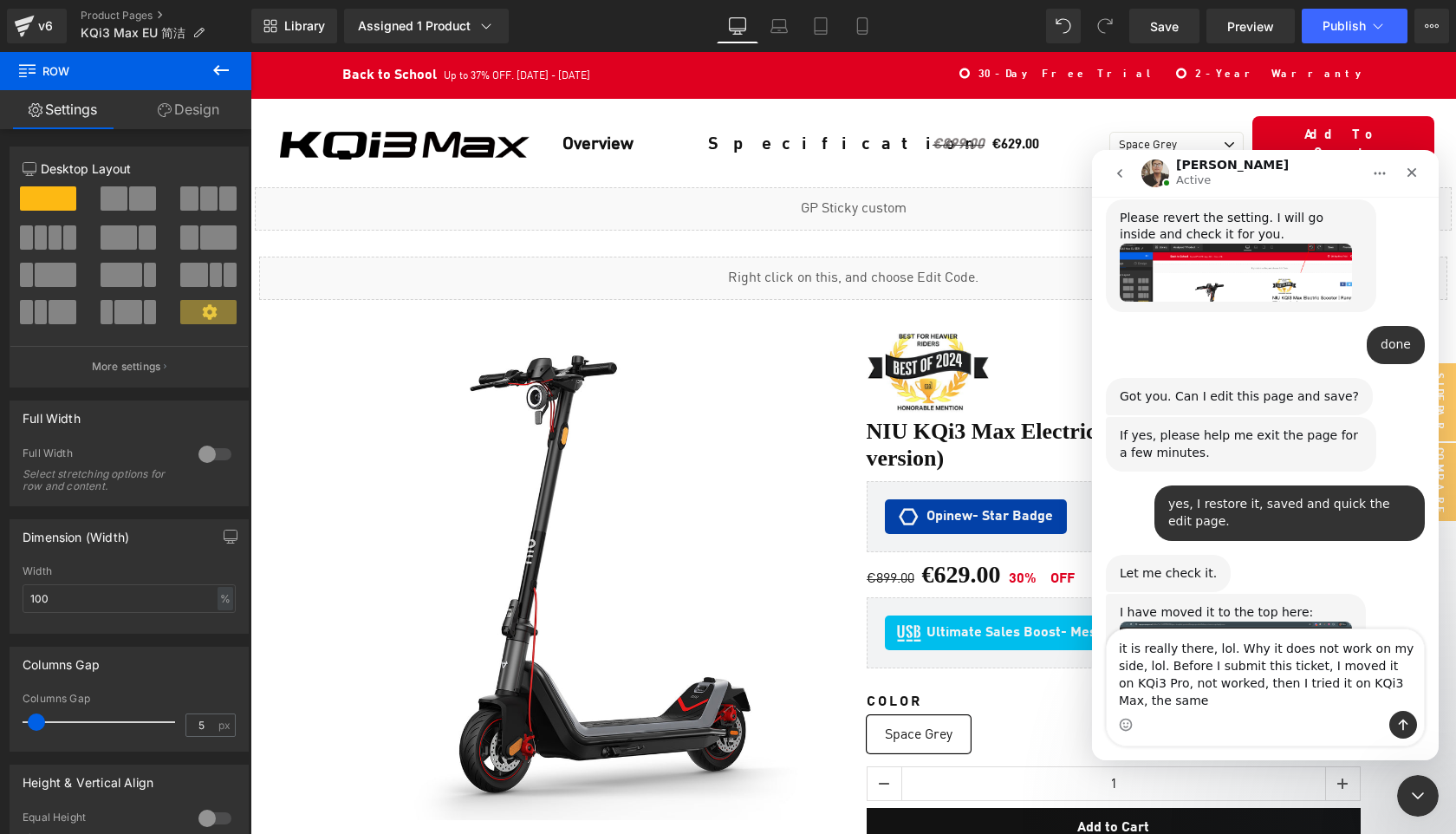
type textarea "it is really there, lol. Why it does not work on my side, lol. Before I submit …"
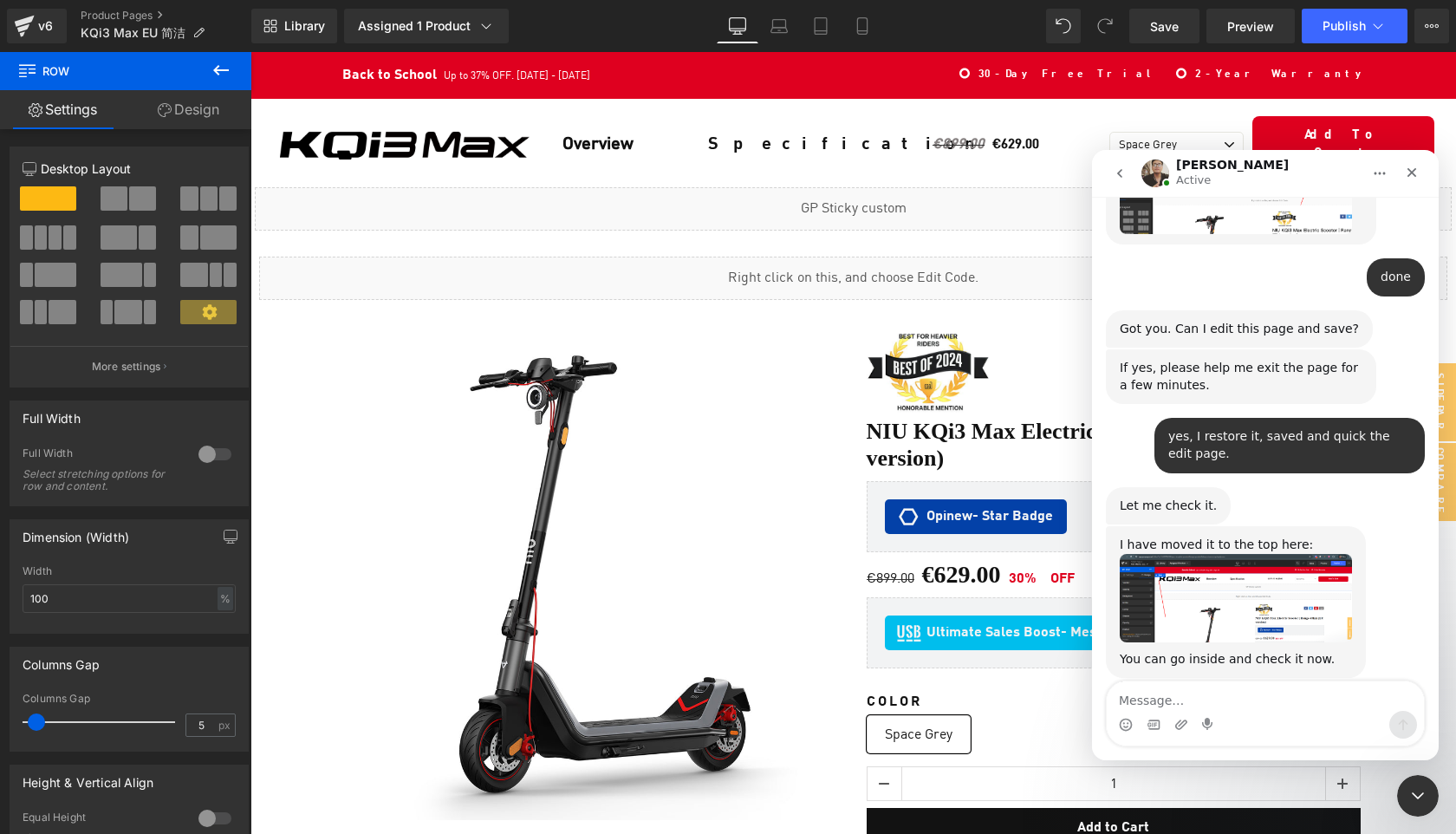
scroll to position [3517, 0]
click at [1420, 794] on icon "Close Intercom Messenger" at bounding box center [1415, 794] width 21 height 21
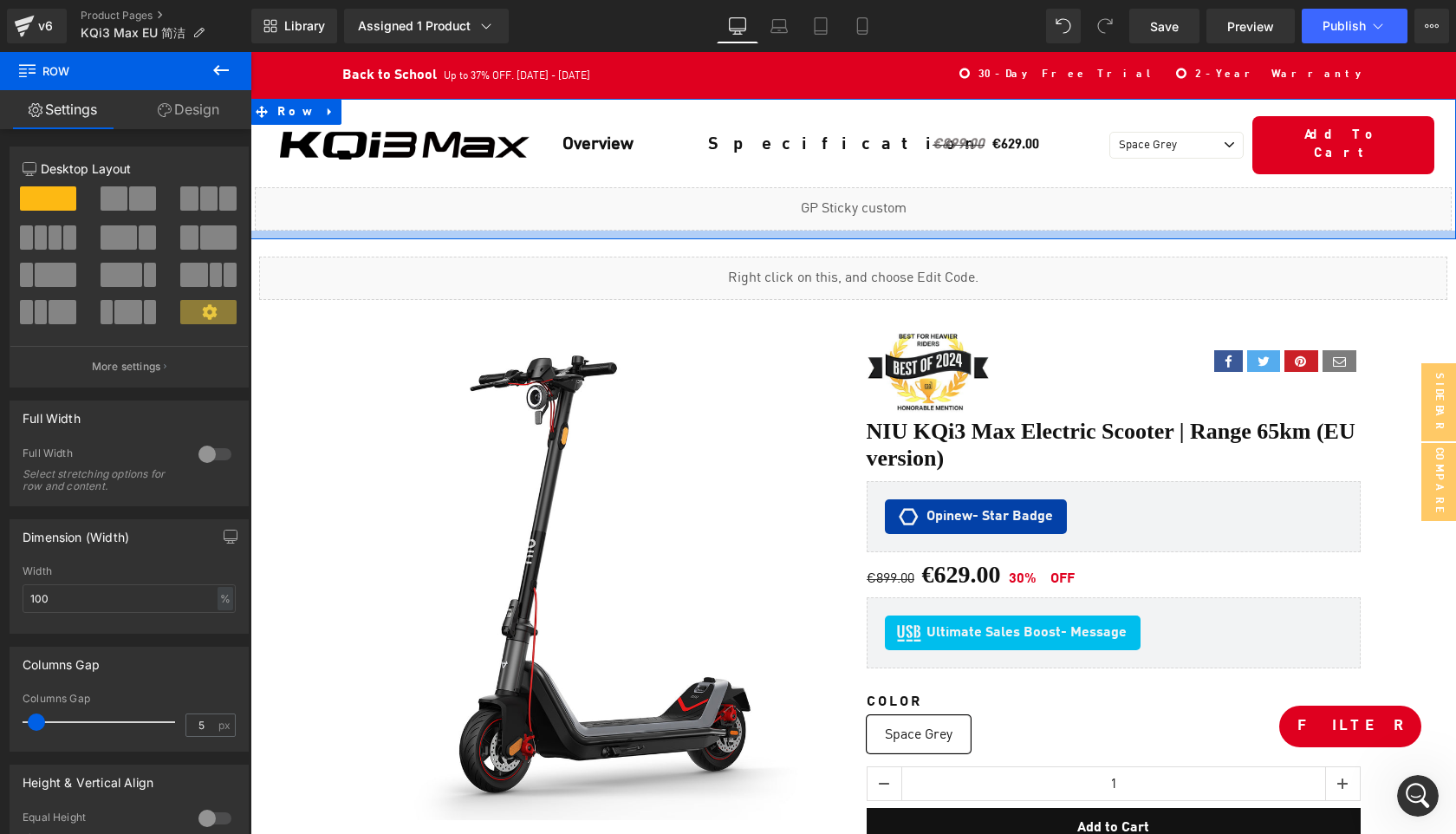
click at [622, 231] on div at bounding box center [853, 234] width 1205 height 8
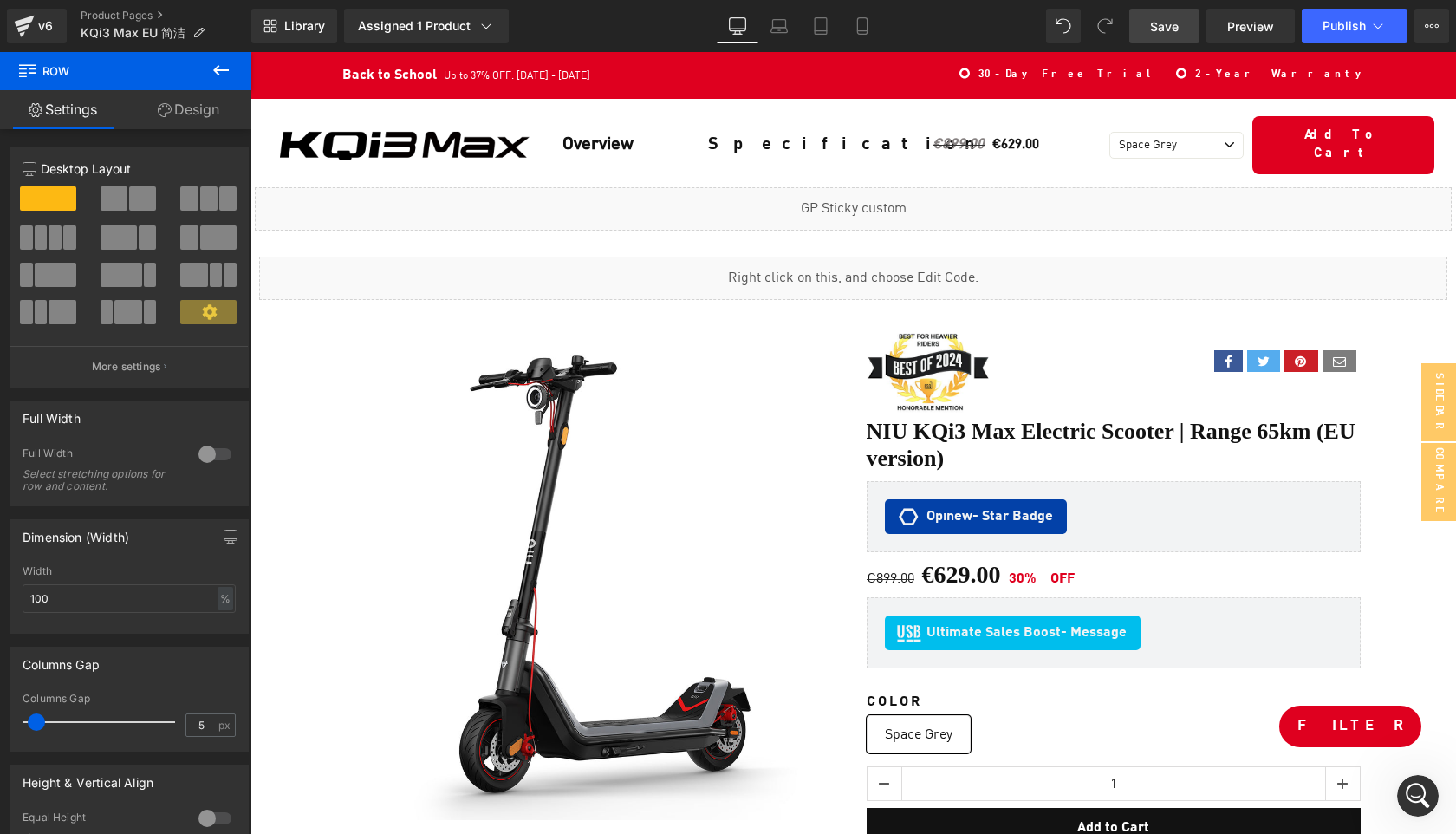
click at [1171, 27] on span "Save" at bounding box center [1164, 27] width 28 height 18
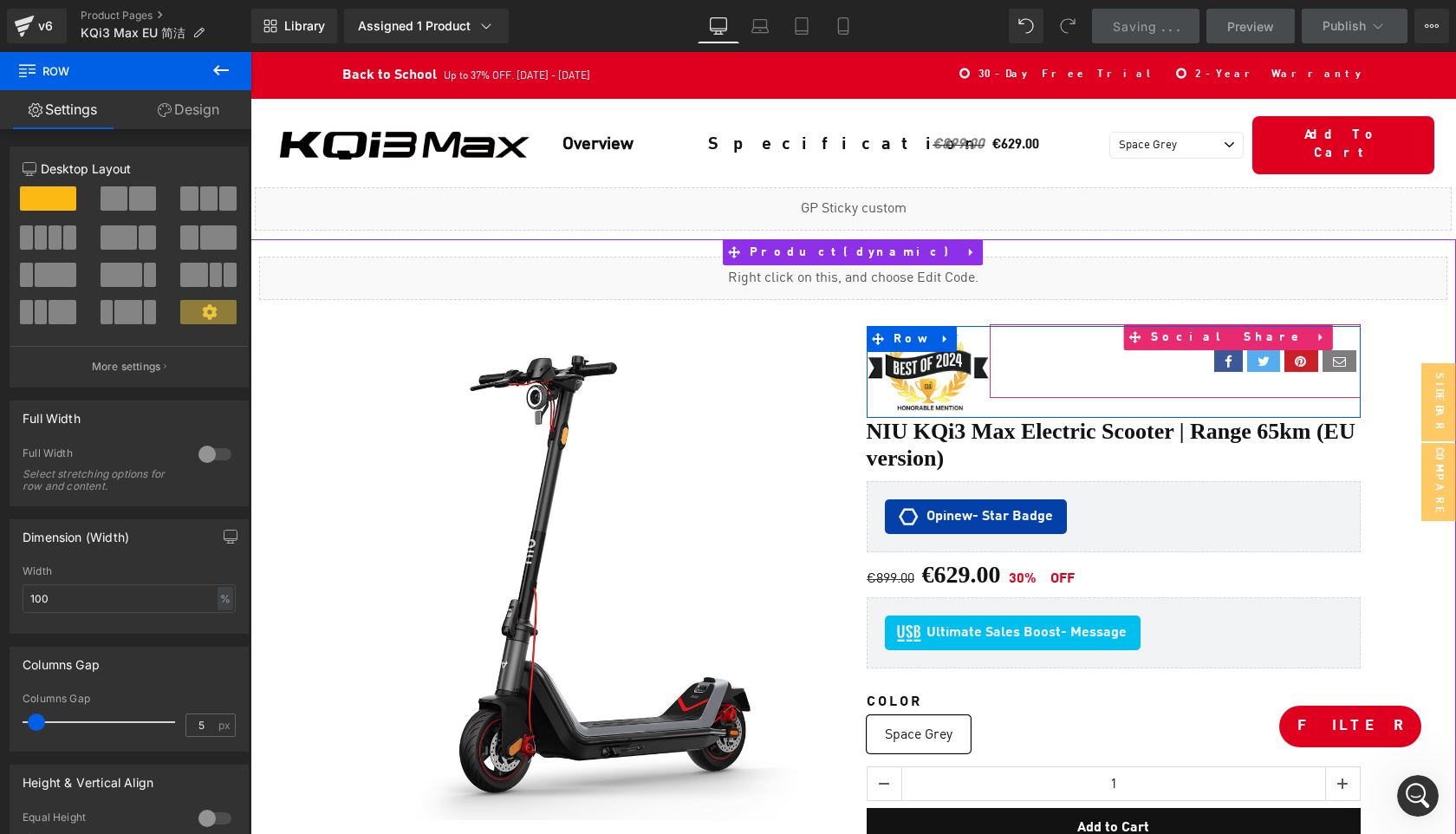
scroll to position [3583, 0]
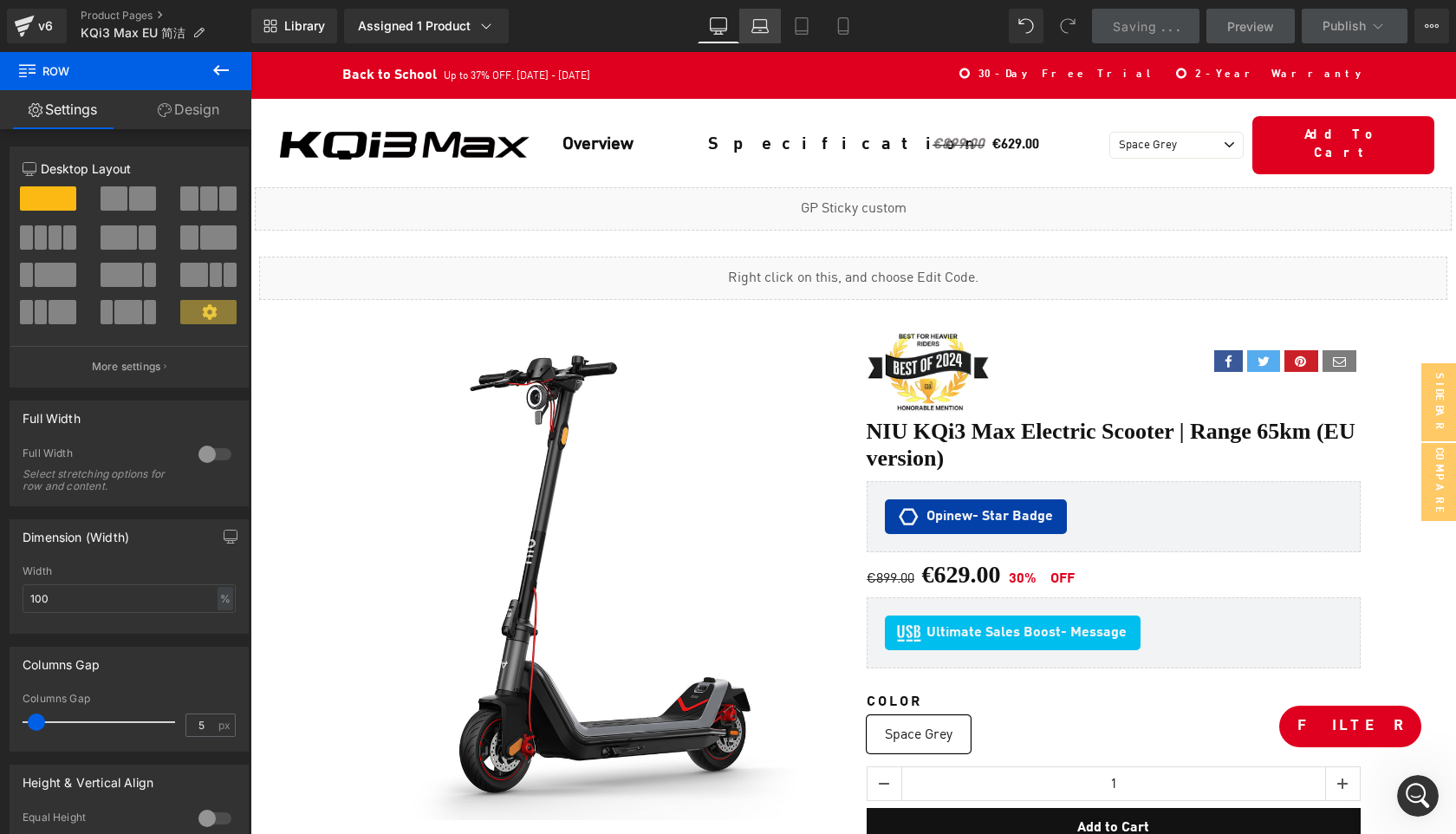
click at [771, 23] on link "Laptop" at bounding box center [759, 26] width 41 height 35
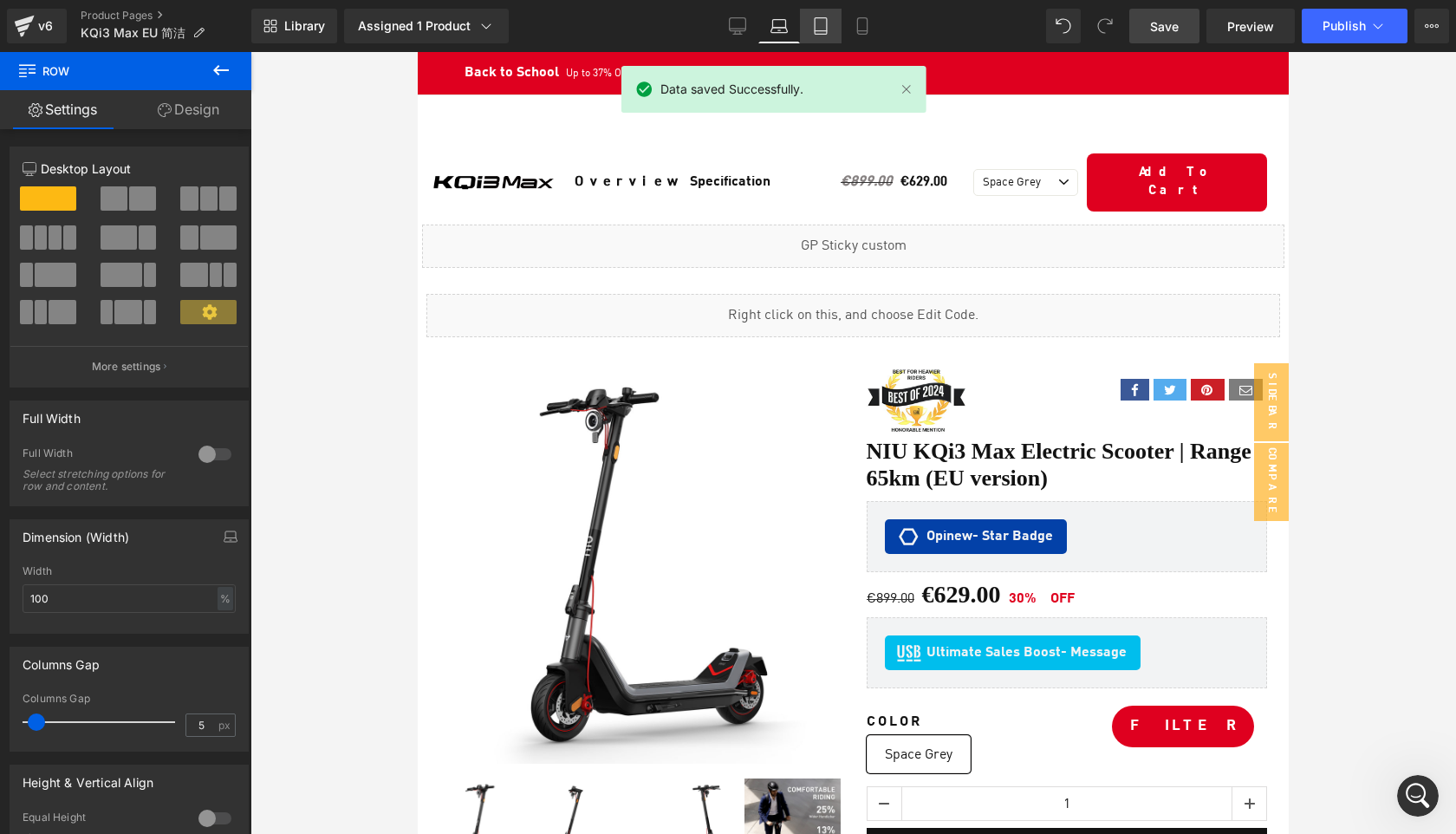
click at [817, 24] on icon at bounding box center [821, 26] width 17 height 17
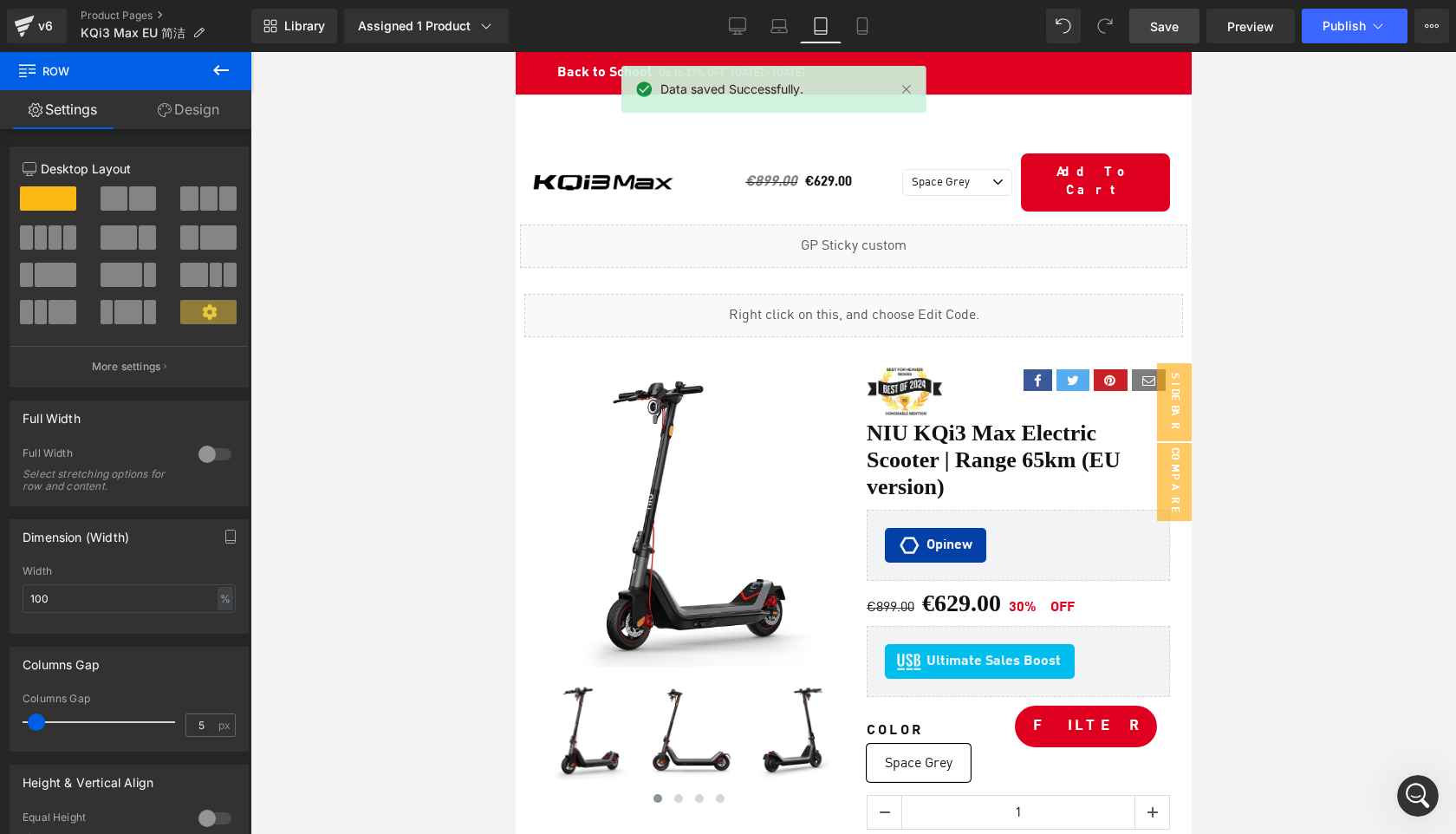
click at [1174, 36] on link "Save" at bounding box center [1164, 26] width 70 height 35
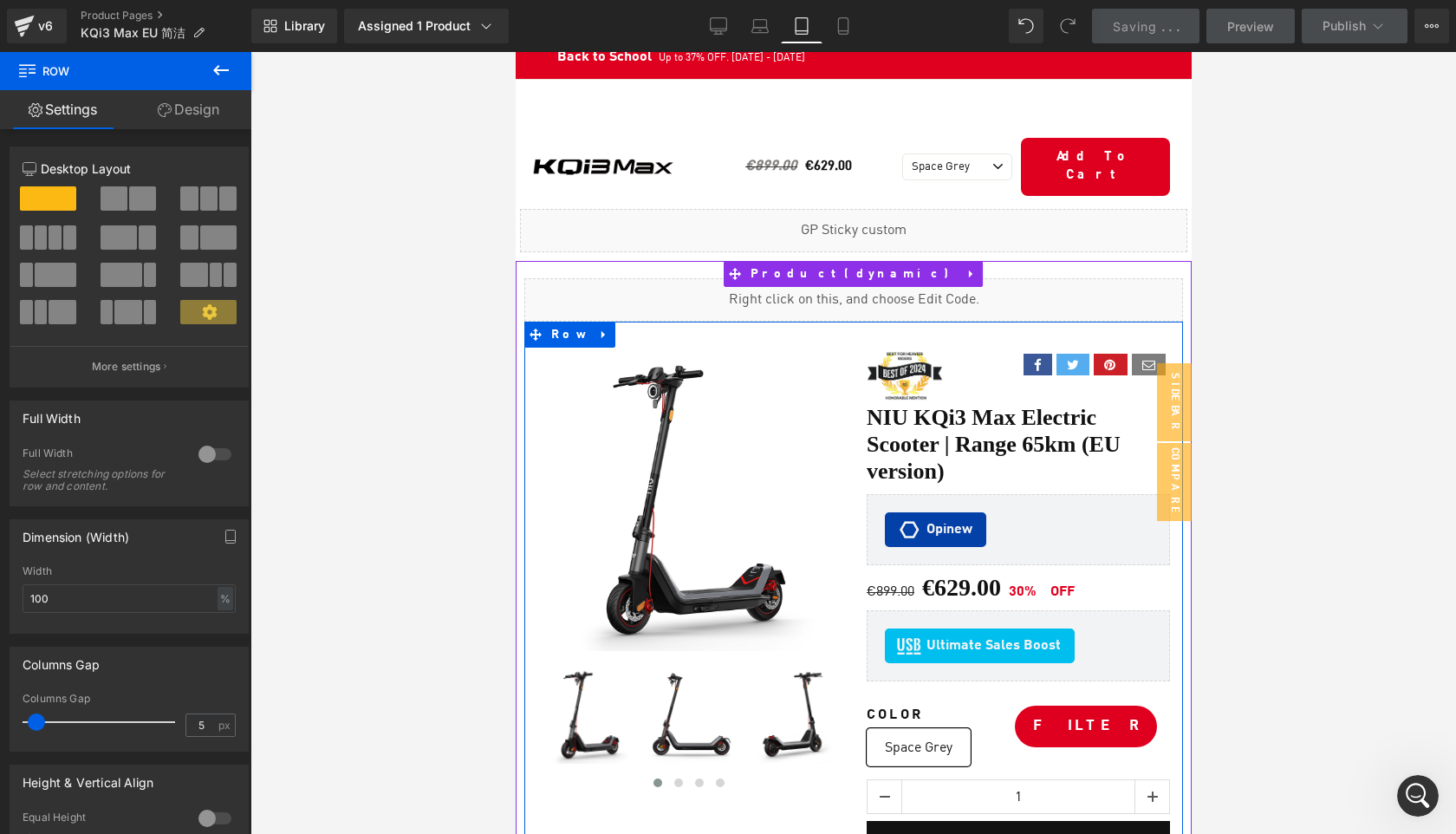
scroll to position [0, 0]
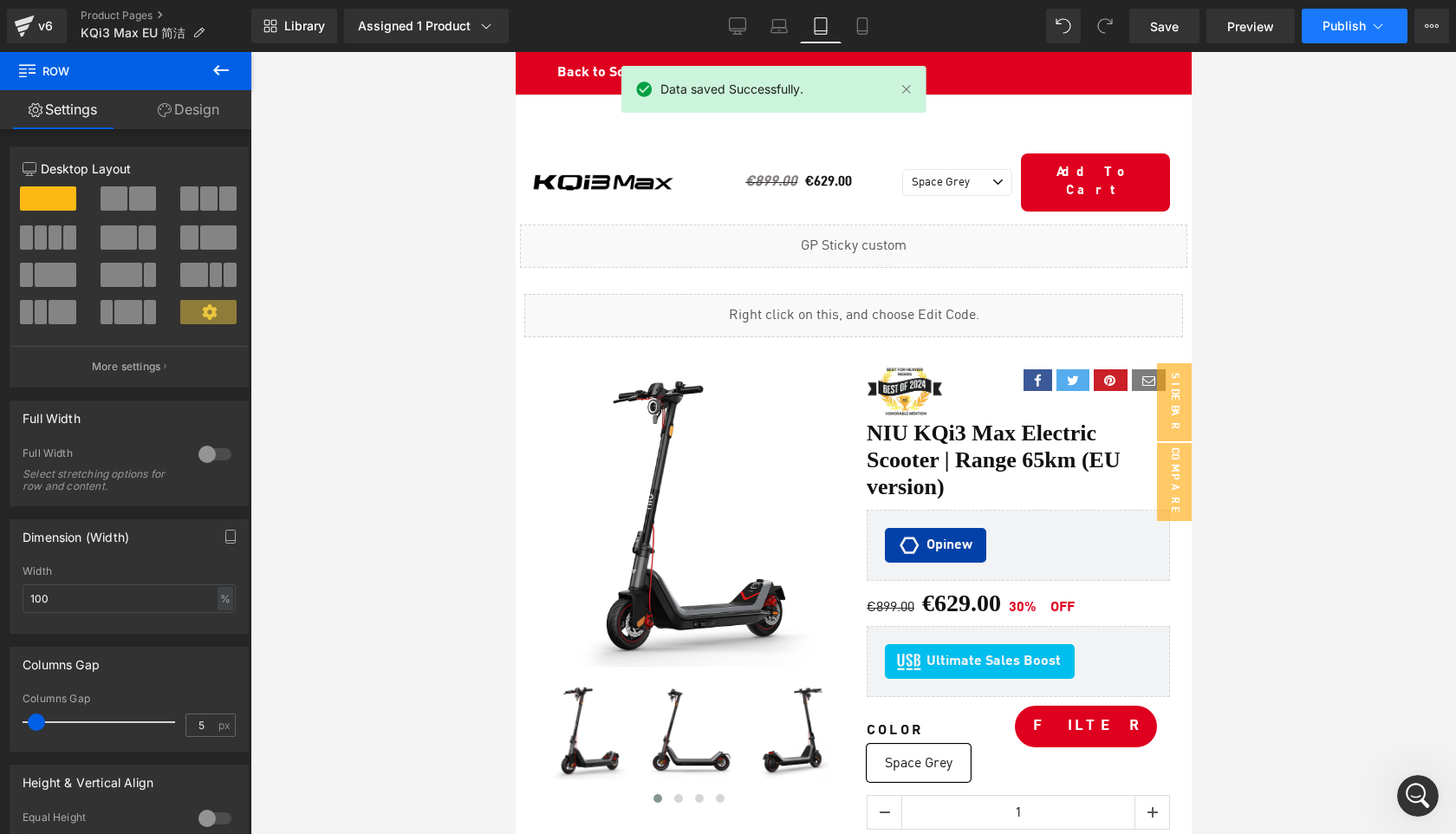
click at [1335, 28] on span "Publish" at bounding box center [1344, 26] width 43 height 14
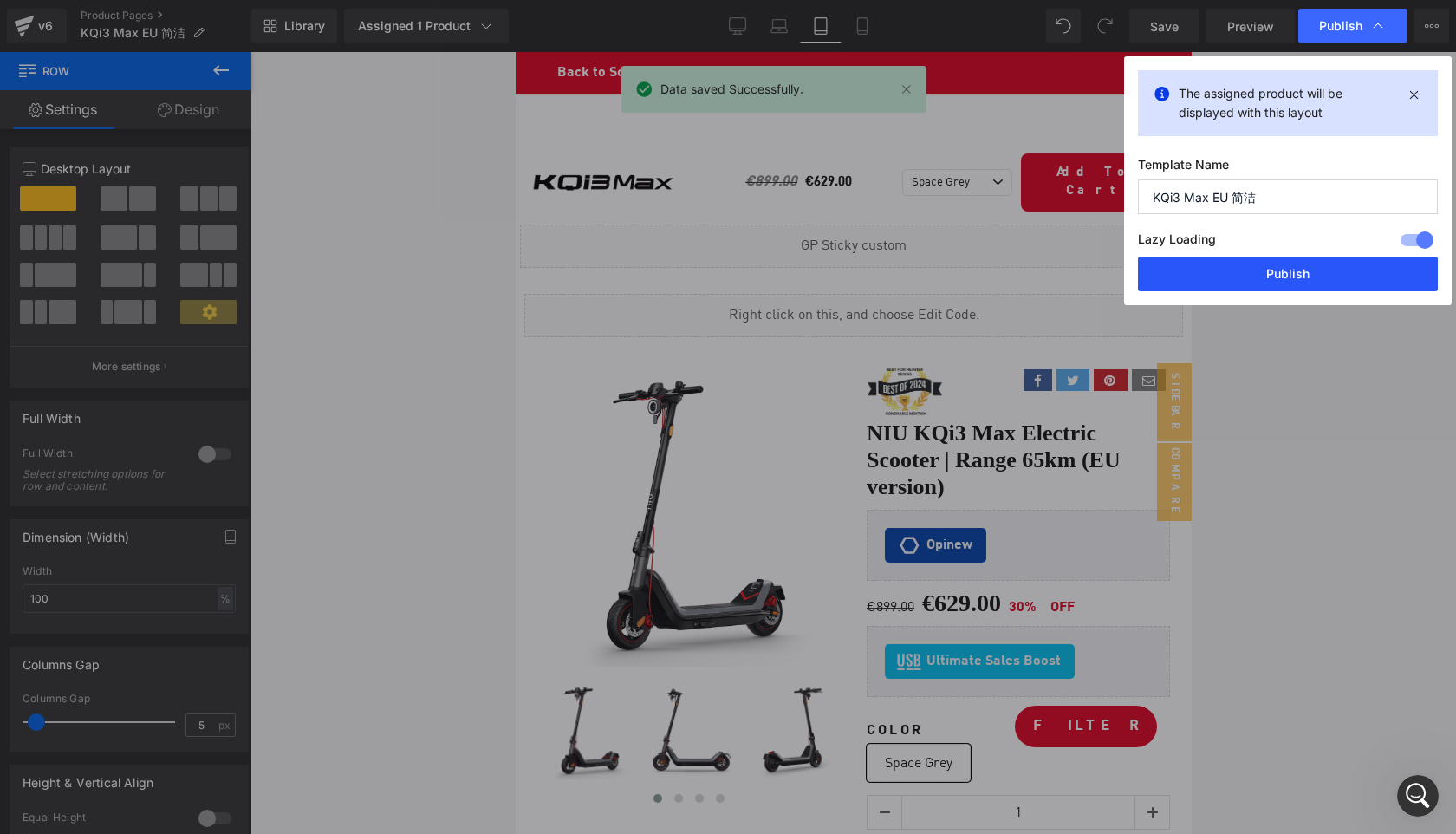
click at [1287, 277] on button "Publish" at bounding box center [1288, 274] width 300 height 35
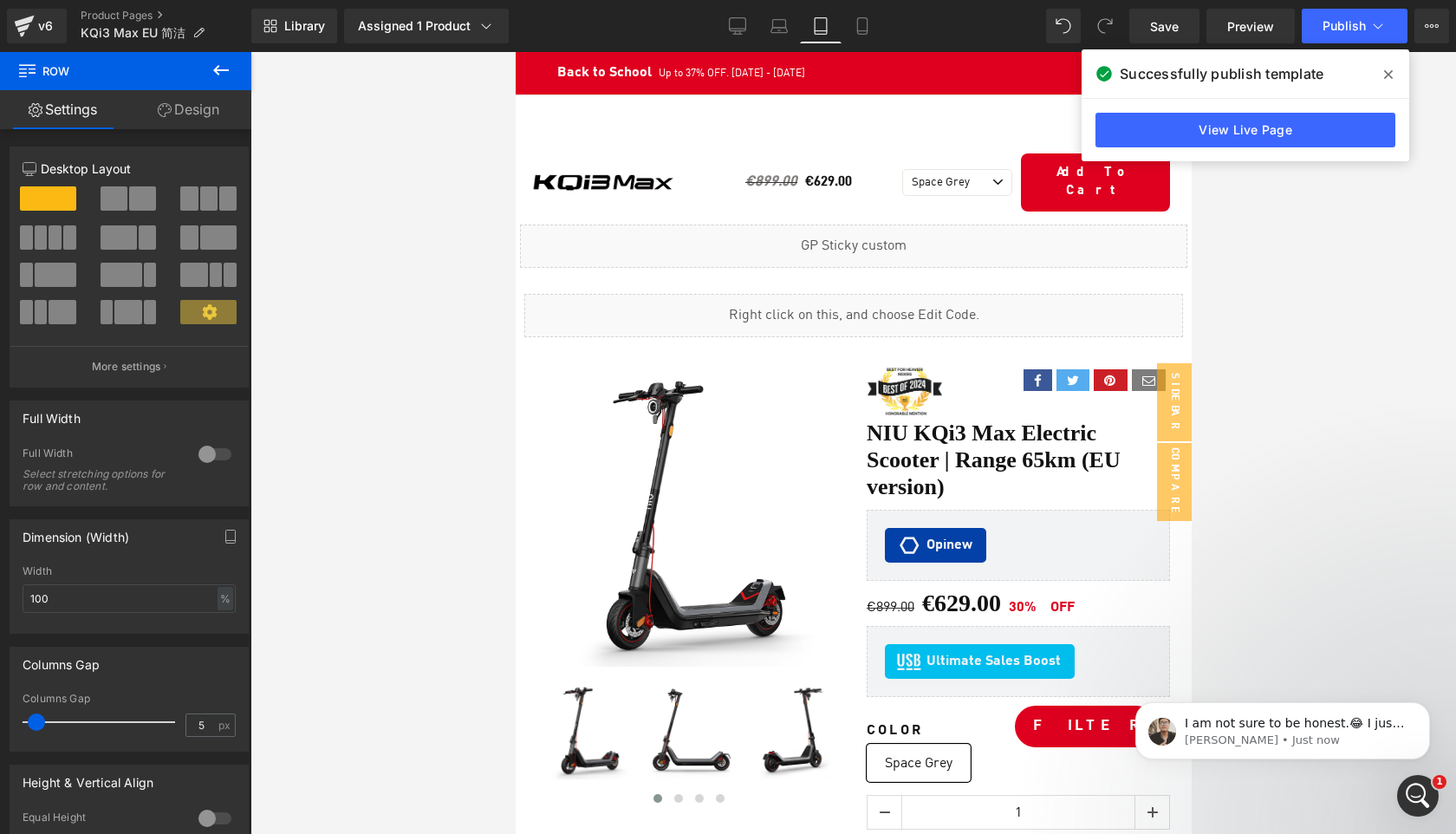
scroll to position [3695, 0]
click at [1425, 783] on div "Open Intercom Messenger" at bounding box center [1416, 794] width 57 height 57
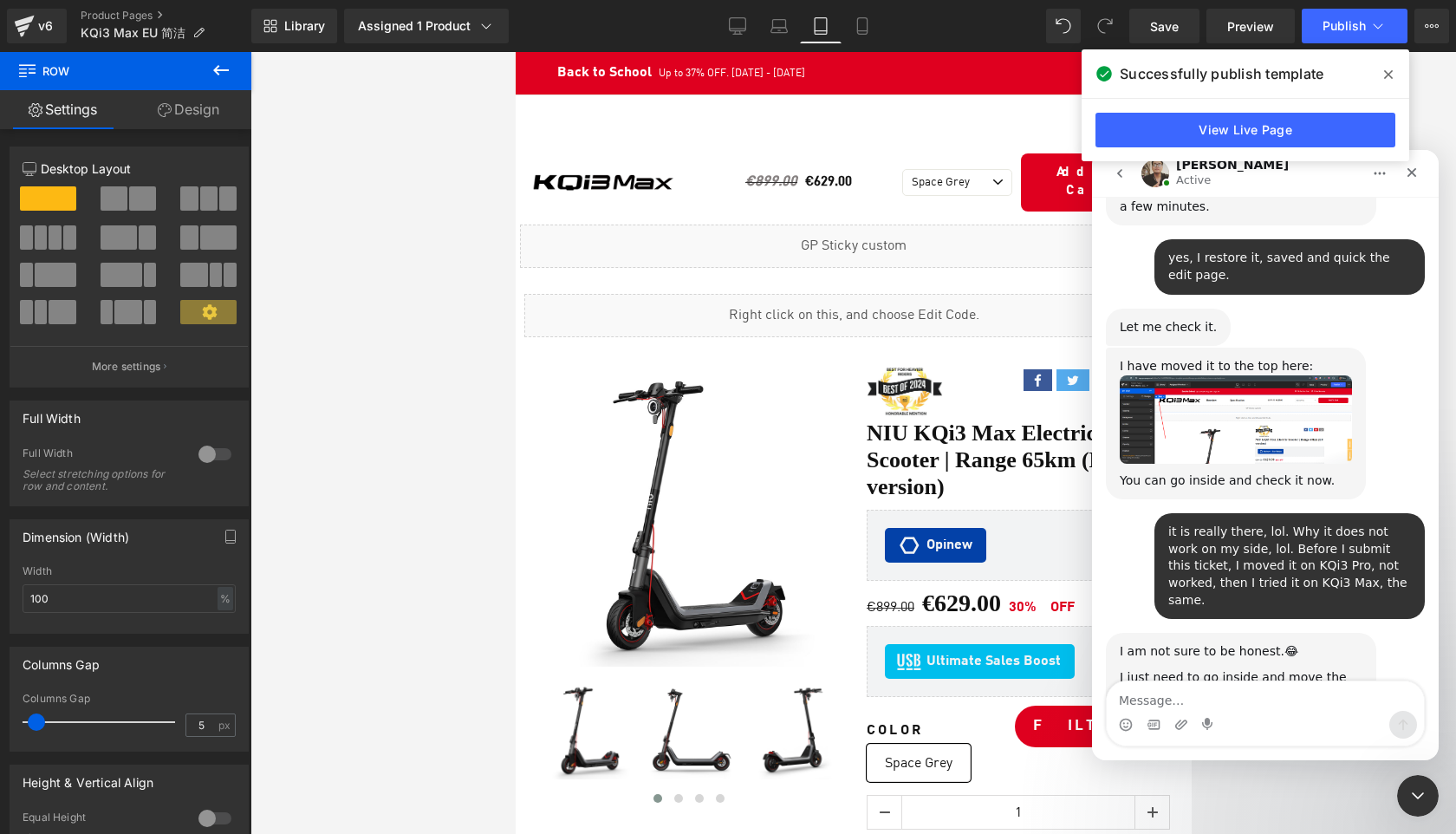
scroll to position [3628, 0]
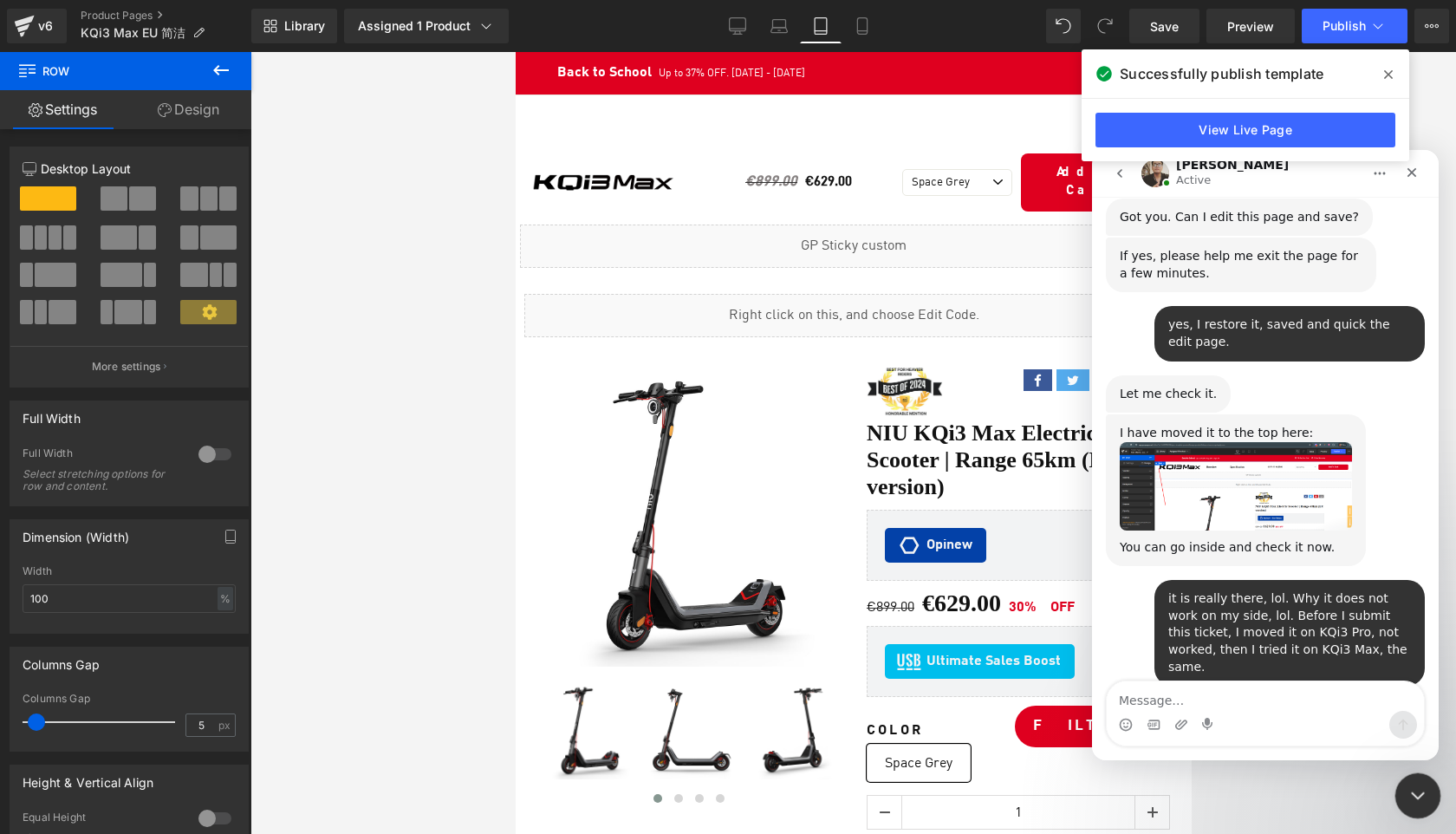
click at [1424, 780] on div "Close Intercom Messenger" at bounding box center [1415, 793] width 41 height 41
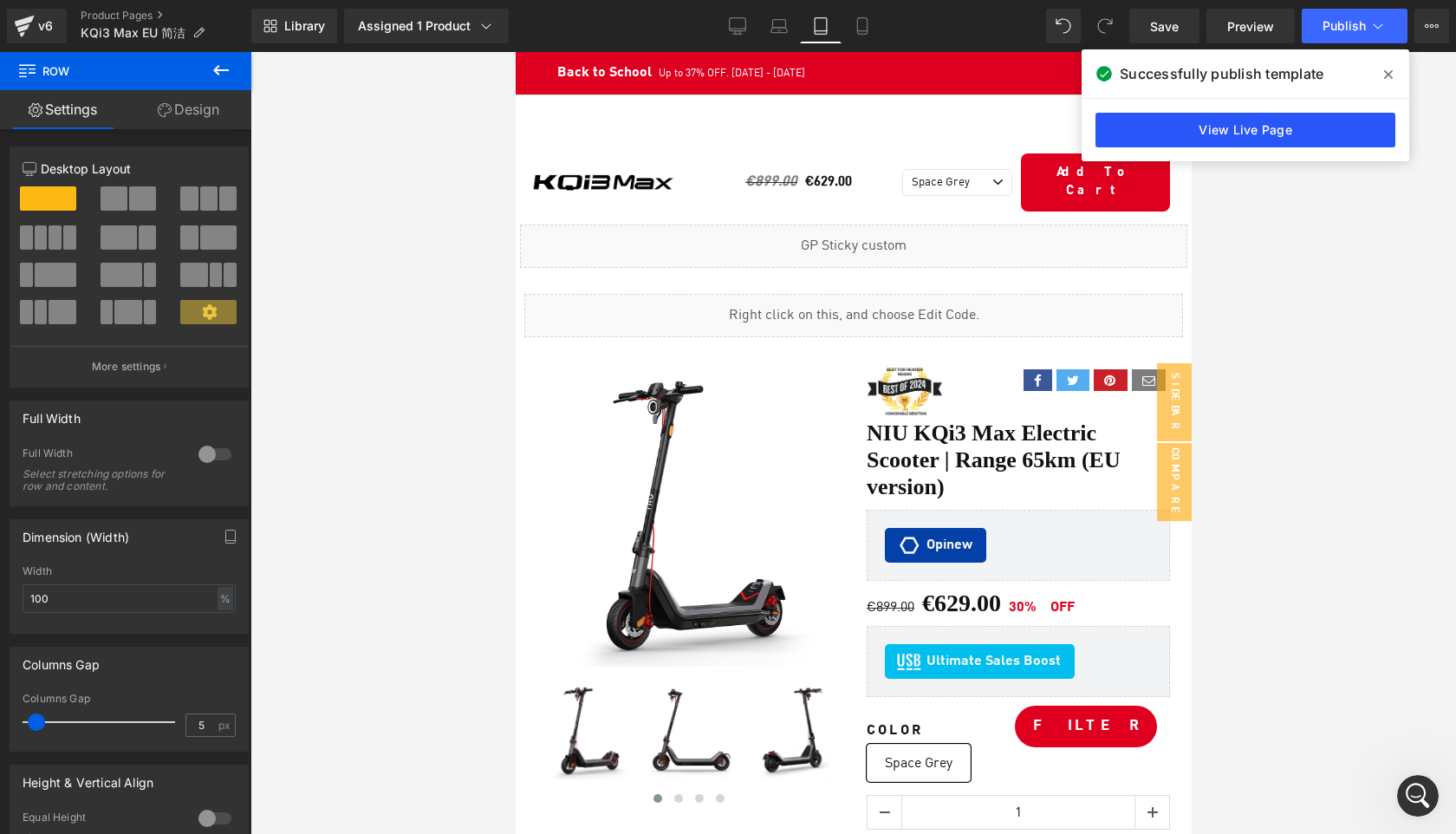
click at [1247, 141] on link "View Live Page" at bounding box center [1245, 130] width 300 height 35
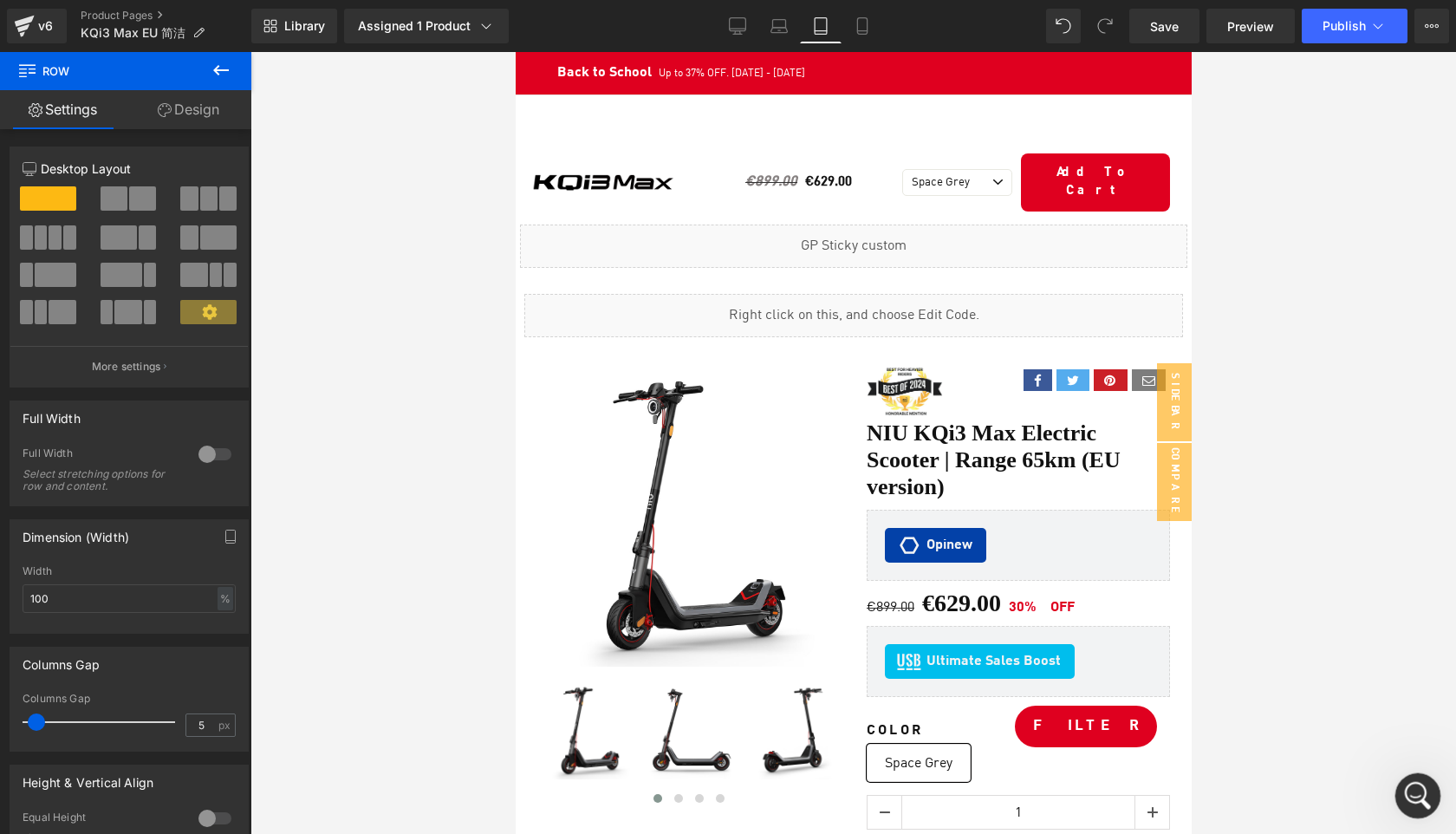
click at [1438, 808] on body "You are previewing how the will restyle your page. You can not edit Elements in…" at bounding box center [728, 417] width 1456 height 834
click at [1416, 795] on icon "Open Intercom Messenger" at bounding box center [1415, 793] width 12 height 14
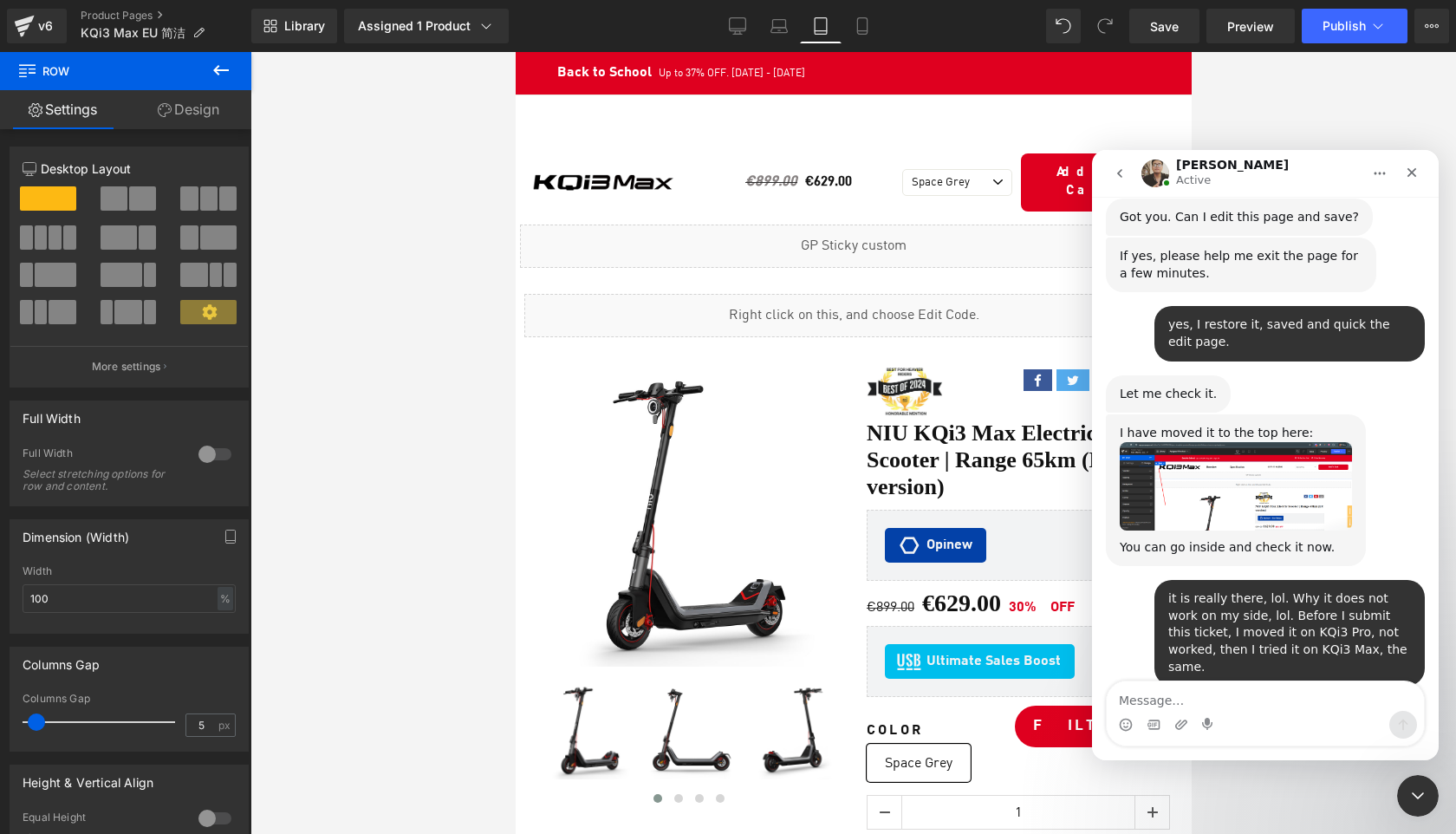
click at [1170, 703] on textarea "Message…" at bounding box center [1266, 696] width 318 height 29
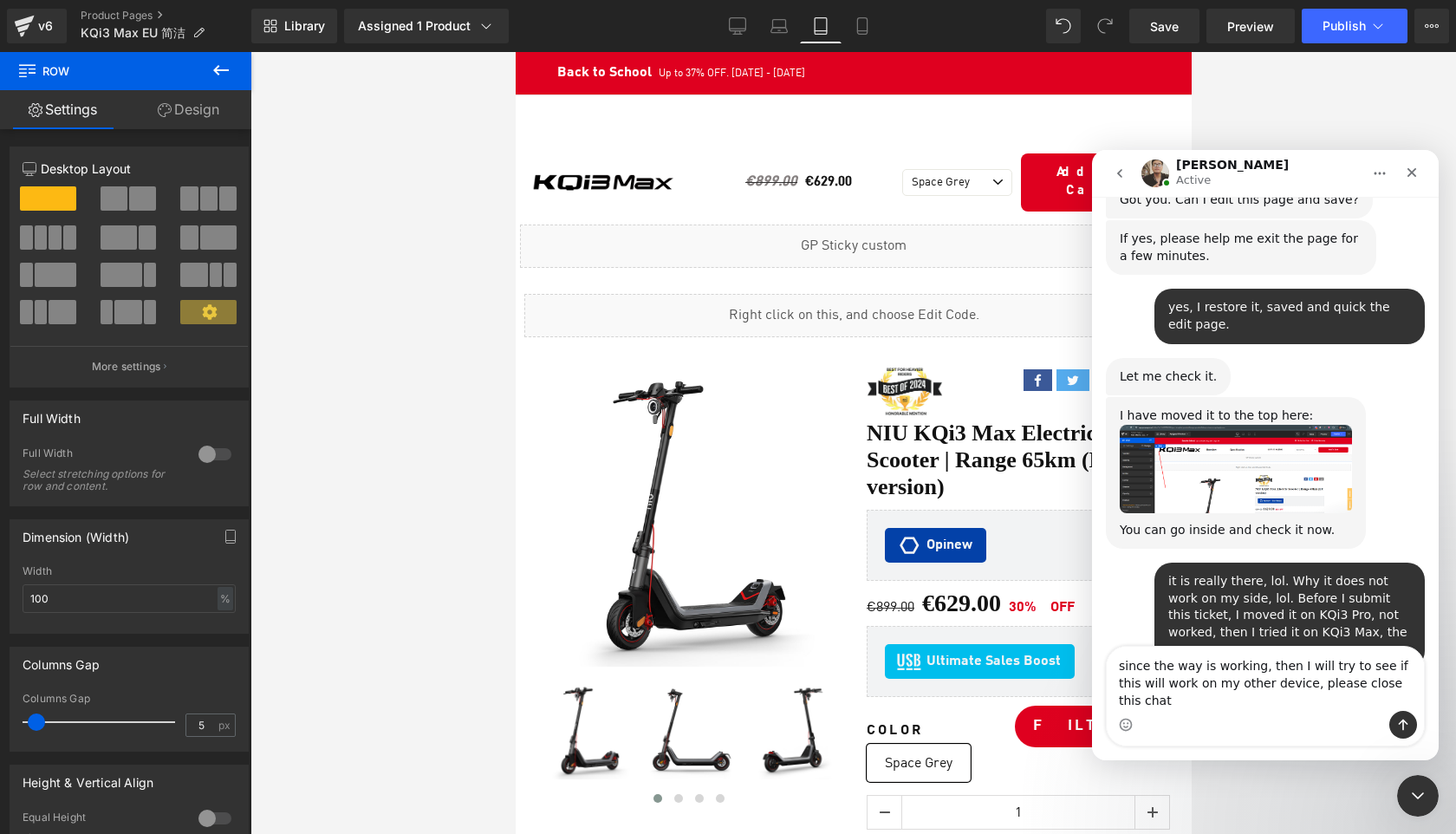
type textarea "since the way is working, then I will try to see if this will work on my other …"
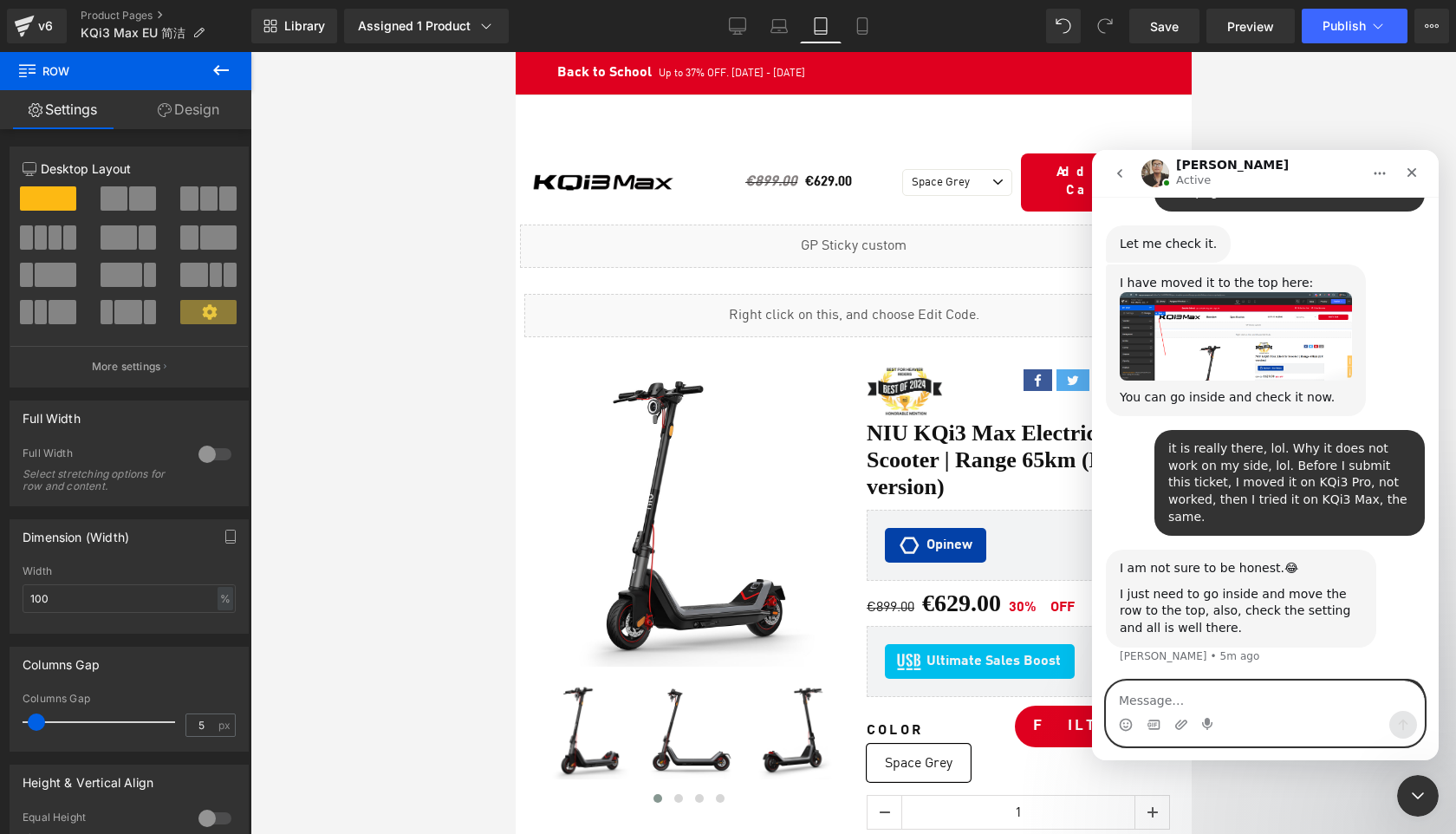
scroll to position [3781, 0]
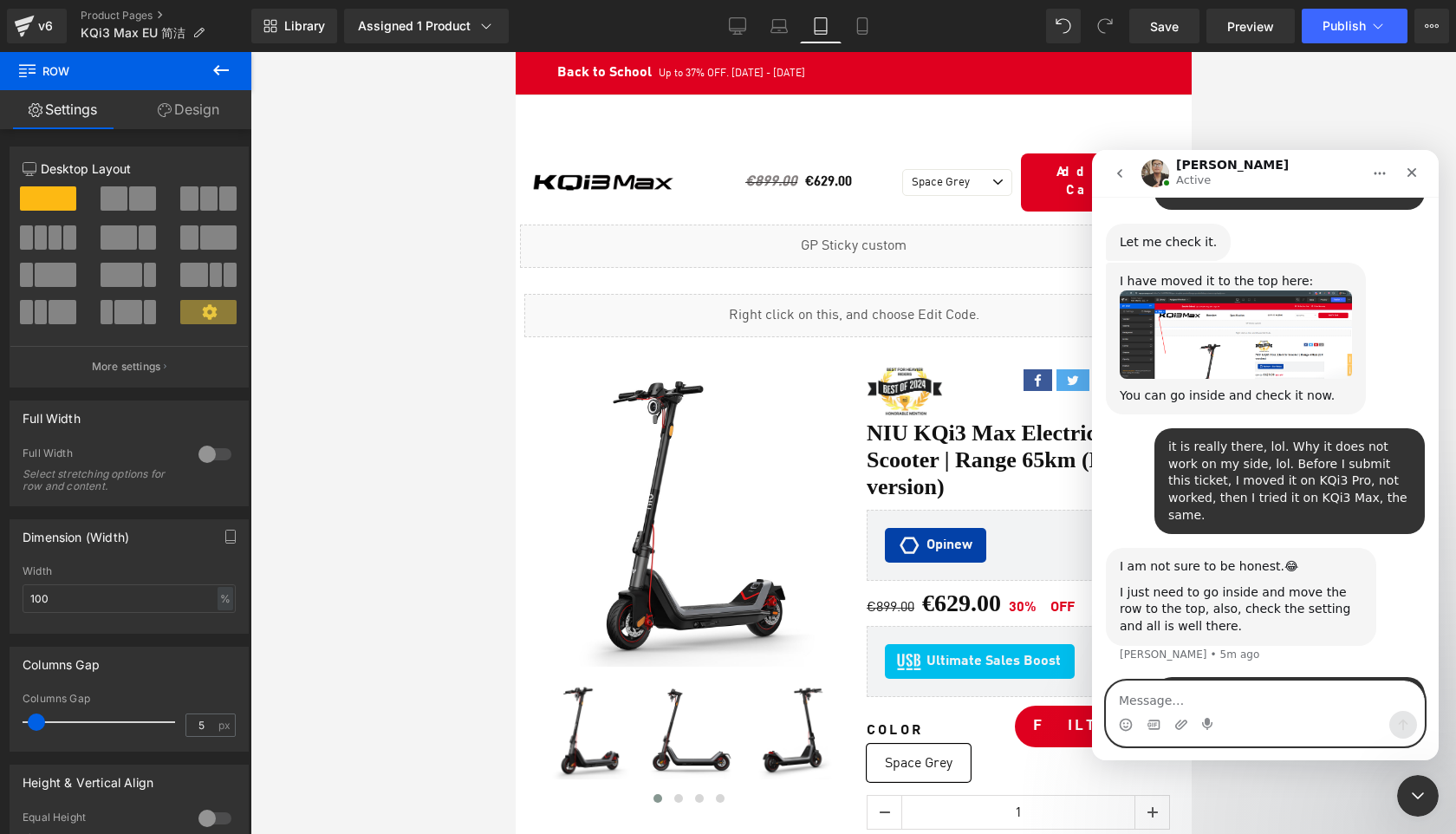
click at [1188, 695] on textarea "Message…" at bounding box center [1266, 696] width 318 height 29
type textarea "o"
type textarea "hold on."
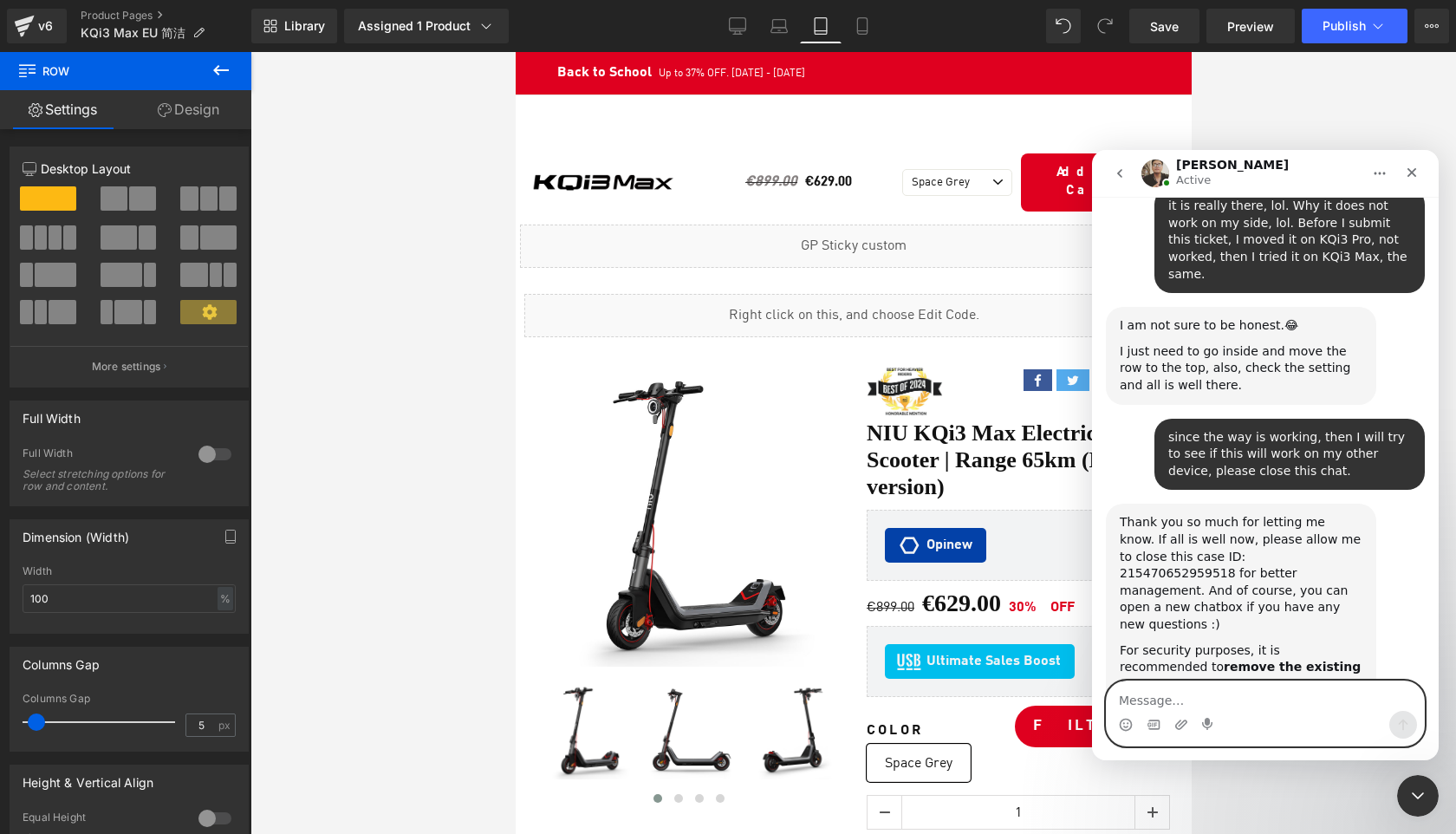
scroll to position [4074, 0]
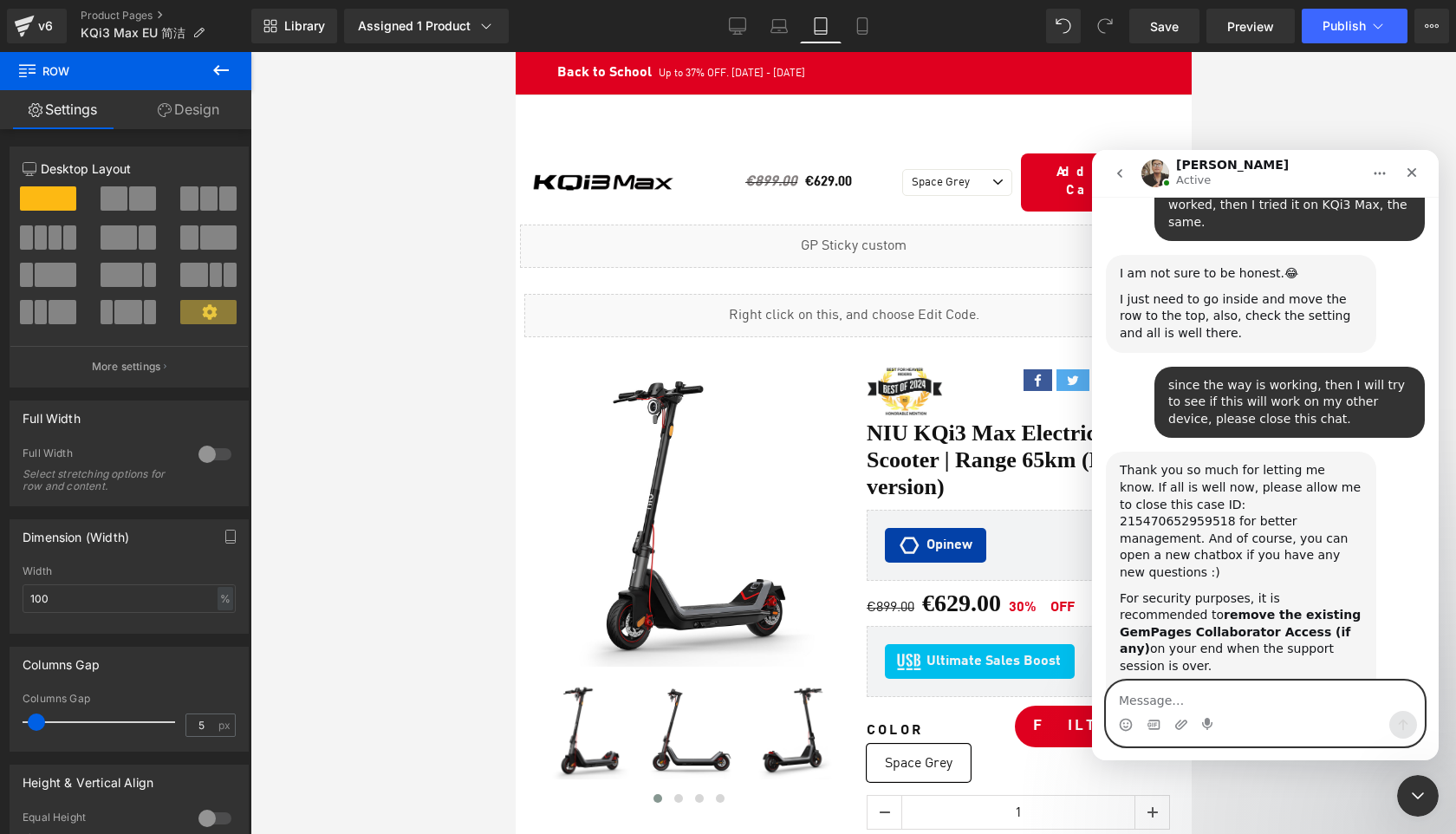
click at [1200, 701] on textarea "Message…" at bounding box center [1266, 696] width 318 height 29
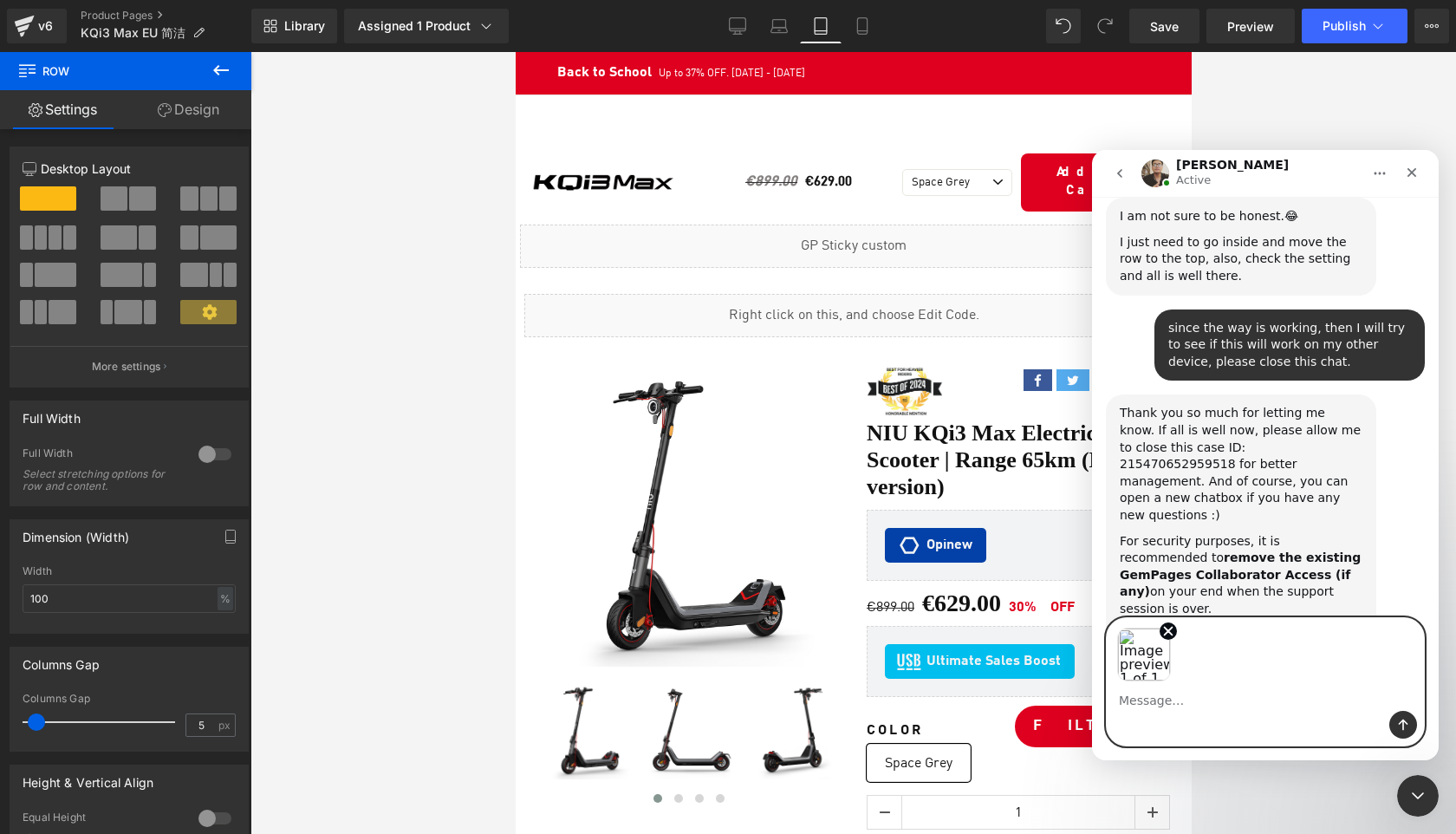
scroll to position [4137, 0]
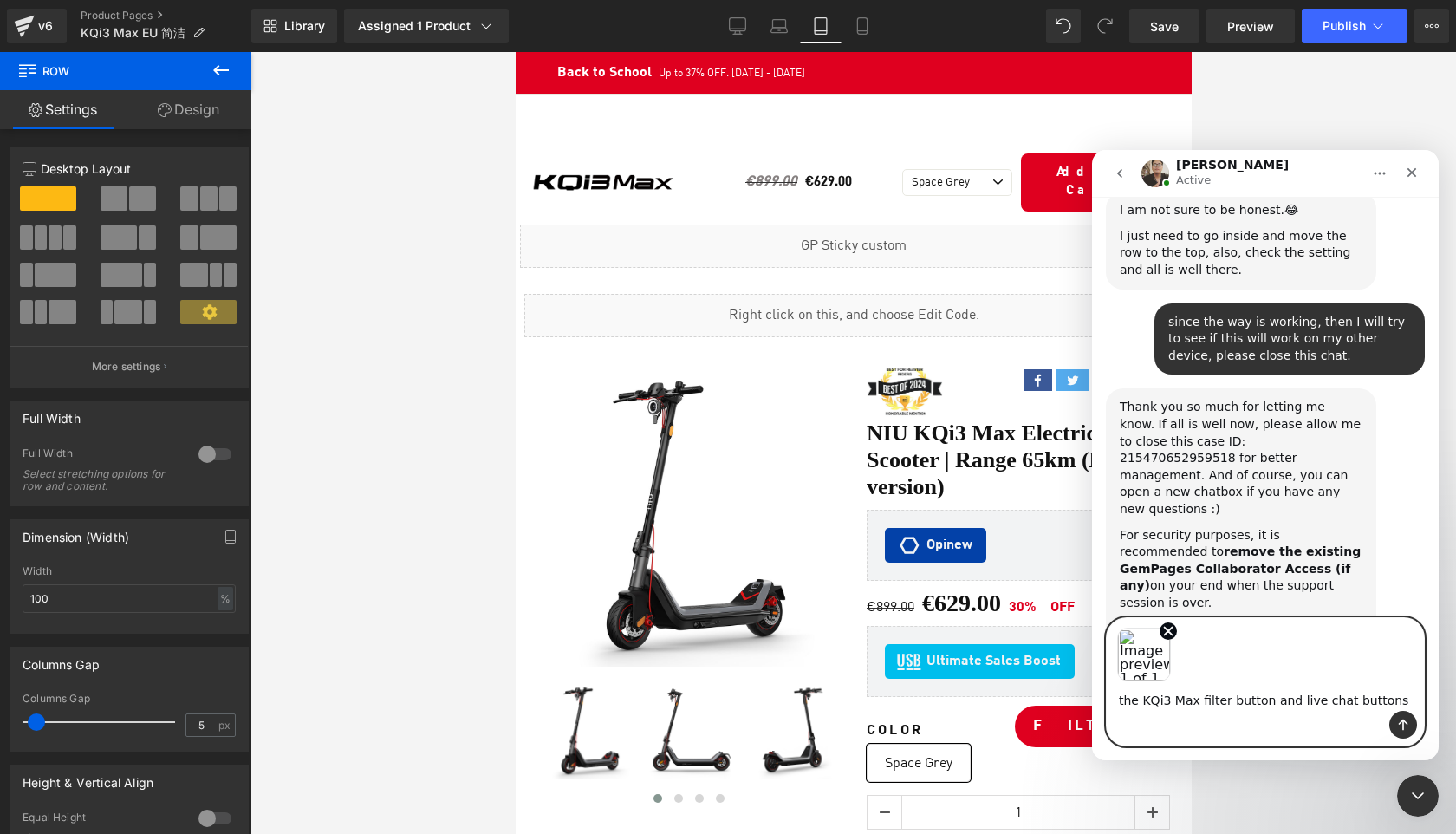
type textarea "the KQi3 Max filter button and live chat buttons"
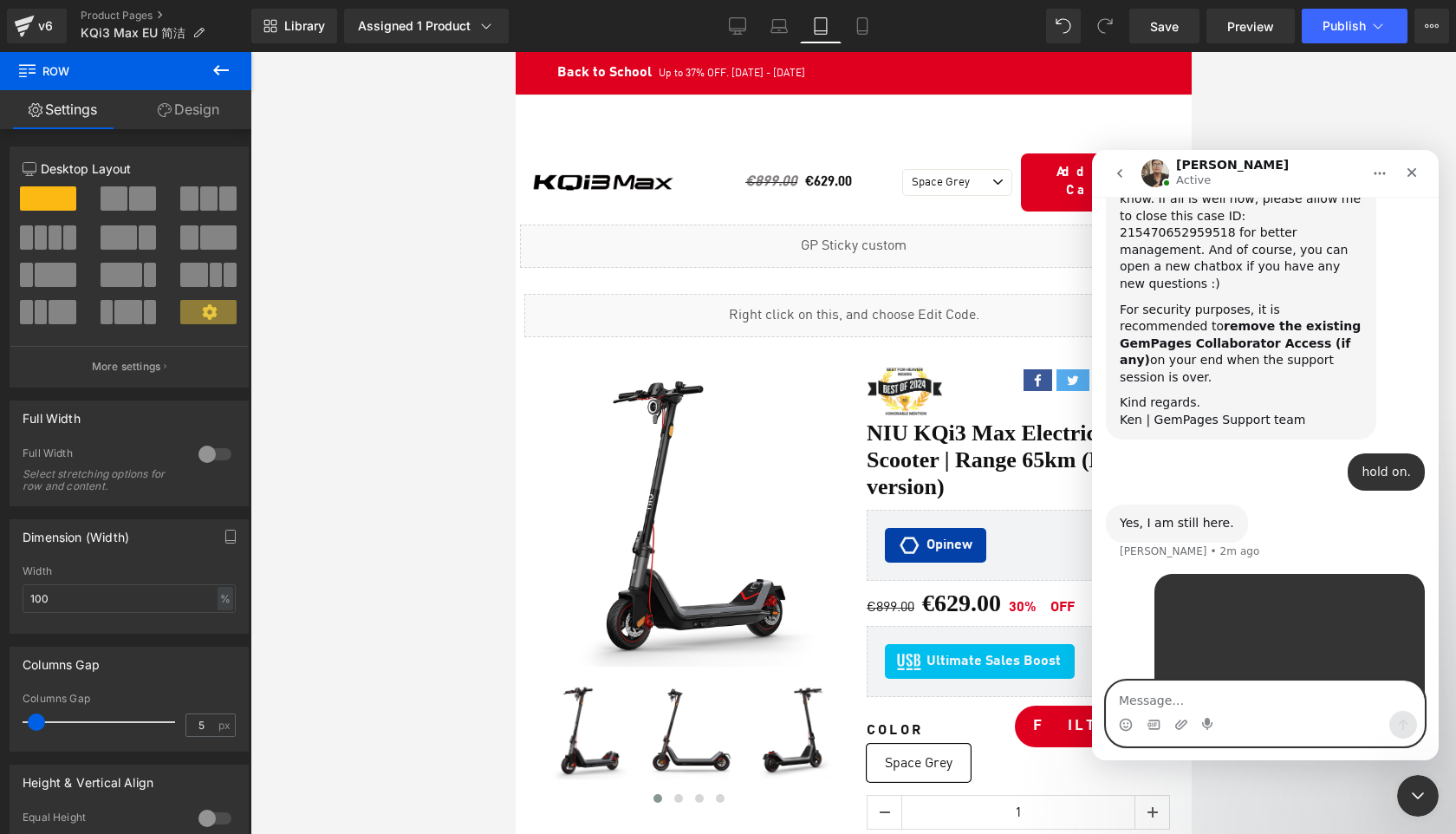
scroll to position [4383, 0]
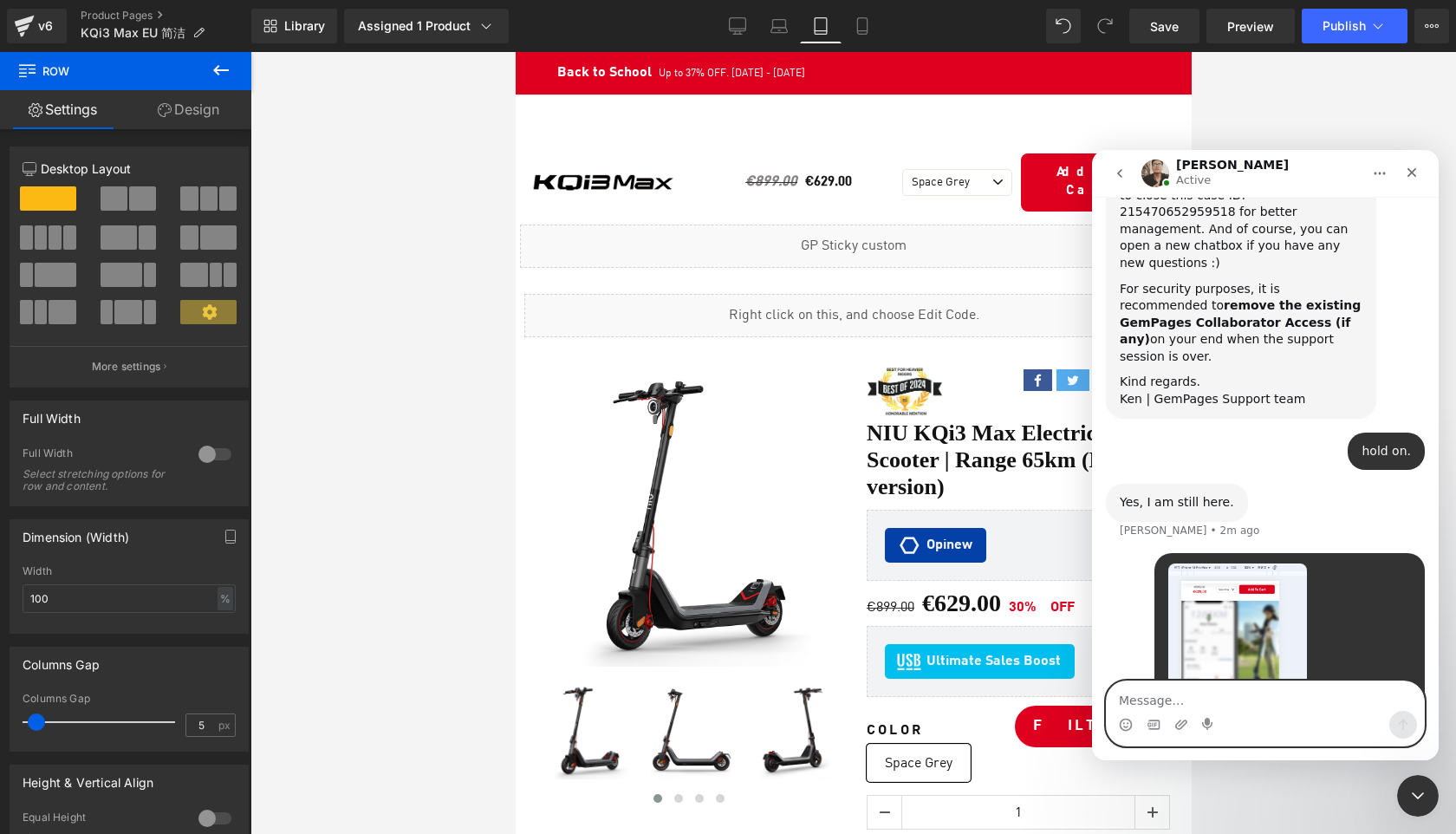
click at [1187, 699] on textarea "Message…" at bounding box center [1266, 696] width 318 height 29
type textarea "this is another product that works fine, KQi 300P"
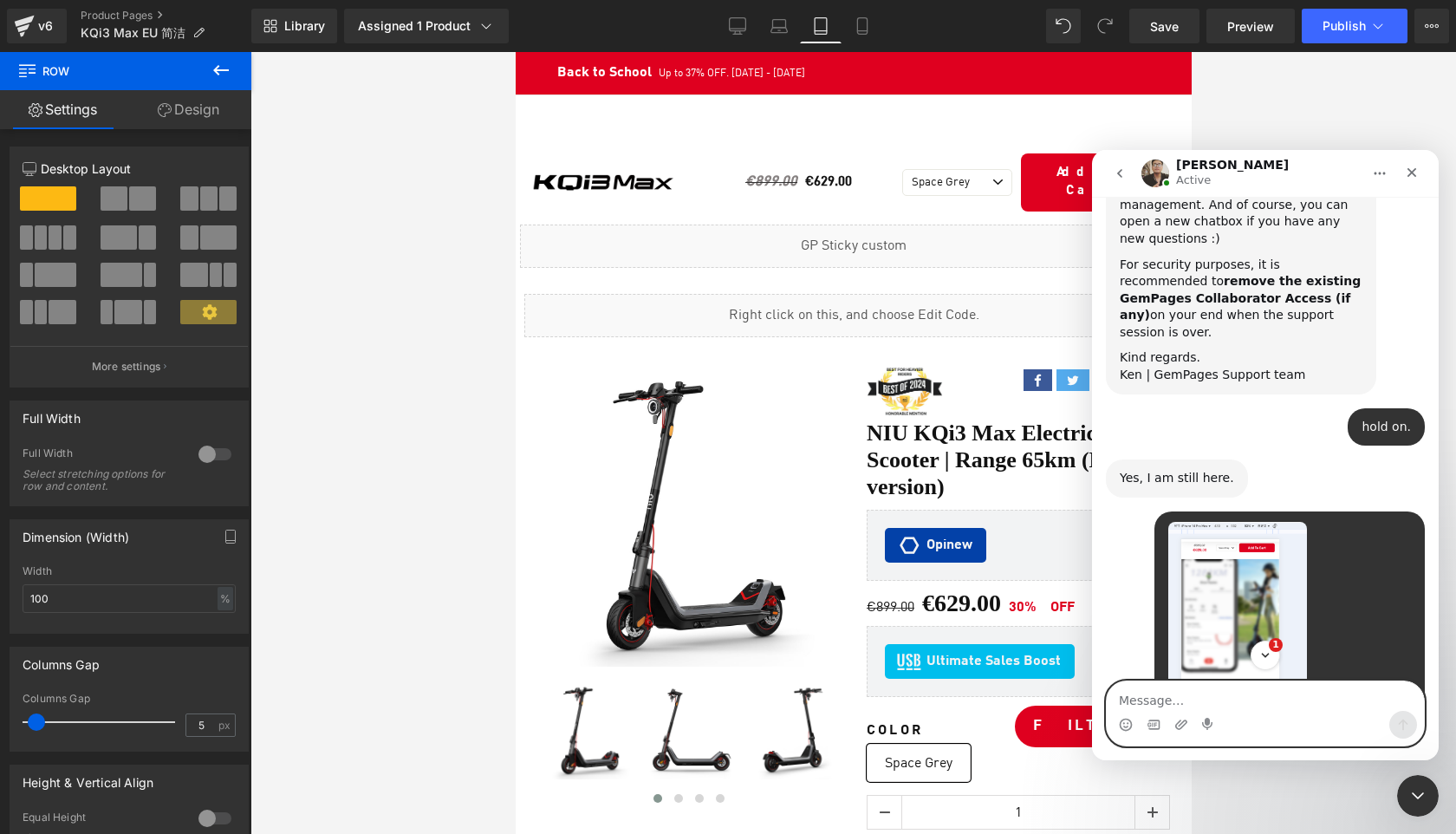
scroll to position [4916, 0]
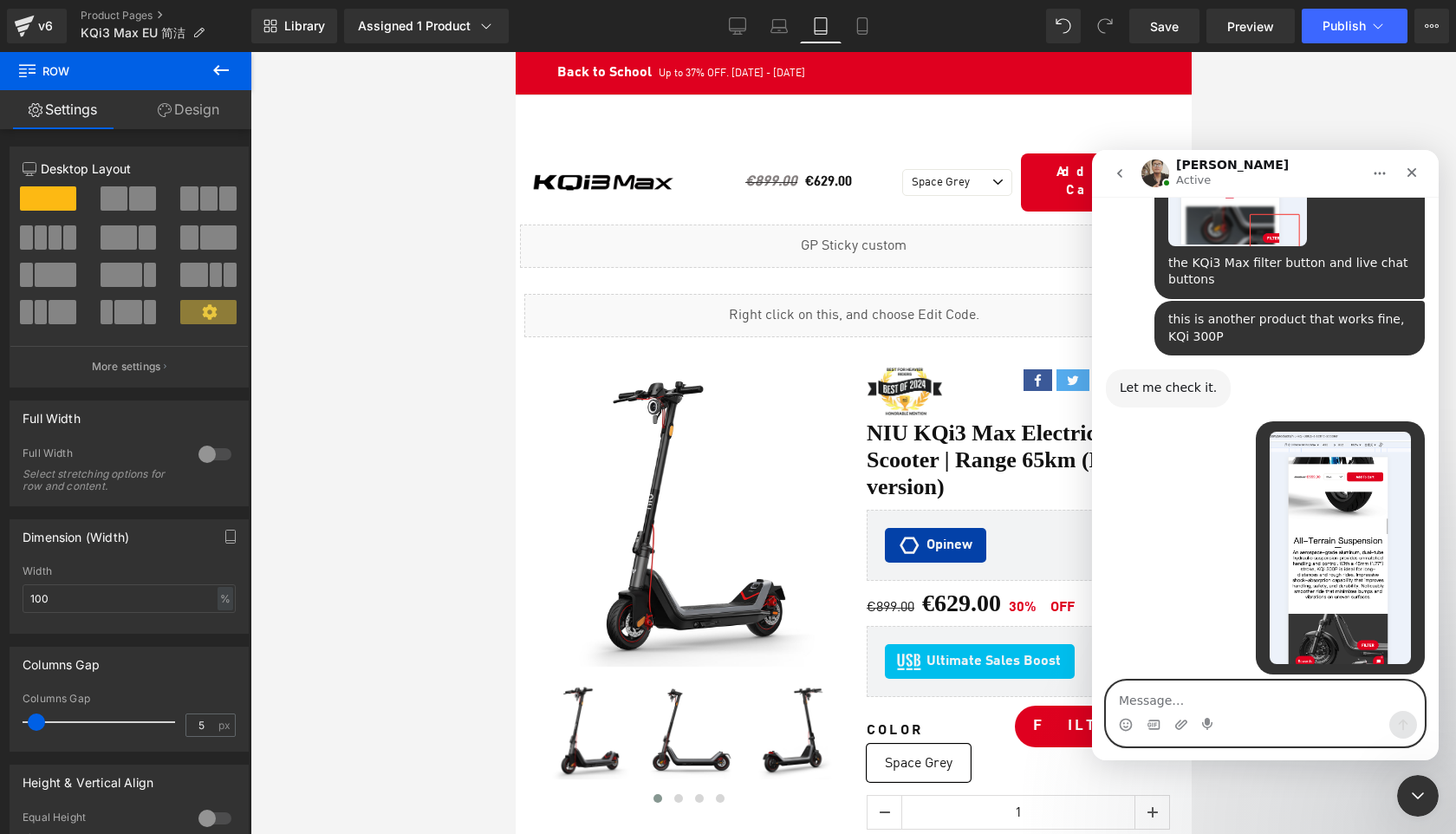
click at [1172, 698] on textarea "Message…" at bounding box center [1266, 696] width 318 height 29
type textarea "ok, I will review it on my phone."
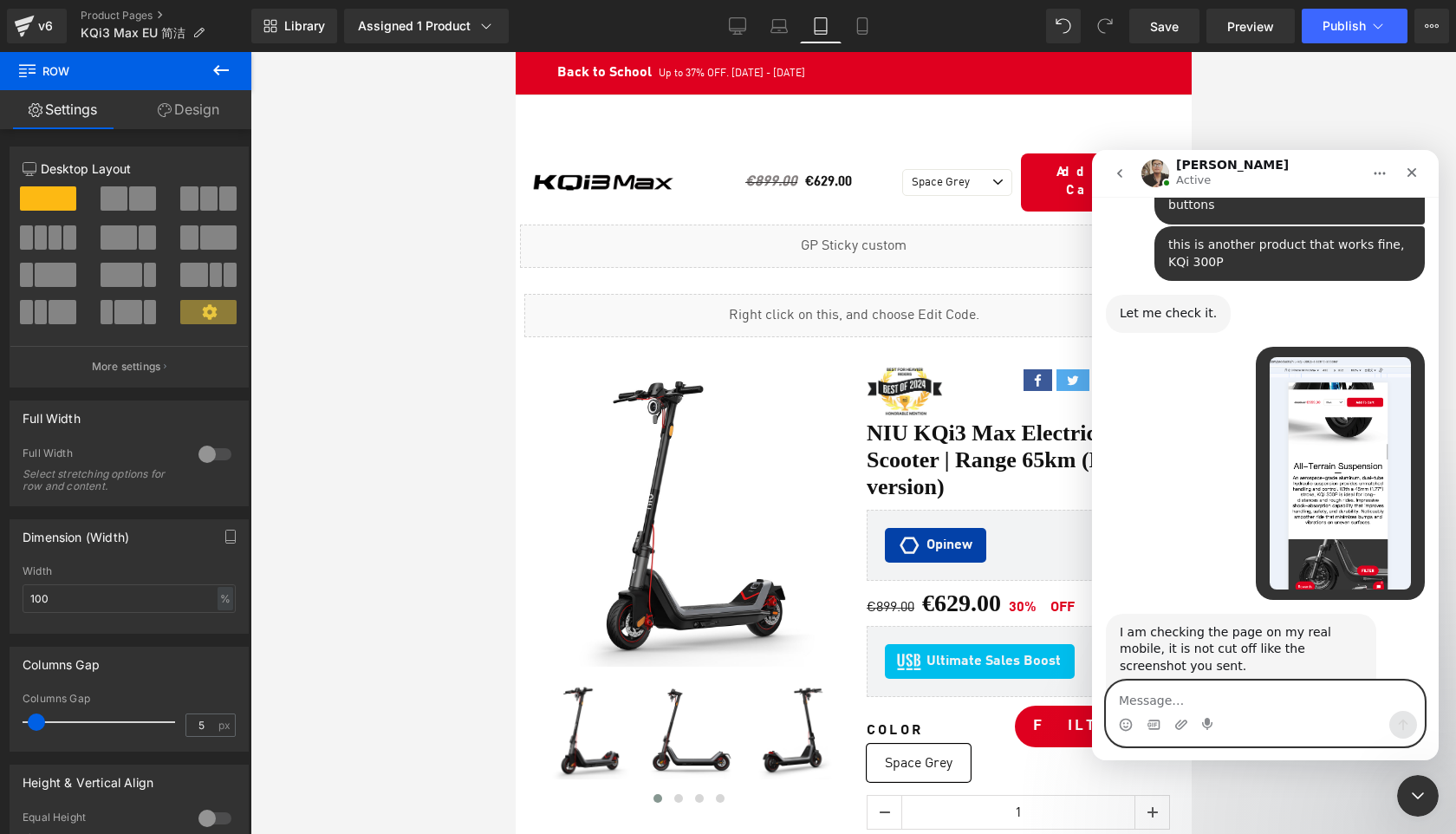
scroll to position [4990, 0]
click at [1170, 705] on textarea "Message…" at bounding box center [1266, 696] width 318 height 29
paste textarea "https://shopeu.niu.com/products/niu-kqi3-max-electric-kick-scooter-for-adults-e…"
type textarea "https://shopeu.niu.com/products/niu-kqi3-max-electric-kick-scooter-for-adults-e…"
click at [1161, 700] on textarea "Message…" at bounding box center [1266, 696] width 318 height 29
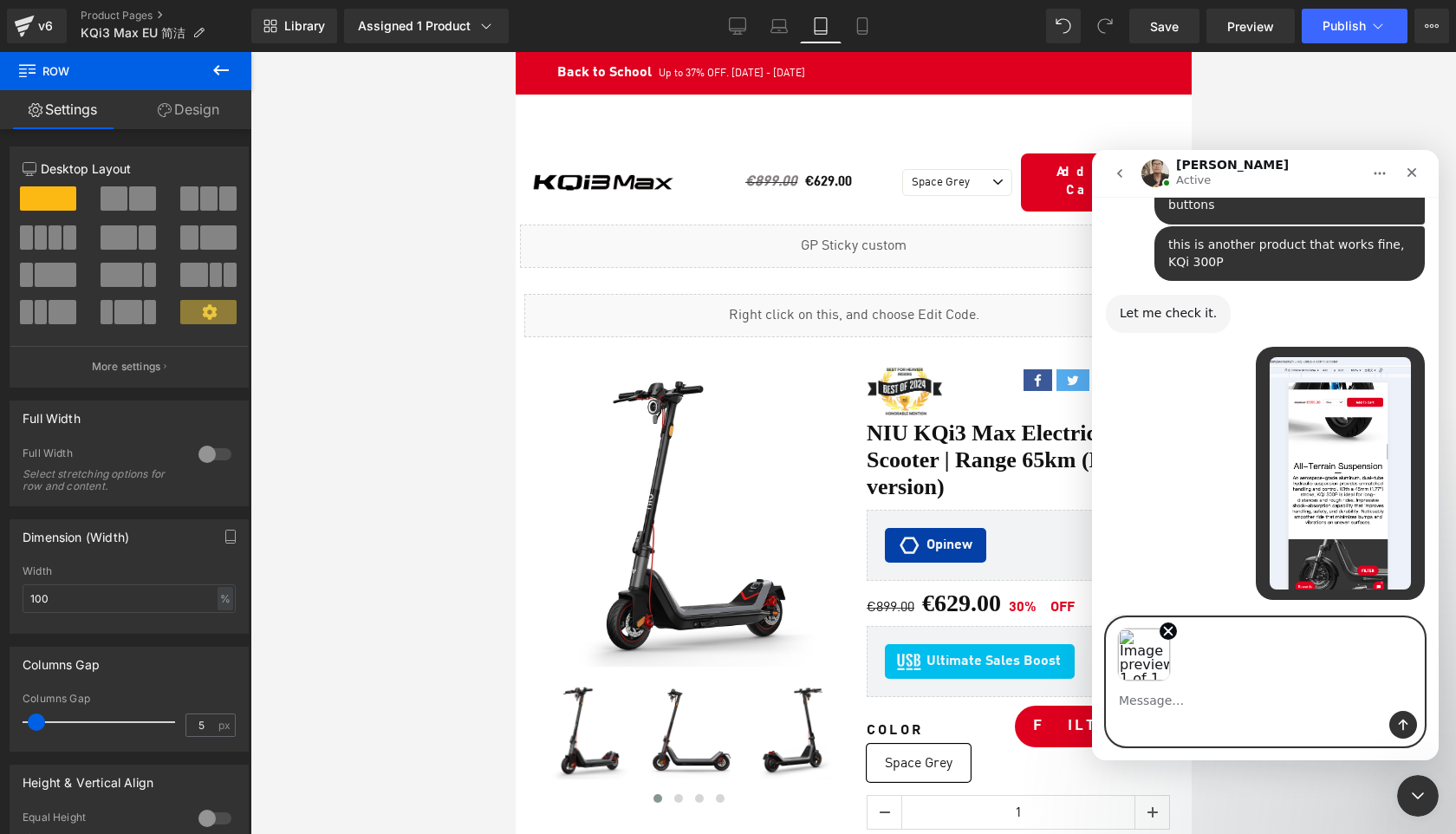
scroll to position [5054, 0]
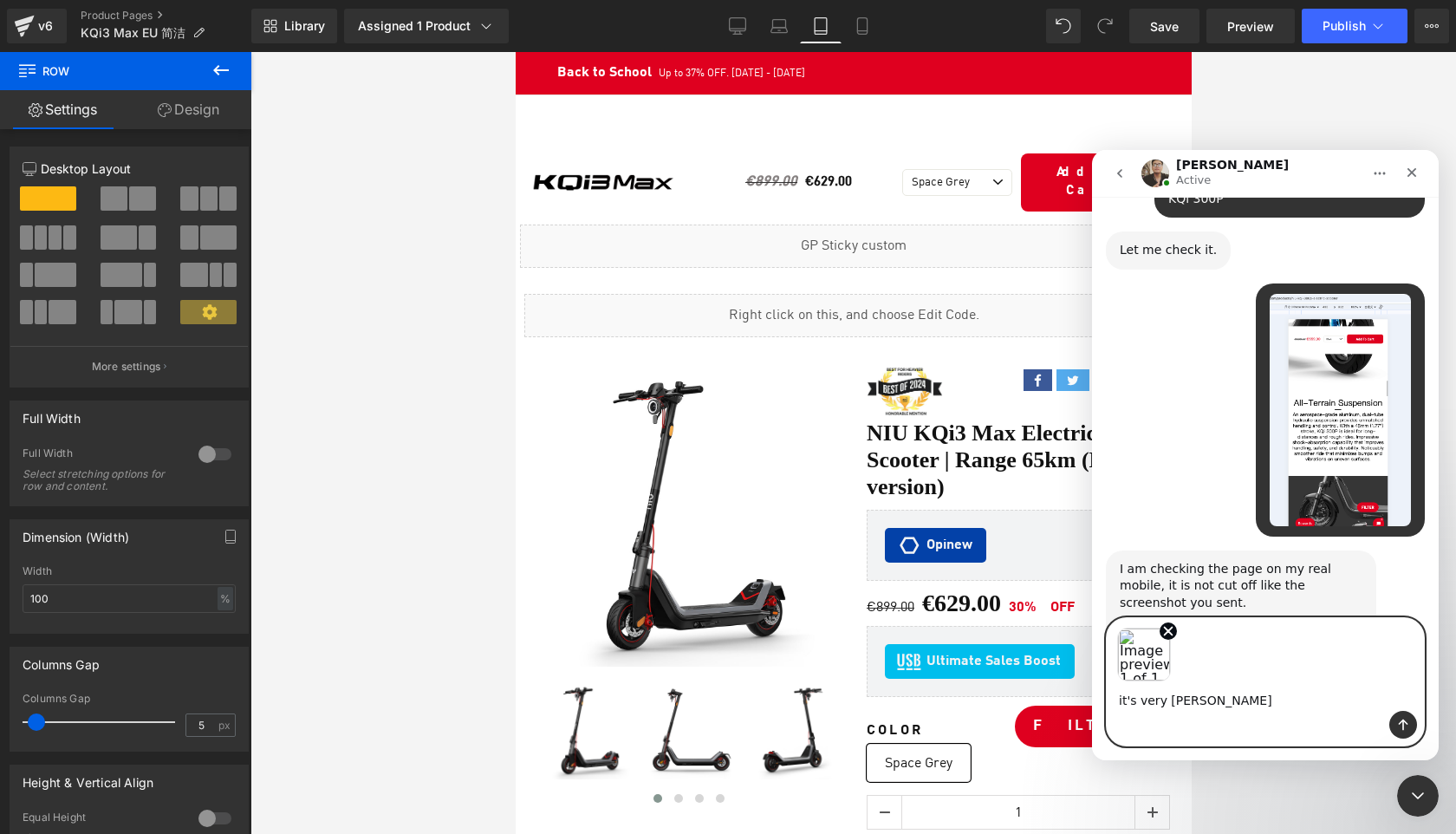
type textarea "it's very strange"
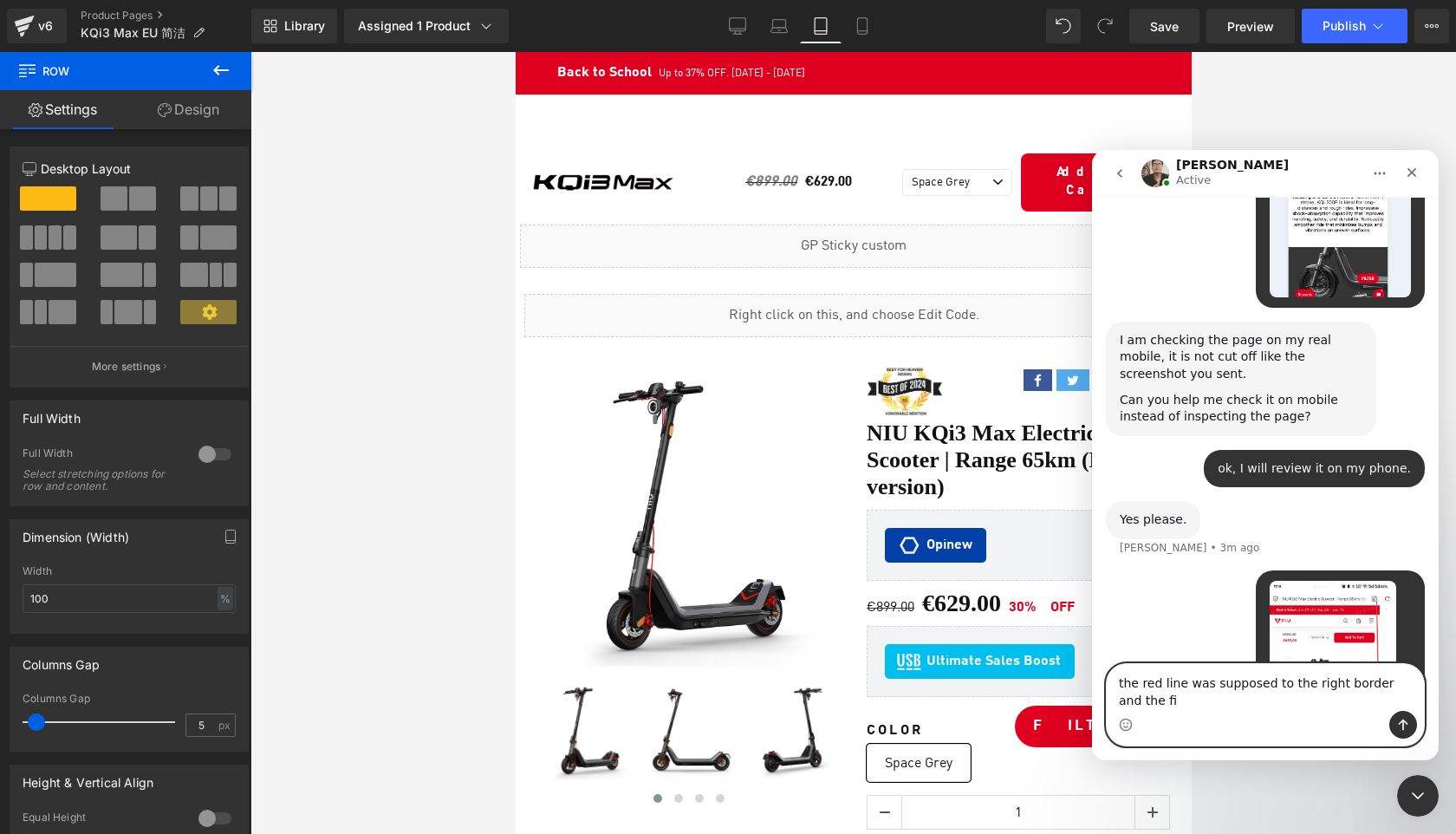
scroll to position [5300, 0]
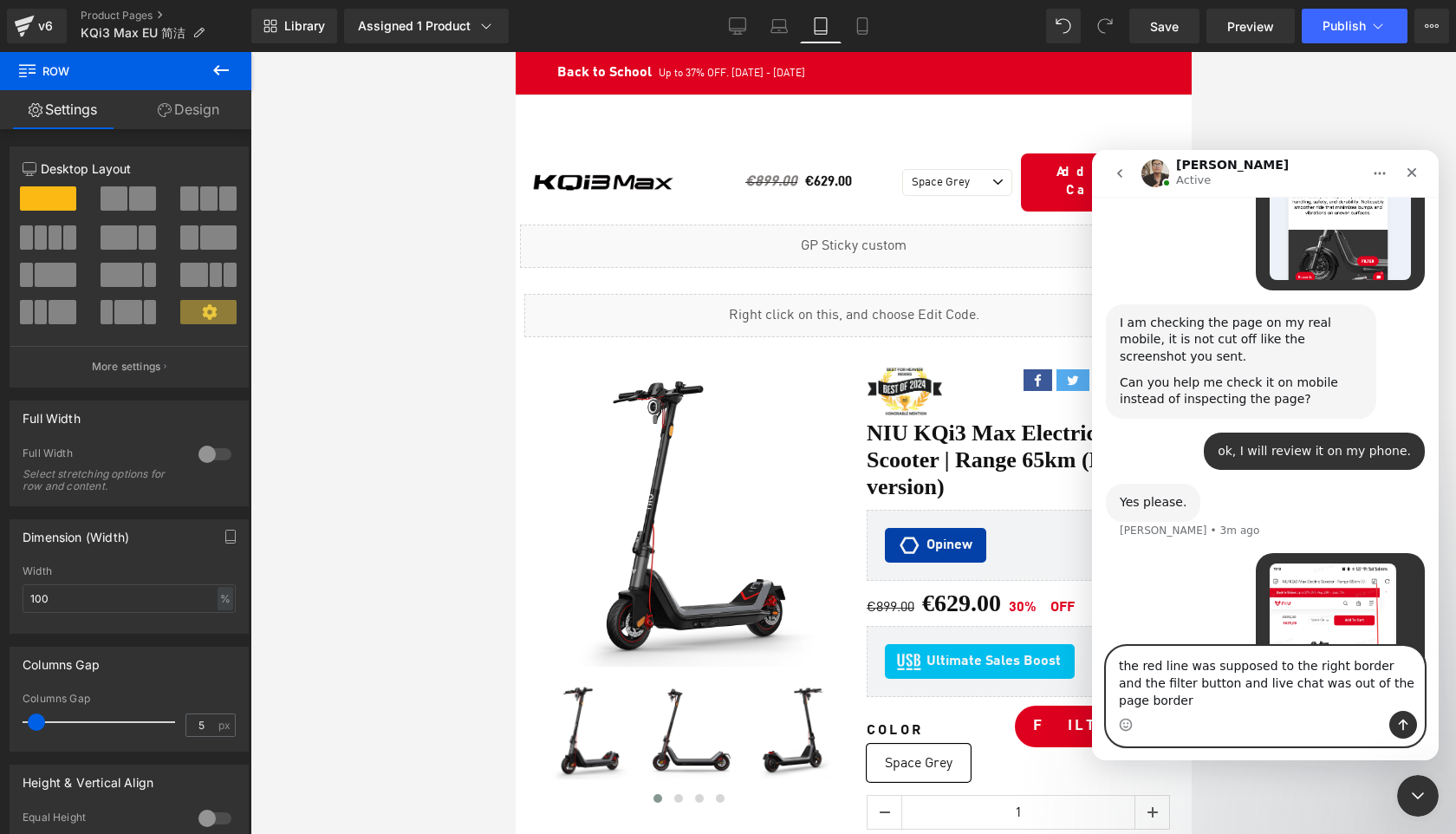
type textarea "the red line was supposed to the right border and the filter button and live ch…"
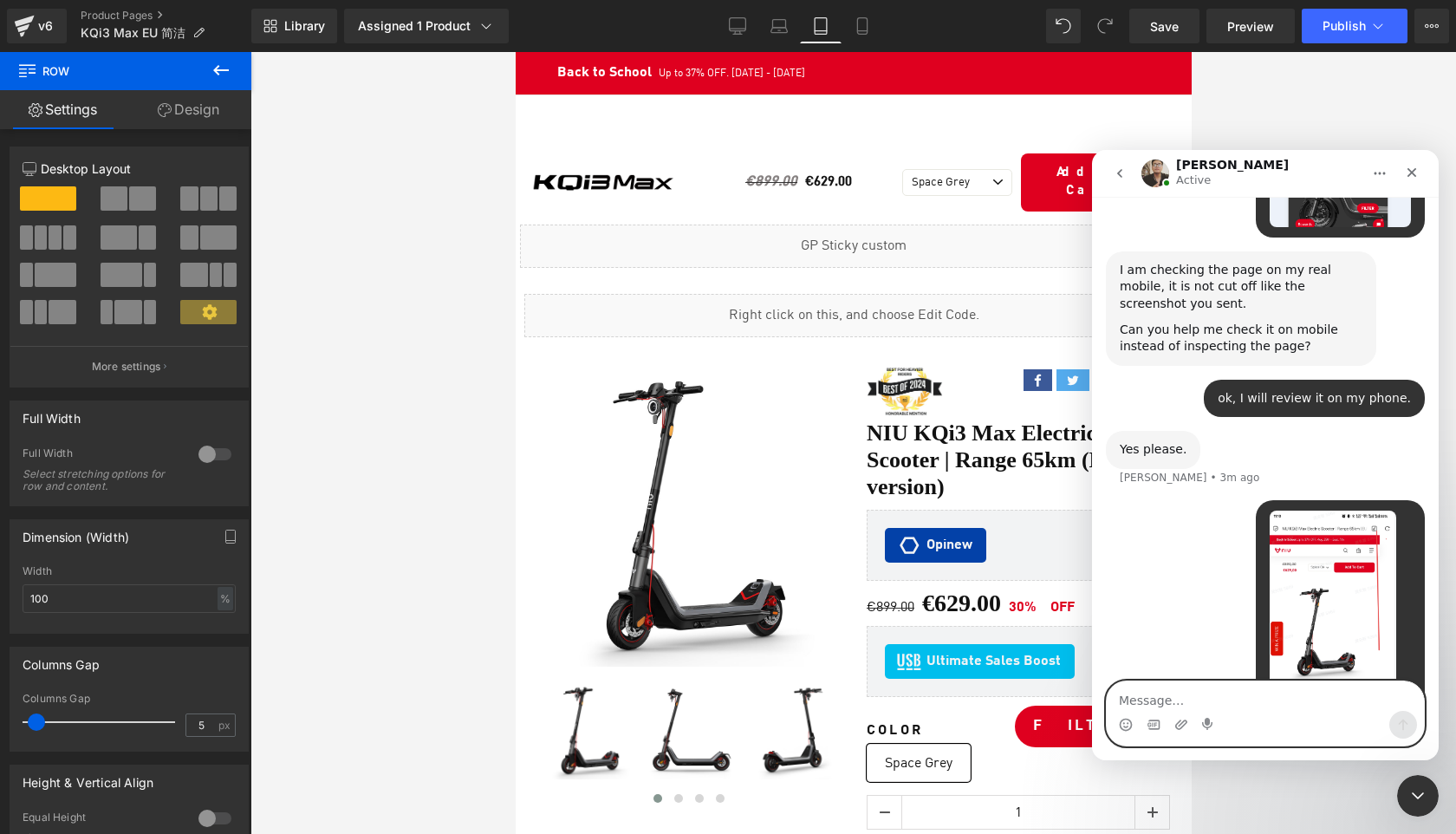
scroll to position [5356, 0]
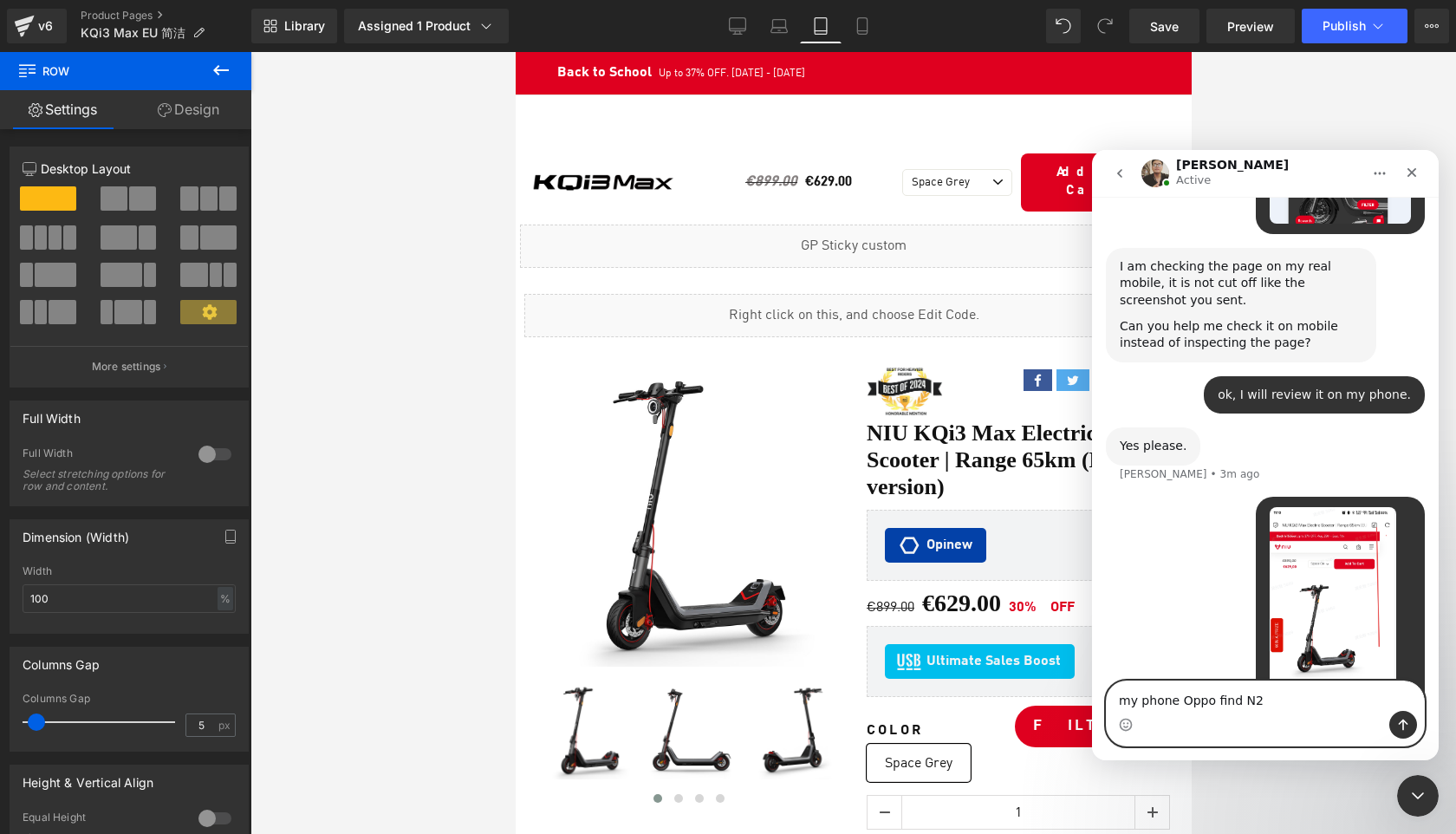
type textarea "my phone Oppo find N2"
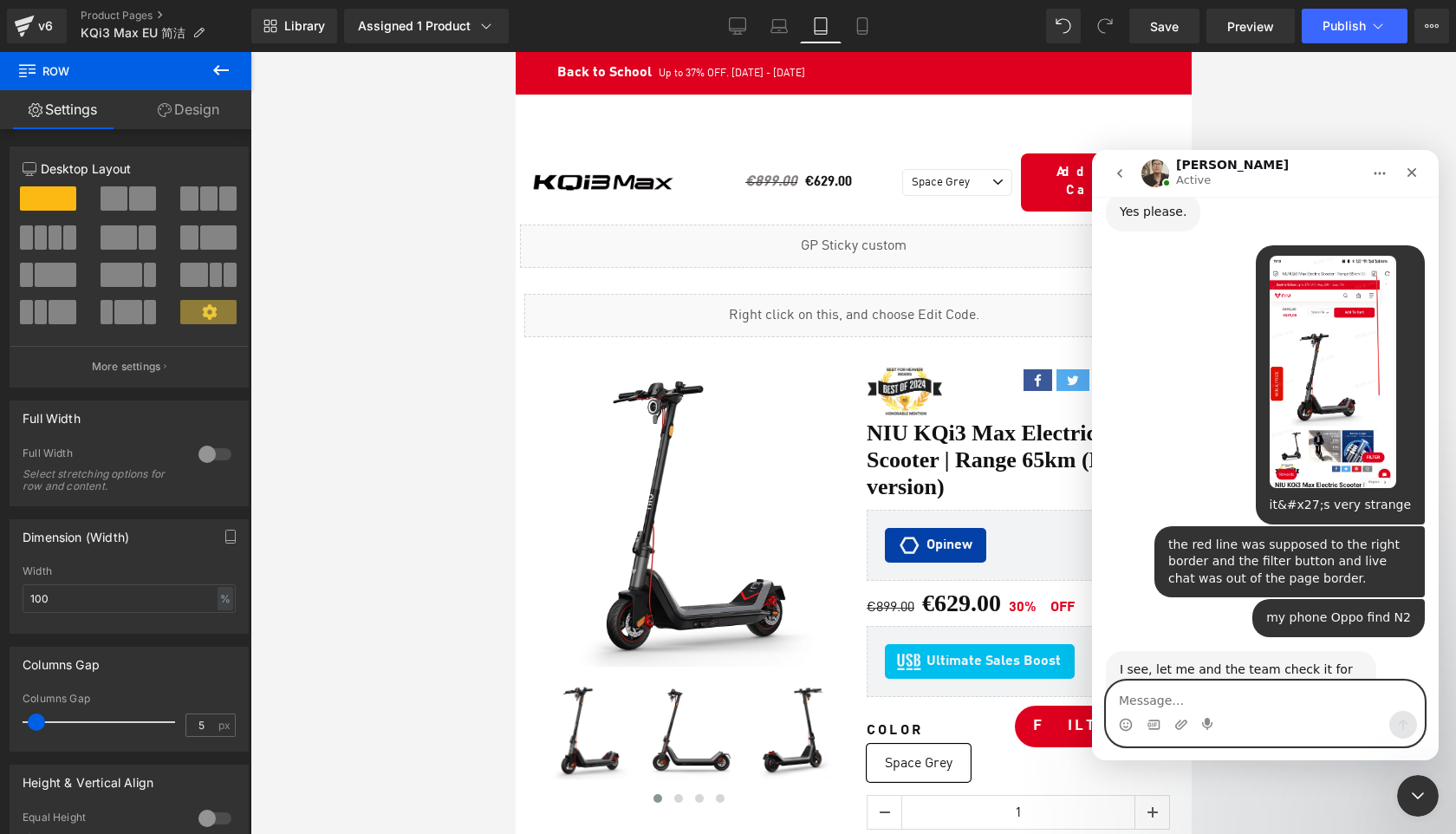
scroll to position [5592, 0]
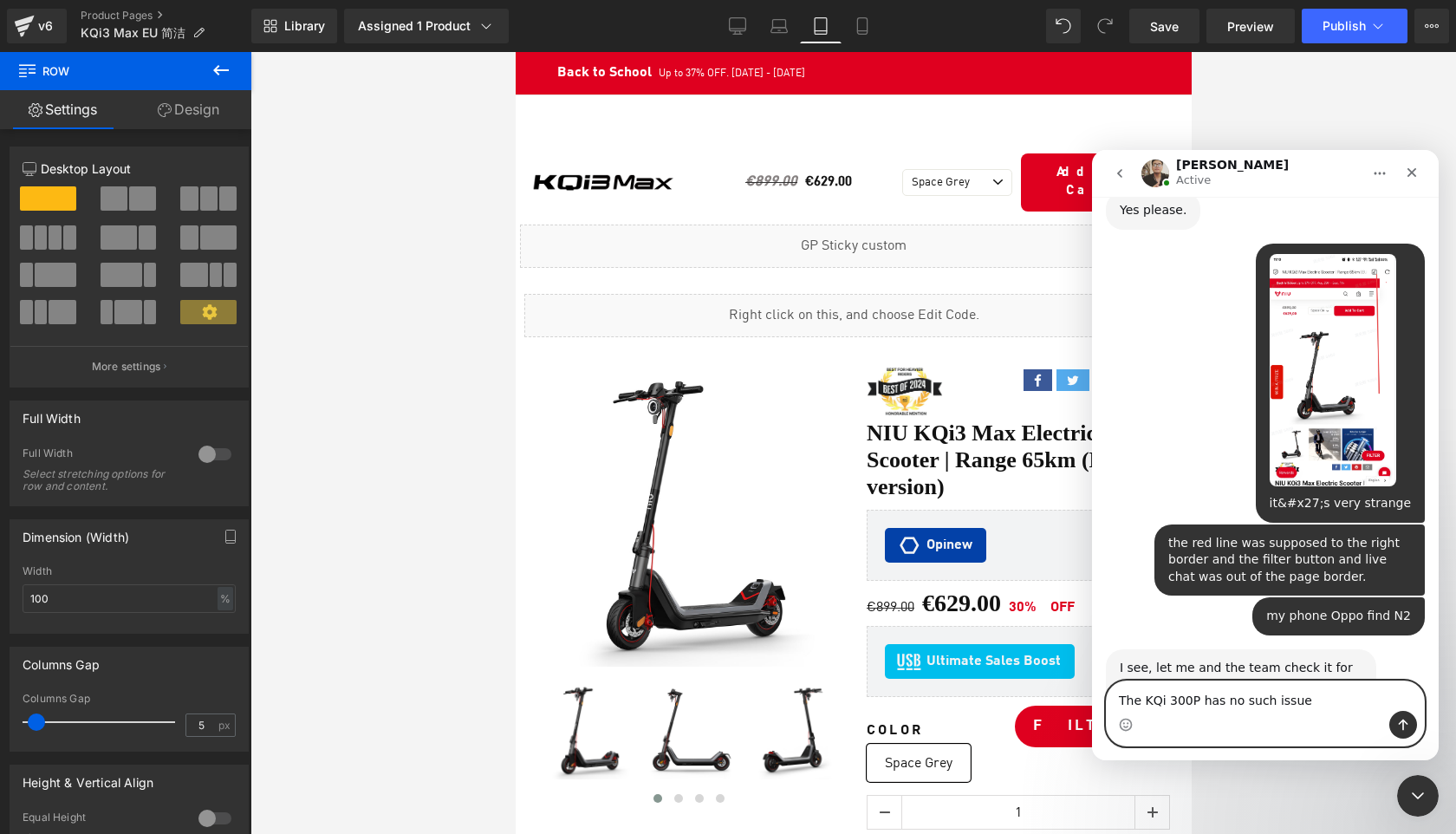
type textarea "The KQi 300P has no such issue."
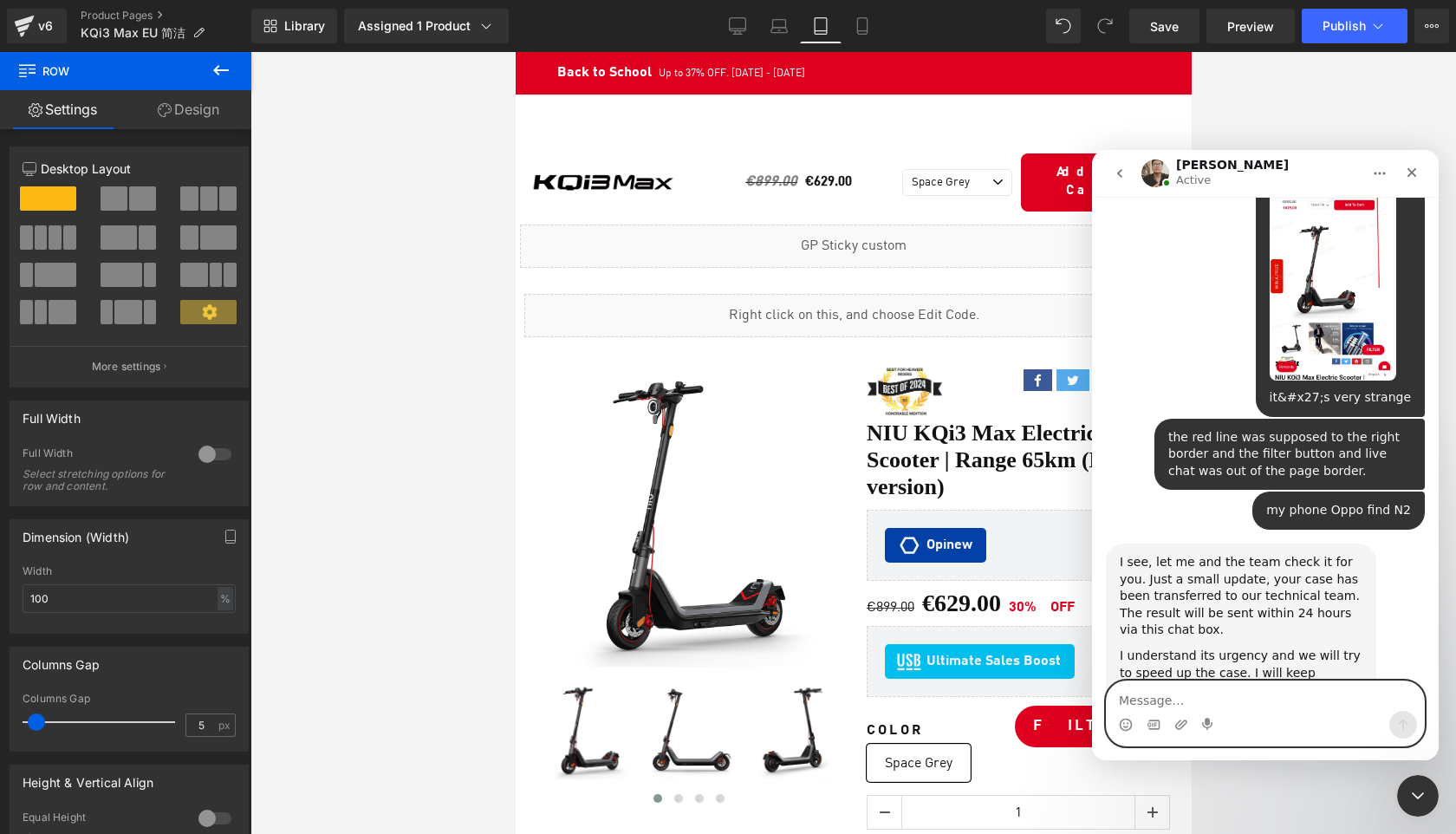
scroll to position [5695, 0]
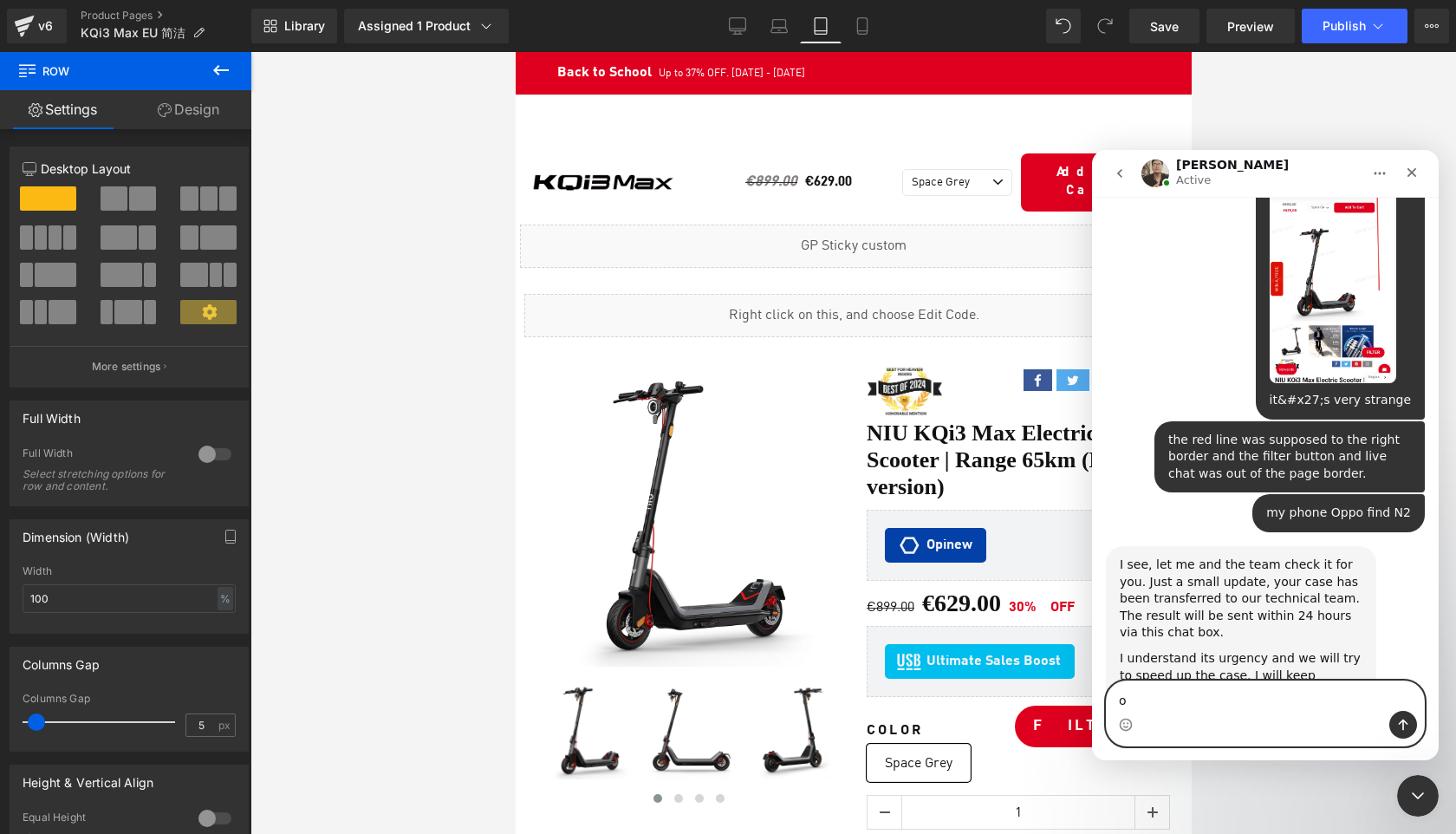
type textarea "ok"
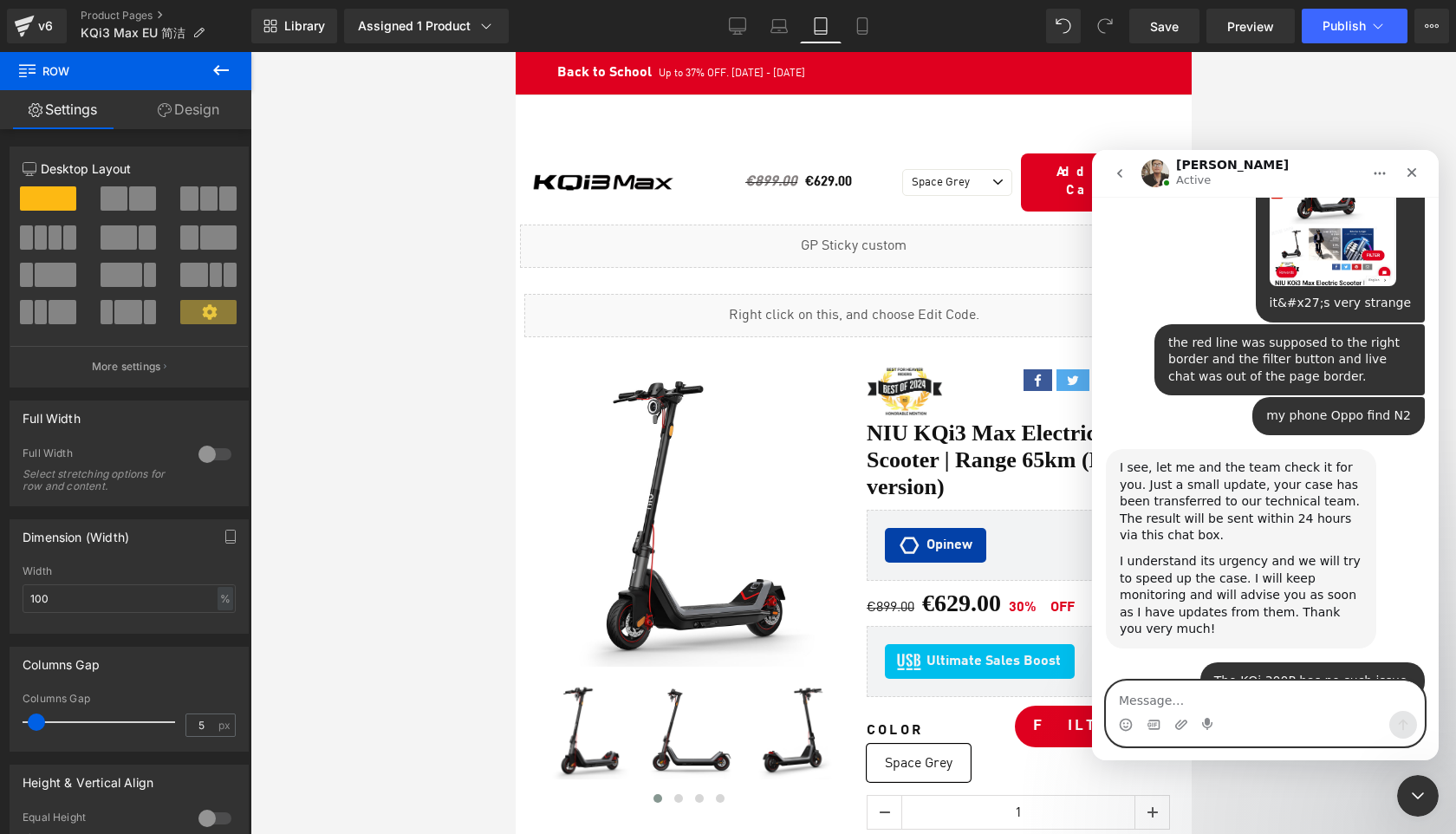
scroll to position [5799, 0]
